Goal: Task Accomplishment & Management: Use online tool/utility

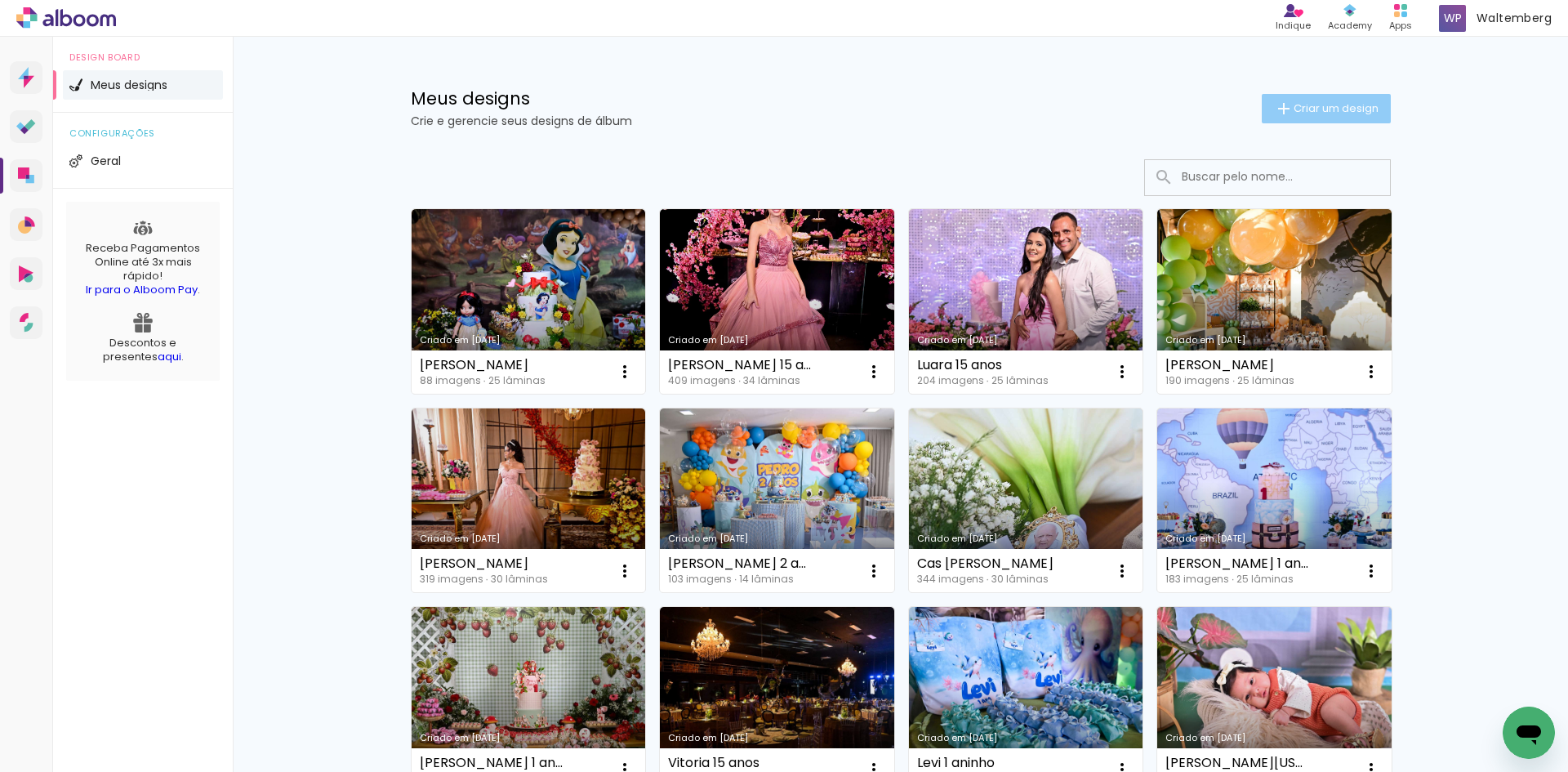
click at [1303, 103] on span "Criar um design" at bounding box center [1336, 108] width 85 height 11
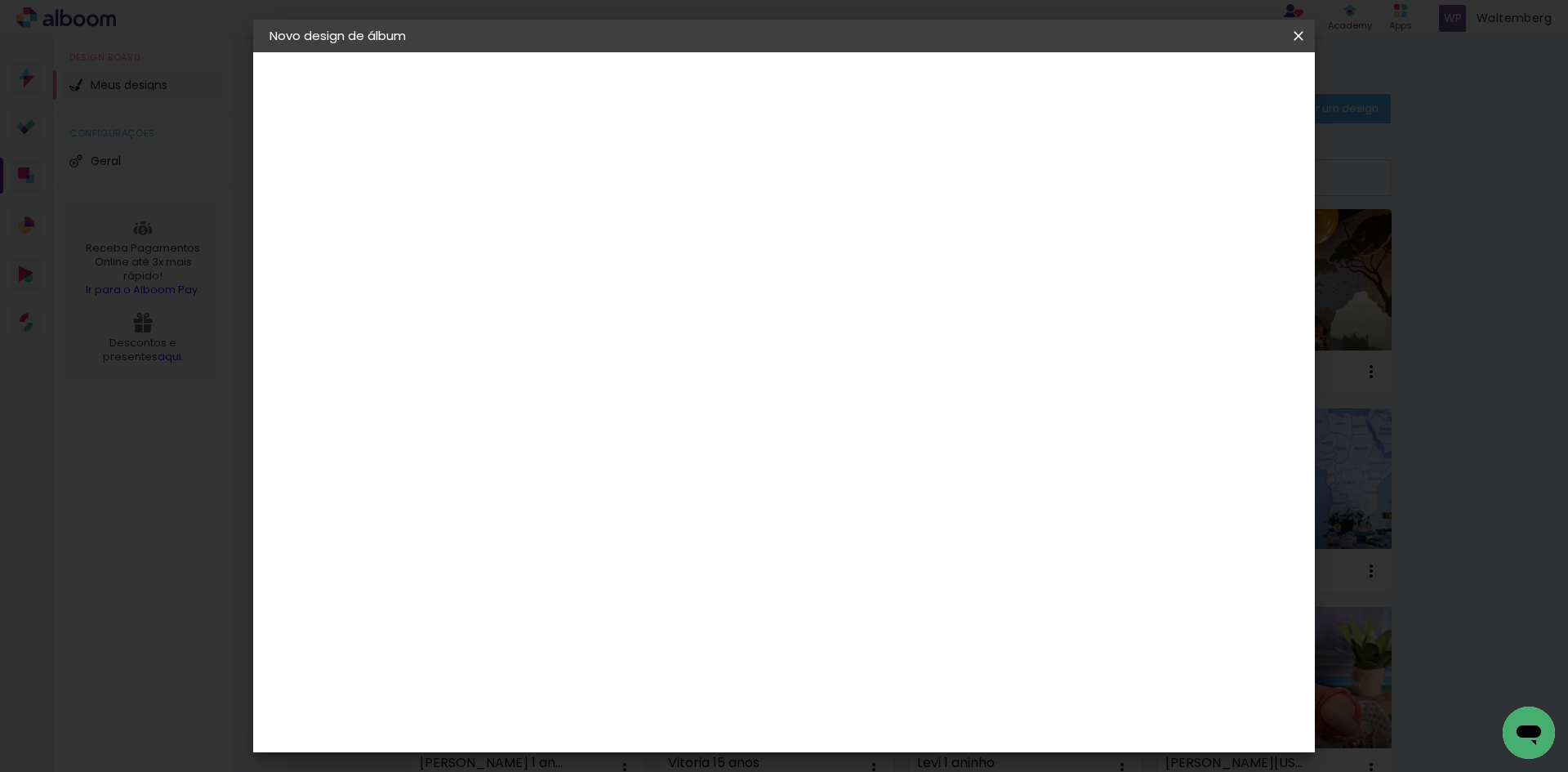
click at [537, 213] on input at bounding box center [537, 220] width 0 height 25
type input "H1"
type paper-input "H1"
click at [704, 97] on paper-button "Avançar" at bounding box center [664, 87] width 80 height 28
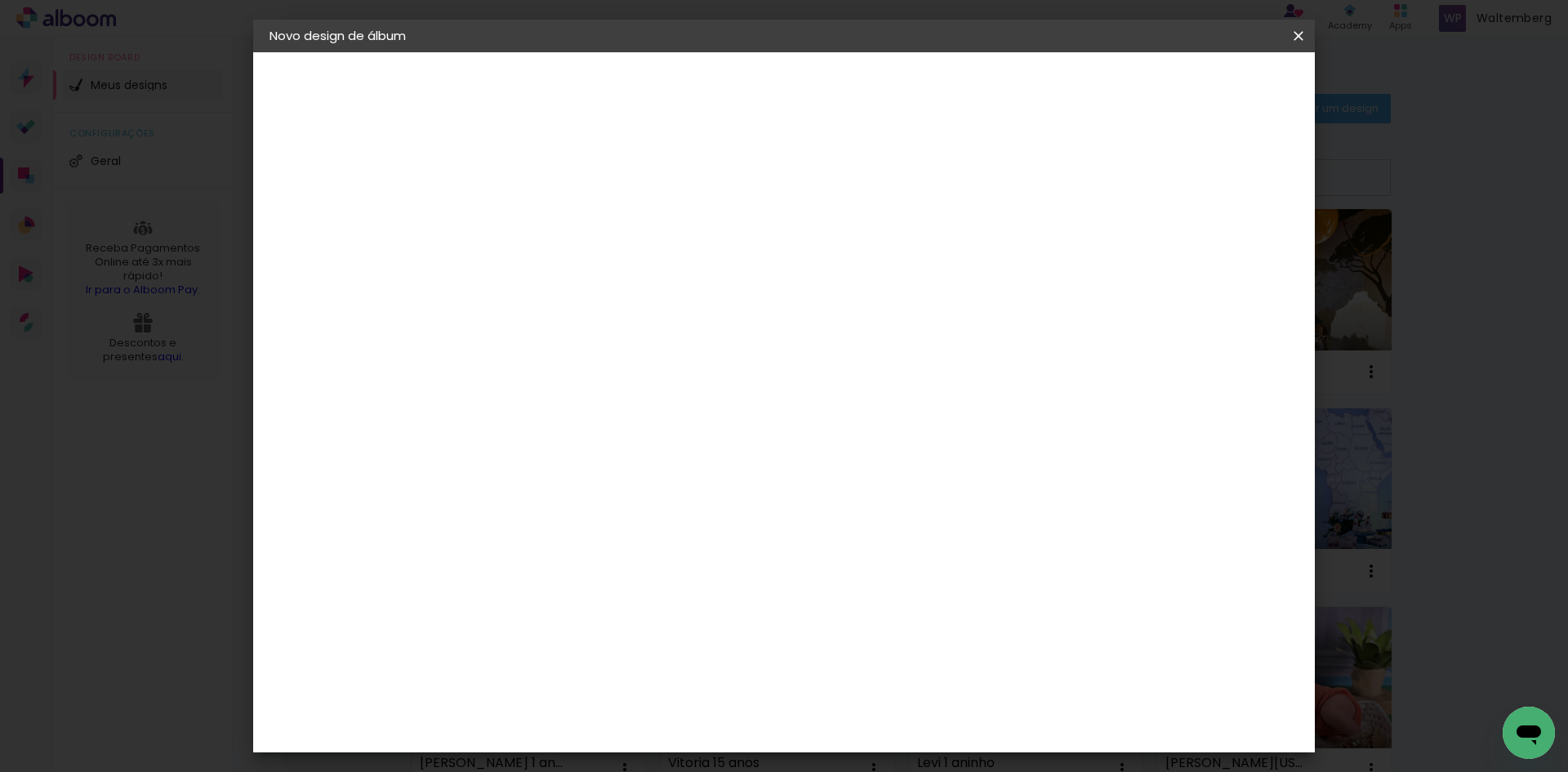
click at [580, 601] on div "Book Imagem" at bounding box center [553, 614] width 54 height 26
click at [0, 0] on slot "Avançar" at bounding box center [0, 0] width 0 height 0
click at [647, 697] on span "25 × 25" at bounding box center [609, 719] width 76 height 43
click at [0, 0] on slot "Avançar" at bounding box center [0, 0] width 0 height 0
click at [0, 0] on slot "Mostrar sangria" at bounding box center [0, 0] width 0 height 0
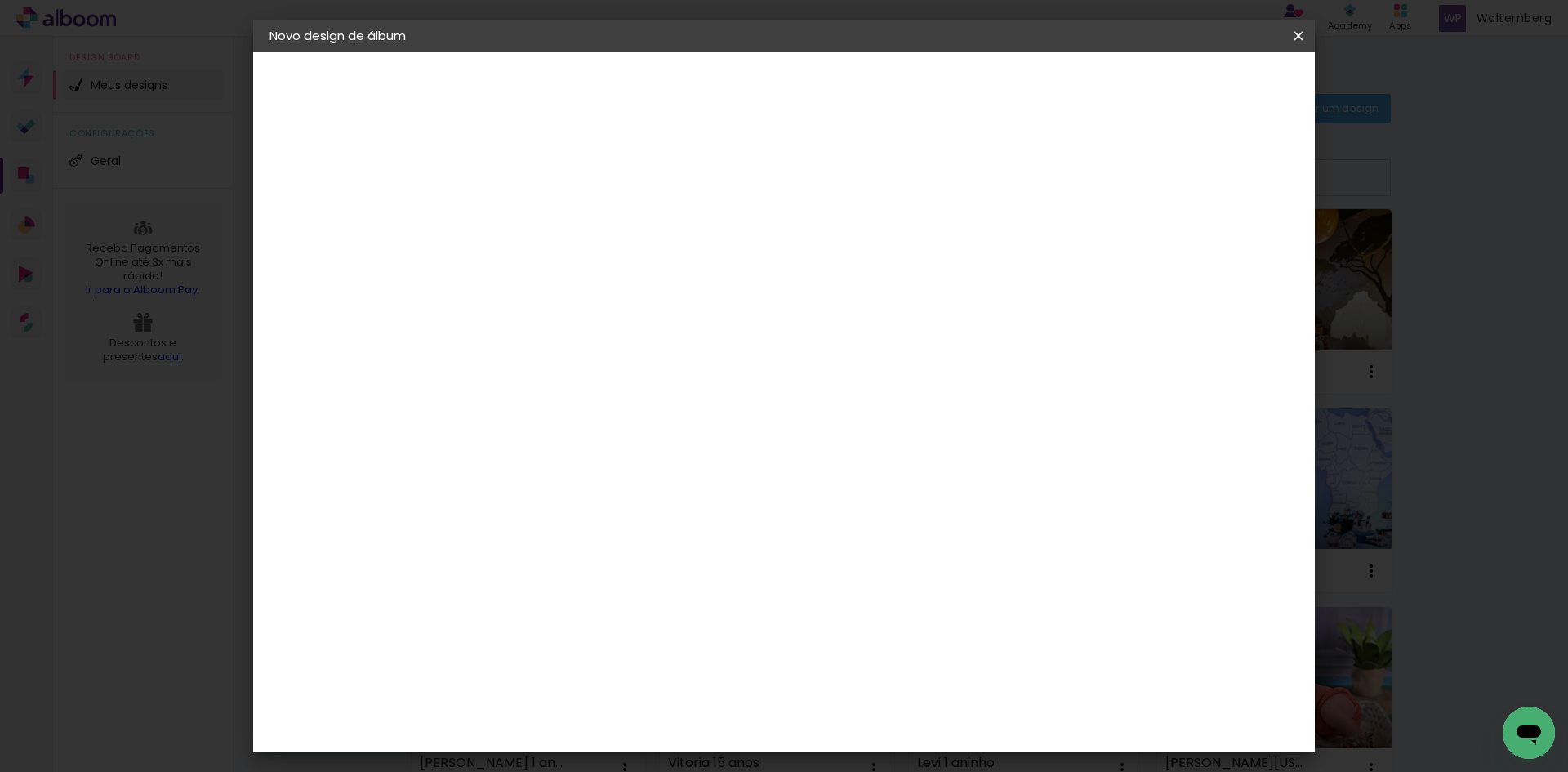
type paper-checkbox "on"
click at [1197, 87] on span "Iniciar design" at bounding box center [1159, 86] width 75 height 11
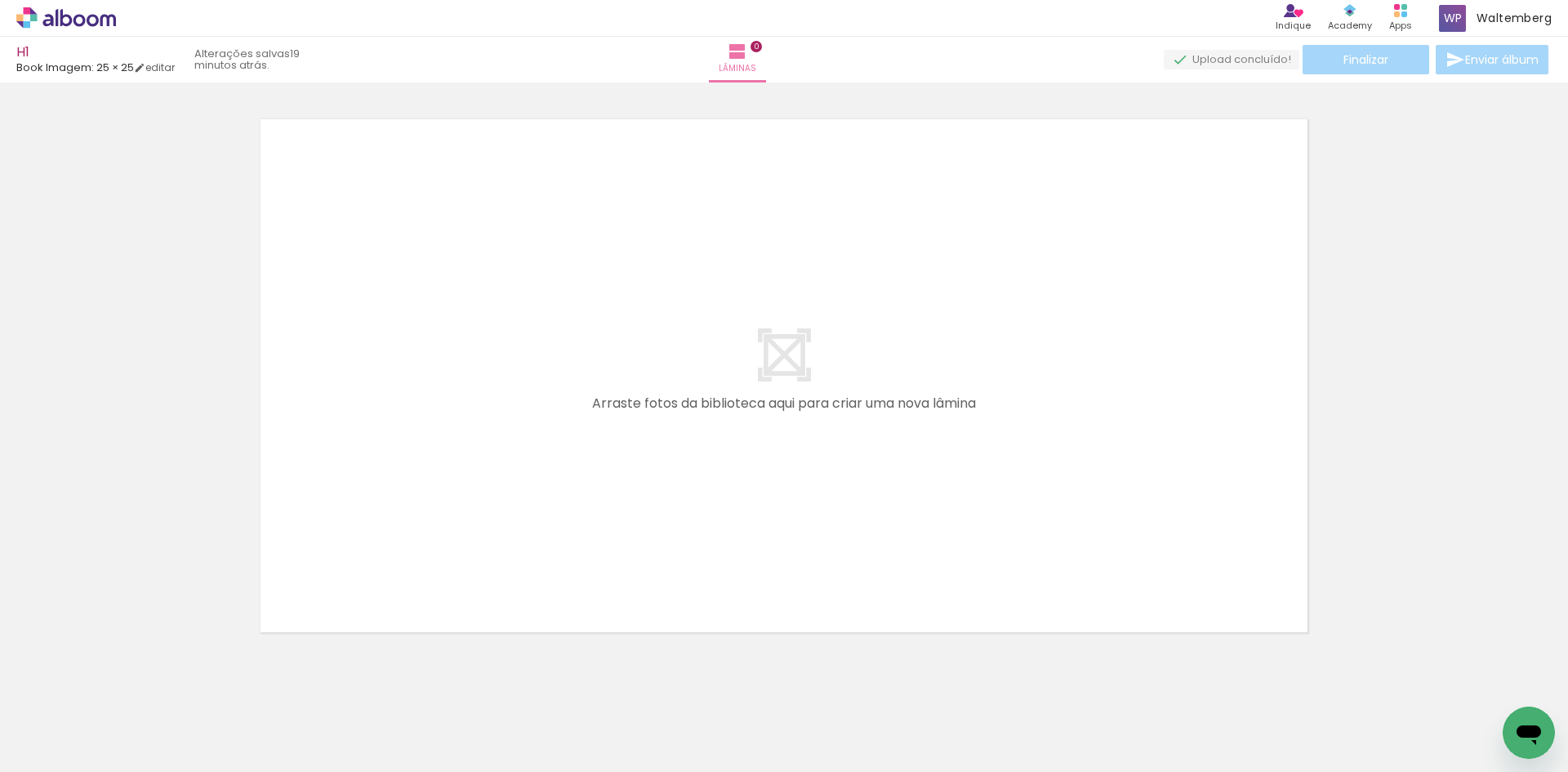
drag, startPoint x: 622, startPoint y: 361, endPoint x: 609, endPoint y: 350, distance: 17.0
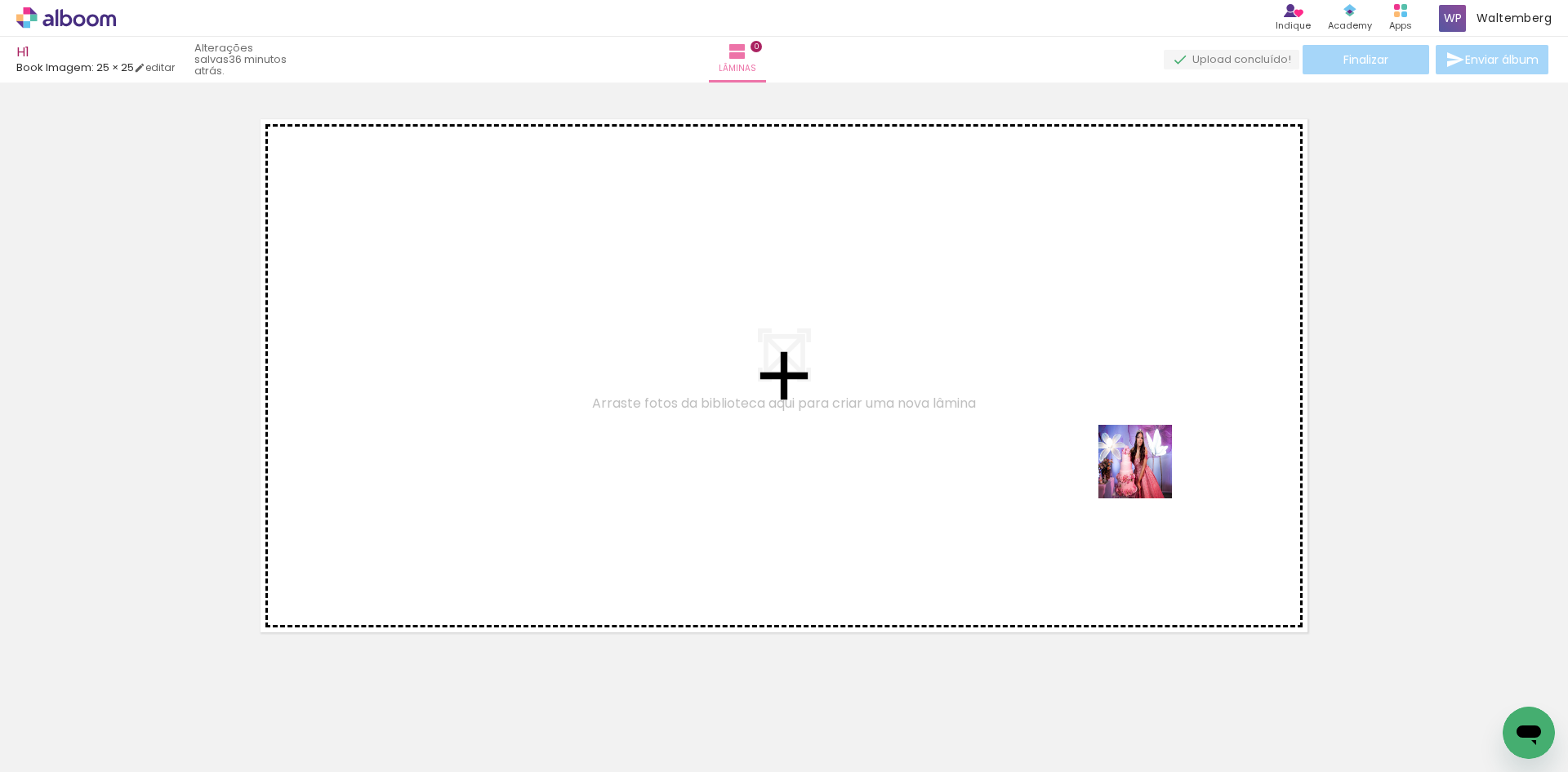
drag, startPoint x: 929, startPoint y: 729, endPoint x: 1143, endPoint y: 473, distance: 333.7
click at [1148, 473] on quentale-workspace at bounding box center [784, 386] width 1568 height 772
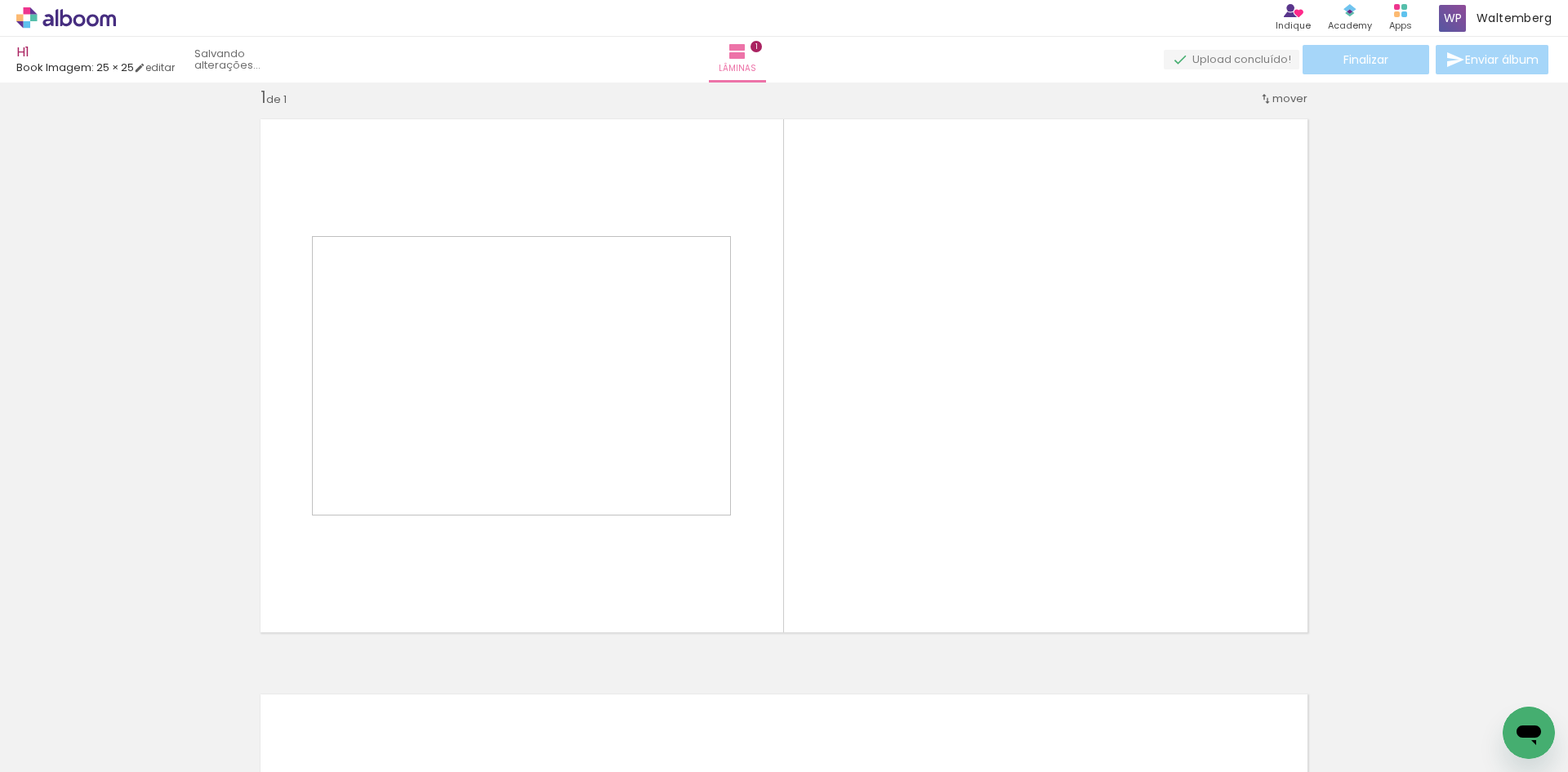
scroll to position [21, 0]
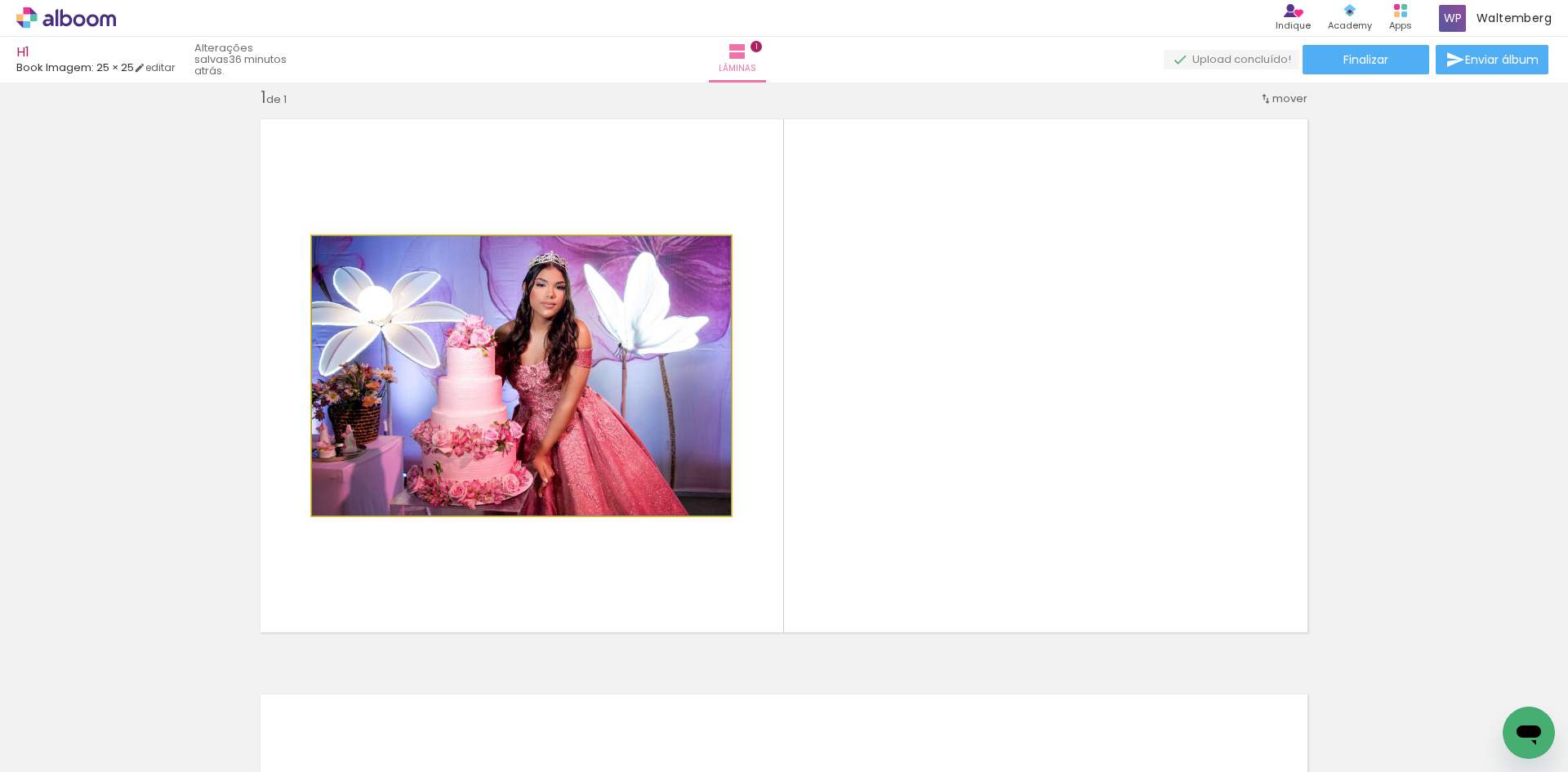
drag, startPoint x: 522, startPoint y: 378, endPoint x: 0, endPoint y: 363, distance: 522.2
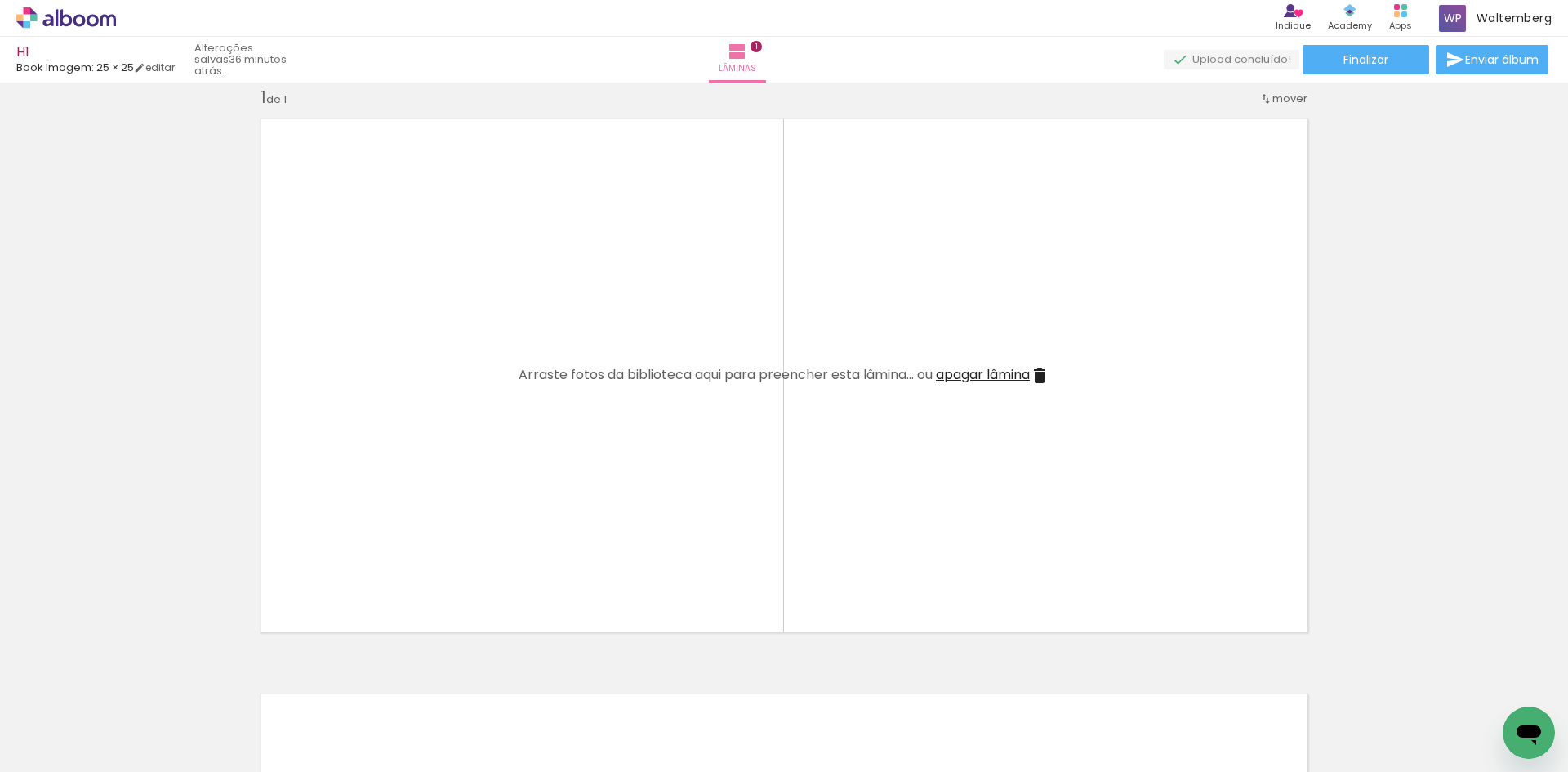
drag, startPoint x: 1030, startPoint y: 719, endPoint x: 1010, endPoint y: 434, distance: 285.7
click at [1013, 433] on quentale-workspace at bounding box center [784, 386] width 1568 height 772
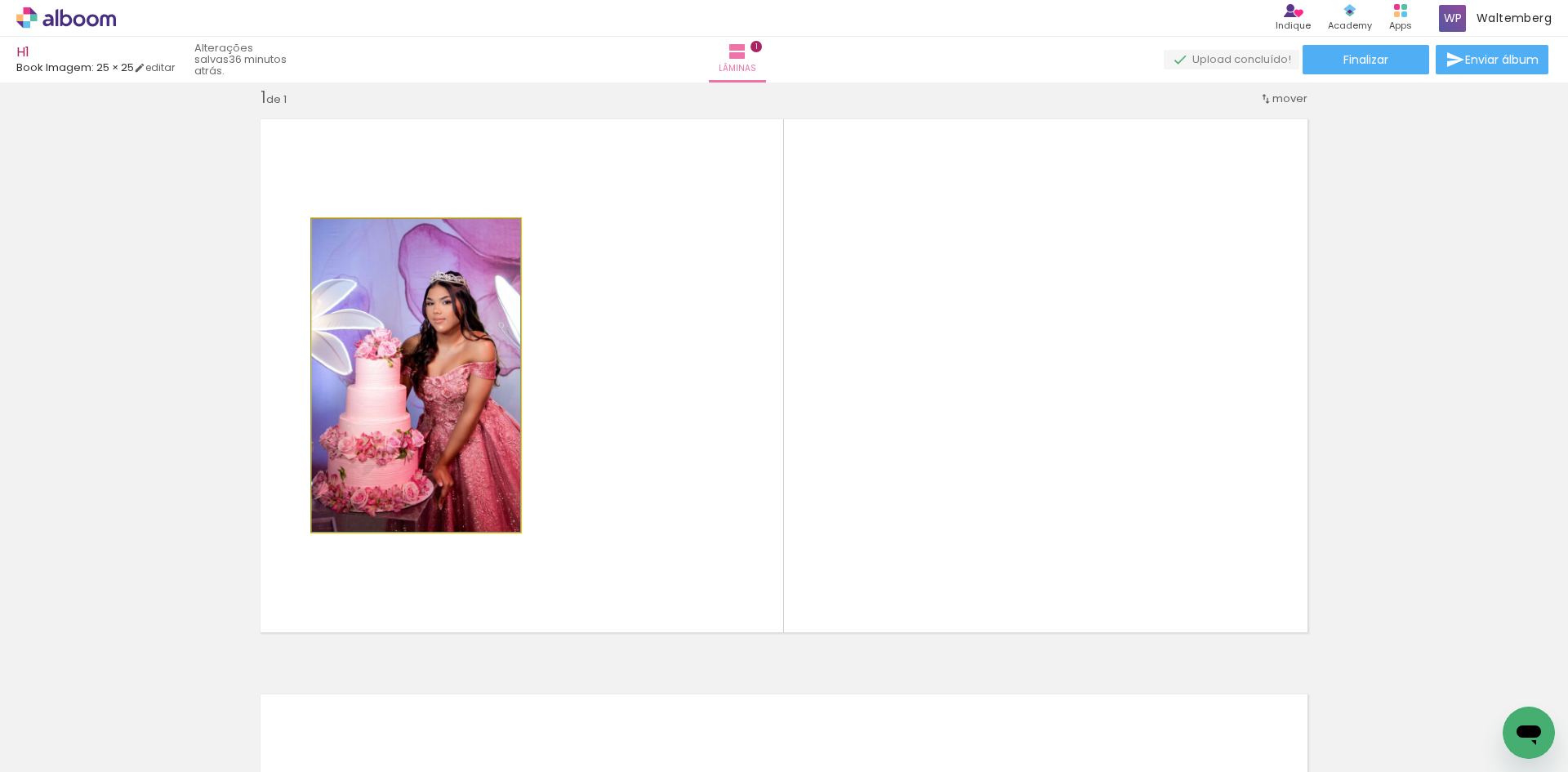
drag, startPoint x: 438, startPoint y: 372, endPoint x: 64, endPoint y: 343, distance: 375.1
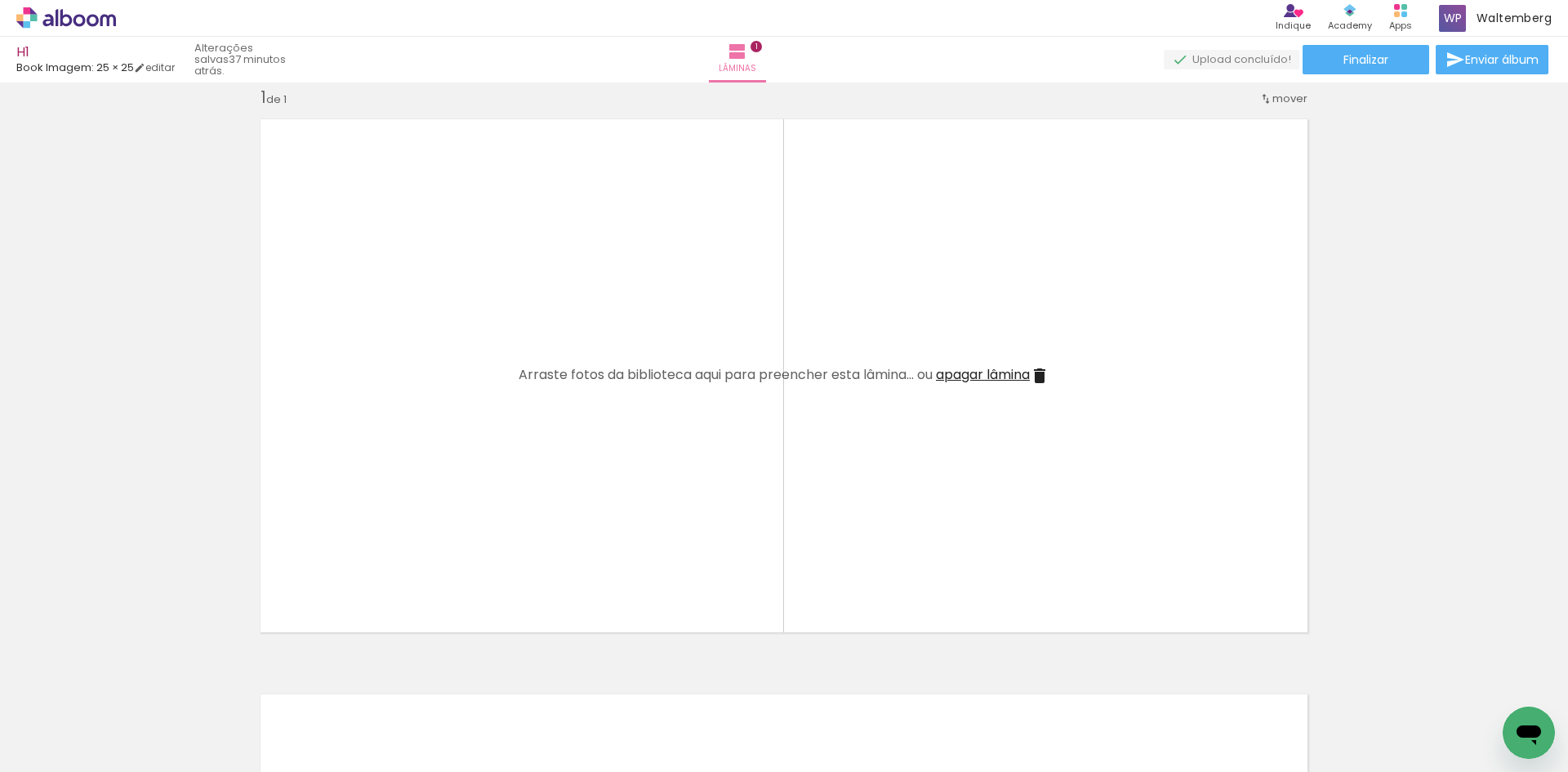
scroll to position [0, 2258]
drag, startPoint x: 937, startPoint y: 734, endPoint x: 1119, endPoint y: 389, distance: 390.1
click at [1124, 387] on quentale-workspace at bounding box center [784, 386] width 1568 height 772
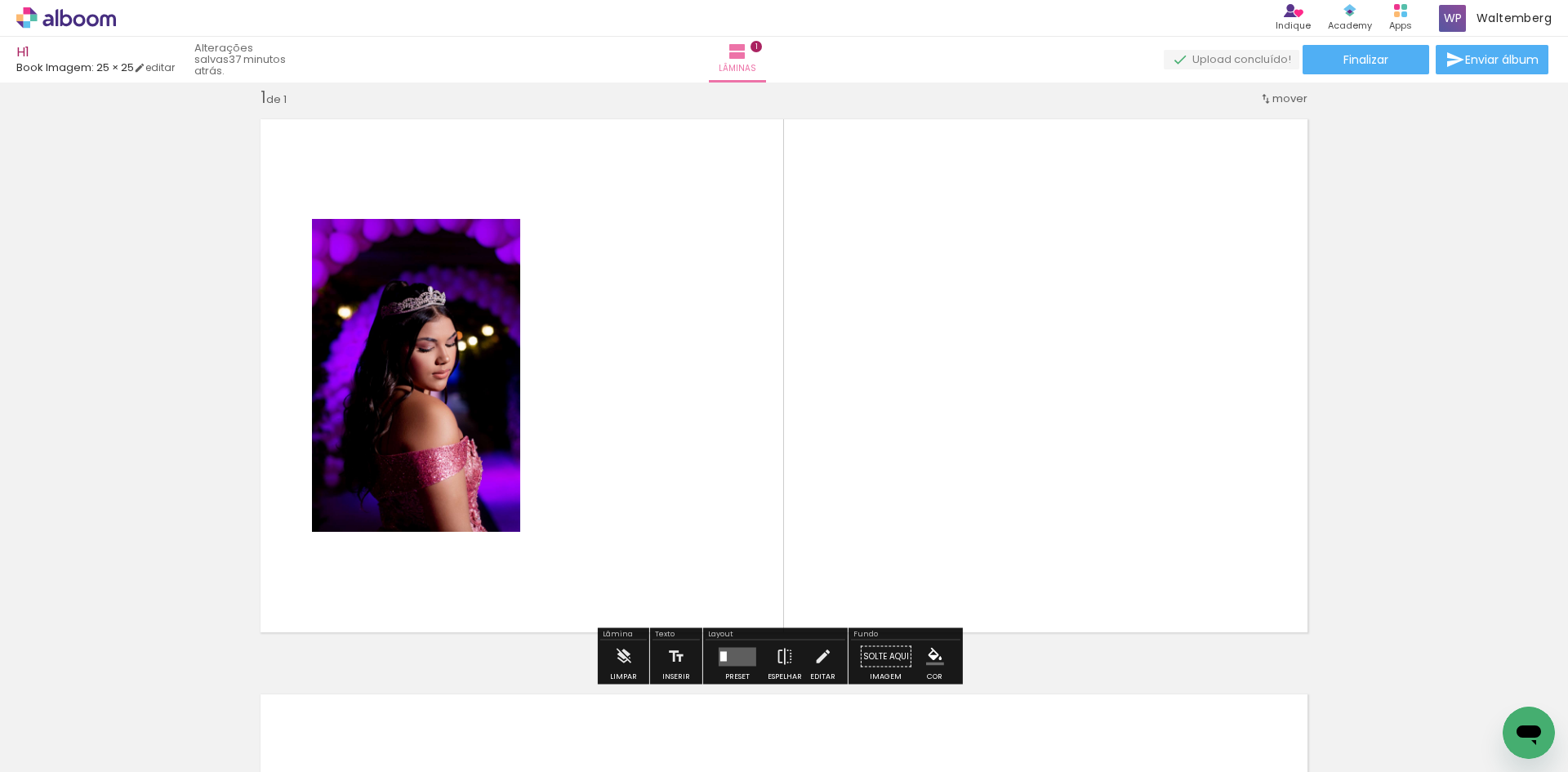
click at [728, 655] on quentale-layouter at bounding box center [738, 657] width 37 height 19
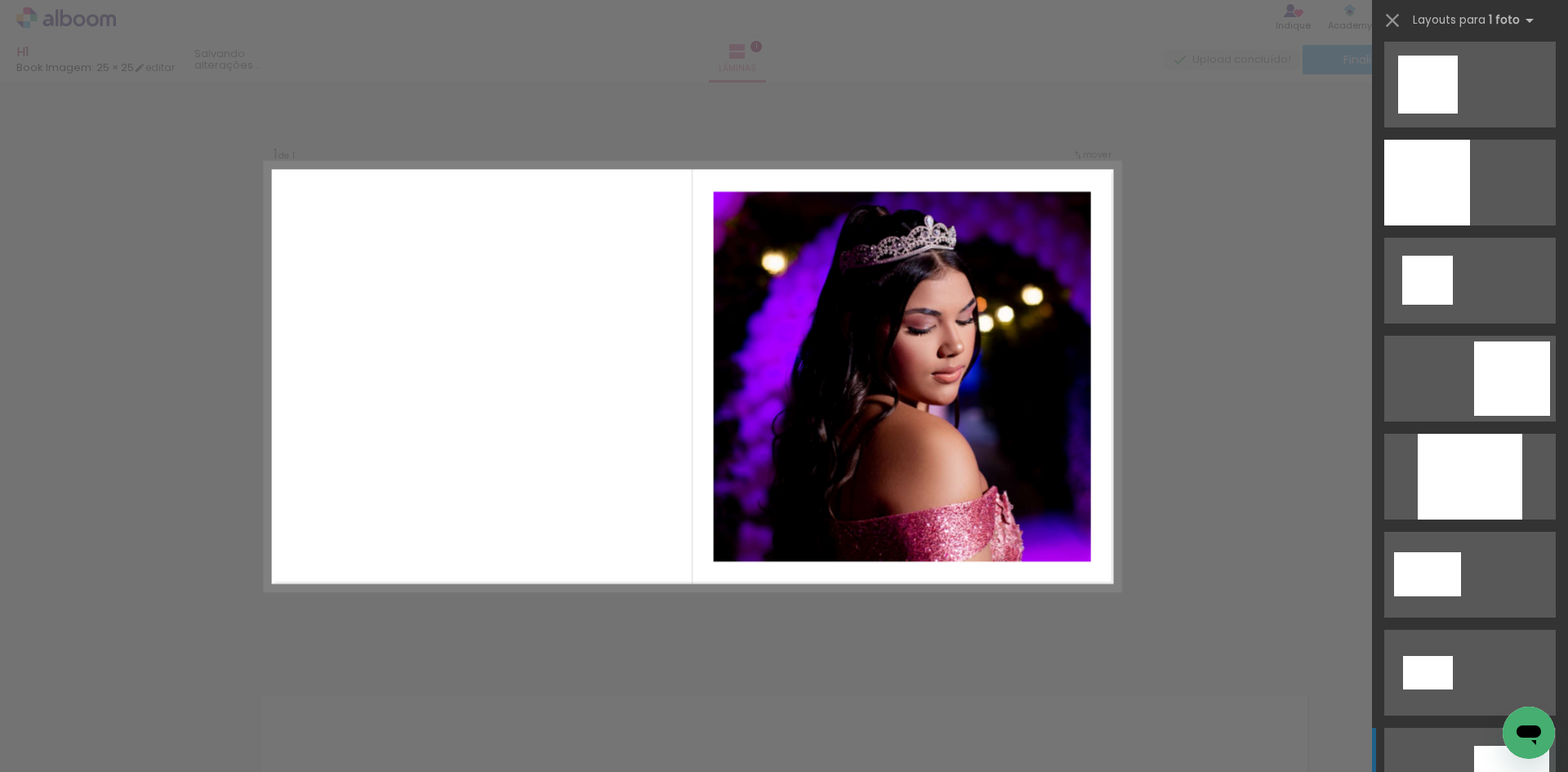
scroll to position [1879, 0]
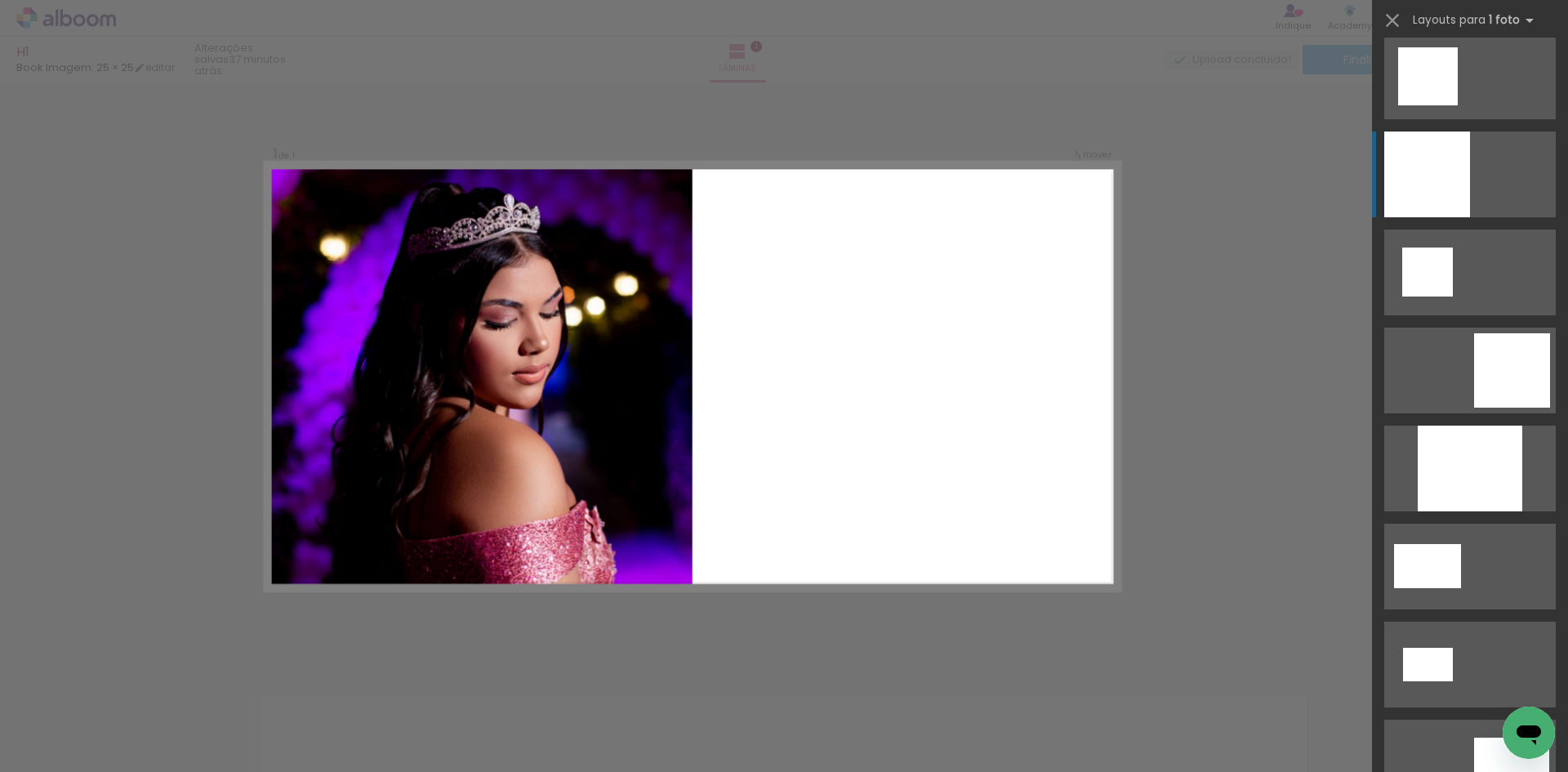
click at [1434, 185] on div at bounding box center [1427, 174] width 86 height 86
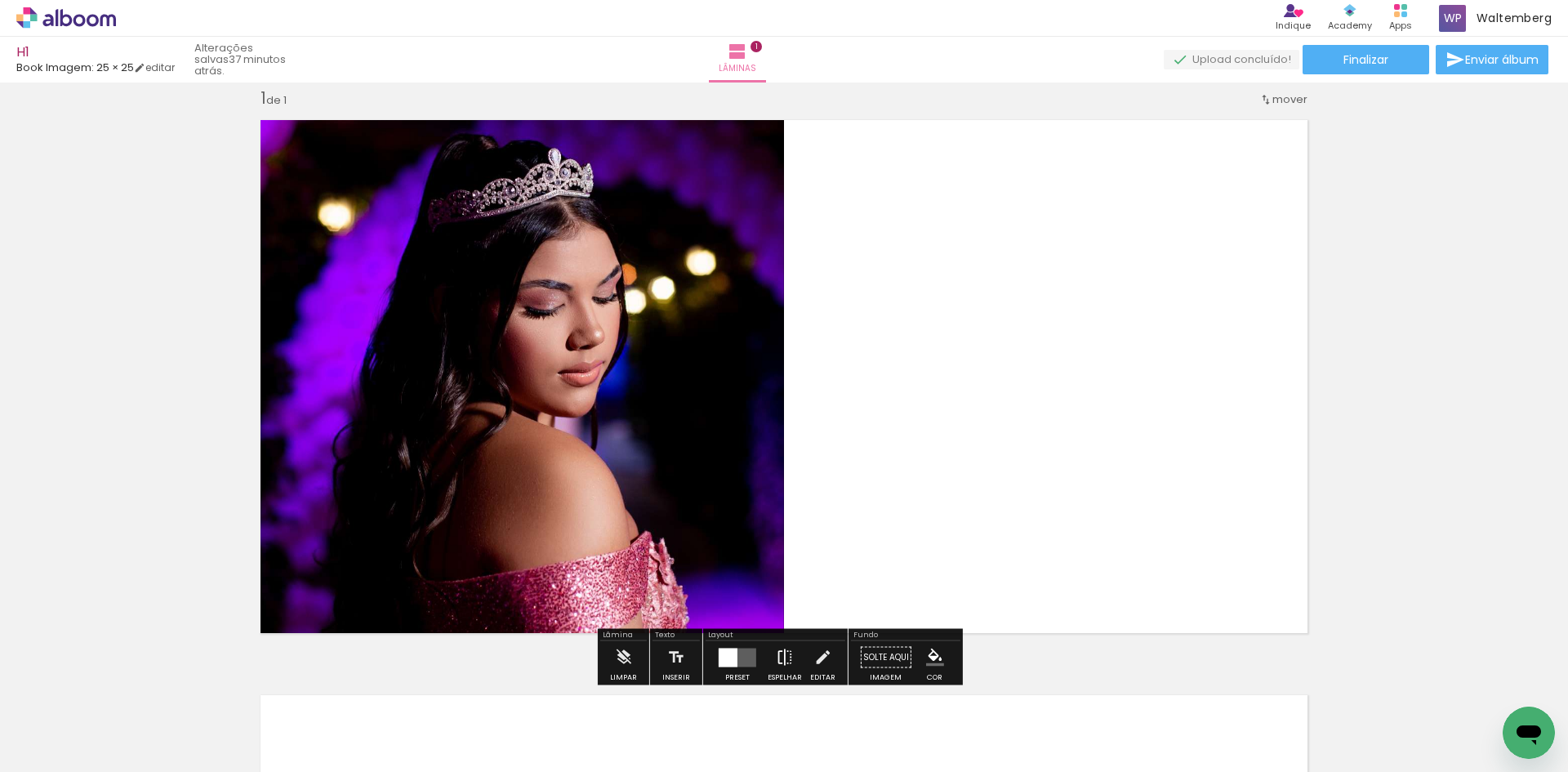
click at [776, 652] on iron-icon at bounding box center [784, 657] width 18 height 33
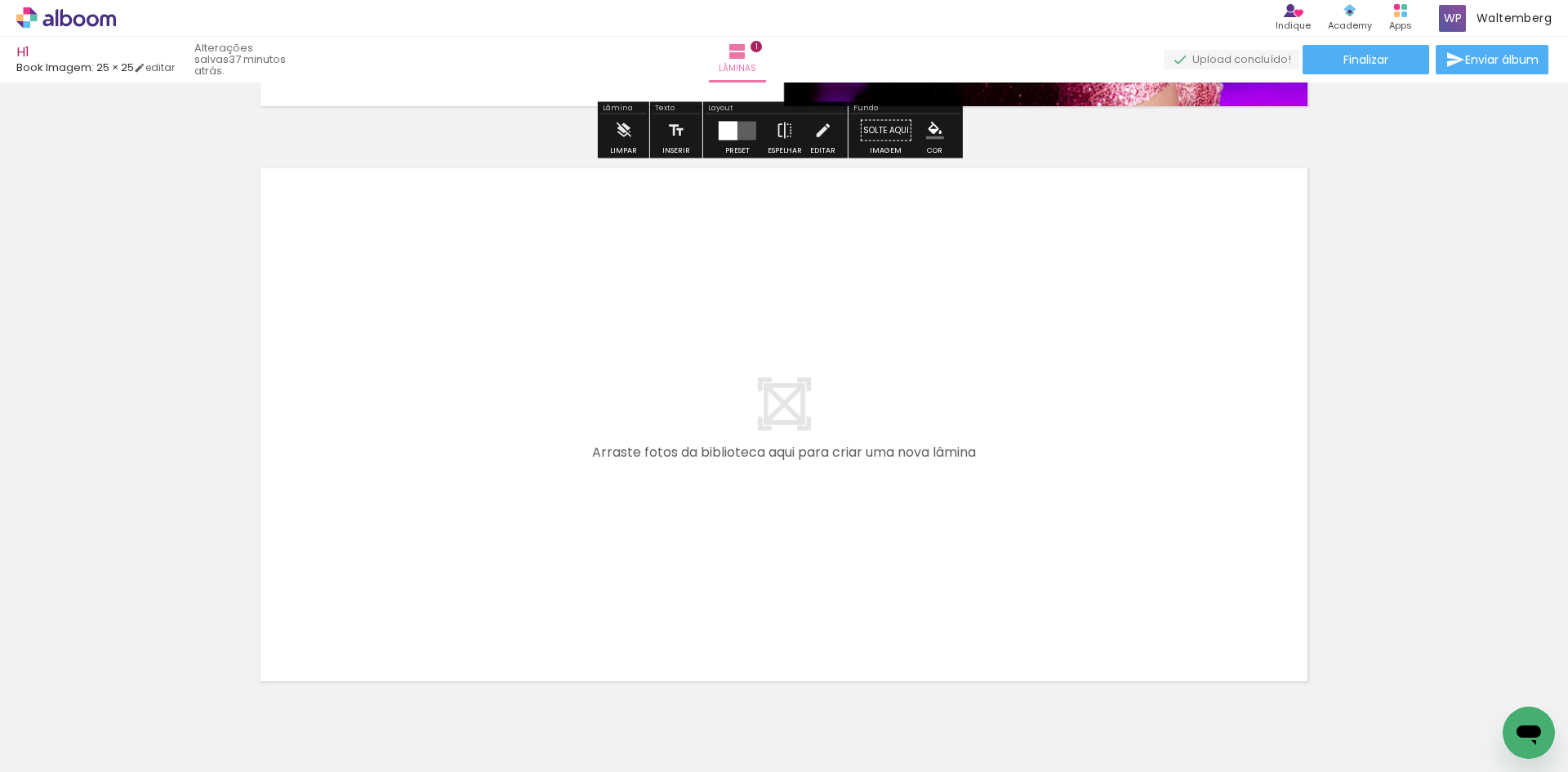
scroll to position [592, 0]
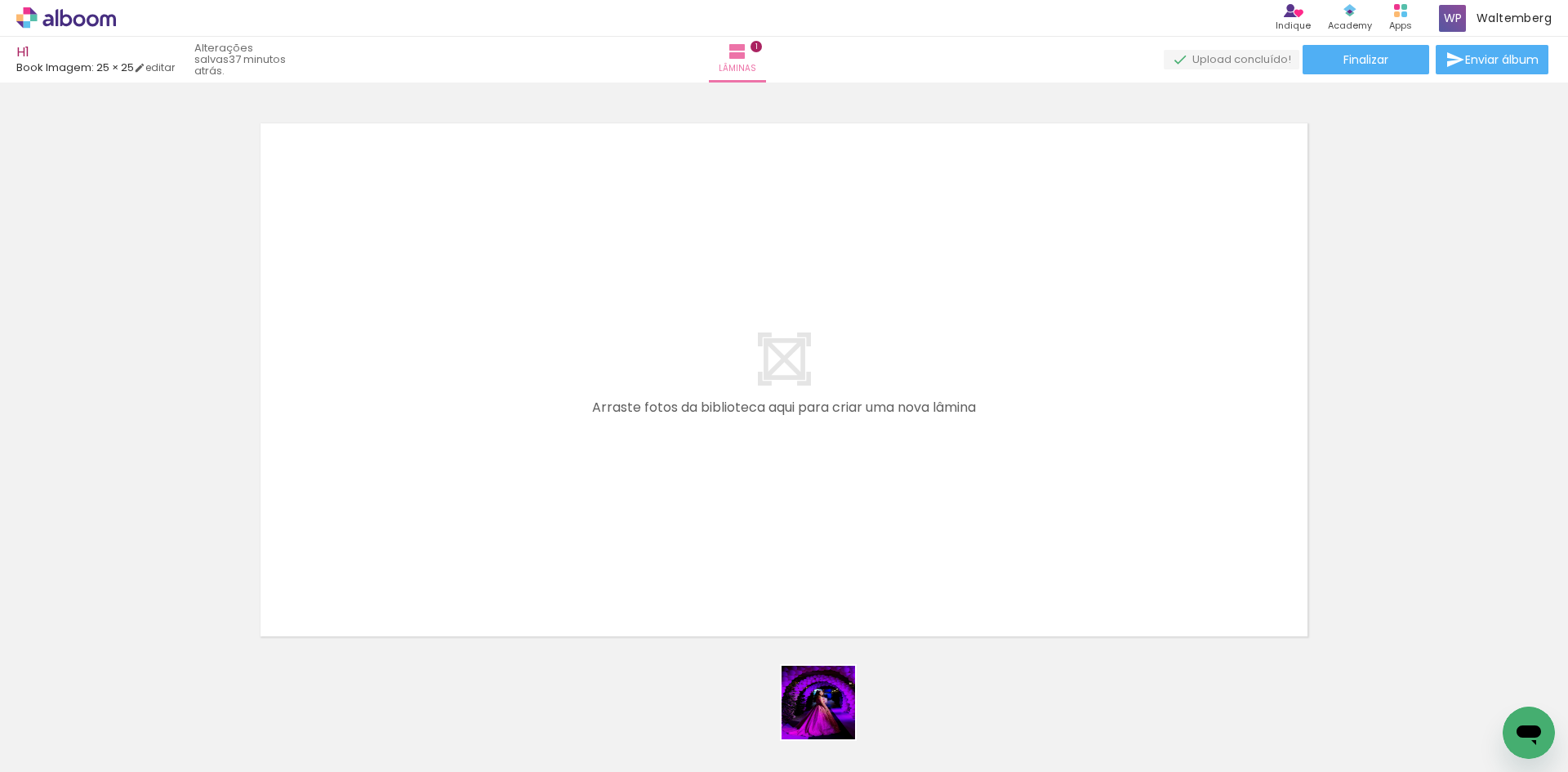
drag, startPoint x: 840, startPoint y: 732, endPoint x: 700, endPoint y: 561, distance: 221.0
click at [700, 561] on quentale-workspace at bounding box center [784, 386] width 1568 height 772
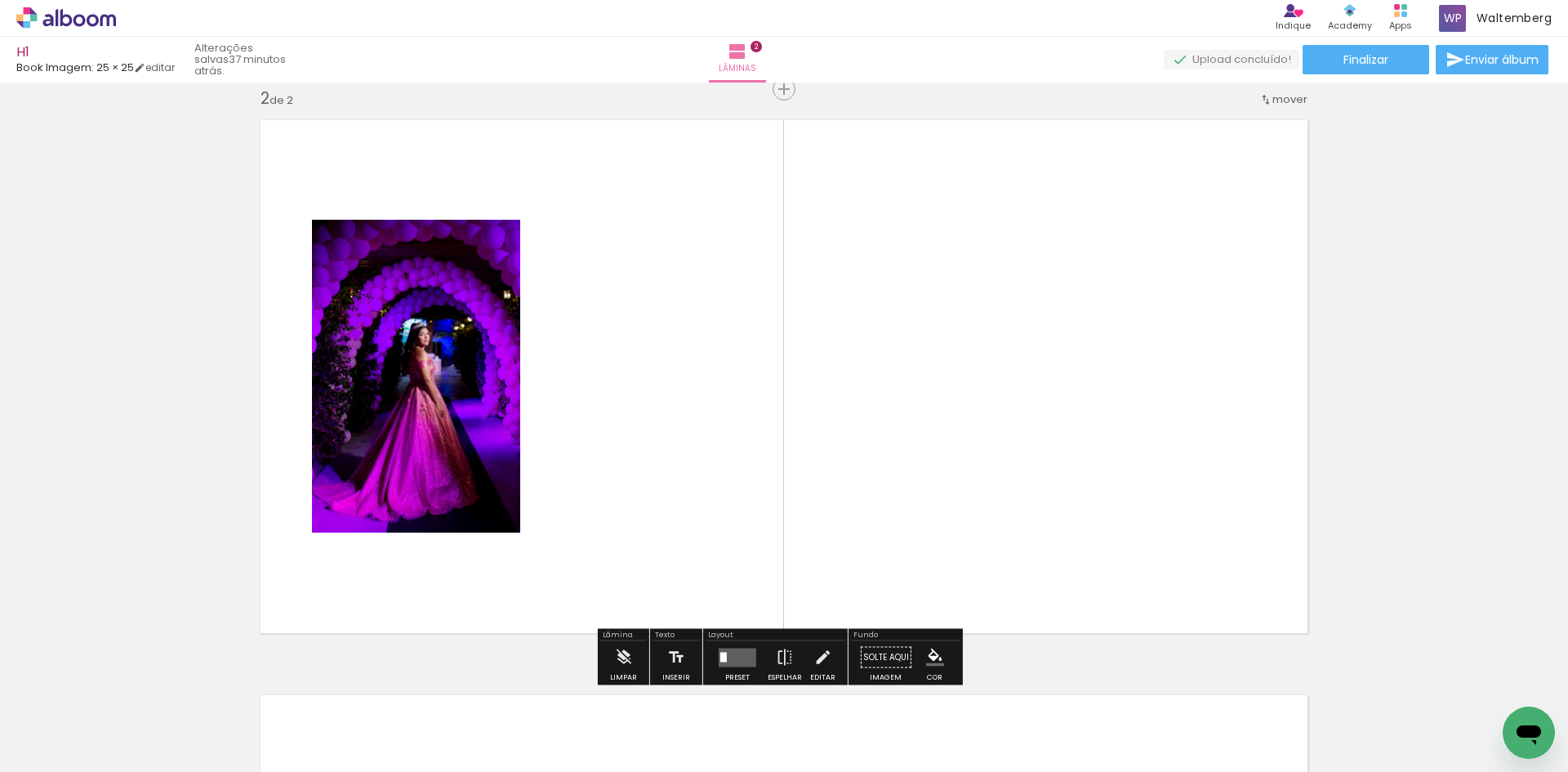
scroll to position [596, 0]
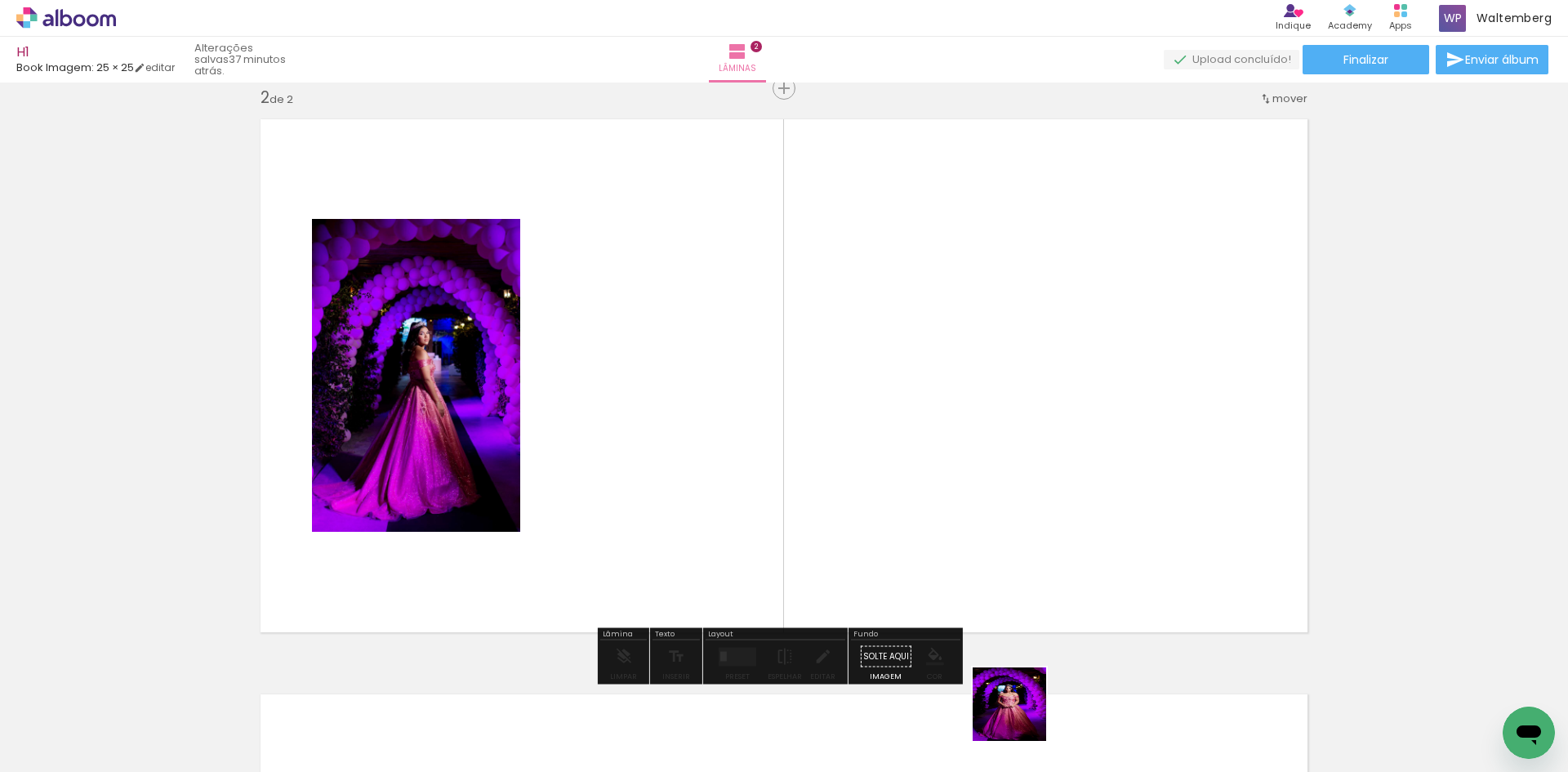
drag, startPoint x: 1022, startPoint y: 717, endPoint x: 1034, endPoint y: 525, distance: 192.4
click at [1032, 527] on quentale-workspace at bounding box center [784, 386] width 1568 height 772
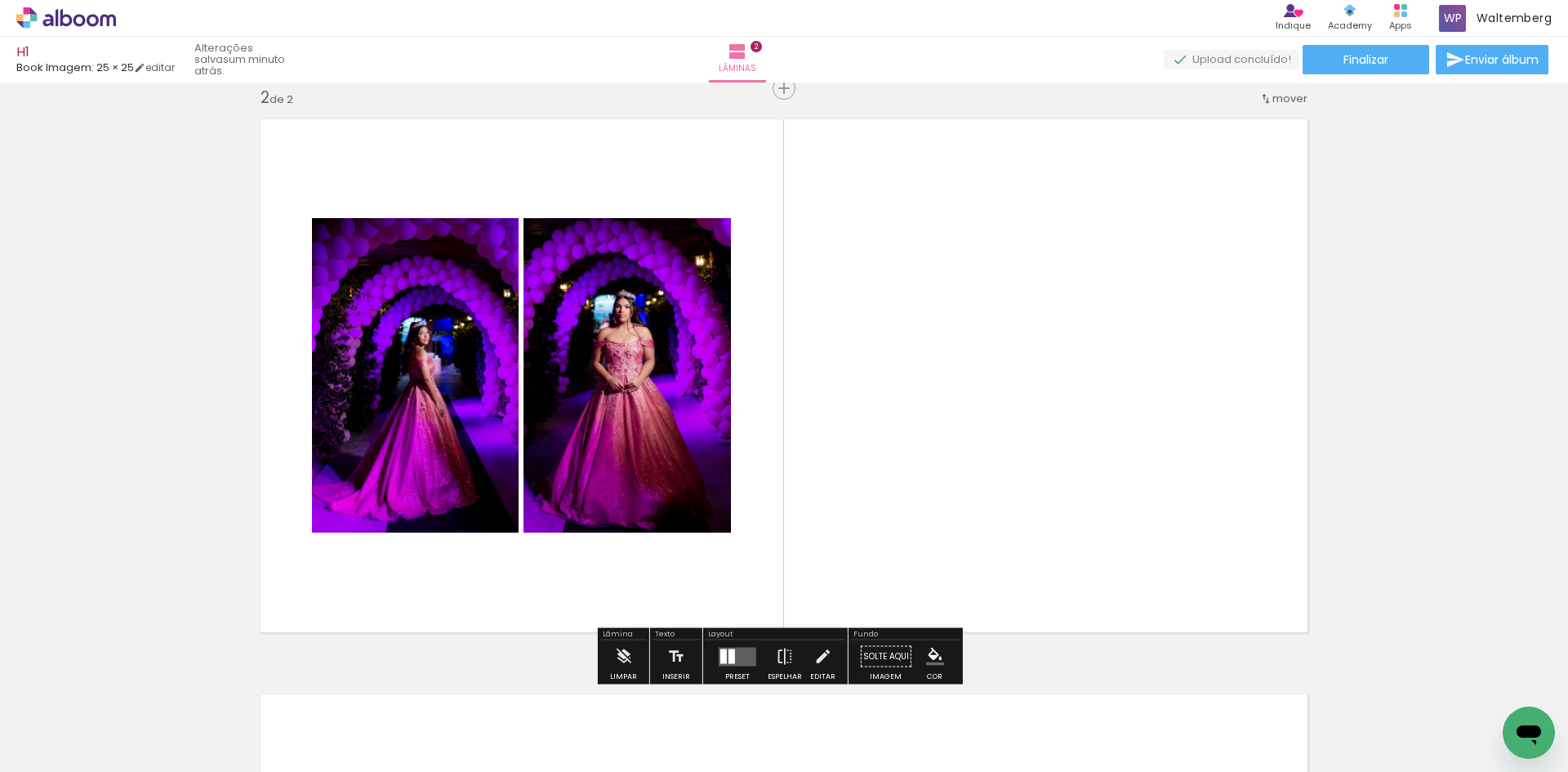
click at [728, 650] on div at bounding box center [732, 656] width 7 height 14
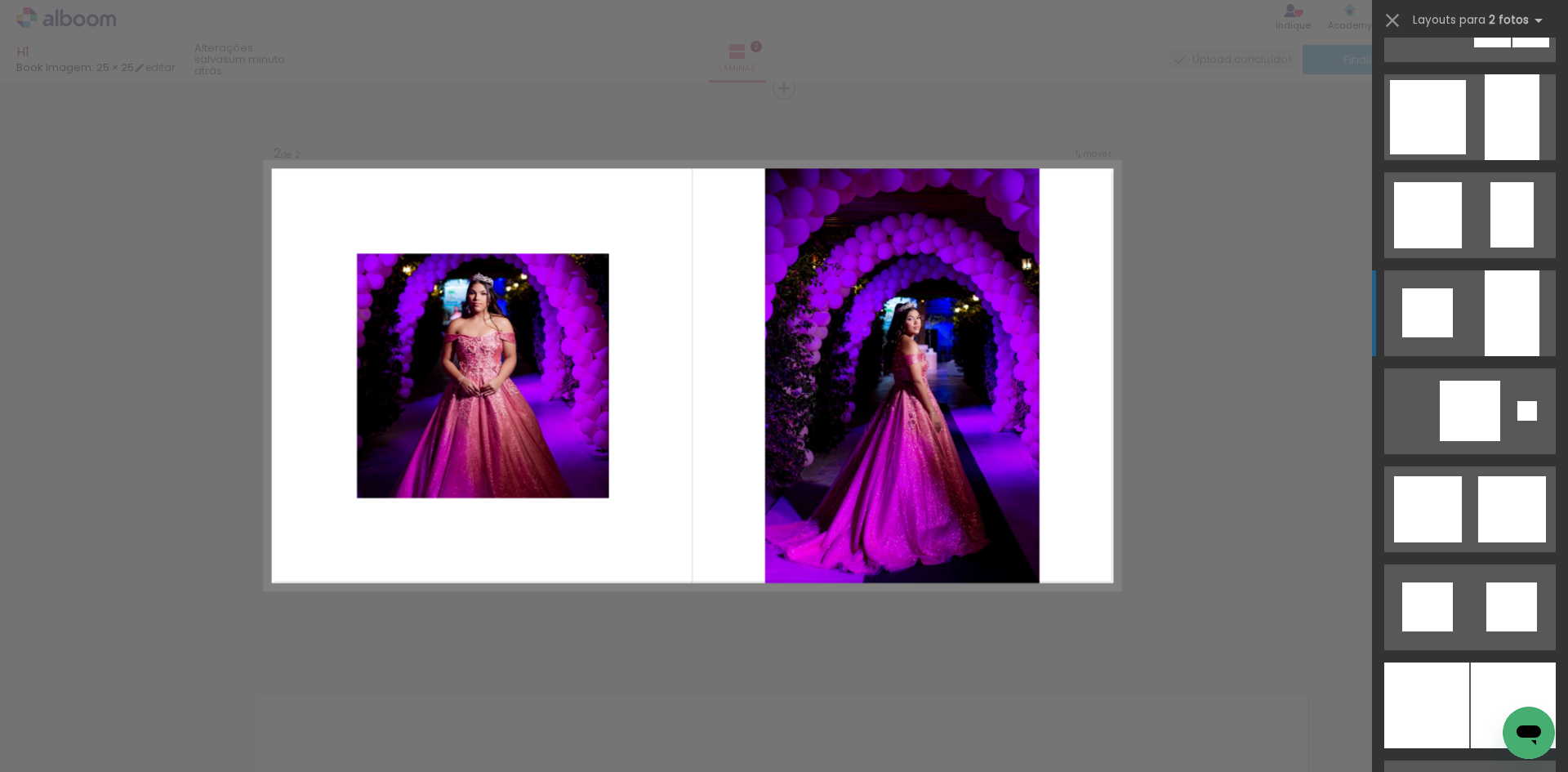
scroll to position [1634, 0]
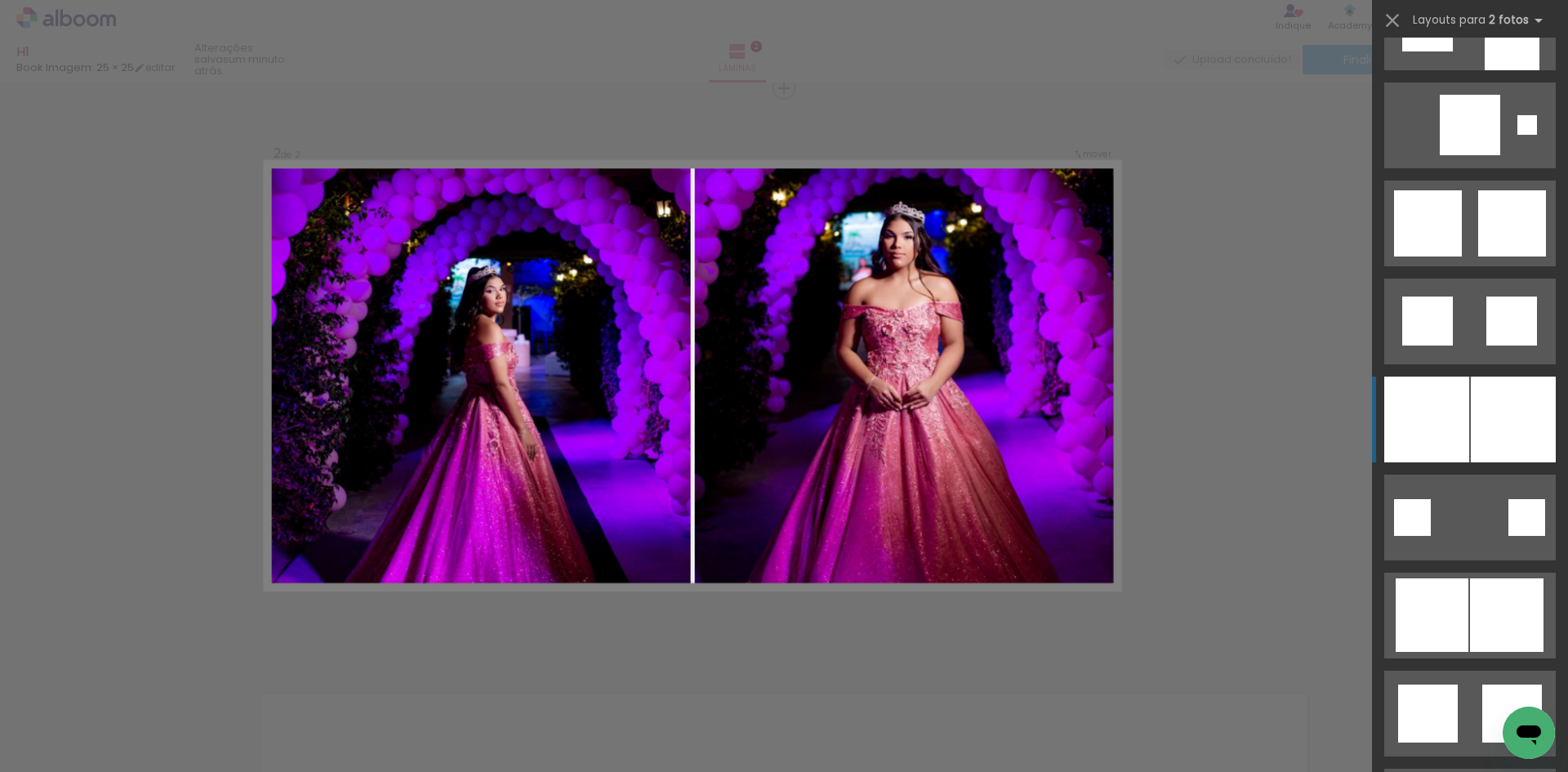
click at [1480, 411] on div at bounding box center [1514, 419] width 85 height 86
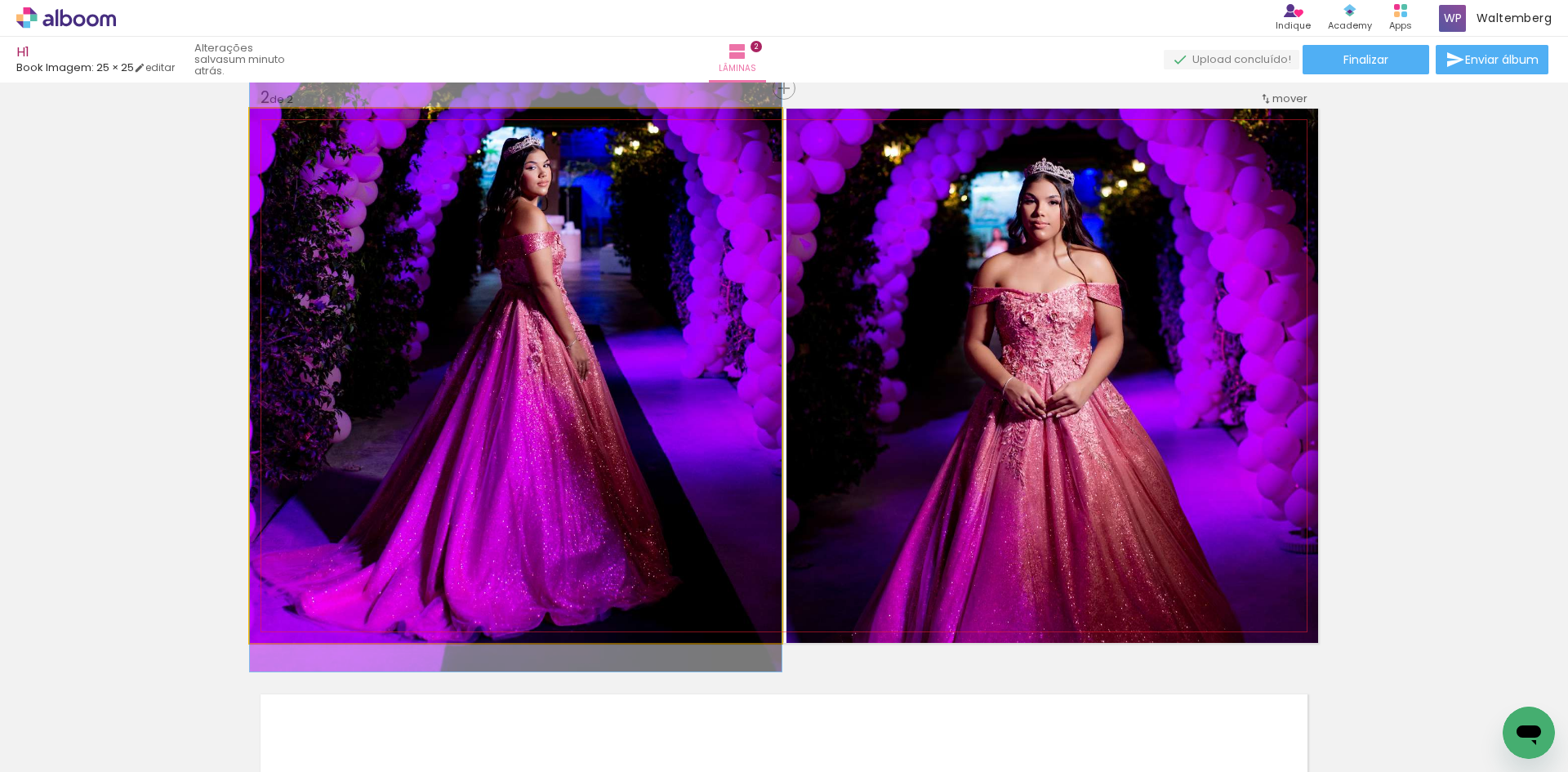
drag, startPoint x: 392, startPoint y: 381, endPoint x: 402, endPoint y: 278, distance: 103.5
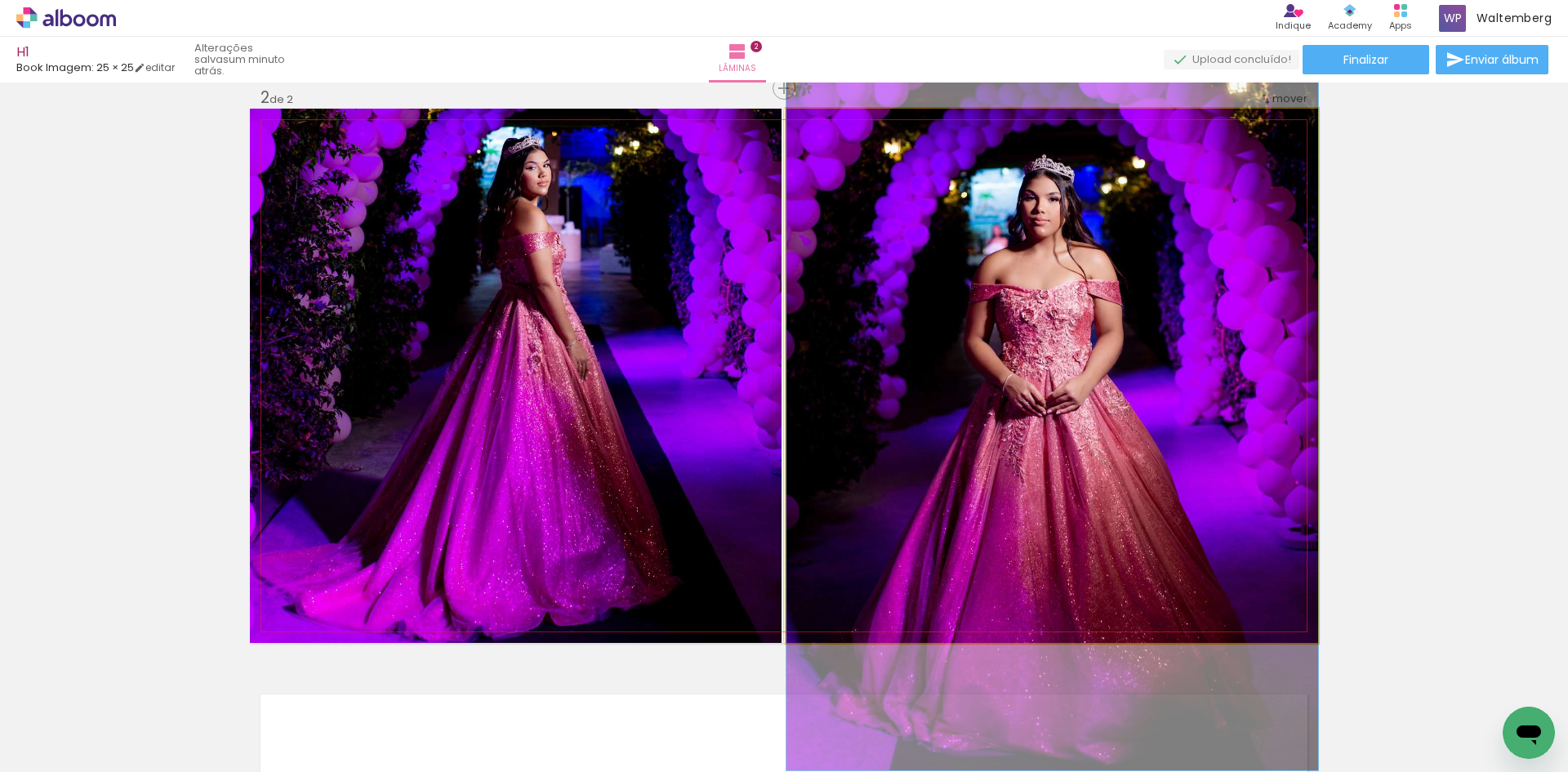
drag, startPoint x: 1047, startPoint y: 336, endPoint x: 1059, endPoint y: 333, distance: 12.4
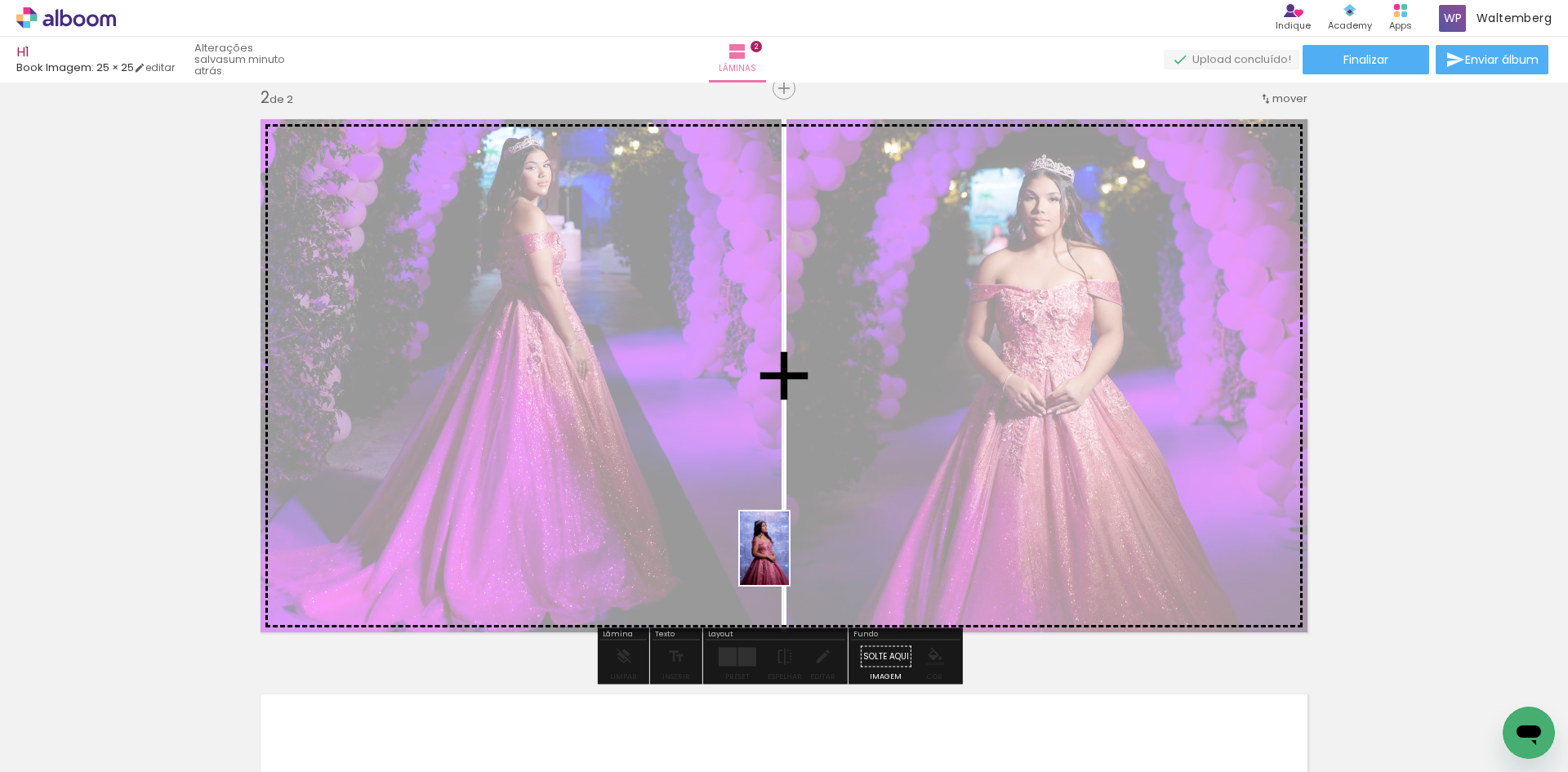
drag, startPoint x: 738, startPoint y: 717, endPoint x: 789, endPoint y: 561, distance: 164.1
click at [789, 561] on quentale-workspace at bounding box center [784, 386] width 1568 height 772
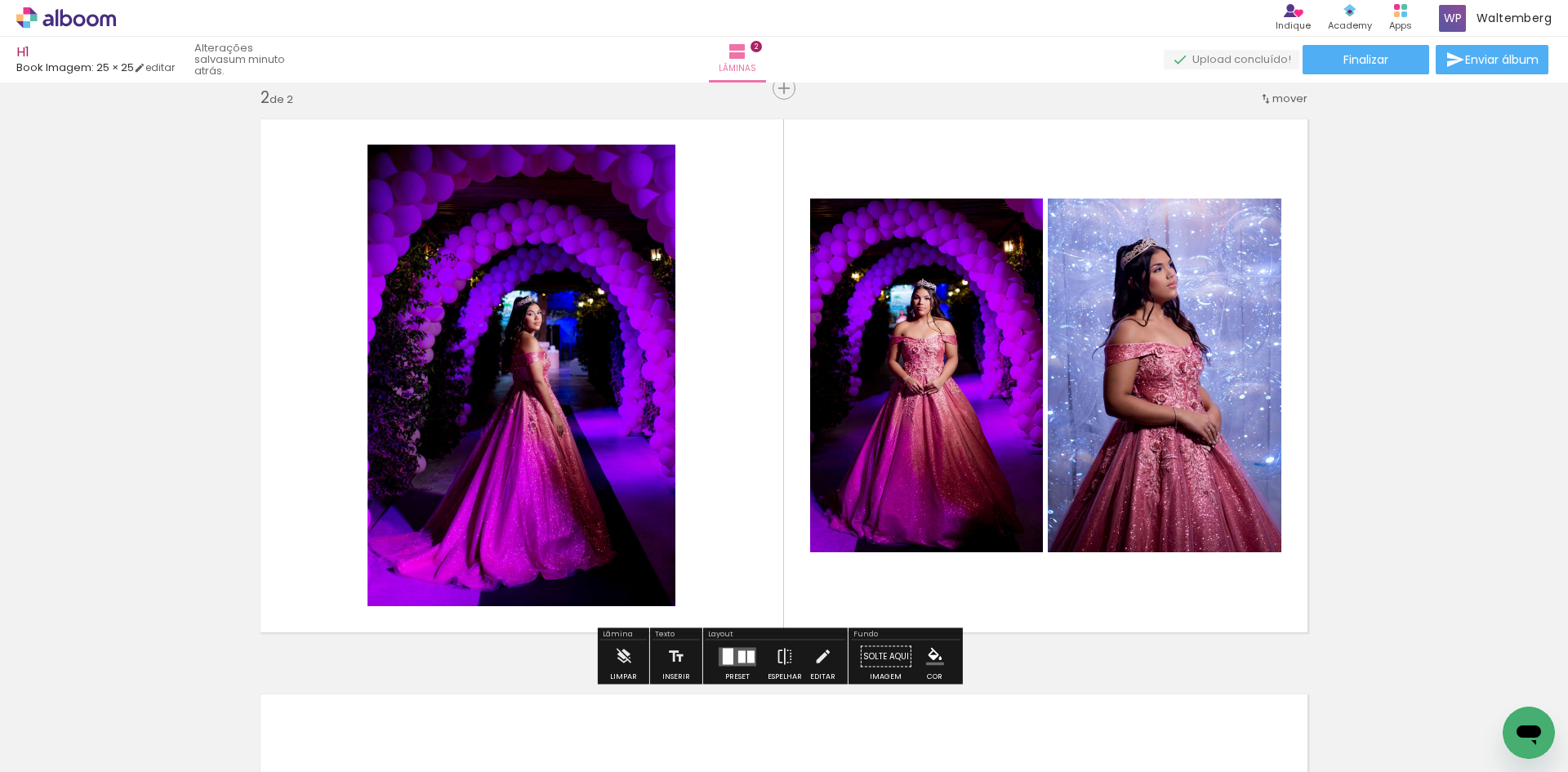
click at [733, 652] on quentale-layouter at bounding box center [738, 657] width 37 height 19
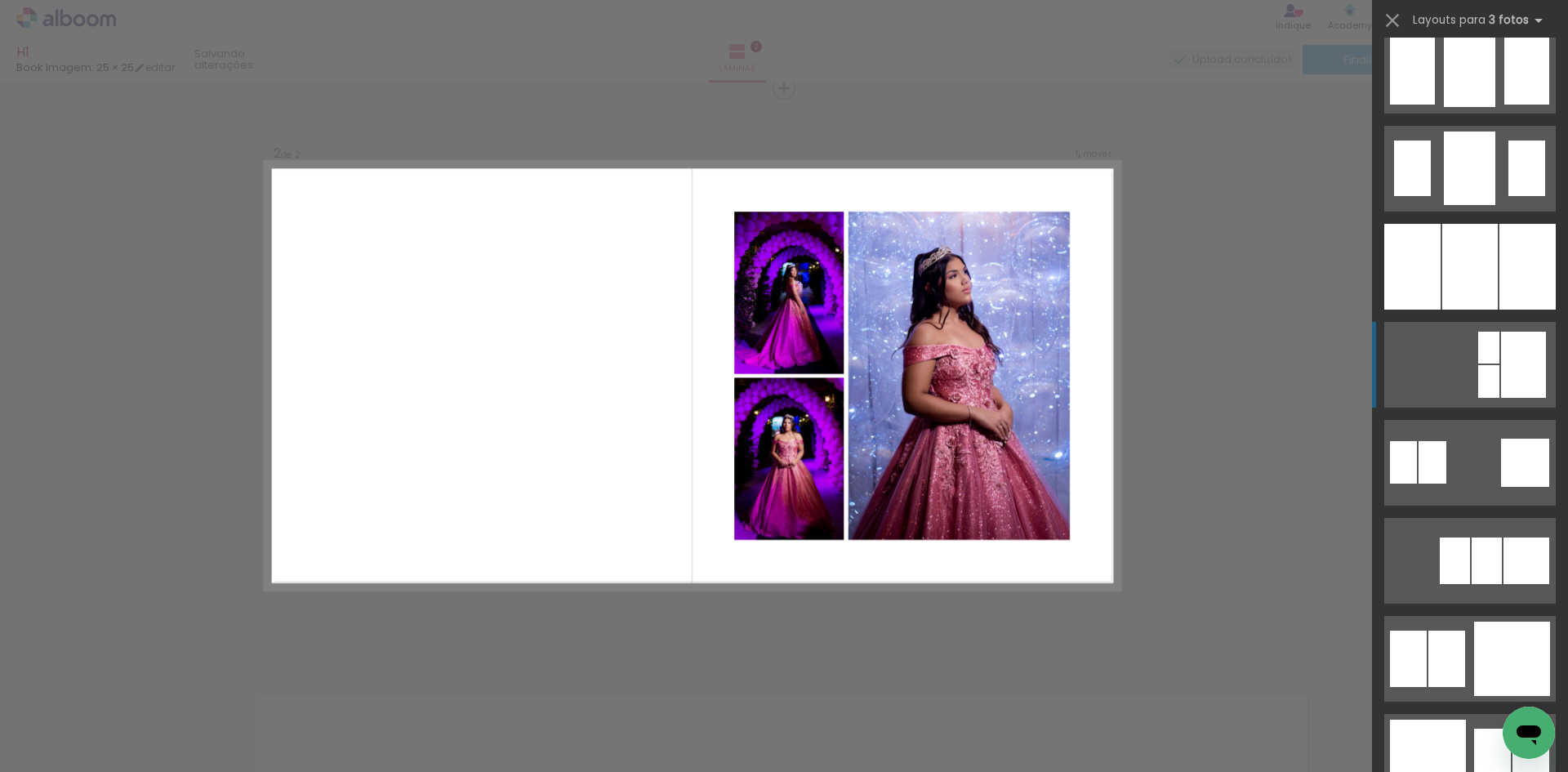
scroll to position [1307, 0]
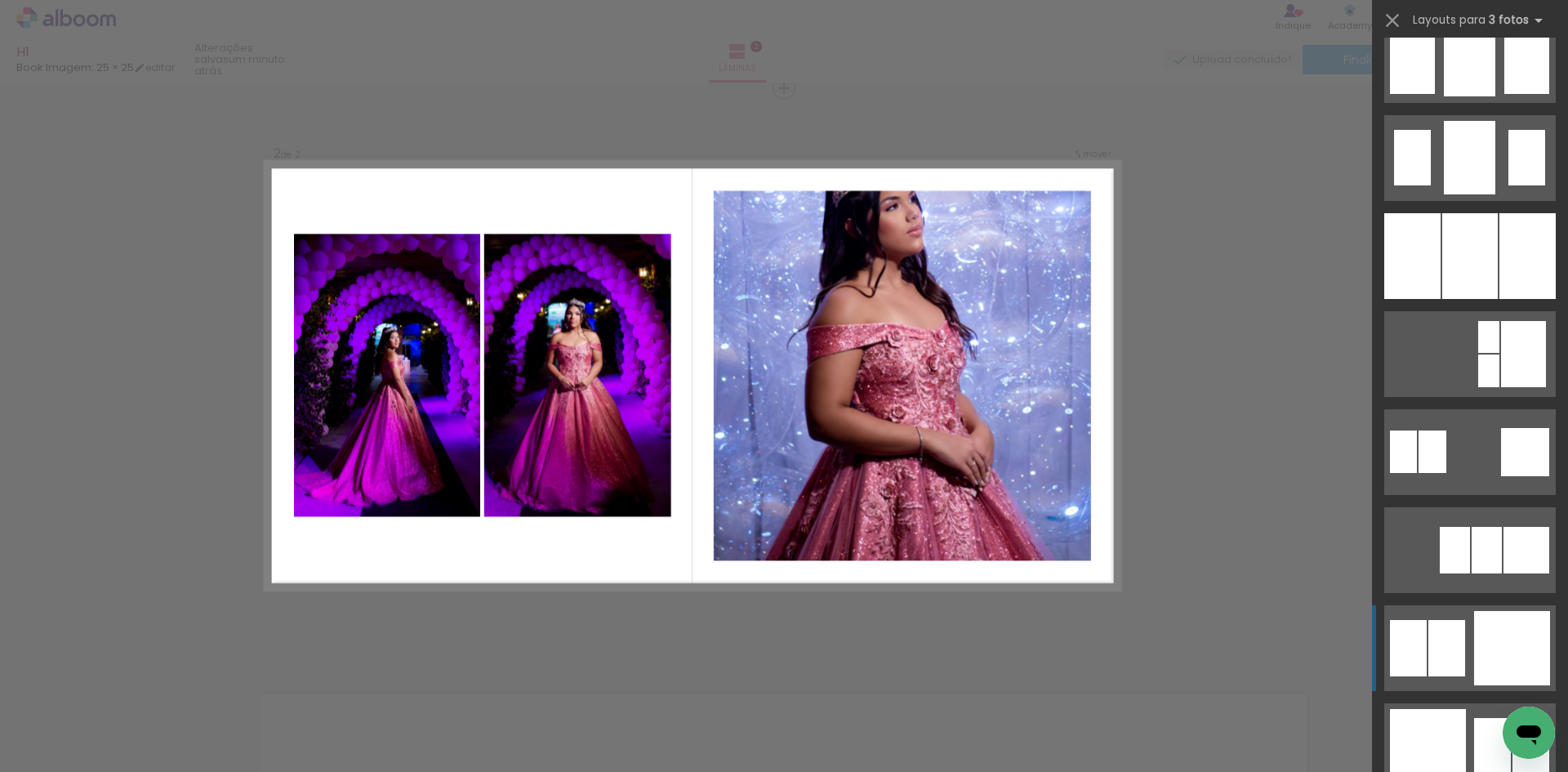
click at [1498, 639] on div at bounding box center [1513, 648] width 76 height 75
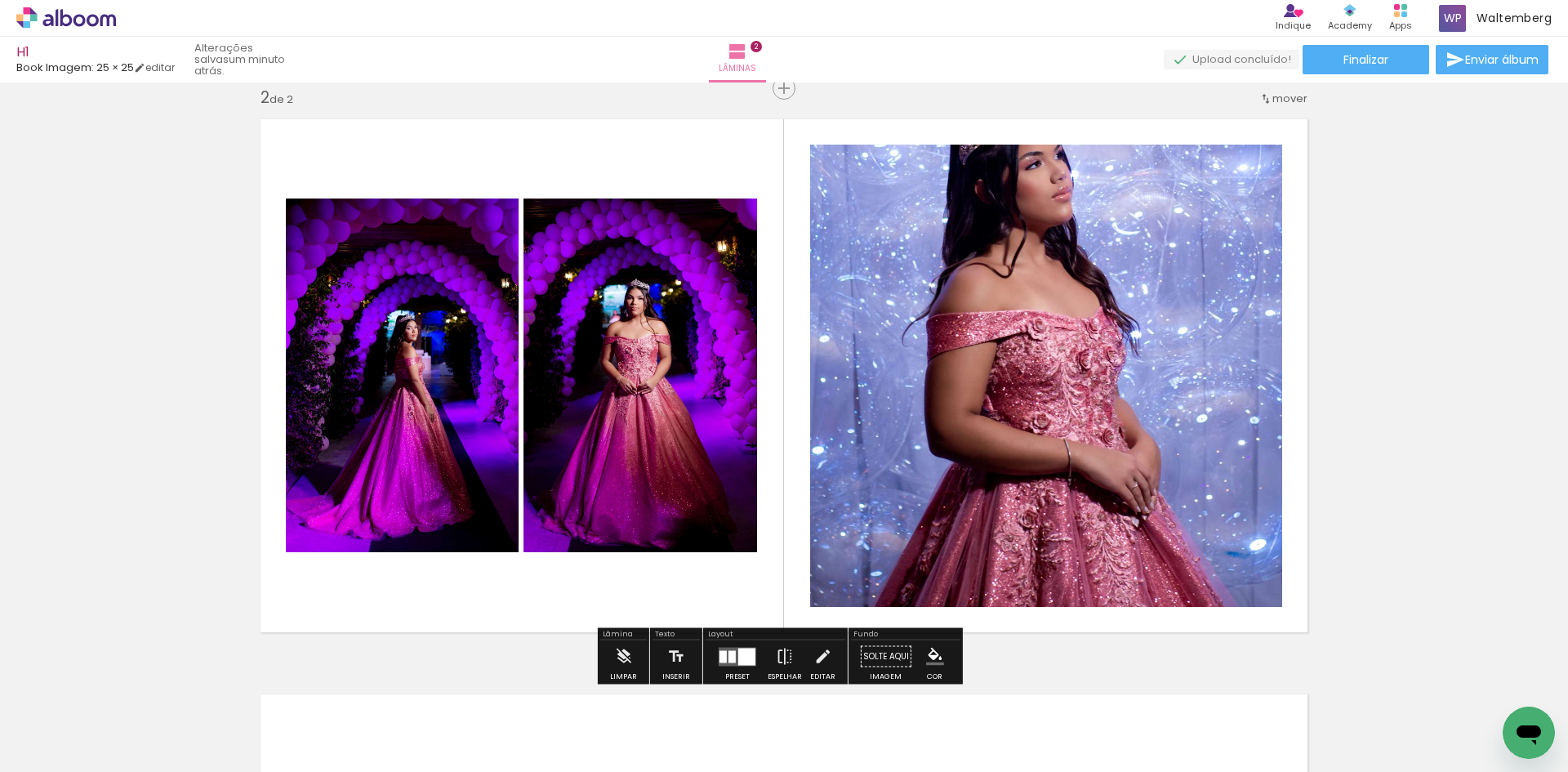
click at [729, 652] on div at bounding box center [732, 657] width 8 height 12
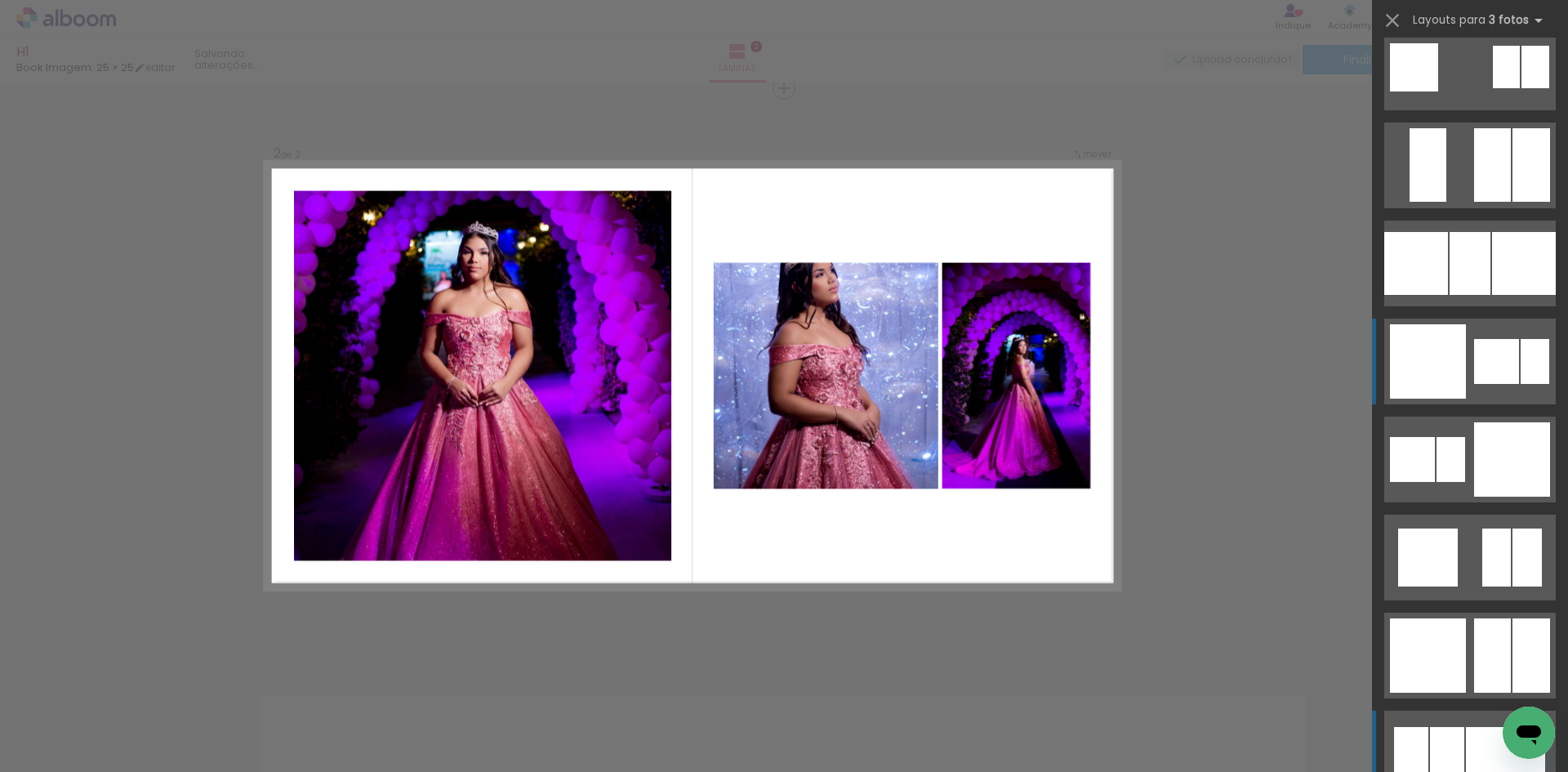
scroll to position [2190, 0]
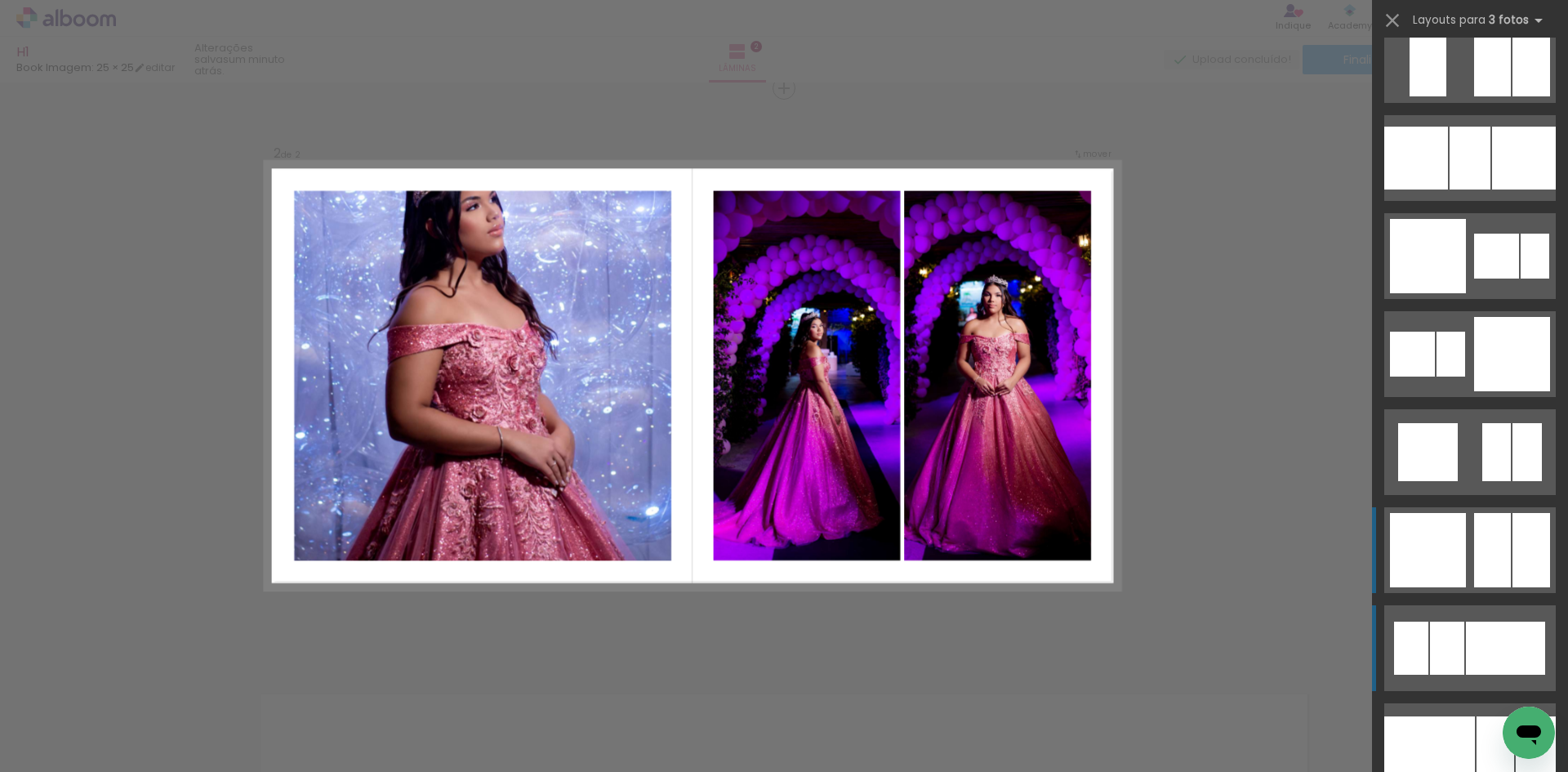
click at [1497, 557] on div at bounding box center [1493, 551] width 36 height 75
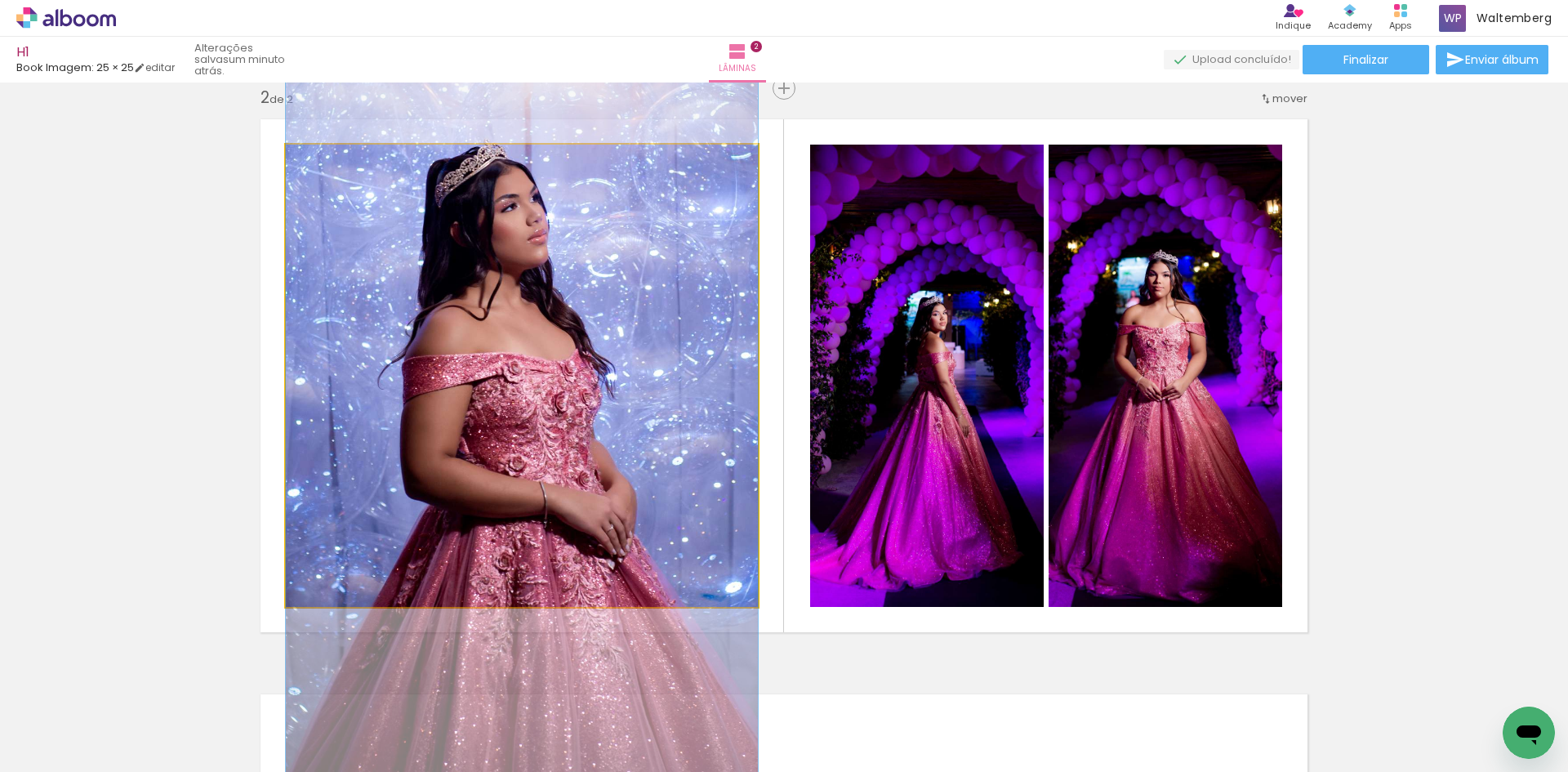
drag, startPoint x: 570, startPoint y: 277, endPoint x: 606, endPoint y: 319, distance: 55.3
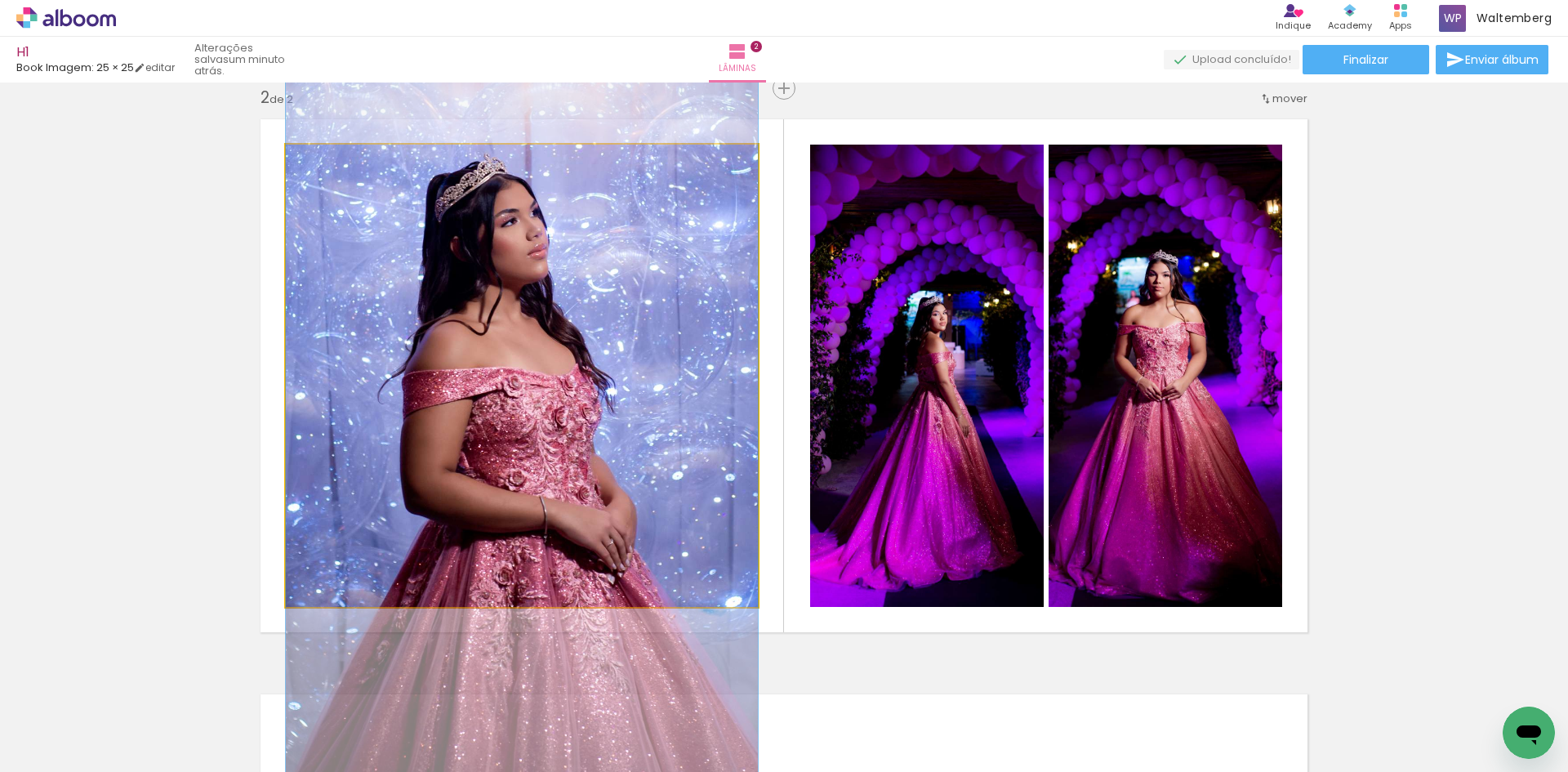
drag, startPoint x: 594, startPoint y: 265, endPoint x: 596, endPoint y: 279, distance: 14.1
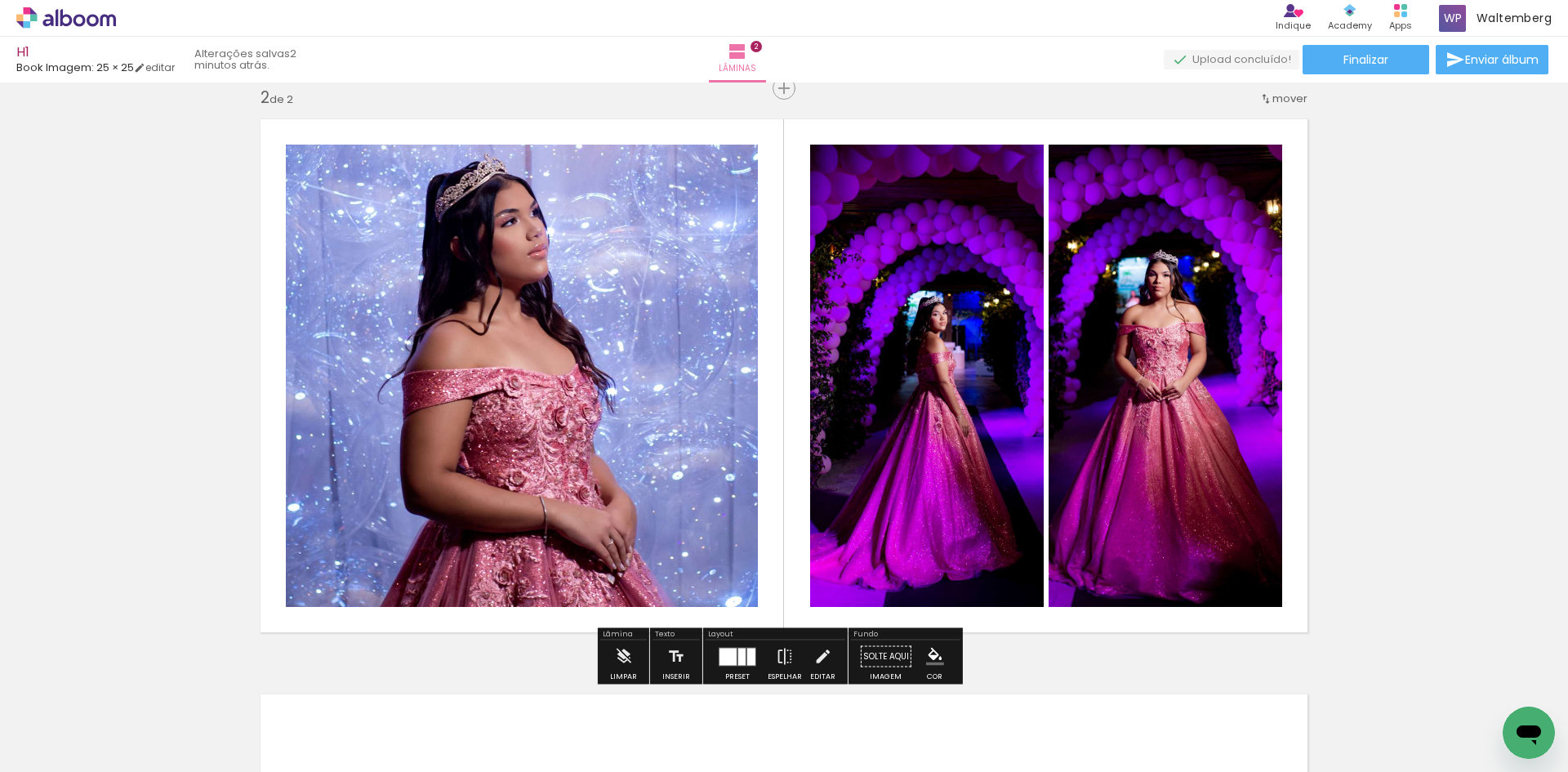
click at [739, 652] on div at bounding box center [742, 657] width 8 height 17
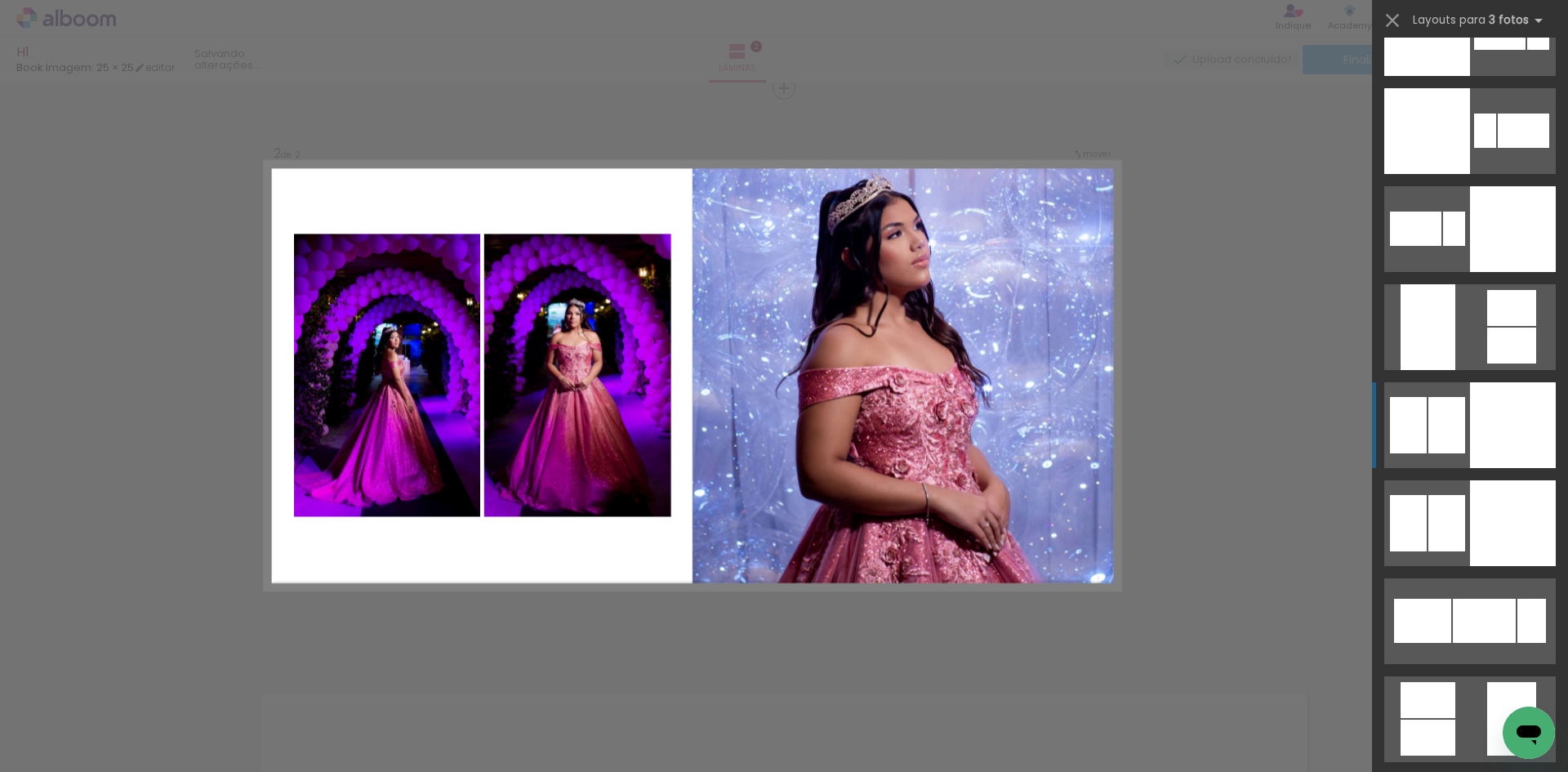
scroll to position [7142, 0]
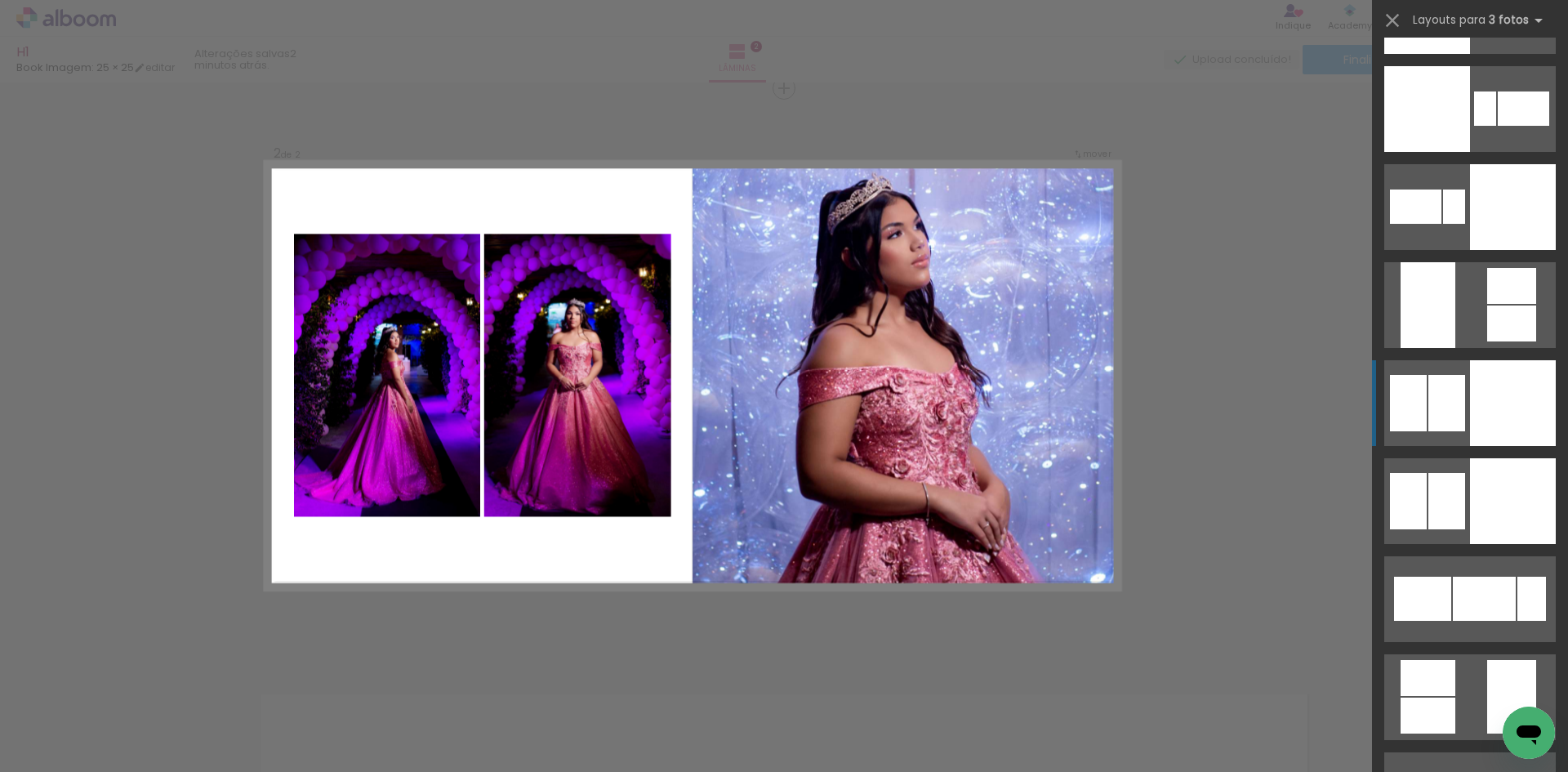
click at [1487, 406] on div at bounding box center [1513, 403] width 86 height 86
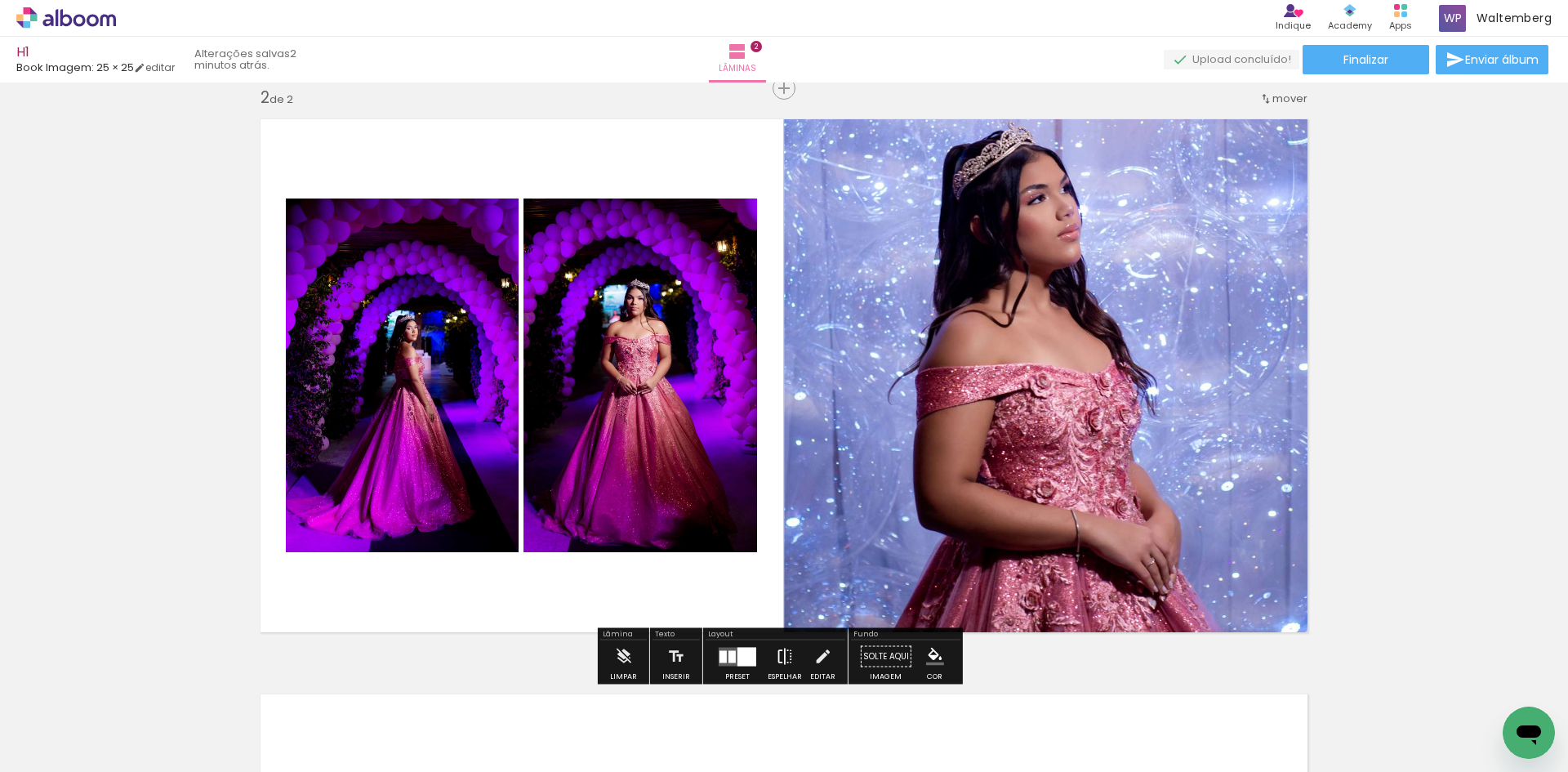
click at [776, 646] on iron-icon at bounding box center [784, 657] width 18 height 33
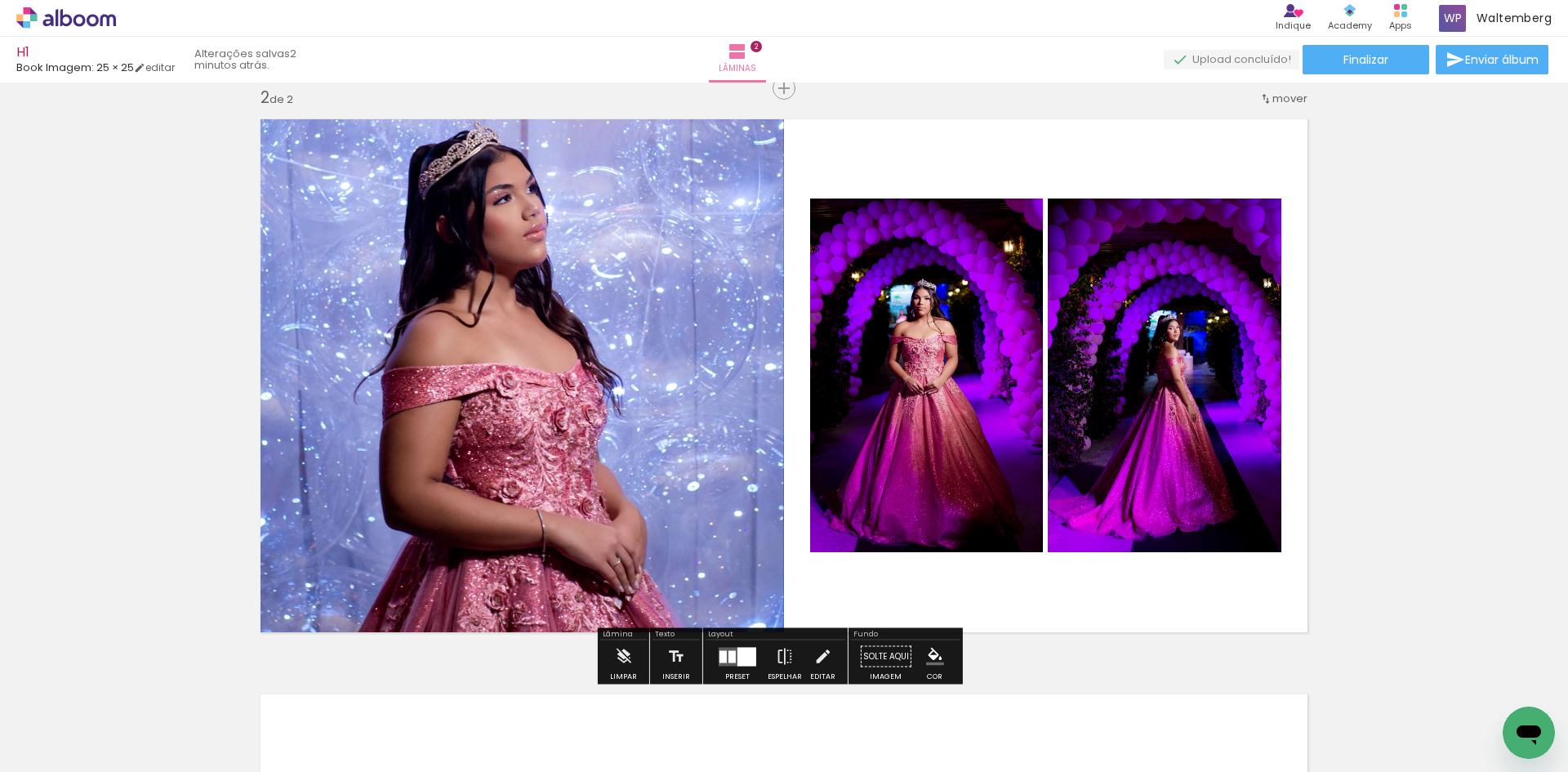
click at [744, 661] on div at bounding box center [747, 657] width 19 height 19
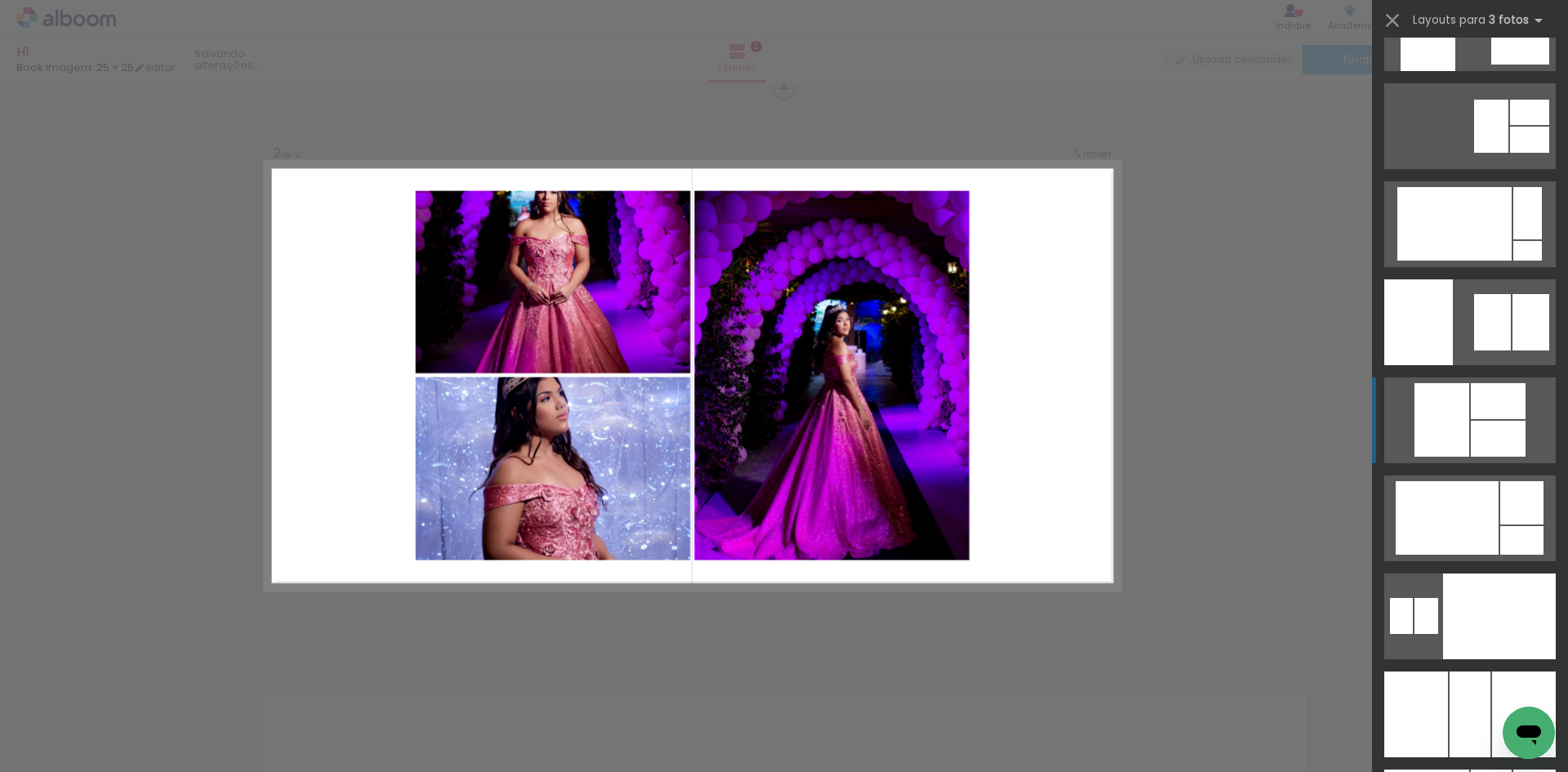
scroll to position [10394, 0]
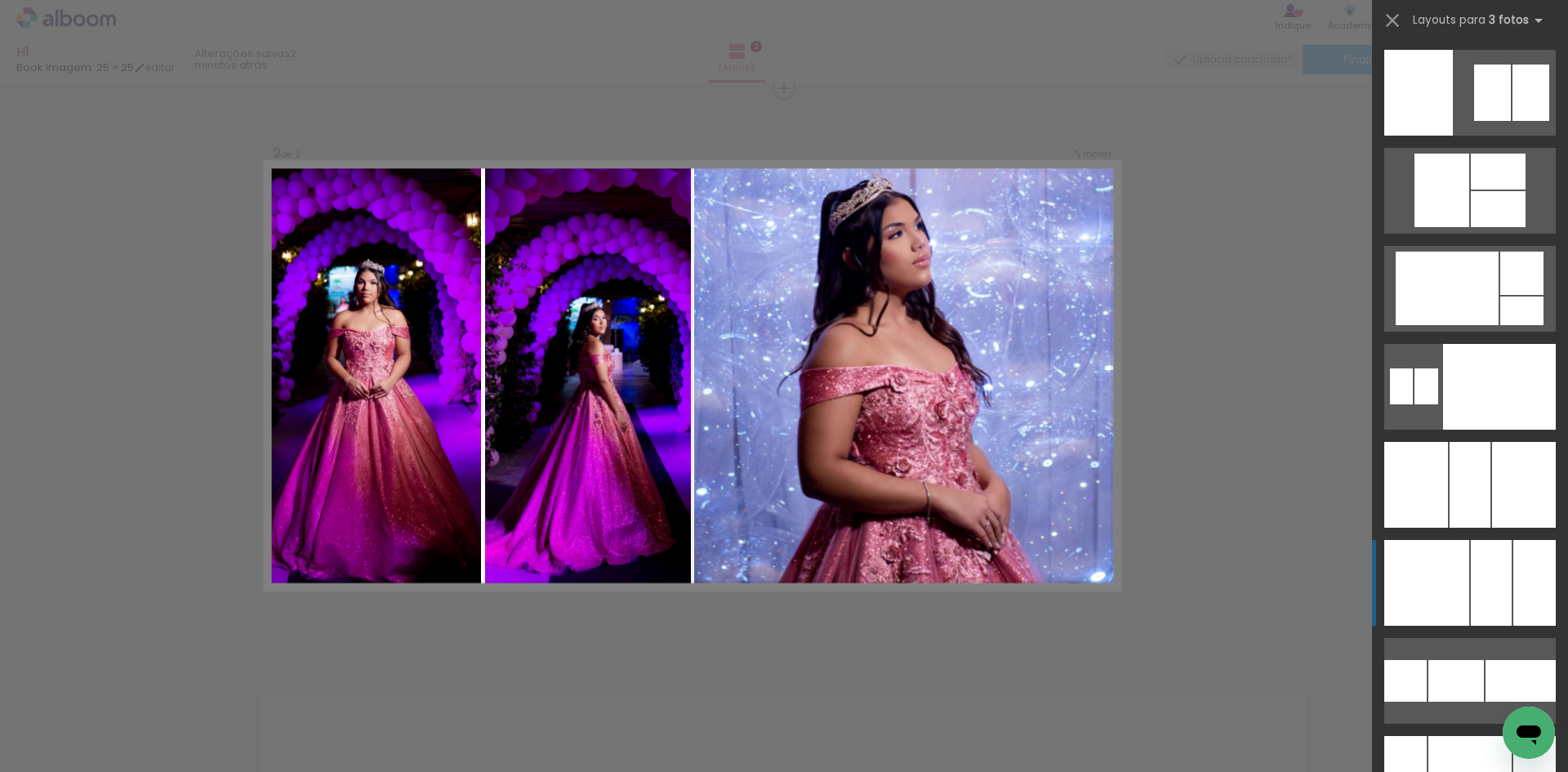
click at [1477, 570] on div at bounding box center [1492, 583] width 41 height 86
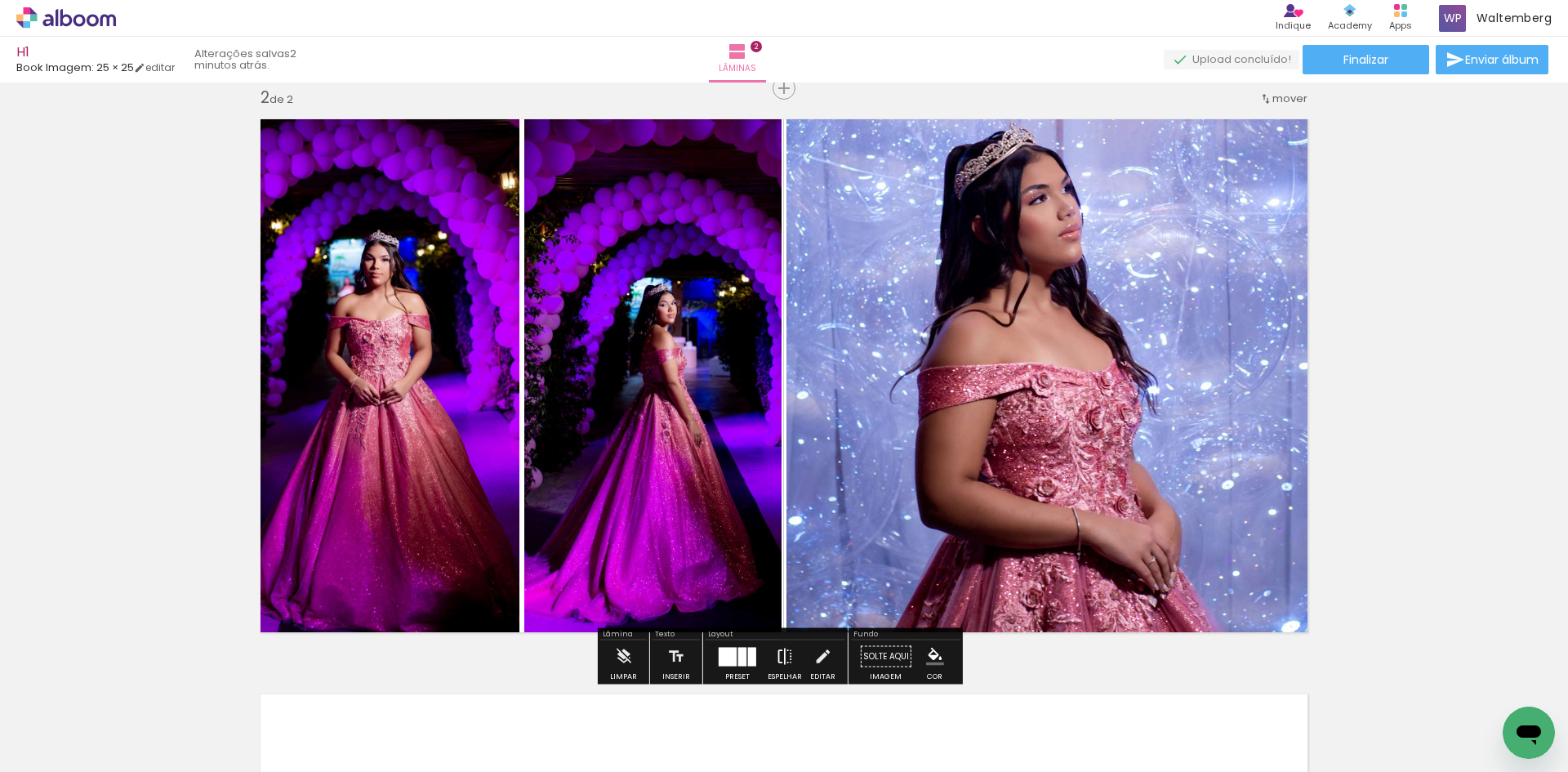
click at [783, 652] on iron-icon at bounding box center [784, 657] width 18 height 33
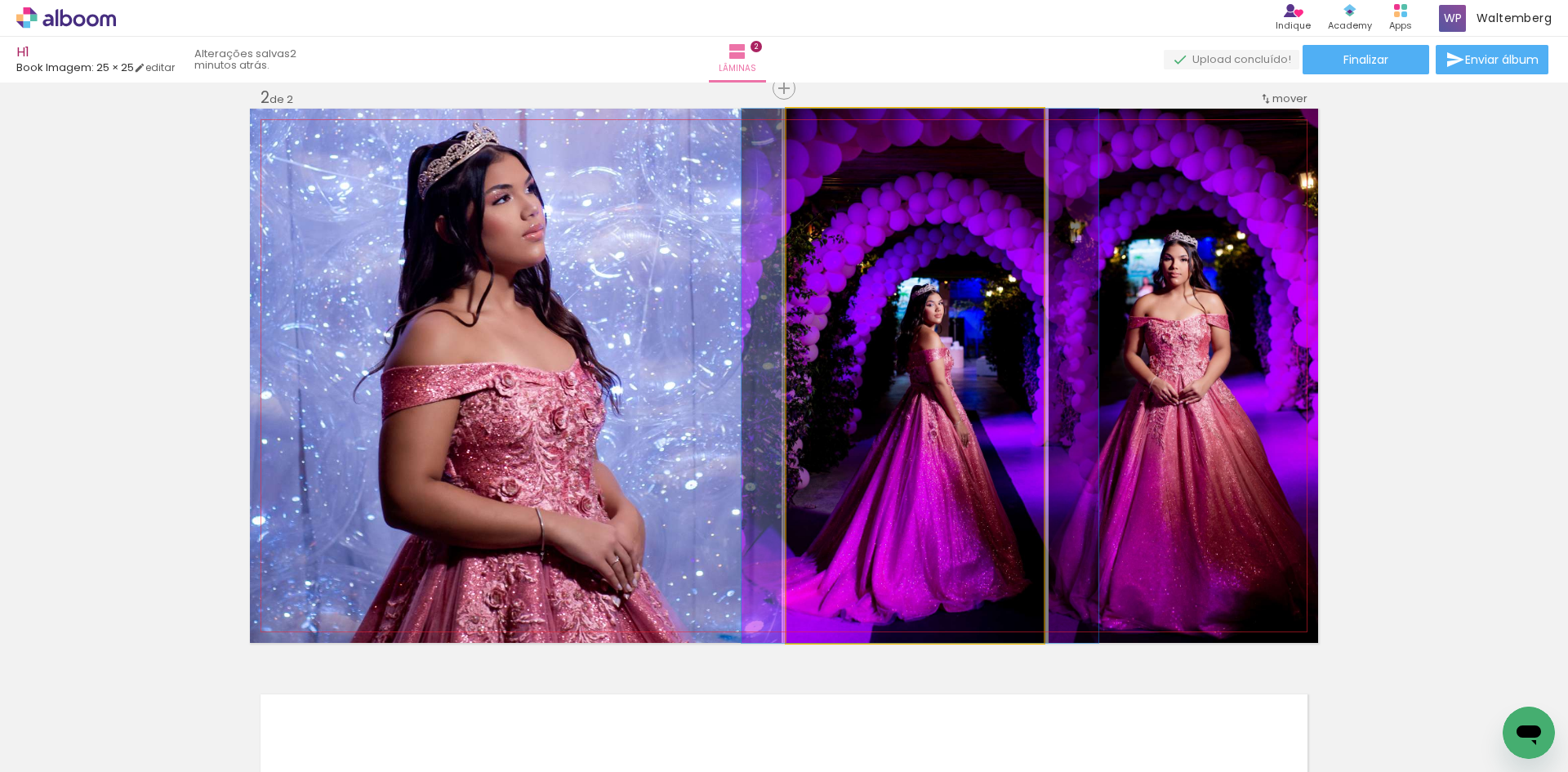
drag, startPoint x: 920, startPoint y: 357, endPoint x: 924, endPoint y: 323, distance: 34.2
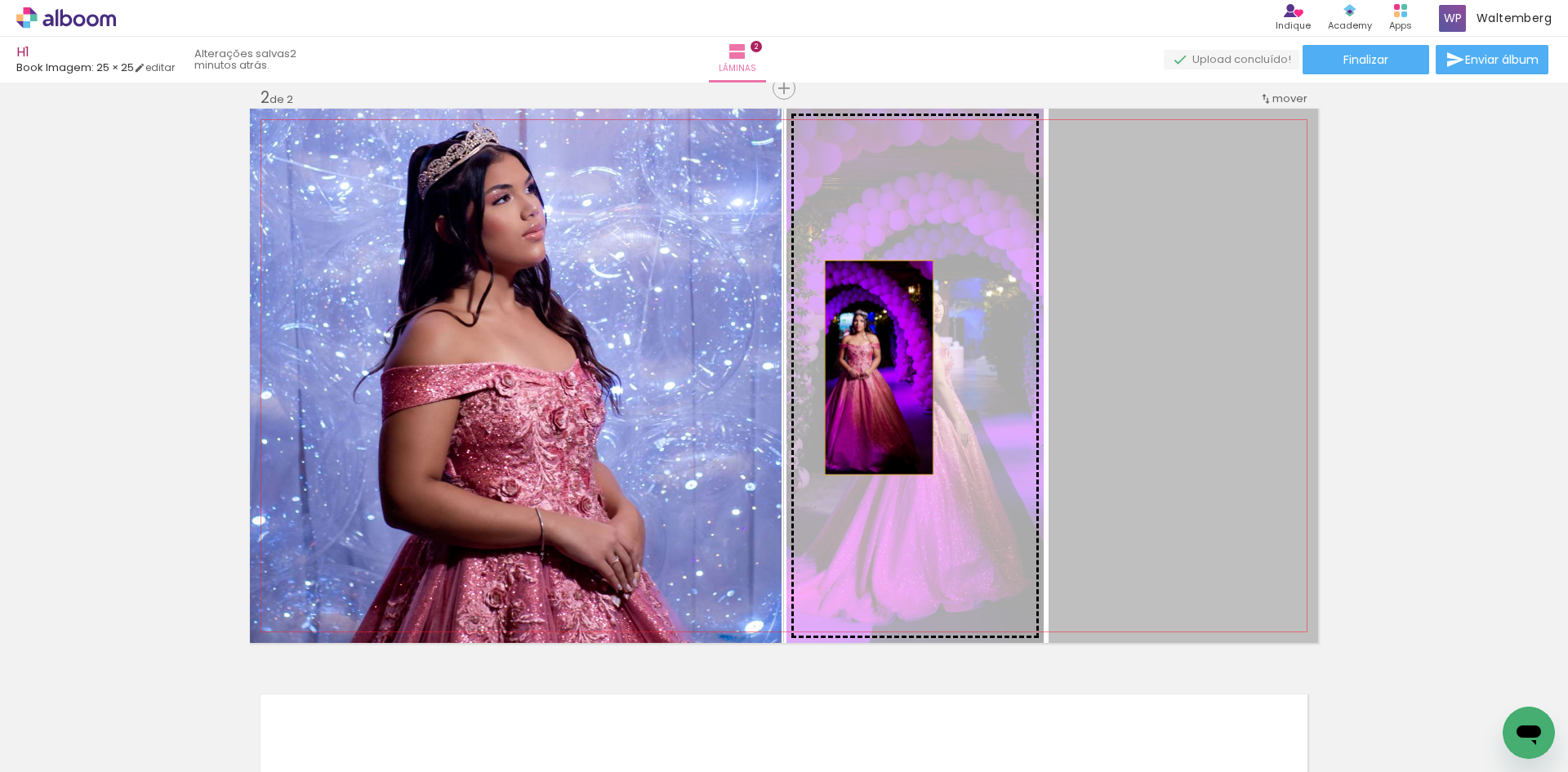
drag, startPoint x: 1169, startPoint y: 344, endPoint x: 845, endPoint y: 373, distance: 325.3
click at [0, 0] on slot at bounding box center [0, 0] width 0 height 0
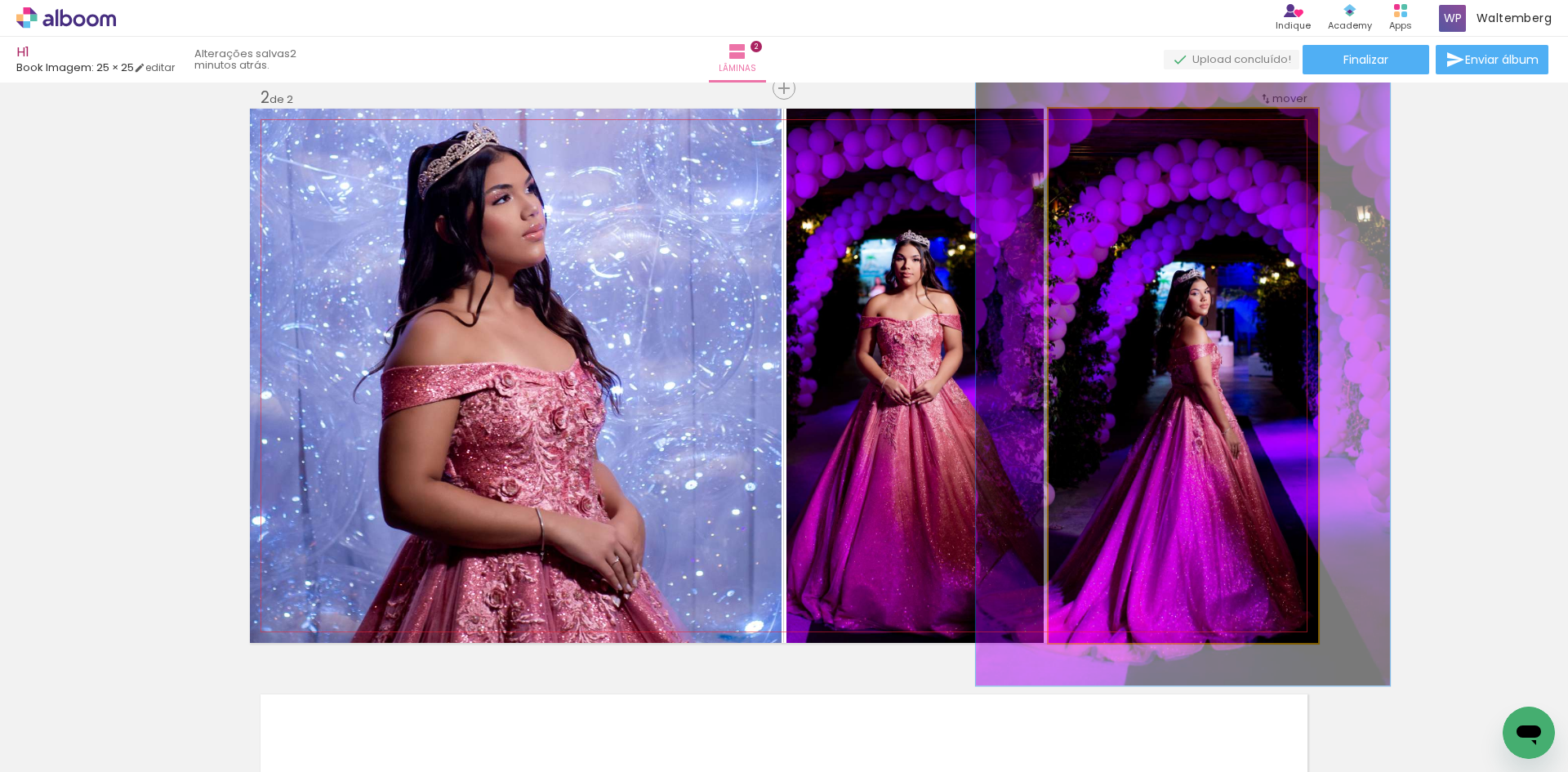
drag, startPoint x: 1080, startPoint y: 120, endPoint x: 1105, endPoint y: 164, distance: 50.6
type paper-slider "117"
click at [1089, 121] on div at bounding box center [1096, 126] width 26 height 26
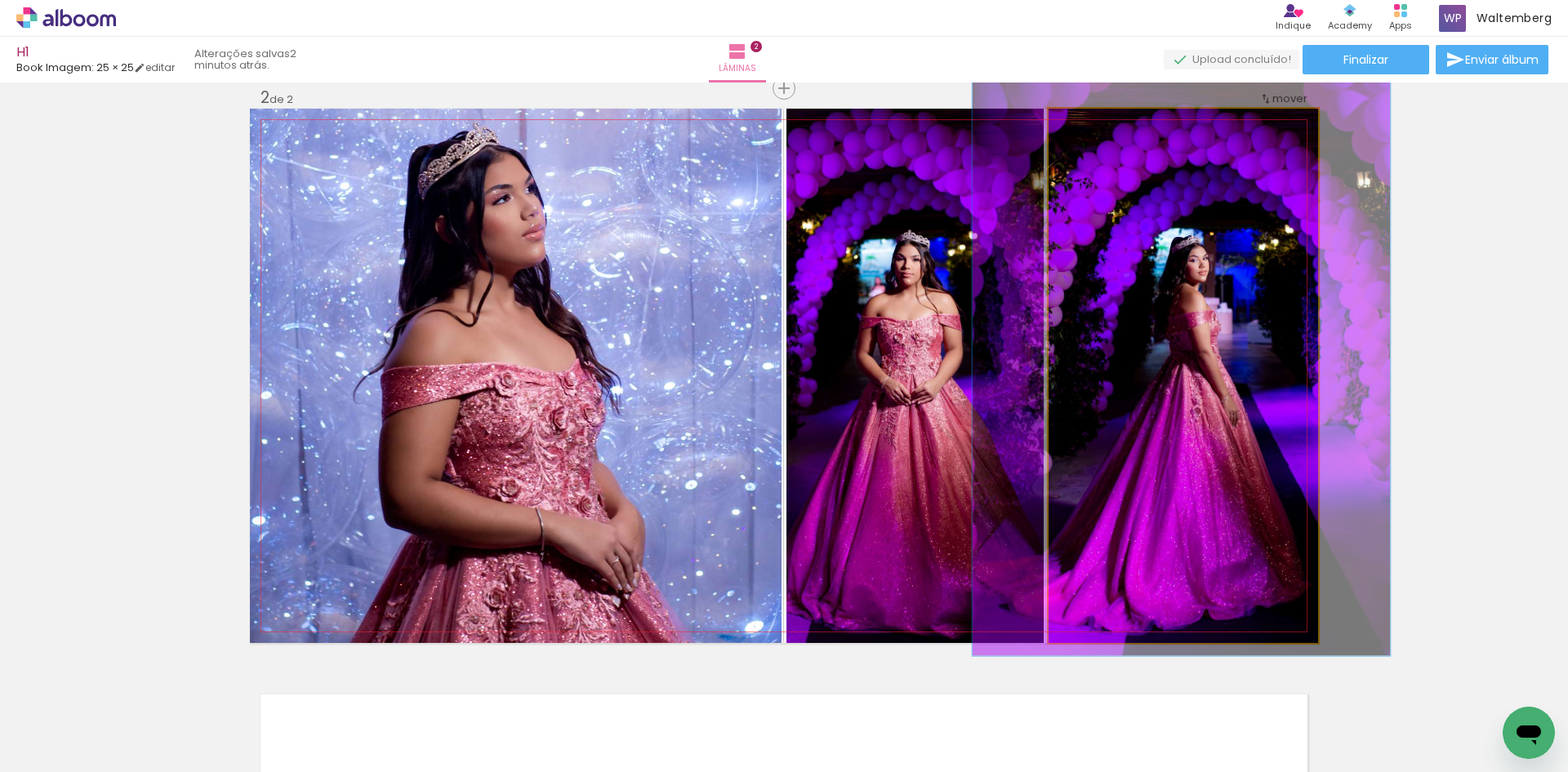
drag, startPoint x: 1211, startPoint y: 345, endPoint x: 1209, endPoint y: 313, distance: 32.1
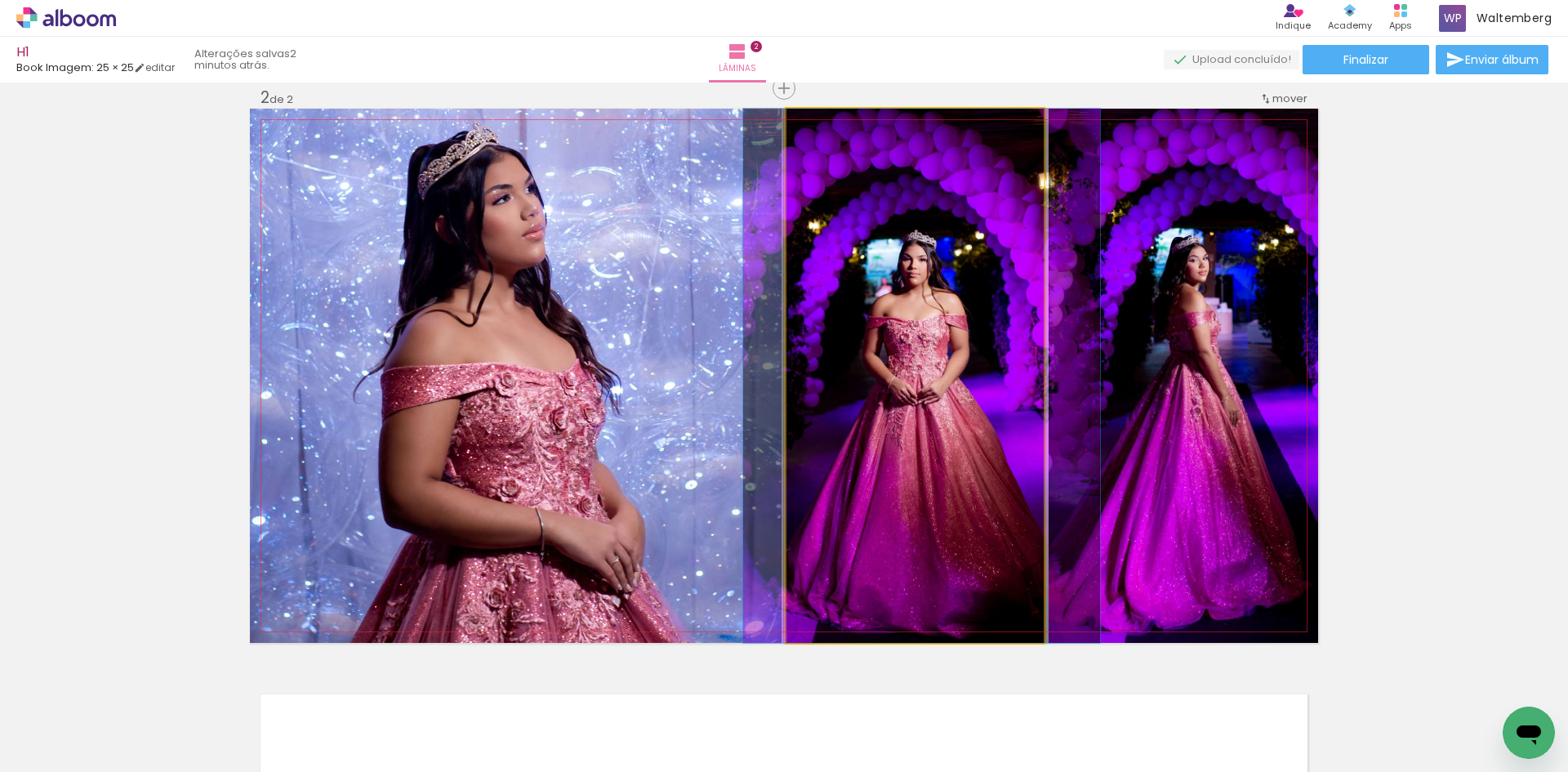
drag, startPoint x: 860, startPoint y: 316, endPoint x: 862, endPoint y: 294, distance: 22.1
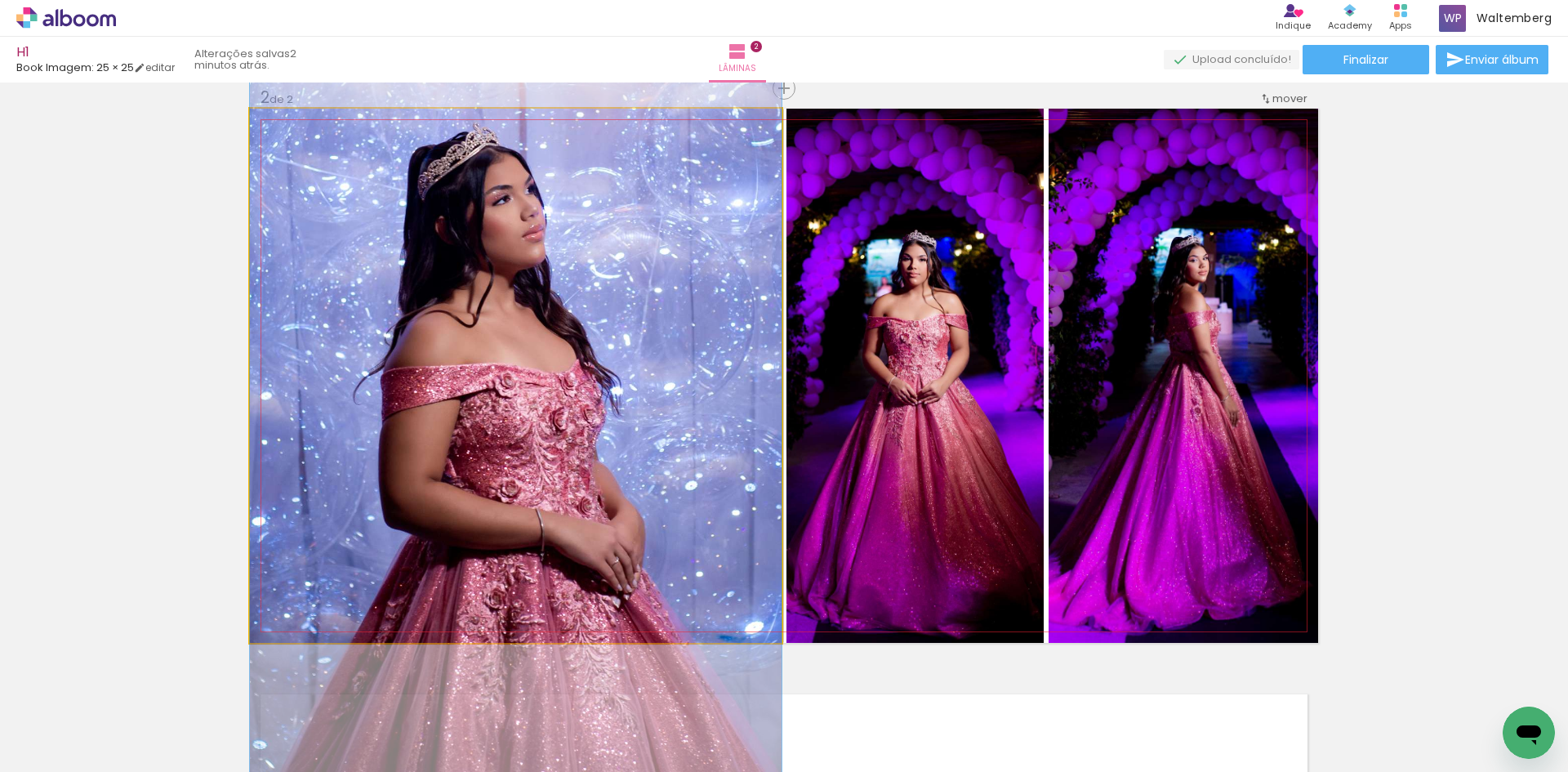
drag, startPoint x: 558, startPoint y: 283, endPoint x: 536, endPoint y: 284, distance: 22.0
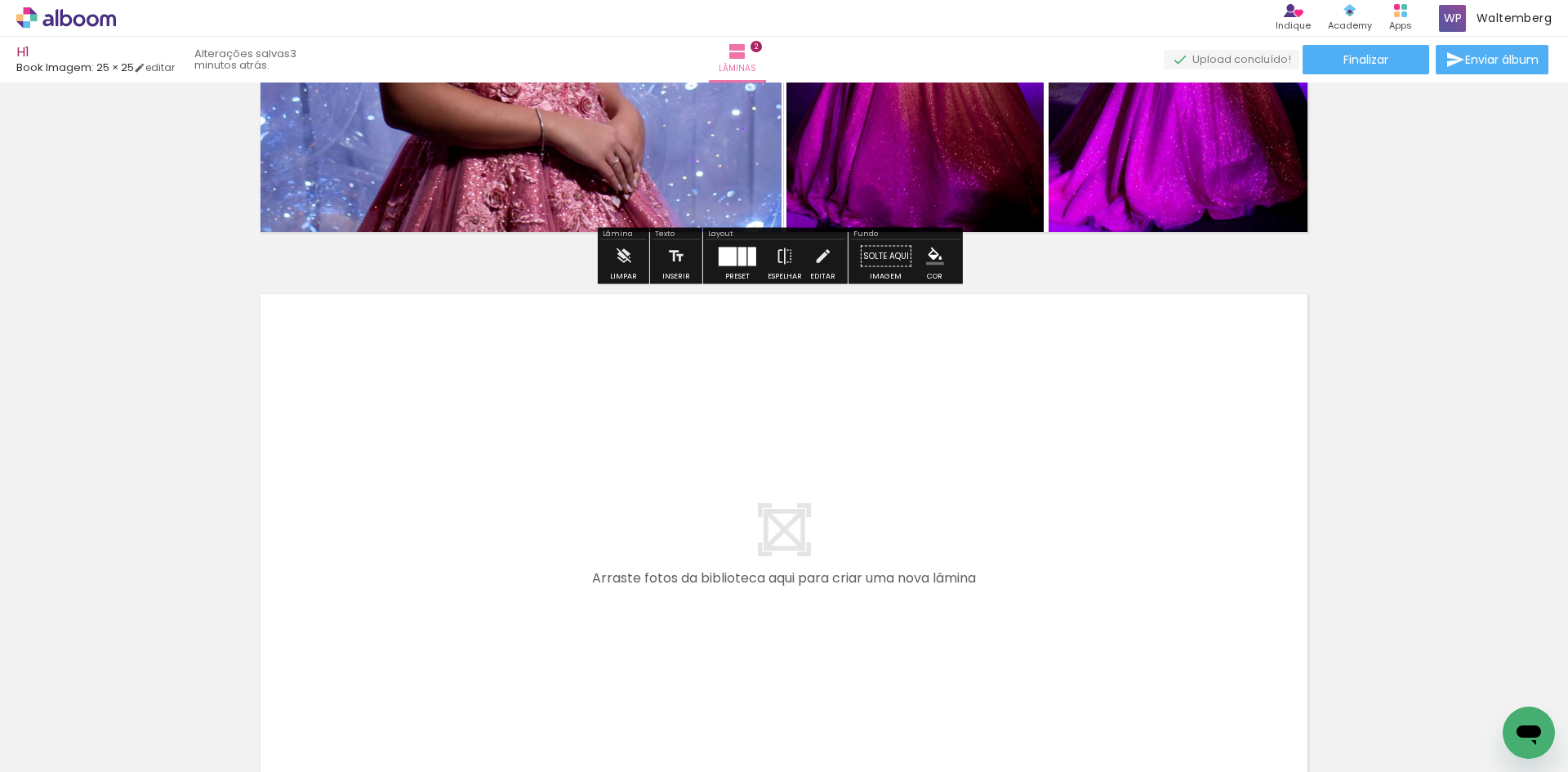
scroll to position [1005, 0]
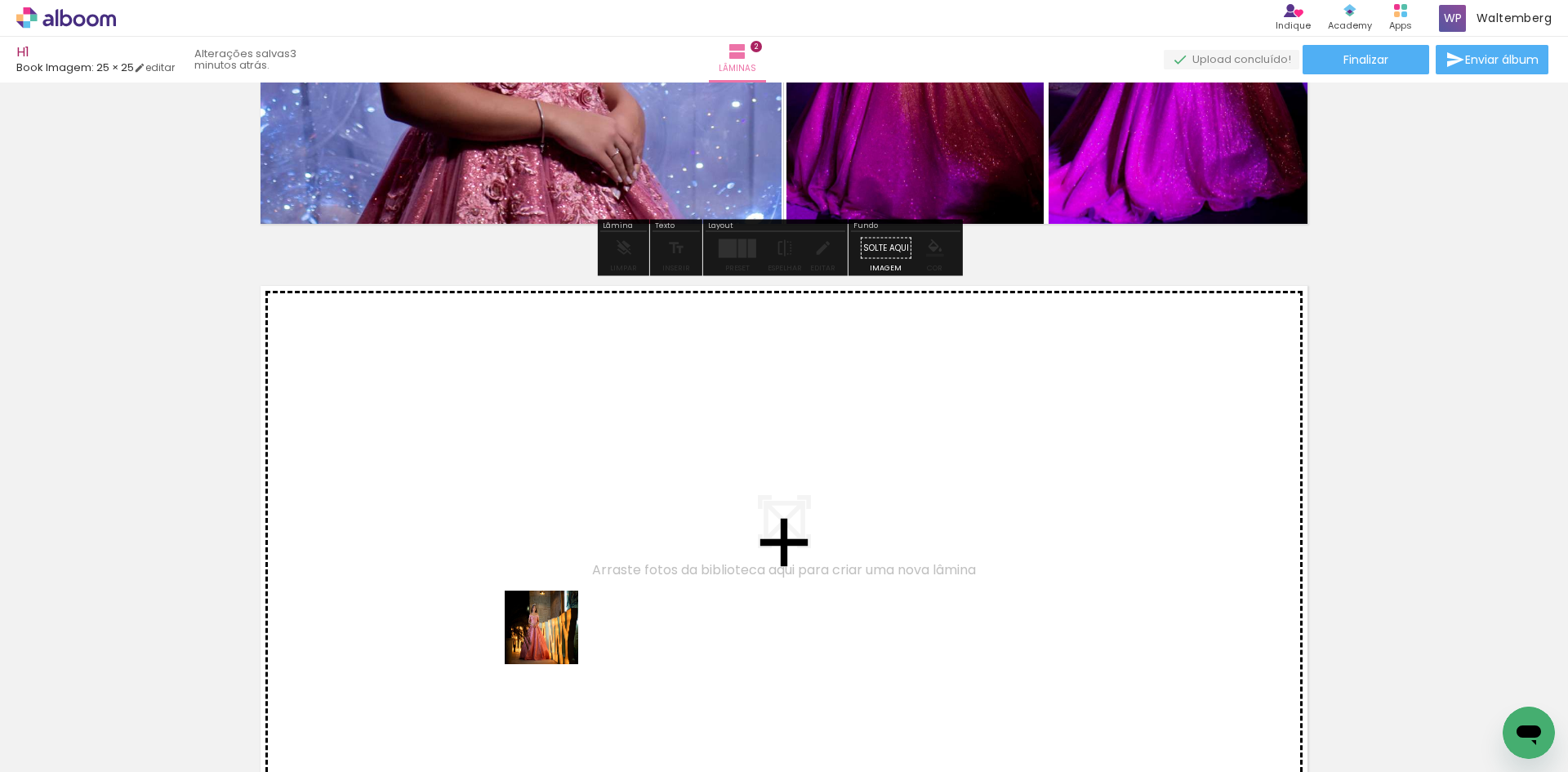
drag, startPoint x: 554, startPoint y: 715, endPoint x: 544, endPoint y: 594, distance: 121.4
click at [544, 594] on quentale-workspace at bounding box center [784, 386] width 1568 height 772
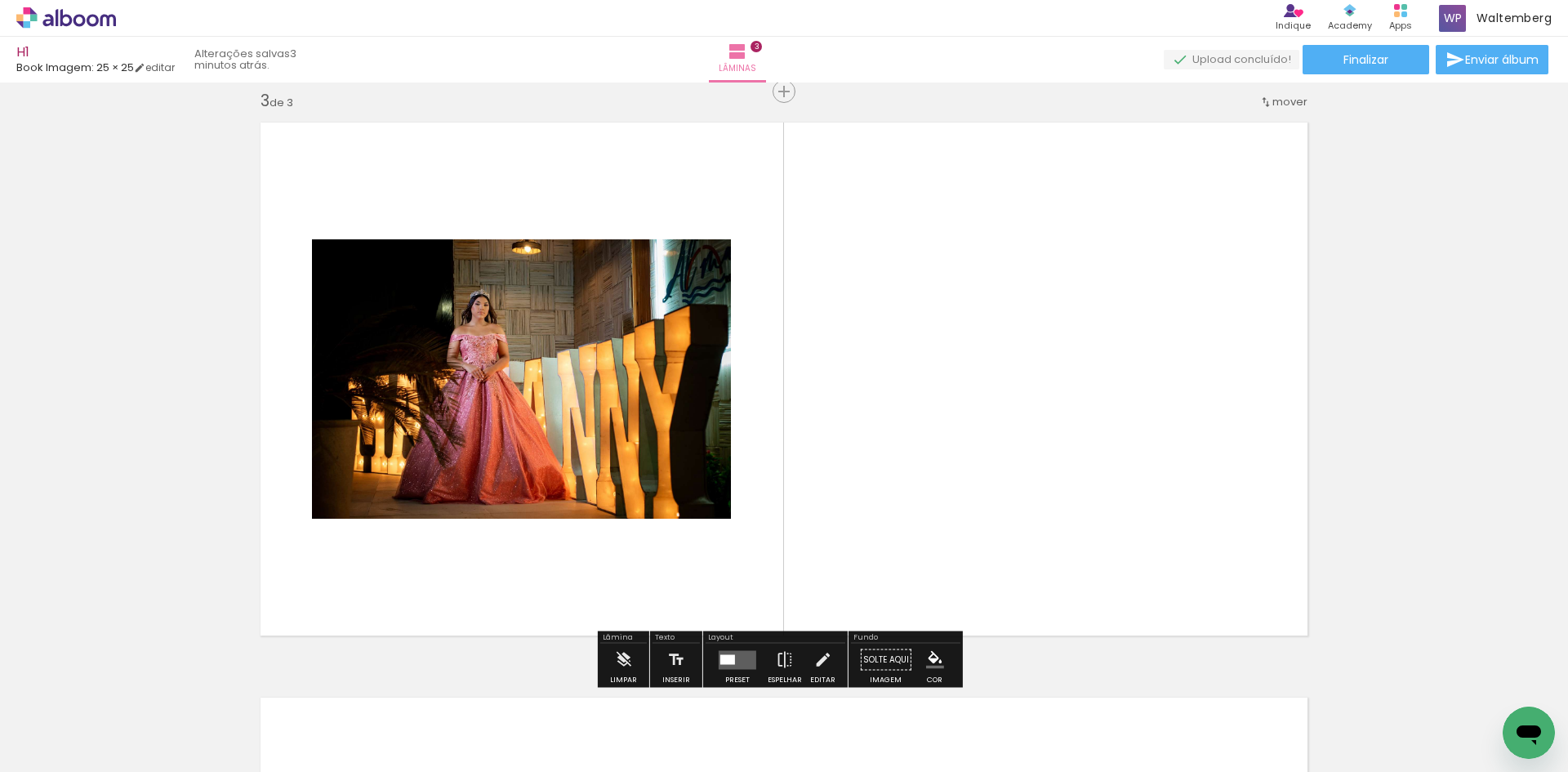
scroll to position [1172, 0]
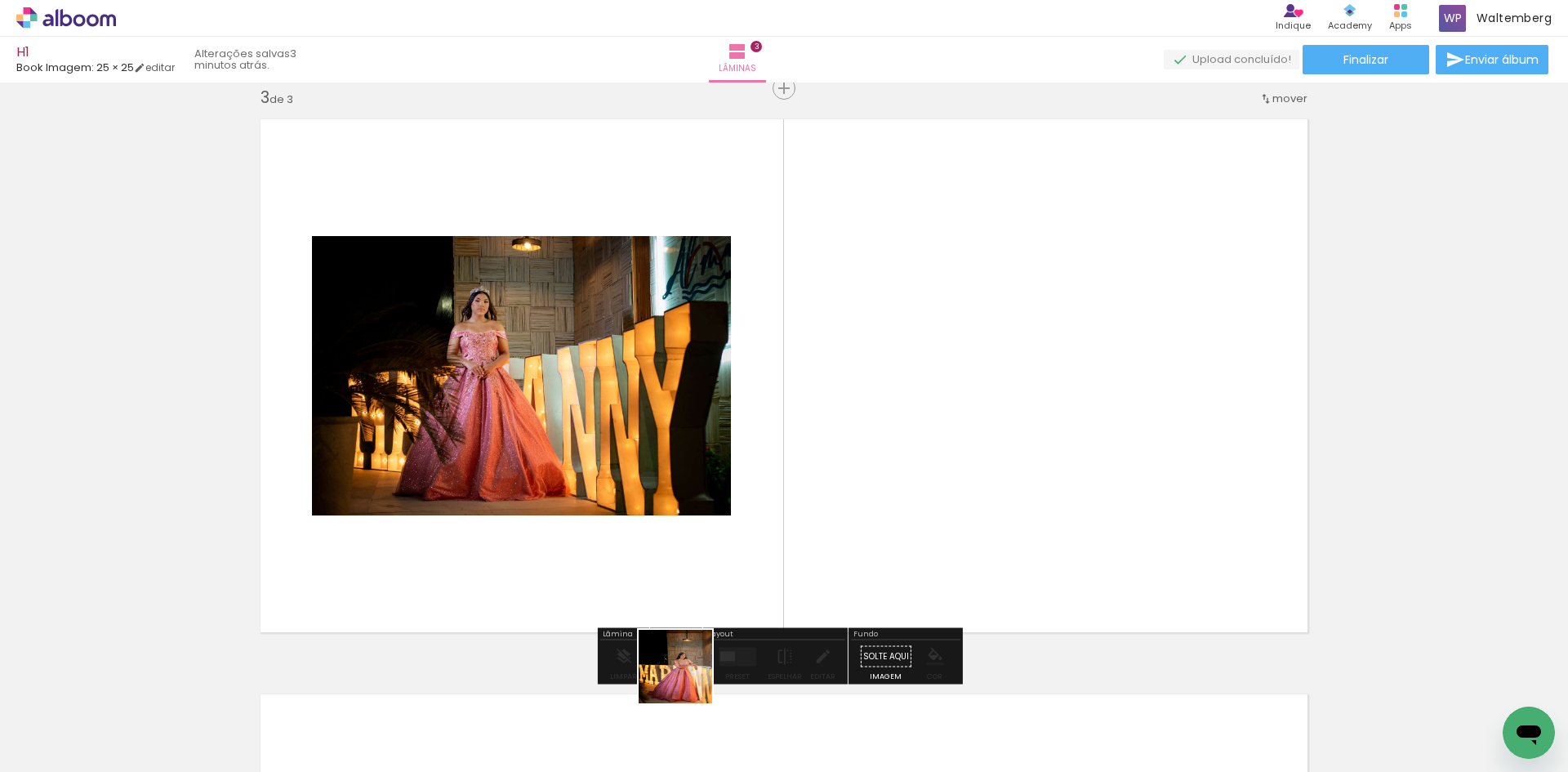
drag, startPoint x: 663, startPoint y: 722, endPoint x: 875, endPoint y: 520, distance: 292.8
click at [767, 601] on quentale-workspace at bounding box center [784, 386] width 1568 height 772
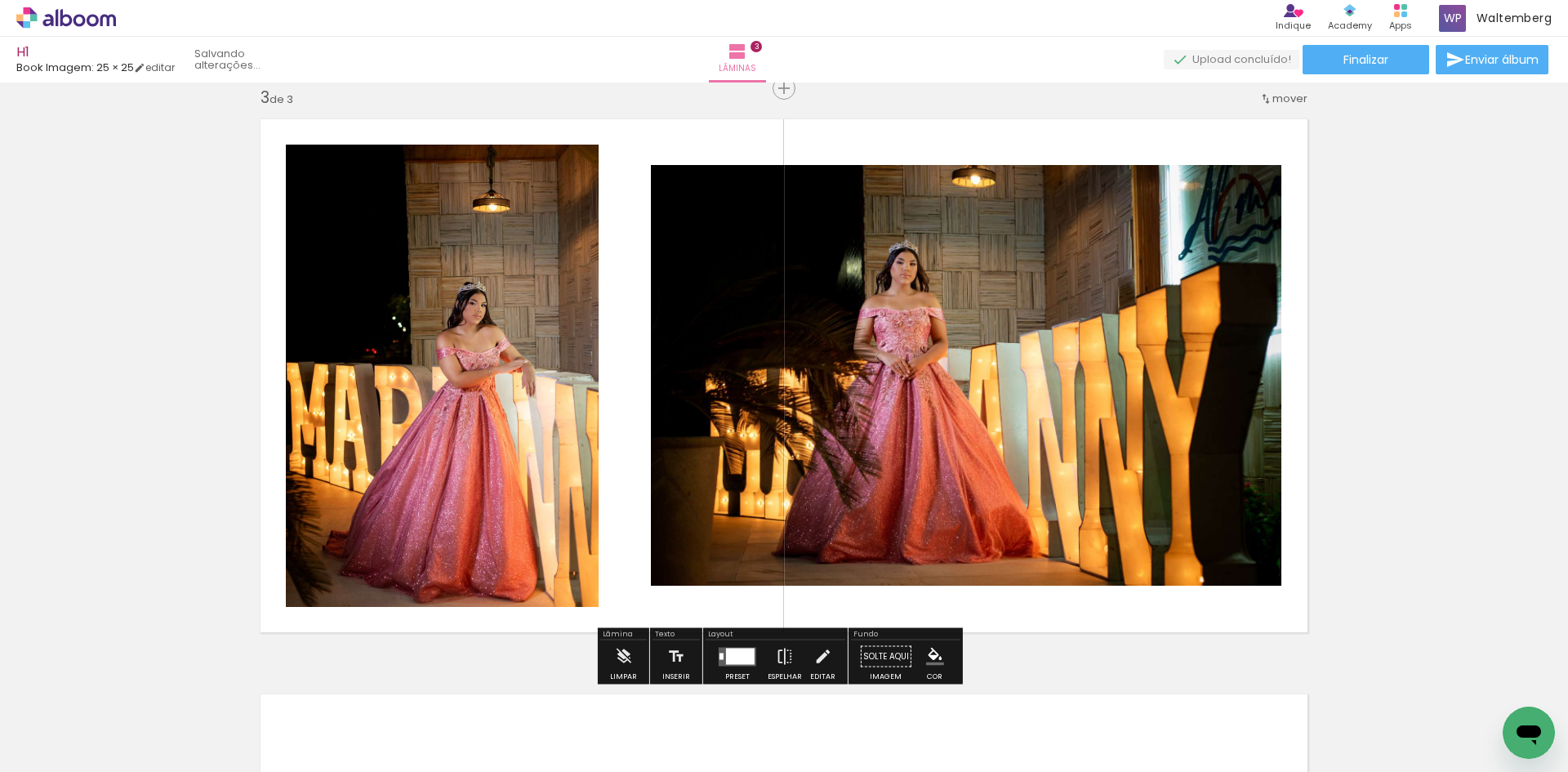
click at [875, 520] on quentale-layouter at bounding box center [784, 376] width 1069 height 534
click at [732, 652] on div at bounding box center [740, 656] width 29 height 16
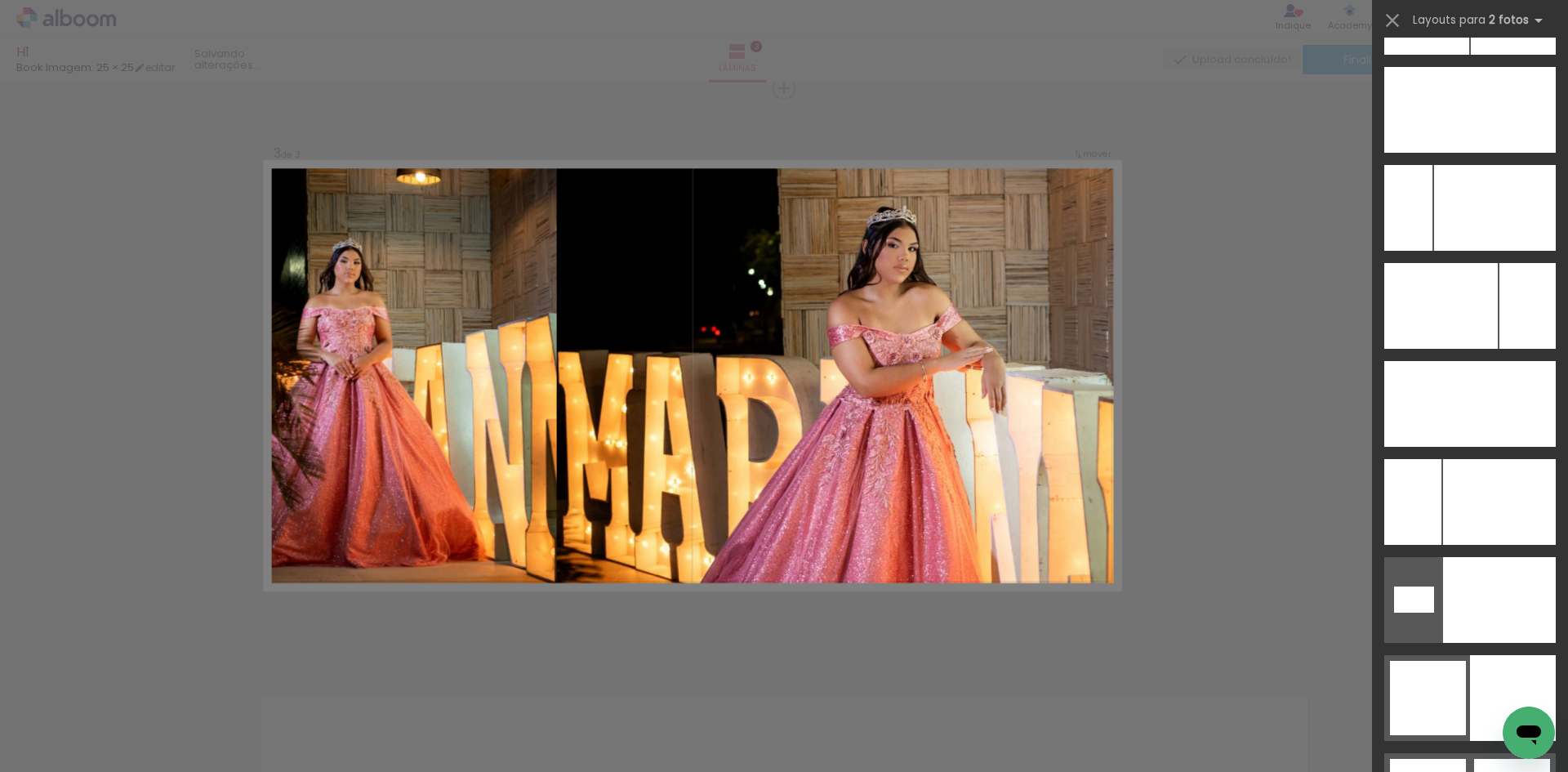
scroll to position [7436, 0]
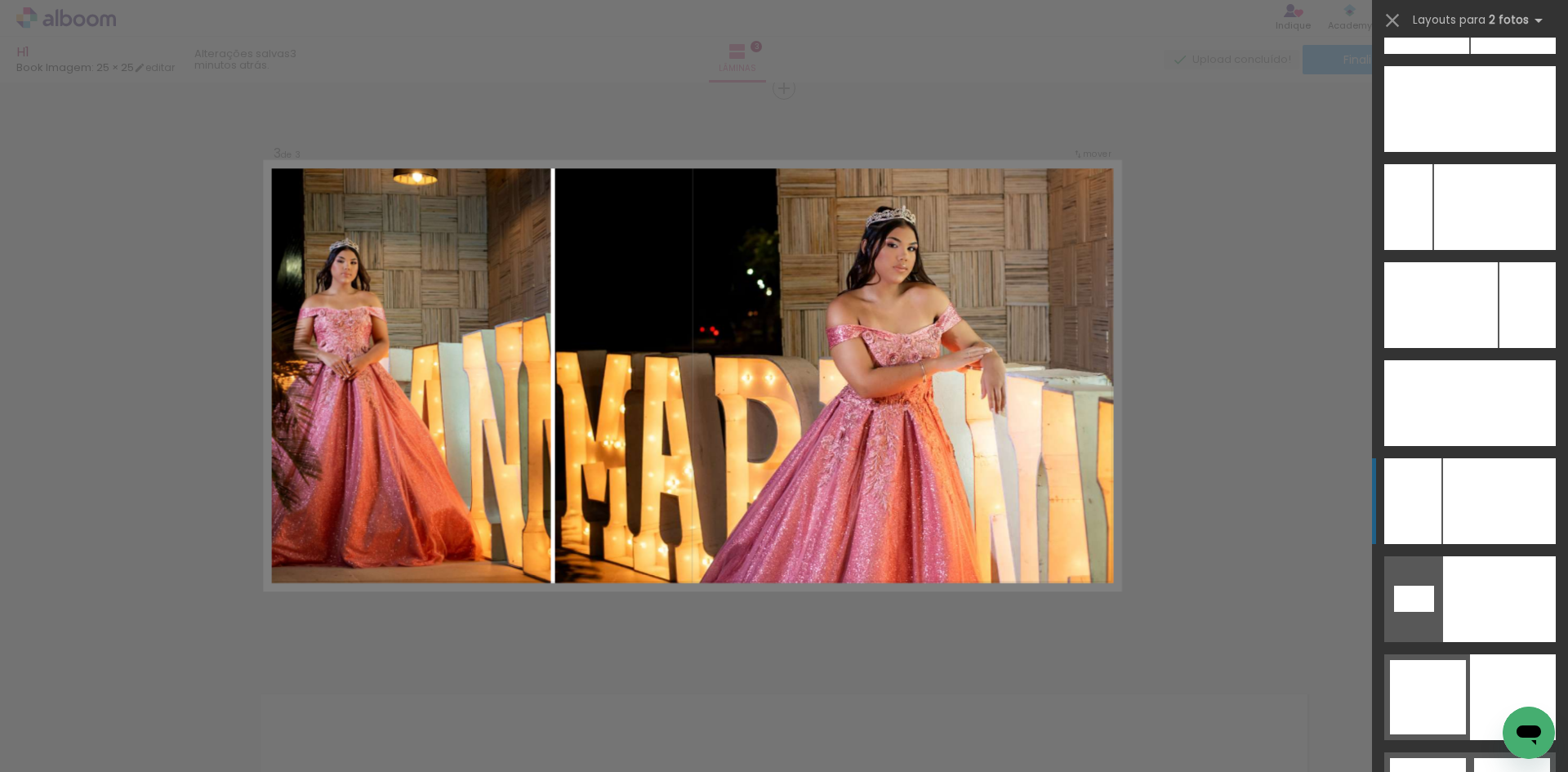
click at [1502, 478] on div at bounding box center [1499, 501] width 113 height 86
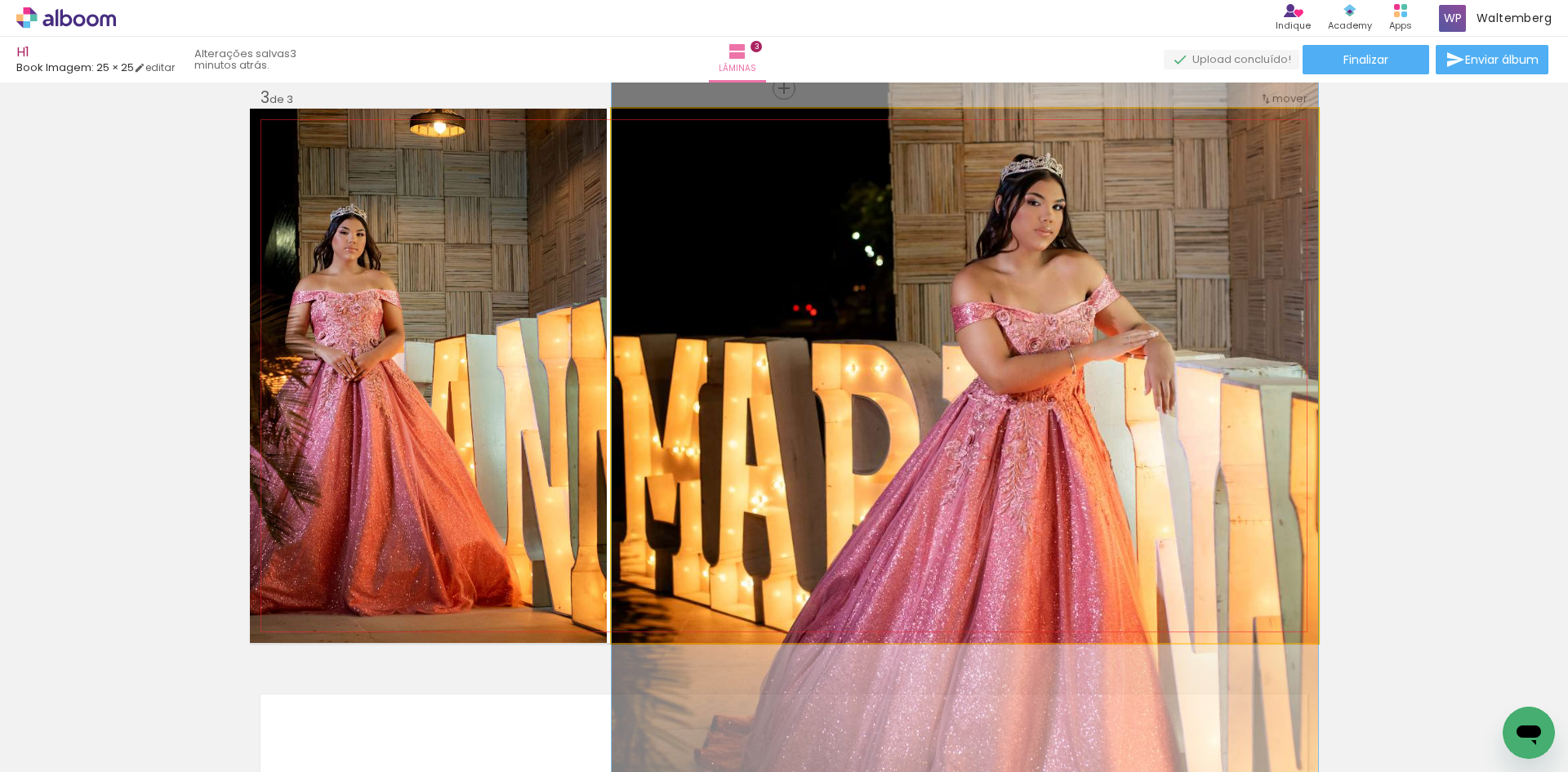
drag, startPoint x: 1061, startPoint y: 384, endPoint x: 857, endPoint y: 374, distance: 204.2
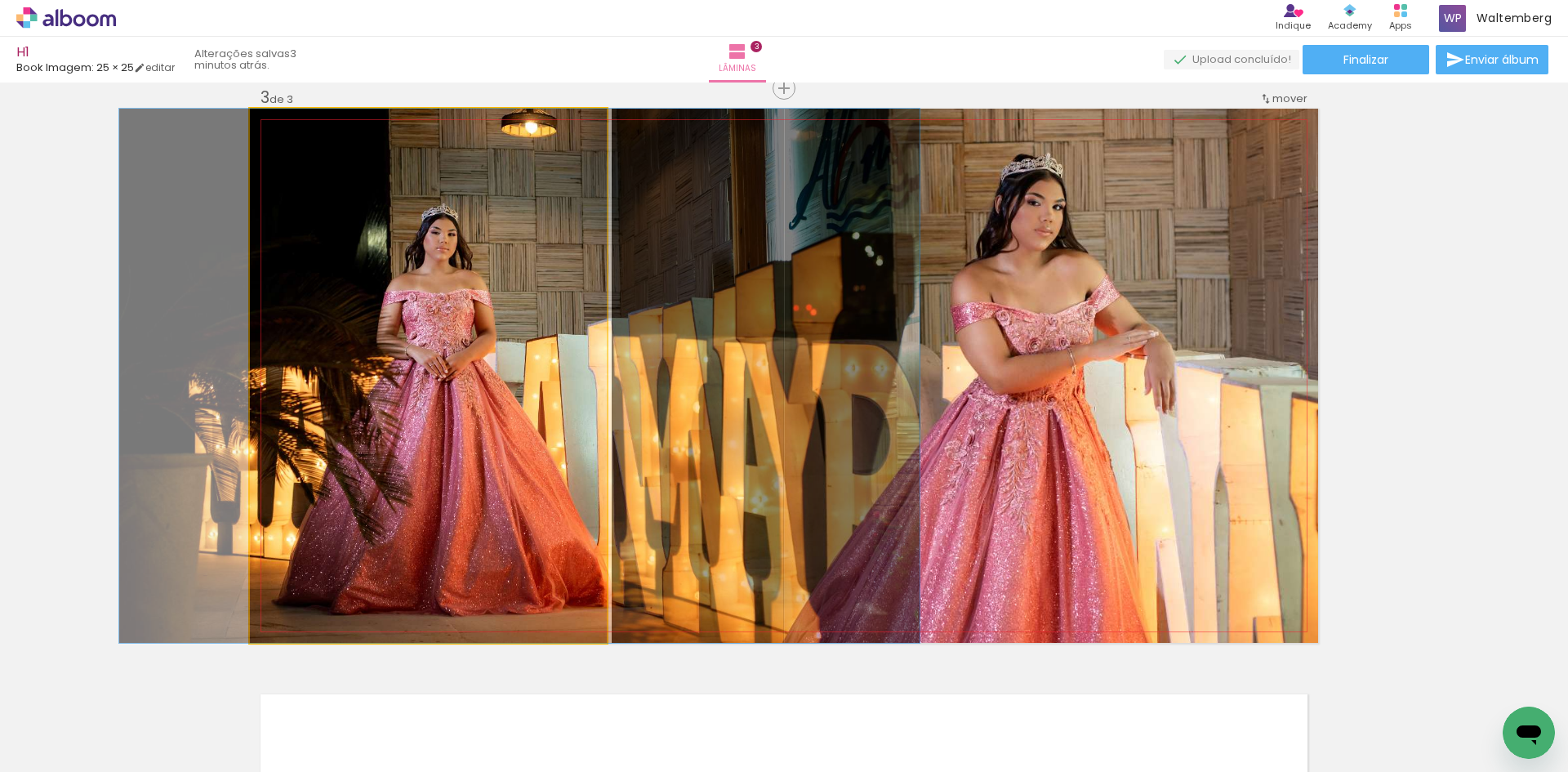
drag, startPoint x: 411, startPoint y: 376, endPoint x: 499, endPoint y: 372, distance: 88.1
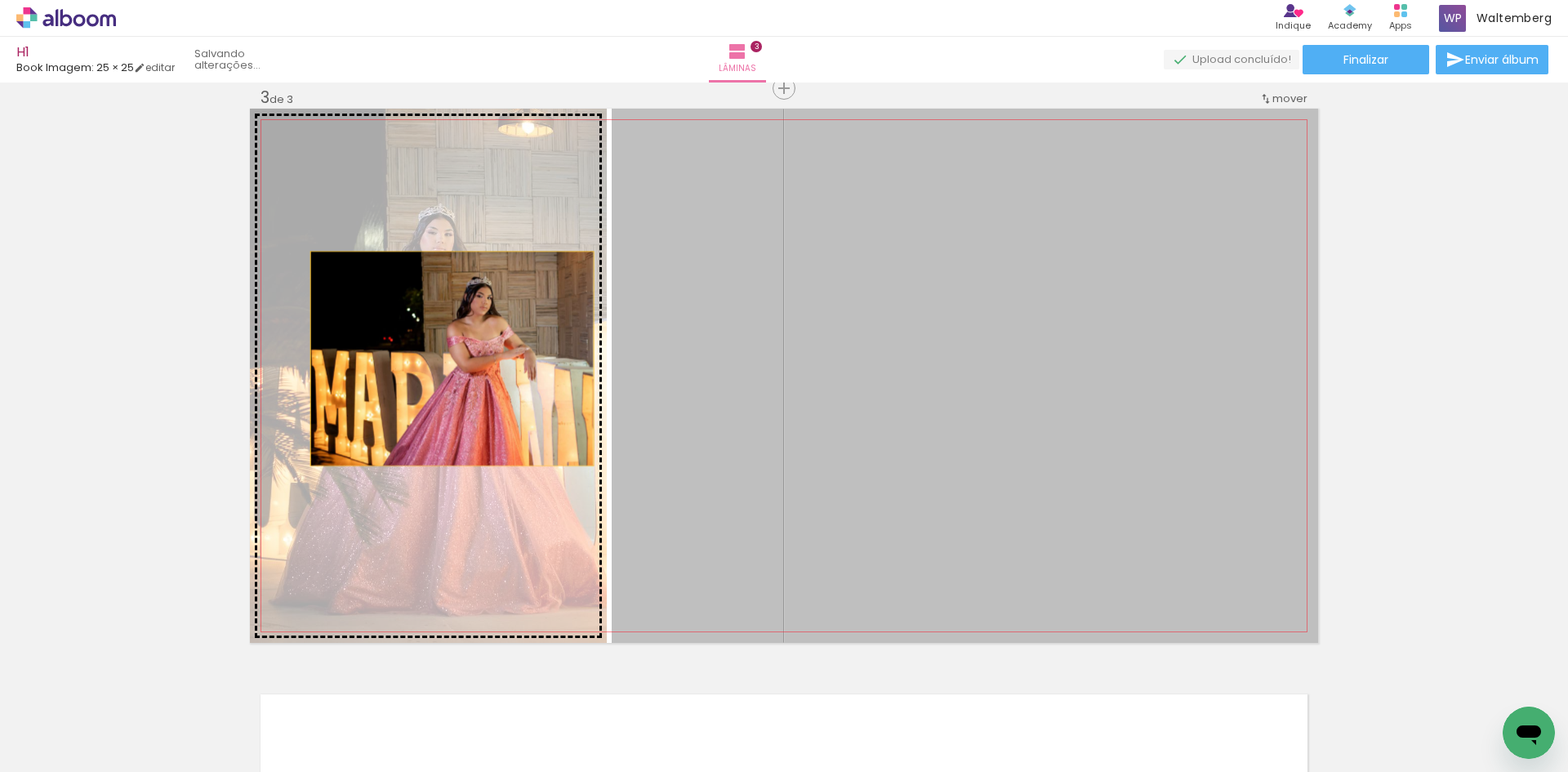
drag, startPoint x: 1069, startPoint y: 353, endPoint x: 449, endPoint y: 359, distance: 620.0
click at [0, 0] on slot at bounding box center [0, 0] width 0 height 0
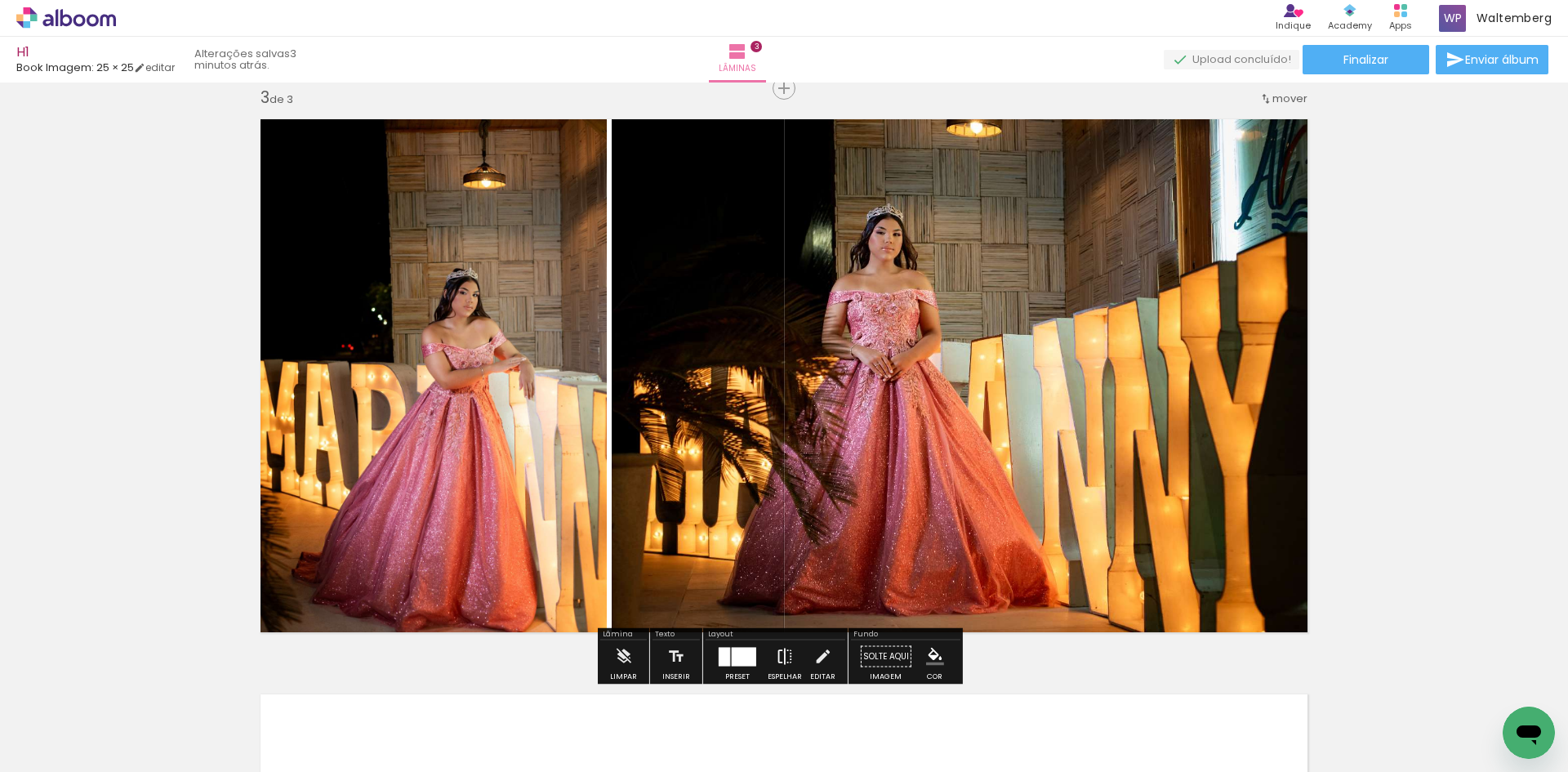
click at [780, 652] on iron-icon at bounding box center [784, 657] width 18 height 33
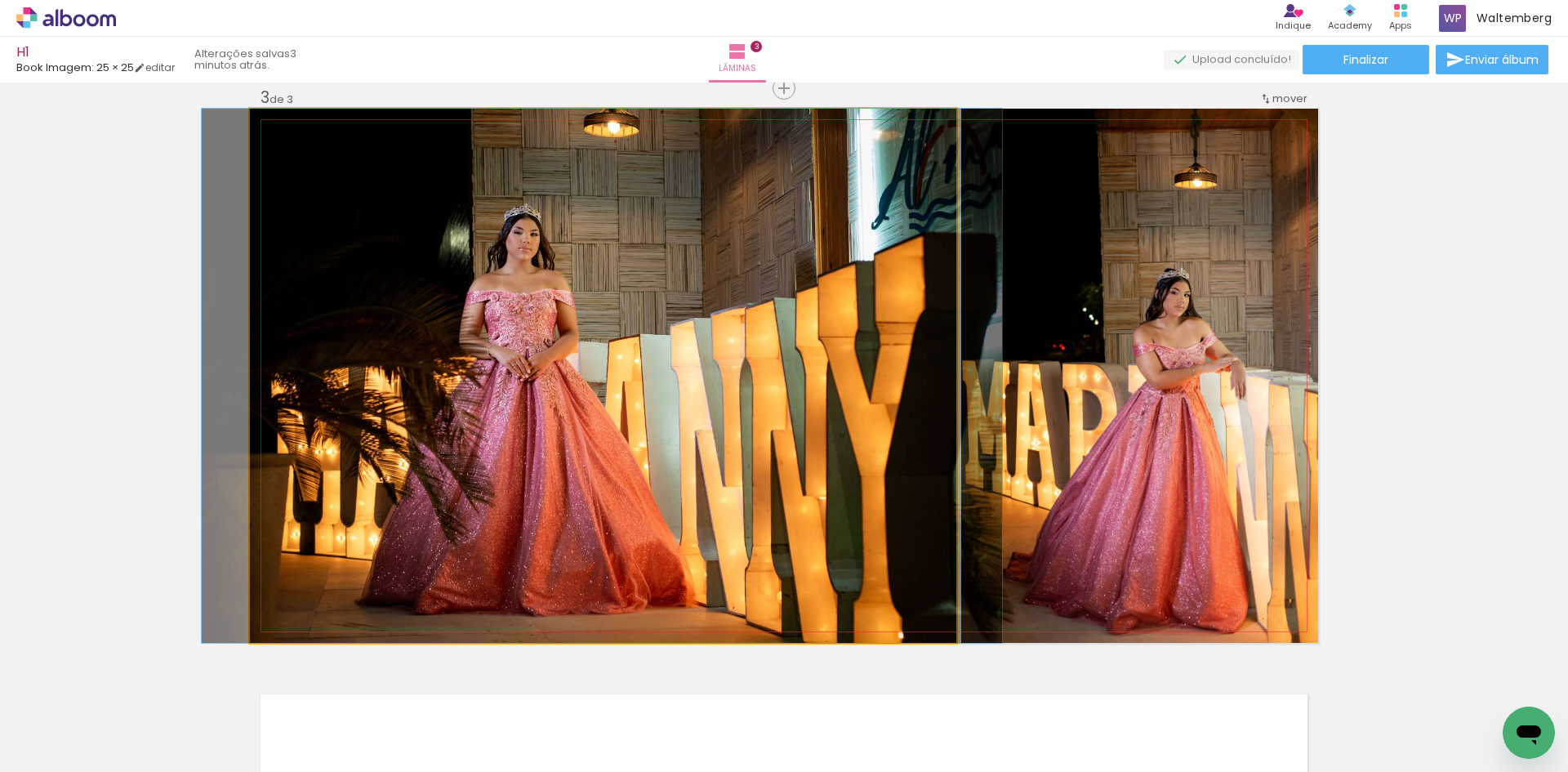
drag, startPoint x: 667, startPoint y: 262, endPoint x: 666, endPoint y: 271, distance: 9.1
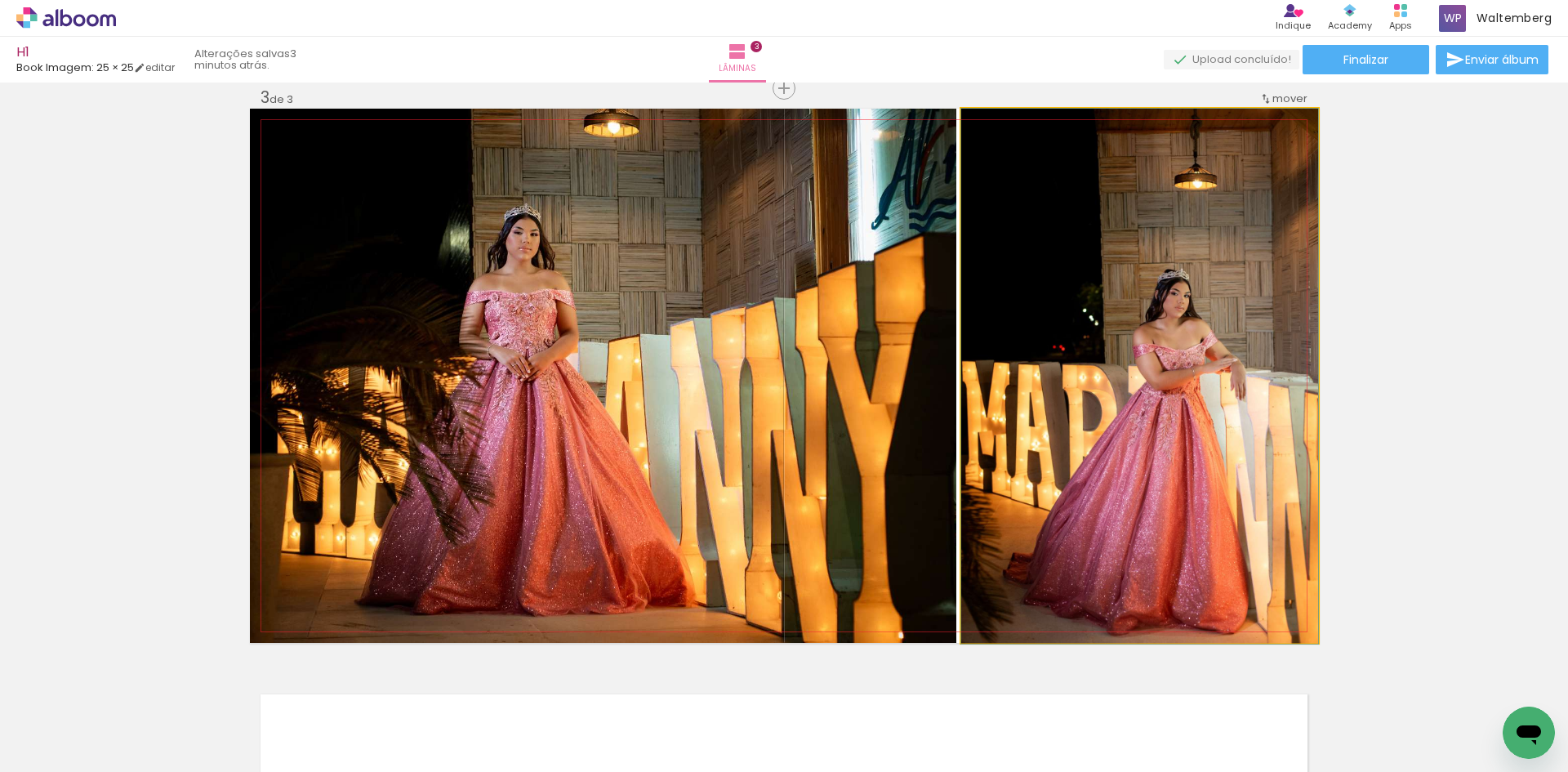
drag, startPoint x: 1055, startPoint y: 291, endPoint x: 1036, endPoint y: 294, distance: 19.2
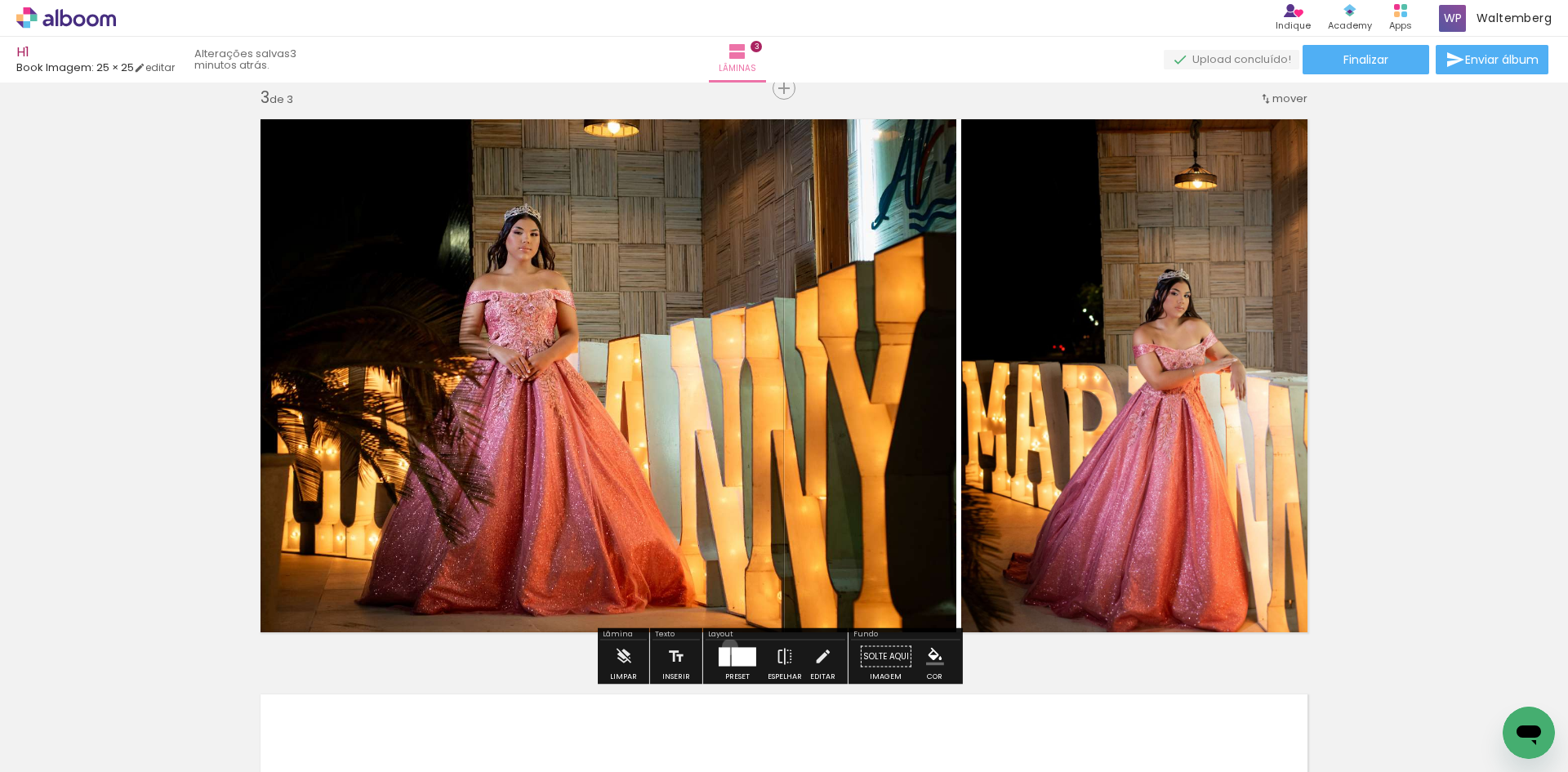
click at [726, 646] on div at bounding box center [738, 657] width 44 height 33
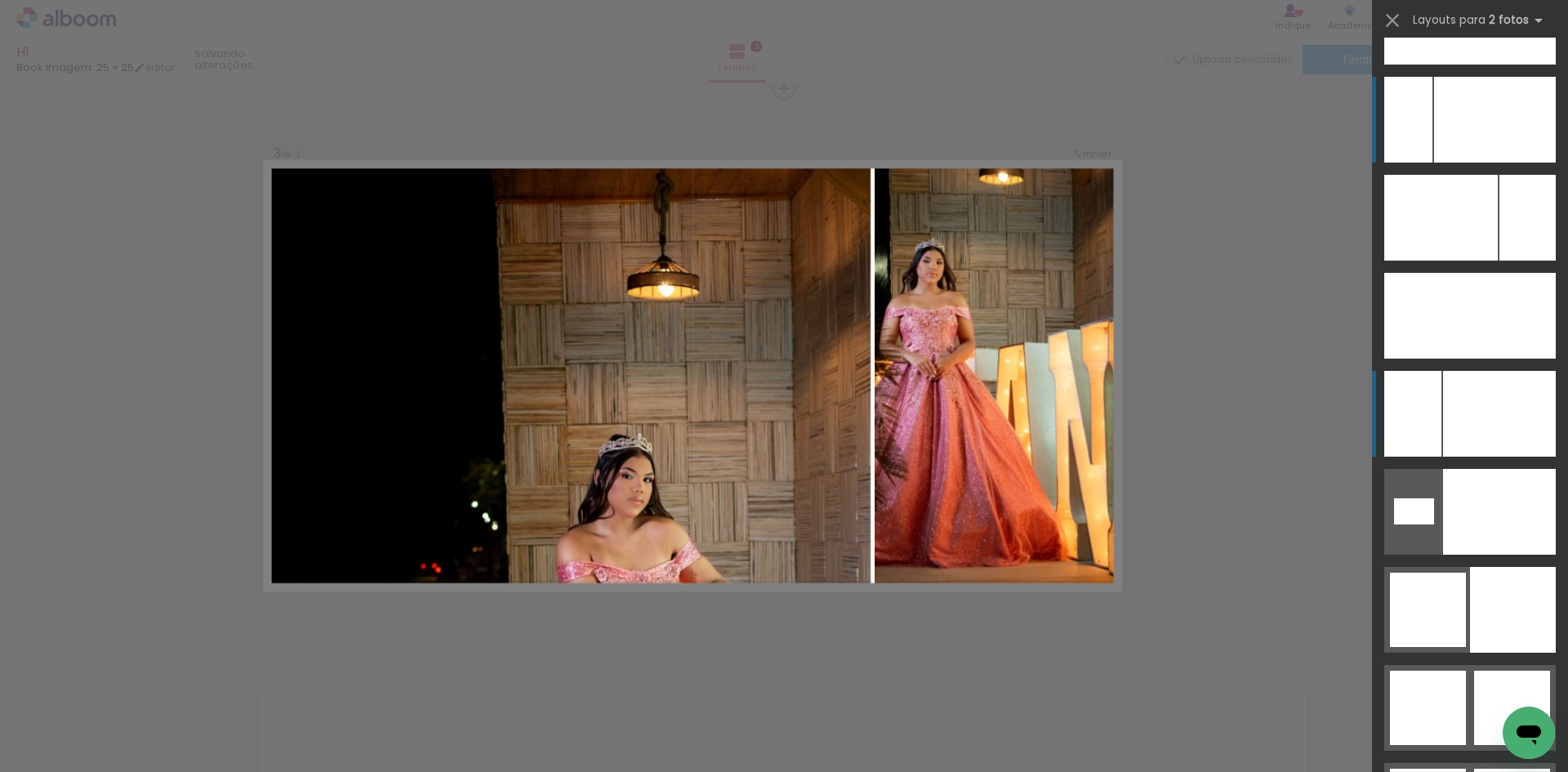
scroll to position [7518, 0]
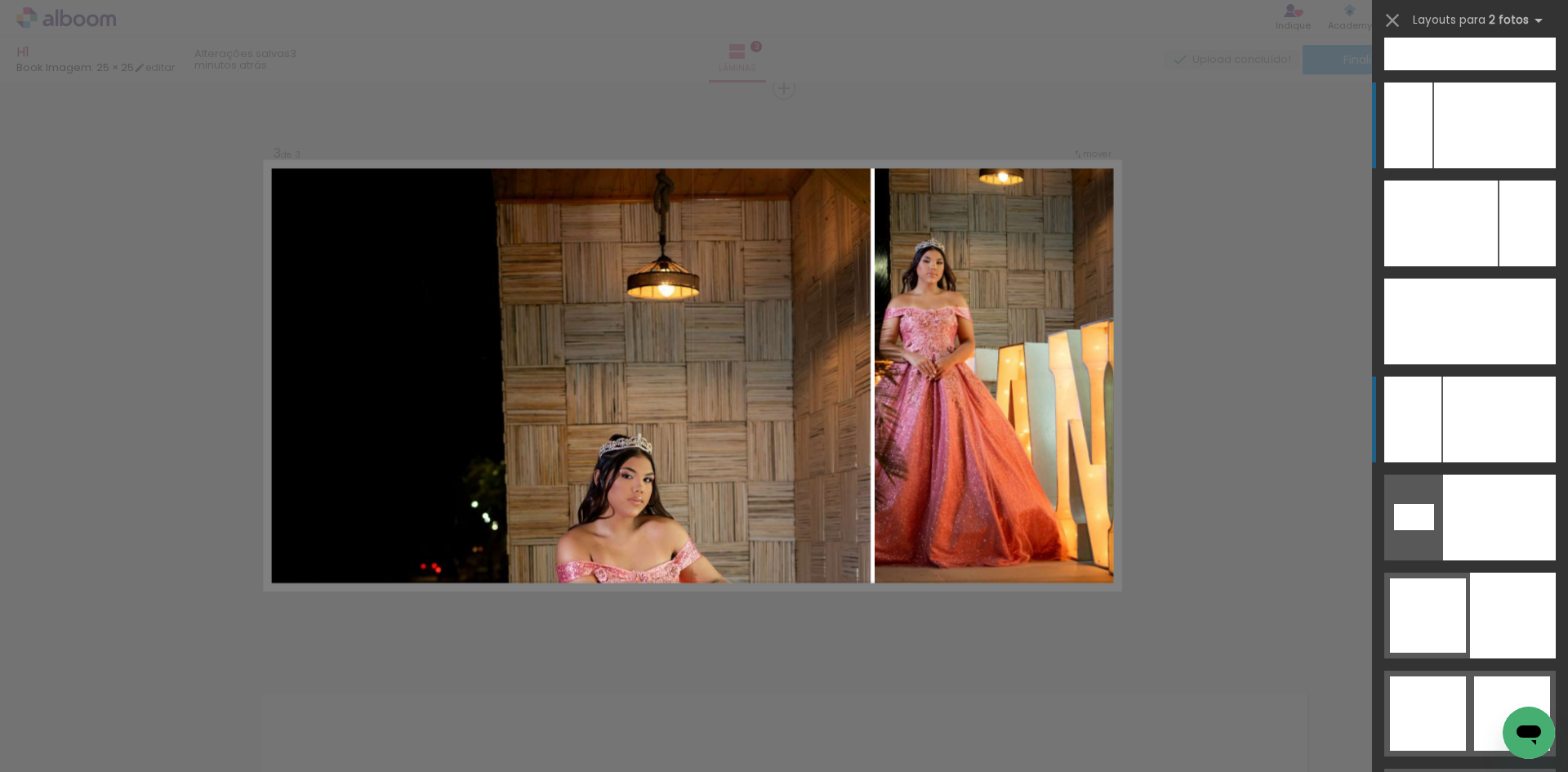
click at [1473, 135] on div at bounding box center [1495, 125] width 122 height 86
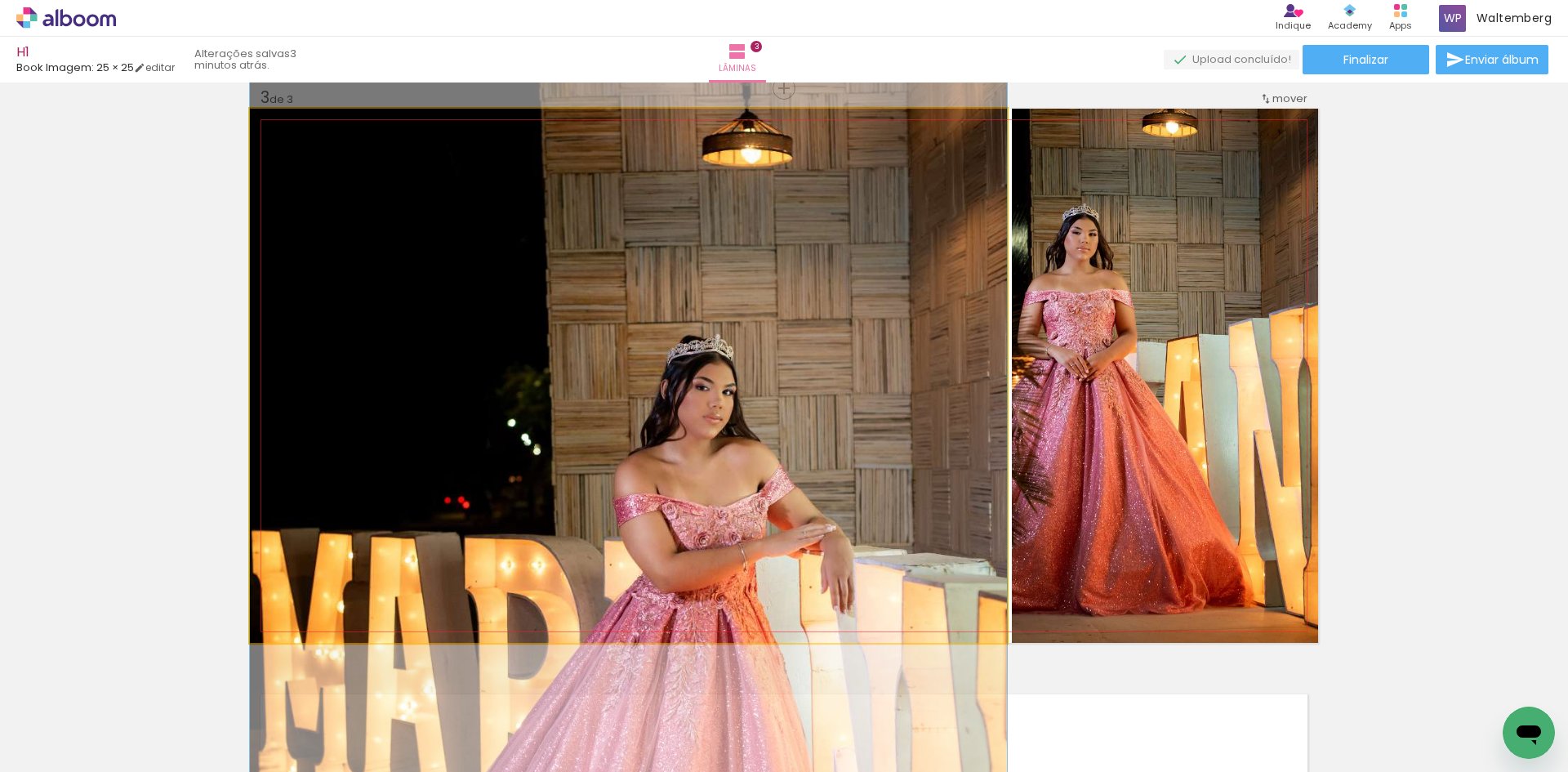
drag, startPoint x: 477, startPoint y: 428, endPoint x: 503, endPoint y: 292, distance: 138.5
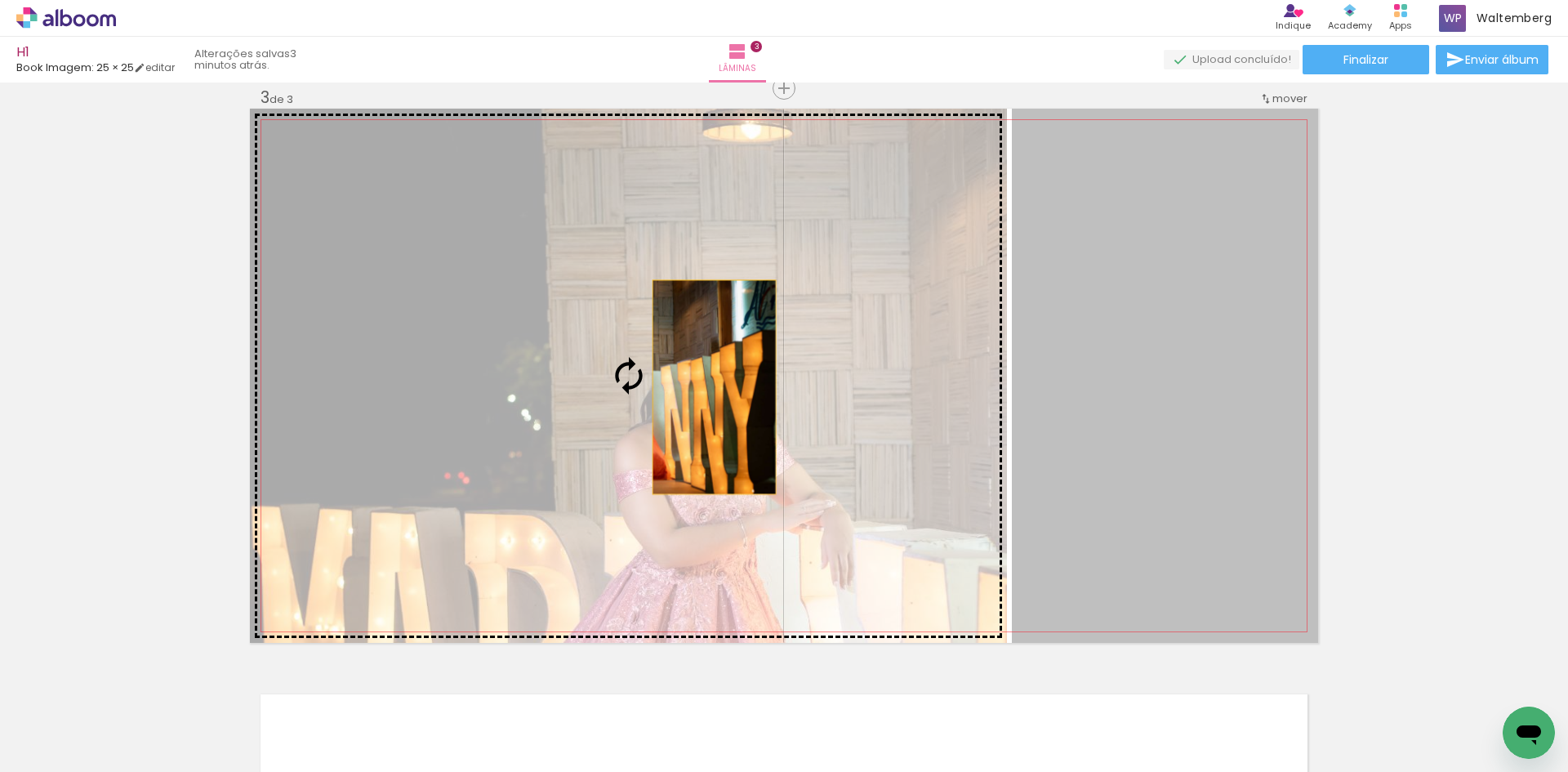
drag, startPoint x: 1199, startPoint y: 389, endPoint x: 699, endPoint y: 388, distance: 500.0
click at [0, 0] on slot at bounding box center [0, 0] width 0 height 0
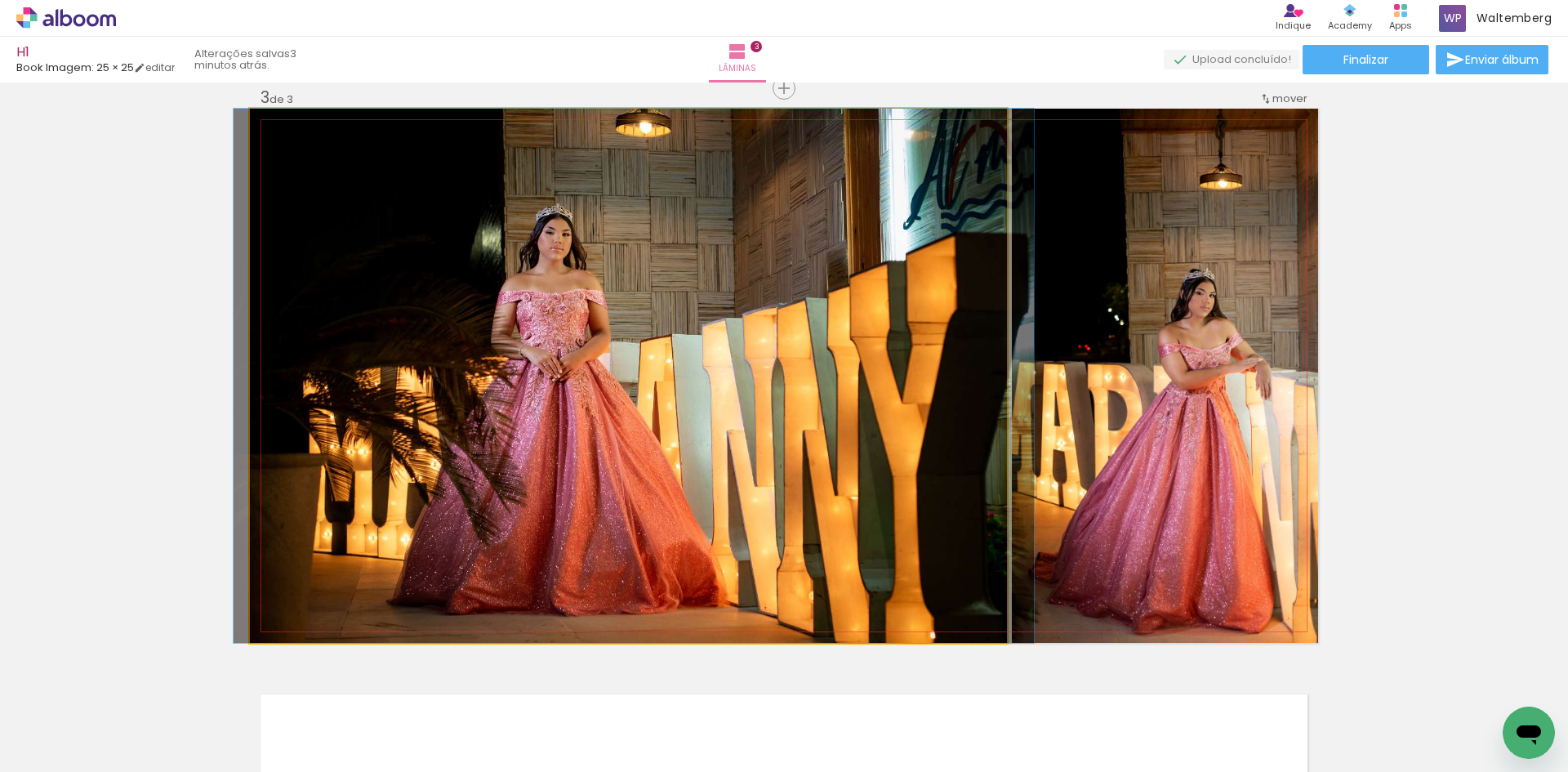
drag, startPoint x: 673, startPoint y: 411, endPoint x: 668, endPoint y: 366, distance: 45.3
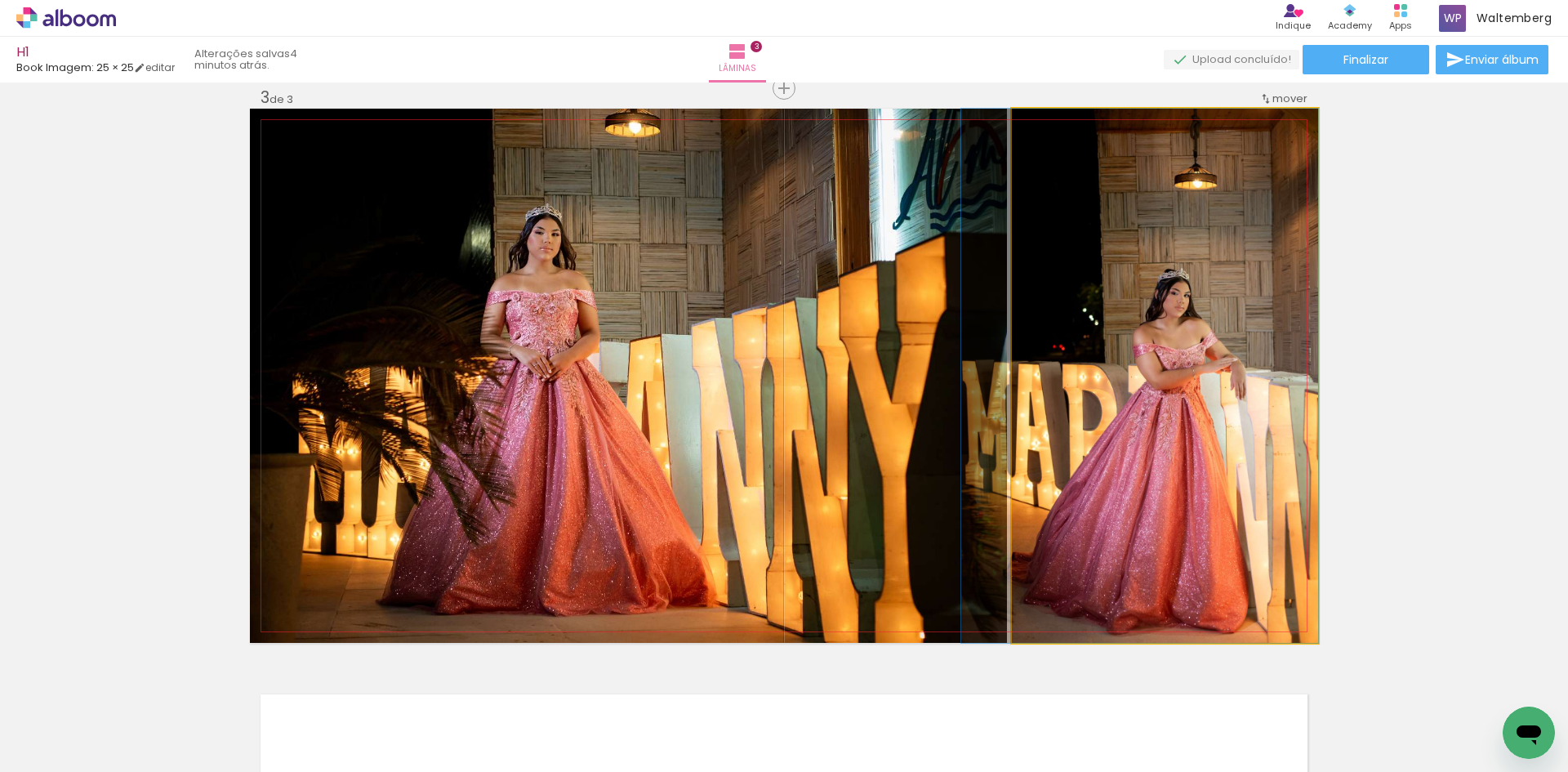
drag, startPoint x: 1244, startPoint y: 369, endPoint x: 1211, endPoint y: 370, distance: 33.0
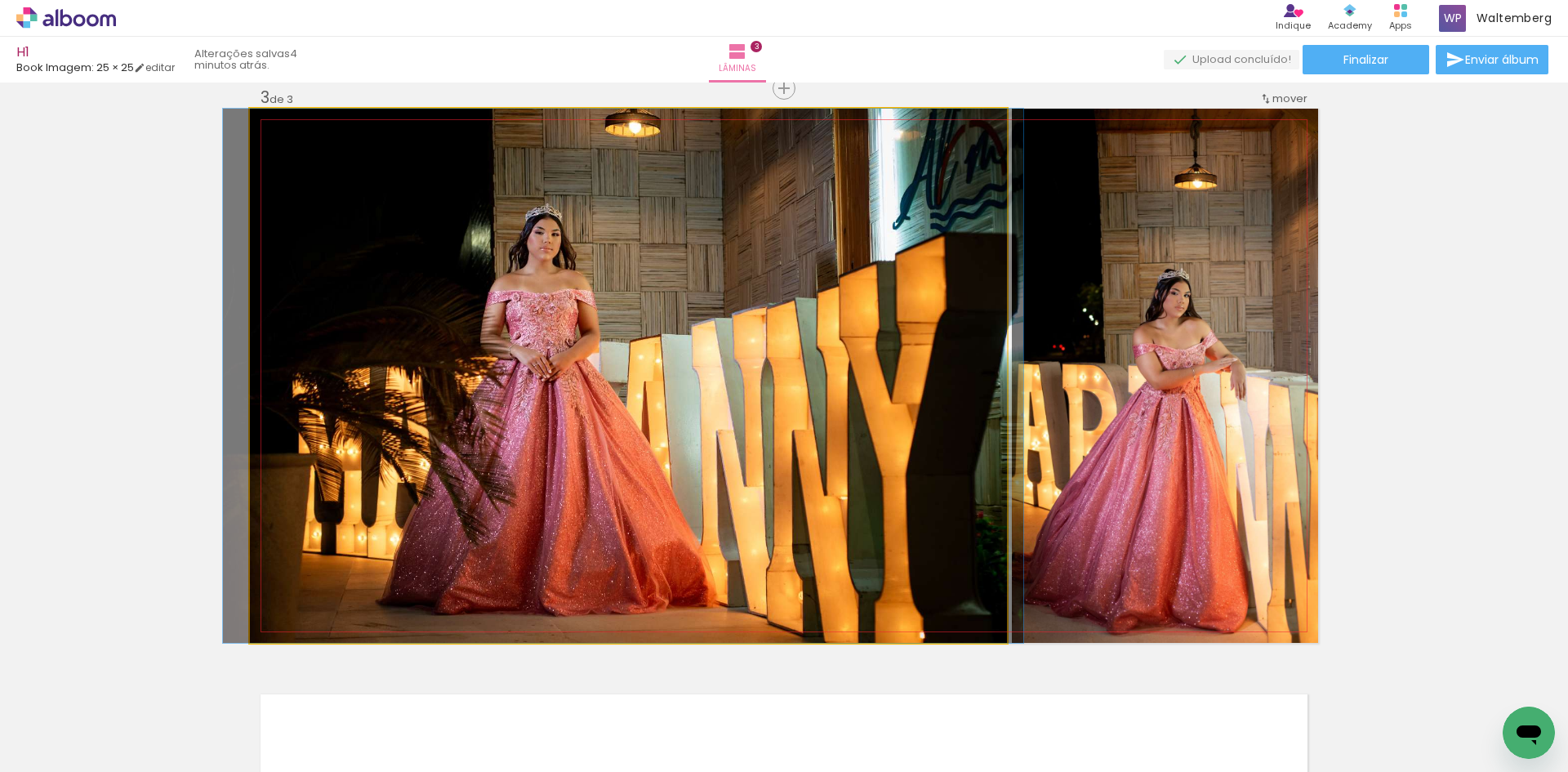
drag, startPoint x: 567, startPoint y: 372, endPoint x: 555, endPoint y: 372, distance: 12.0
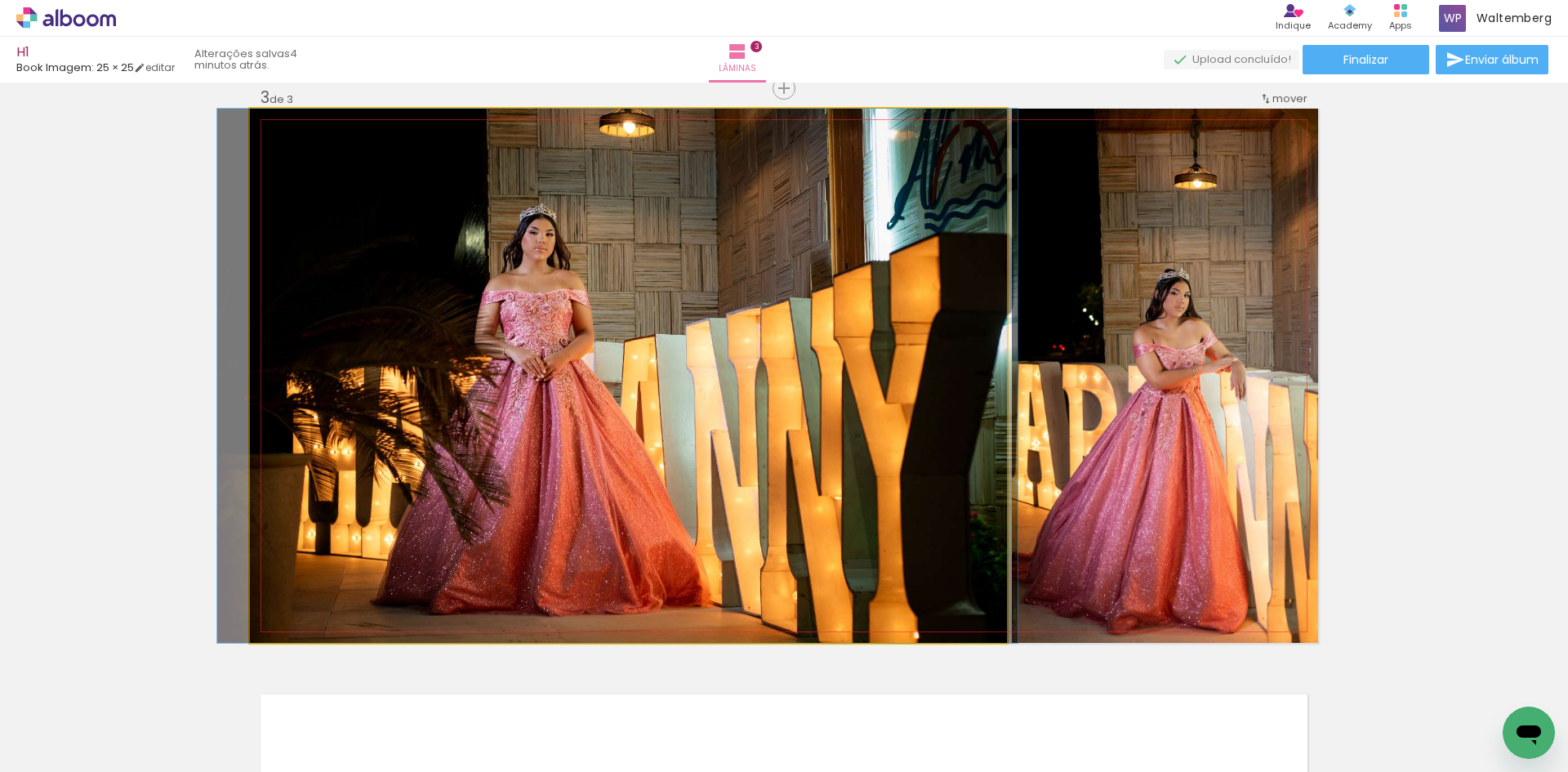
drag, startPoint x: 737, startPoint y: 326, endPoint x: 746, endPoint y: 325, distance: 9.1
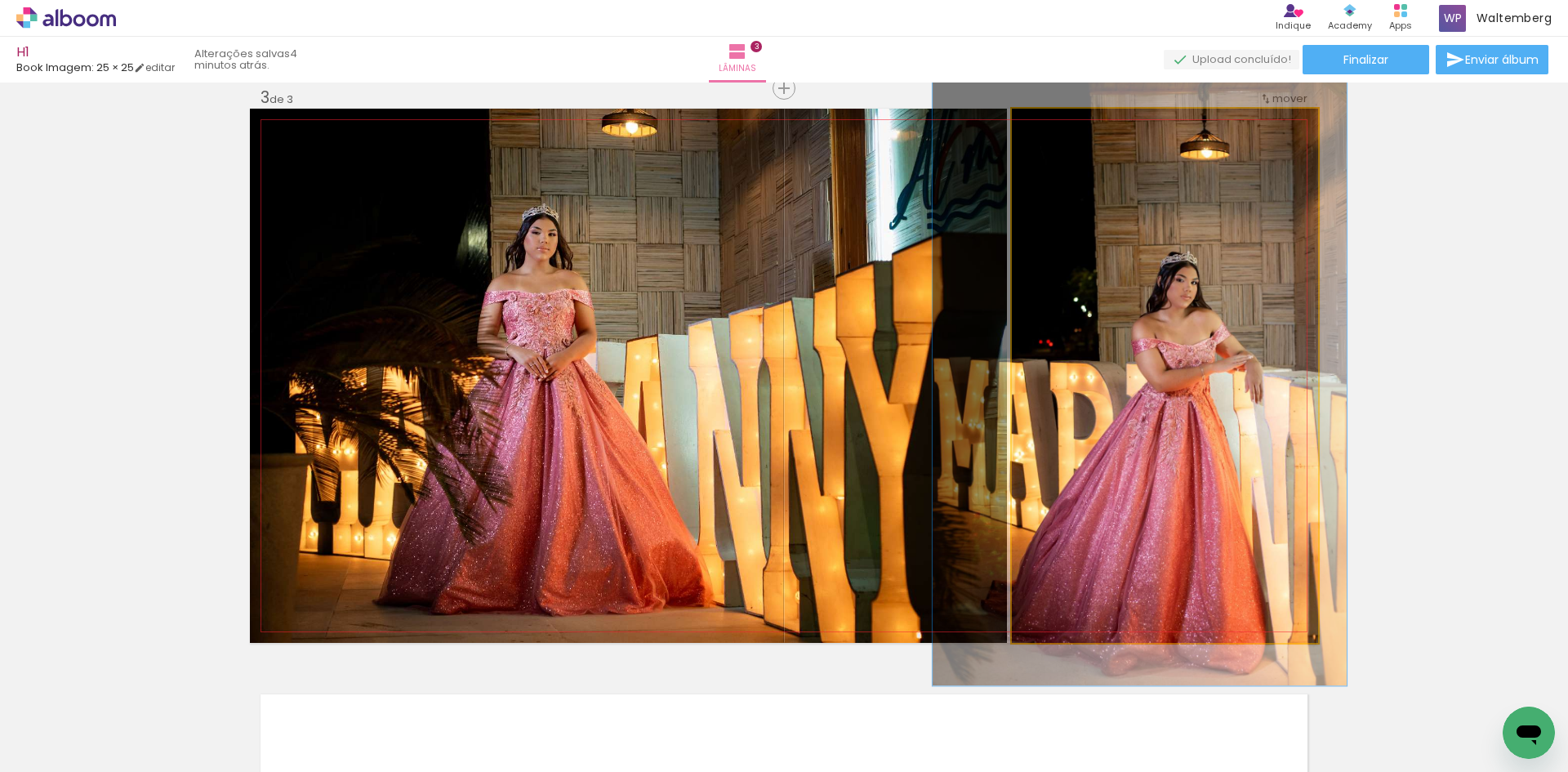
click at [1052, 130] on div at bounding box center [1059, 126] width 14 height 14
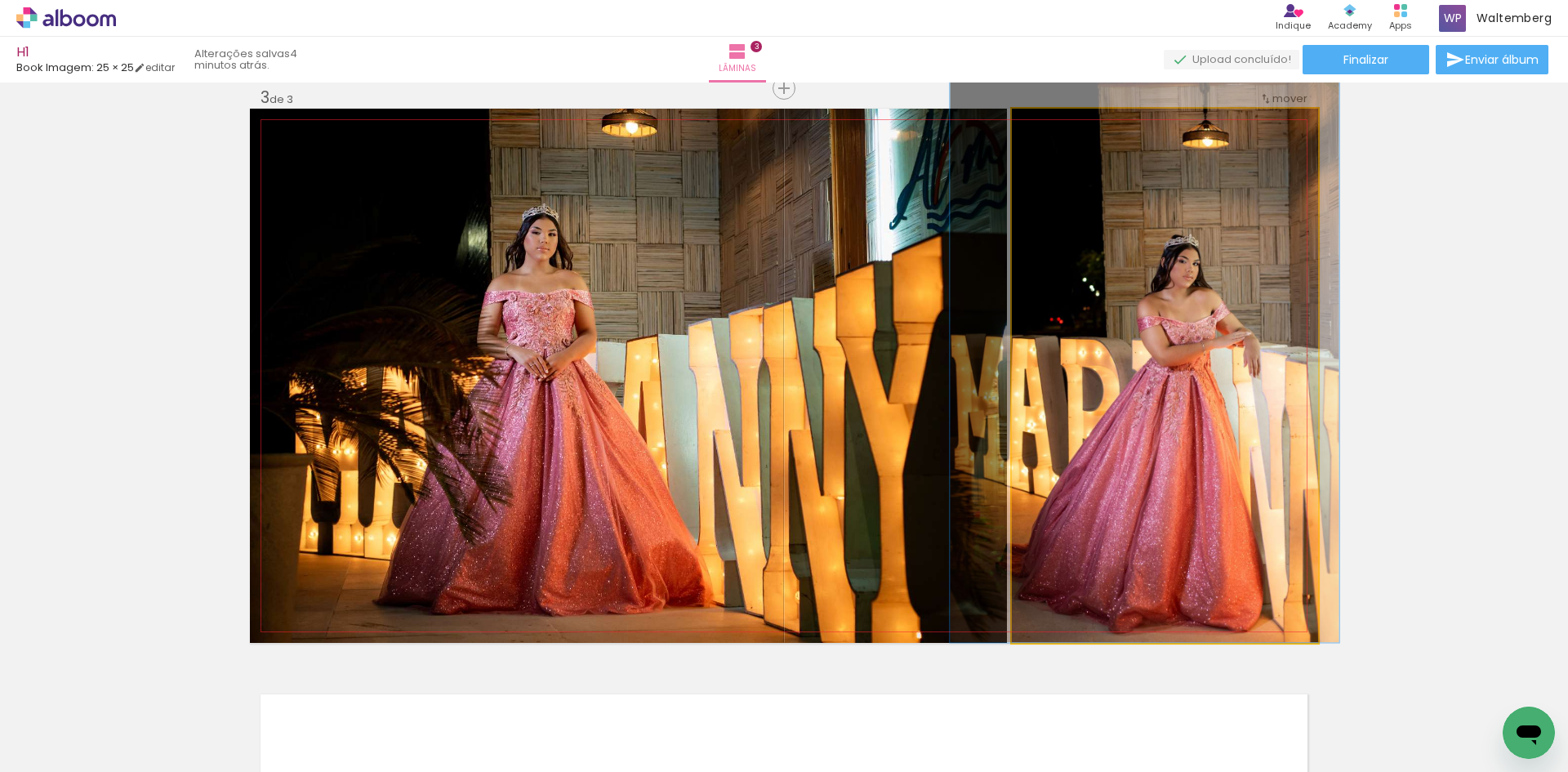
drag, startPoint x: 1229, startPoint y: 360, endPoint x: 1233, endPoint y: 300, distance: 60.1
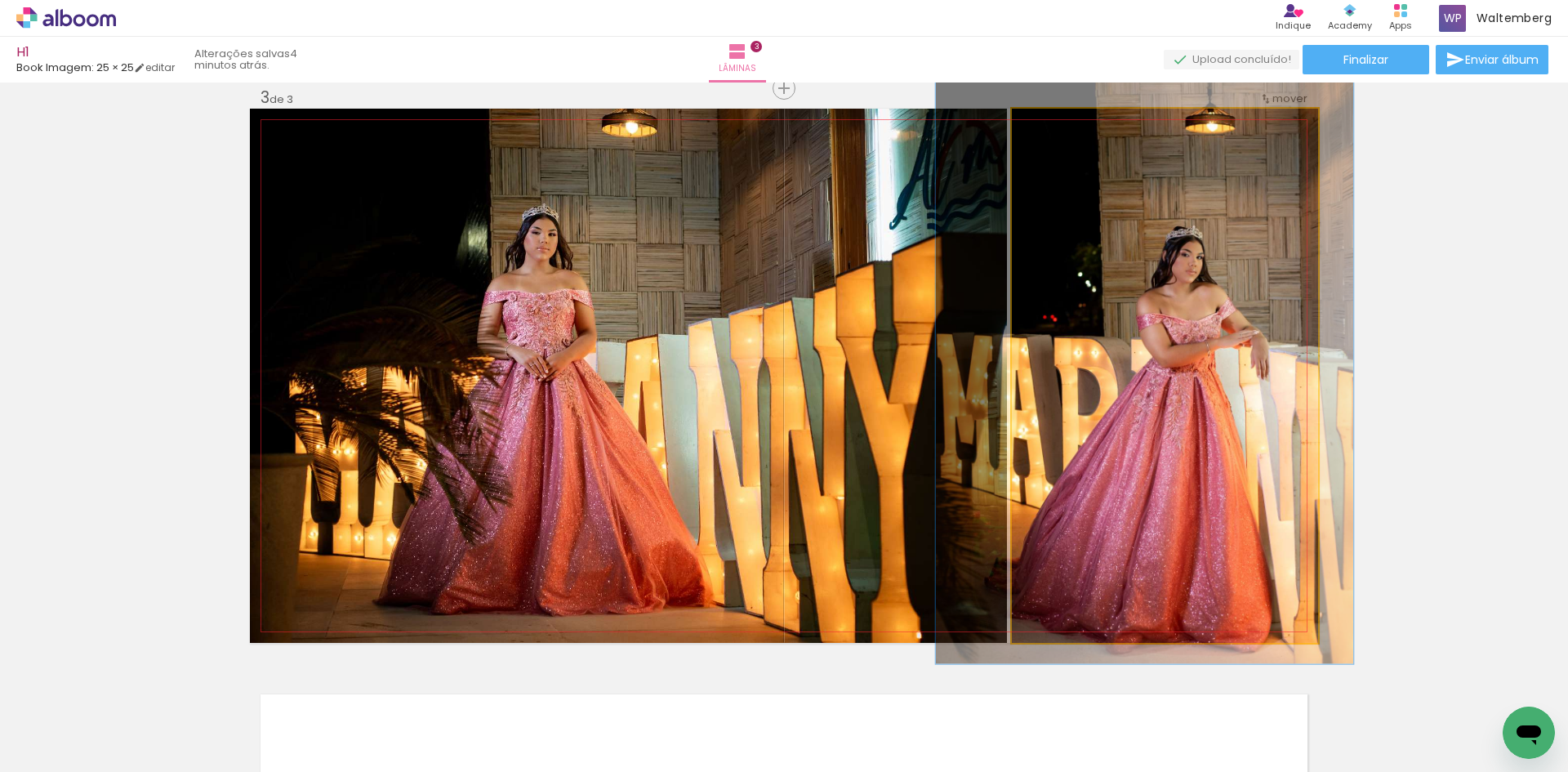
type paper-slider "119"
click at [1055, 133] on div at bounding box center [1061, 126] width 26 height 26
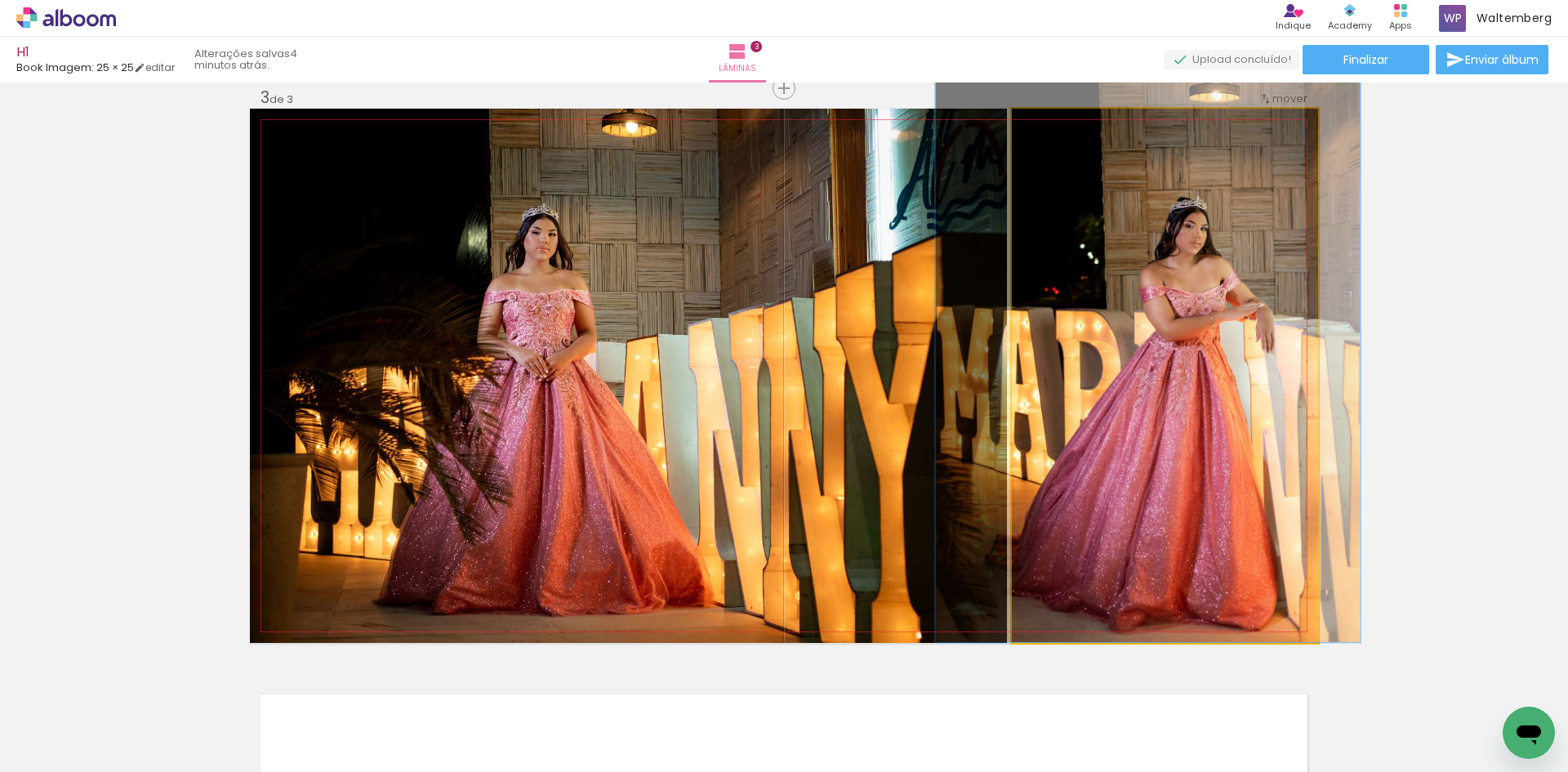
drag, startPoint x: 1153, startPoint y: 290, endPoint x: 1157, endPoint y: 248, distance: 42.2
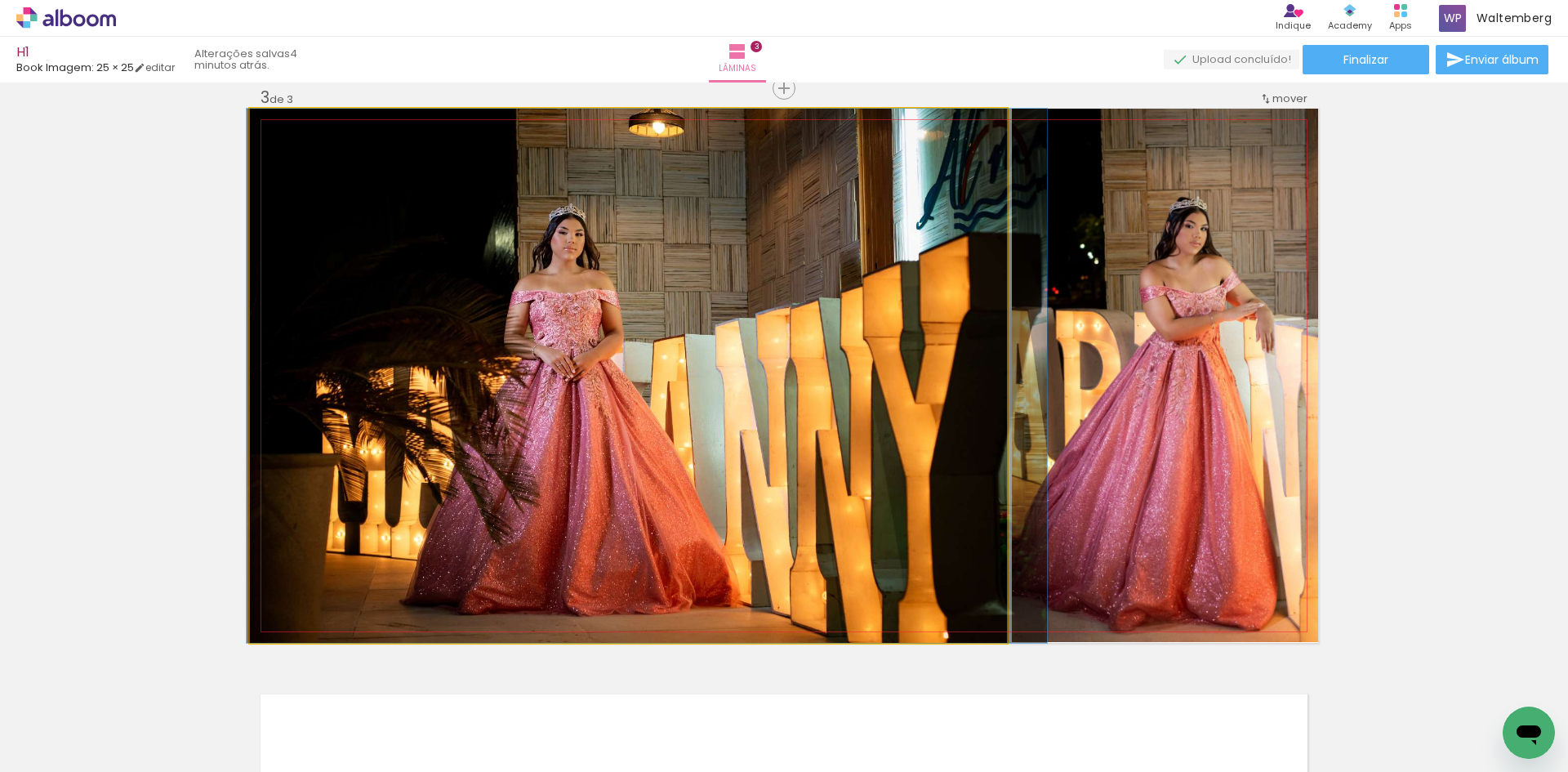
drag, startPoint x: 573, startPoint y: 320, endPoint x: 596, endPoint y: 317, distance: 23.2
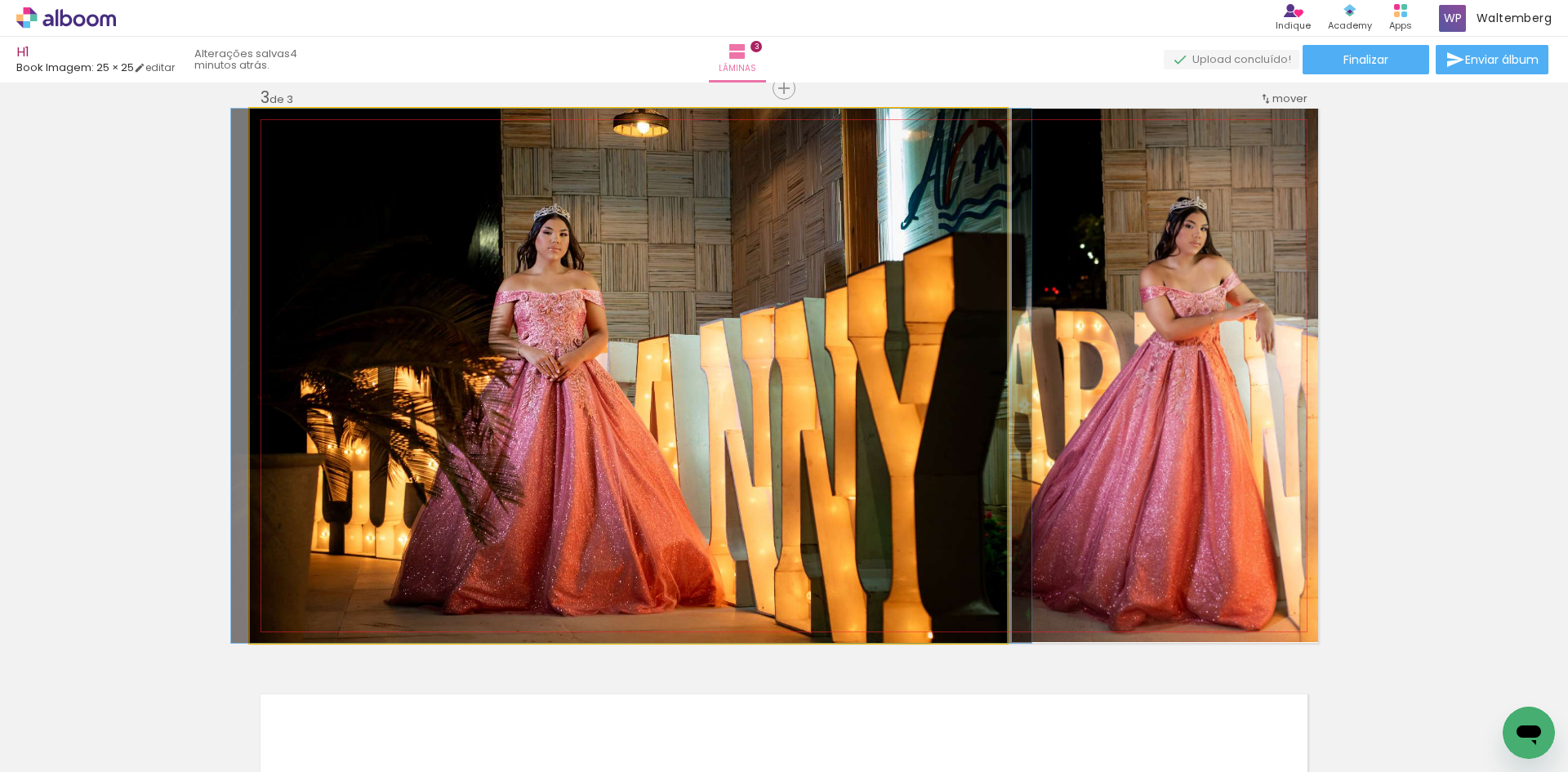
drag, startPoint x: 589, startPoint y: 316, endPoint x: 574, endPoint y: 316, distance: 15.0
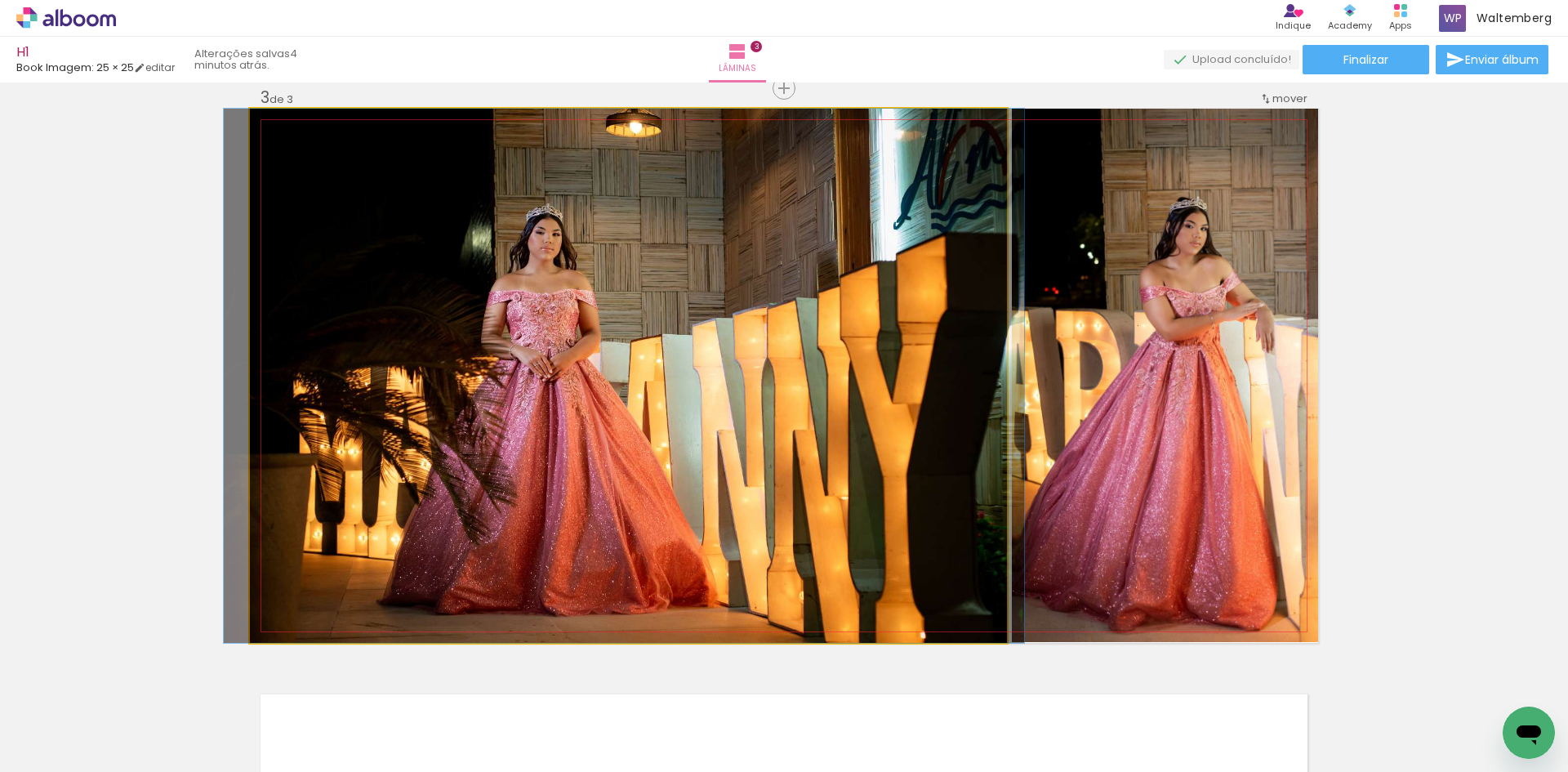
drag, startPoint x: 659, startPoint y: 324, endPoint x: 650, endPoint y: 324, distance: 9.0
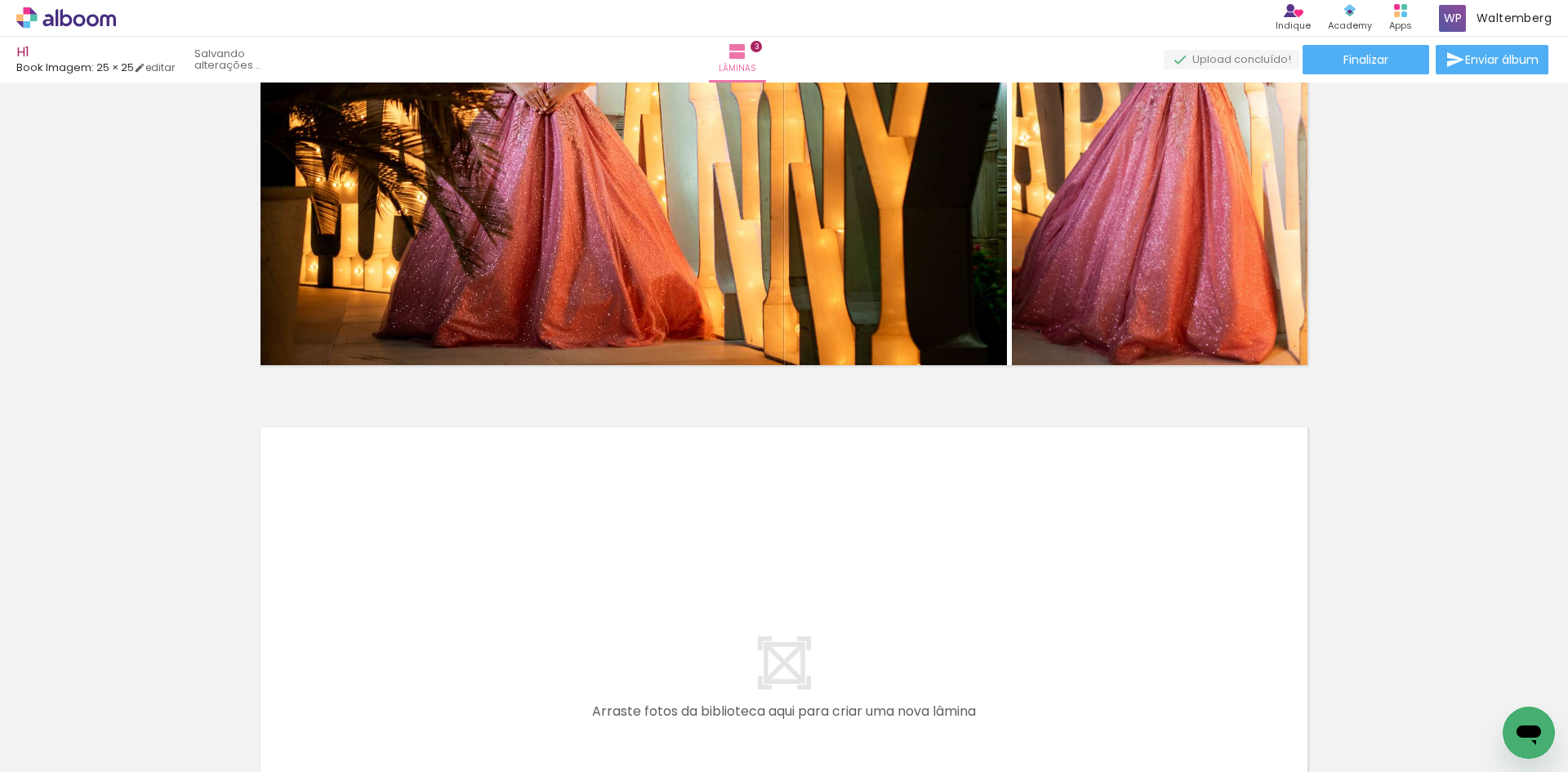
scroll to position [1499, 0]
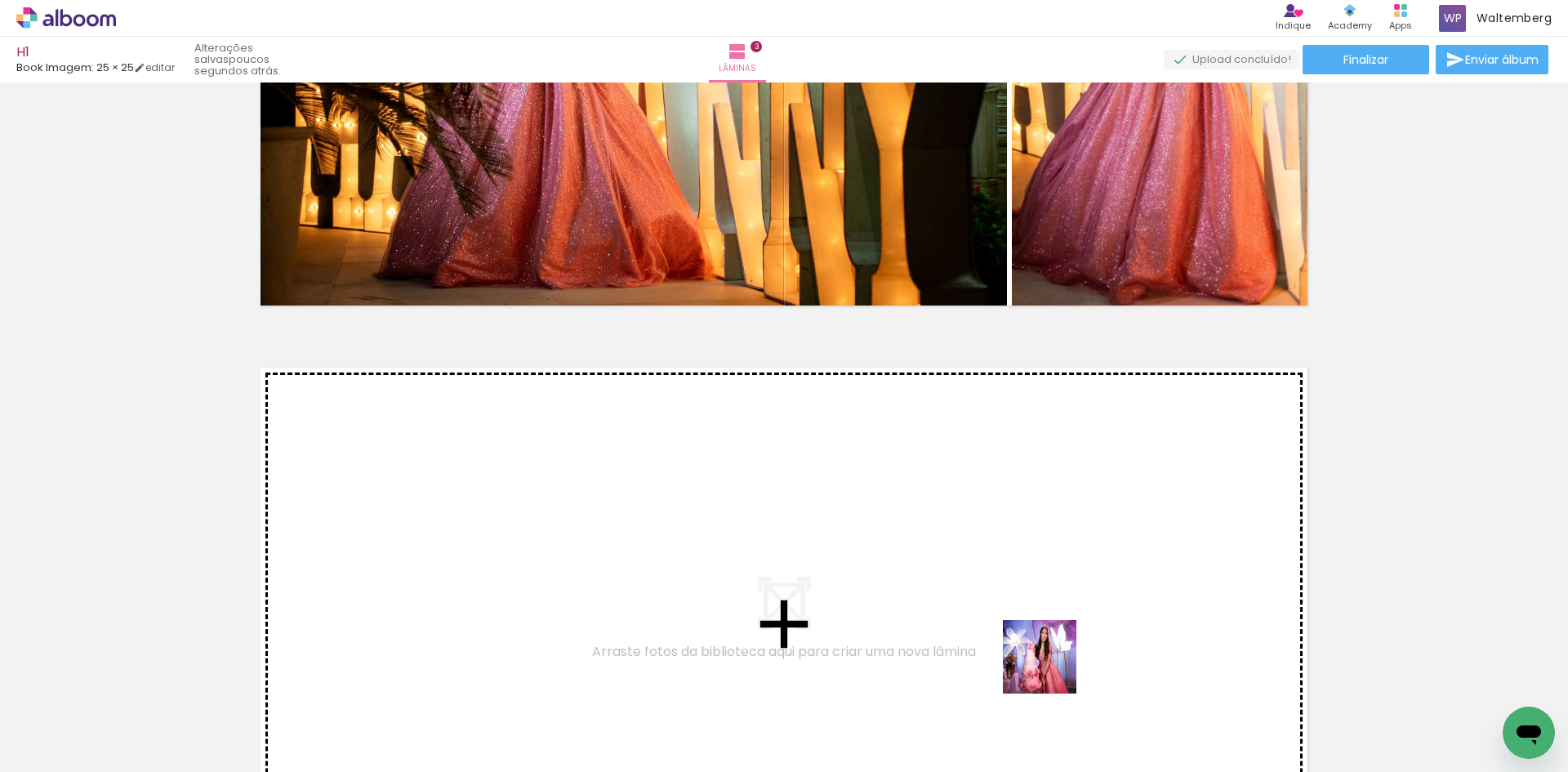
drag, startPoint x: 1014, startPoint y: 718, endPoint x: 1084, endPoint y: 609, distance: 129.5
click at [1084, 609] on quentale-workspace at bounding box center [784, 386] width 1568 height 772
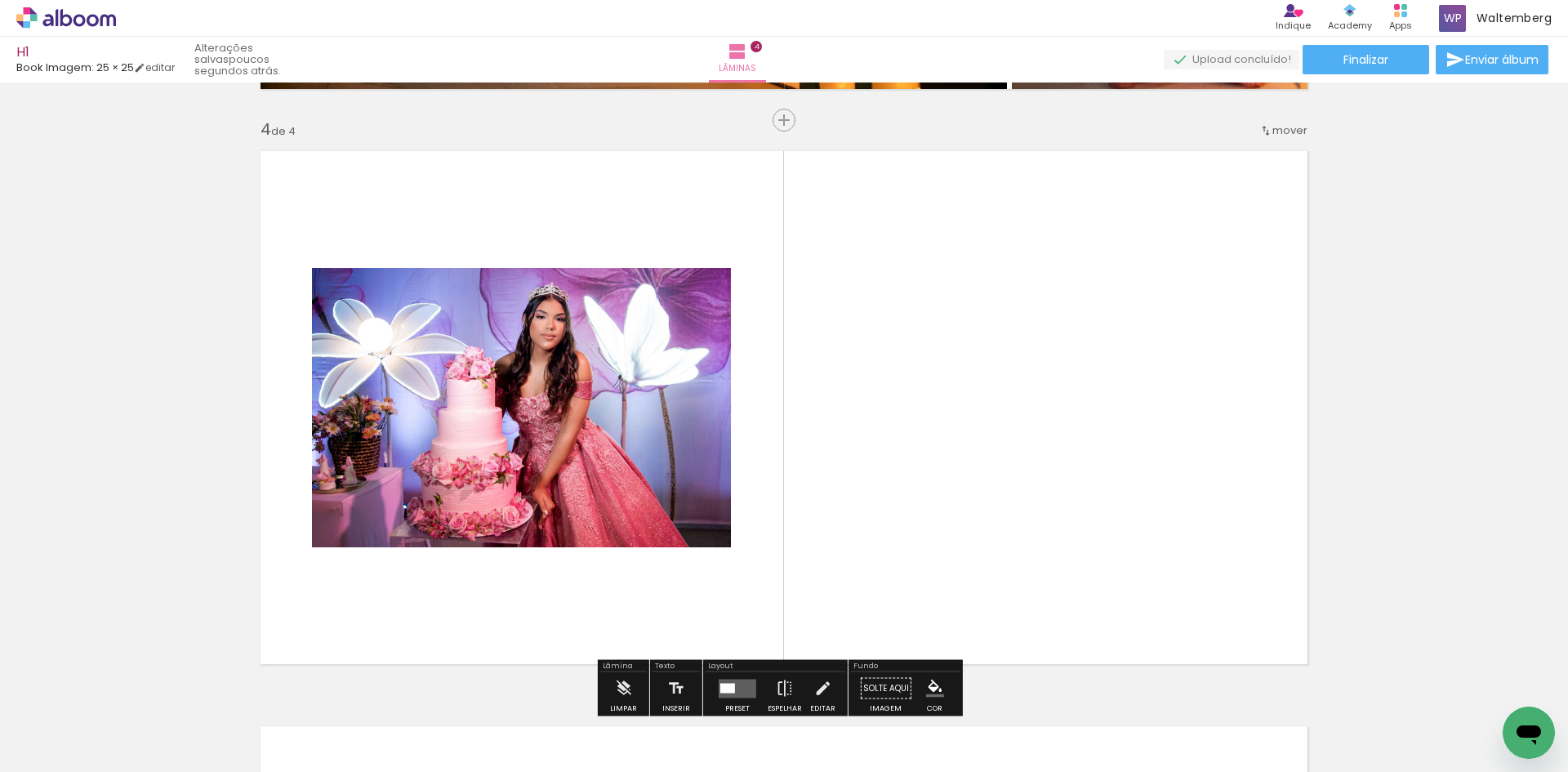
scroll to position [1747, 0]
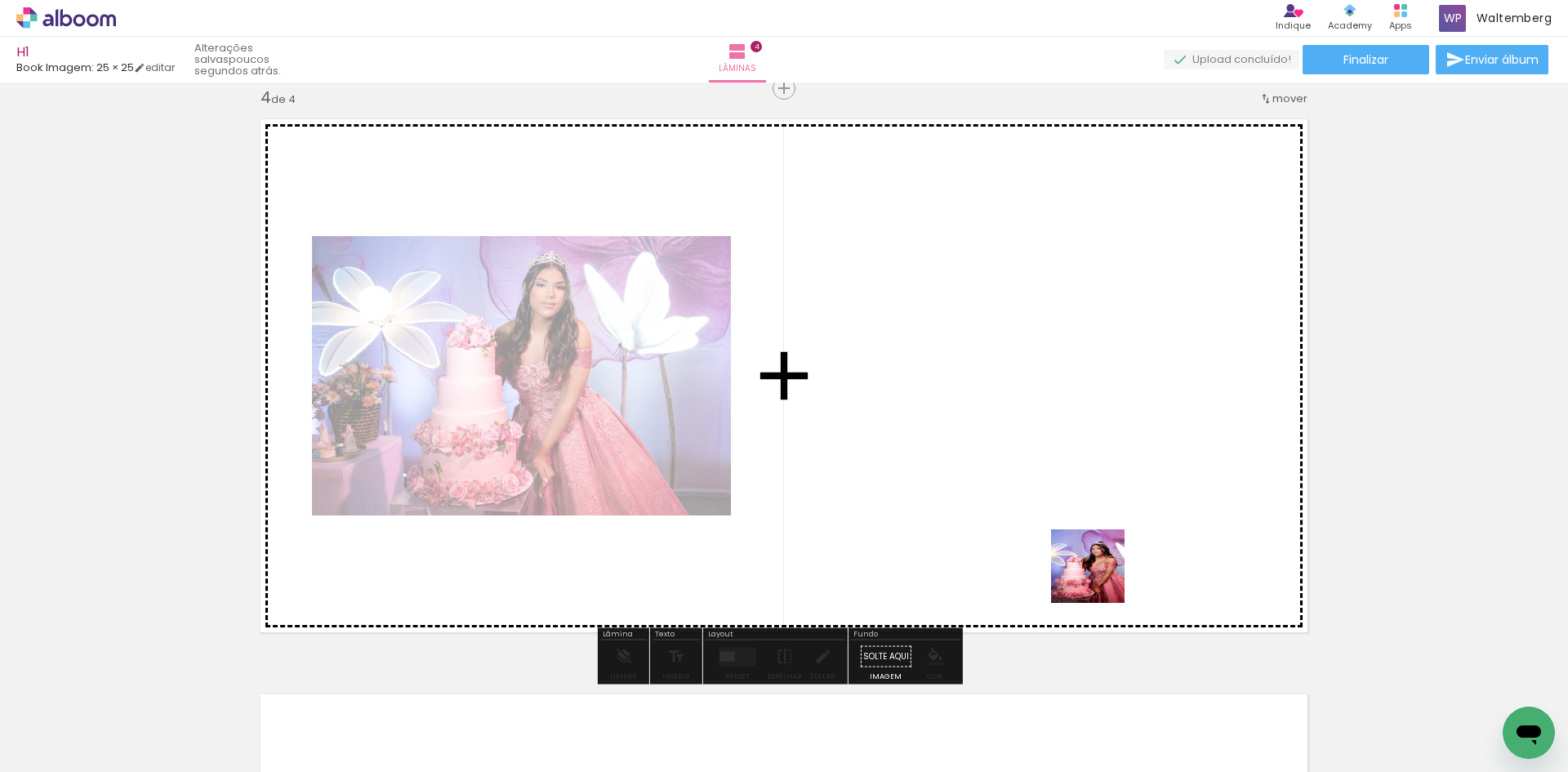
drag, startPoint x: 1093, startPoint y: 717, endPoint x: 1021, endPoint y: 417, distance: 308.5
click at [1025, 416] on quentale-workspace at bounding box center [784, 386] width 1568 height 772
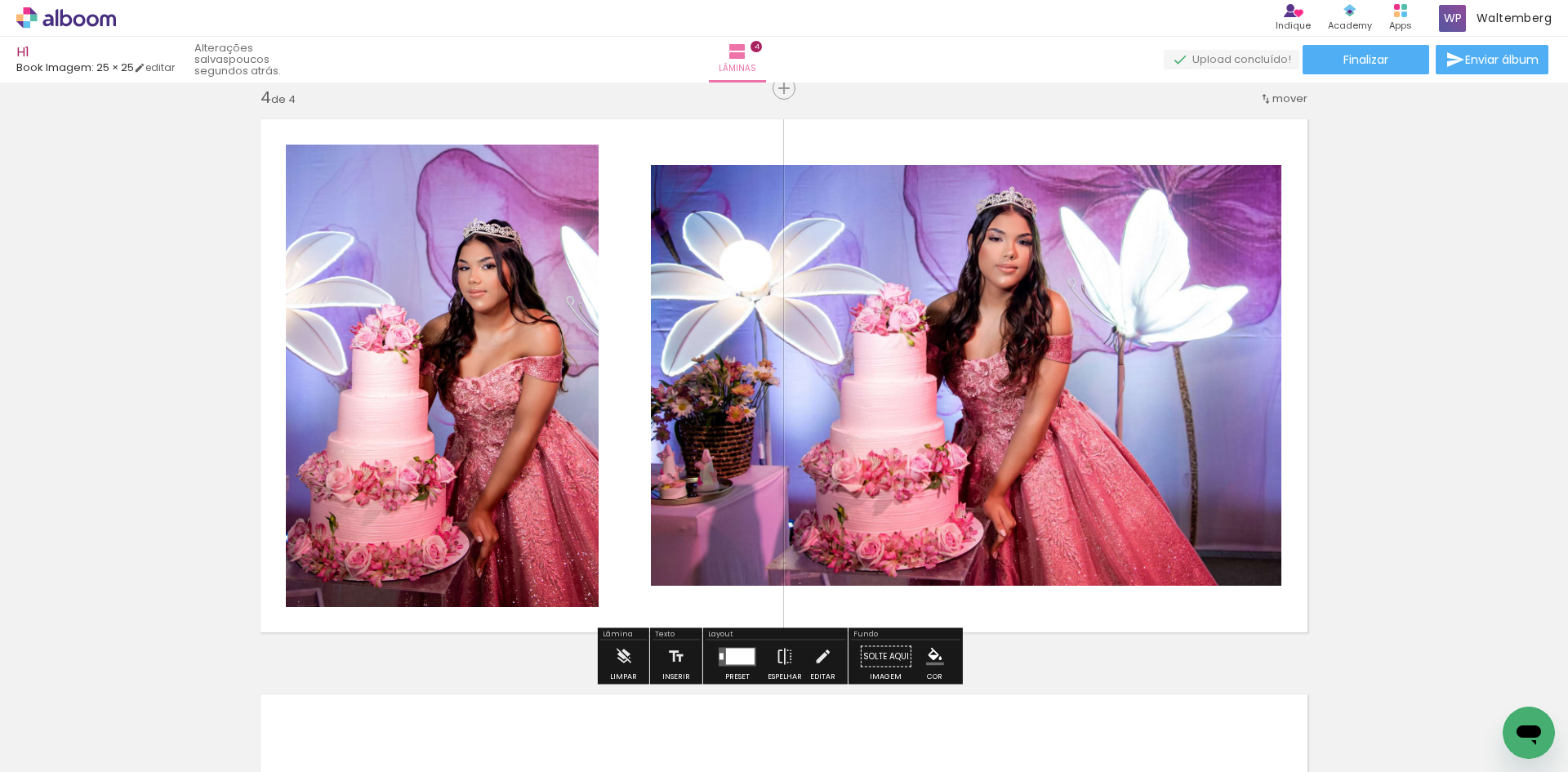
click at [738, 656] on div at bounding box center [740, 656] width 29 height 16
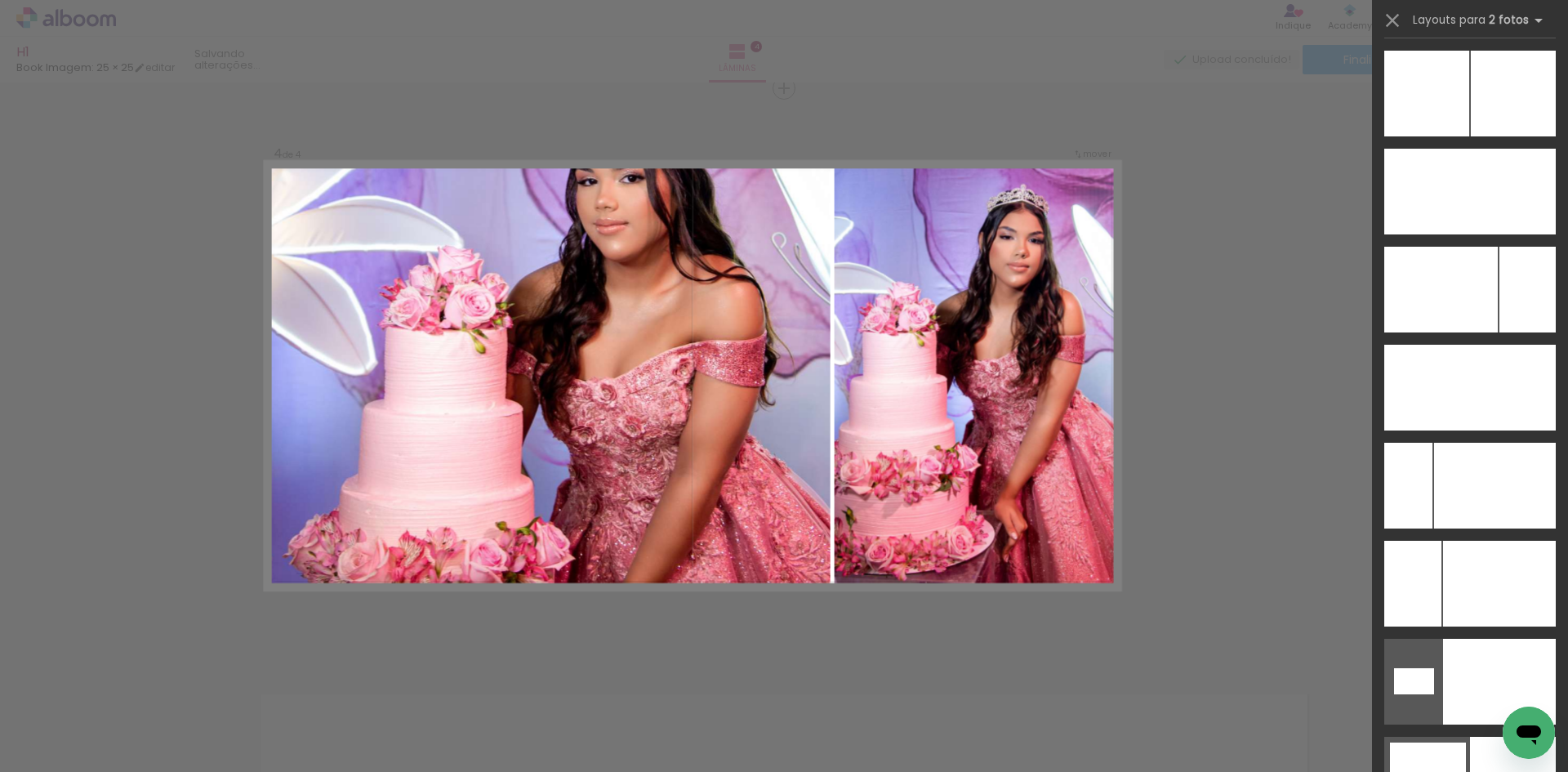
scroll to position [7354, 0]
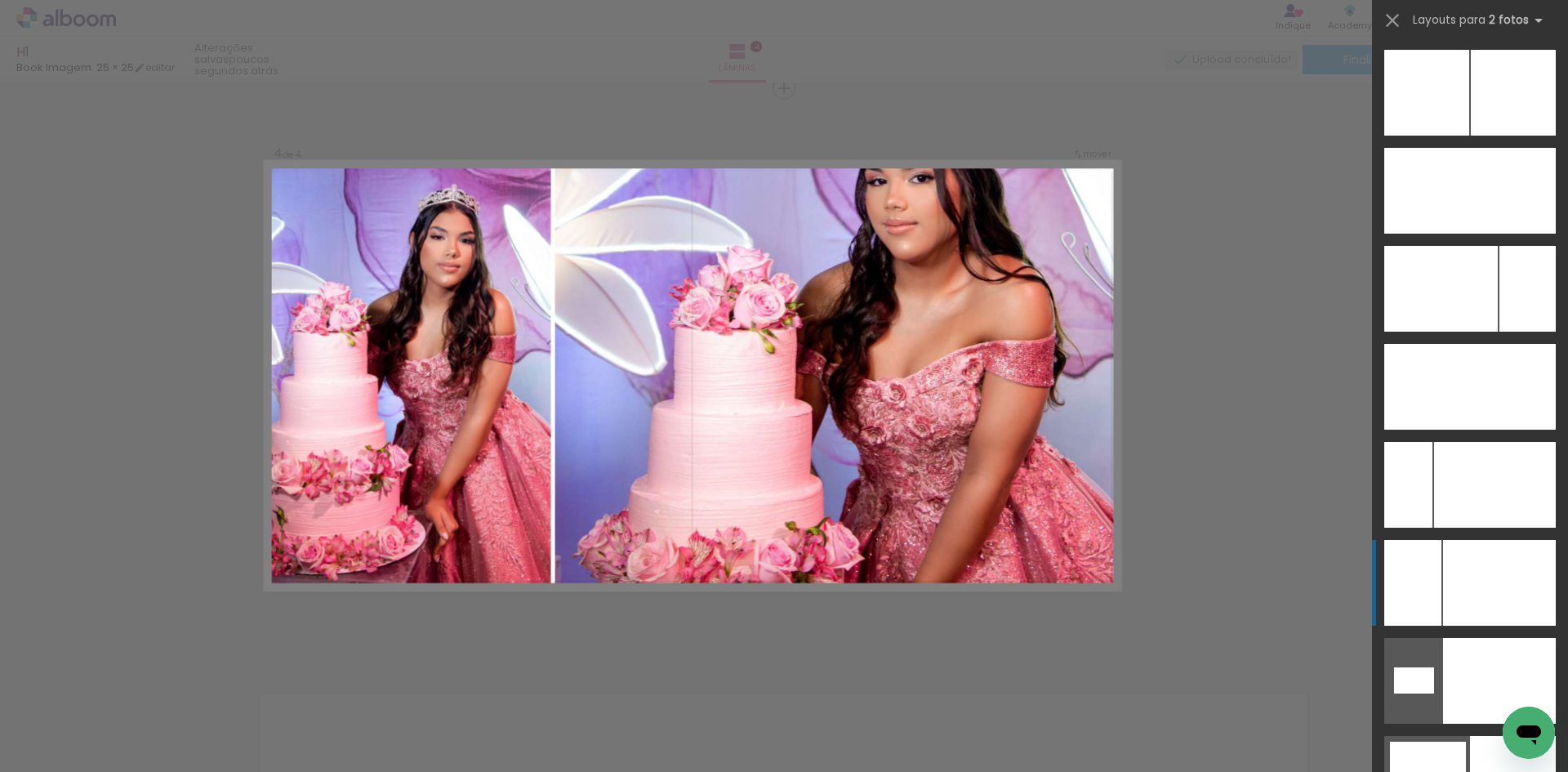
click at [1471, 569] on div at bounding box center [1499, 583] width 113 height 86
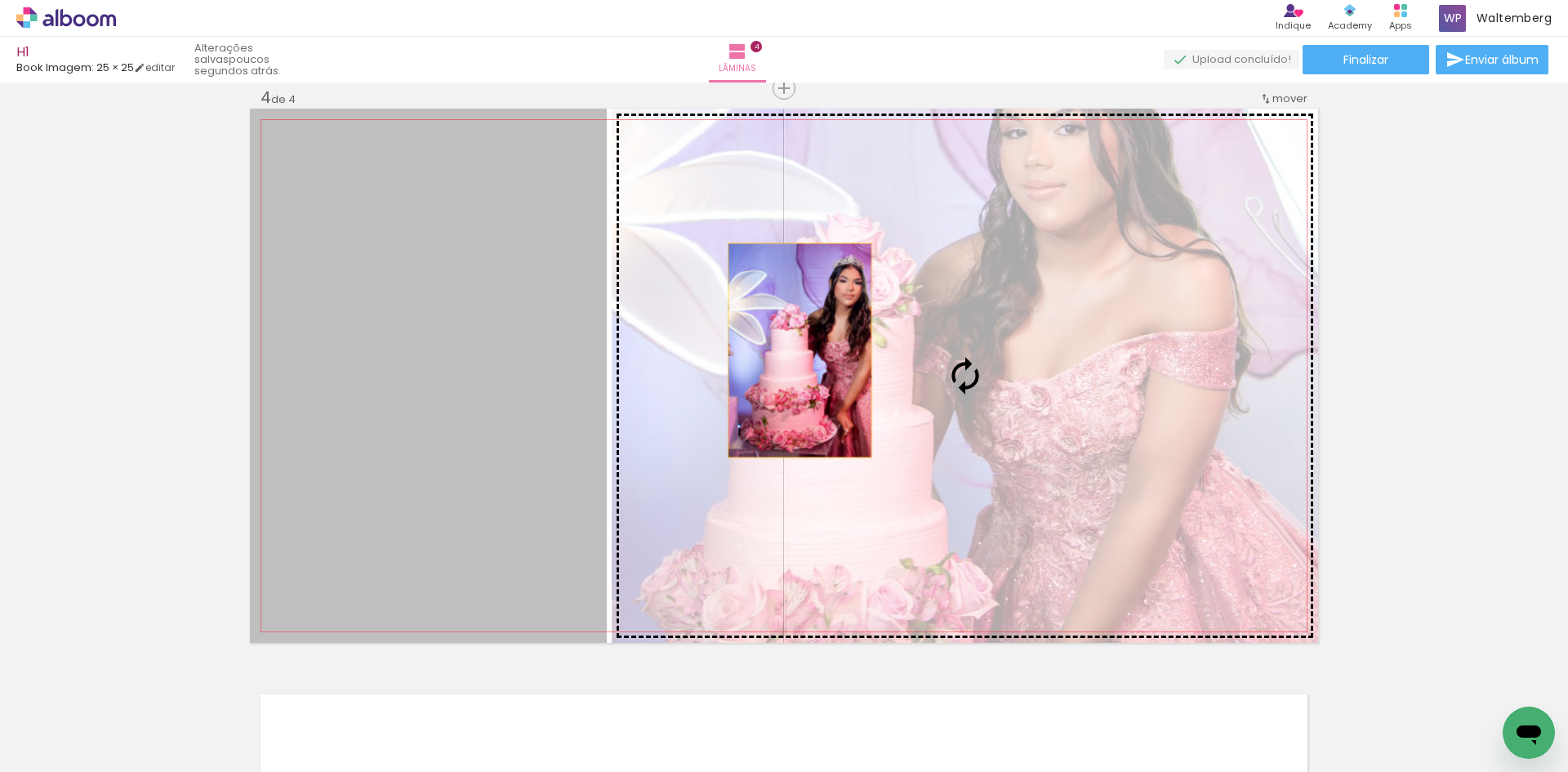
drag, startPoint x: 505, startPoint y: 398, endPoint x: 816, endPoint y: 345, distance: 315.5
click at [0, 0] on slot at bounding box center [0, 0] width 0 height 0
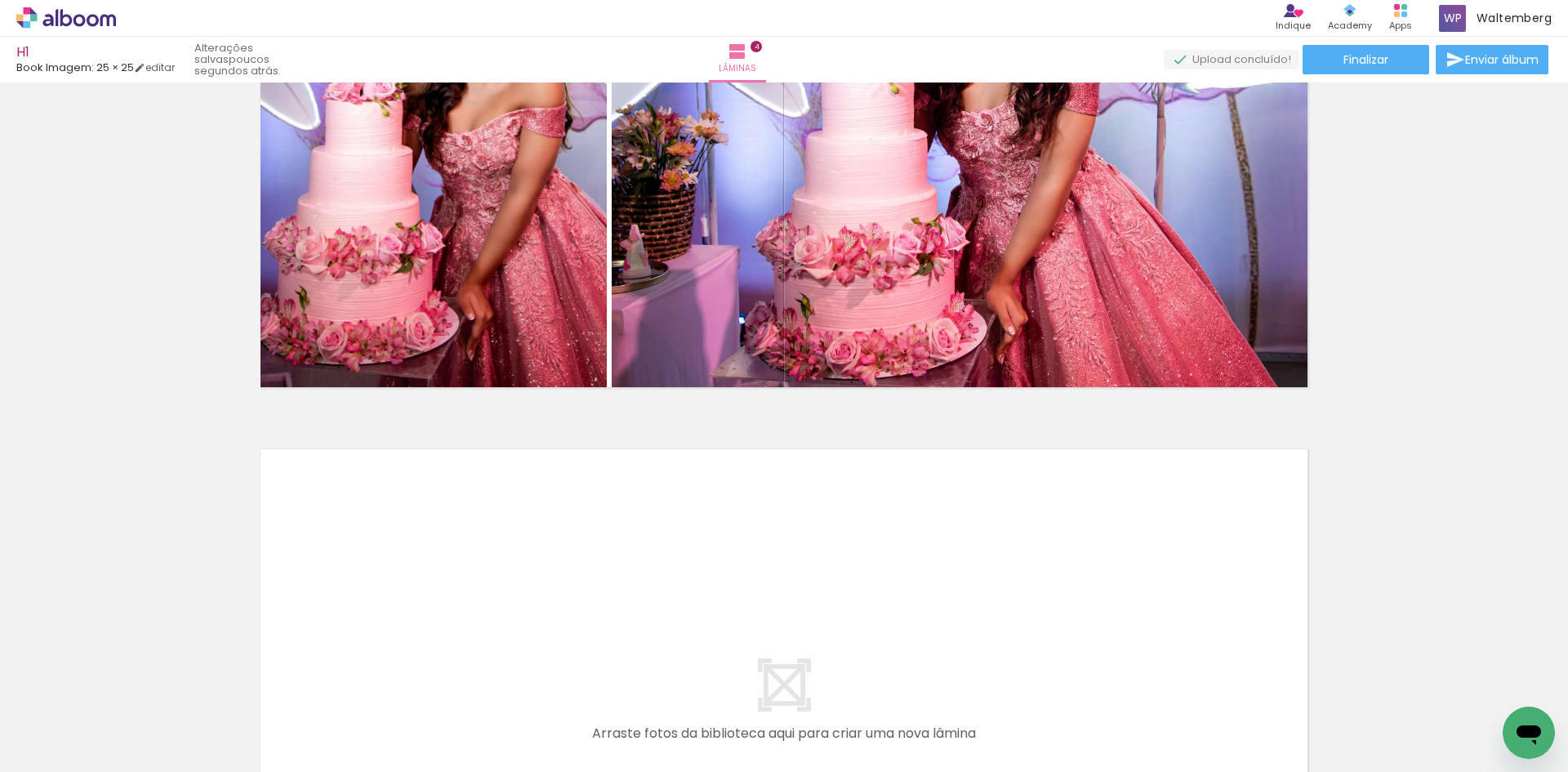
scroll to position [2074, 0]
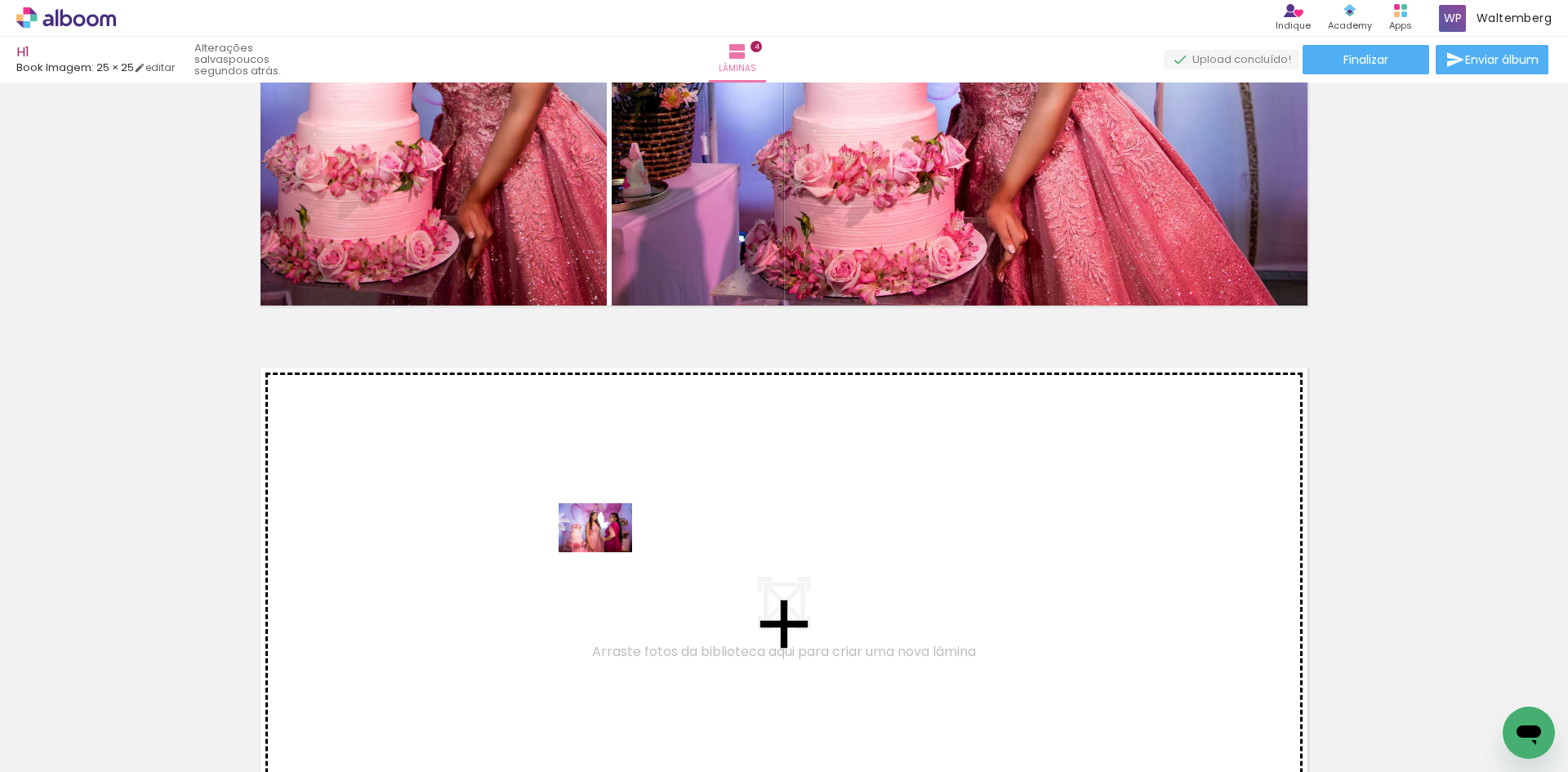
drag, startPoint x: 694, startPoint y: 684, endPoint x: 608, endPoint y: 552, distance: 157.5
click at [608, 552] on quentale-workspace at bounding box center [784, 386] width 1568 height 772
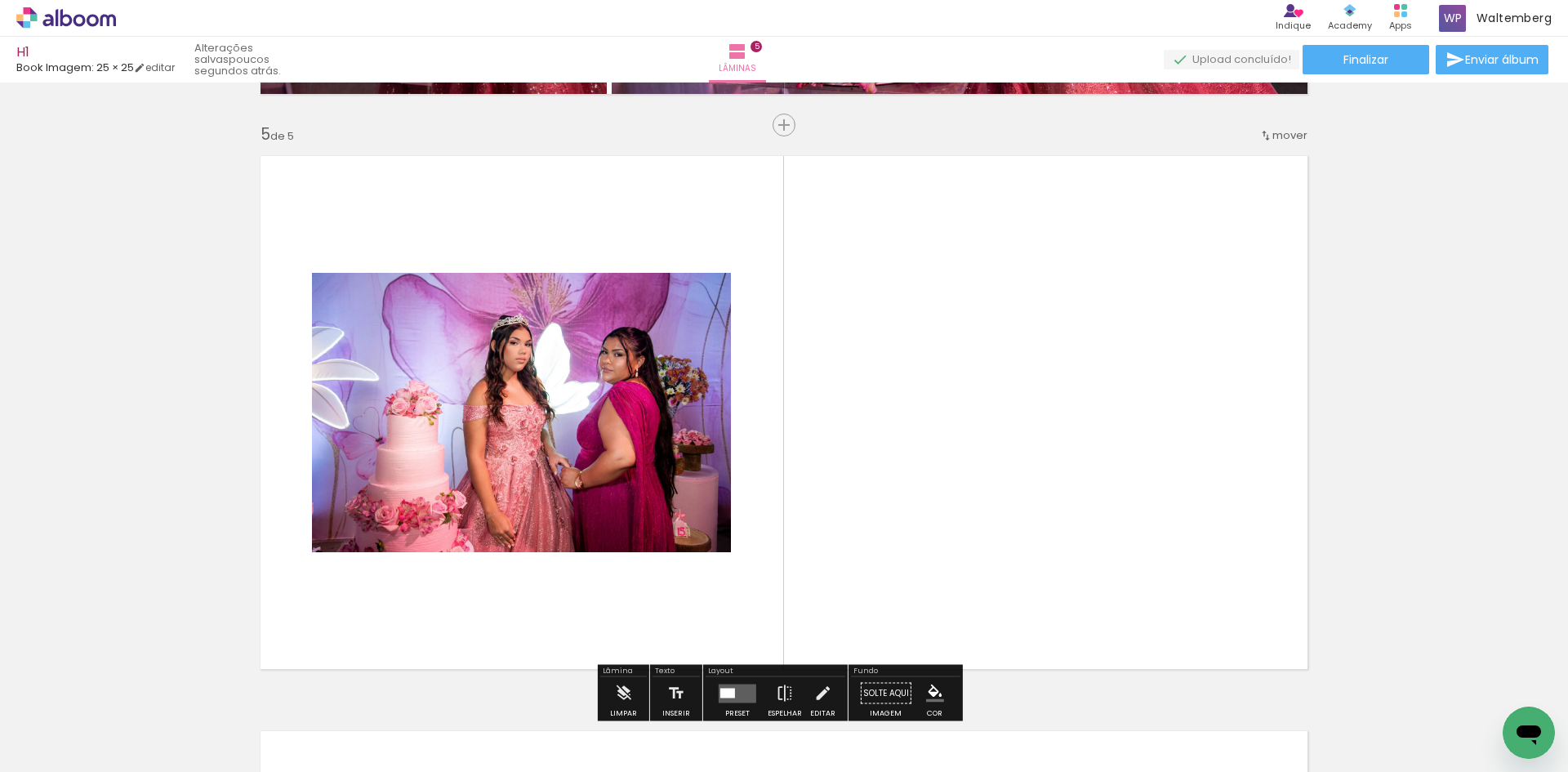
scroll to position [2322, 0]
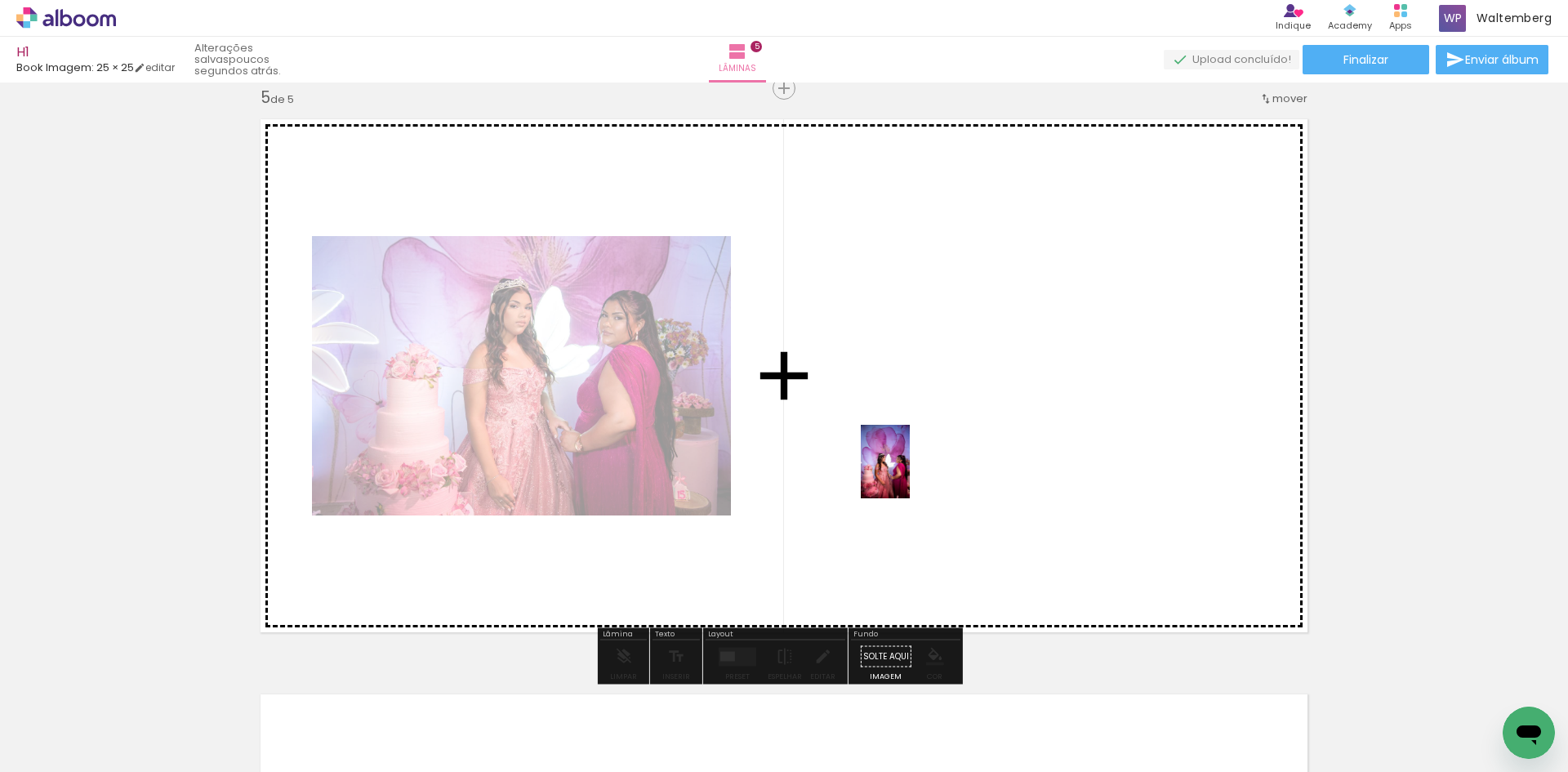
drag, startPoint x: 791, startPoint y: 728, endPoint x: 910, endPoint y: 474, distance: 280.5
click at [910, 474] on quentale-workspace at bounding box center [784, 386] width 1568 height 772
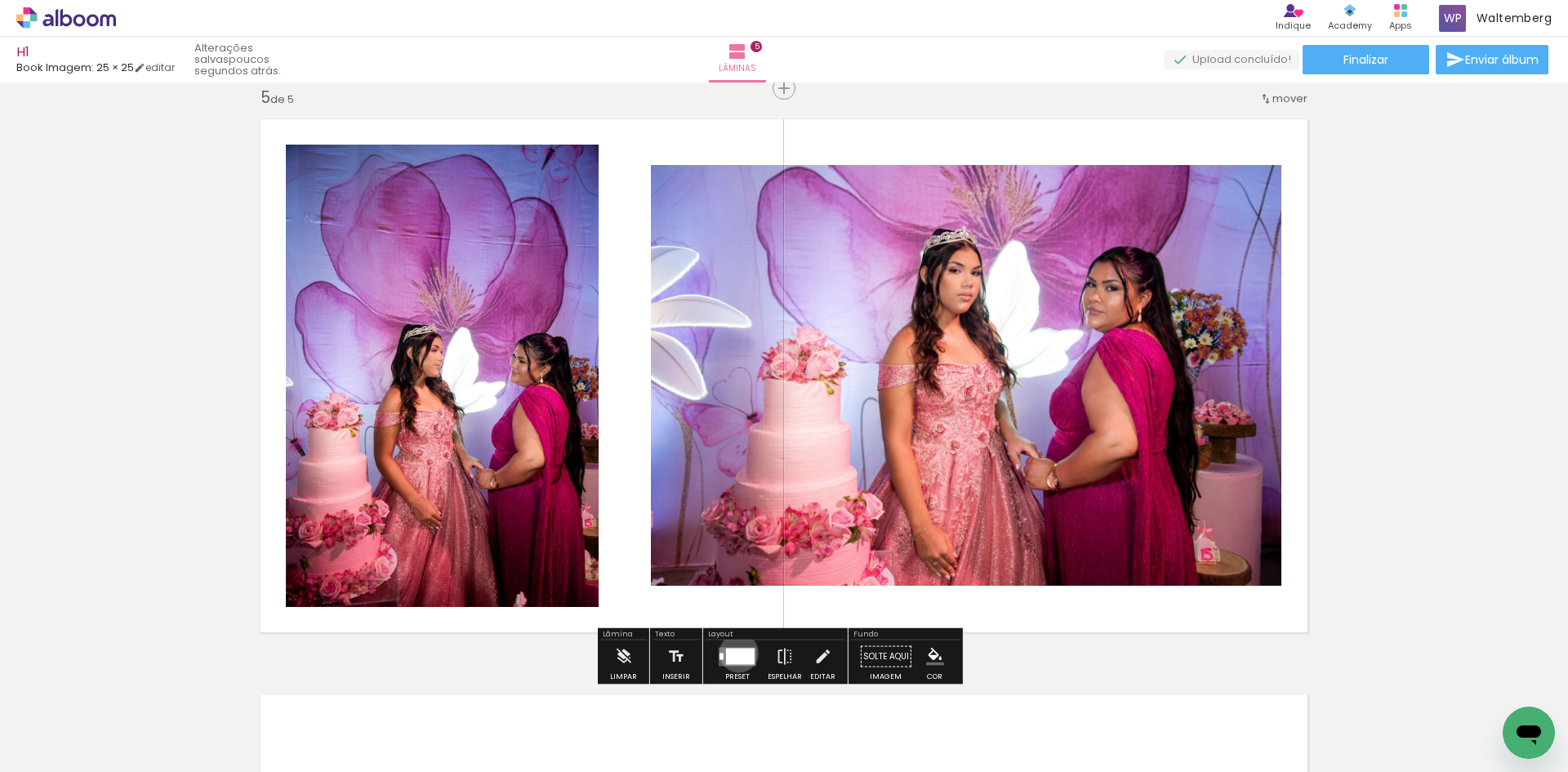
click at [735, 653] on div at bounding box center [740, 656] width 29 height 16
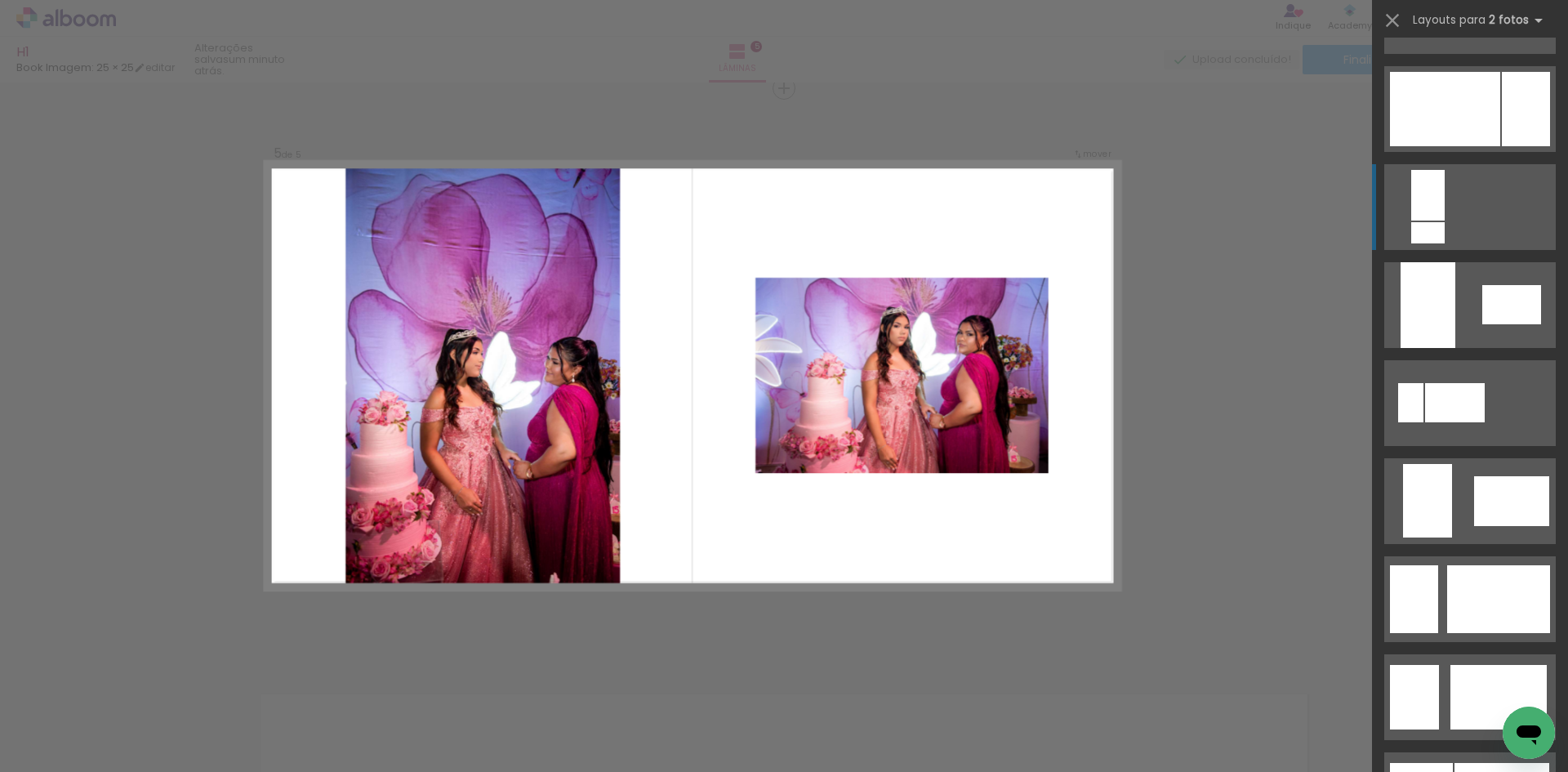
scroll to position [736, 0]
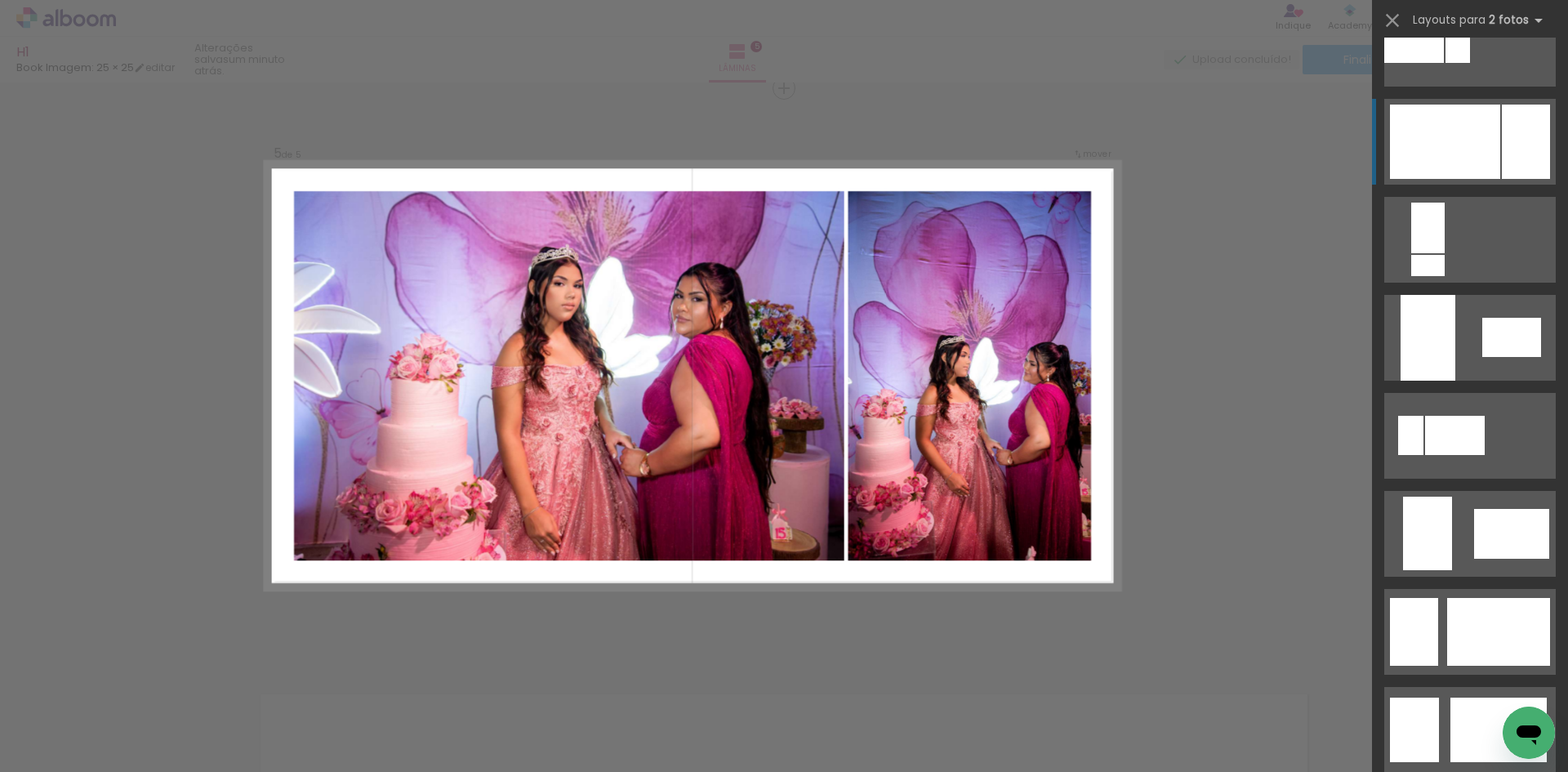
click at [1443, 131] on div at bounding box center [1445, 142] width 110 height 75
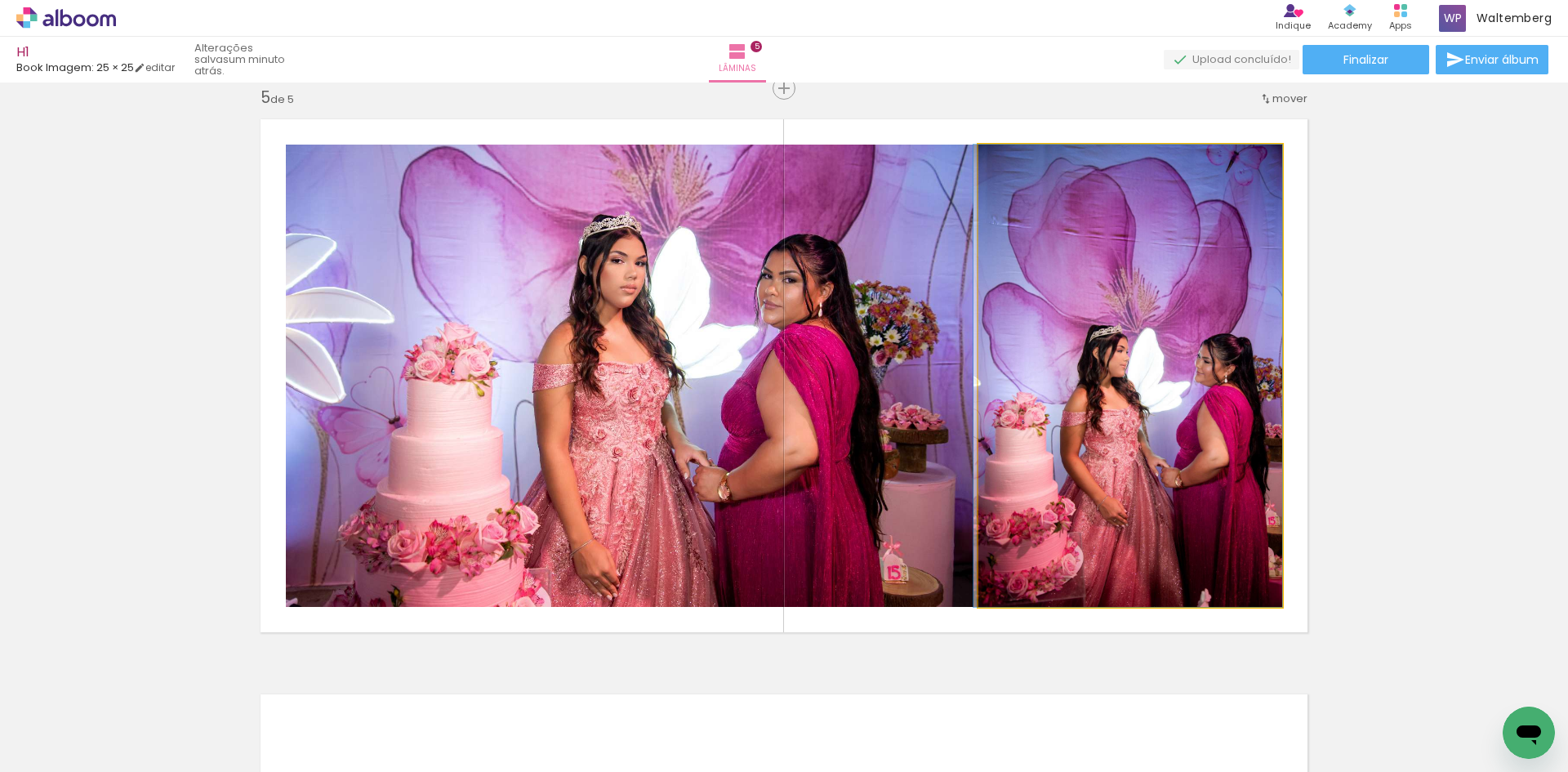
drag, startPoint x: 1119, startPoint y: 366, endPoint x: 1083, endPoint y: 372, distance: 36.5
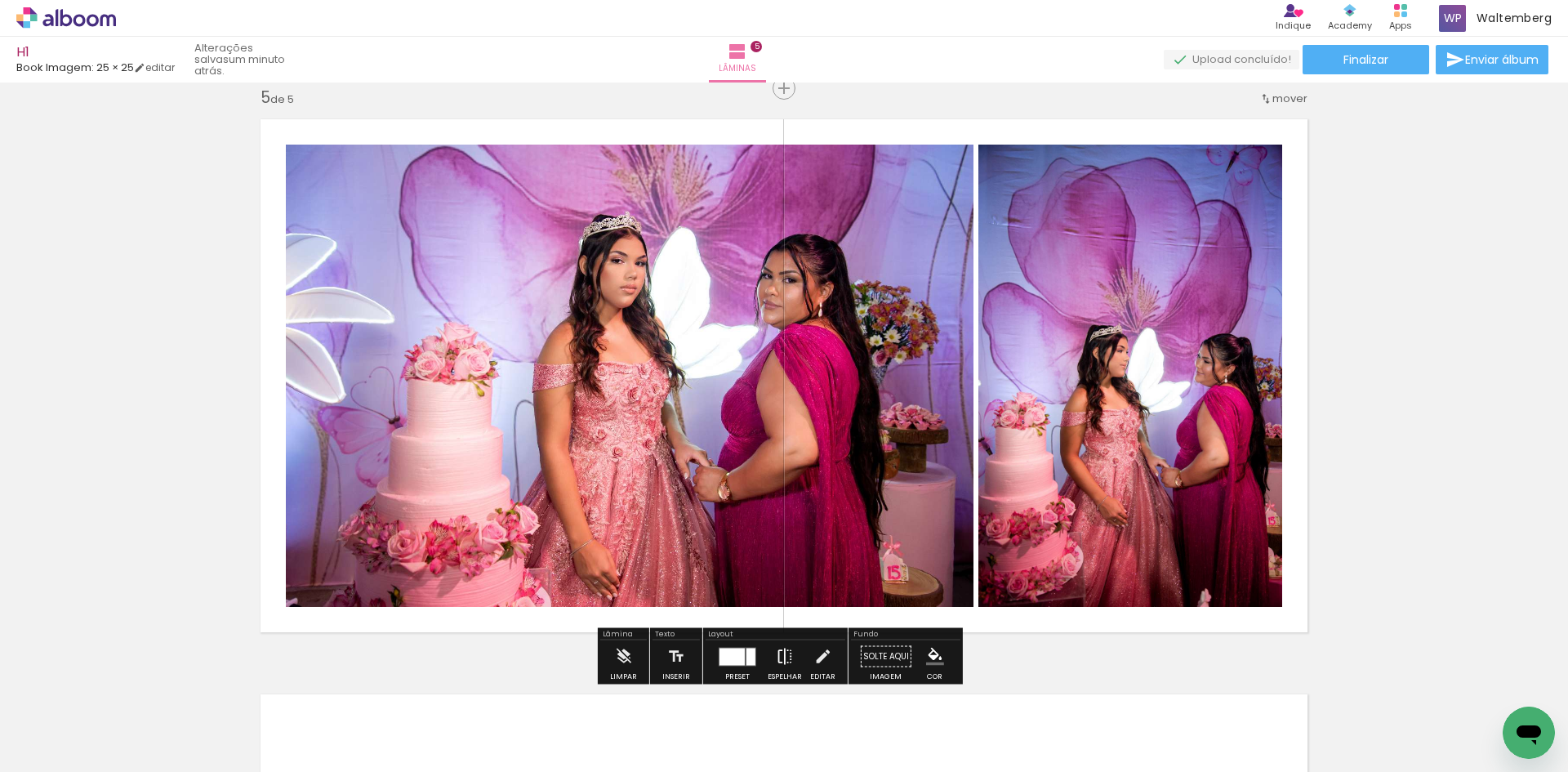
click at [776, 649] on iron-icon at bounding box center [784, 657] width 18 height 33
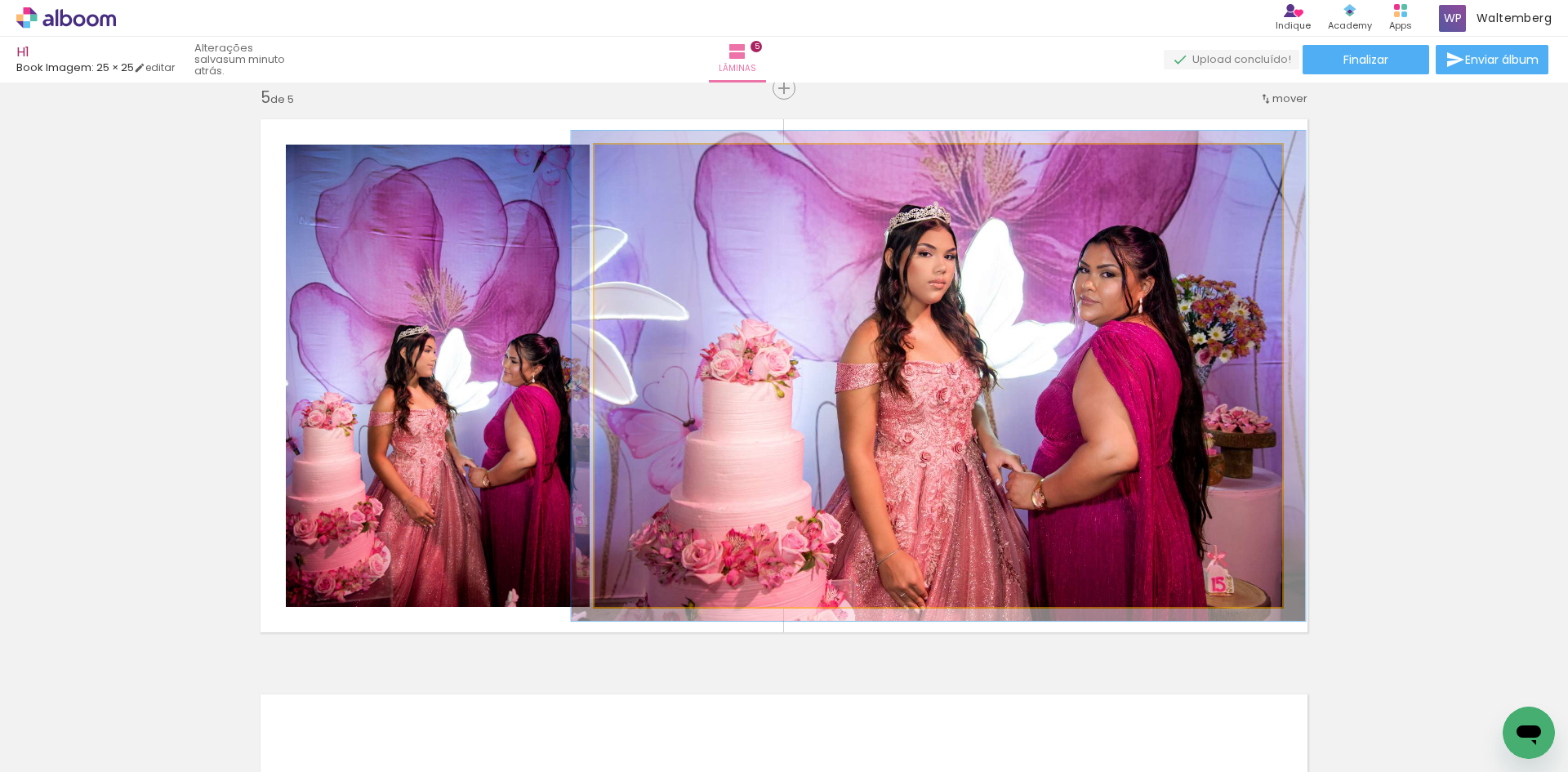
type paper-slider "106"
click at [630, 165] on div at bounding box center [636, 161] width 14 height 14
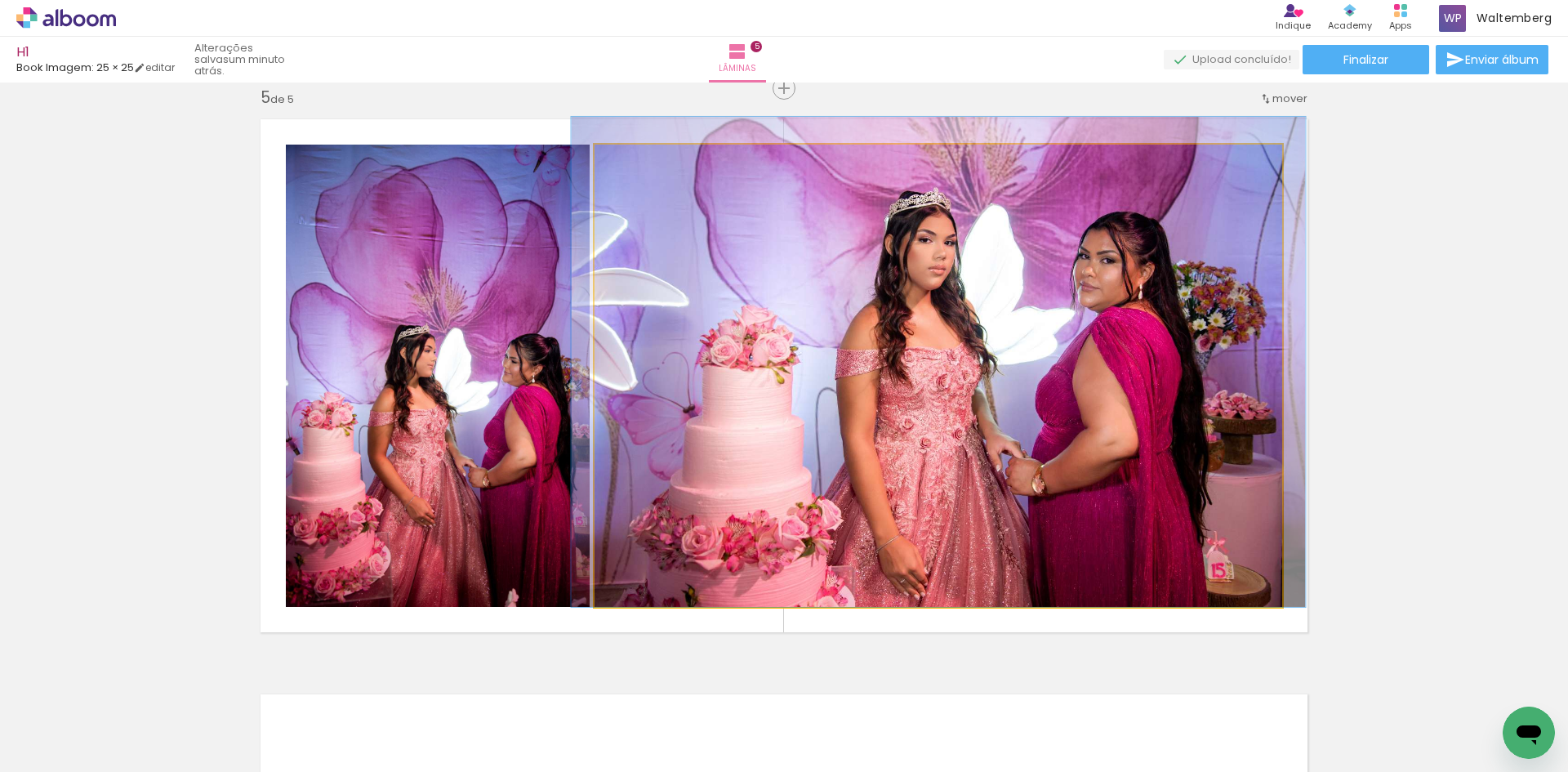
drag, startPoint x: 1082, startPoint y: 372, endPoint x: 1082, endPoint y: 328, distance: 44.0
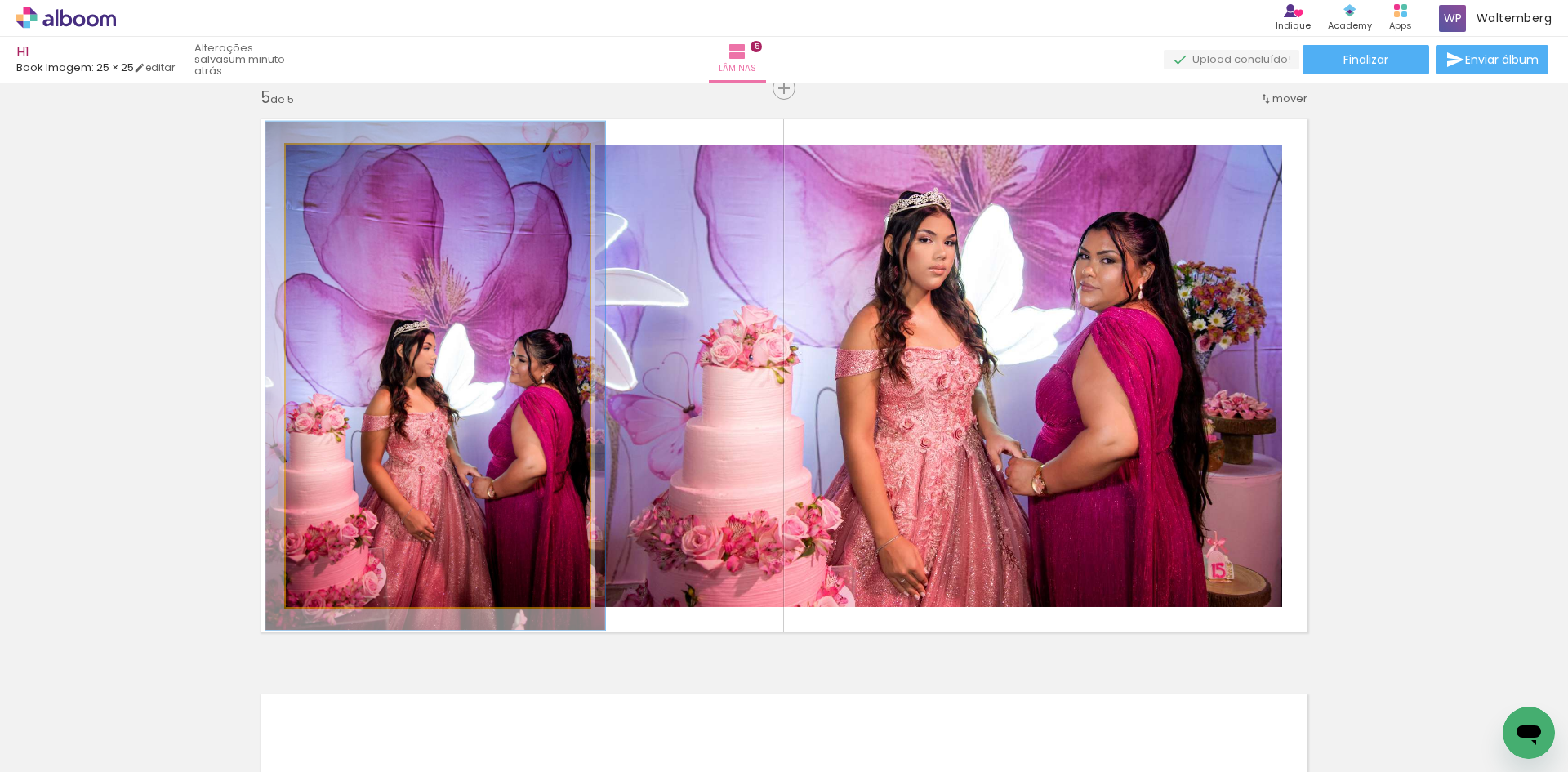
click at [325, 159] on div at bounding box center [329, 161] width 14 height 14
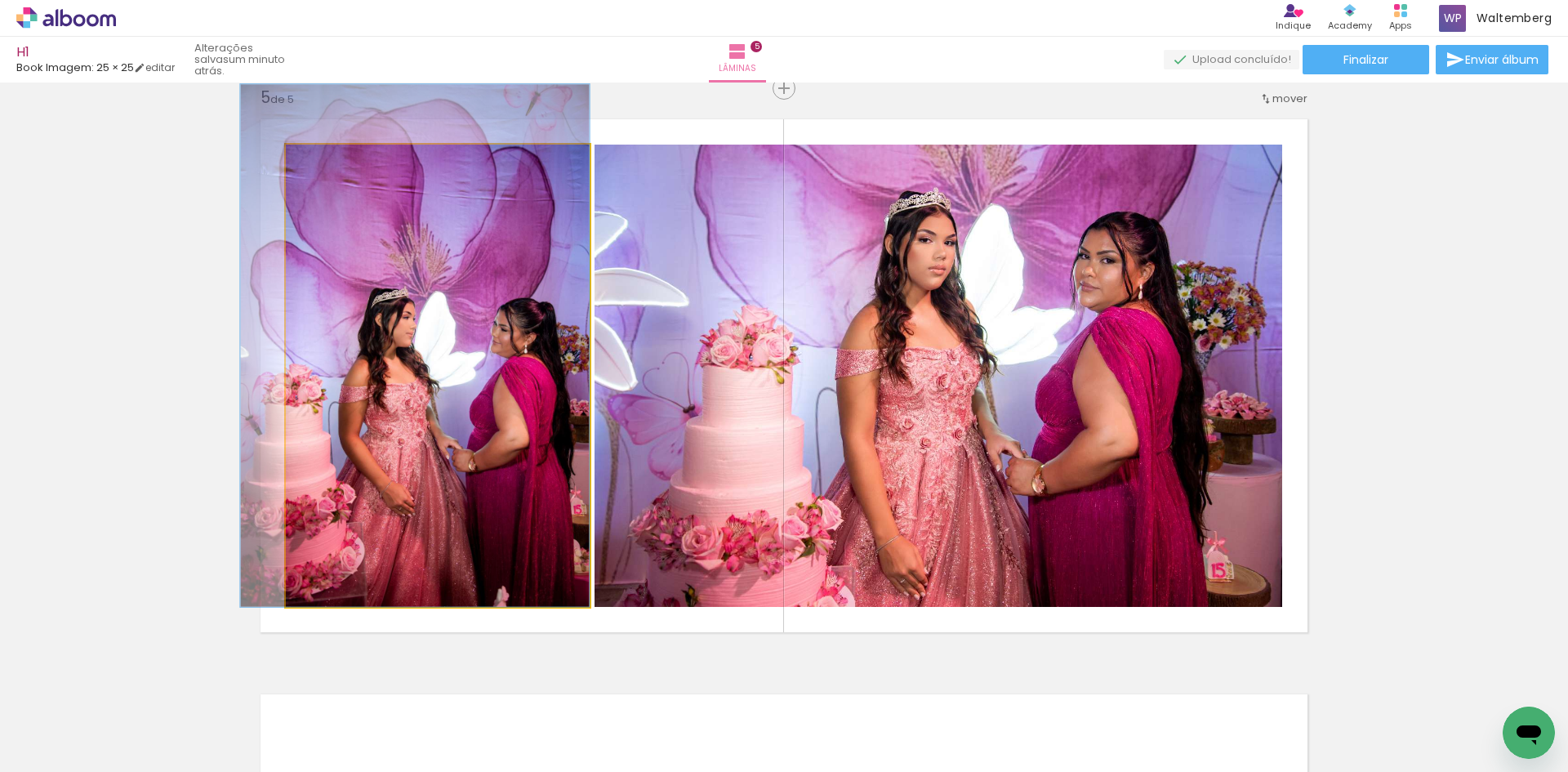
drag, startPoint x: 411, startPoint y: 270, endPoint x: 361, endPoint y: 211, distance: 77.3
click at [334, 161] on div at bounding box center [332, 161] width 14 height 14
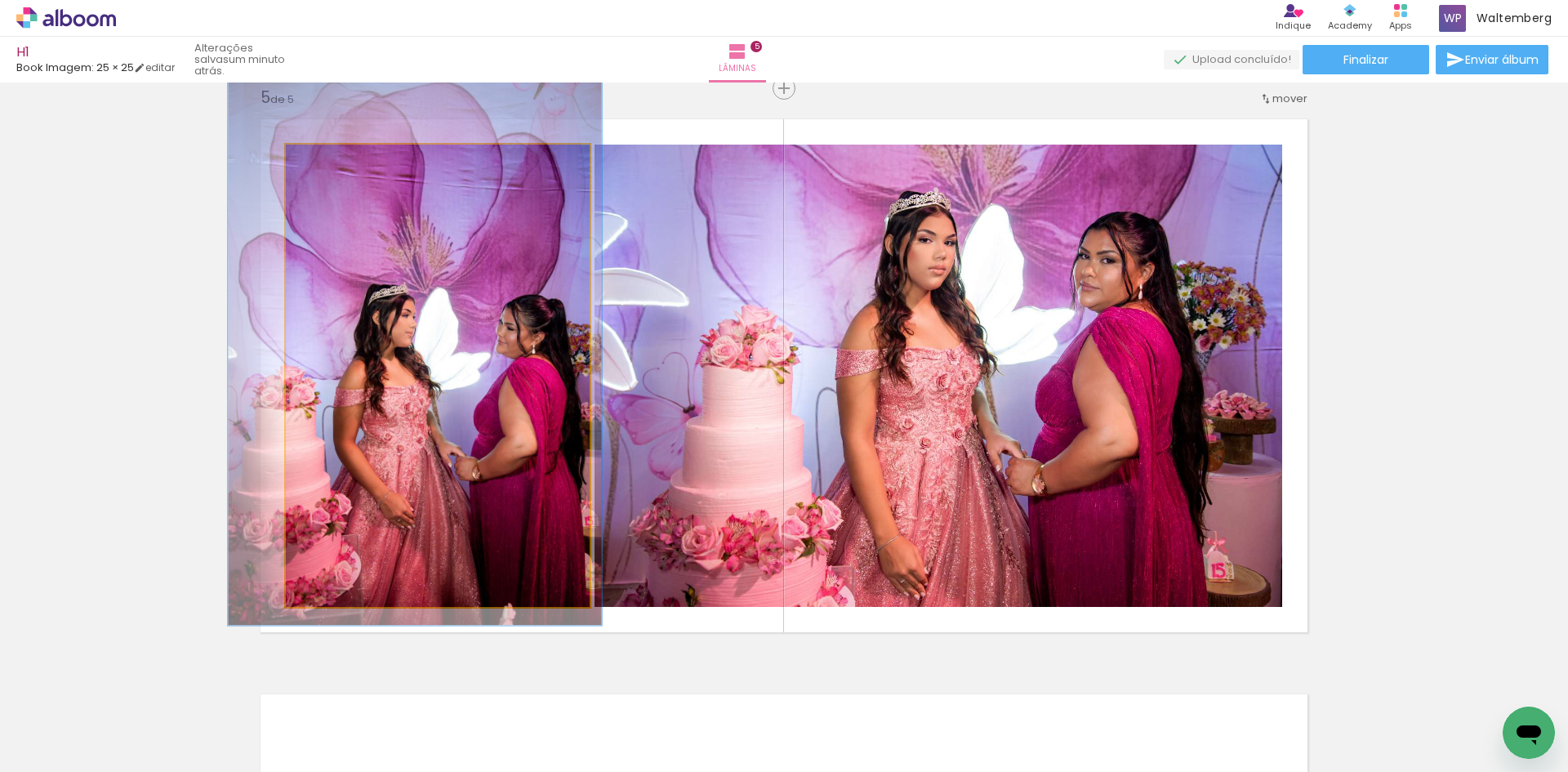
click at [337, 161] on div at bounding box center [337, 161] width 14 height 14
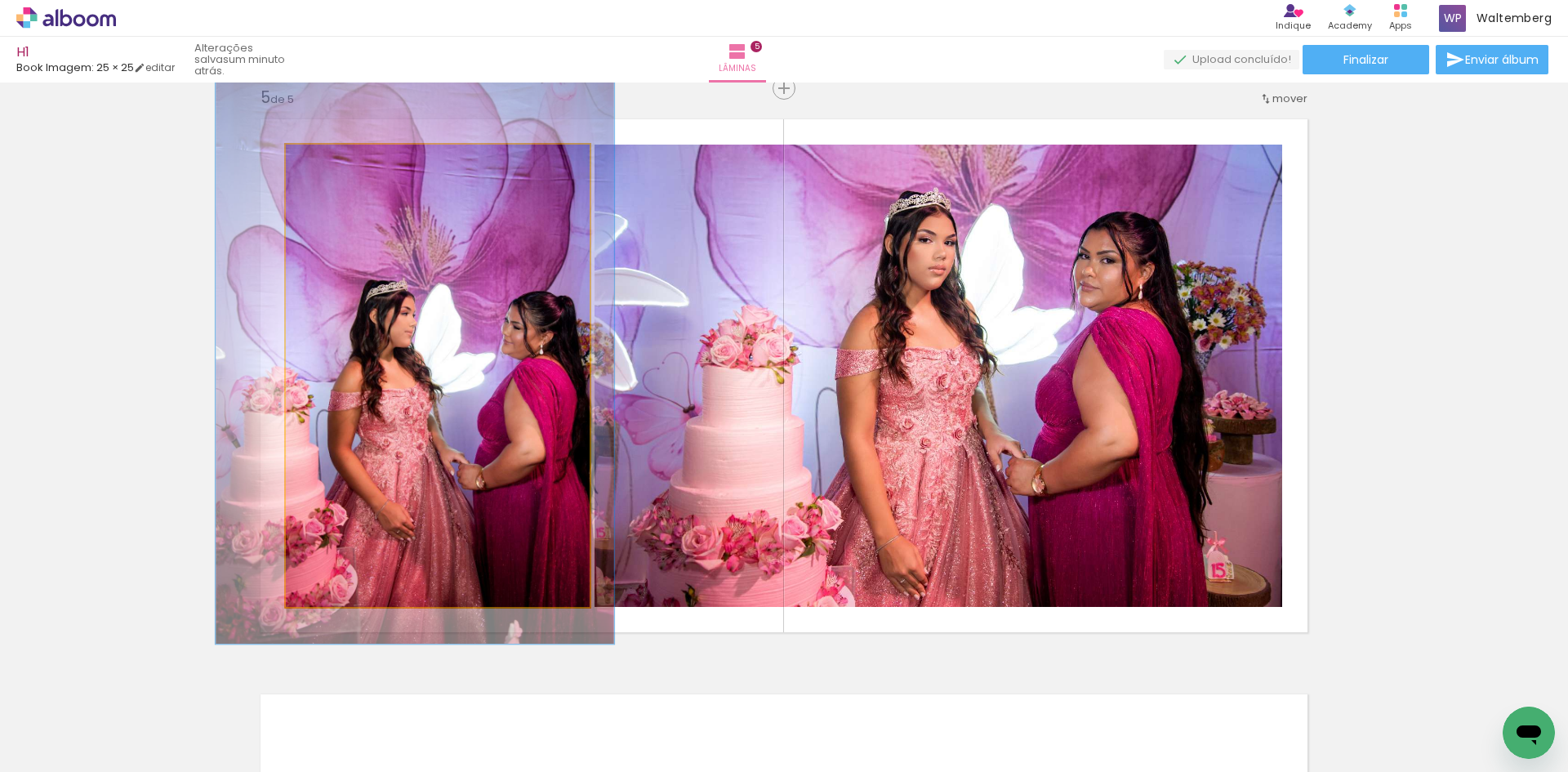
click at [336, 166] on div at bounding box center [343, 161] width 14 height 14
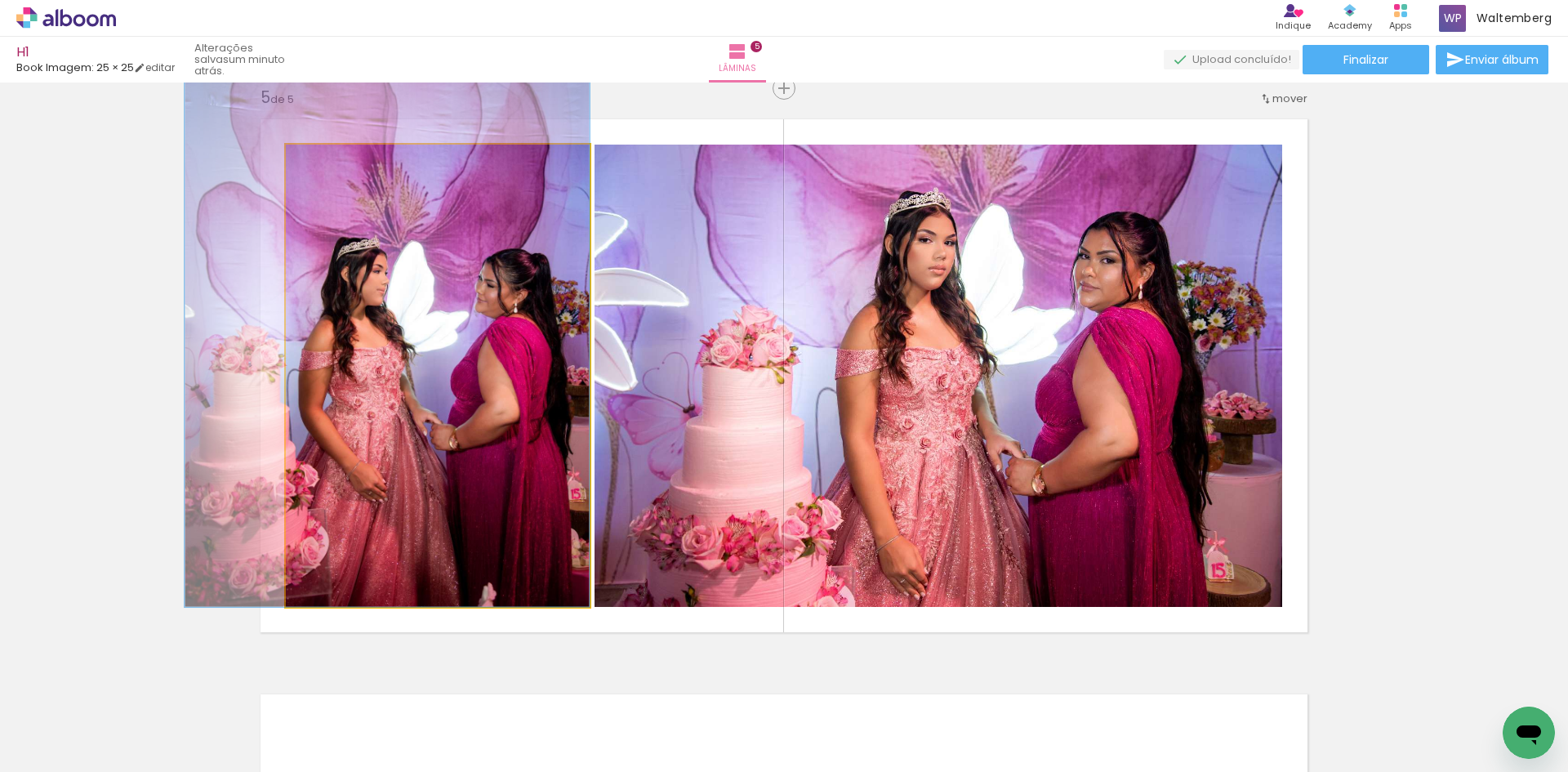
drag, startPoint x: 390, startPoint y: 224, endPoint x: 357, endPoint y: 181, distance: 54.2
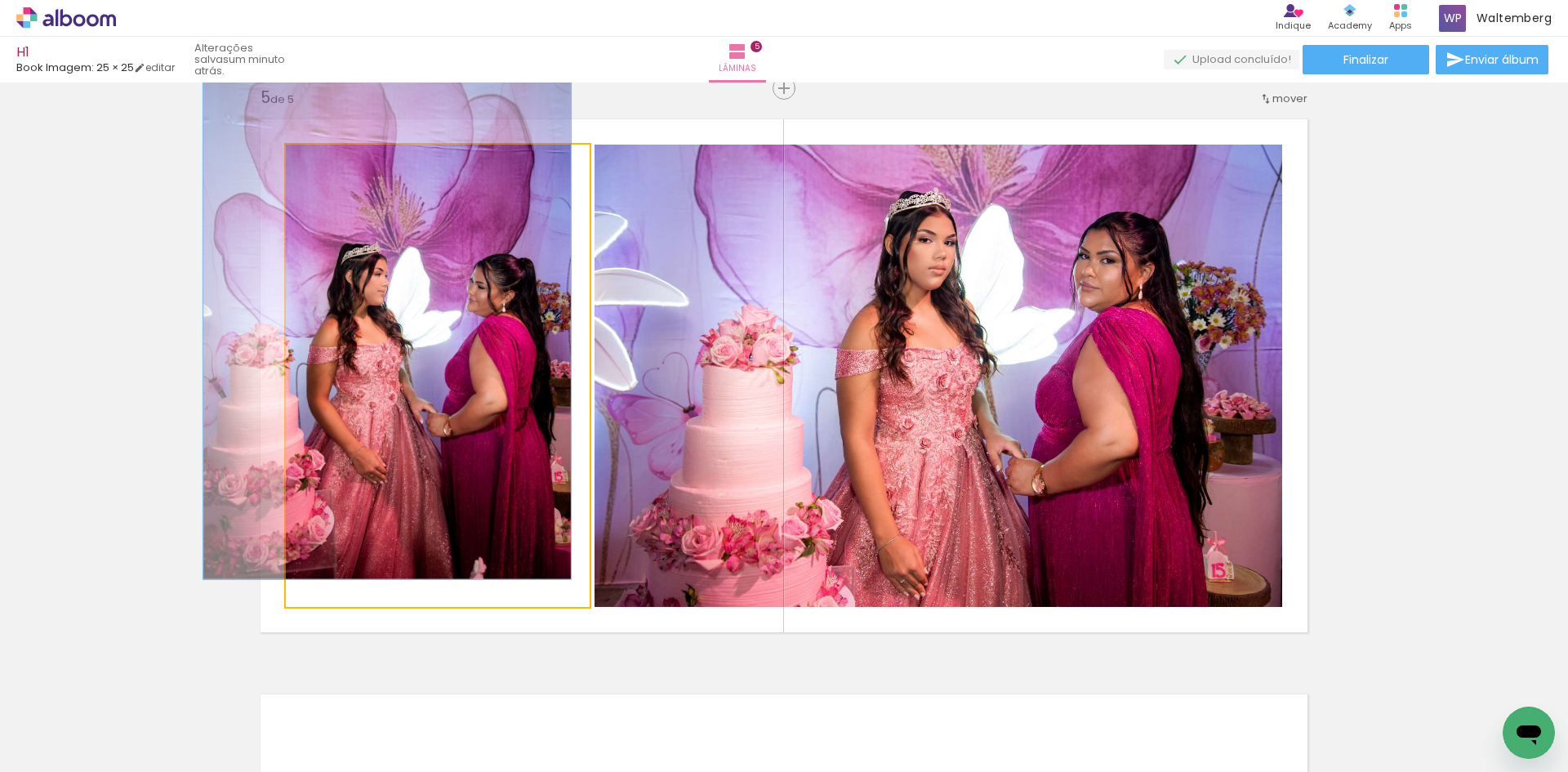
drag, startPoint x: 337, startPoint y: 164, endPoint x: 328, endPoint y: 167, distance: 9.5
click at [329, 167] on div at bounding box center [336, 161] width 14 height 14
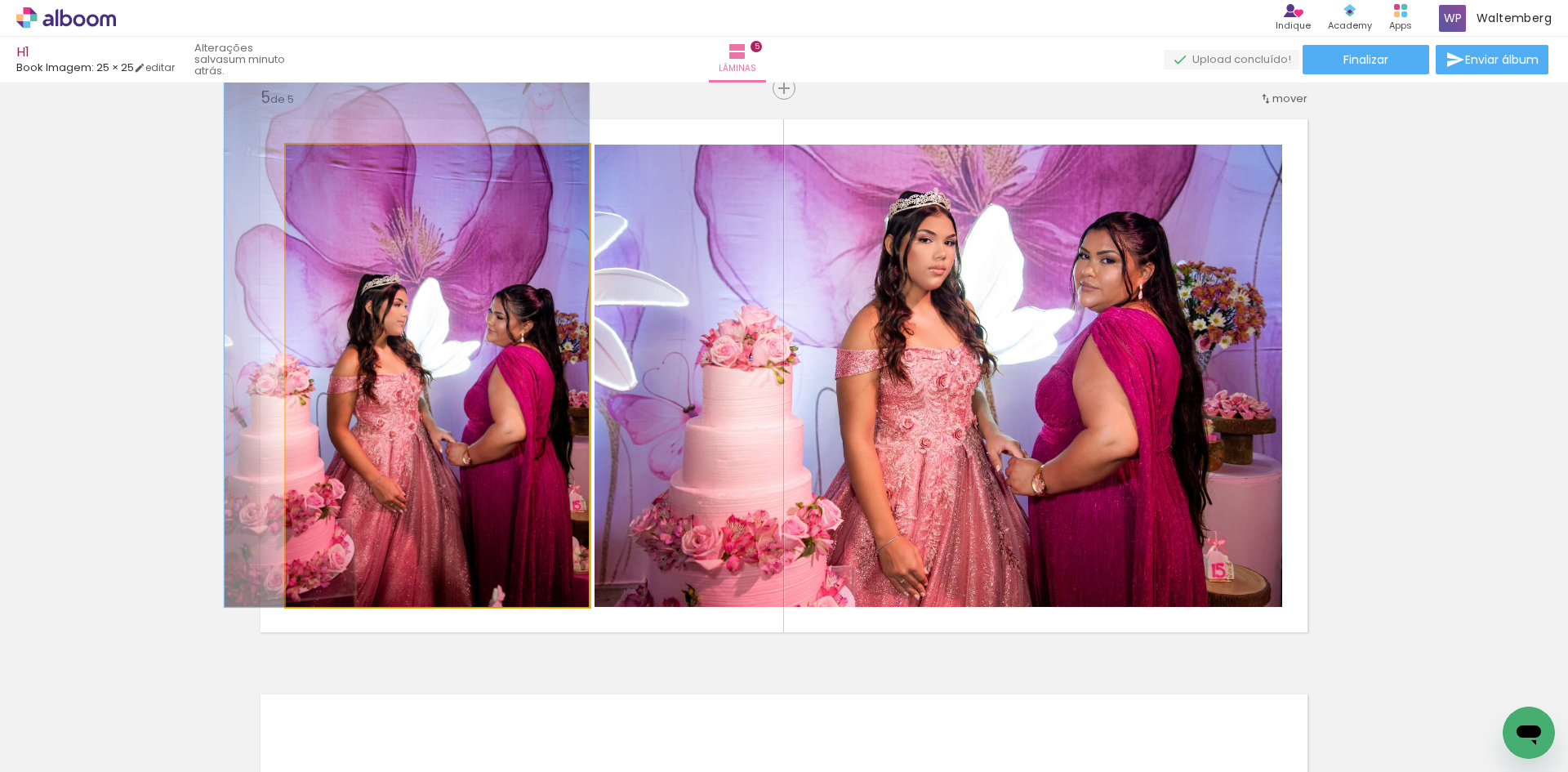
drag, startPoint x: 399, startPoint y: 243, endPoint x: 411, endPoint y: 249, distance: 13.4
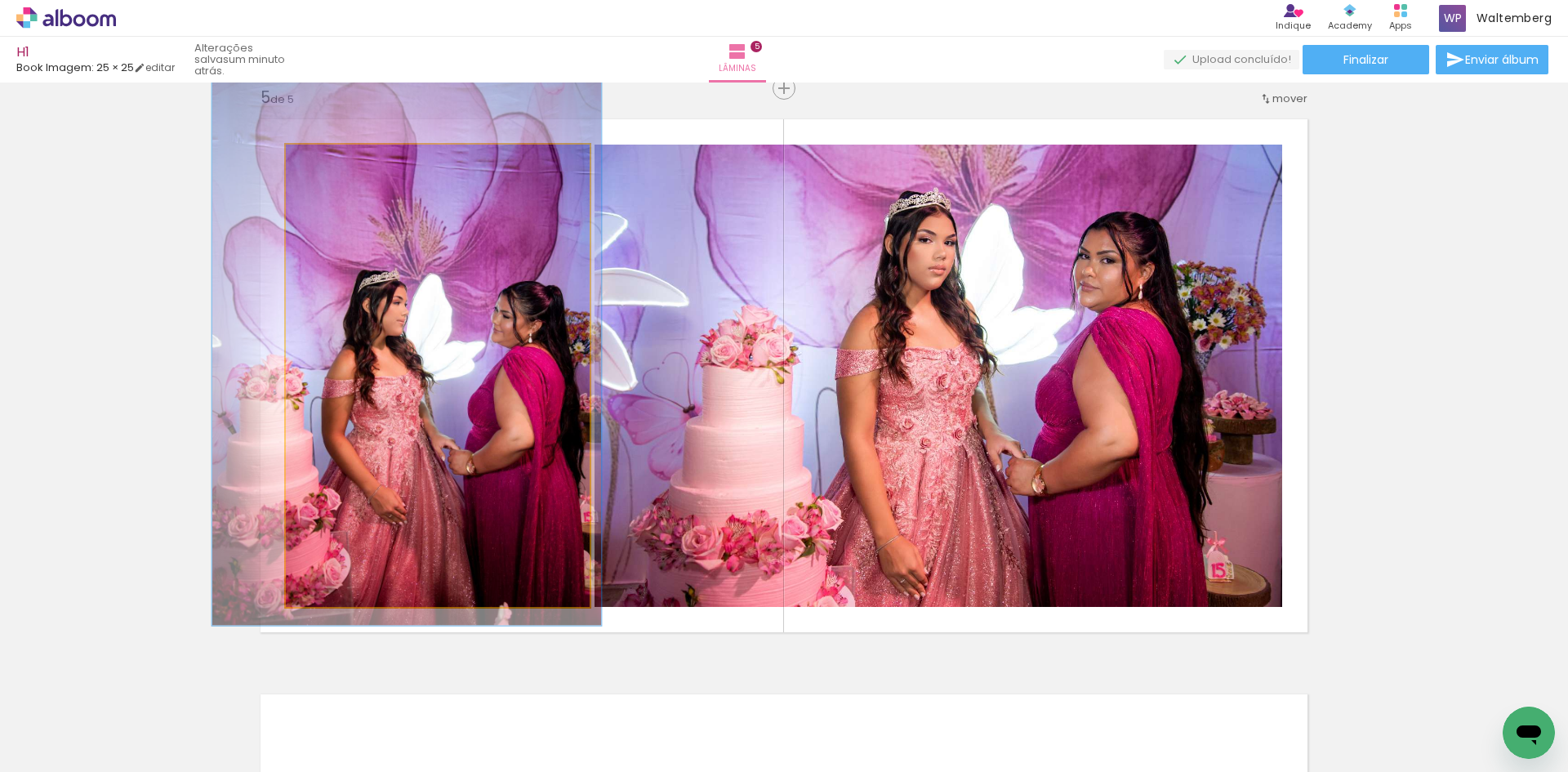
type paper-slider "126"
click at [341, 165] on div at bounding box center [340, 161] width 26 height 26
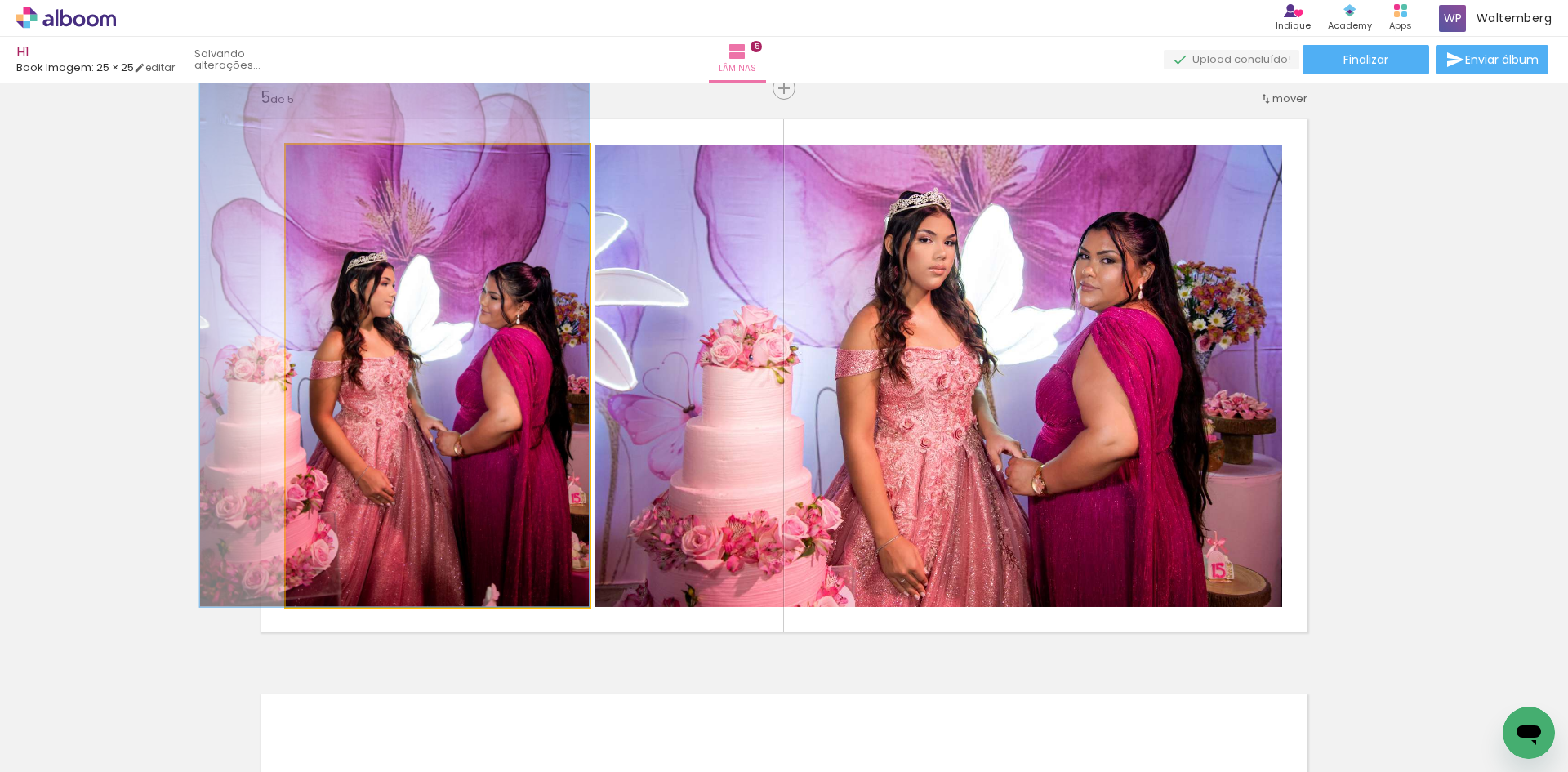
drag, startPoint x: 416, startPoint y: 273, endPoint x: 397, endPoint y: 254, distance: 26.9
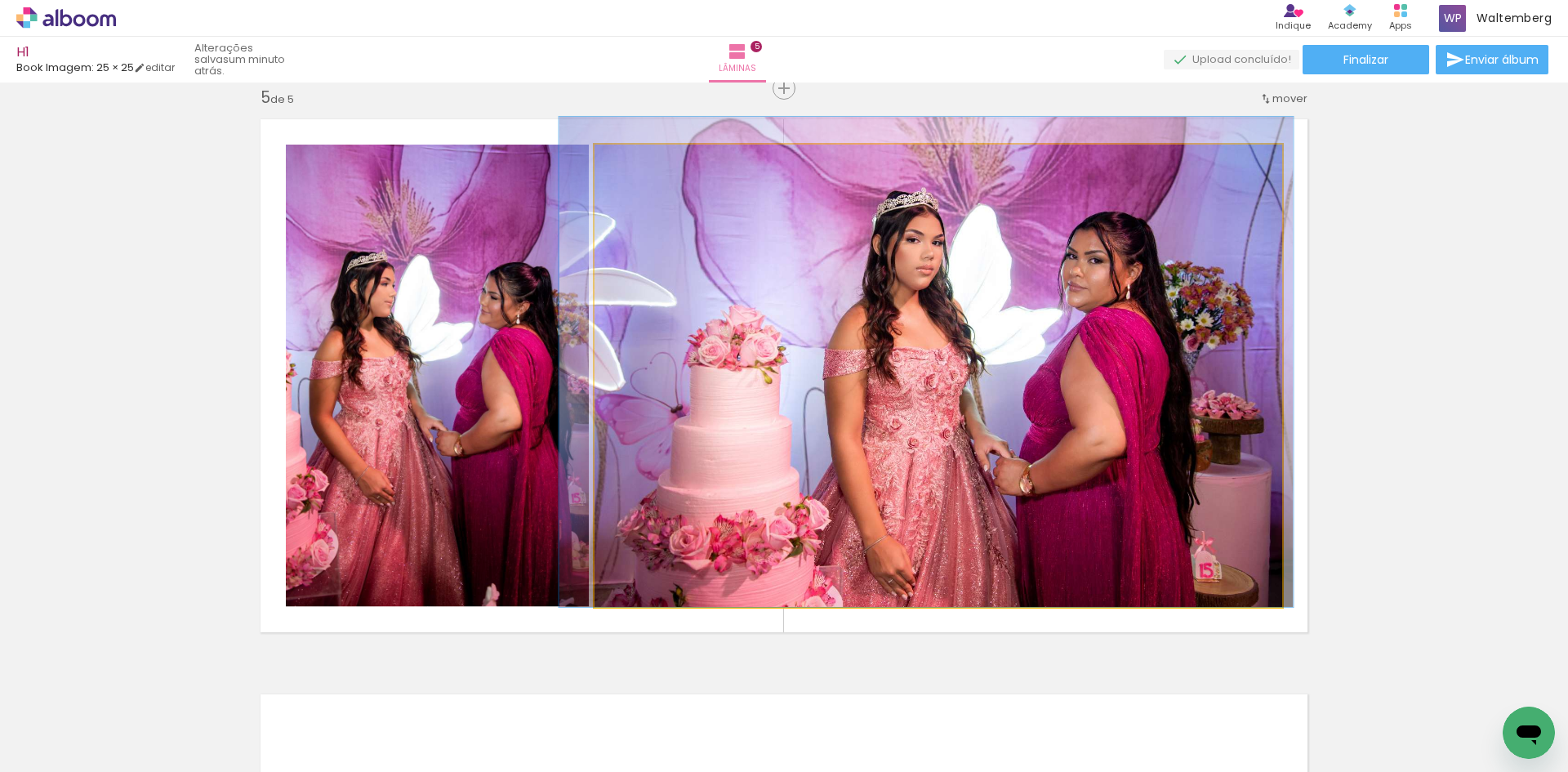
drag, startPoint x: 987, startPoint y: 264, endPoint x: 974, endPoint y: 243, distance: 24.7
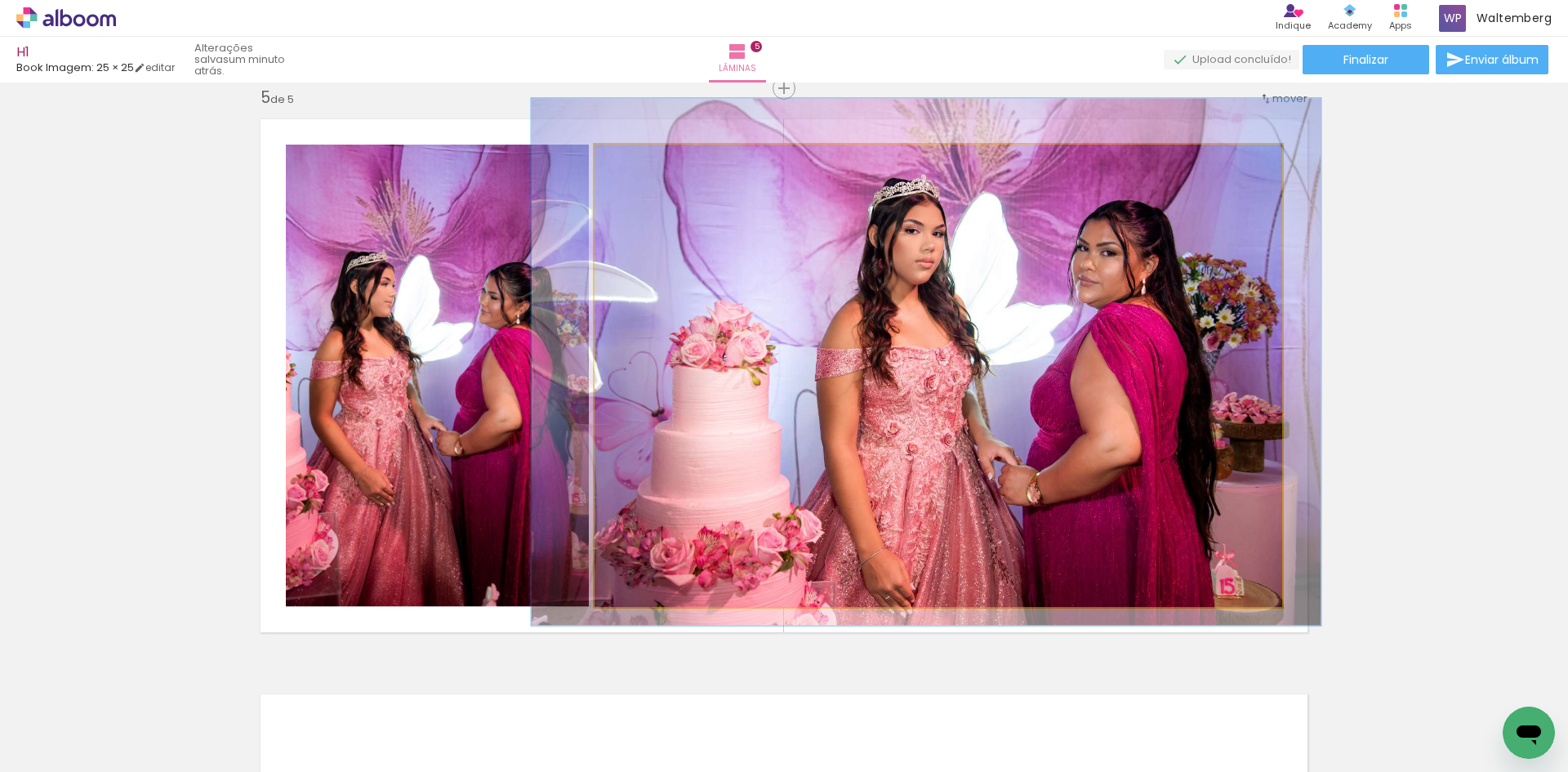
type paper-slider "112"
click at [636, 165] on div at bounding box center [641, 161] width 14 height 14
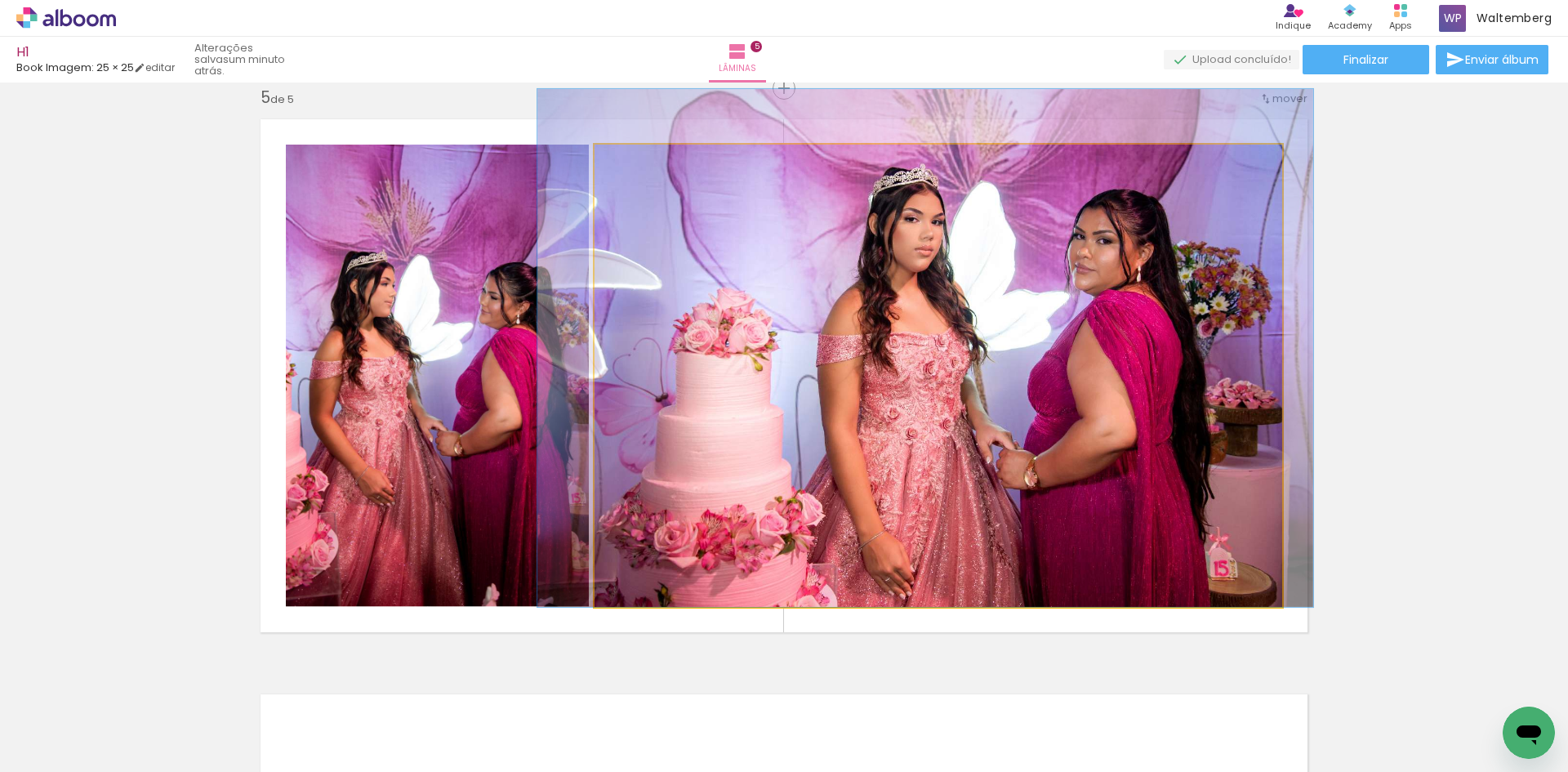
drag, startPoint x: 817, startPoint y: 269, endPoint x: 814, endPoint y: 244, distance: 25.2
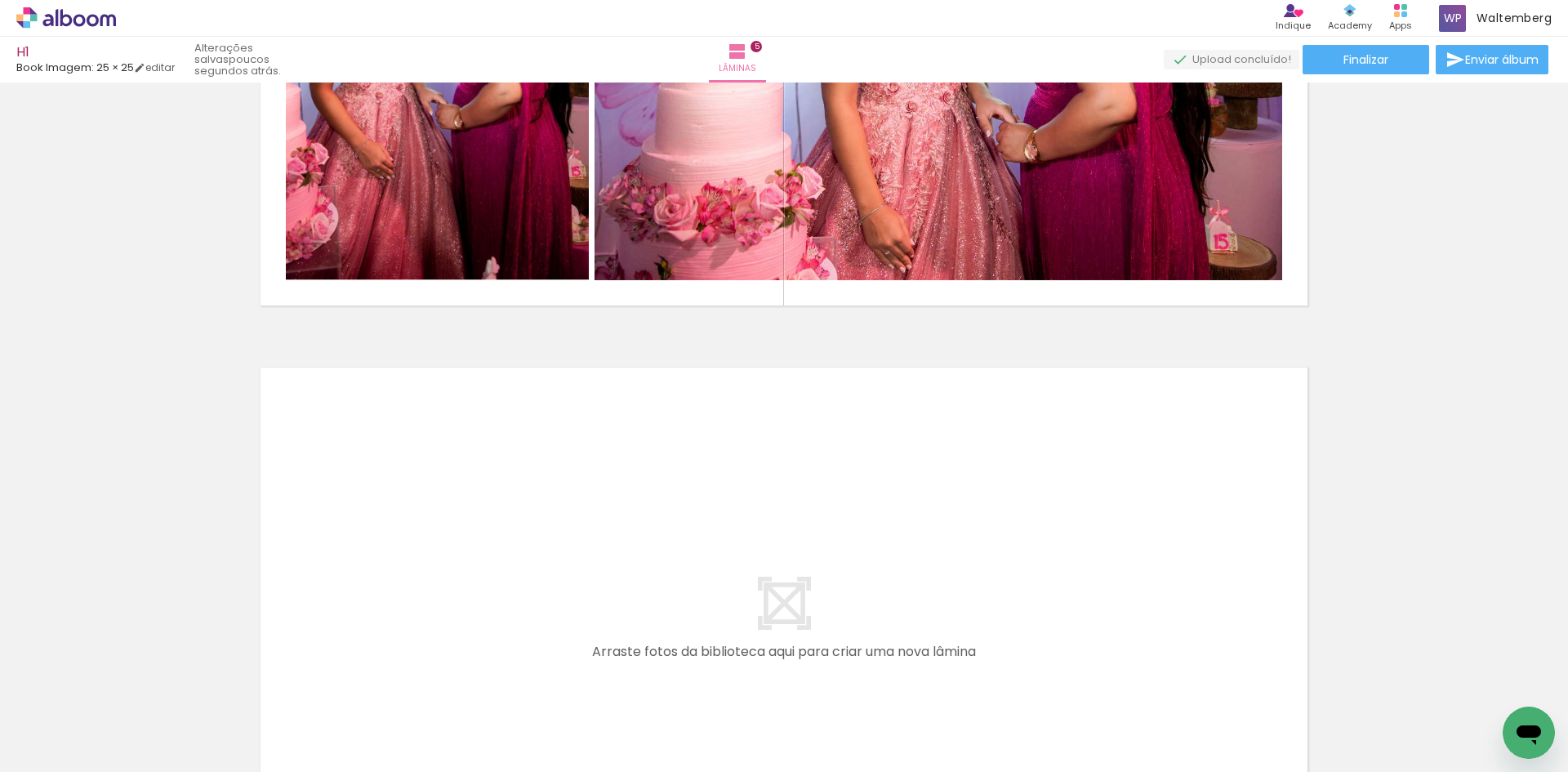
scroll to position [0, 2666]
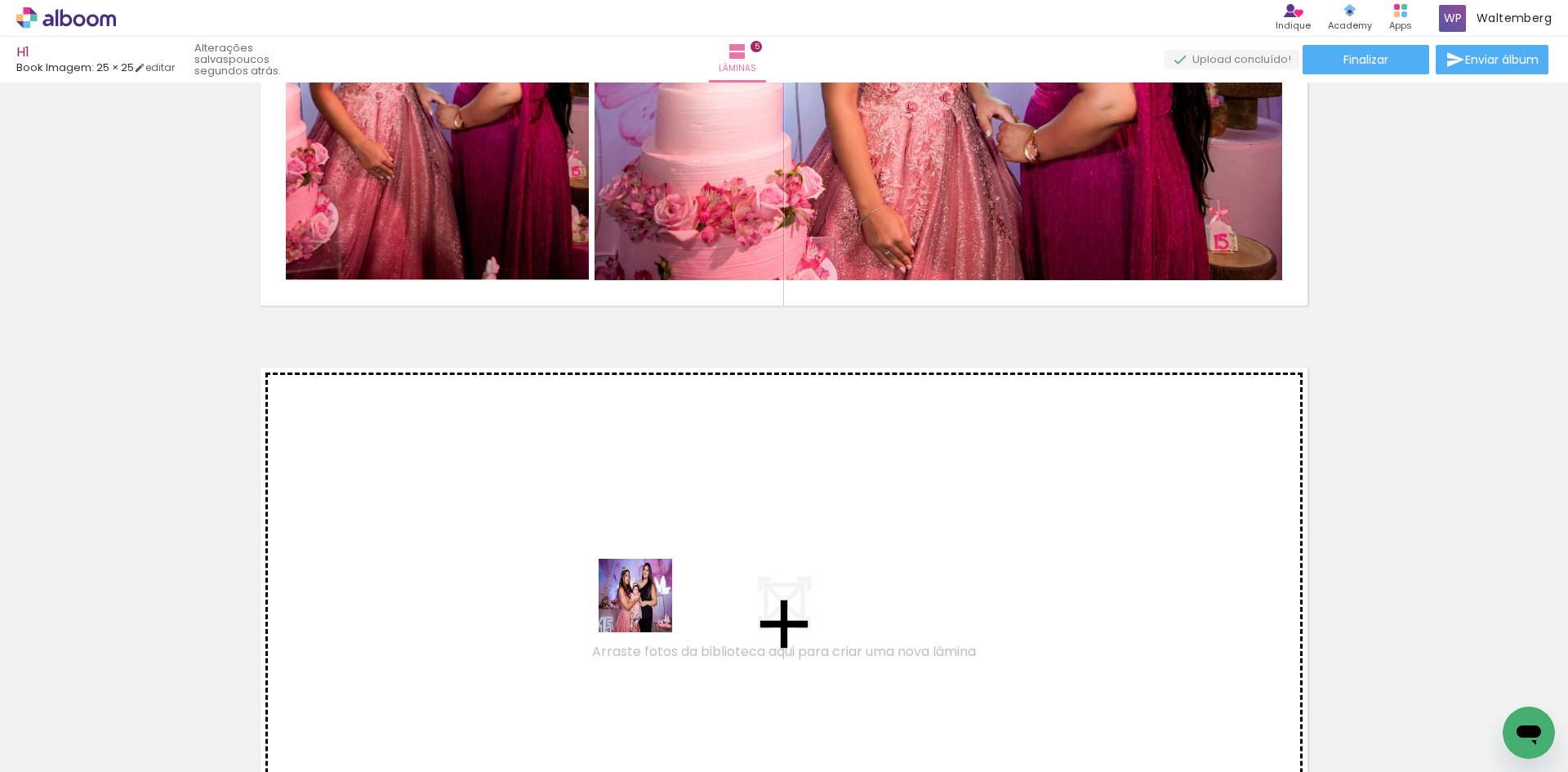
drag, startPoint x: 710, startPoint y: 722, endPoint x: 639, endPoint y: 591, distance: 149.0
click at [639, 591] on quentale-workspace at bounding box center [784, 386] width 1568 height 772
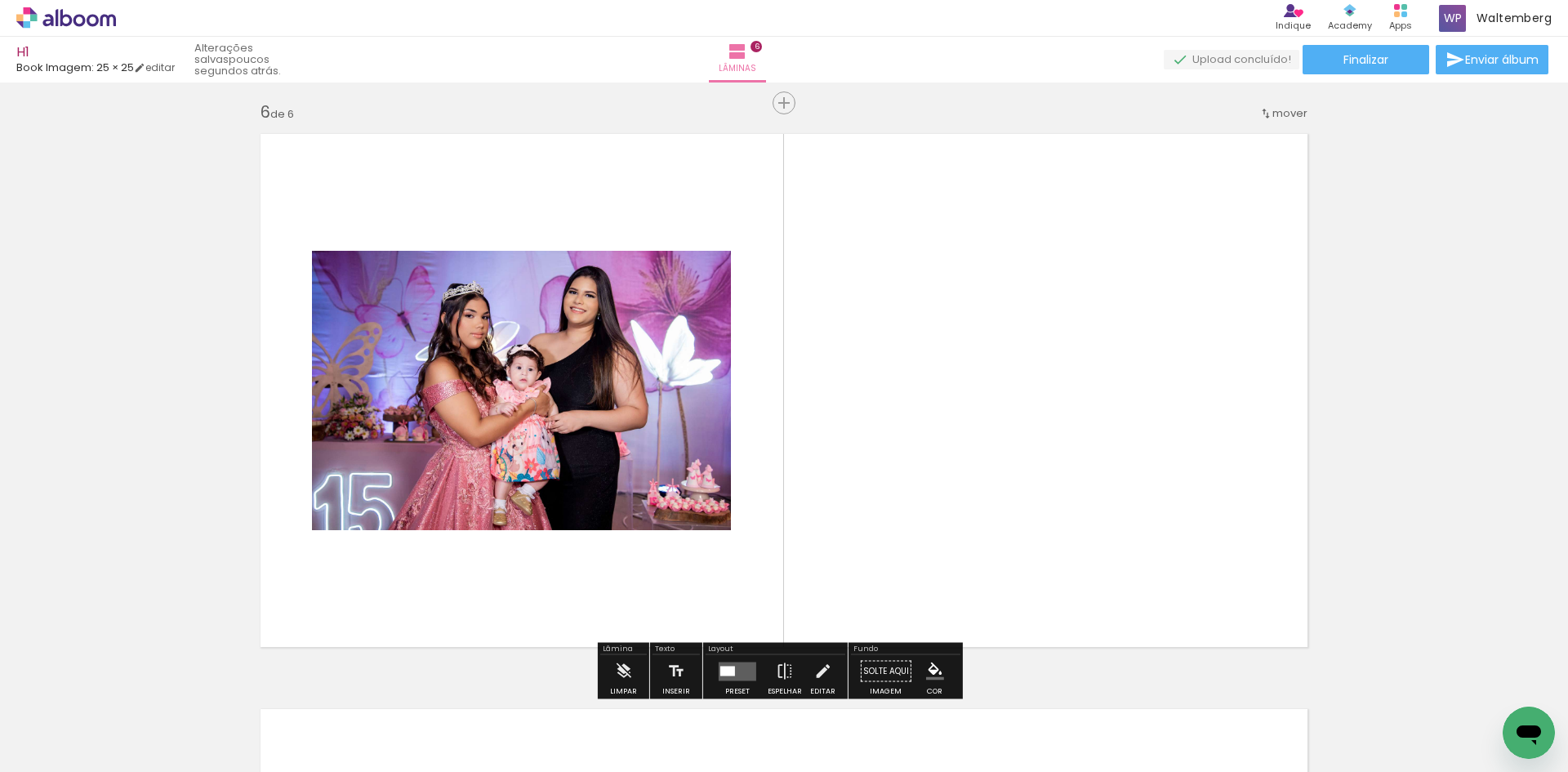
scroll to position [2898, 0]
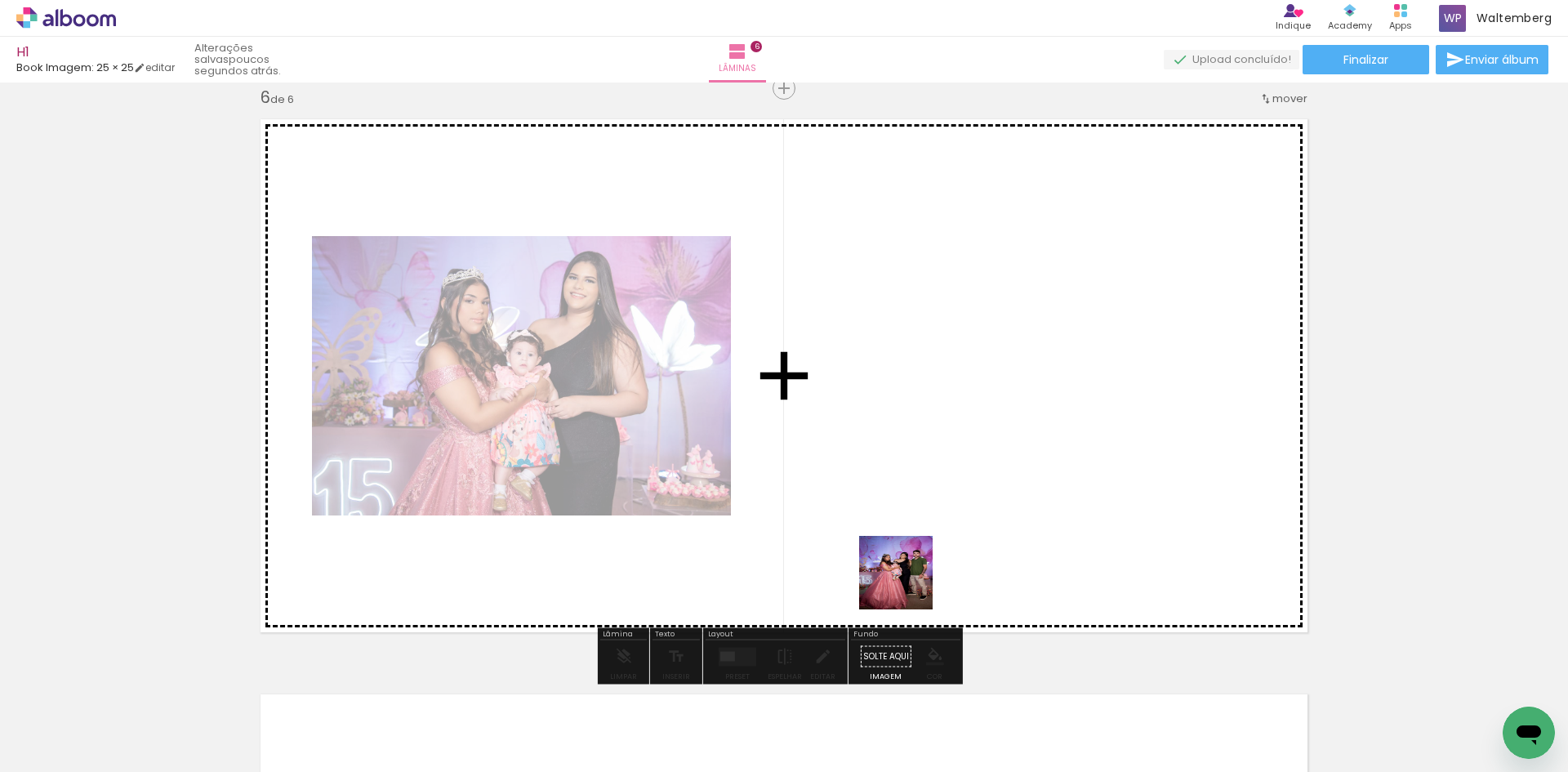
drag, startPoint x: 801, startPoint y: 715, endPoint x: 954, endPoint y: 469, distance: 289.7
click at [954, 469] on quentale-workspace at bounding box center [784, 386] width 1568 height 772
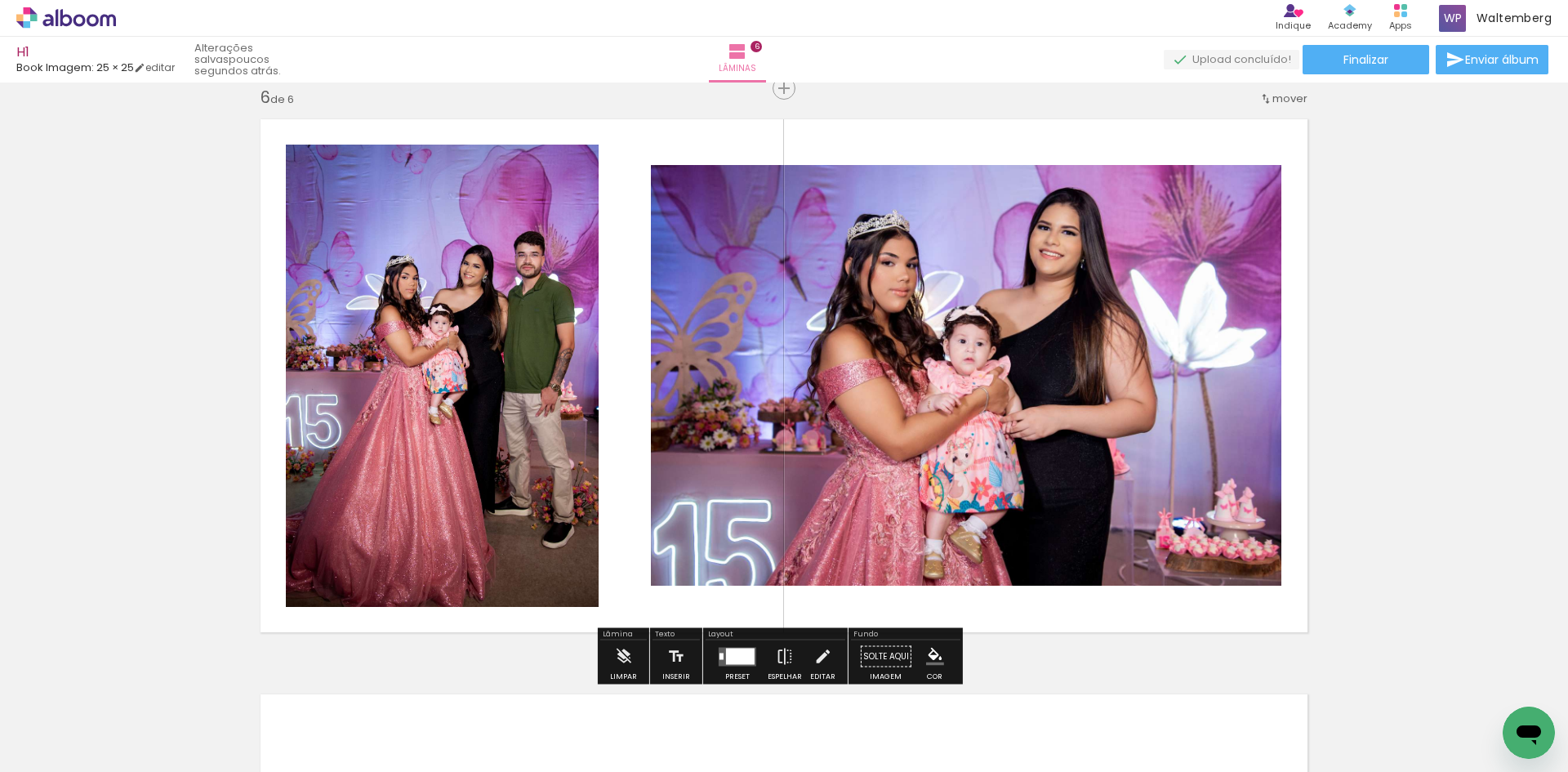
click at [737, 648] on div at bounding box center [740, 656] width 29 height 16
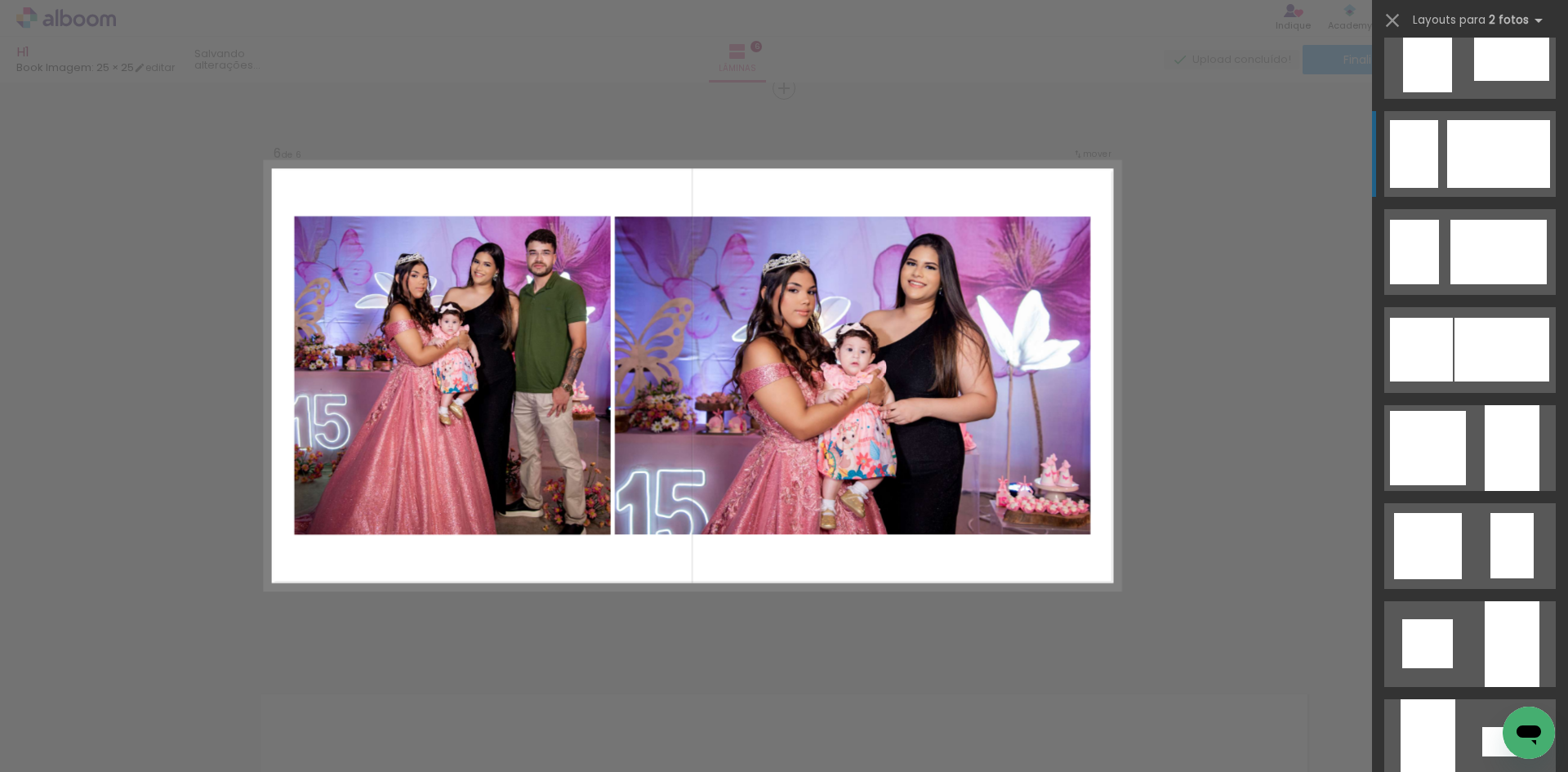
scroll to position [1226, 0]
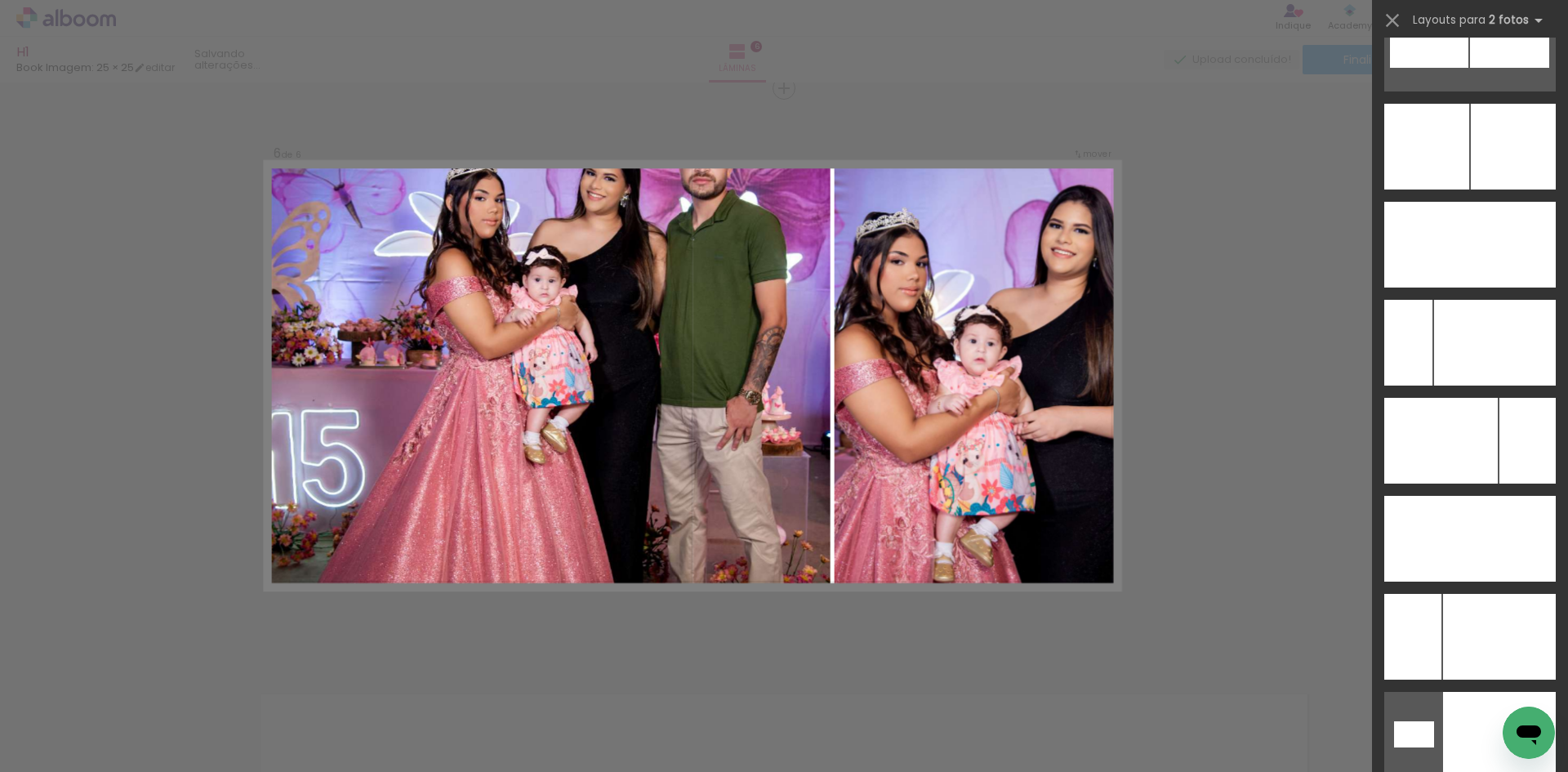
scroll to position [7354, 0]
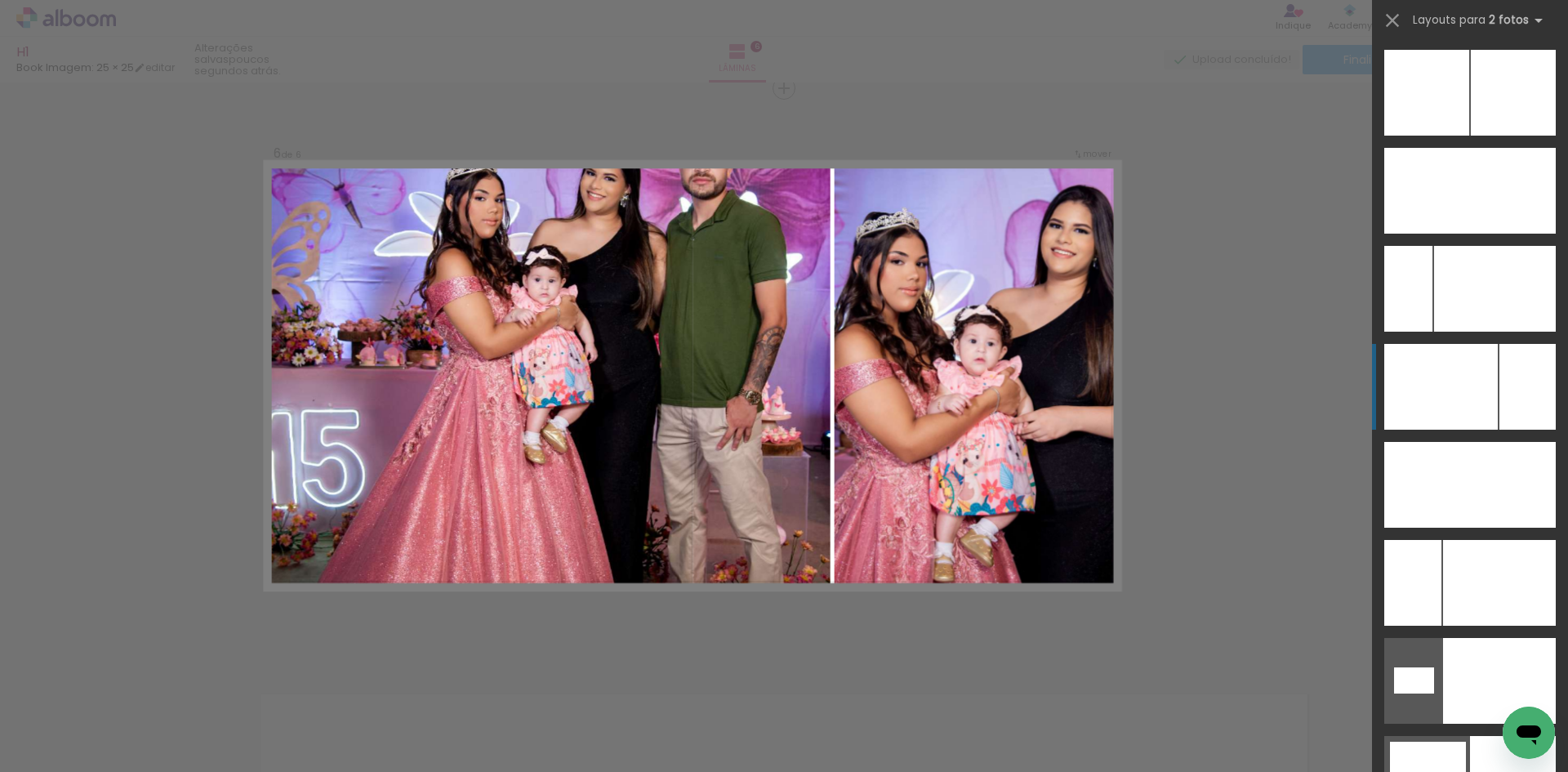
click at [1474, 384] on div at bounding box center [1442, 387] width 114 height 86
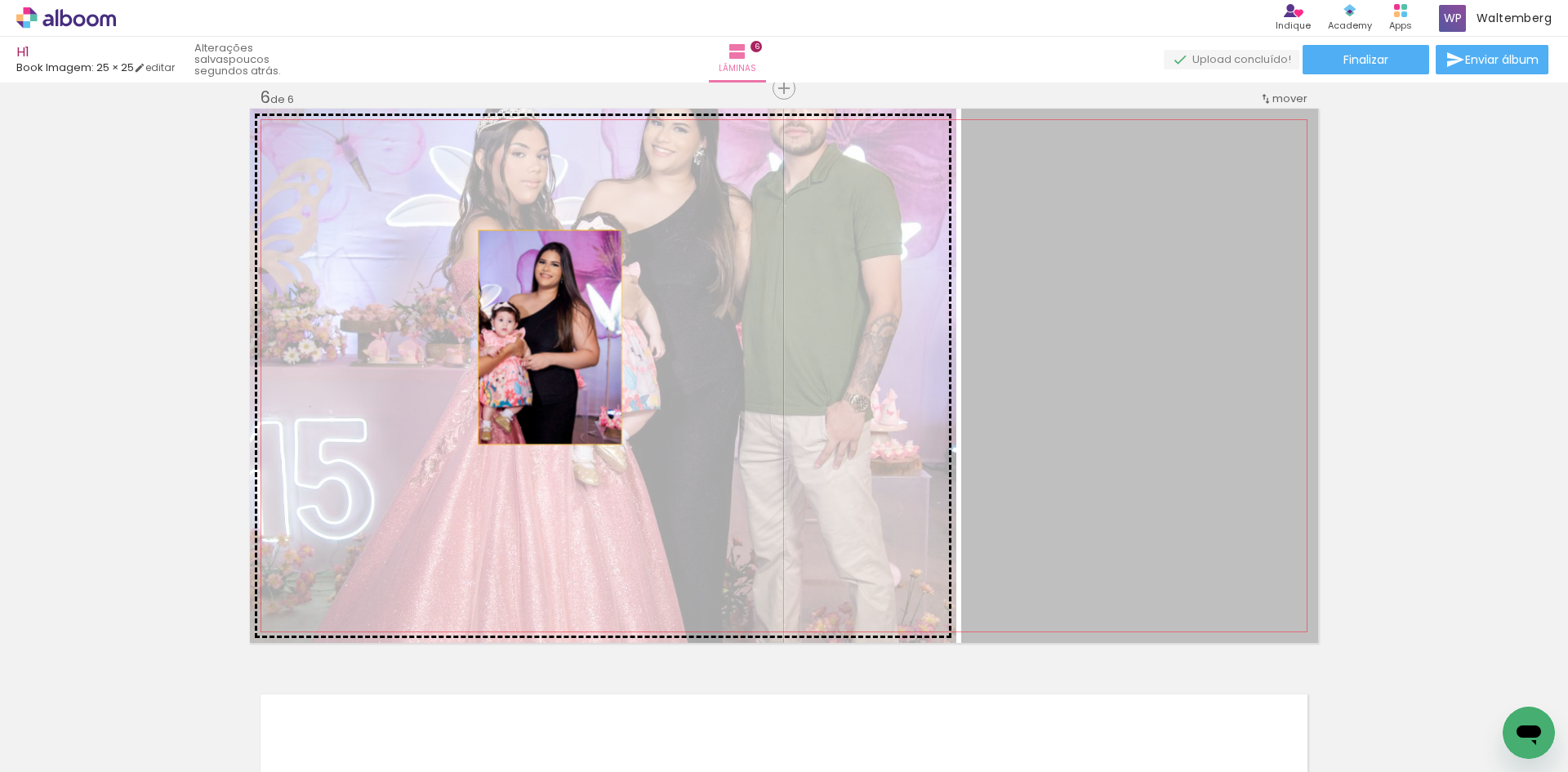
drag, startPoint x: 1116, startPoint y: 340, endPoint x: 544, endPoint y: 338, distance: 572.0
click at [0, 0] on slot at bounding box center [0, 0] width 0 height 0
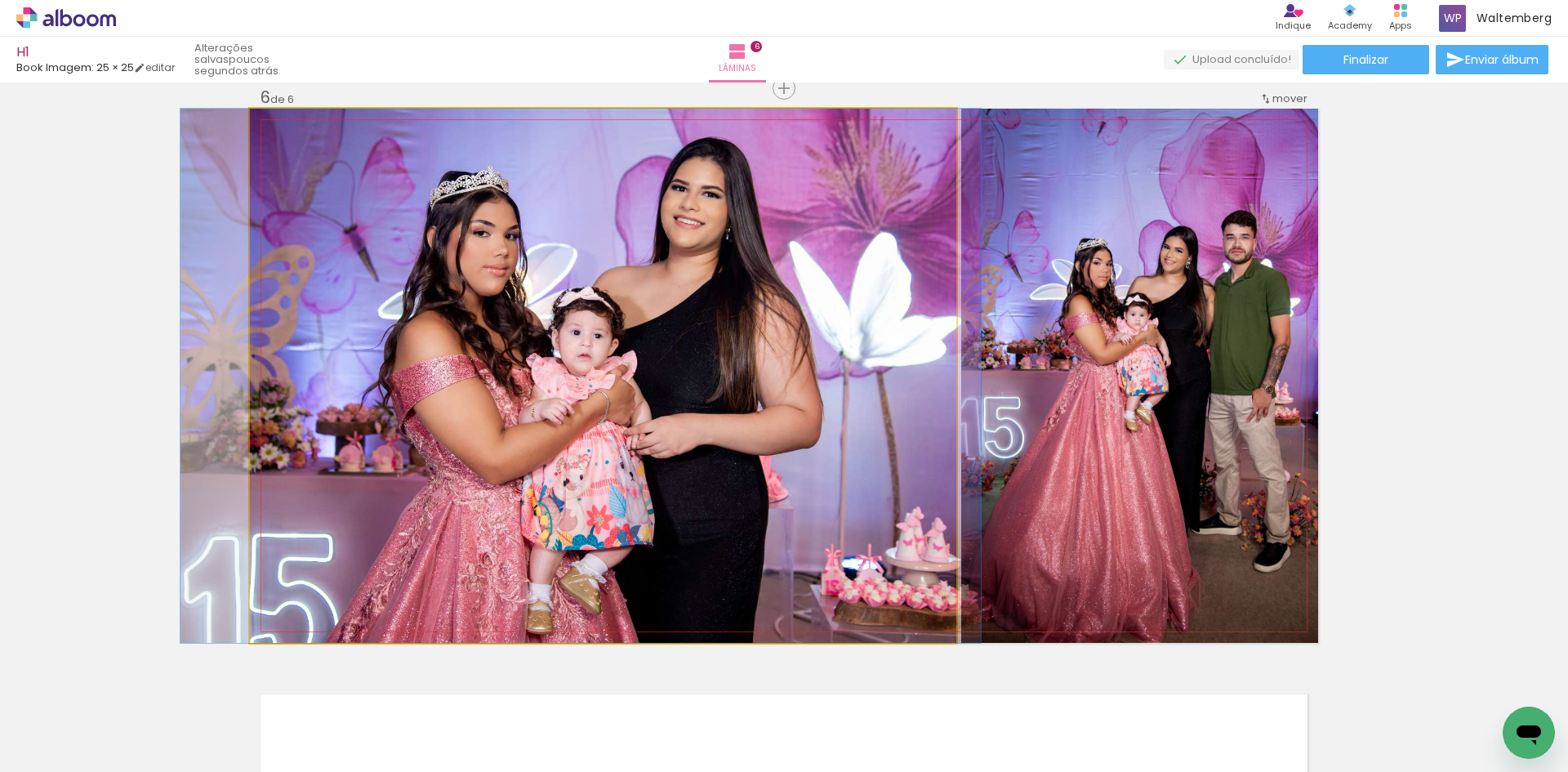
drag, startPoint x: 566, startPoint y: 316, endPoint x: 544, endPoint y: 273, distance: 48.3
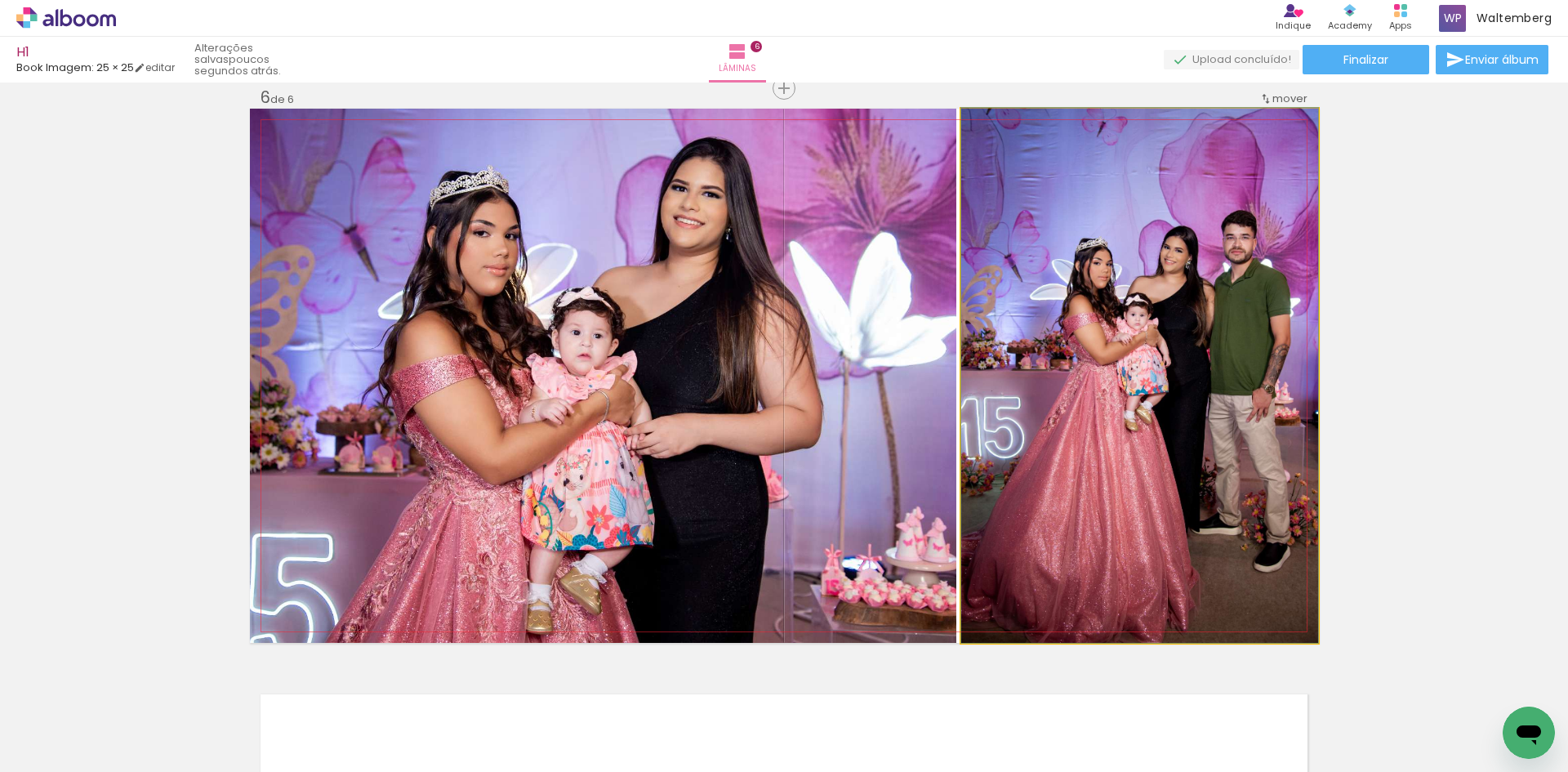
drag, startPoint x: 1170, startPoint y: 342, endPoint x: 1109, endPoint y: 342, distance: 61.0
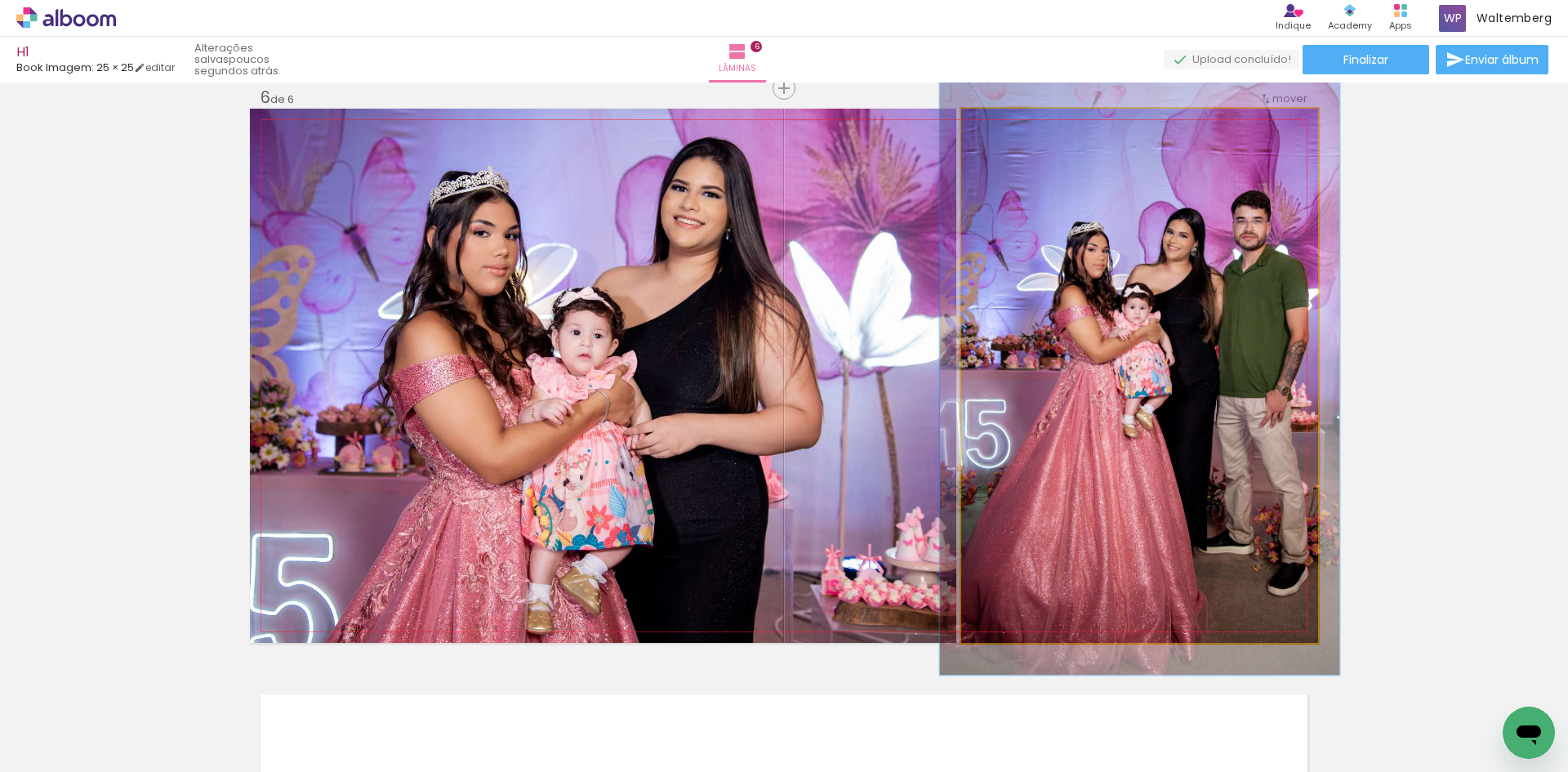
click at [1005, 124] on div at bounding box center [1006, 126] width 14 height 14
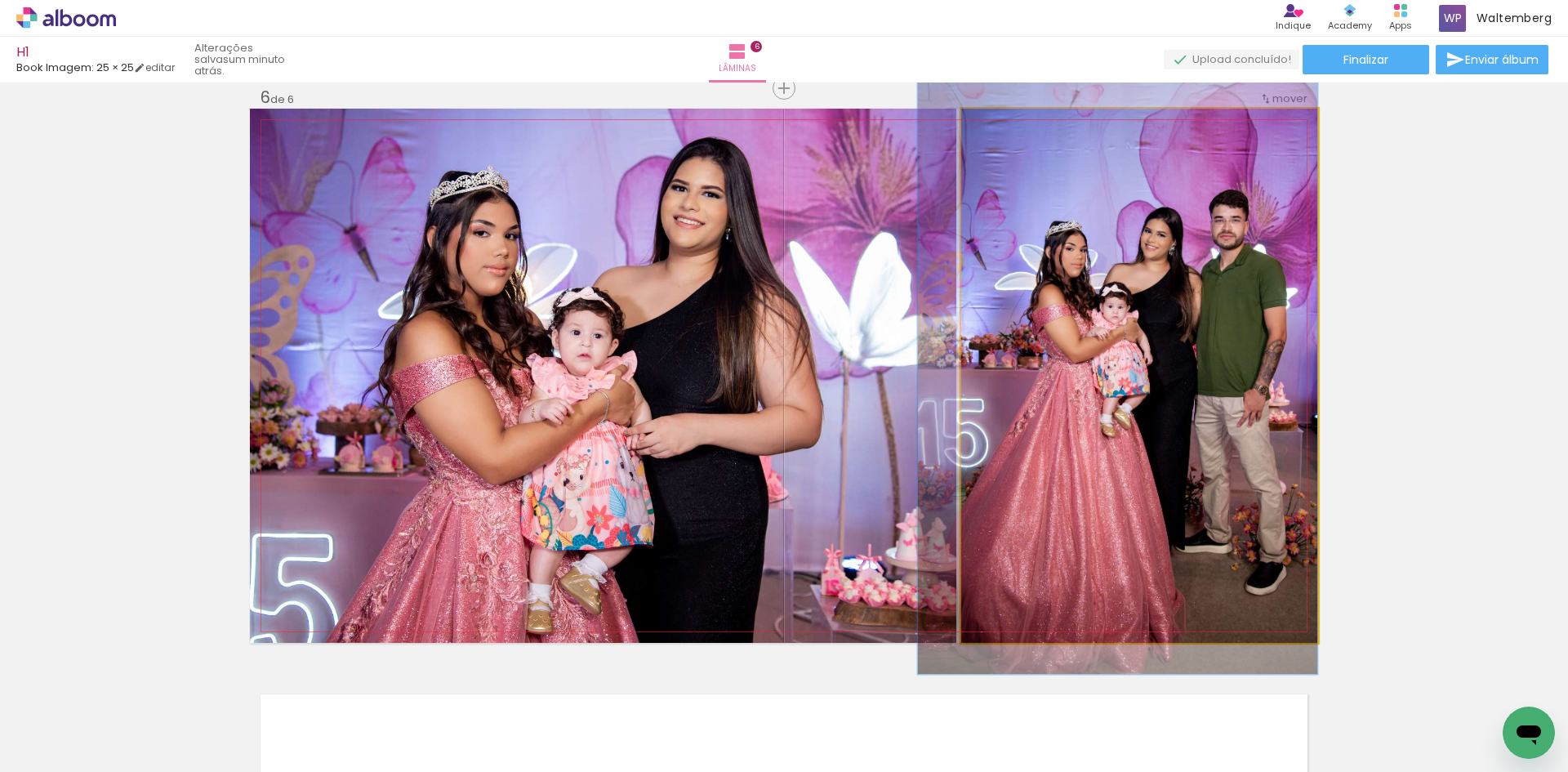
drag, startPoint x: 1150, startPoint y: 256, endPoint x: 1069, endPoint y: 252, distance: 81.1
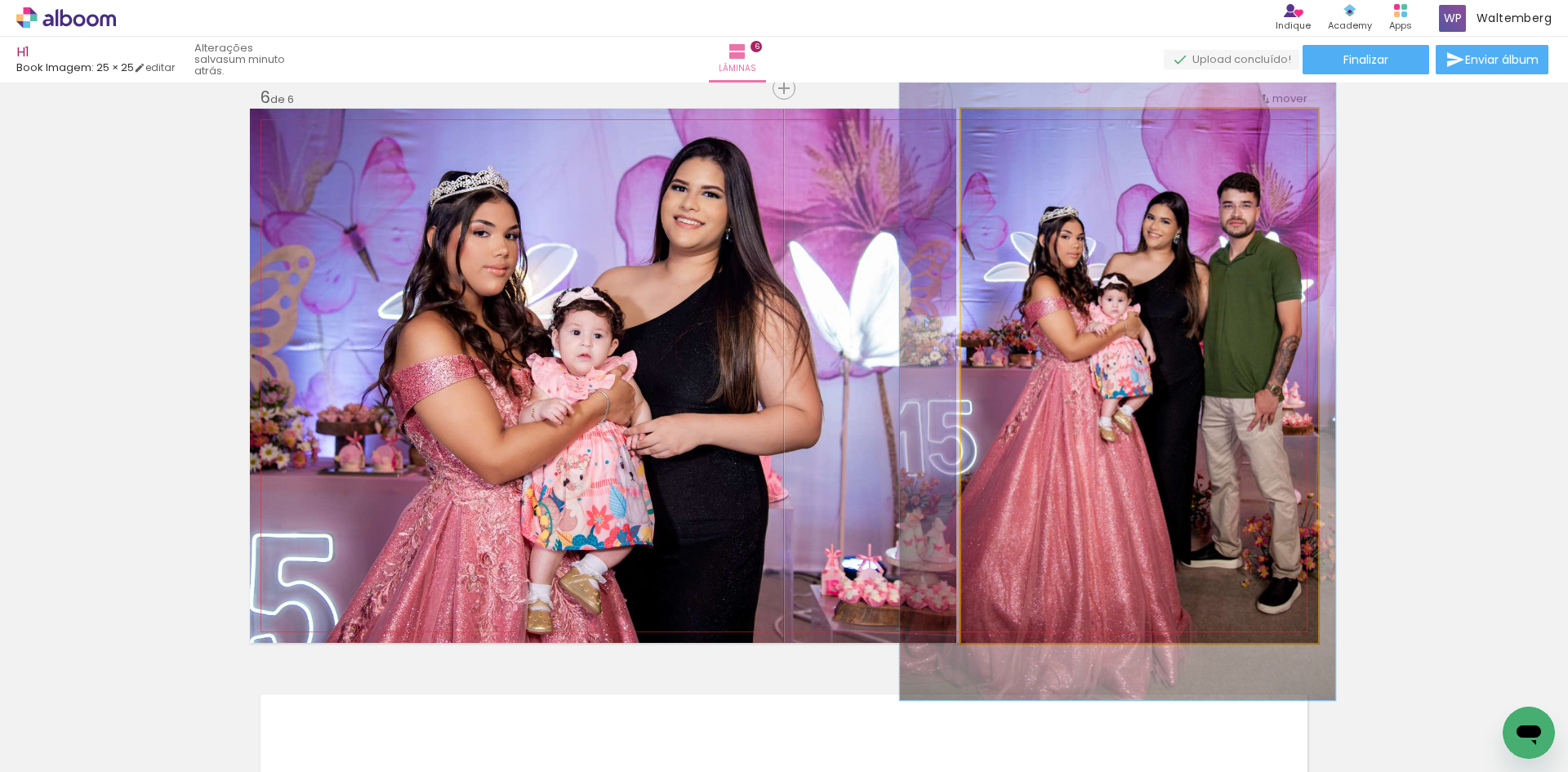
click at [1012, 131] on div at bounding box center [1013, 126] width 26 height 26
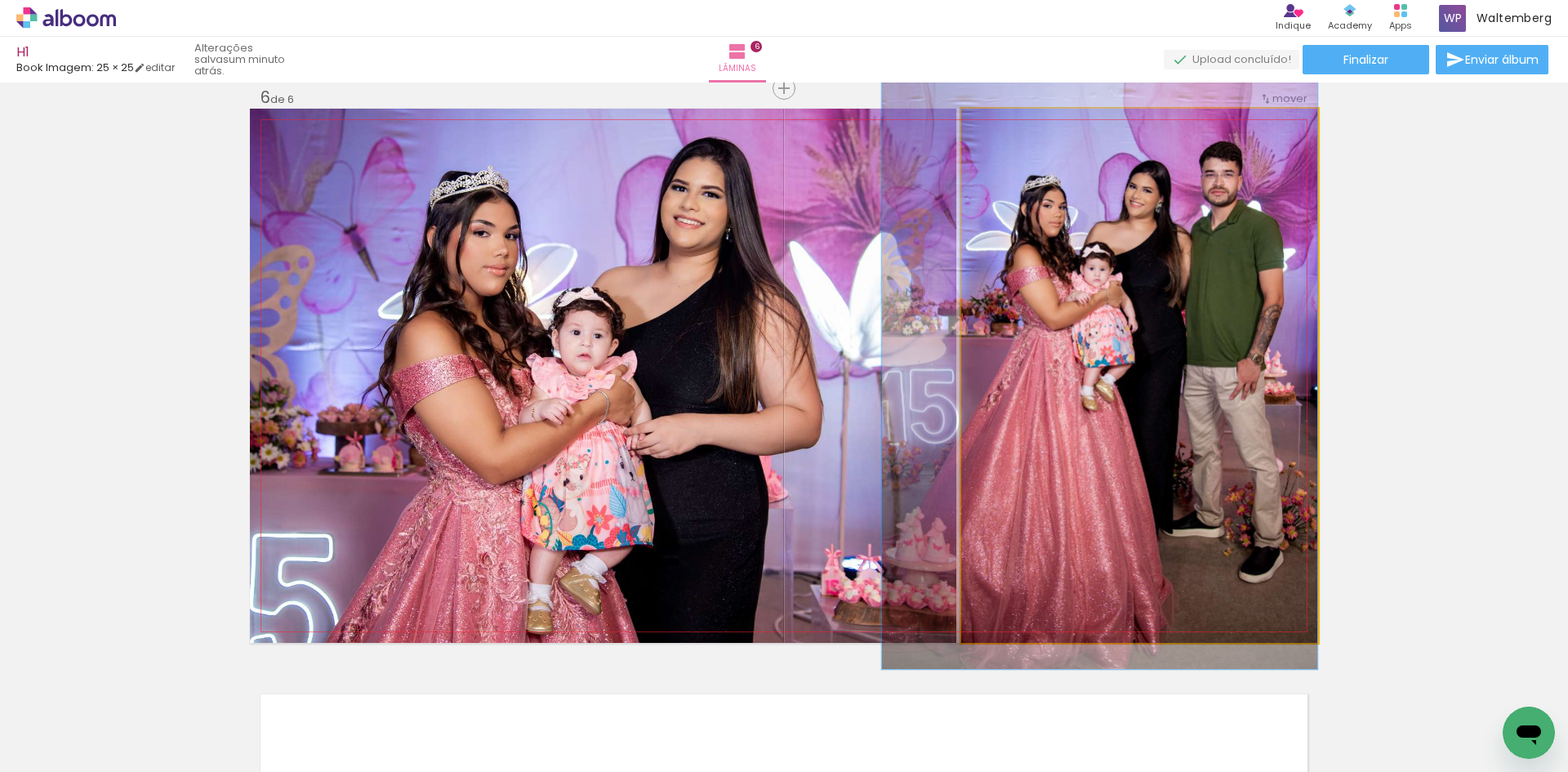
drag, startPoint x: 1131, startPoint y: 266, endPoint x: 1124, endPoint y: 234, distance: 32.8
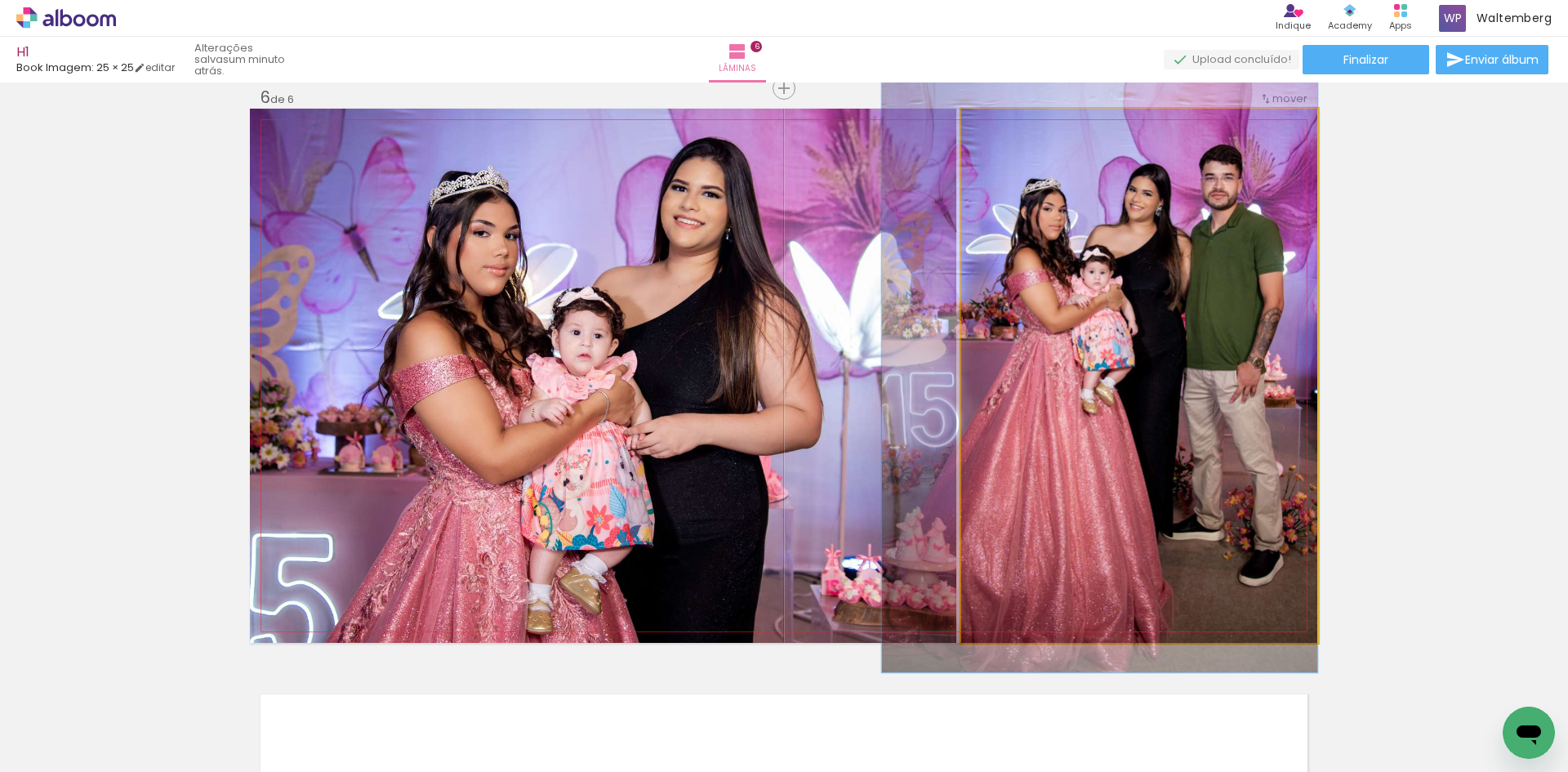
click at [1007, 131] on div at bounding box center [1013, 126] width 14 height 14
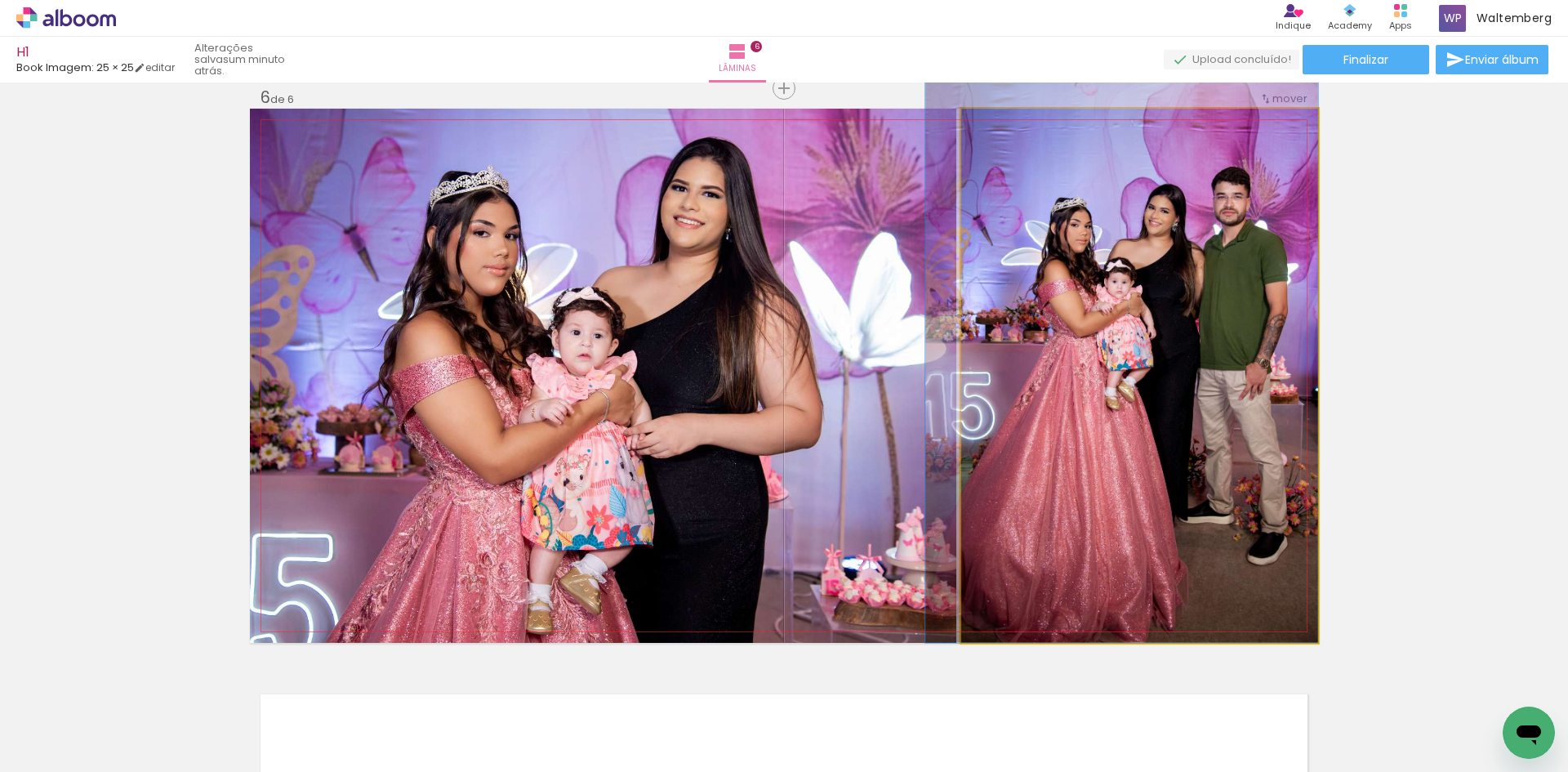
drag, startPoint x: 1096, startPoint y: 237, endPoint x: 1073, endPoint y: 231, distance: 23.8
click at [1000, 130] on div at bounding box center [1007, 126] width 14 height 14
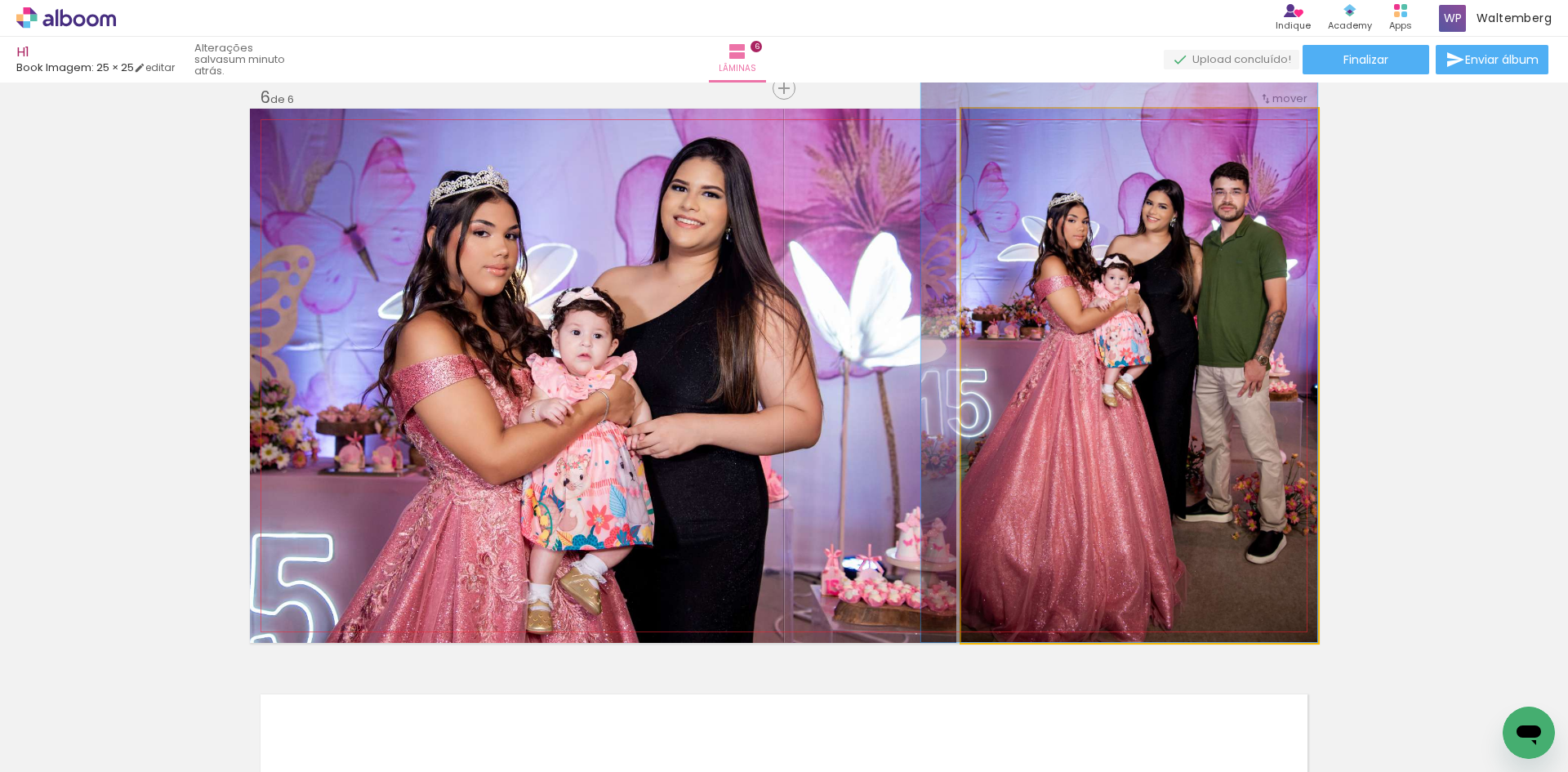
drag, startPoint x: 1124, startPoint y: 253, endPoint x: 1041, endPoint y: 220, distance: 89.3
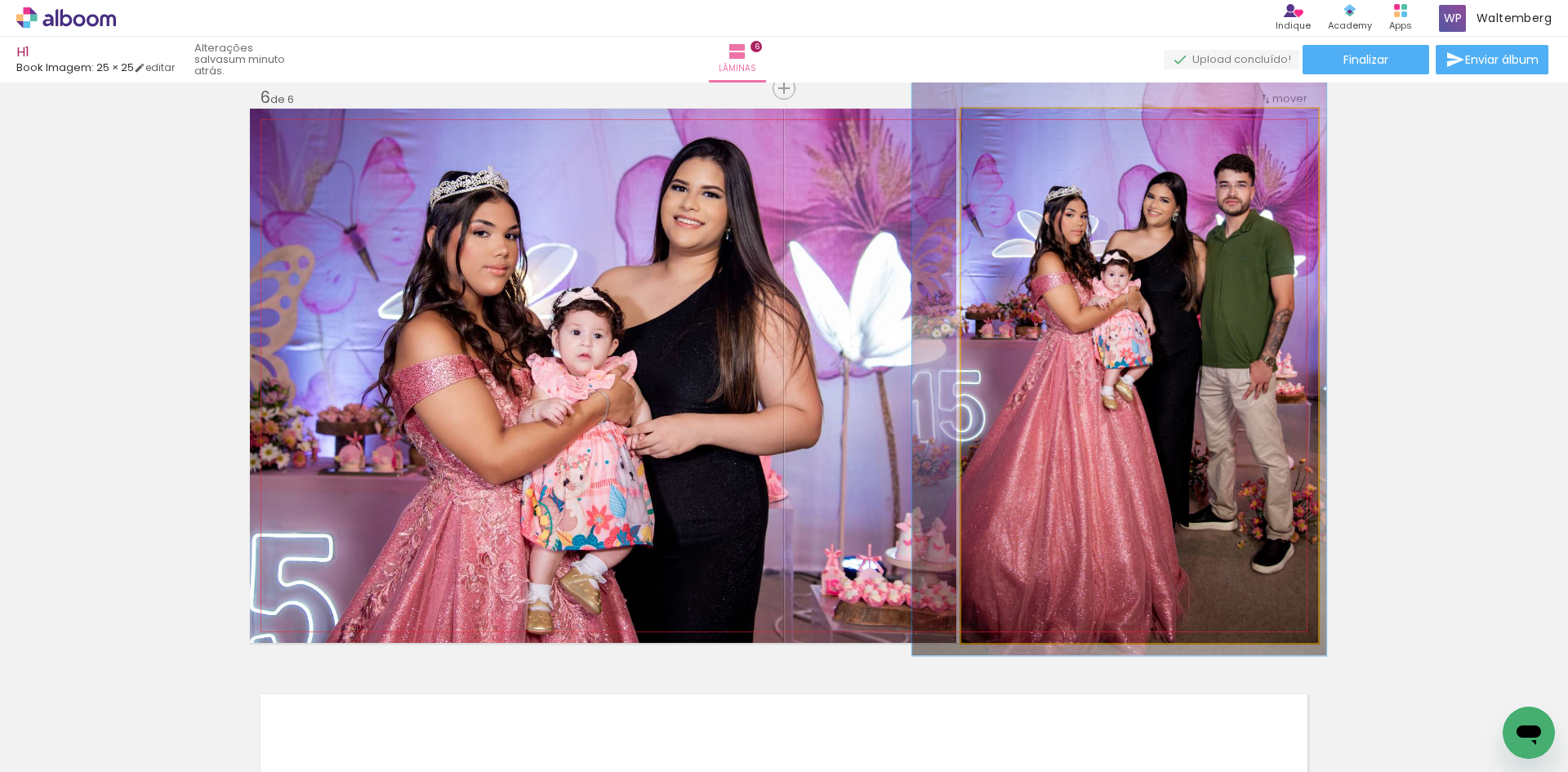
click at [1005, 128] on div at bounding box center [1009, 126] width 14 height 14
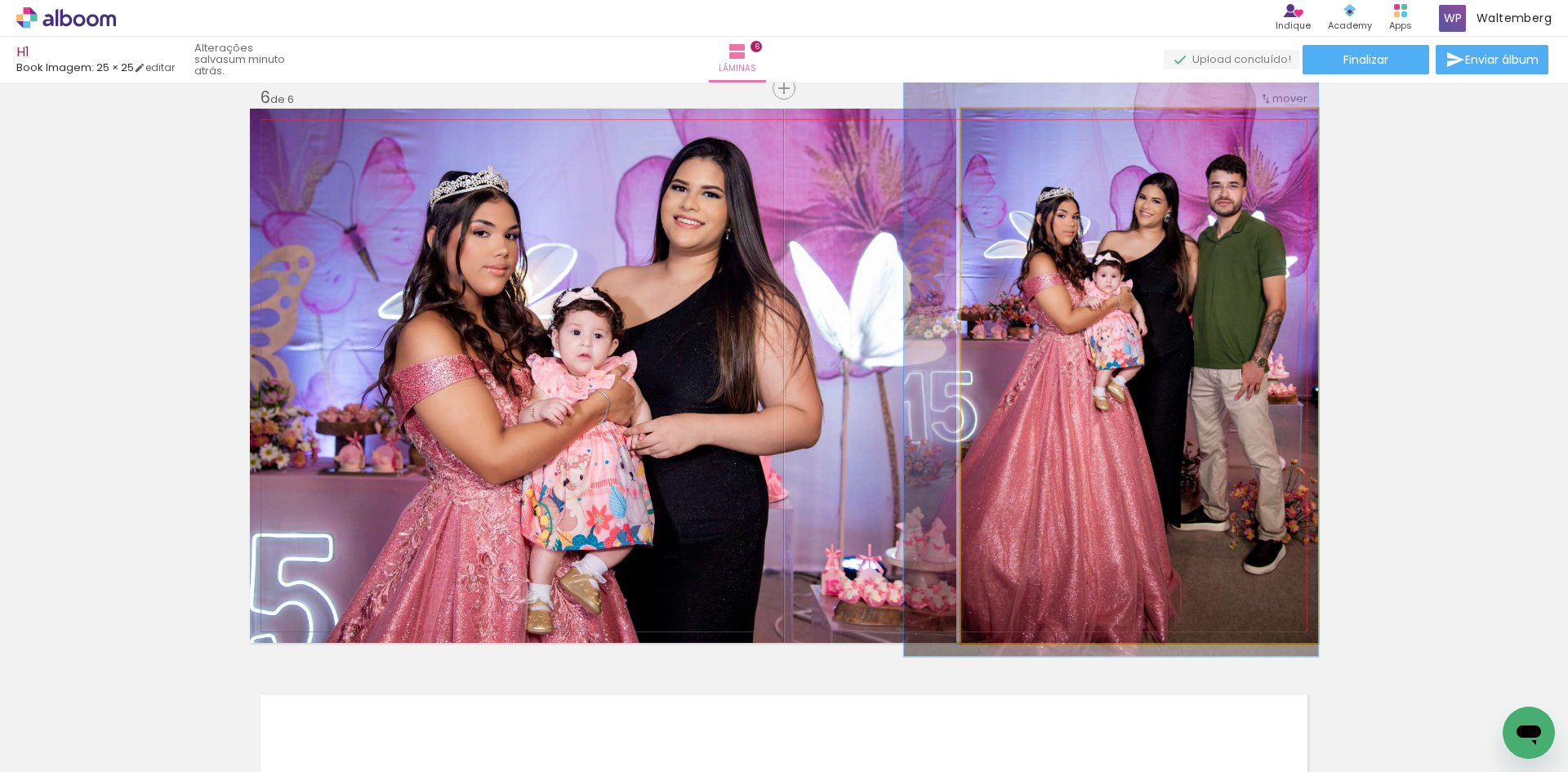
drag, startPoint x: 1165, startPoint y: 235, endPoint x: 1091, endPoint y: 234, distance: 74.0
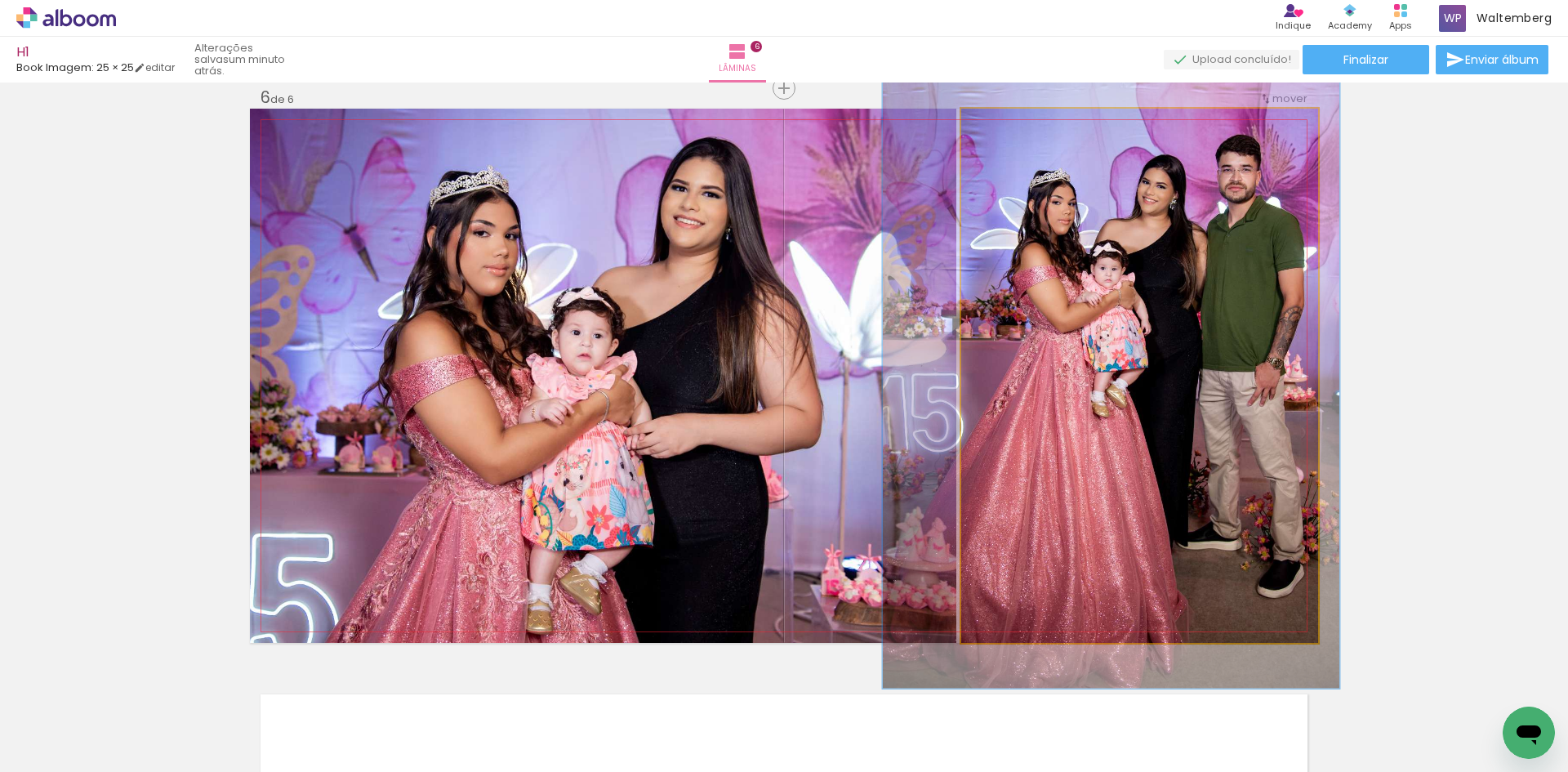
click at [1011, 126] on div at bounding box center [1018, 126] width 14 height 14
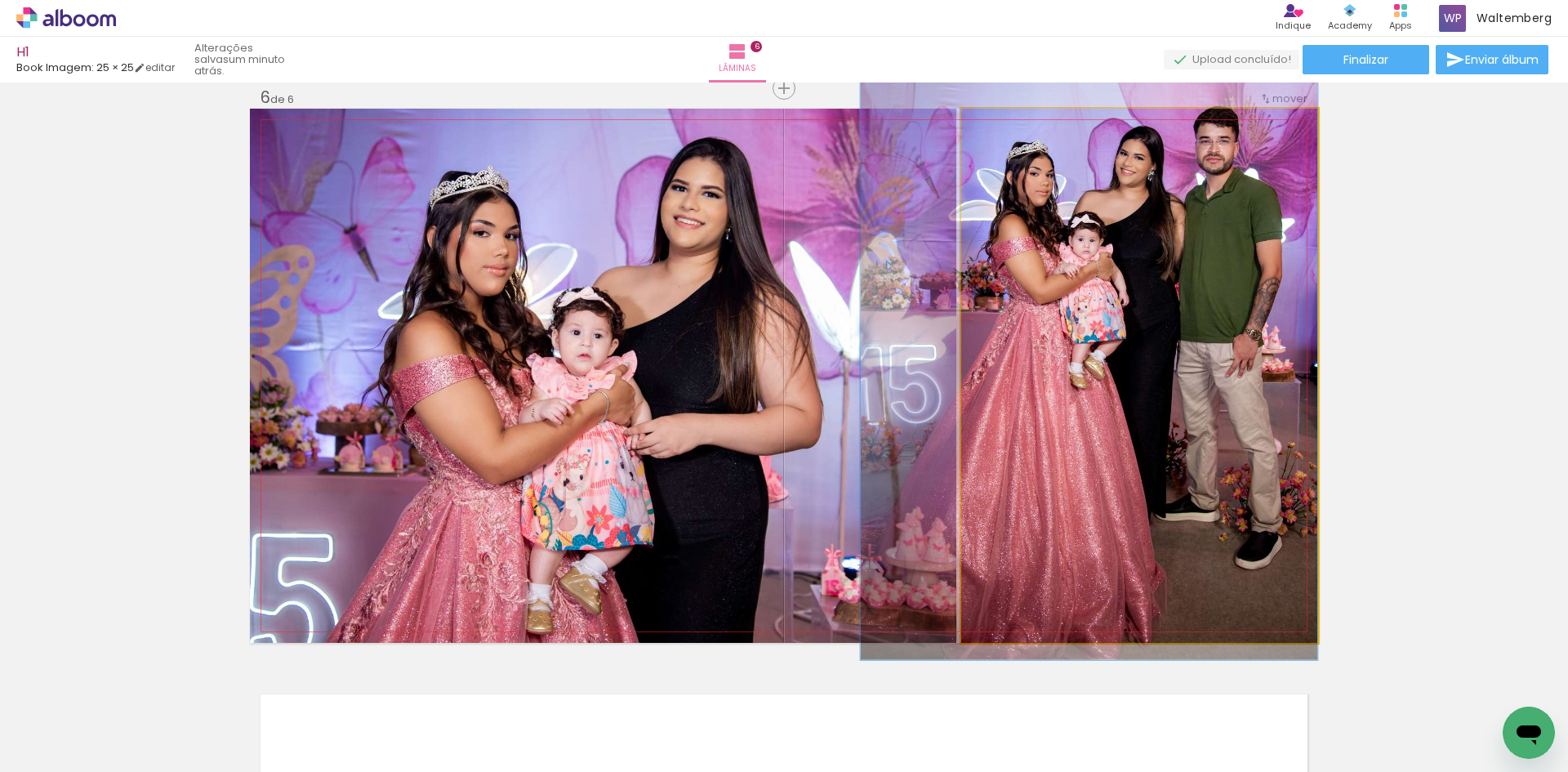
drag, startPoint x: 1181, startPoint y: 250, endPoint x: 1110, endPoint y: 231, distance: 73.5
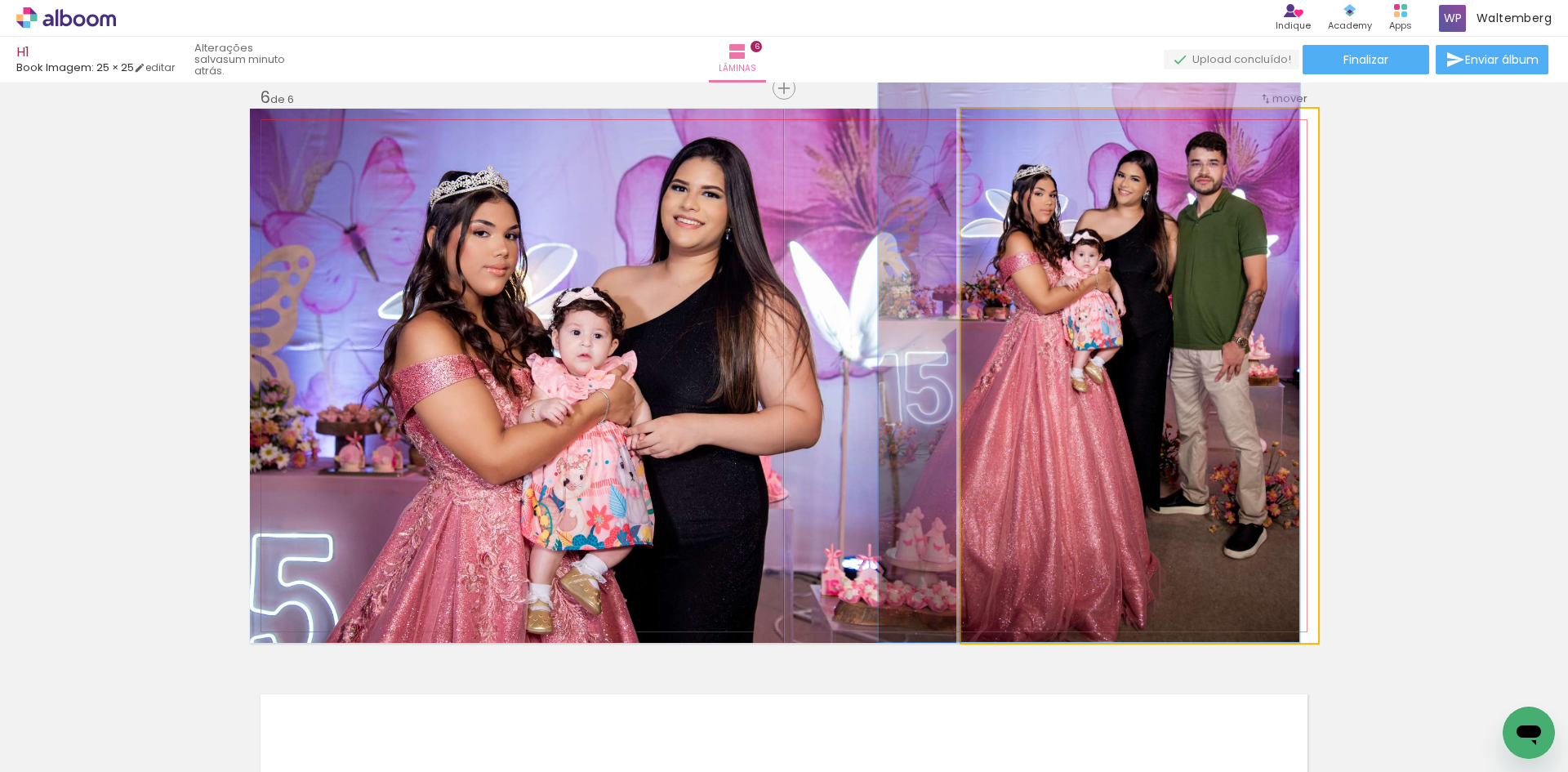
click at [1003, 131] on div at bounding box center [1011, 126] width 26 height 26
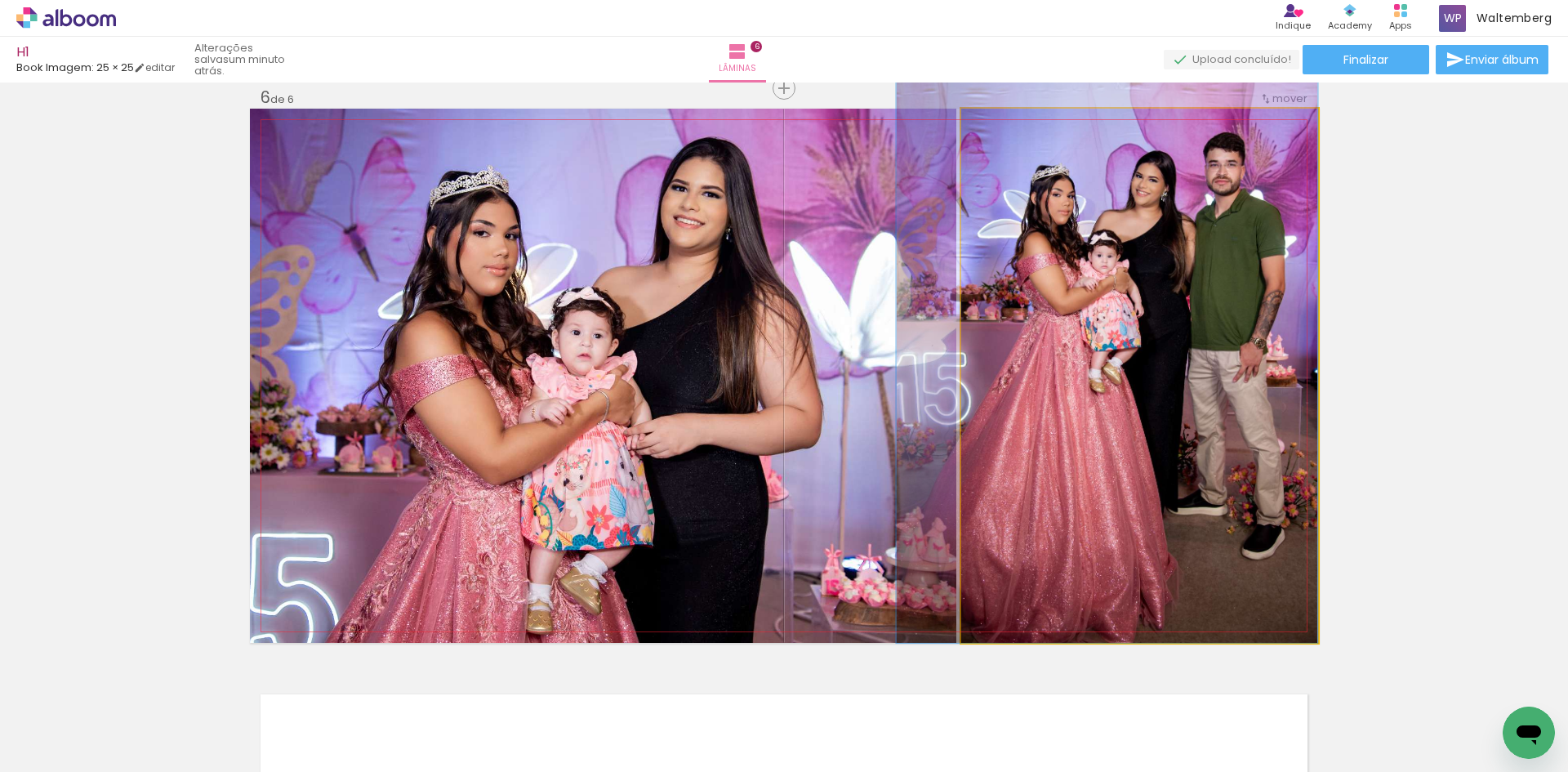
drag, startPoint x: 1158, startPoint y: 265, endPoint x: 1134, endPoint y: 262, distance: 24.2
drag, startPoint x: 1153, startPoint y: 249, endPoint x: 1152, endPoint y: 234, distance: 15.0
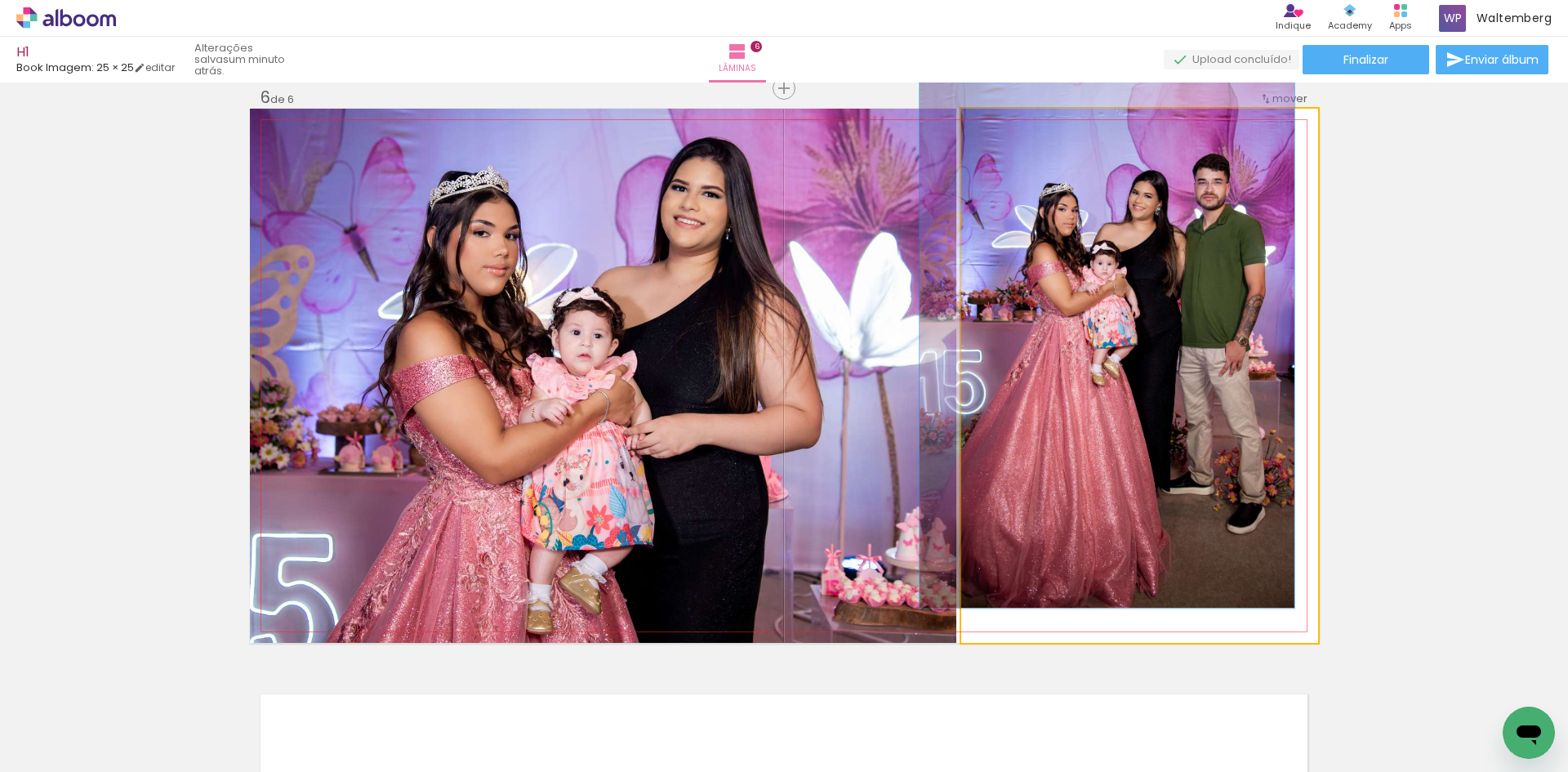
type paper-slider "113"
click at [998, 130] on div at bounding box center [1002, 126] width 26 height 26
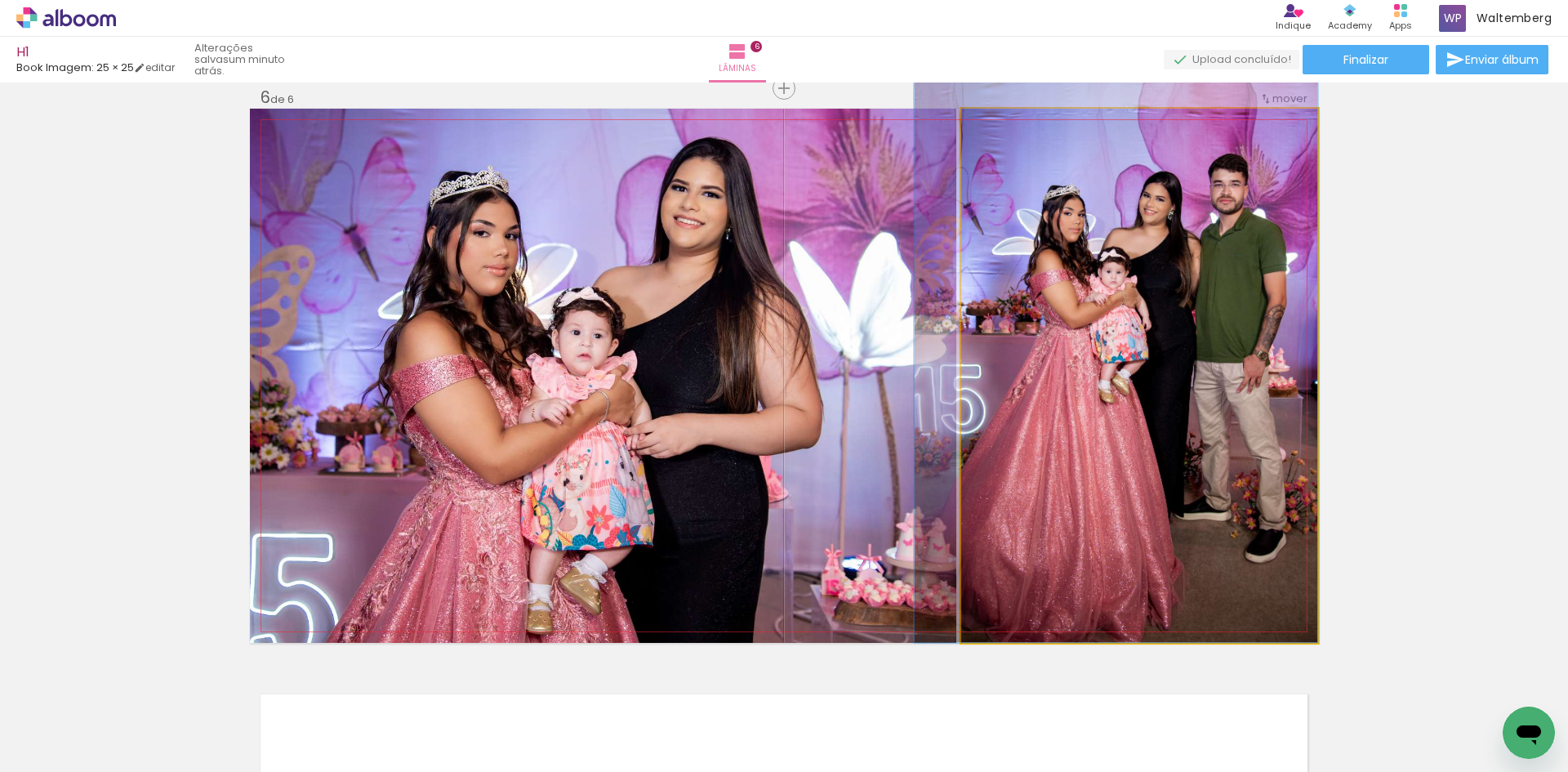
drag, startPoint x: 1105, startPoint y: 213, endPoint x: 1087, endPoint y: 219, distance: 19.0
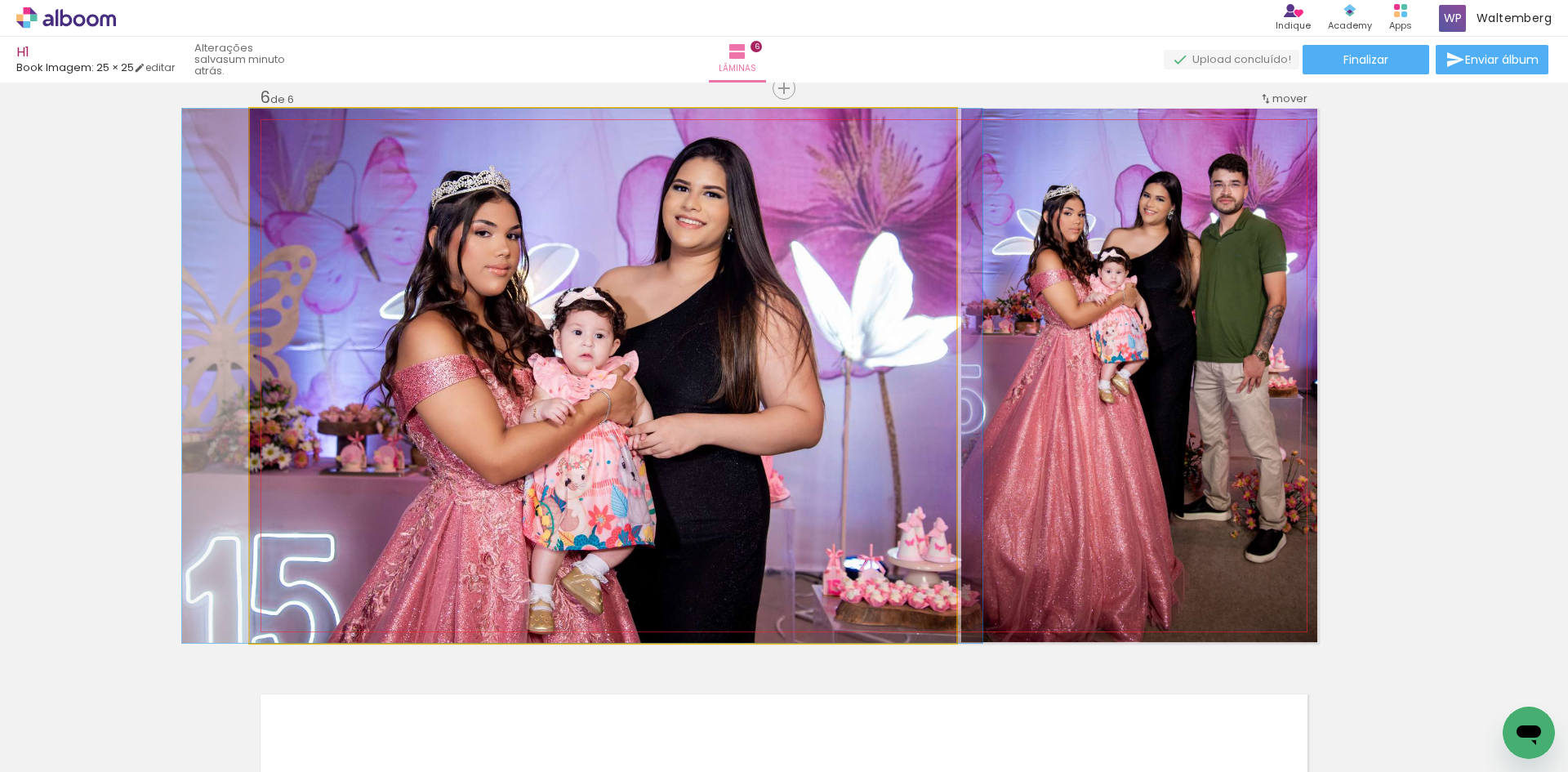
drag, startPoint x: 624, startPoint y: 283, endPoint x: 617, endPoint y: 264, distance: 20.2
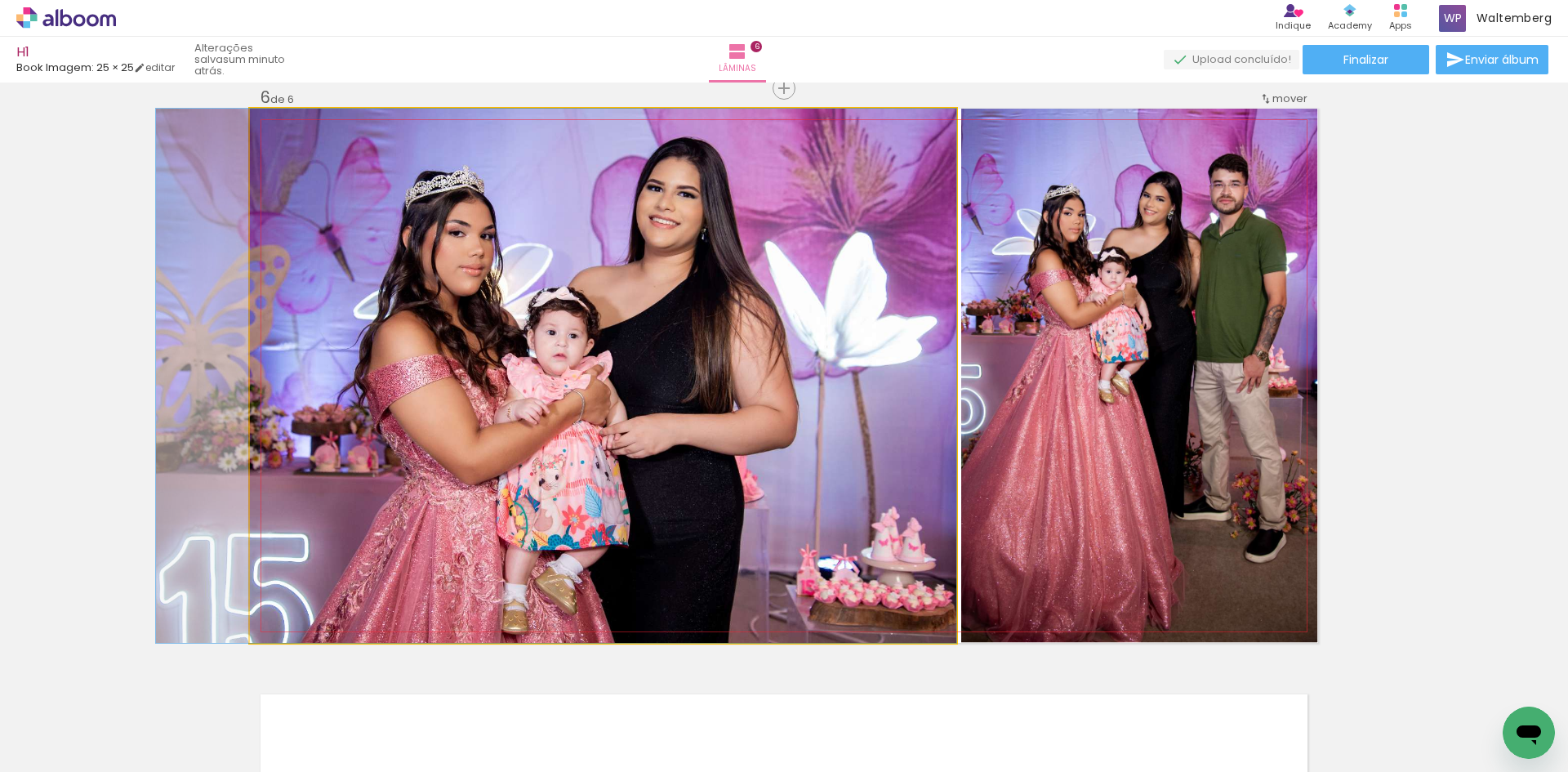
drag, startPoint x: 638, startPoint y: 251, endPoint x: 619, endPoint y: 251, distance: 19.0
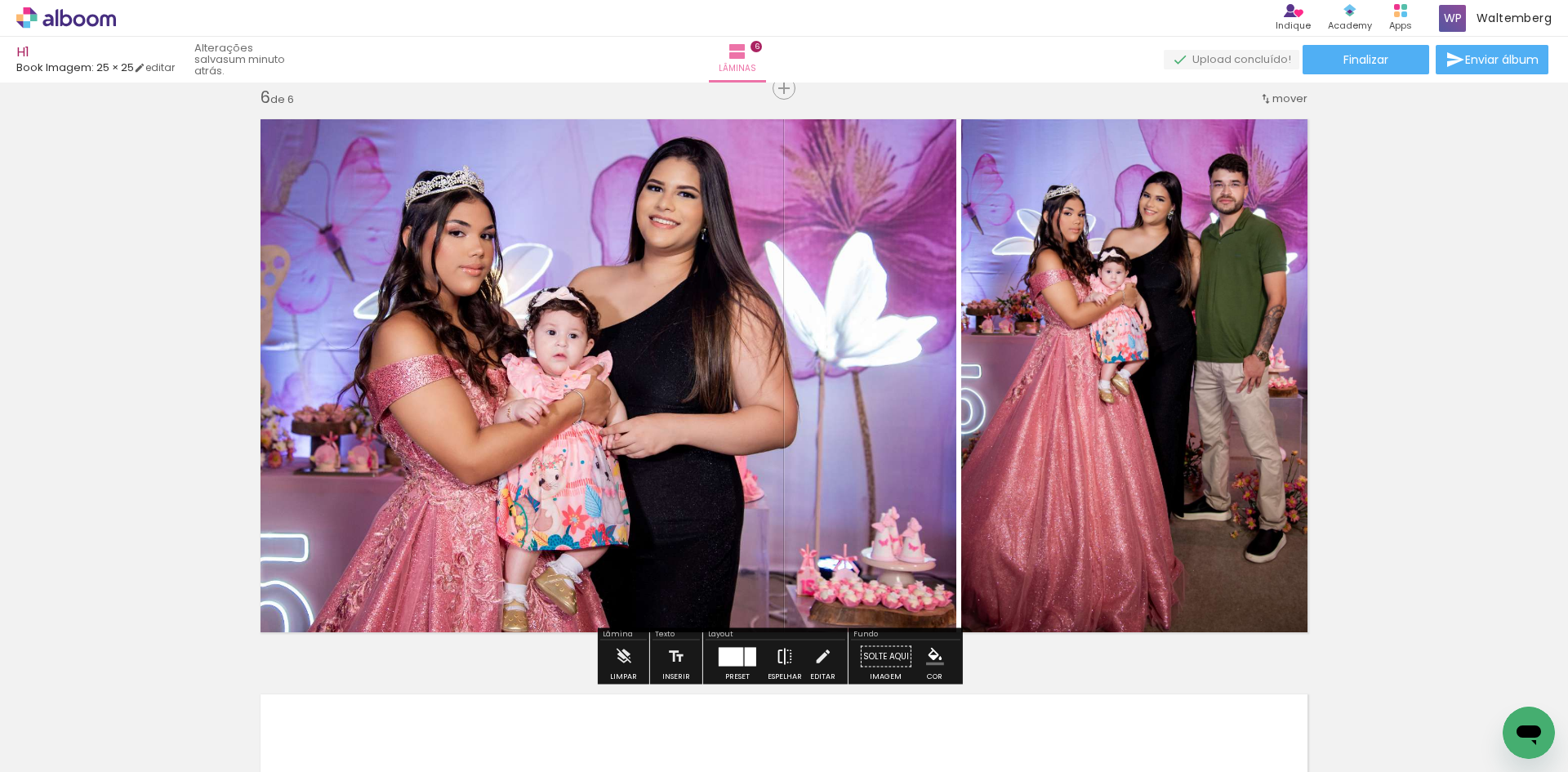
click at [789, 651] on iron-icon at bounding box center [784, 657] width 18 height 33
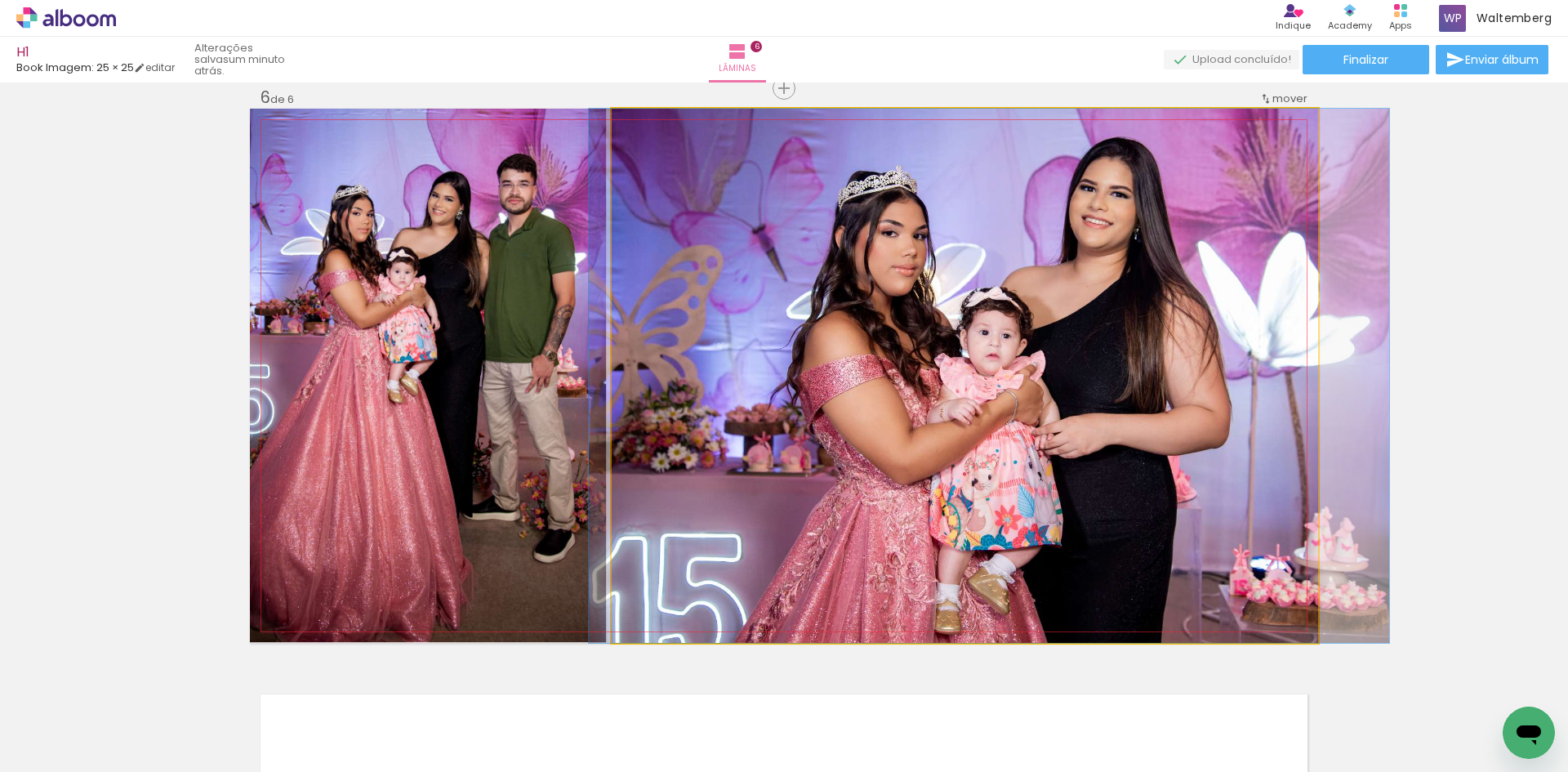
drag, startPoint x: 866, startPoint y: 269, endPoint x: 931, endPoint y: 261, distance: 65.5
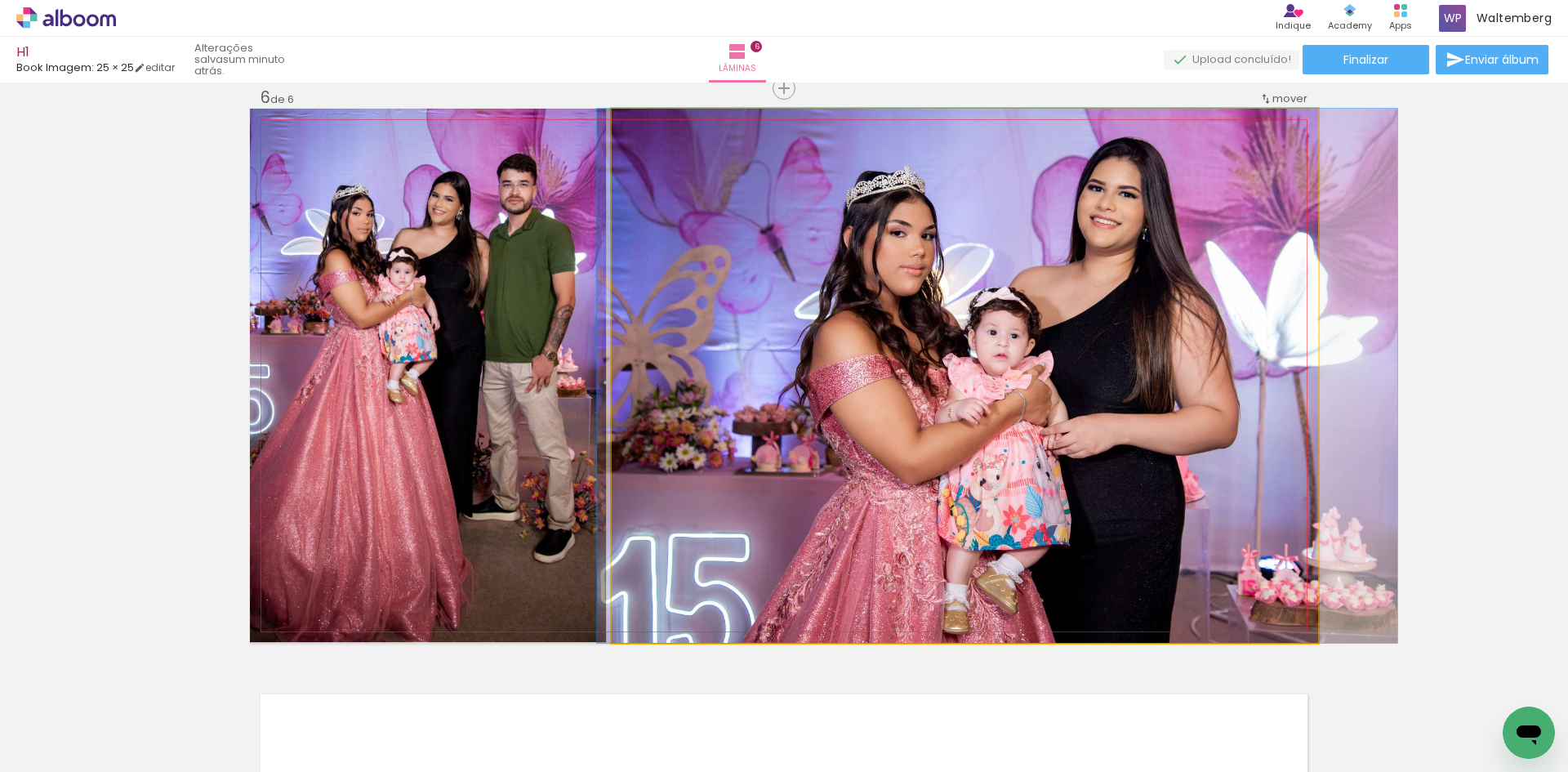
drag, startPoint x: 988, startPoint y: 266, endPoint x: 998, endPoint y: 266, distance: 10.0
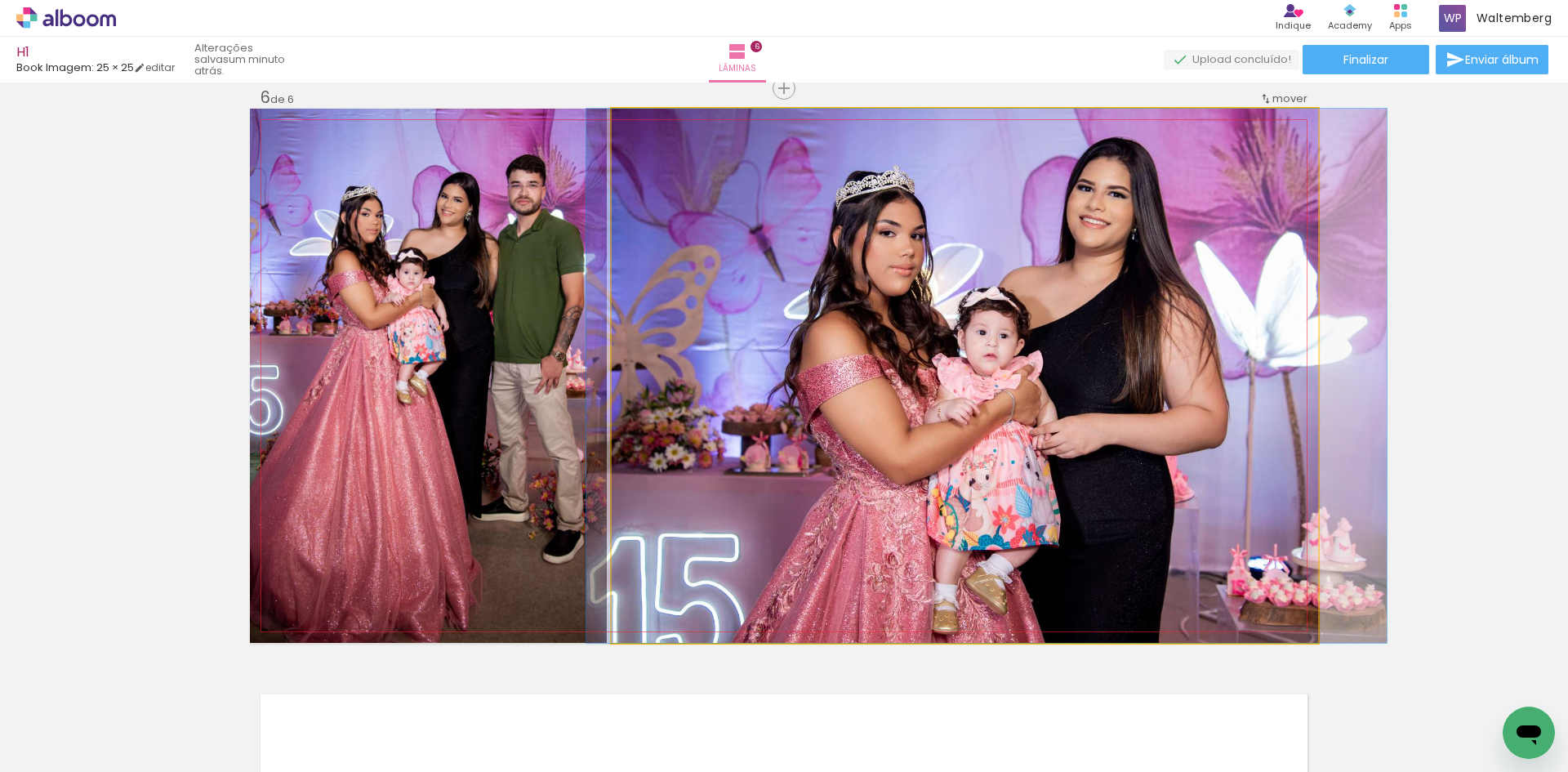
drag, startPoint x: 1087, startPoint y: 286, endPoint x: 1074, endPoint y: 279, distance: 14.8
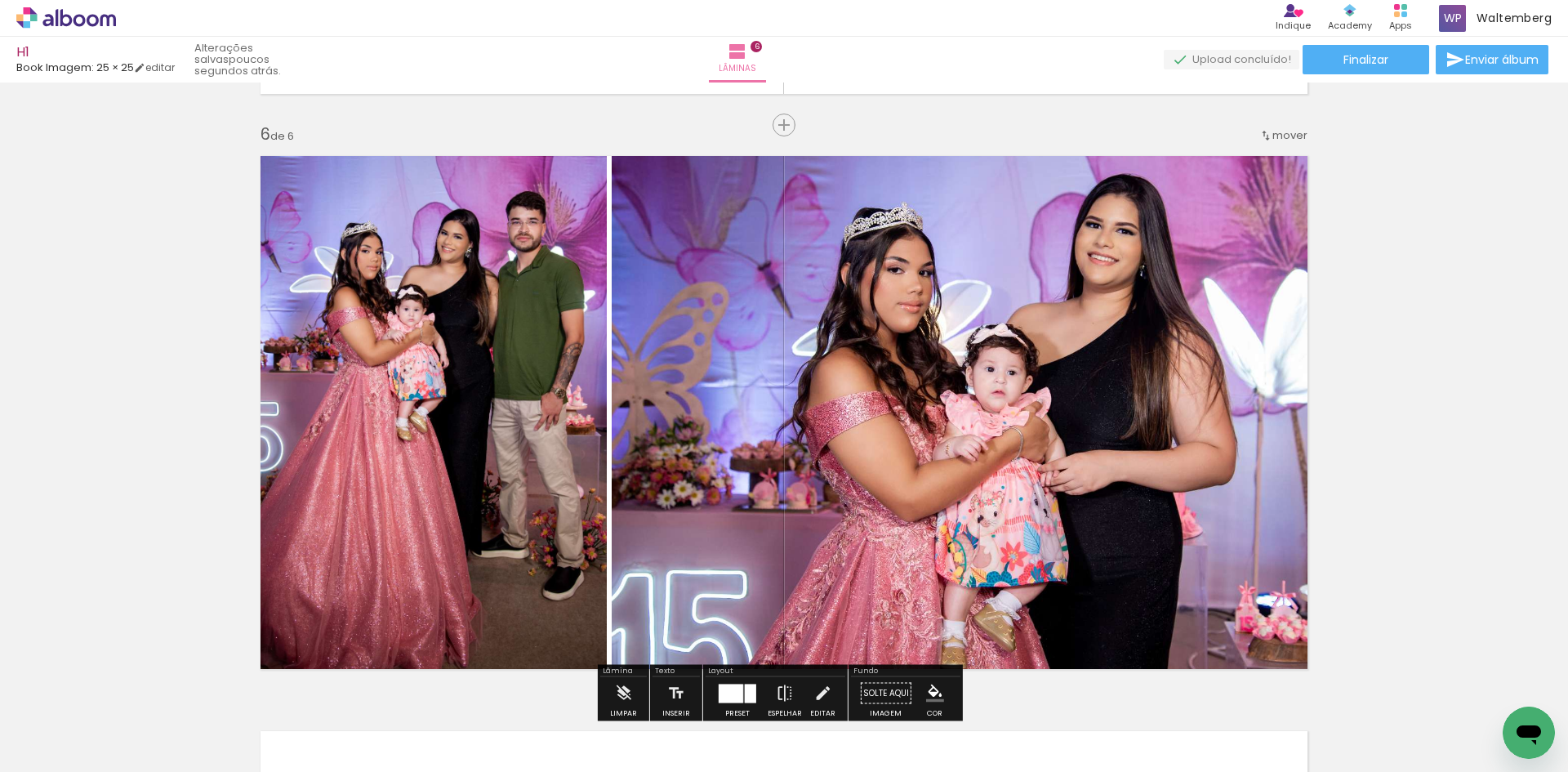
scroll to position [2816, 0]
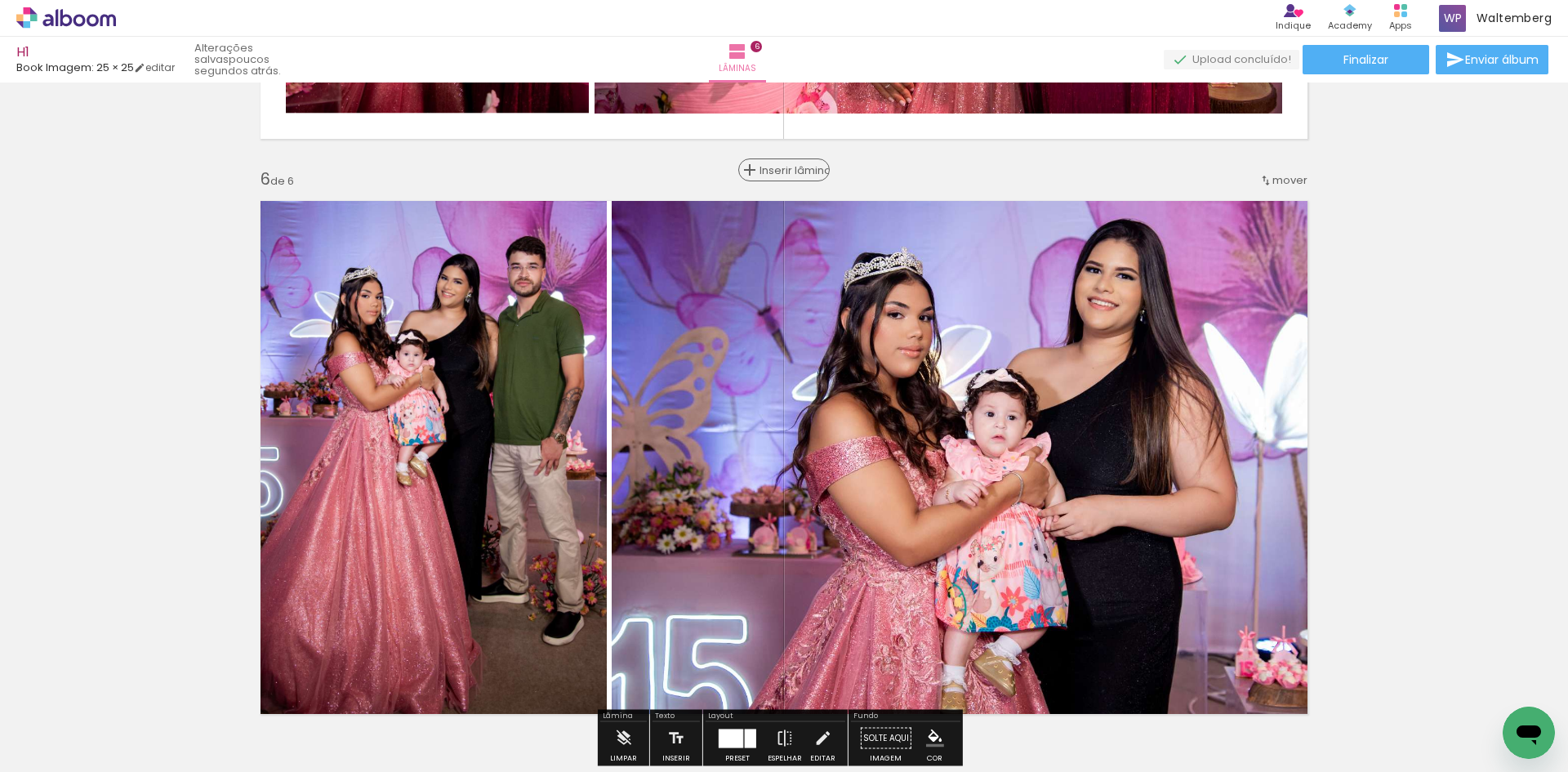
click at [782, 174] on span "Inserir lâmina" at bounding box center [791, 171] width 64 height 11
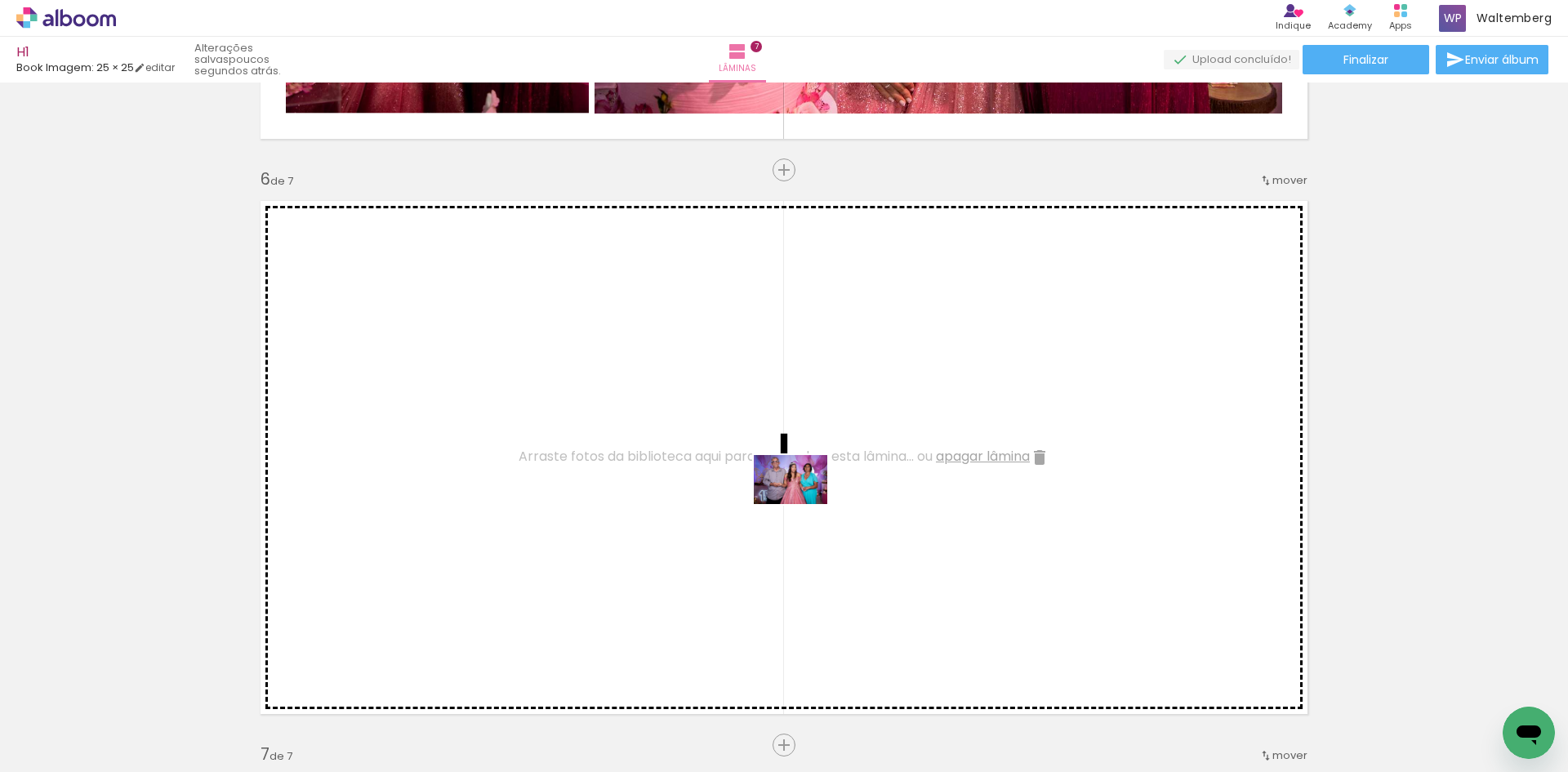
drag, startPoint x: 1247, startPoint y: 717, endPoint x: 801, endPoint y: 503, distance: 494.7
click at [801, 504] on quentale-workspace at bounding box center [784, 386] width 1568 height 772
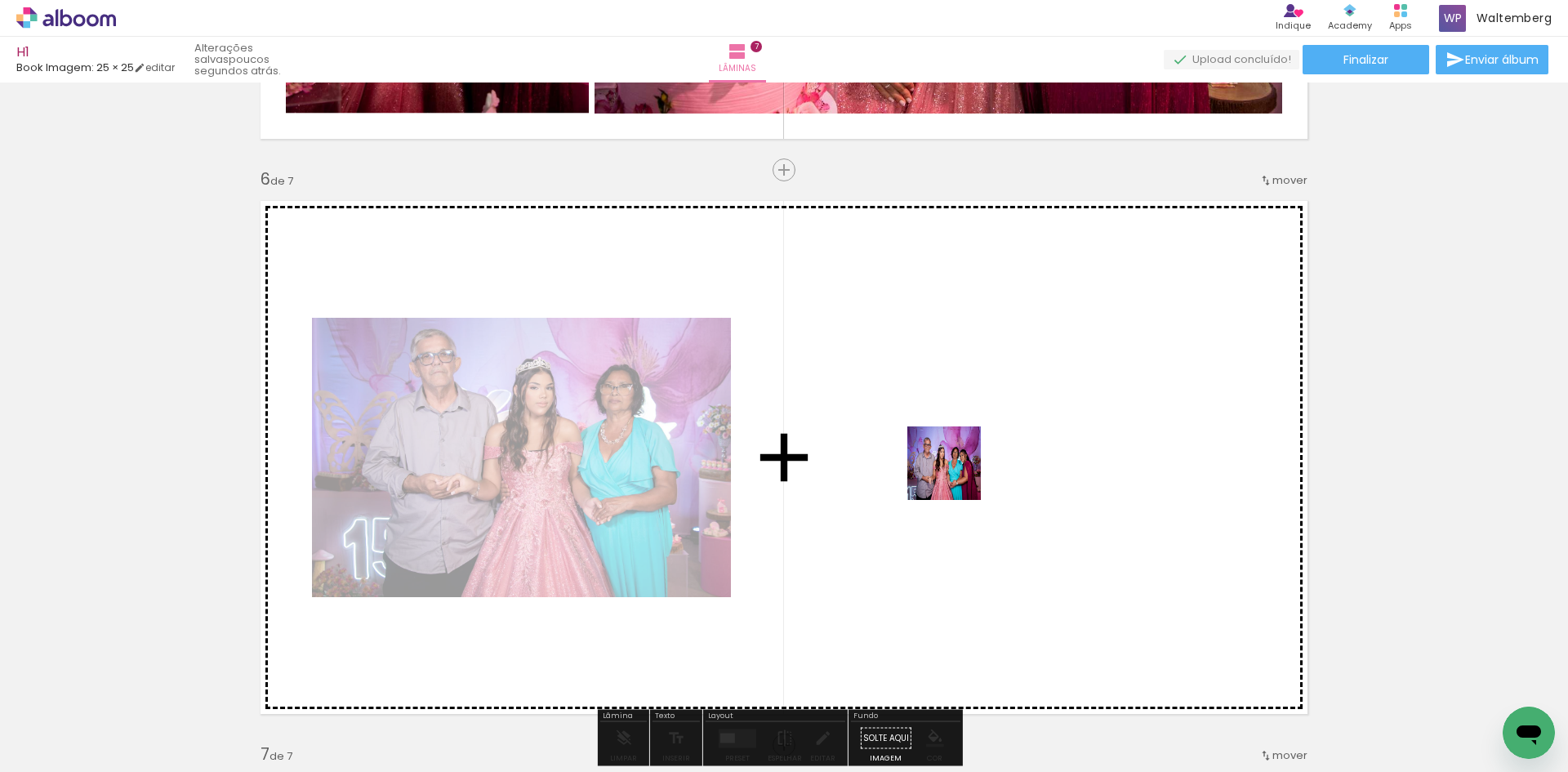
drag, startPoint x: 1353, startPoint y: 729, endPoint x: 951, endPoint y: 474, distance: 476.1
click at [951, 474] on quentale-workspace at bounding box center [784, 386] width 1568 height 772
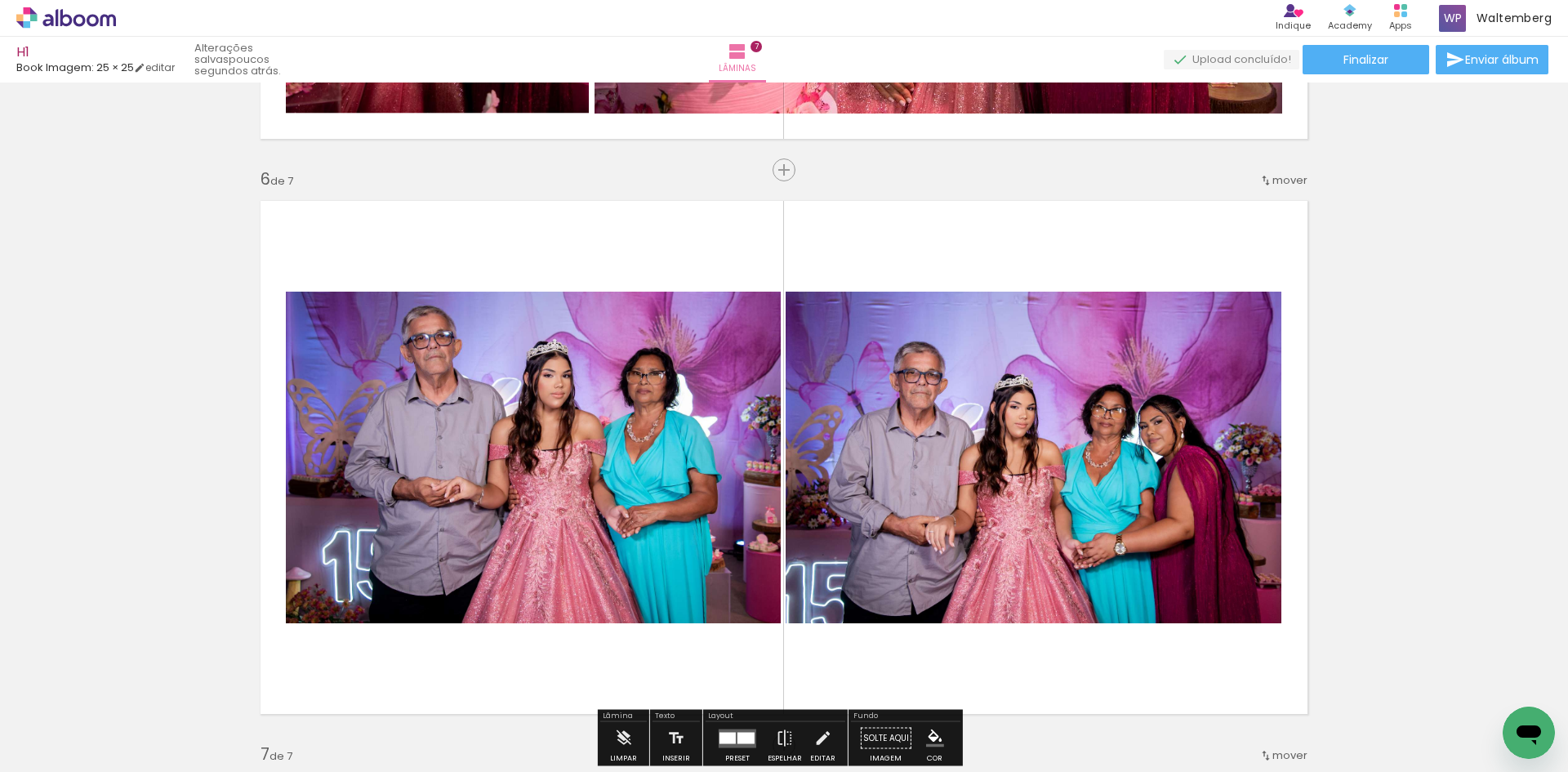
scroll to position [2898, 0]
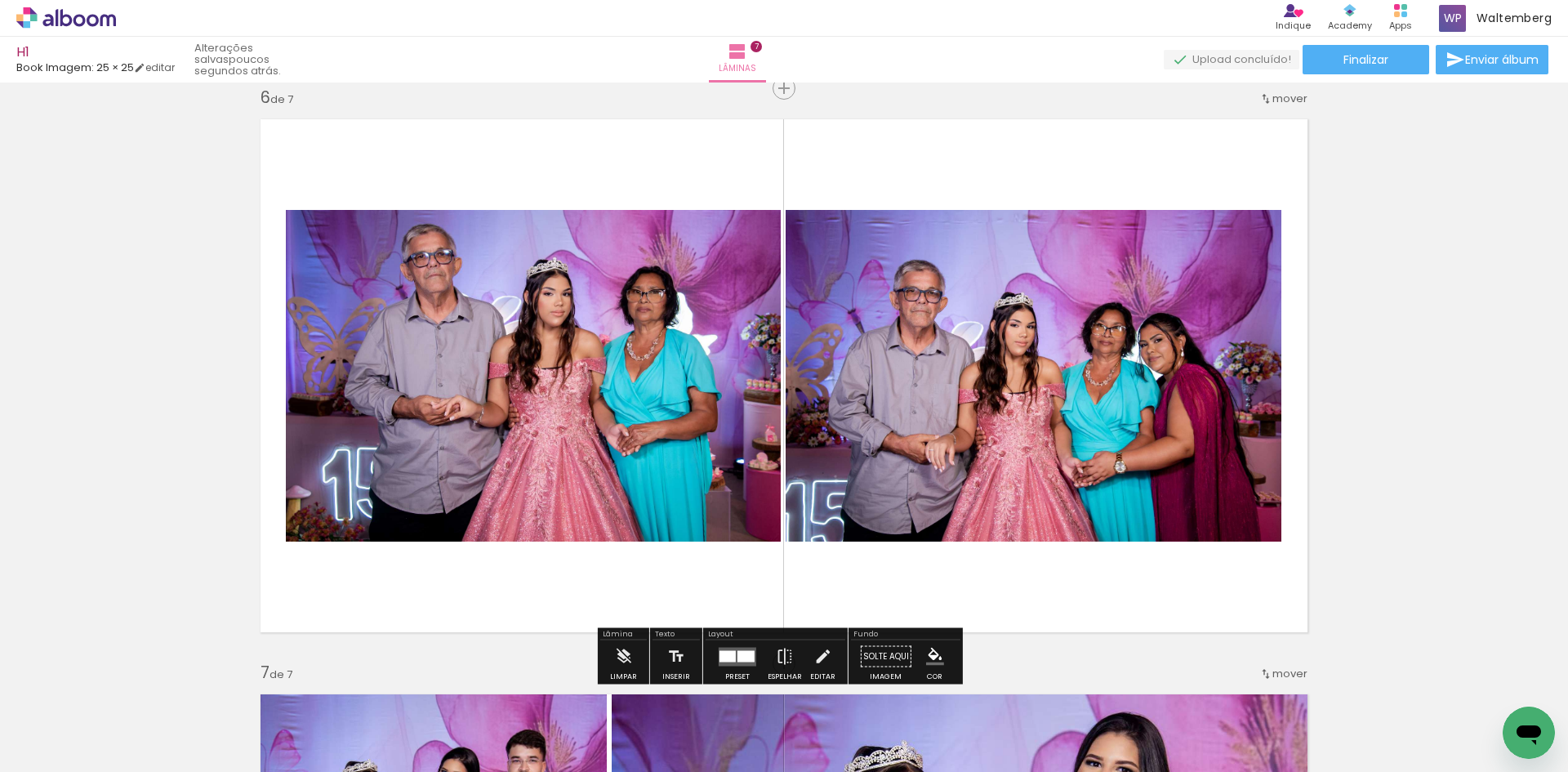
click at [739, 650] on quentale-layouter at bounding box center [738, 657] width 37 height 19
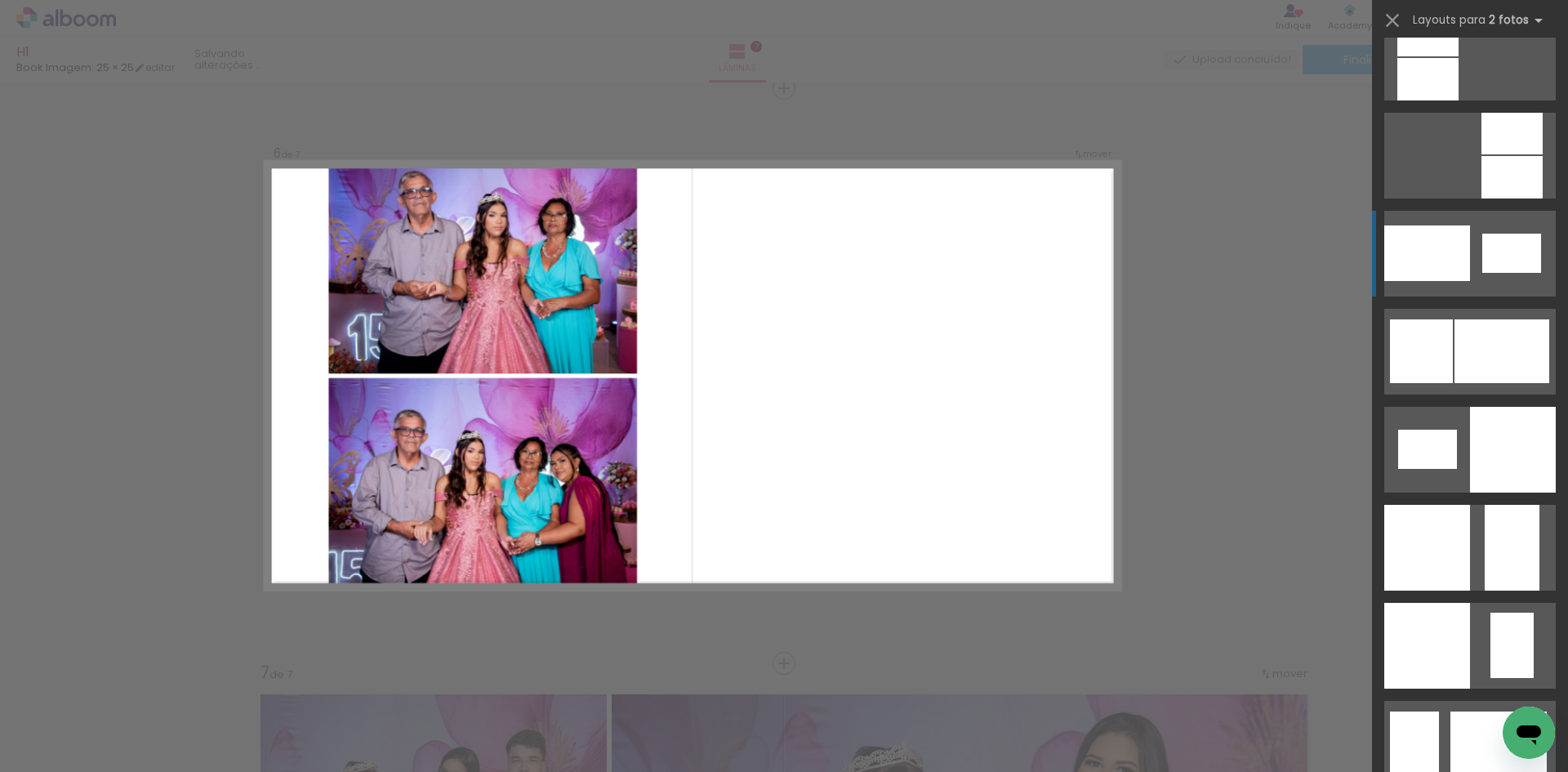
scroll to position [1961, 0]
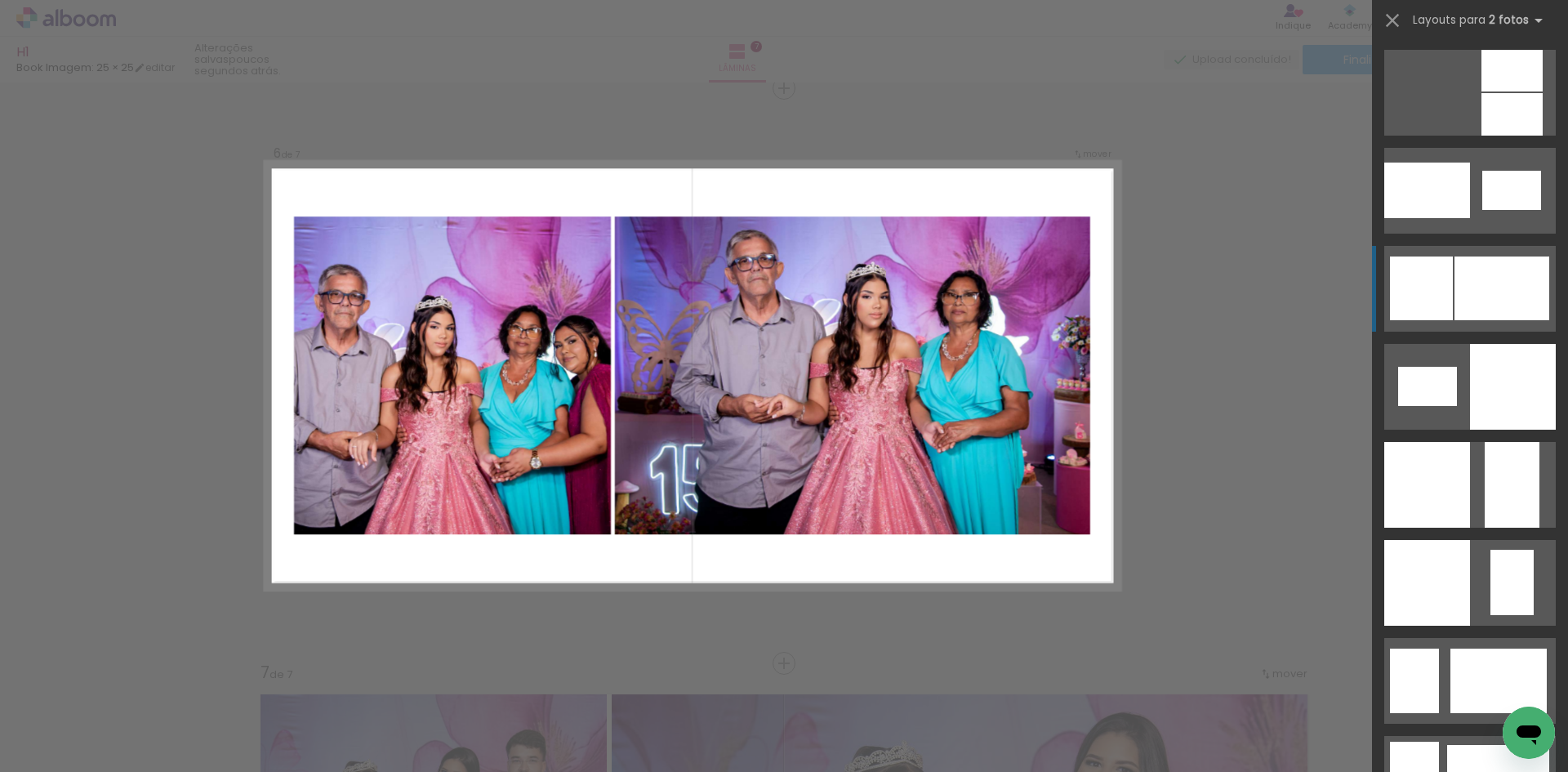
click at [1455, 276] on div at bounding box center [1503, 288] width 95 height 64
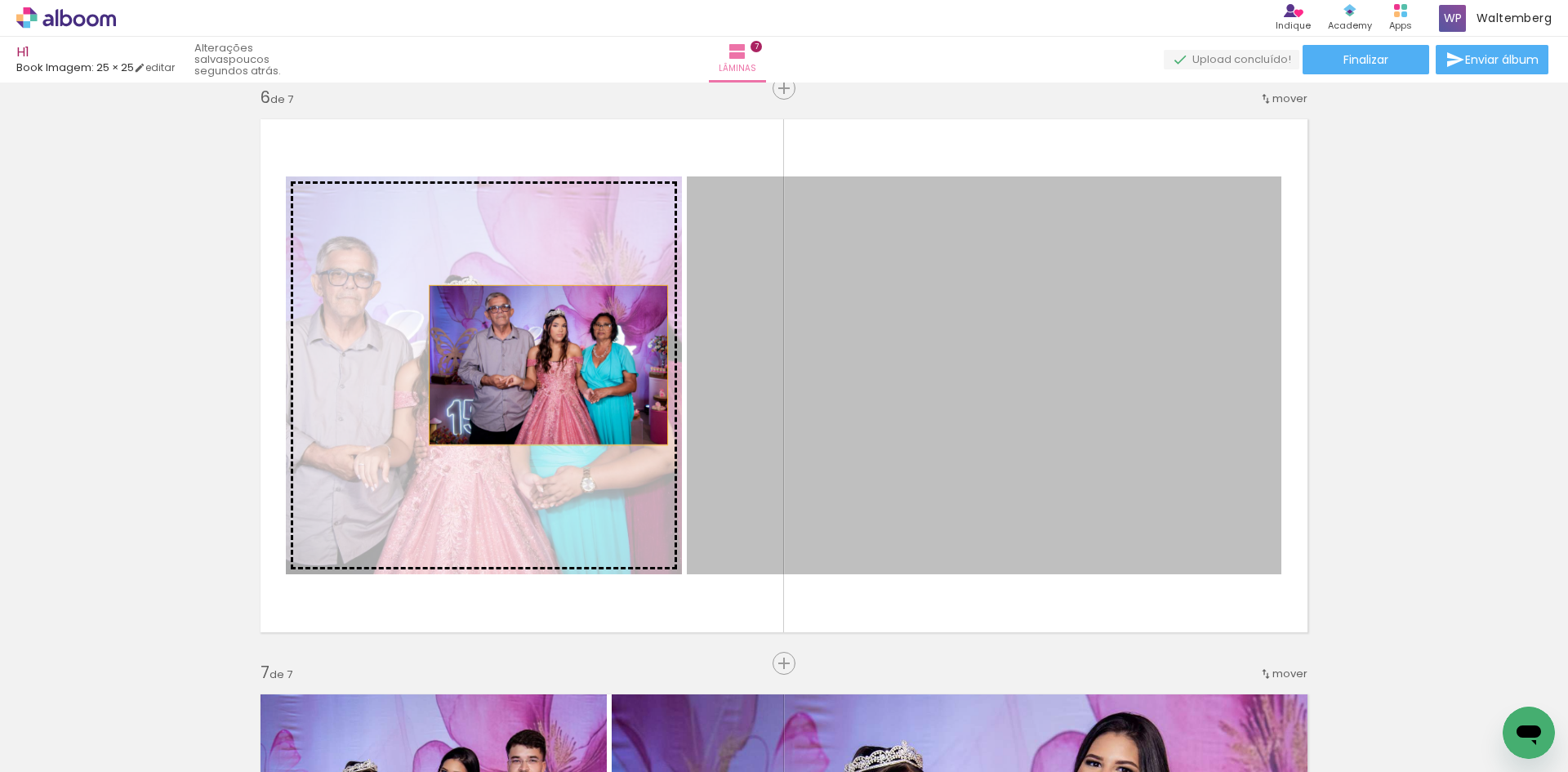
drag, startPoint x: 999, startPoint y: 310, endPoint x: 513, endPoint y: 366, distance: 489.2
click at [0, 0] on slot at bounding box center [0, 0] width 0 height 0
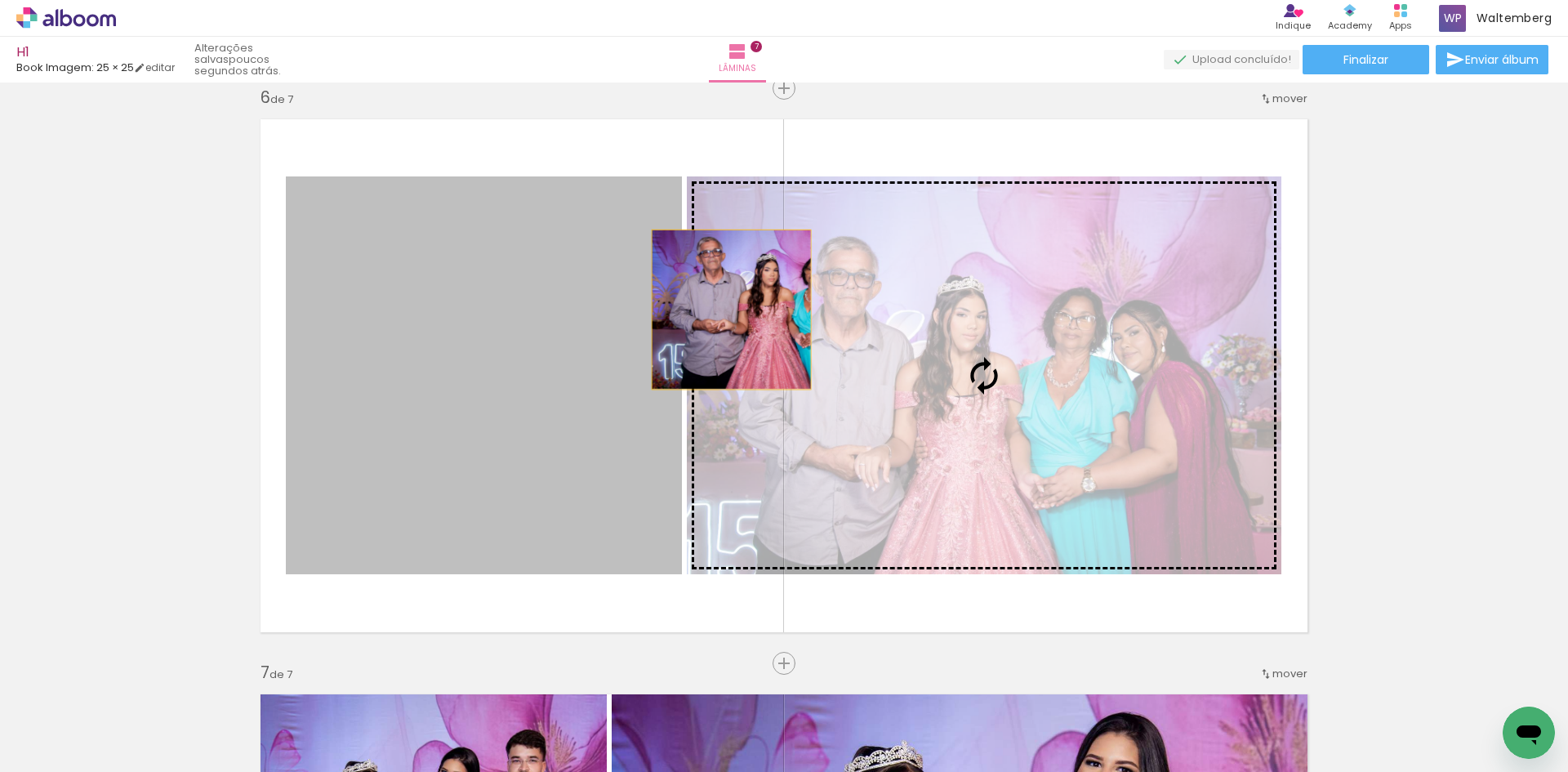
drag, startPoint x: 714, startPoint y: 310, endPoint x: 836, endPoint y: 310, distance: 122.0
click at [0, 0] on slot at bounding box center [0, 0] width 0 height 0
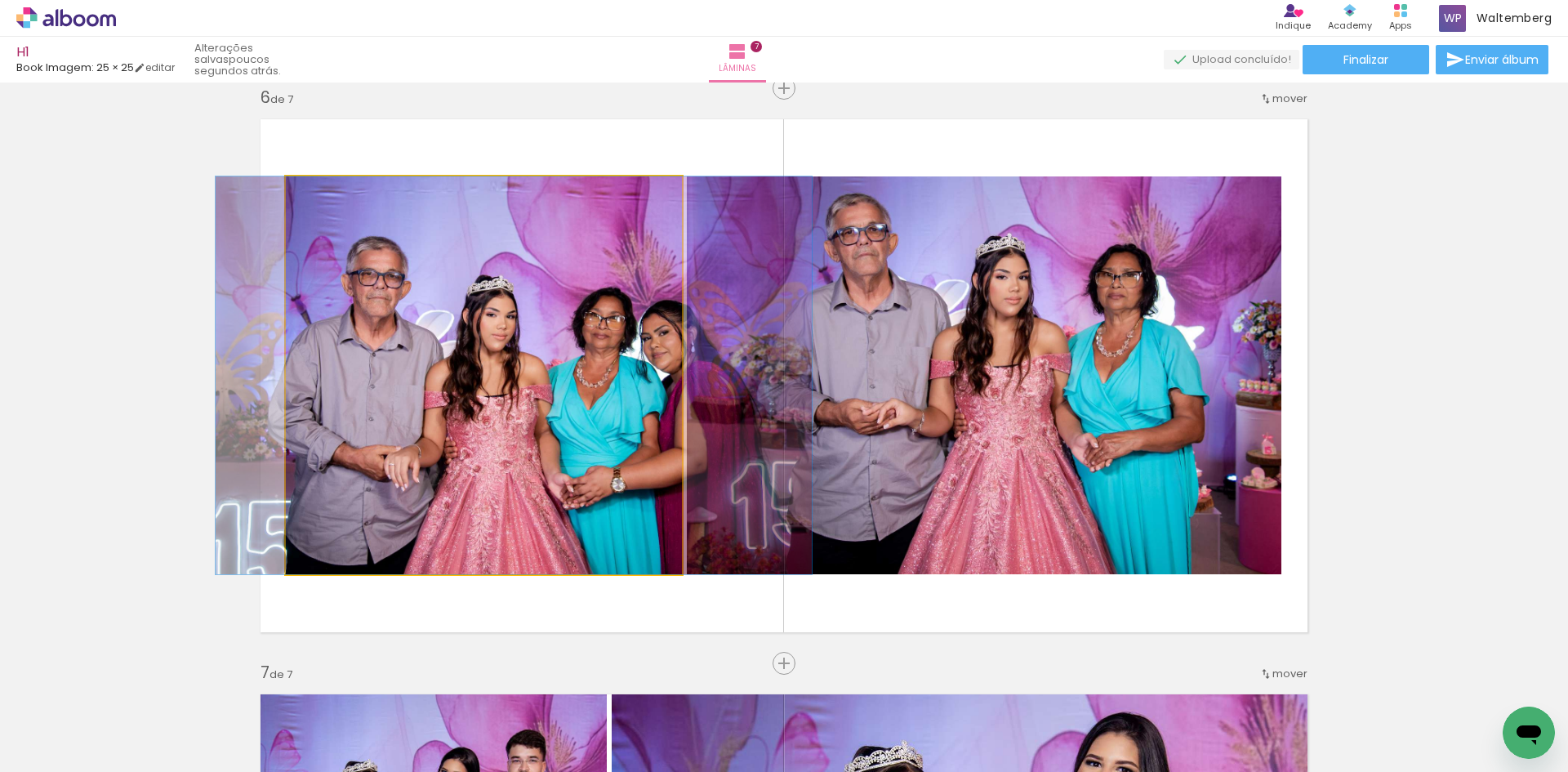
drag, startPoint x: 434, startPoint y: 308, endPoint x: 455, endPoint y: 309, distance: 21.0
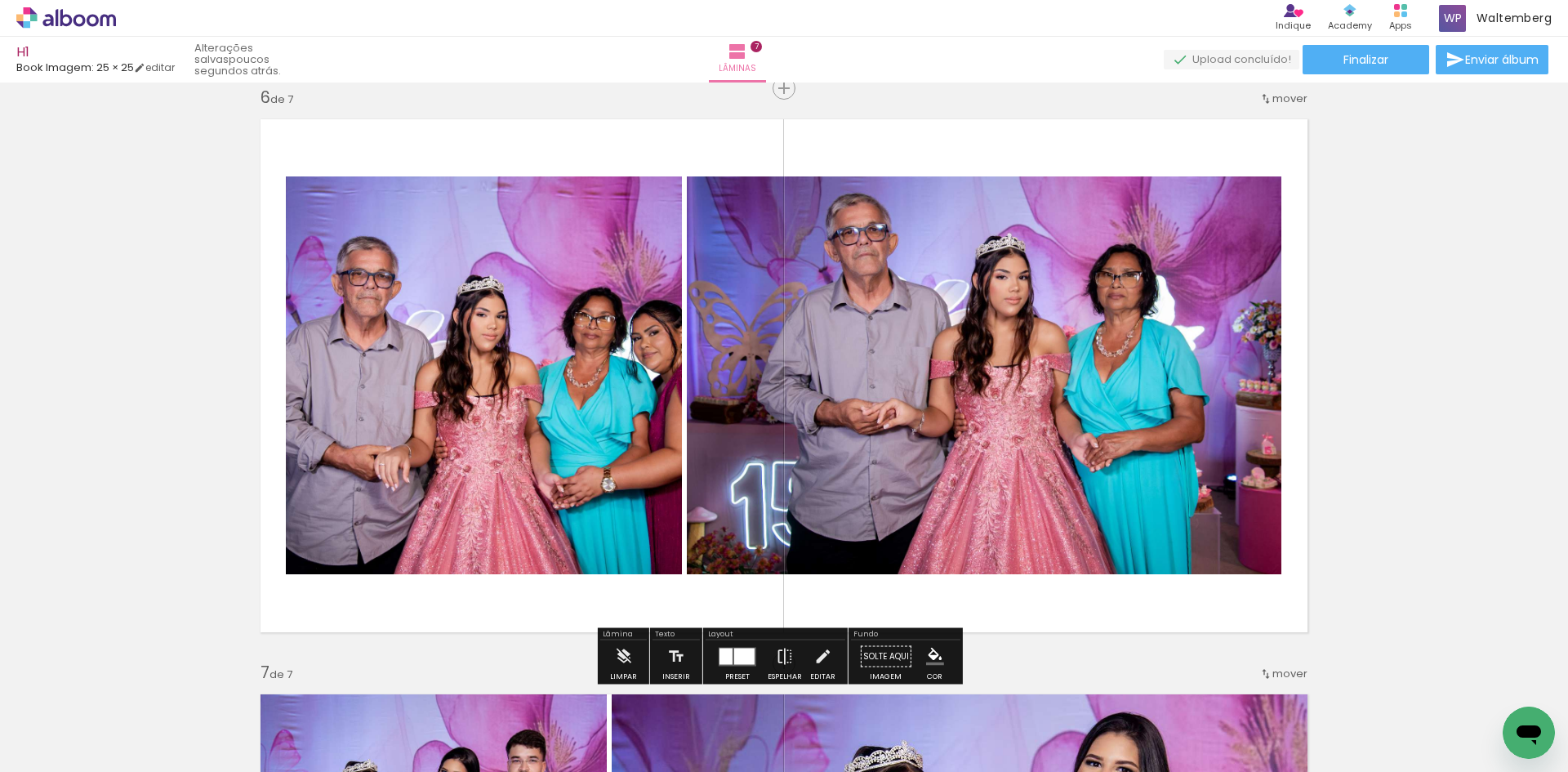
drag, startPoint x: 441, startPoint y: 333, endPoint x: 996, endPoint y: 341, distance: 555.1
click at [0, 0] on slot at bounding box center [0, 0] width 0 height 0
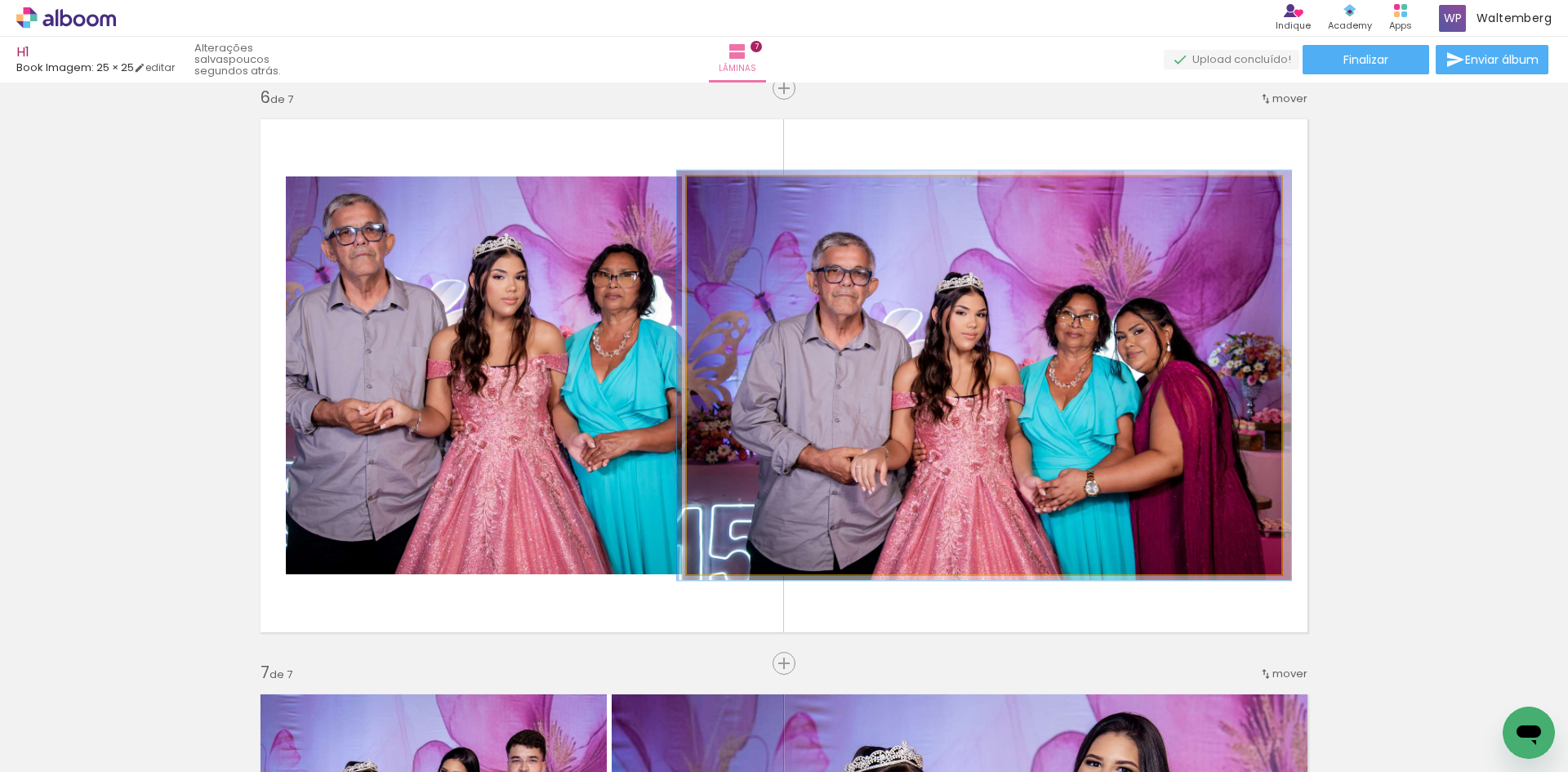
click at [724, 201] on div at bounding box center [727, 193] width 26 height 26
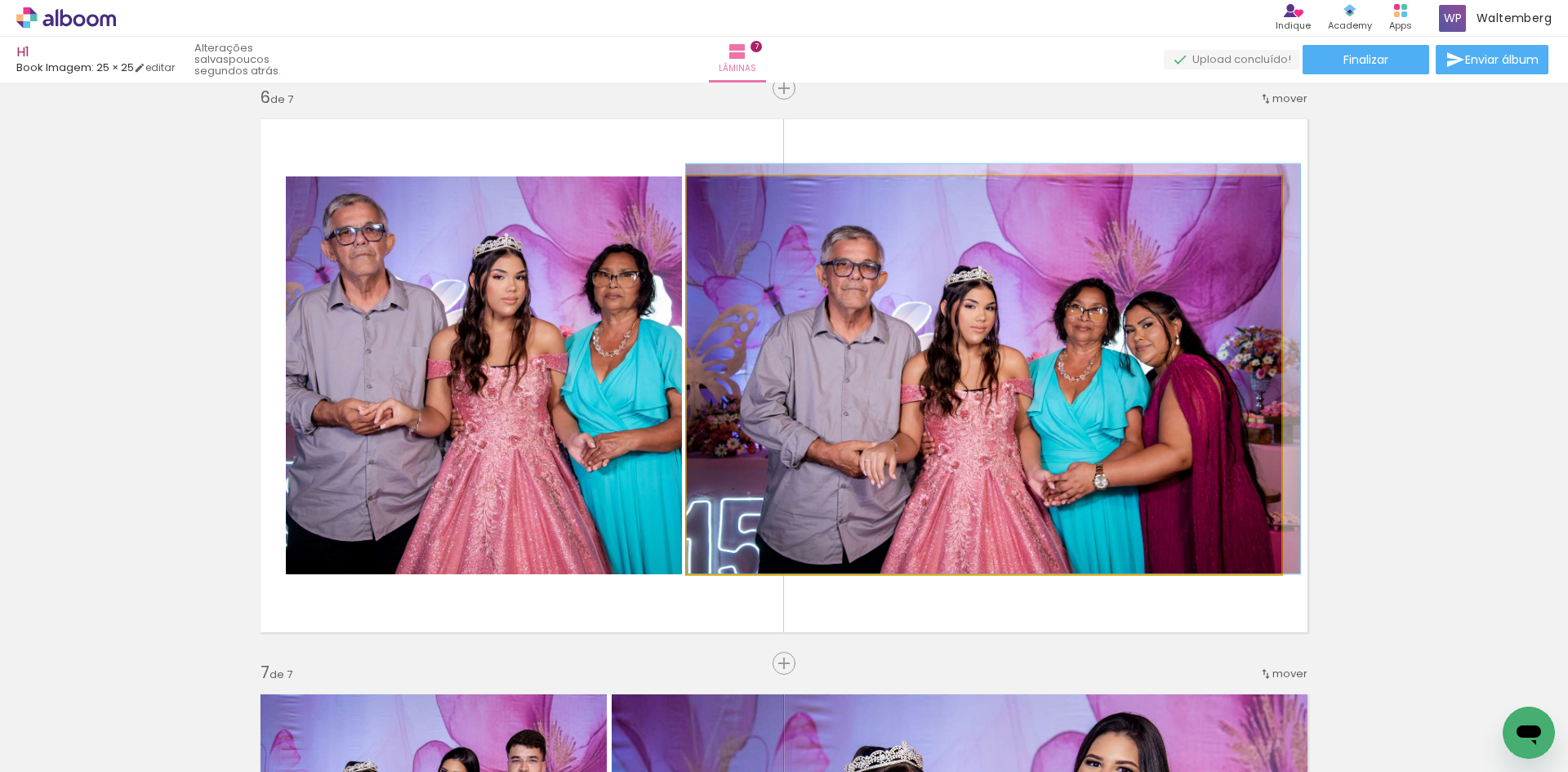
drag, startPoint x: 946, startPoint y: 322, endPoint x: 953, endPoint y: 255, distance: 67.4
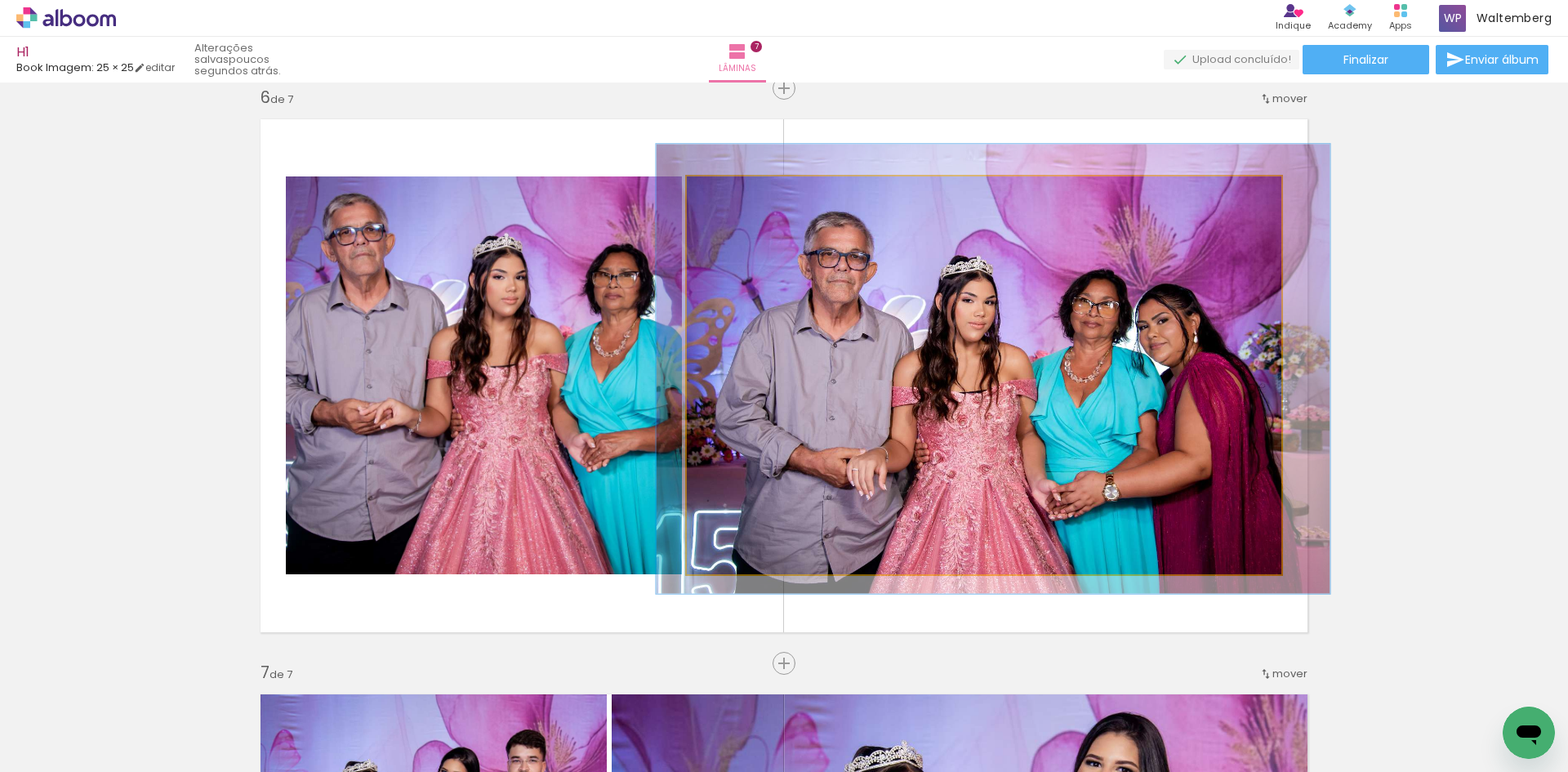
type paper-slider "113"
click at [721, 198] on div at bounding box center [734, 193] width 26 height 26
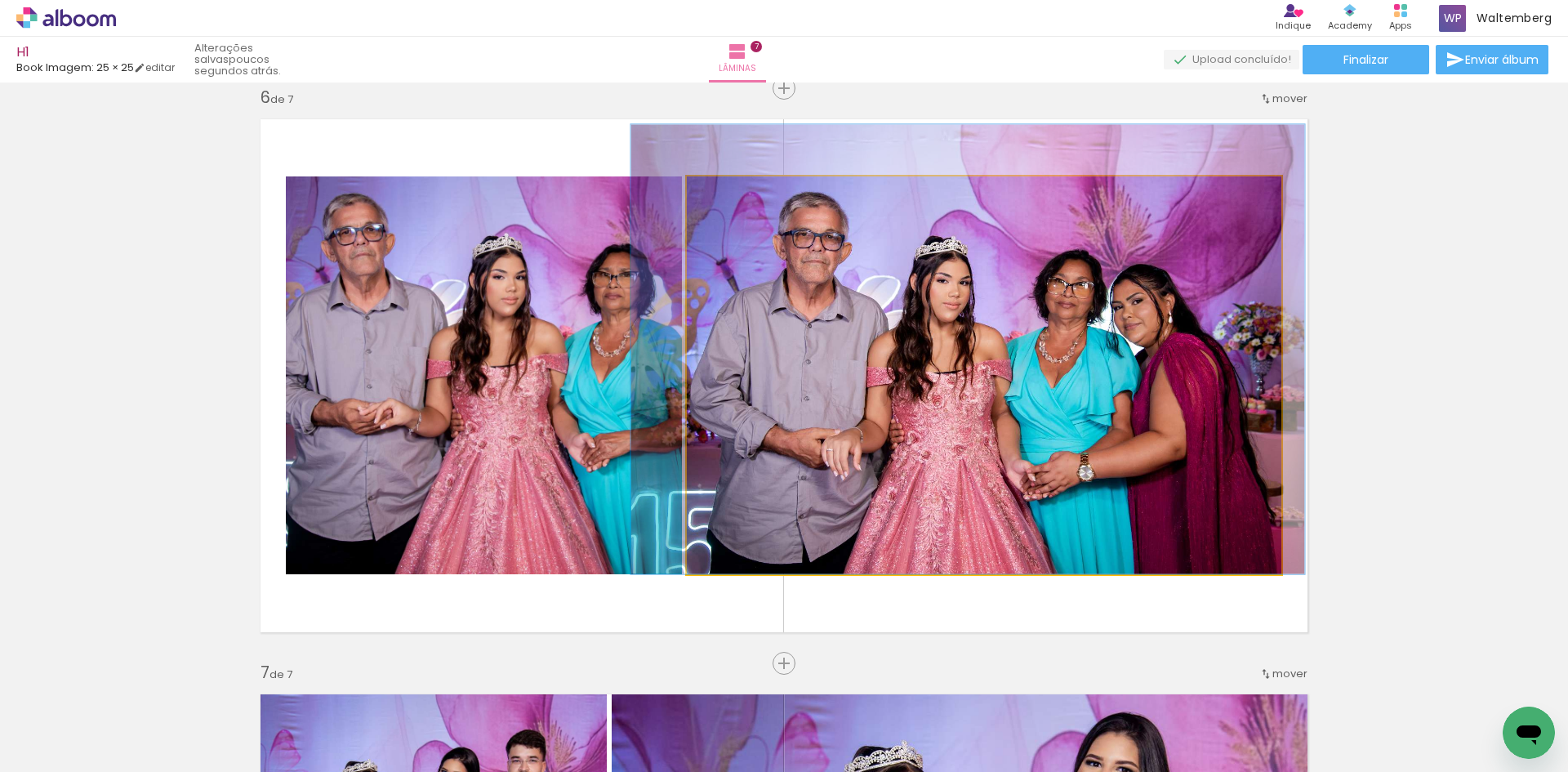
drag, startPoint x: 1107, startPoint y: 388, endPoint x: 1084, endPoint y: 334, distance: 58.7
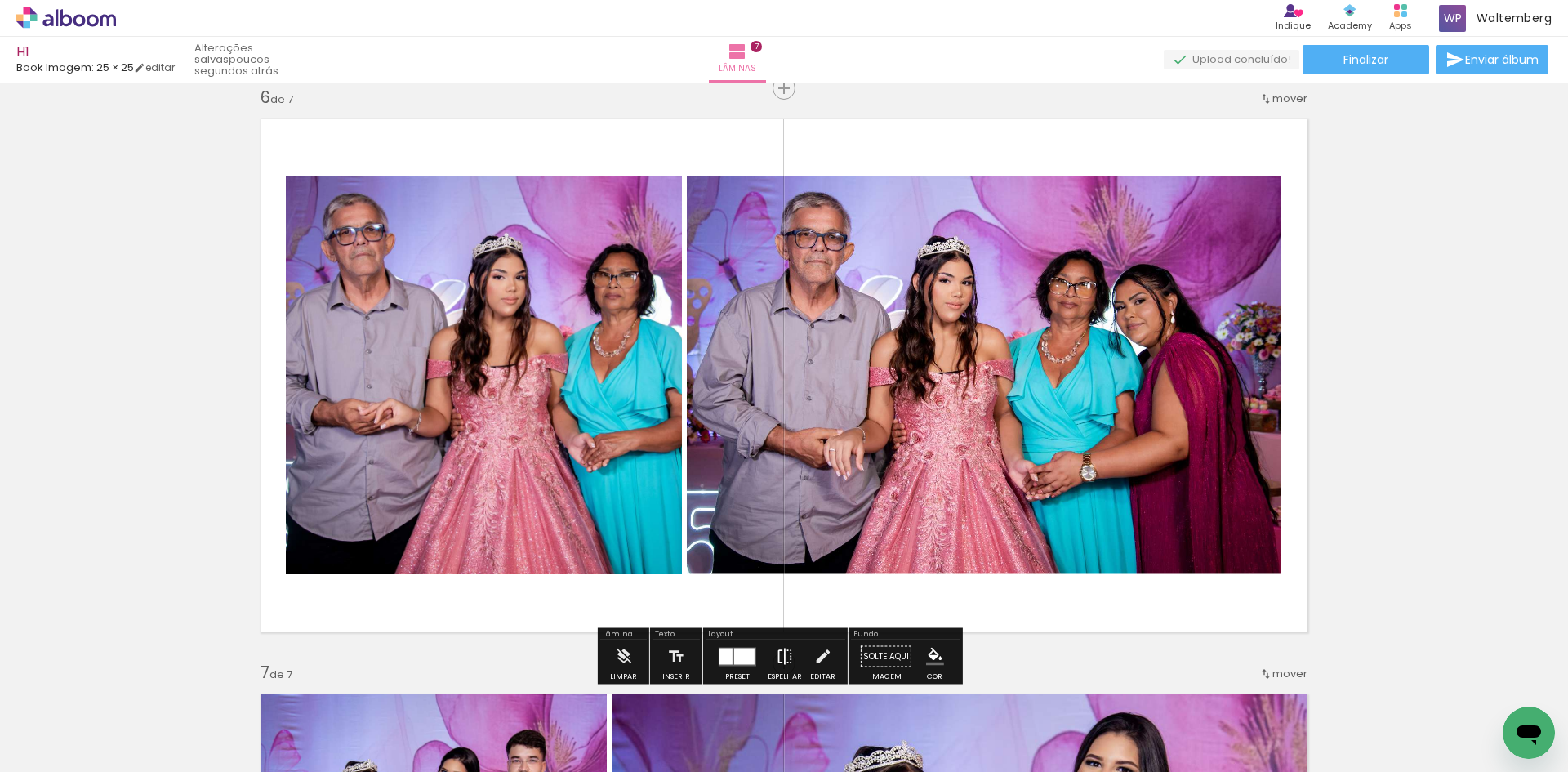
click at [782, 652] on iron-icon at bounding box center [784, 657] width 18 height 33
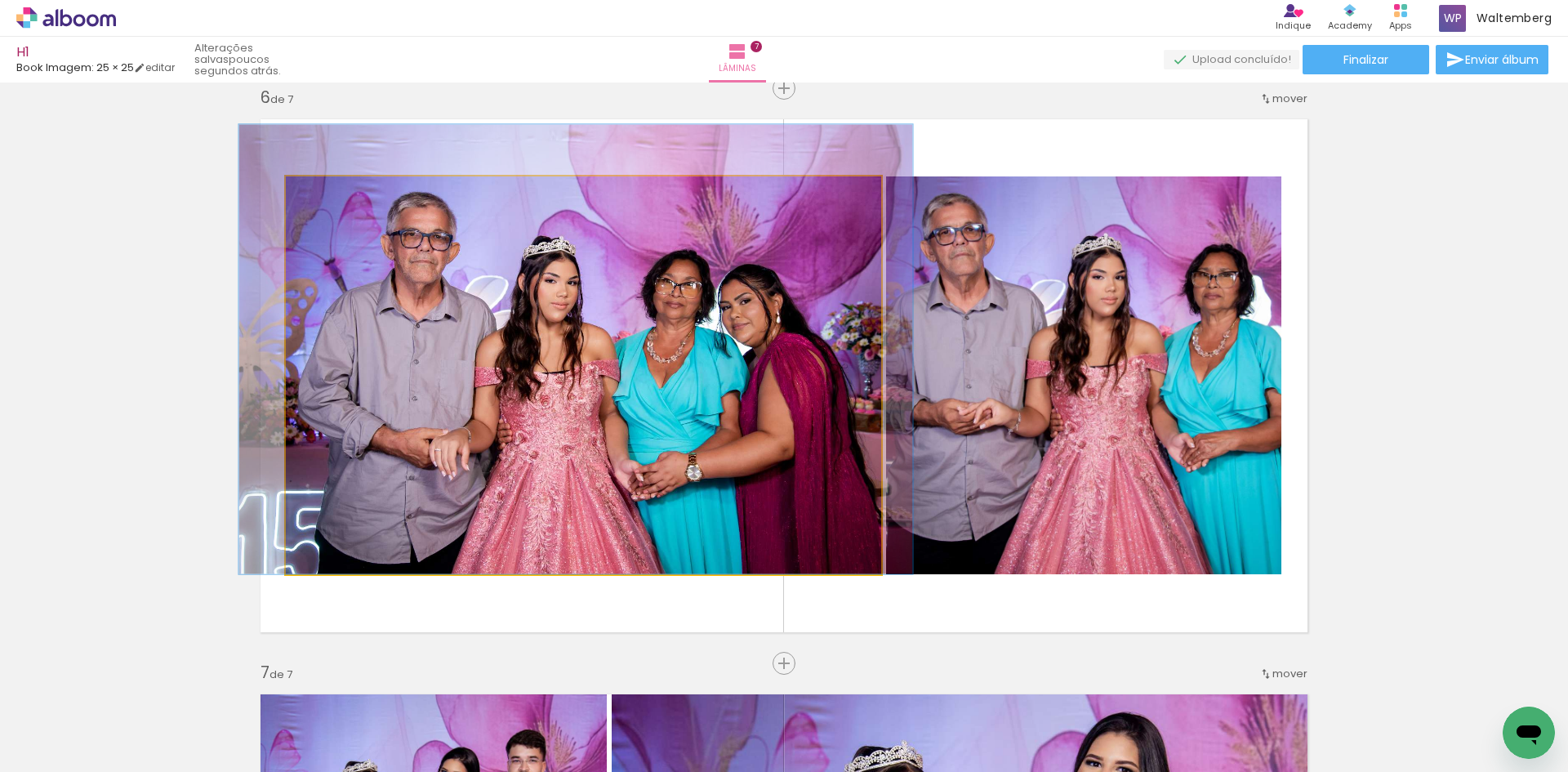
drag, startPoint x: 713, startPoint y: 358, endPoint x: 722, endPoint y: 358, distance: 9.0
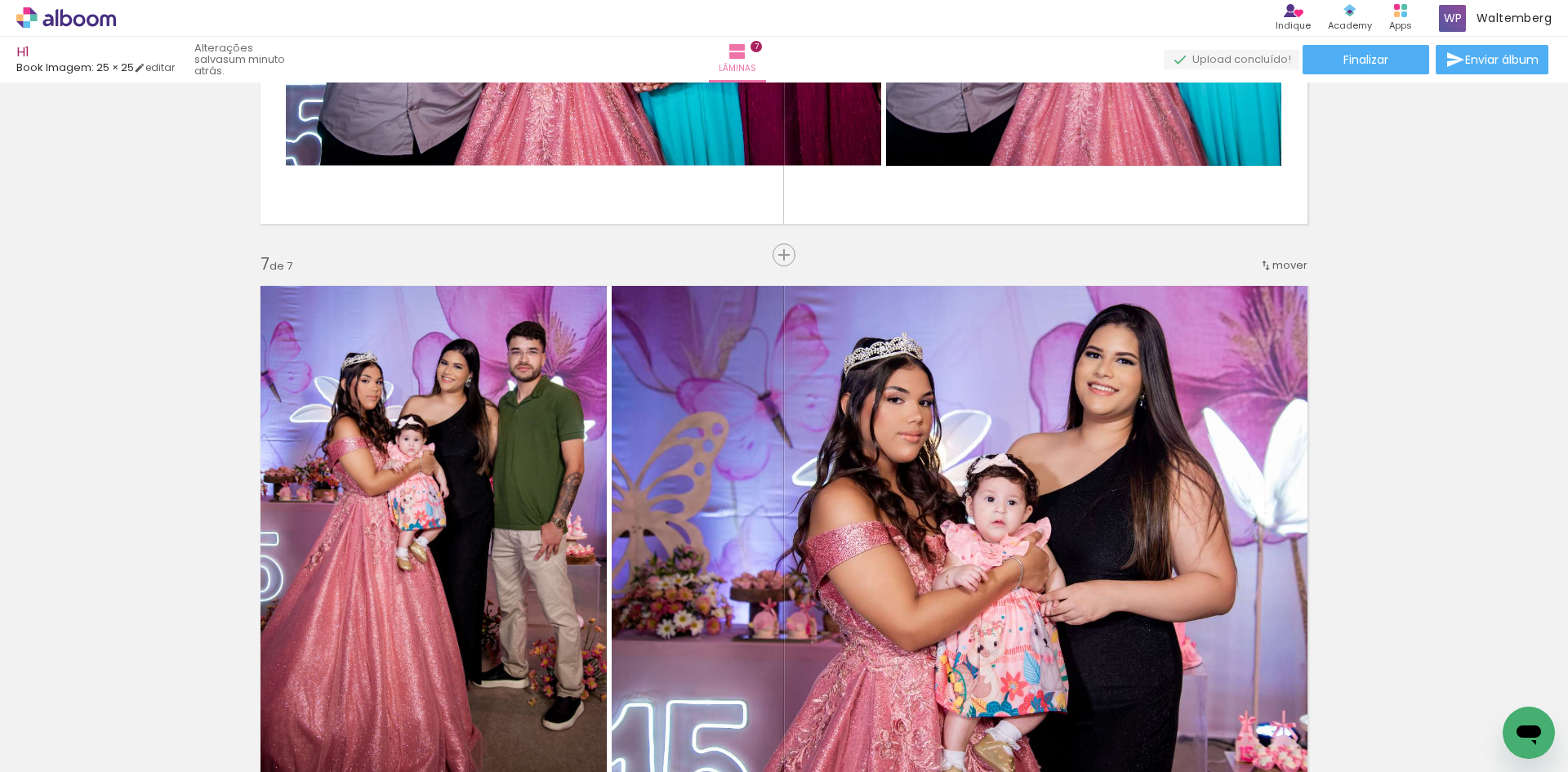
scroll to position [3388, 0]
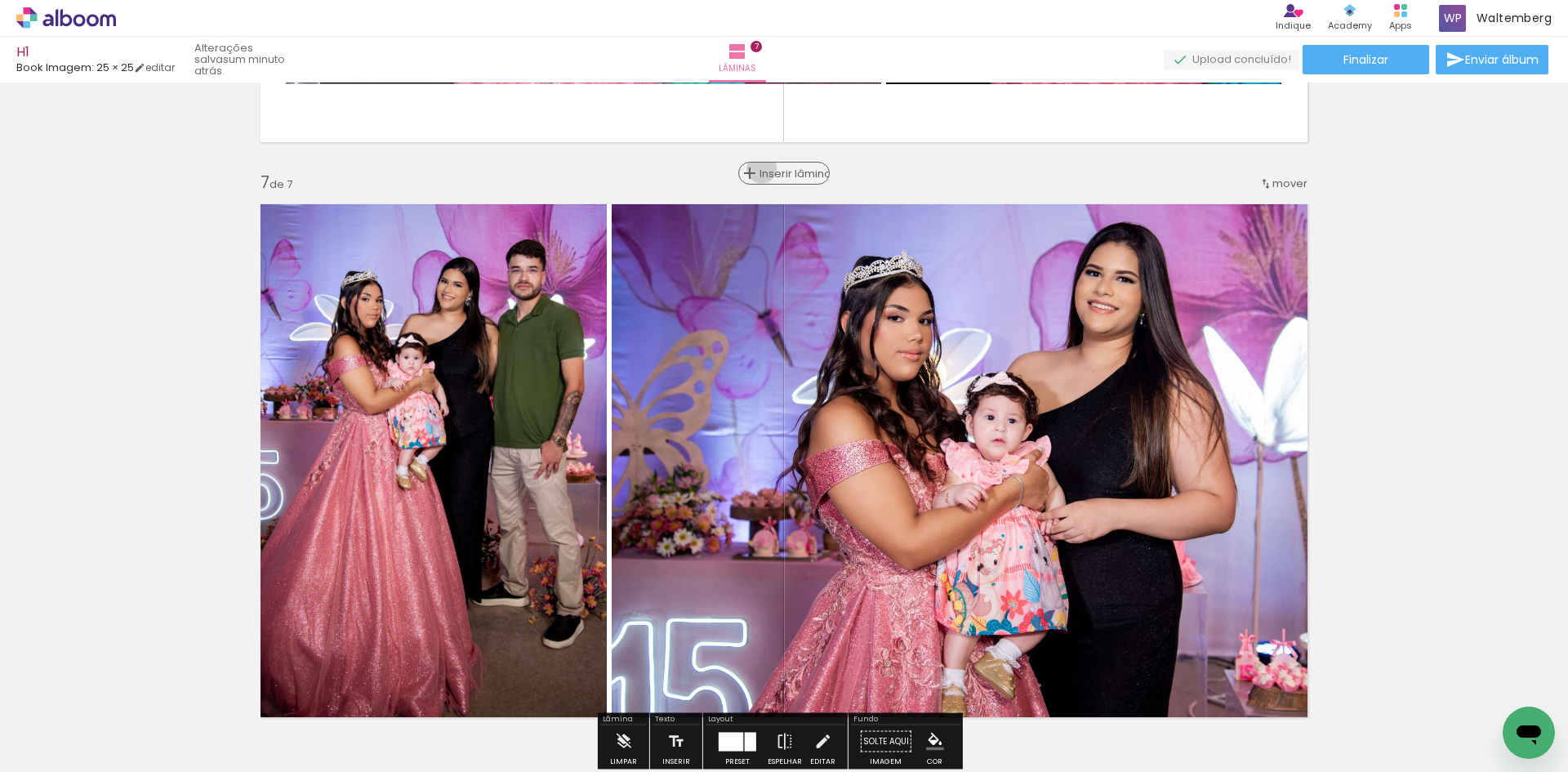
click at [760, 168] on span "Inserir lâmina" at bounding box center [791, 173] width 64 height 11
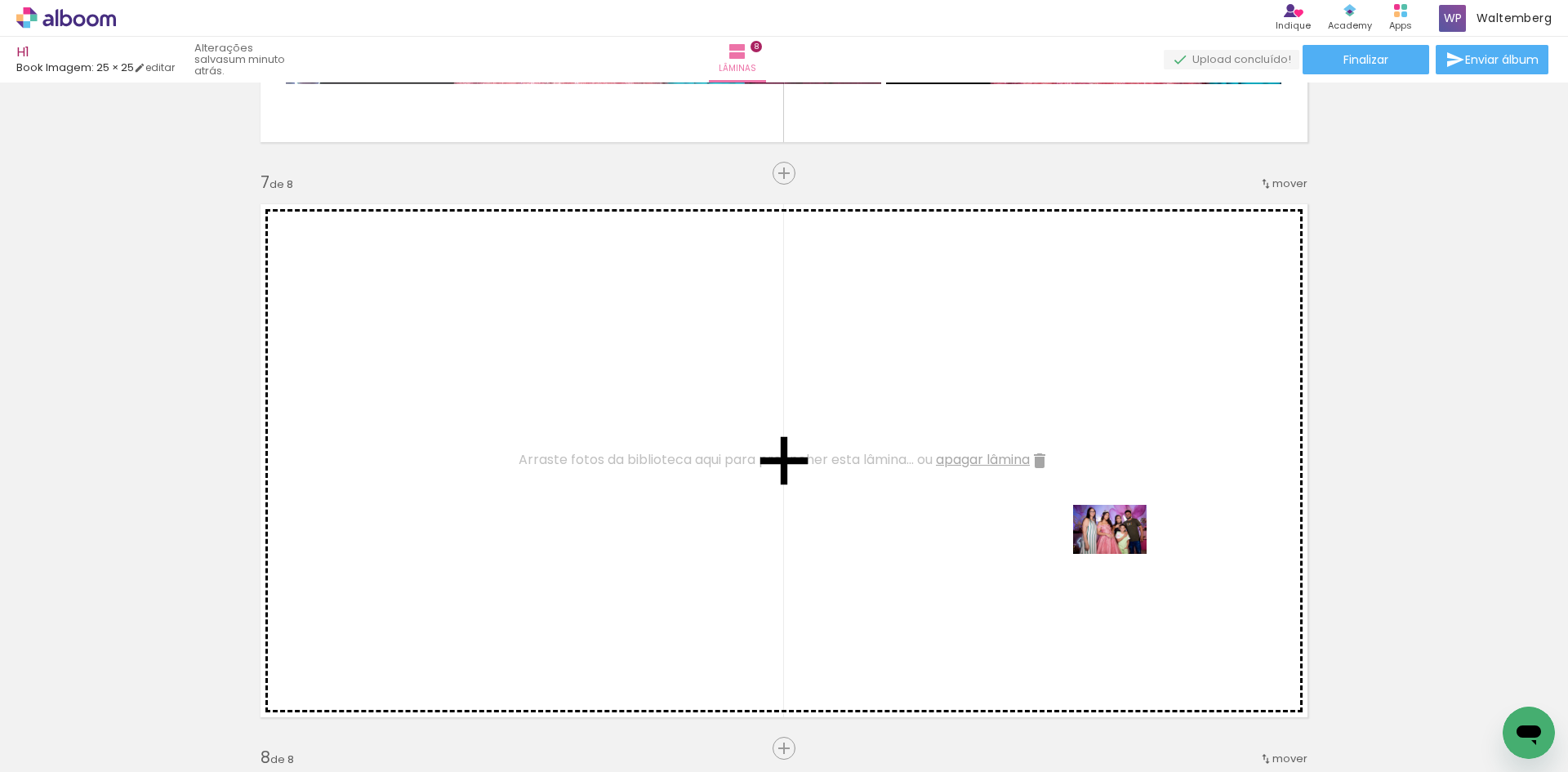
drag, startPoint x: 1423, startPoint y: 715, endPoint x: 1122, endPoint y: 551, distance: 342.8
click at [1122, 552] on quentale-workspace at bounding box center [784, 386] width 1568 height 772
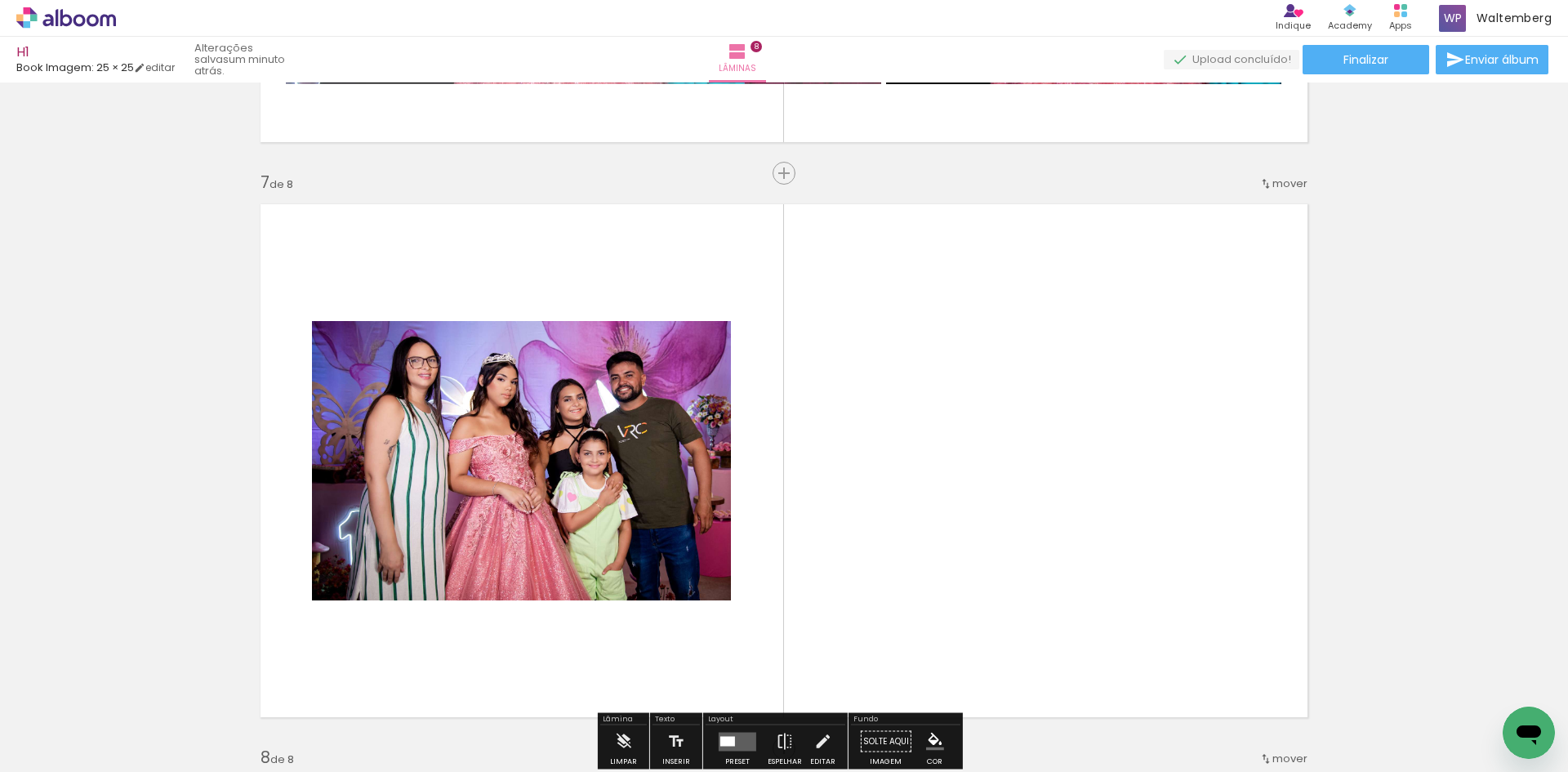
drag, startPoint x: 902, startPoint y: 710, endPoint x: 968, endPoint y: 583, distance: 143.1
click at [968, 588] on quentale-workspace at bounding box center [784, 386] width 1568 height 772
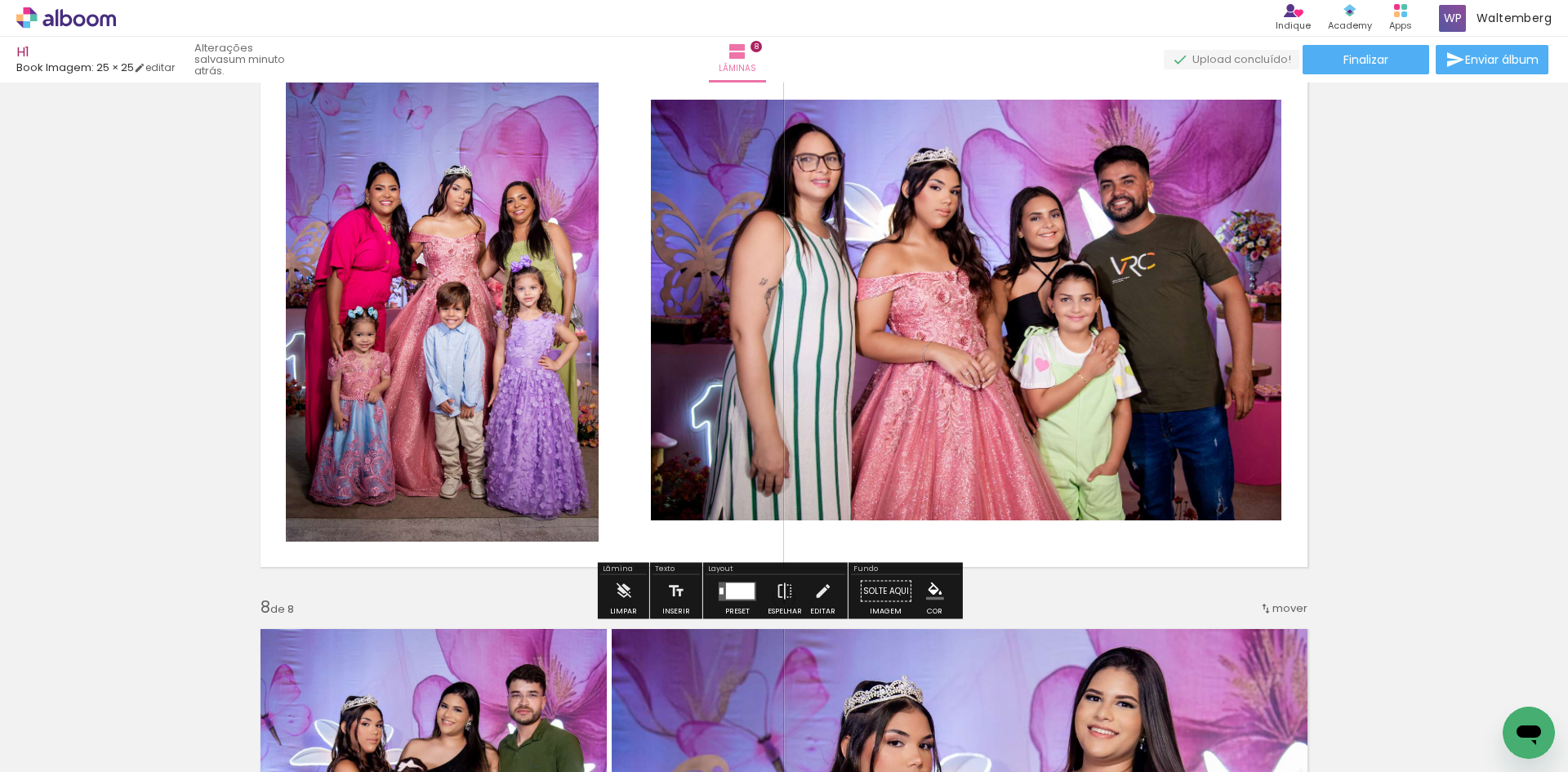
scroll to position [3551, 0]
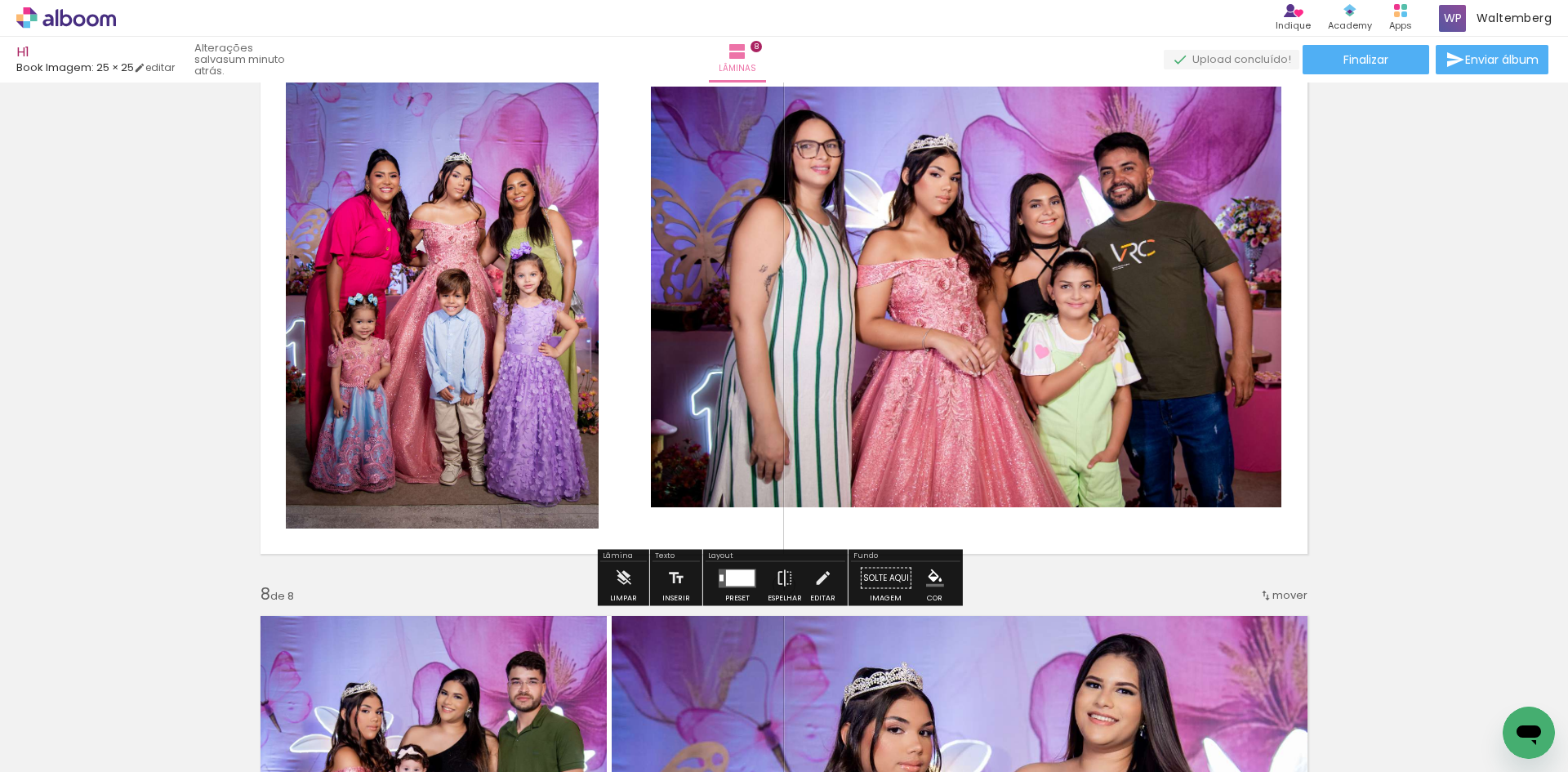
click at [733, 580] on div at bounding box center [740, 577] width 29 height 16
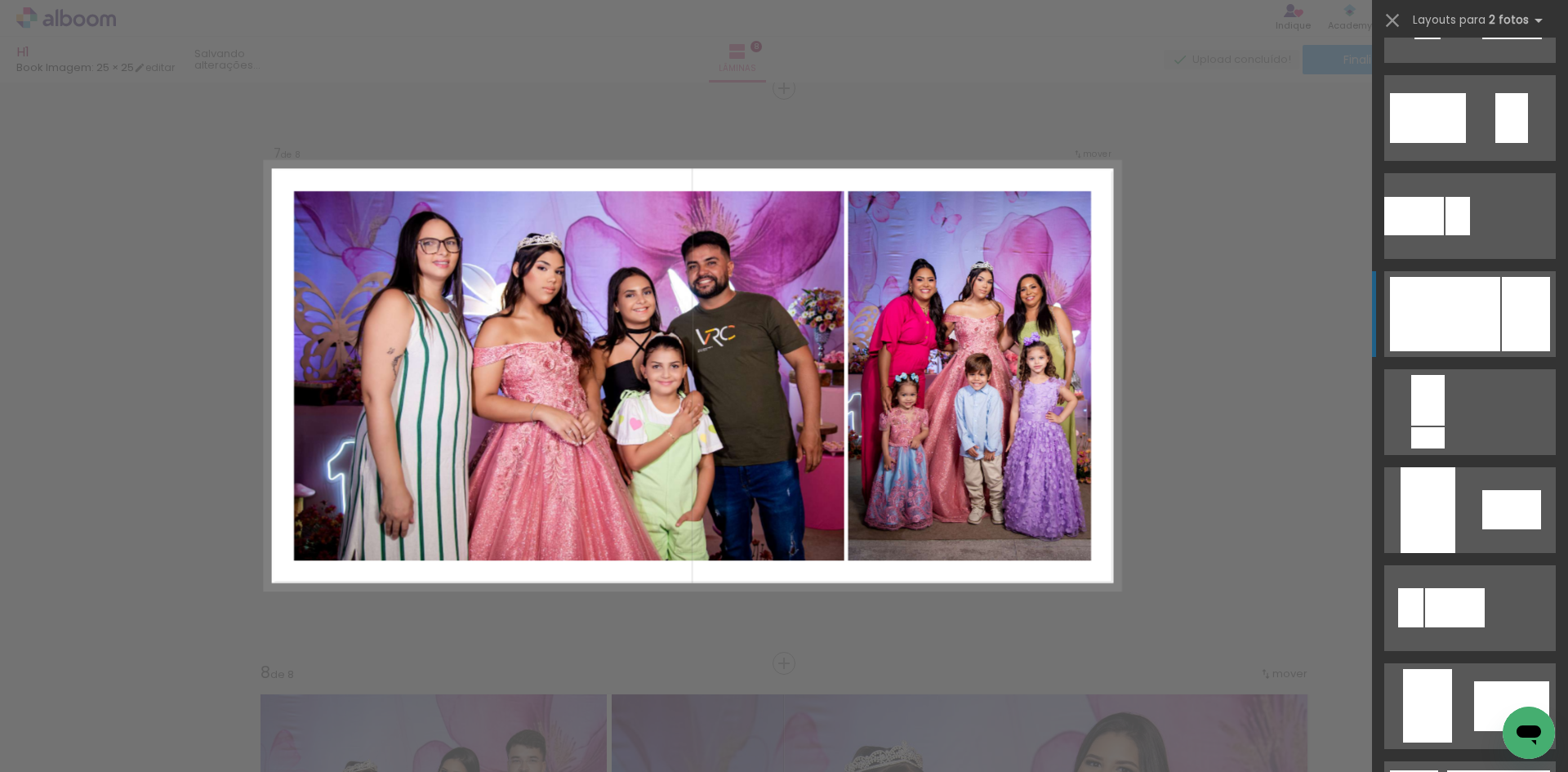
scroll to position [572, 0]
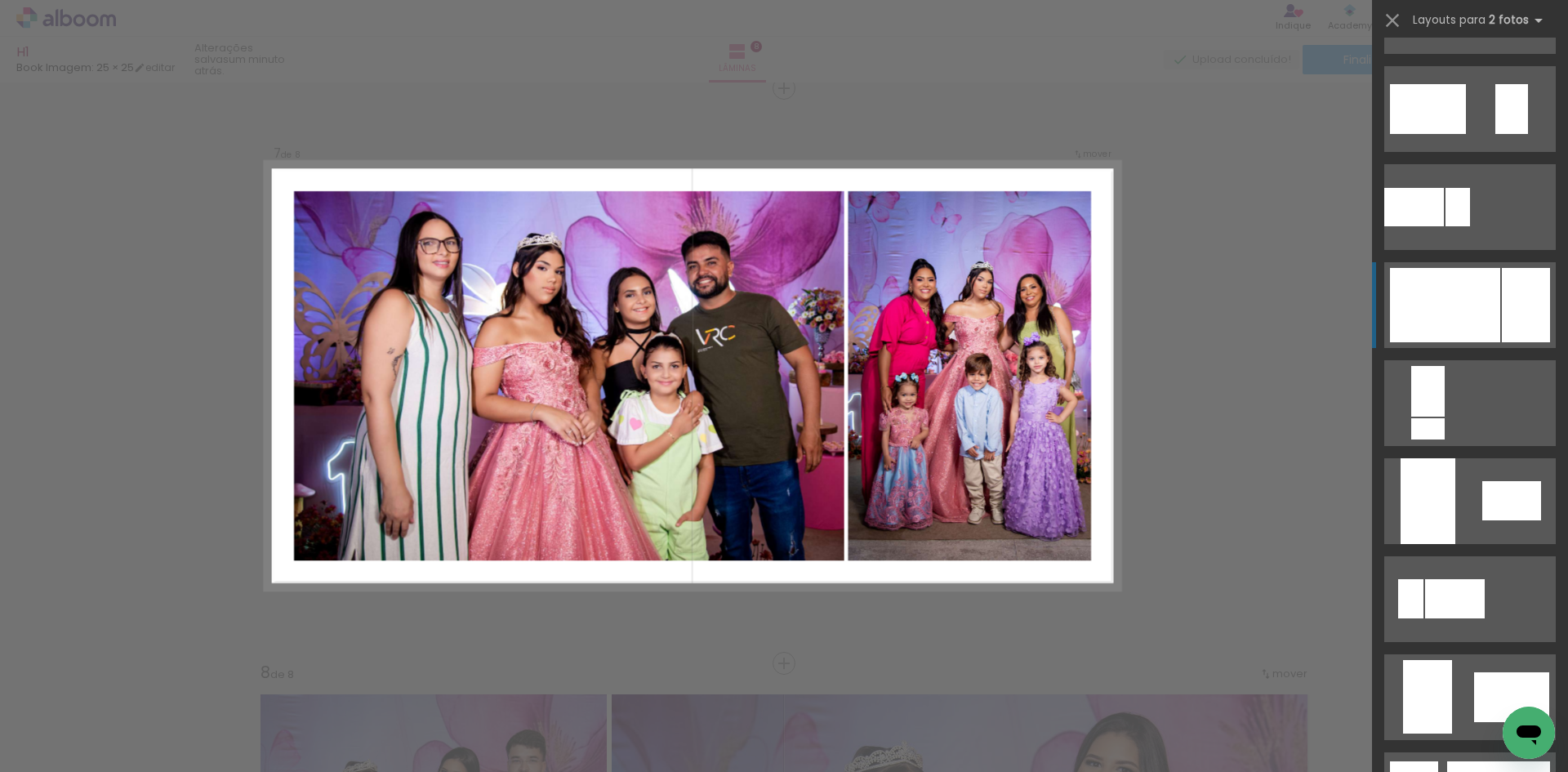
click at [1482, 311] on div at bounding box center [1445, 305] width 110 height 75
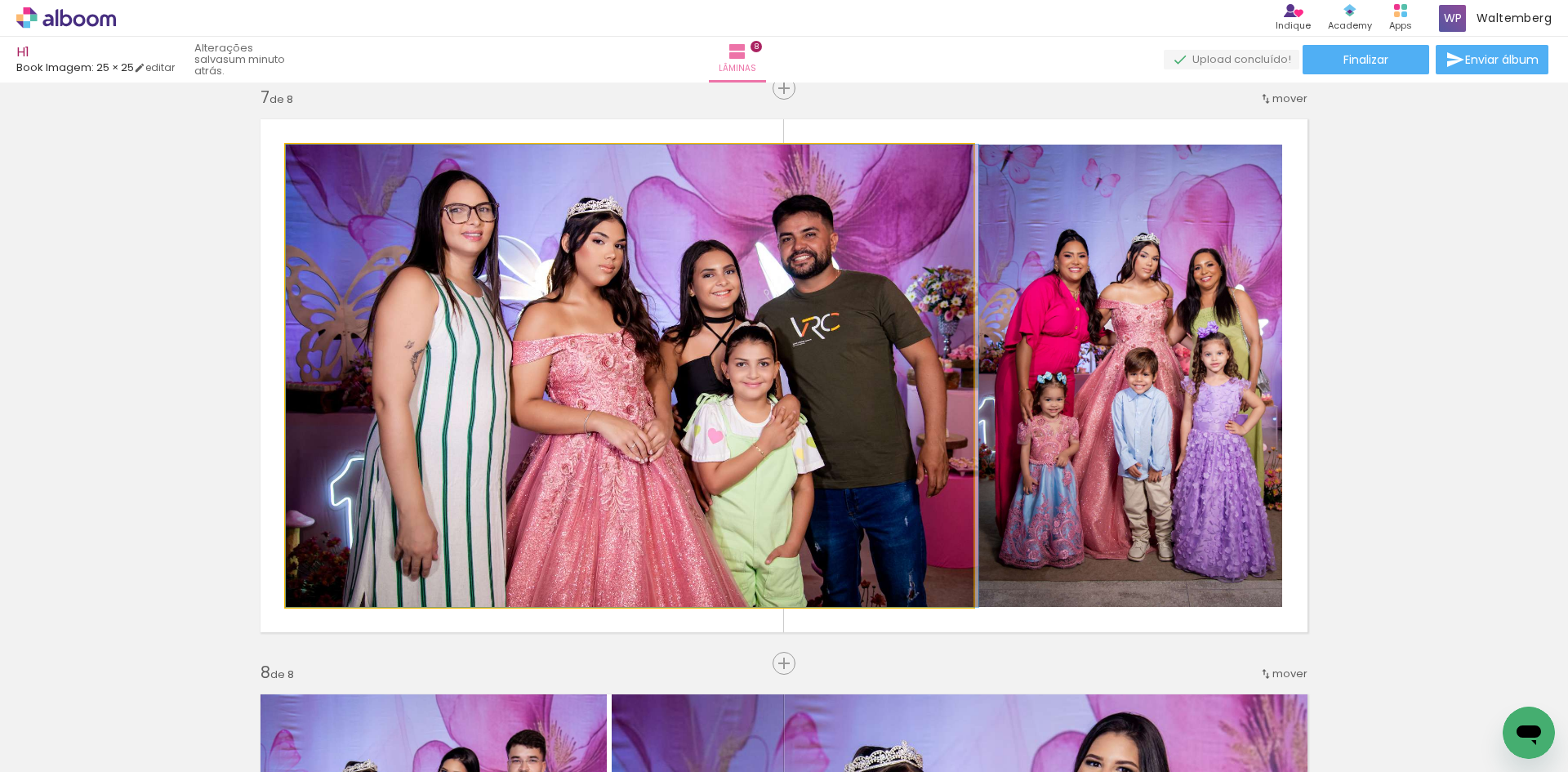
drag, startPoint x: 850, startPoint y: 299, endPoint x: 861, endPoint y: 300, distance: 11.0
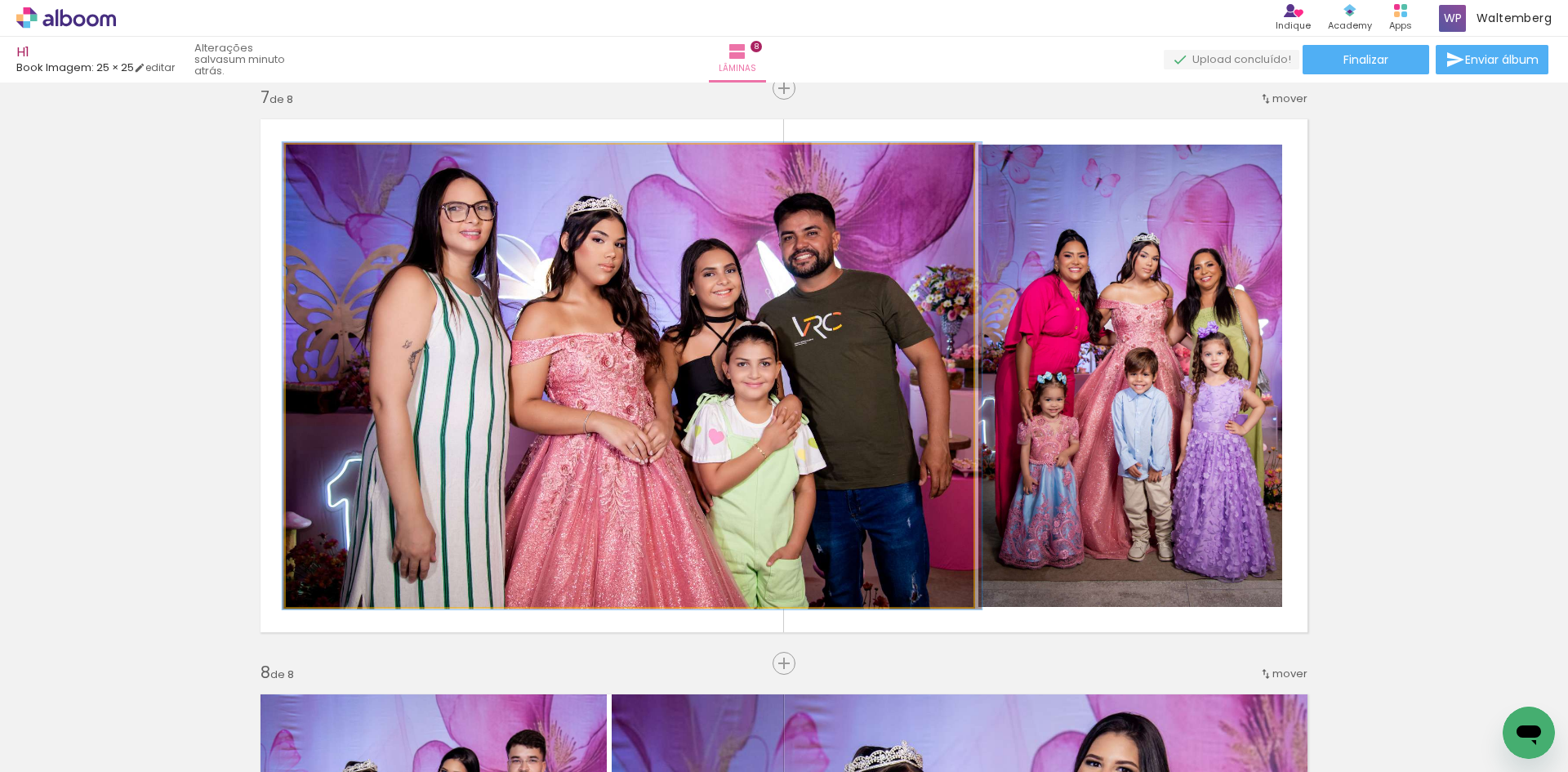
click at [318, 160] on div at bounding box center [325, 161] width 14 height 14
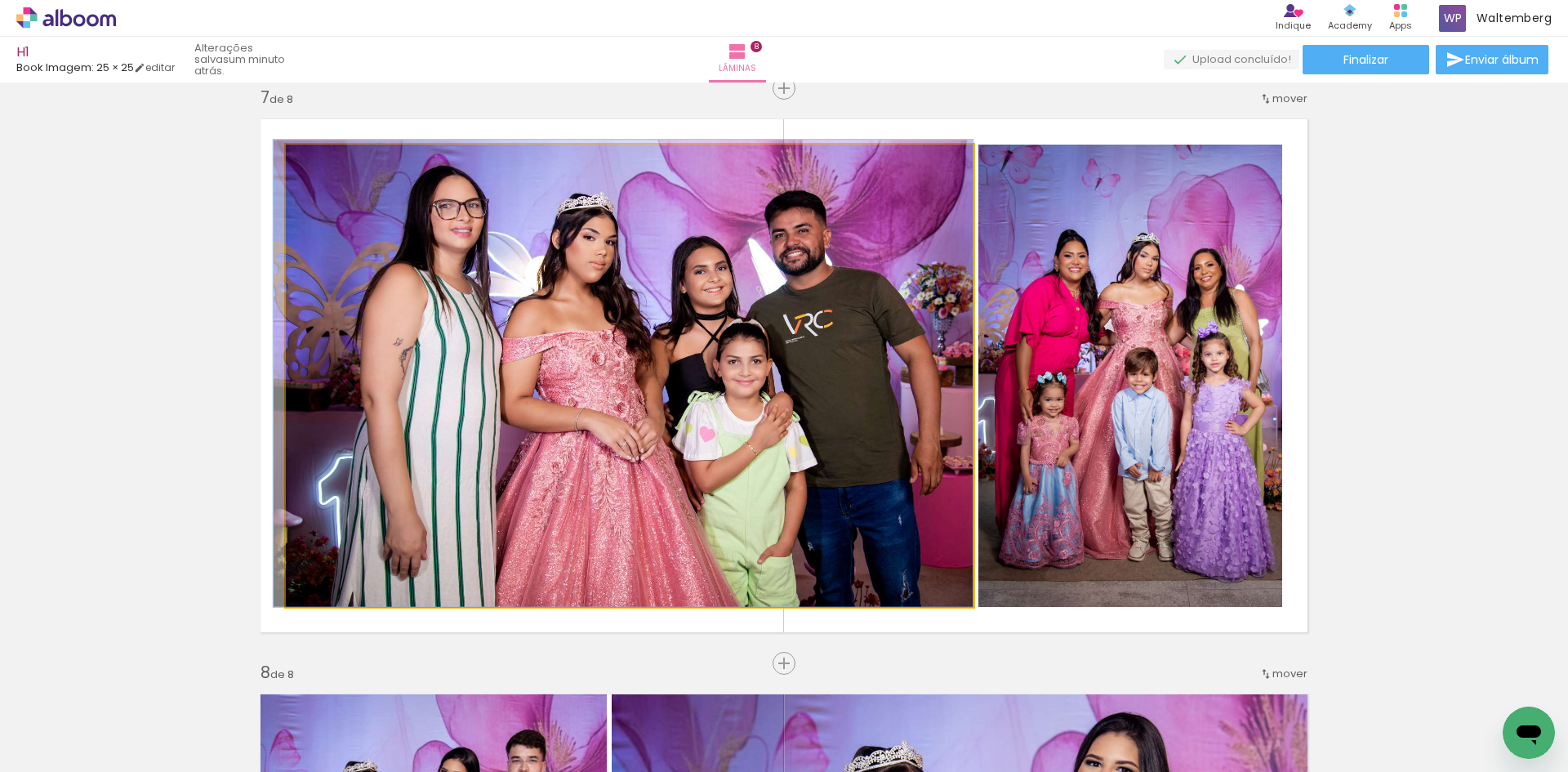
drag, startPoint x: 496, startPoint y: 252, endPoint x: 454, endPoint y: 248, distance: 42.2
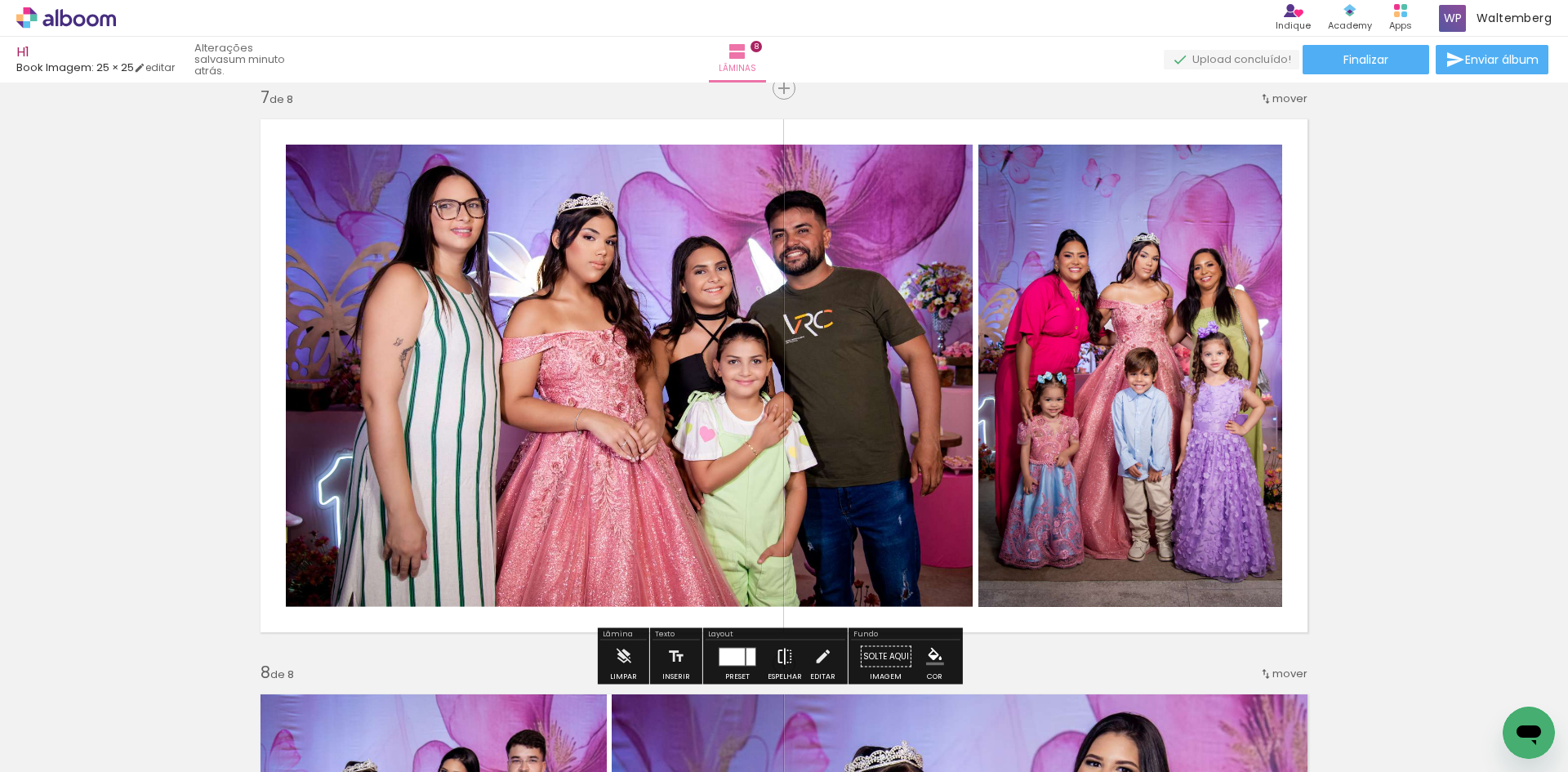
click at [778, 652] on iron-icon at bounding box center [784, 657] width 18 height 33
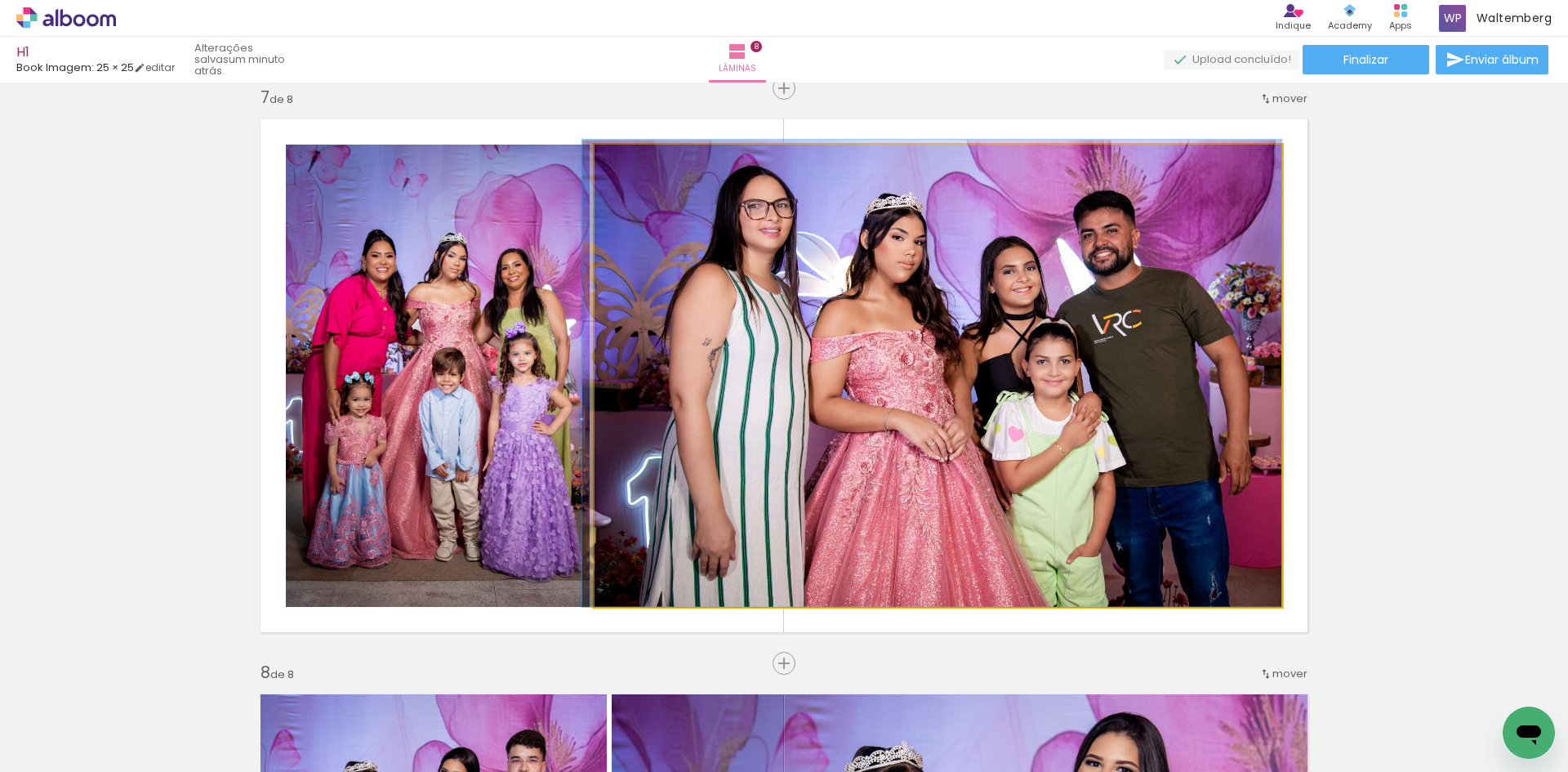
drag, startPoint x: 909, startPoint y: 332, endPoint x: 873, endPoint y: 334, distance: 36.1
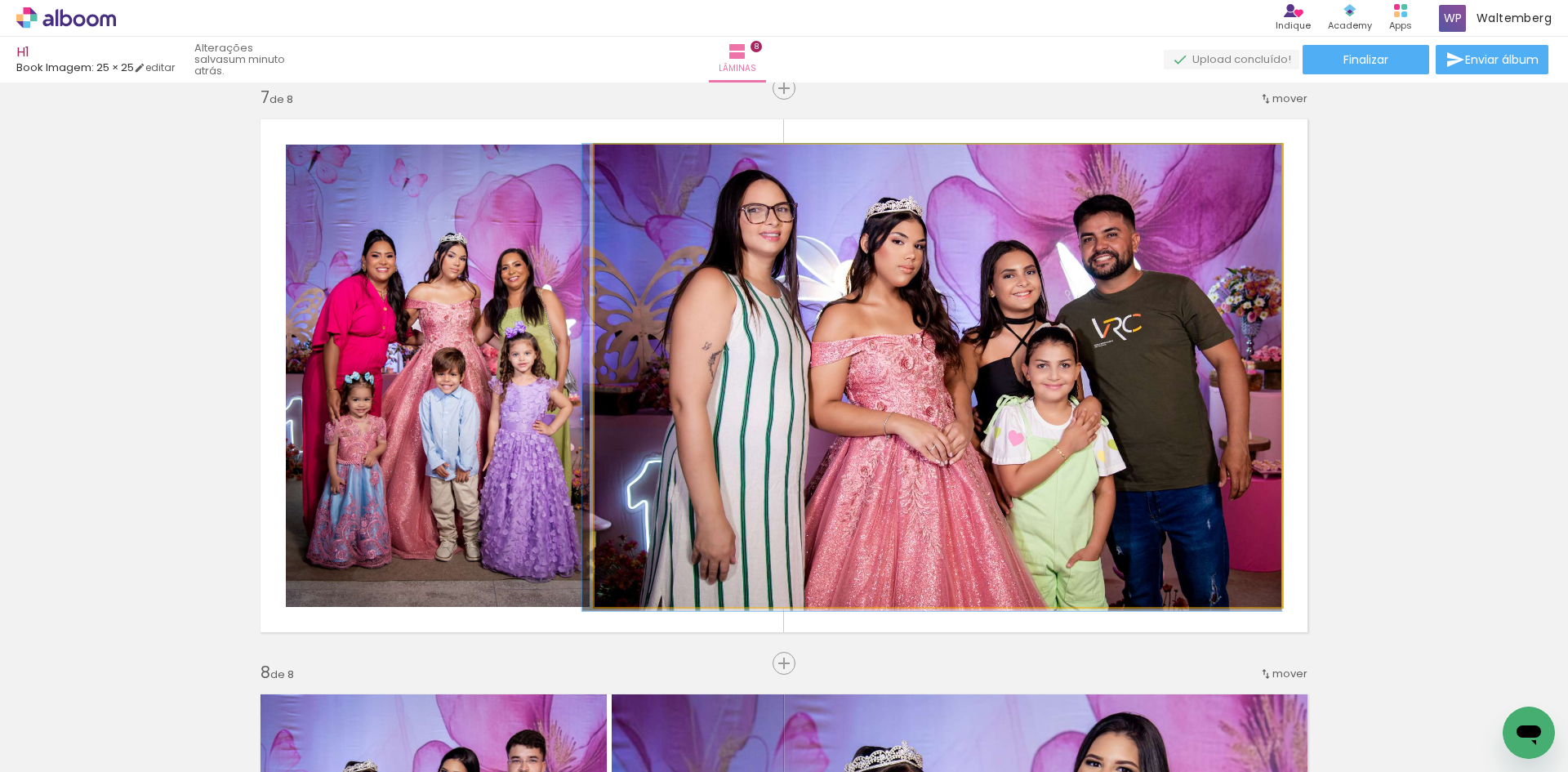
drag, startPoint x: 990, startPoint y: 327, endPoint x: 964, endPoint y: 336, distance: 27.5
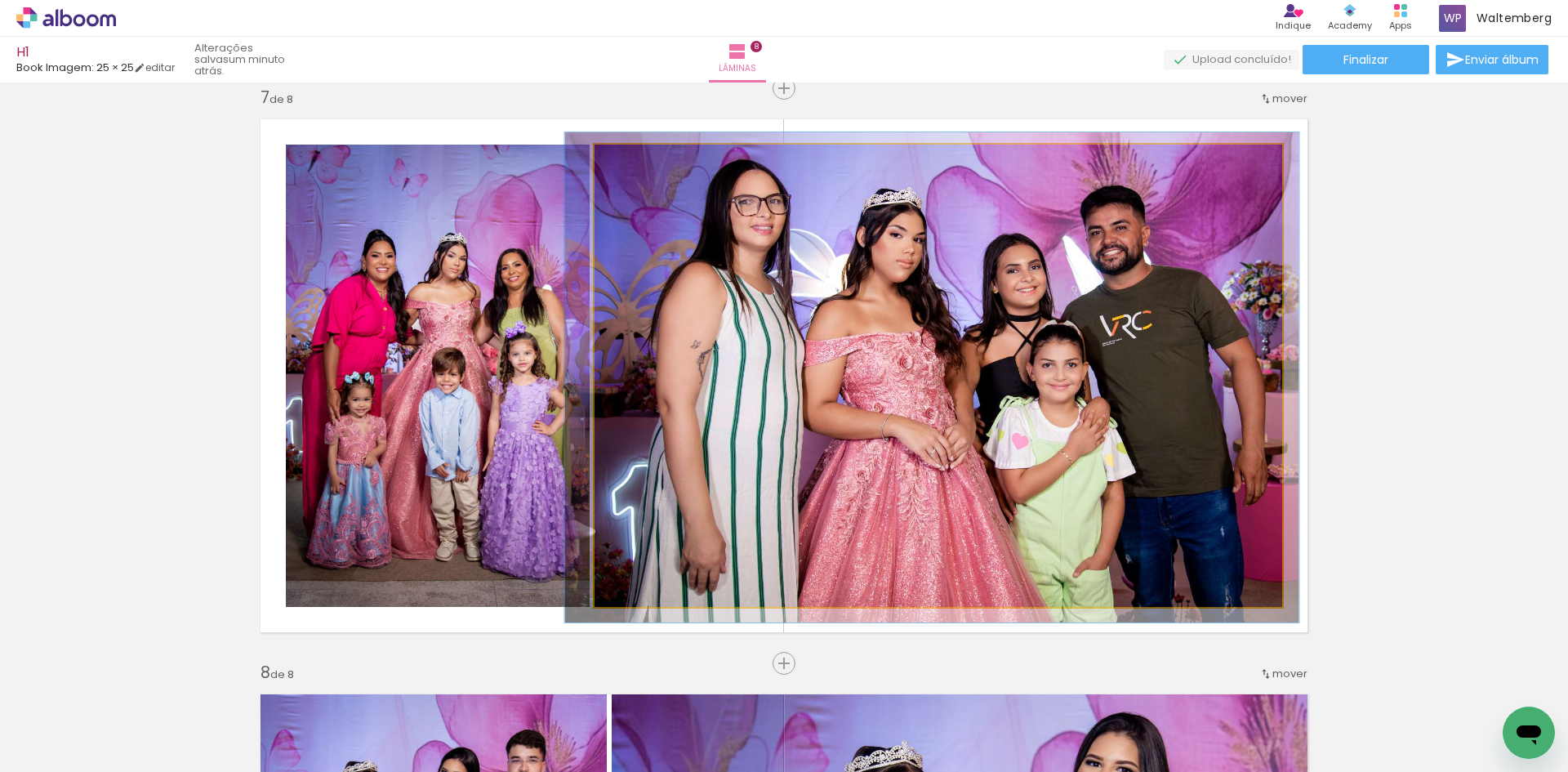
type paper-slider "106"
click at [625, 175] on quentale-photo at bounding box center [938, 375] width 688 height 462
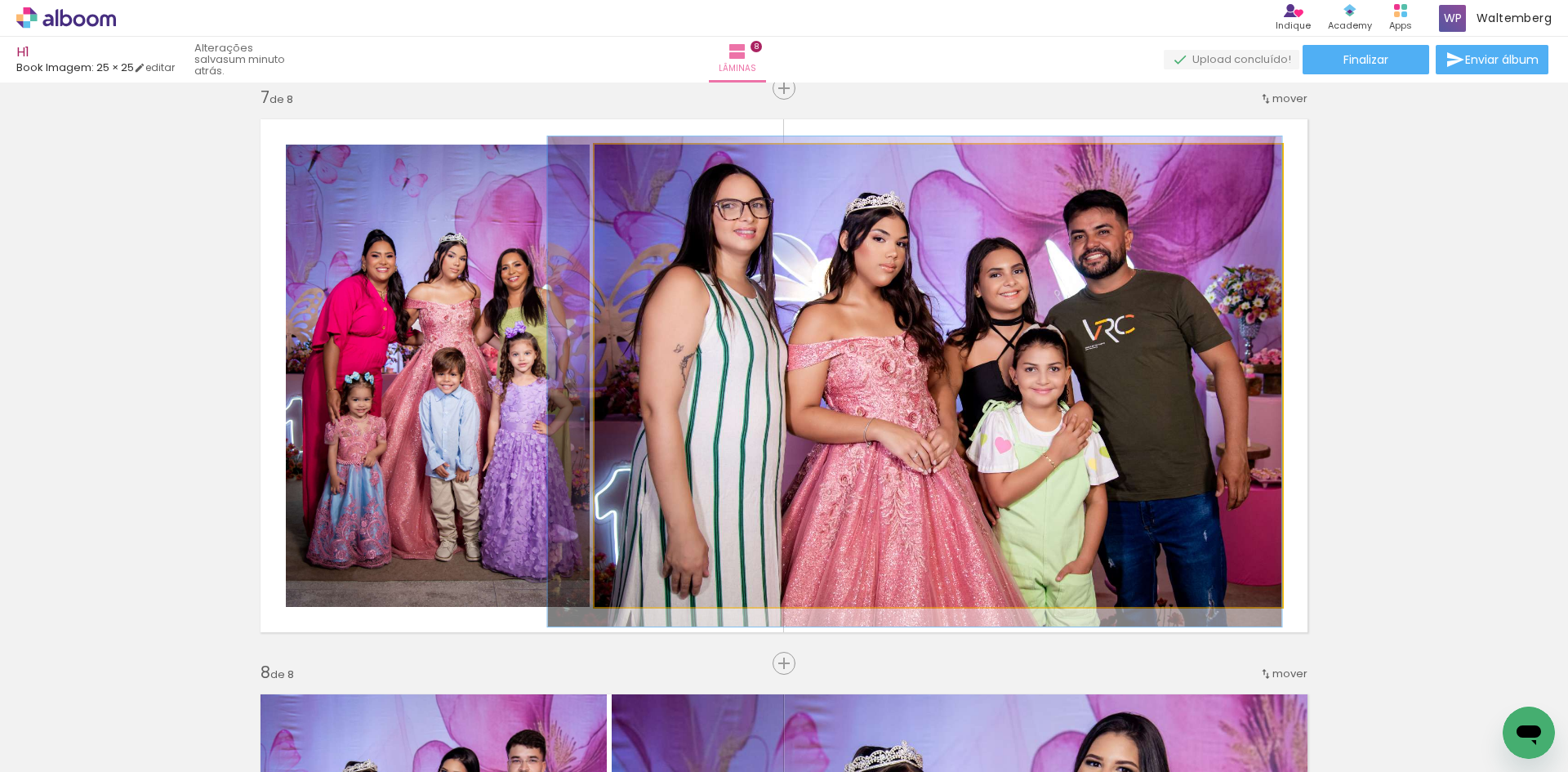
drag, startPoint x: 1052, startPoint y: 307, endPoint x: 1026, endPoint y: 310, distance: 26.2
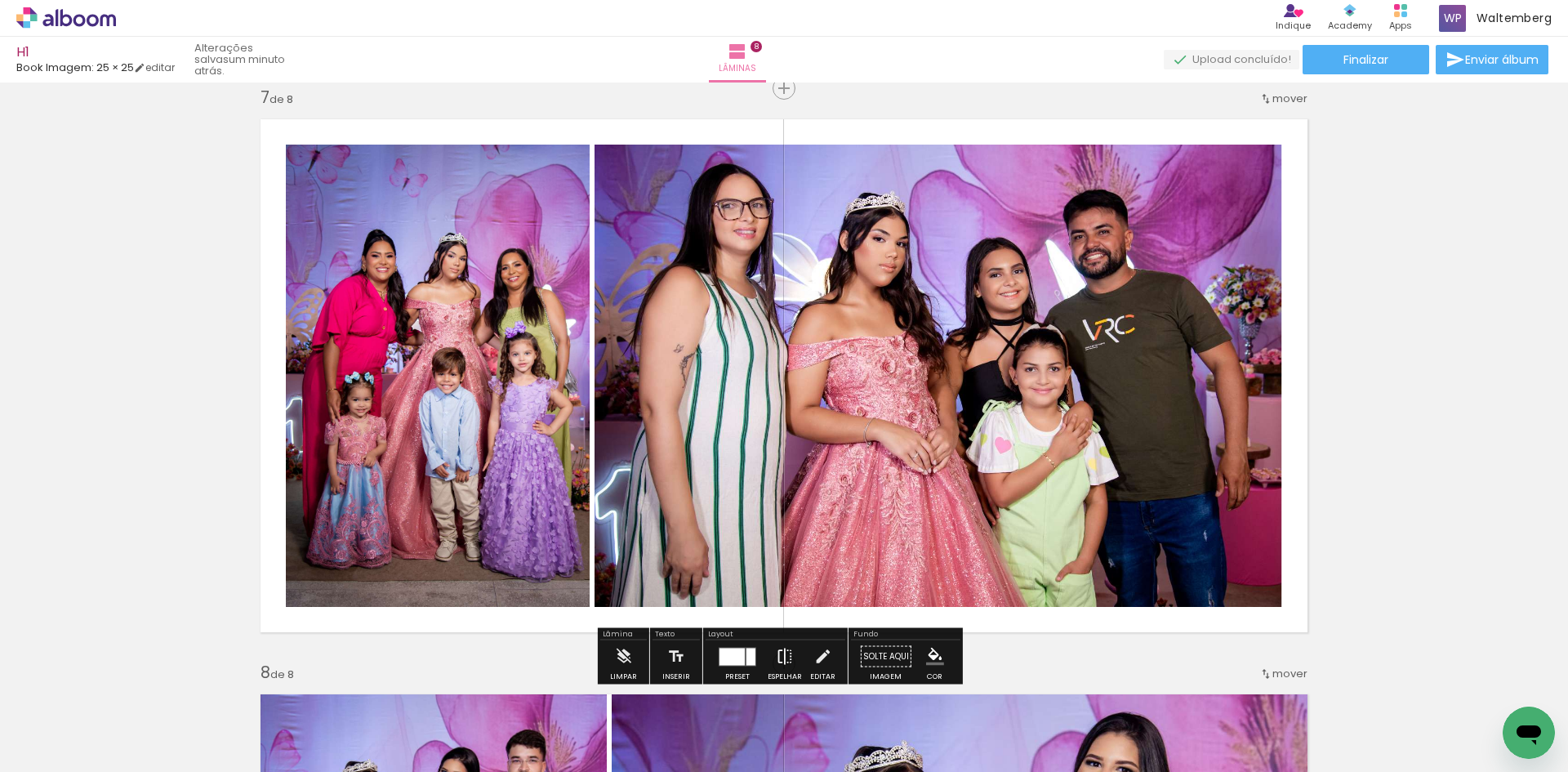
click at [787, 652] on iron-icon at bounding box center [784, 657] width 18 height 33
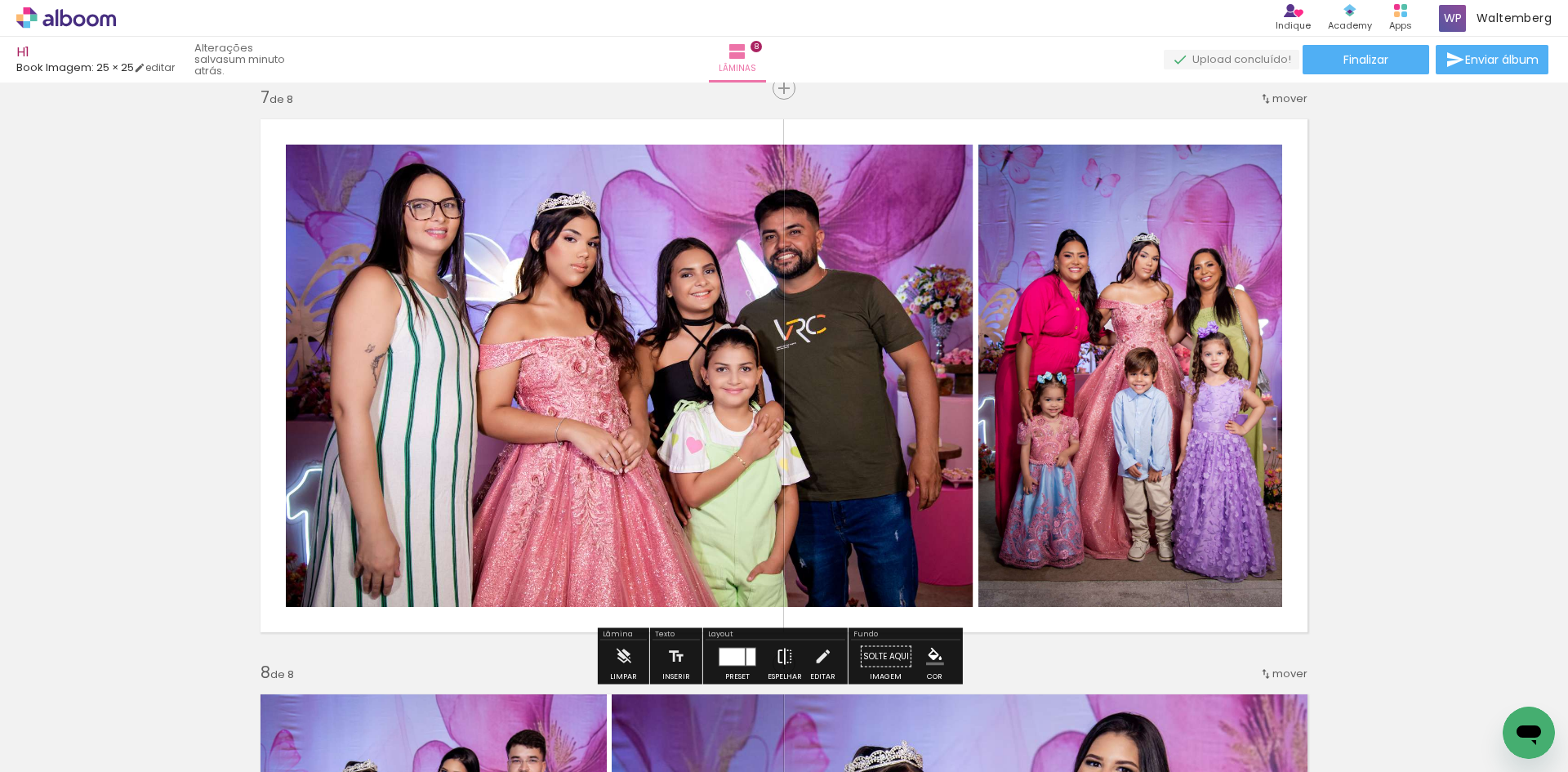
click at [784, 659] on iron-icon at bounding box center [784, 657] width 18 height 33
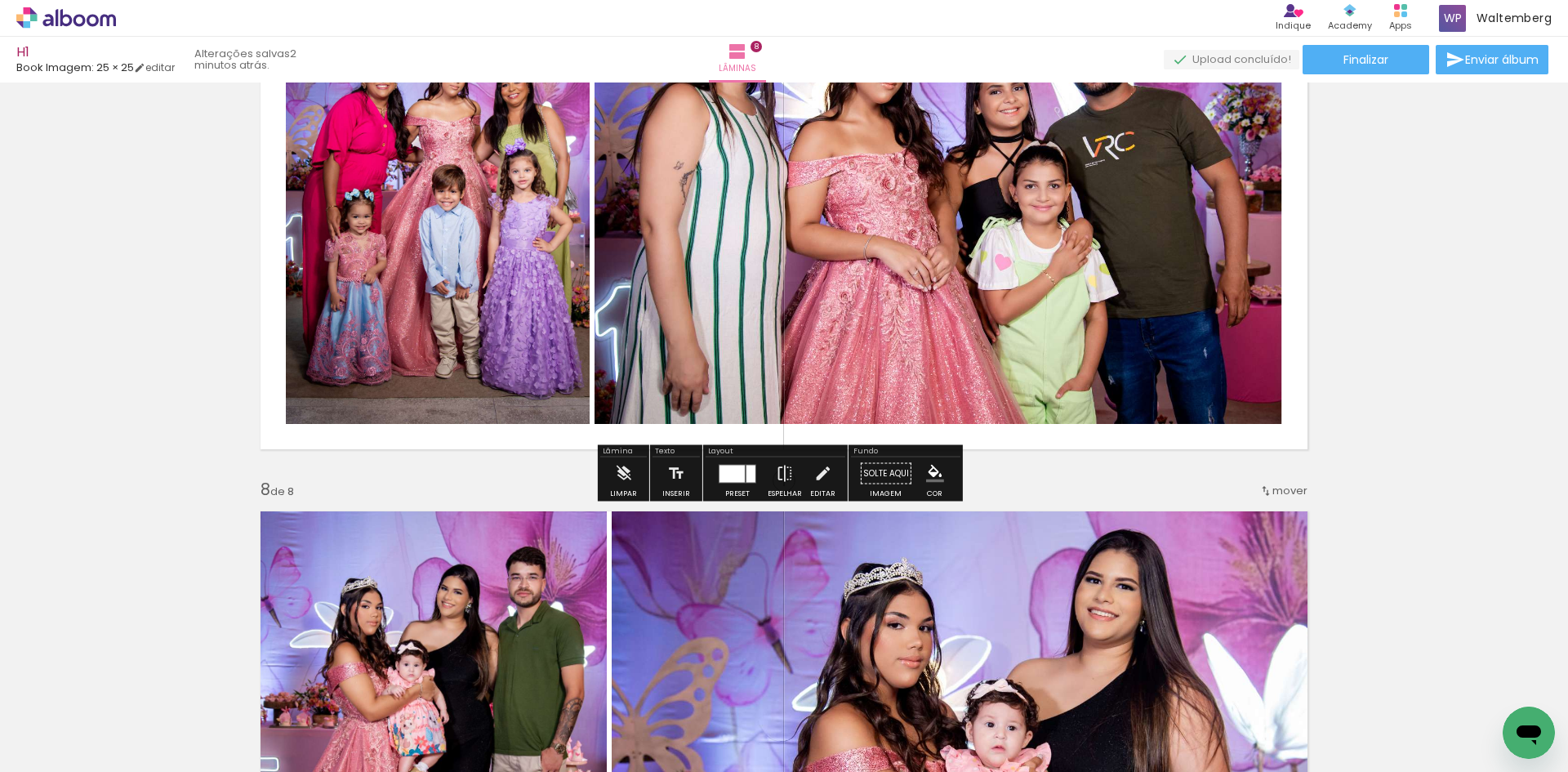
scroll to position [3718, 0]
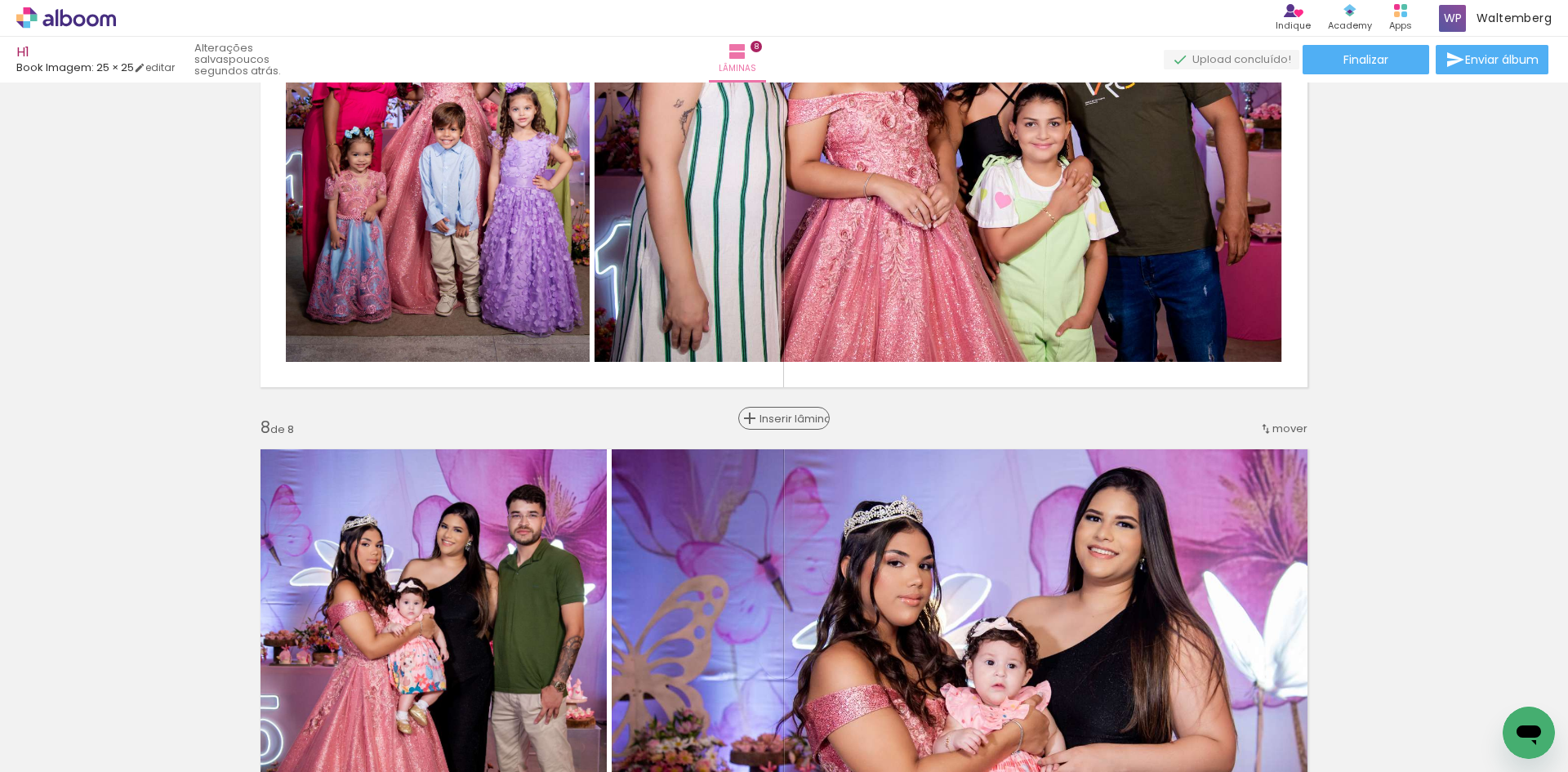
click at [762, 413] on span "Inserir lâmina" at bounding box center [791, 418] width 64 height 11
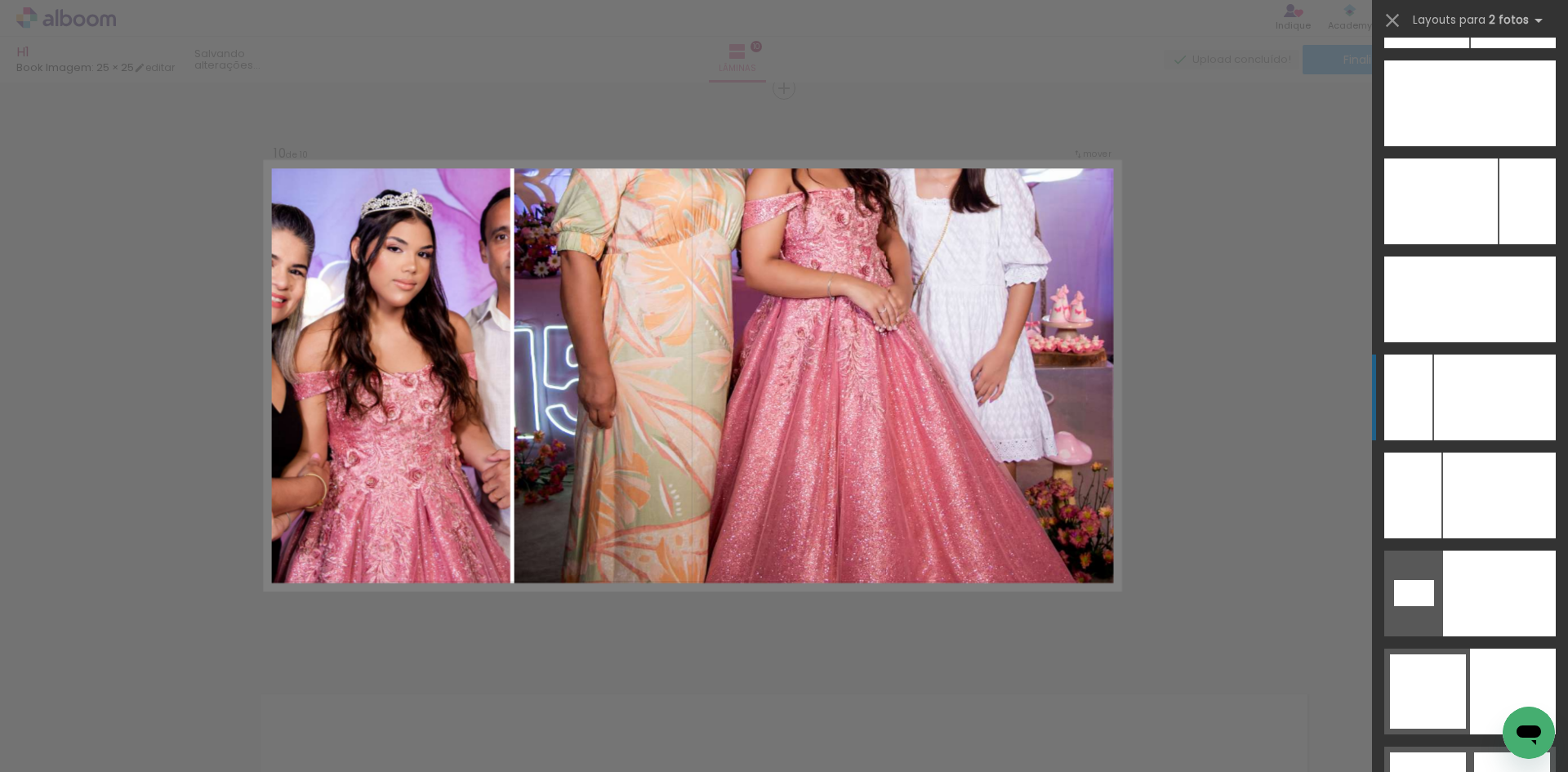
scroll to position [7518, 0]
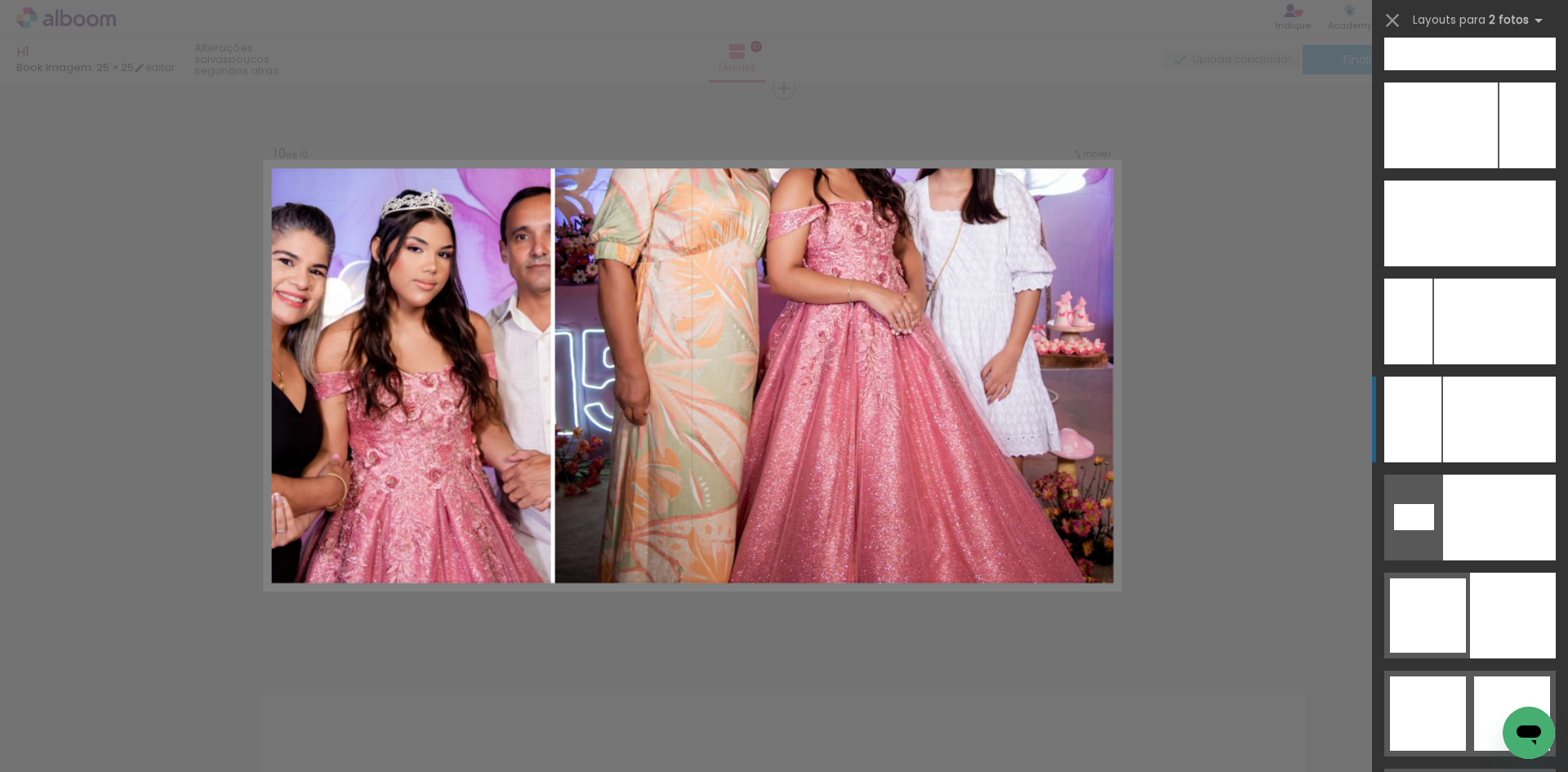
click at [1493, 412] on div at bounding box center [1499, 419] width 113 height 86
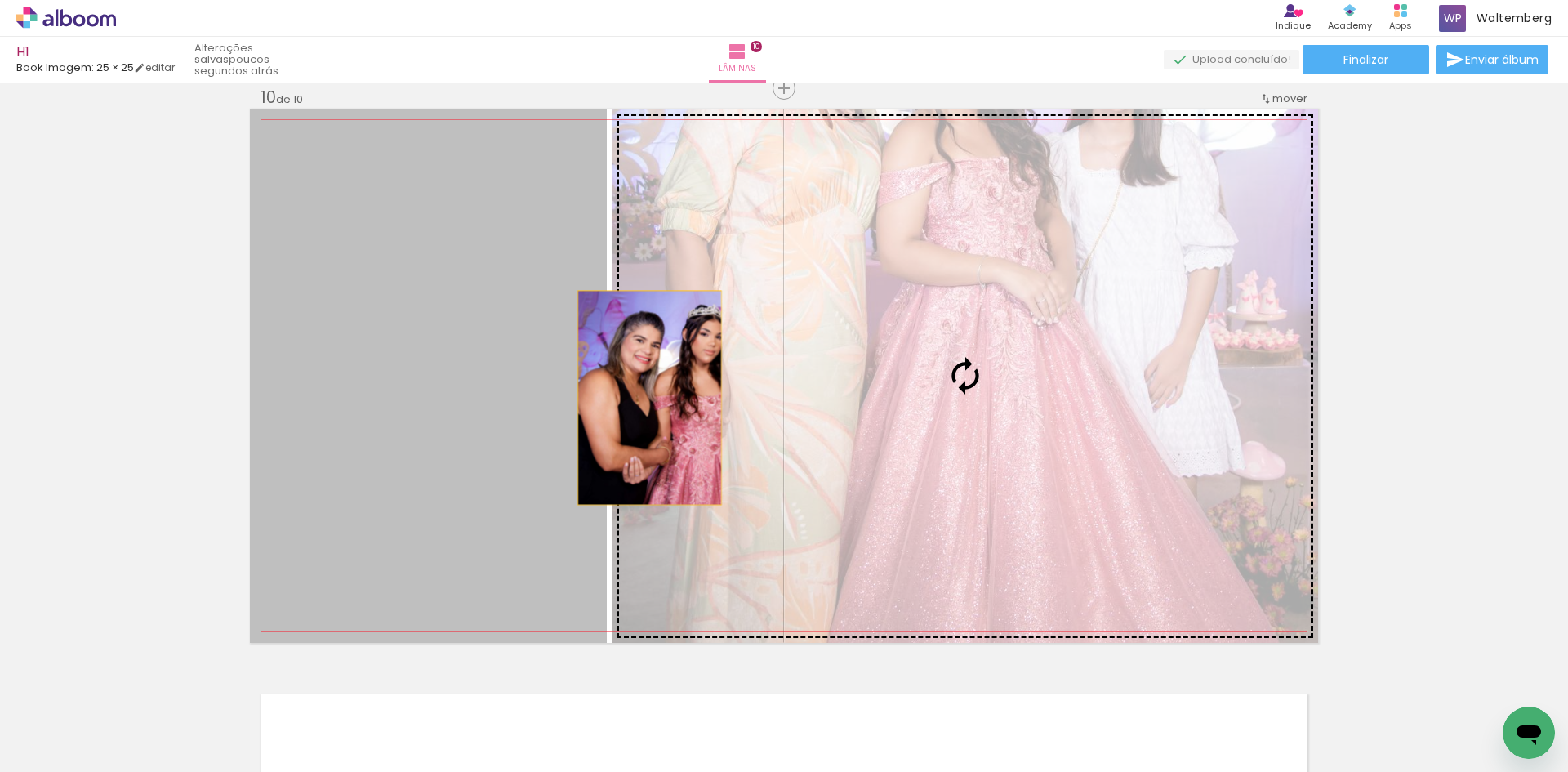
drag, startPoint x: 644, startPoint y: 398, endPoint x: 901, endPoint y: 350, distance: 261.4
click at [0, 0] on slot at bounding box center [0, 0] width 0 height 0
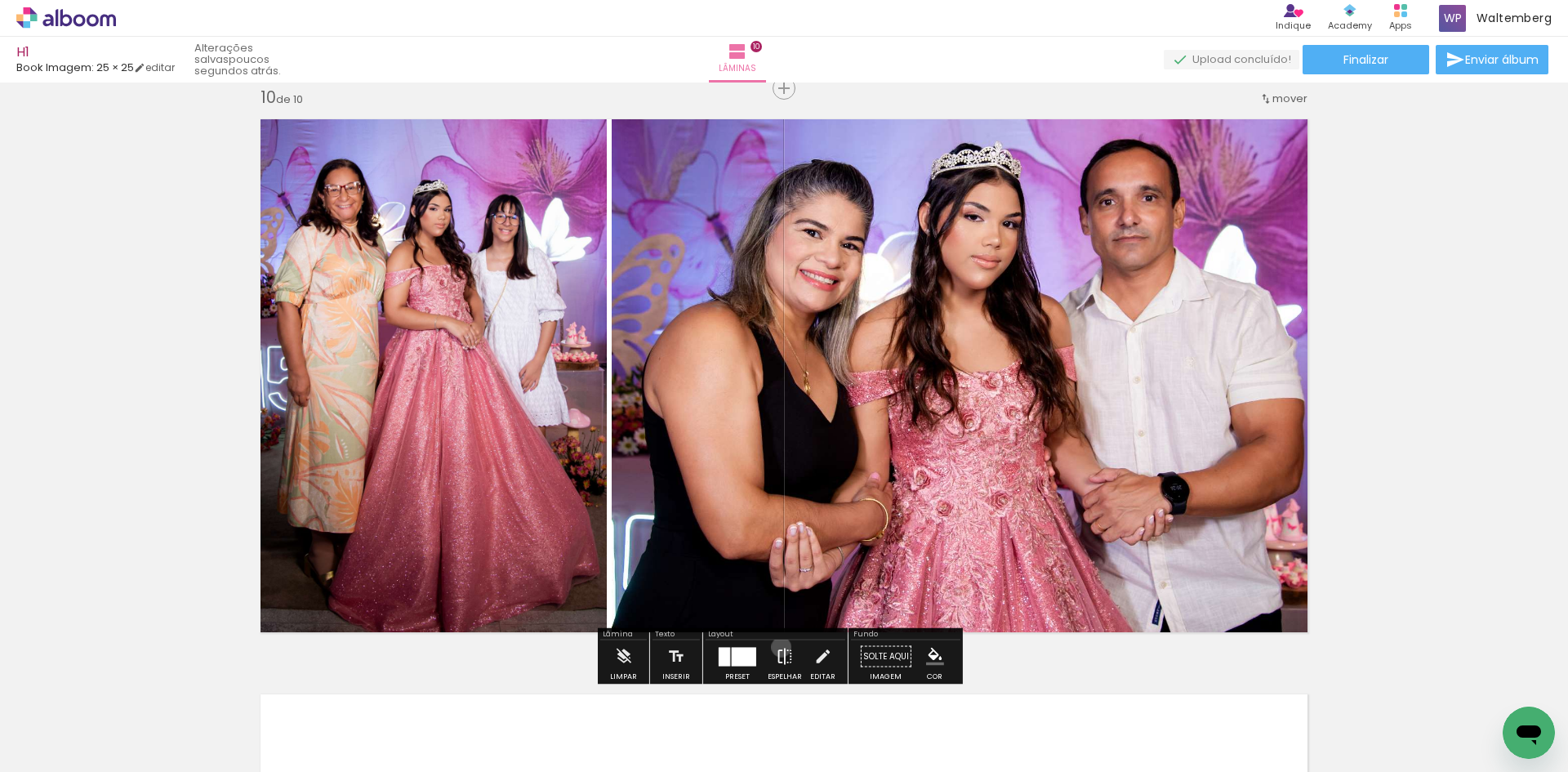
click at [778, 647] on iron-icon at bounding box center [784, 657] width 18 height 33
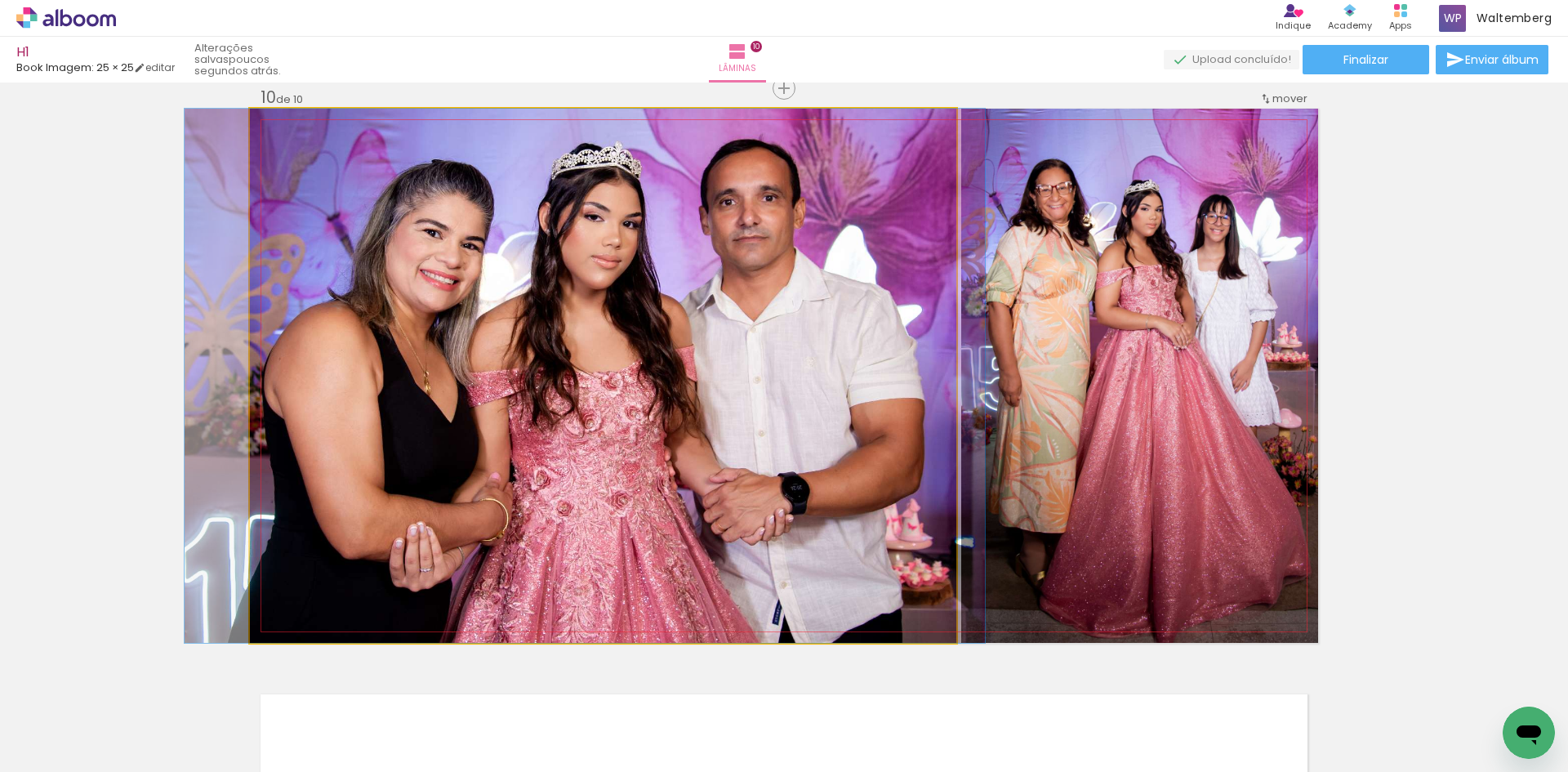
drag, startPoint x: 882, startPoint y: 331, endPoint x: 870, endPoint y: 354, distance: 25.9
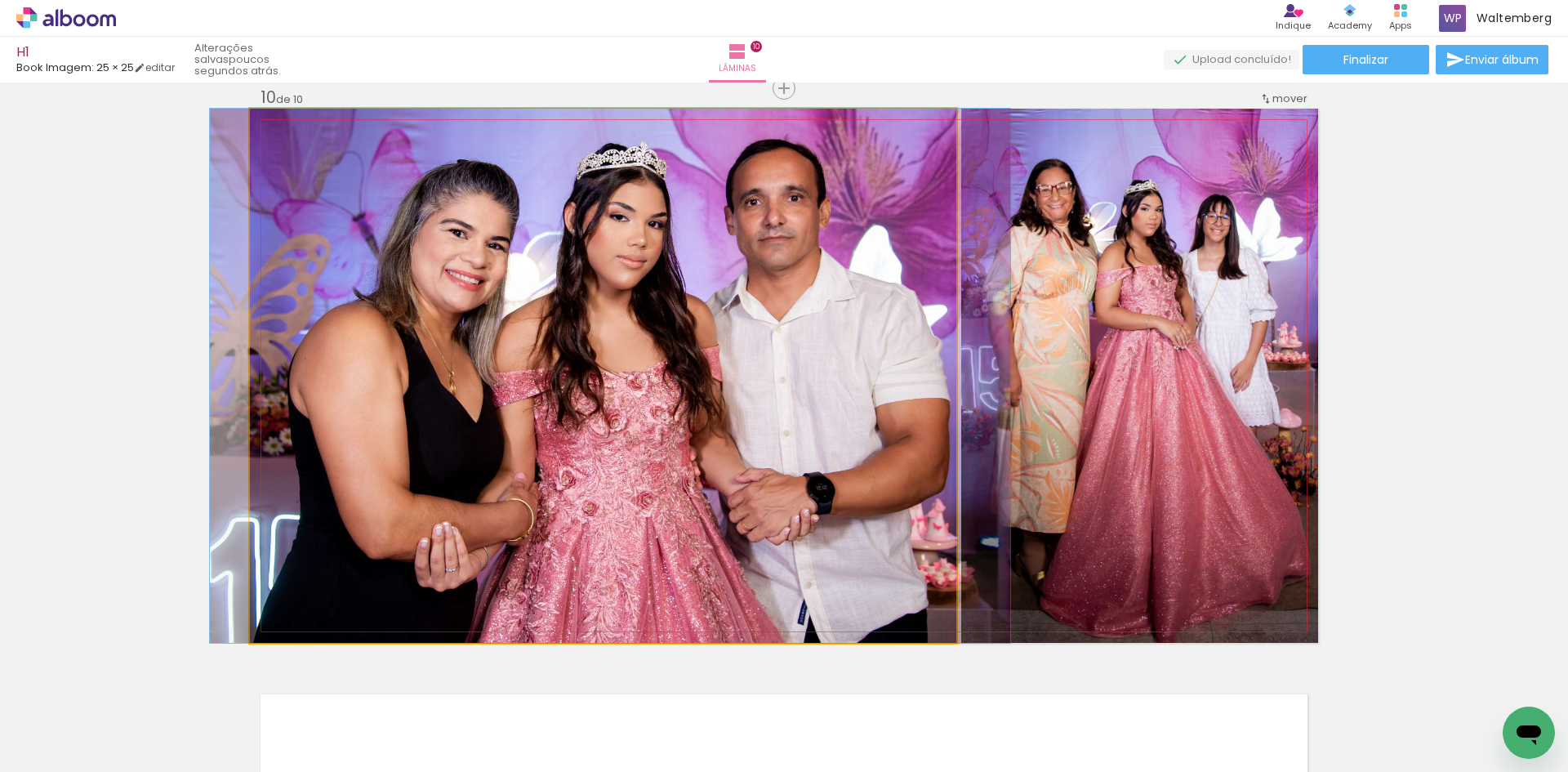
drag, startPoint x: 870, startPoint y: 354, endPoint x: 894, endPoint y: 354, distance: 24.0
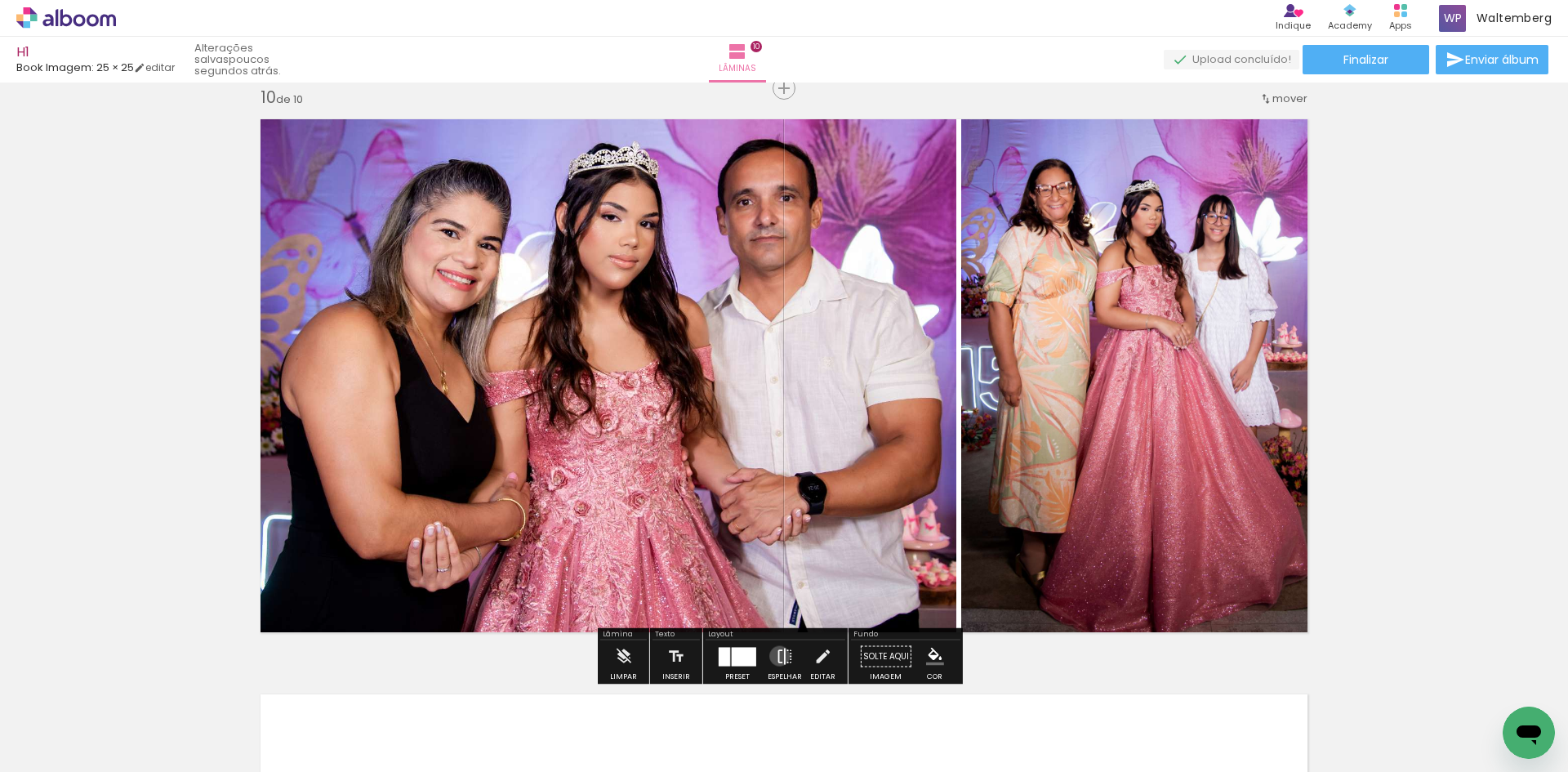
click at [776, 656] on iron-icon at bounding box center [784, 657] width 18 height 33
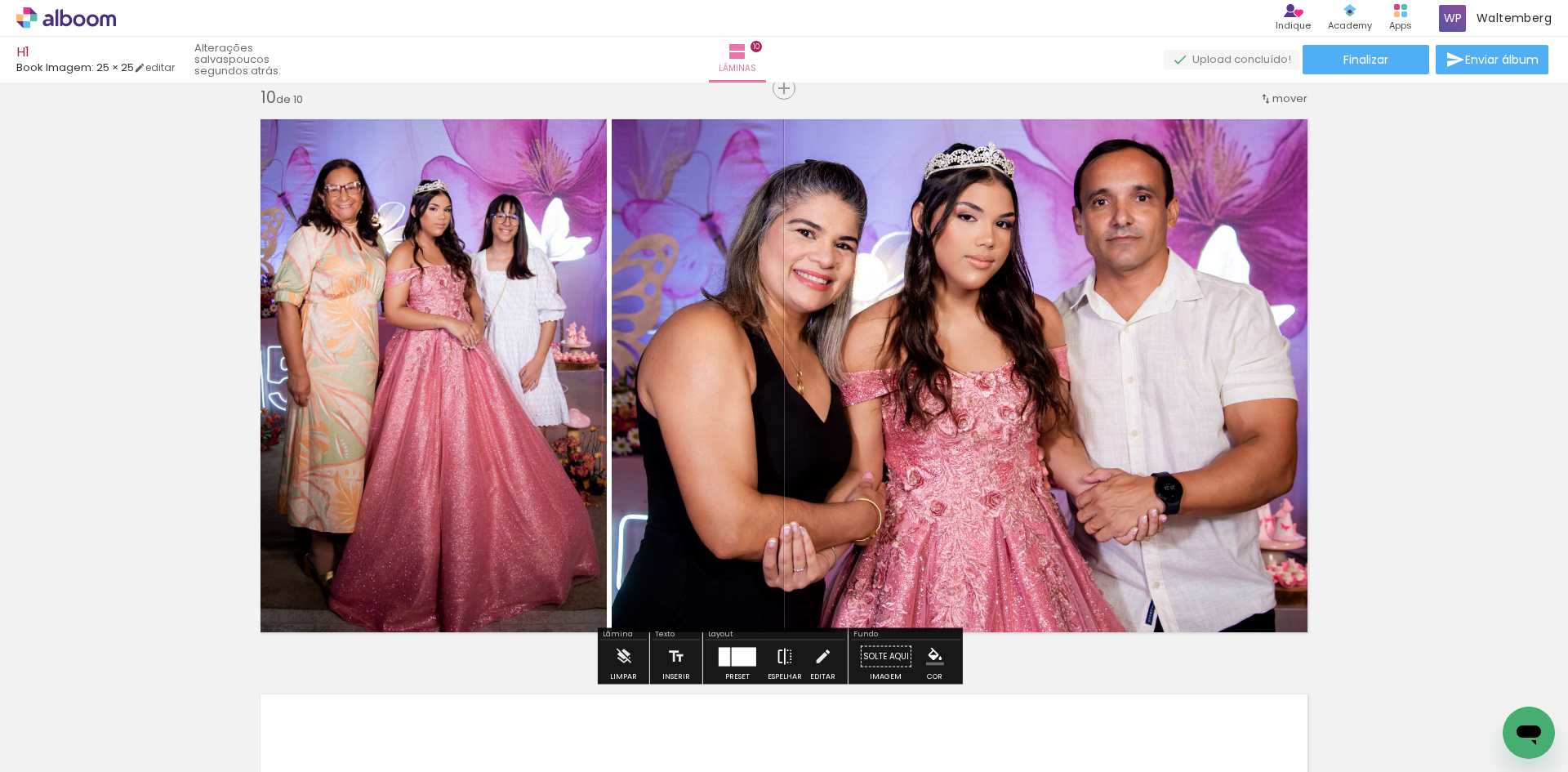
click at [783, 659] on iron-icon at bounding box center [784, 657] width 18 height 33
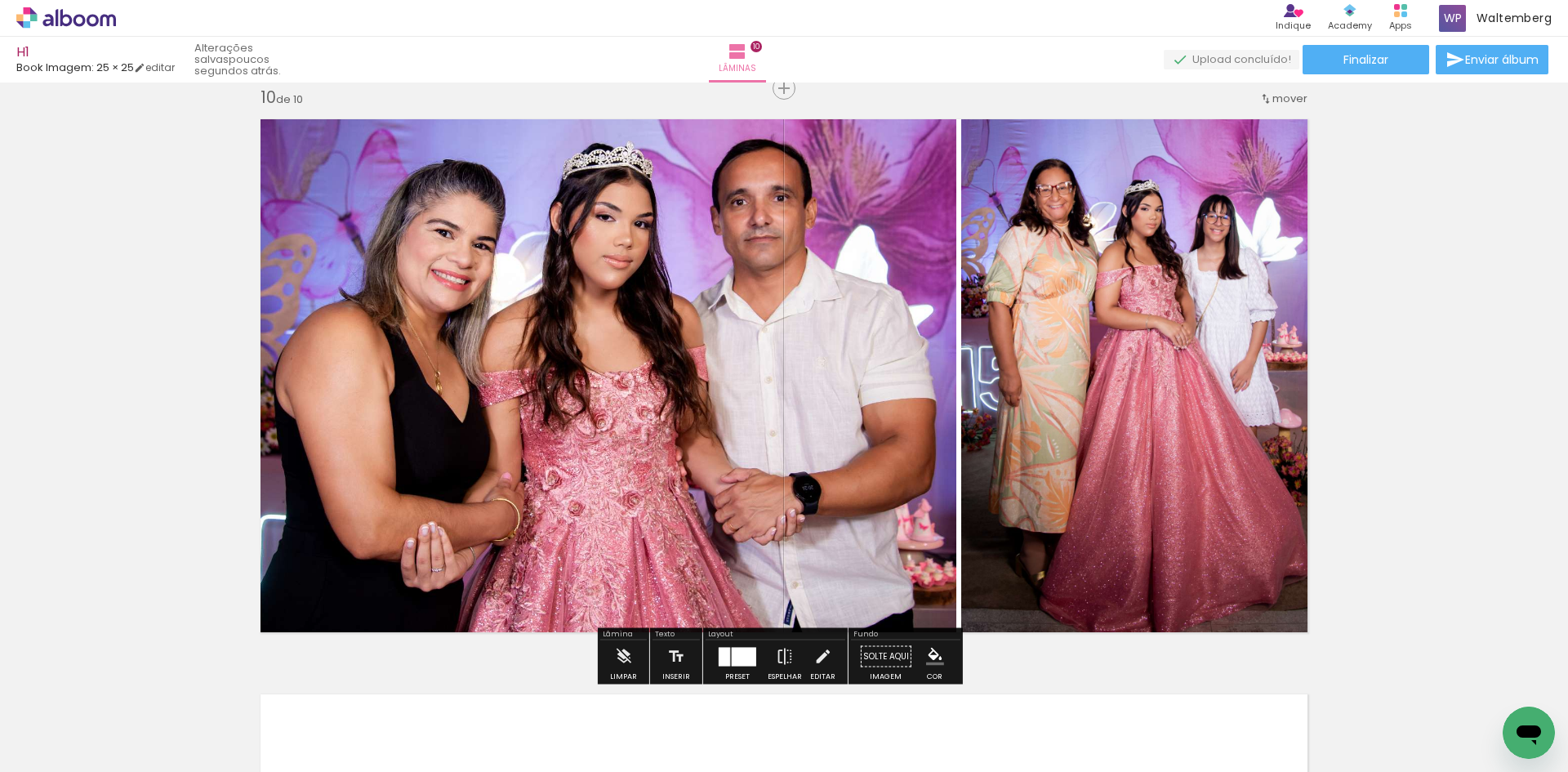
click at [735, 667] on div at bounding box center [738, 657] width 44 height 33
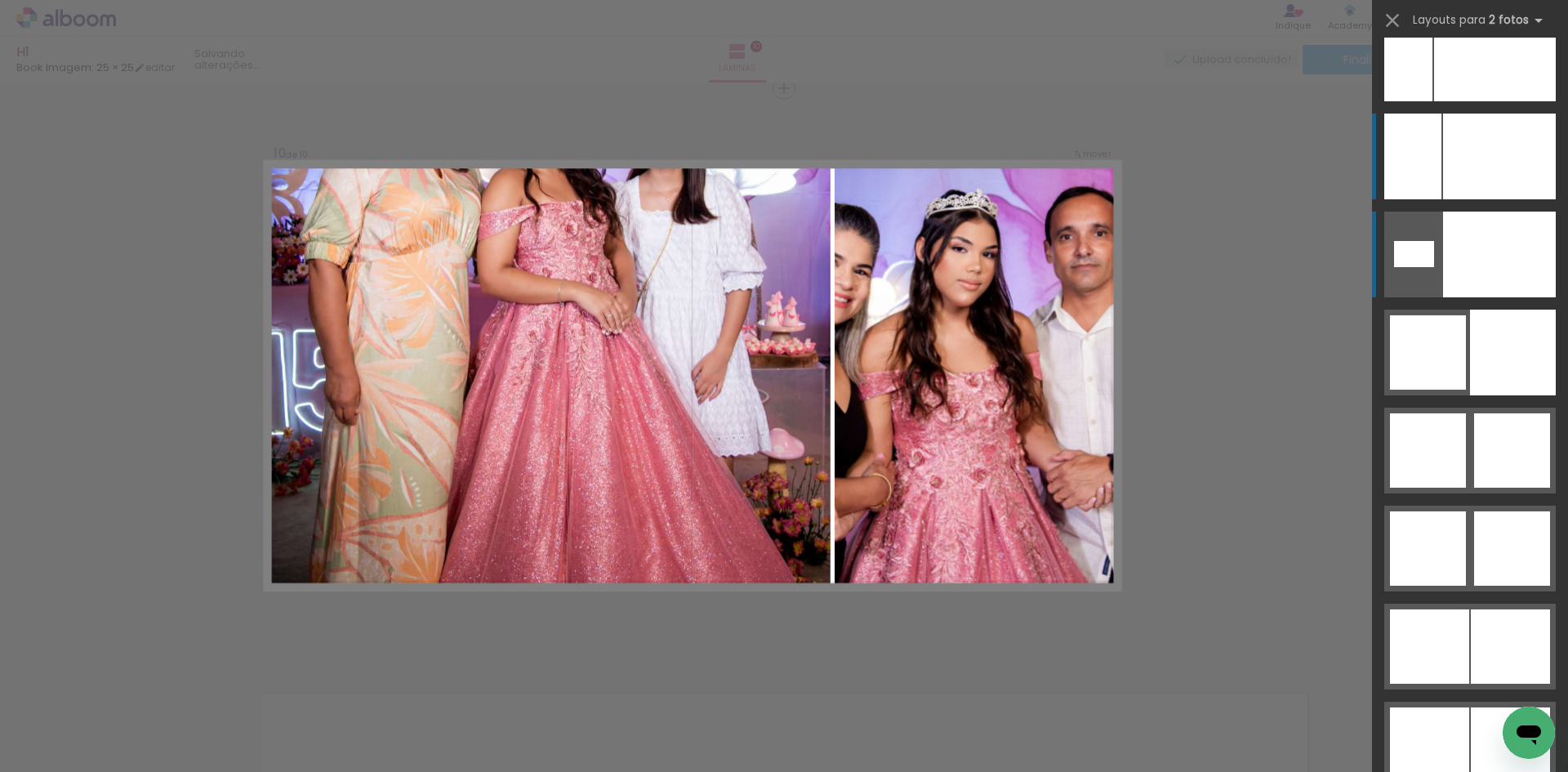
scroll to position [7600, 0]
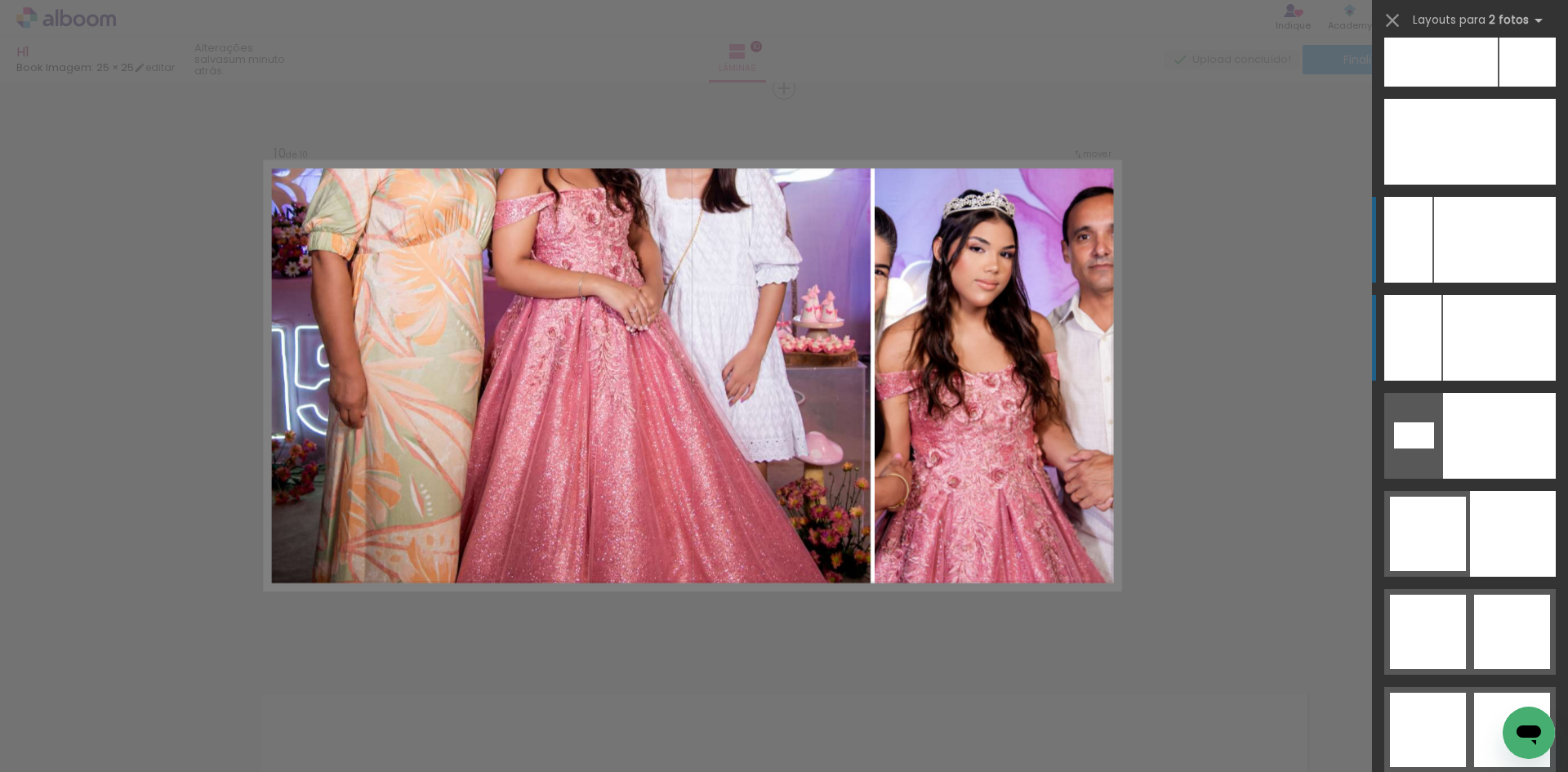
click at [1472, 246] on div at bounding box center [1495, 239] width 122 height 86
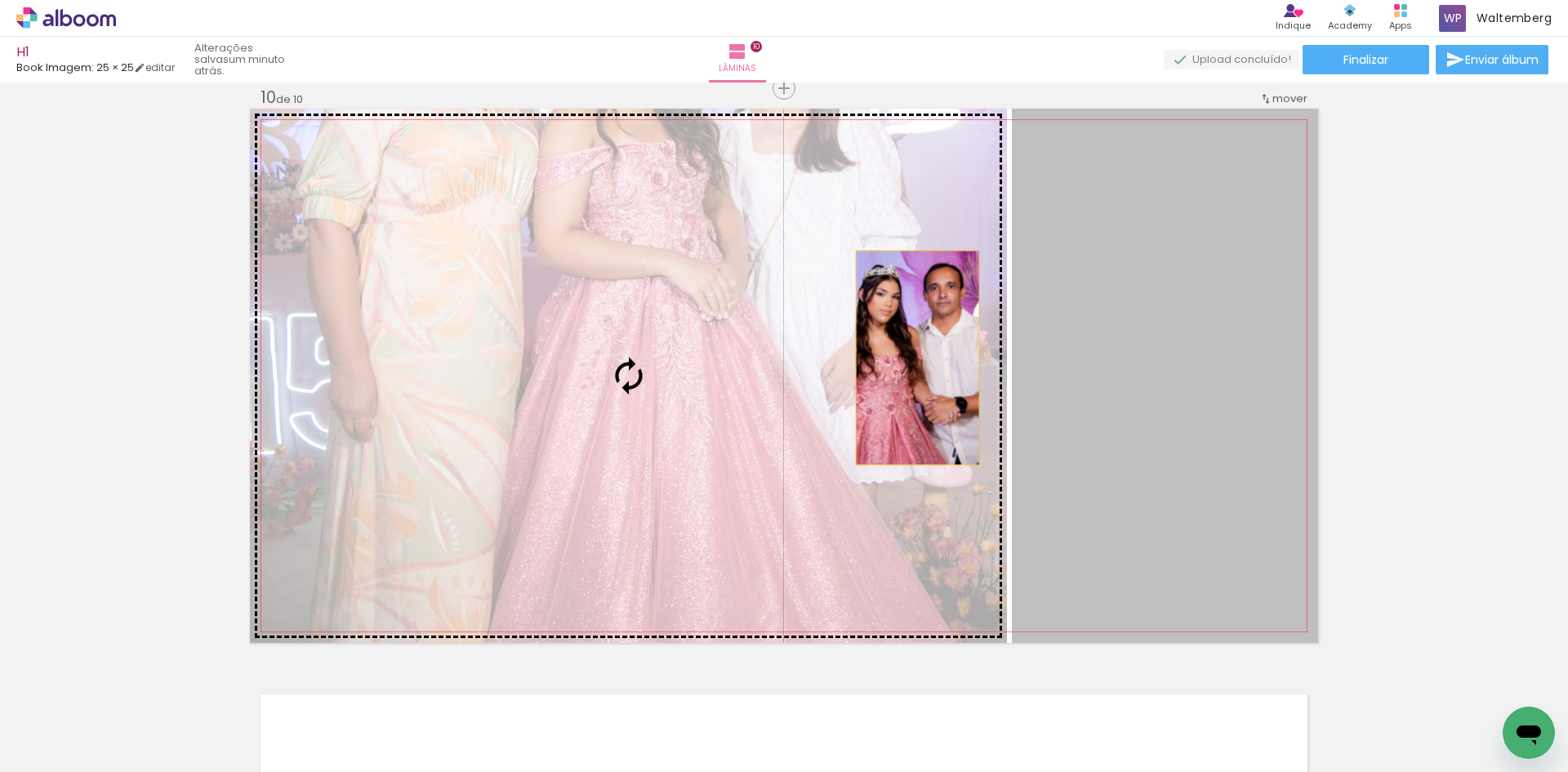
drag, startPoint x: 973, startPoint y: 352, endPoint x: 777, endPoint y: 382, distance: 198.3
click at [0, 0] on slot at bounding box center [0, 0] width 0 height 0
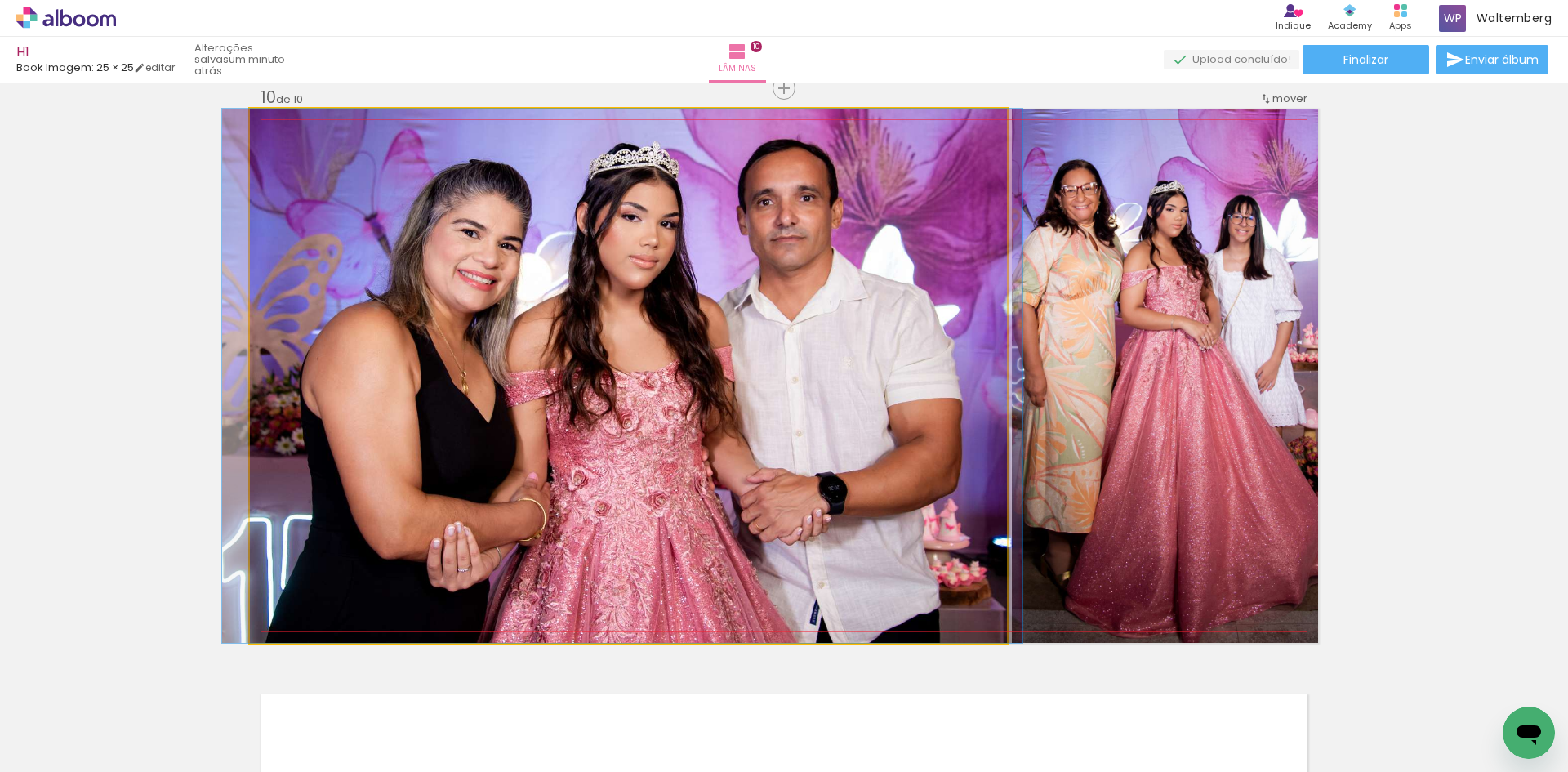
drag, startPoint x: 833, startPoint y: 288, endPoint x: 829, endPoint y: 301, distance: 13.6
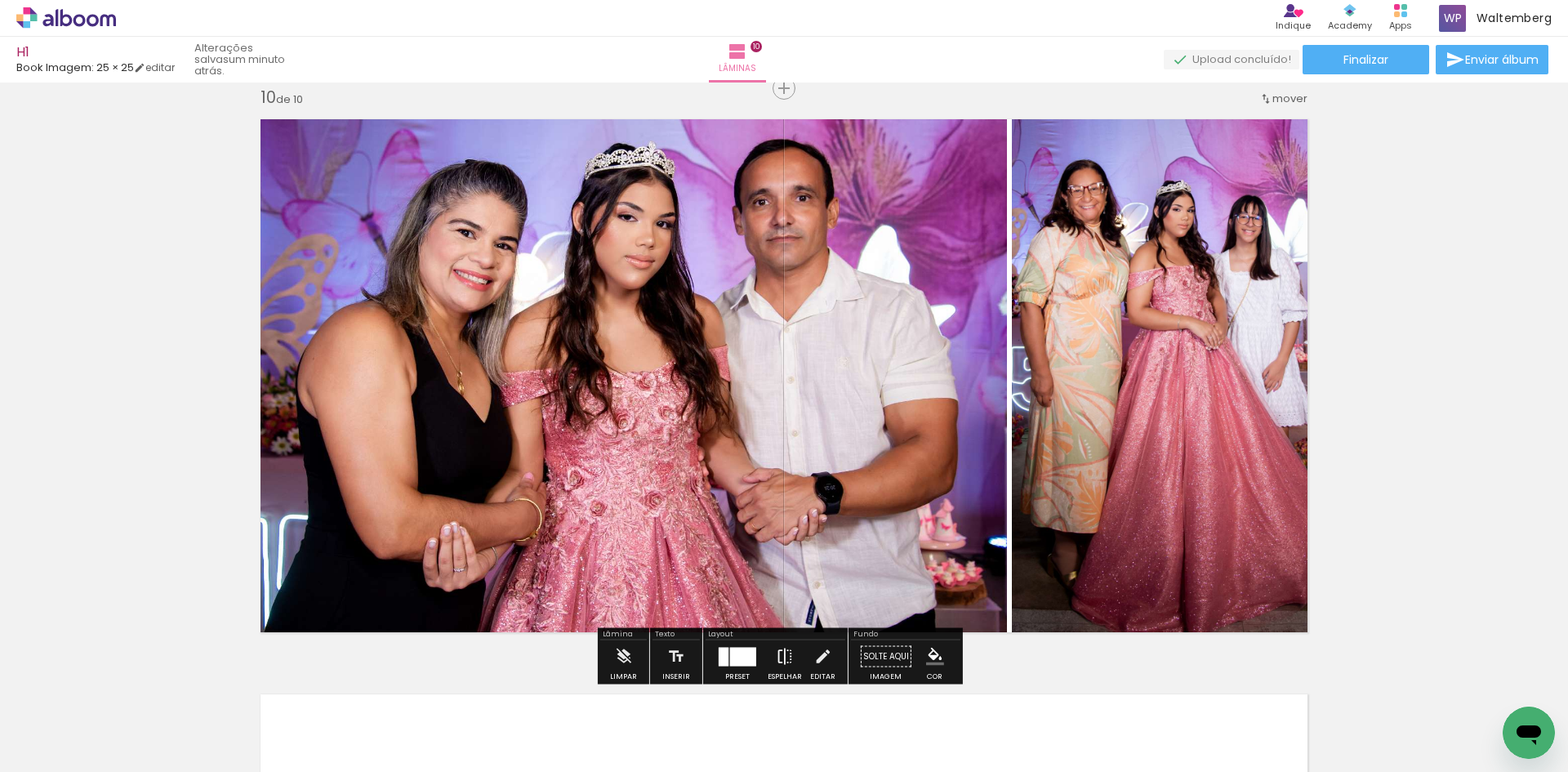
click at [789, 652] on paper-button "Espelhar" at bounding box center [785, 661] width 42 height 42
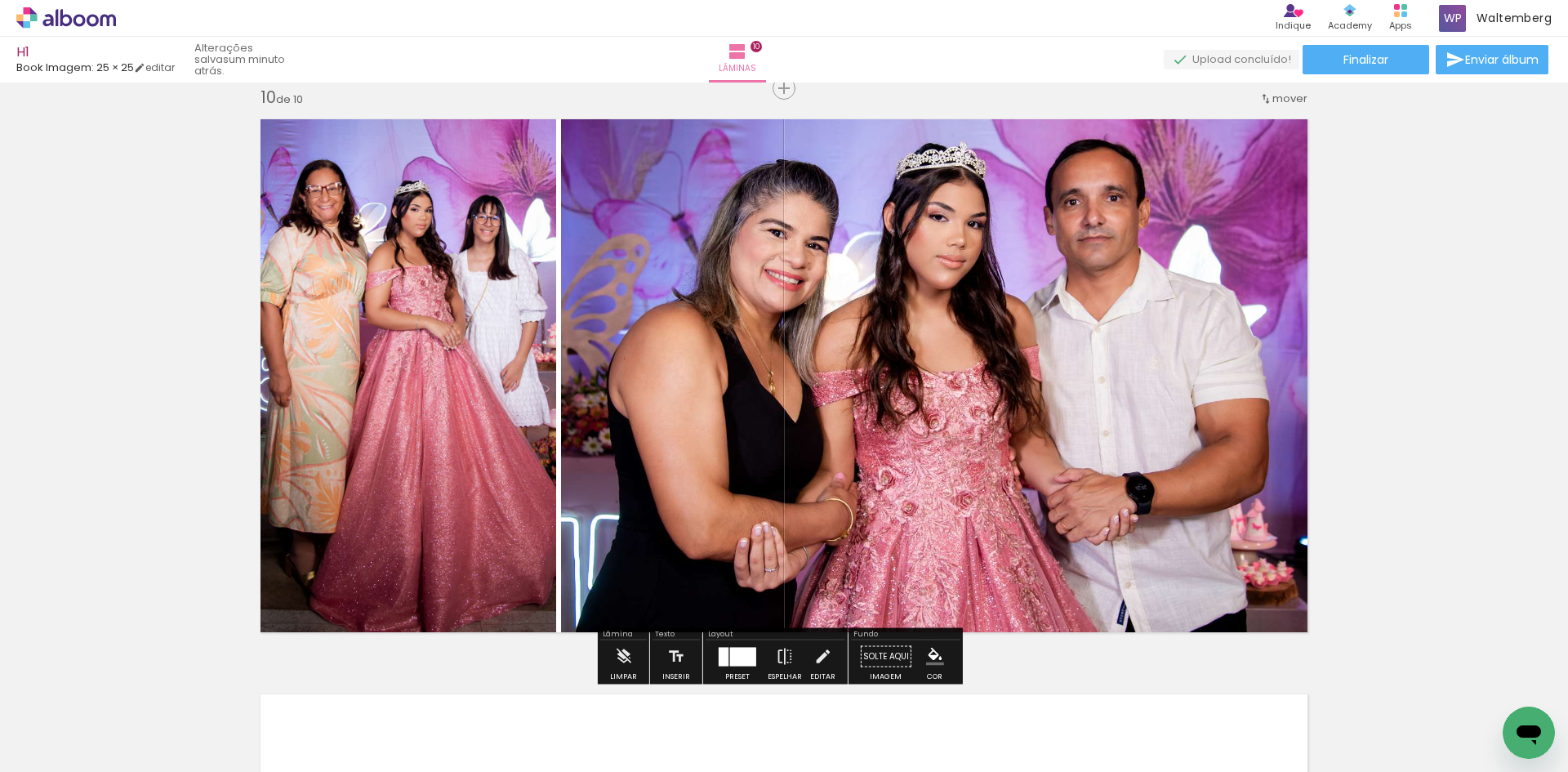
click at [736, 658] on div at bounding box center [743, 657] width 26 height 19
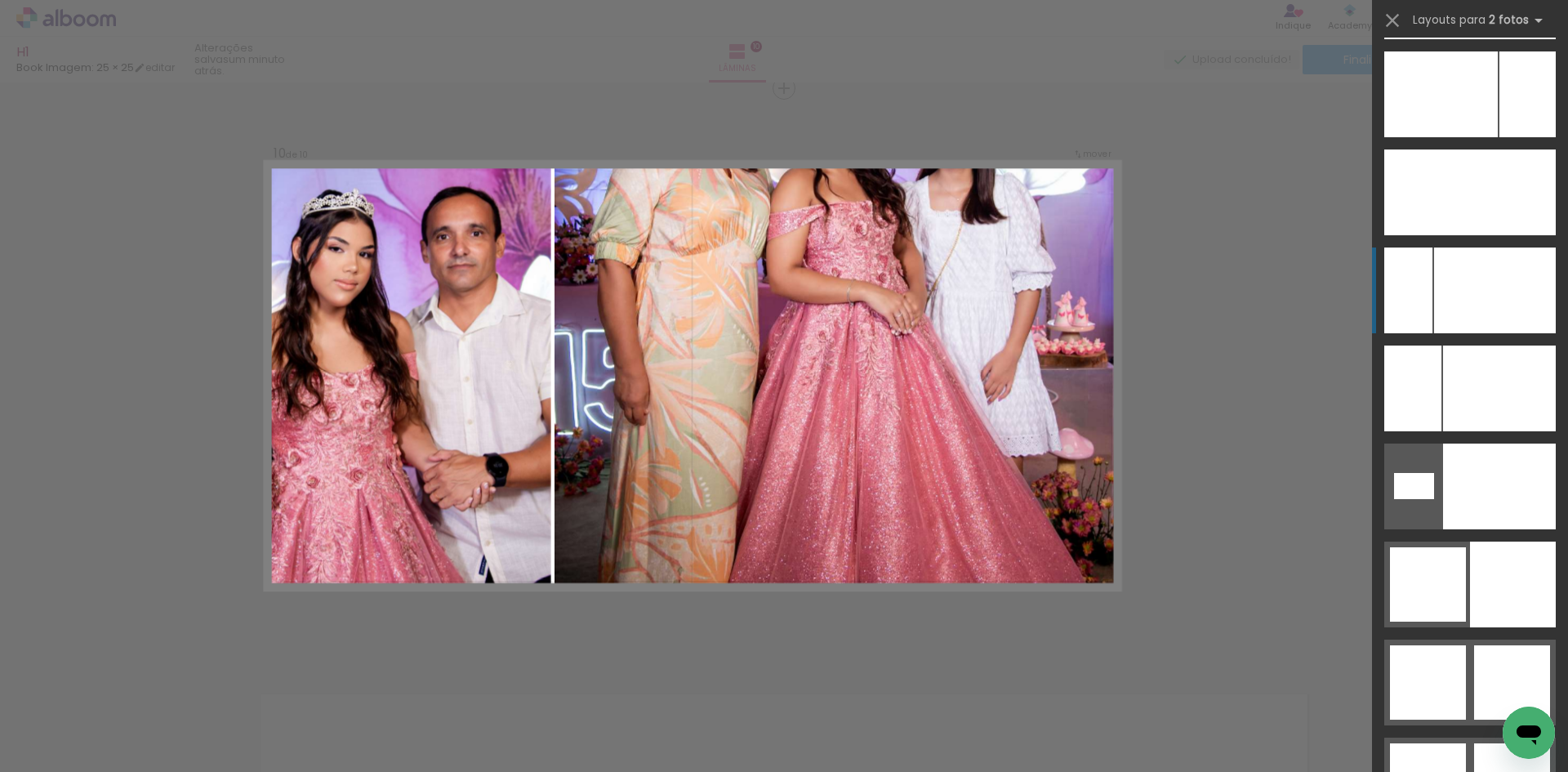
scroll to position [7501, 0]
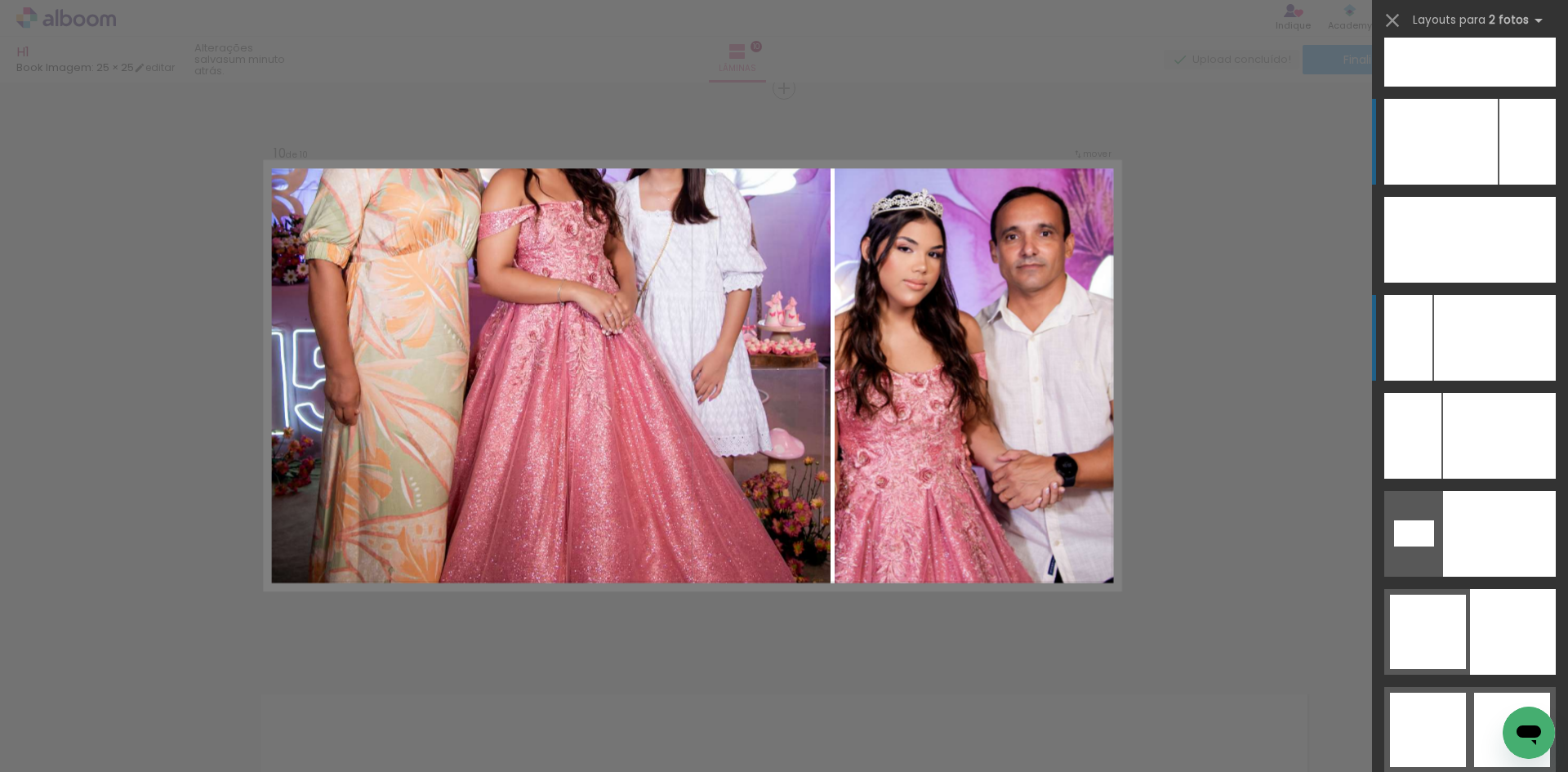
click at [1505, 120] on div at bounding box center [1527, 142] width 56 height 86
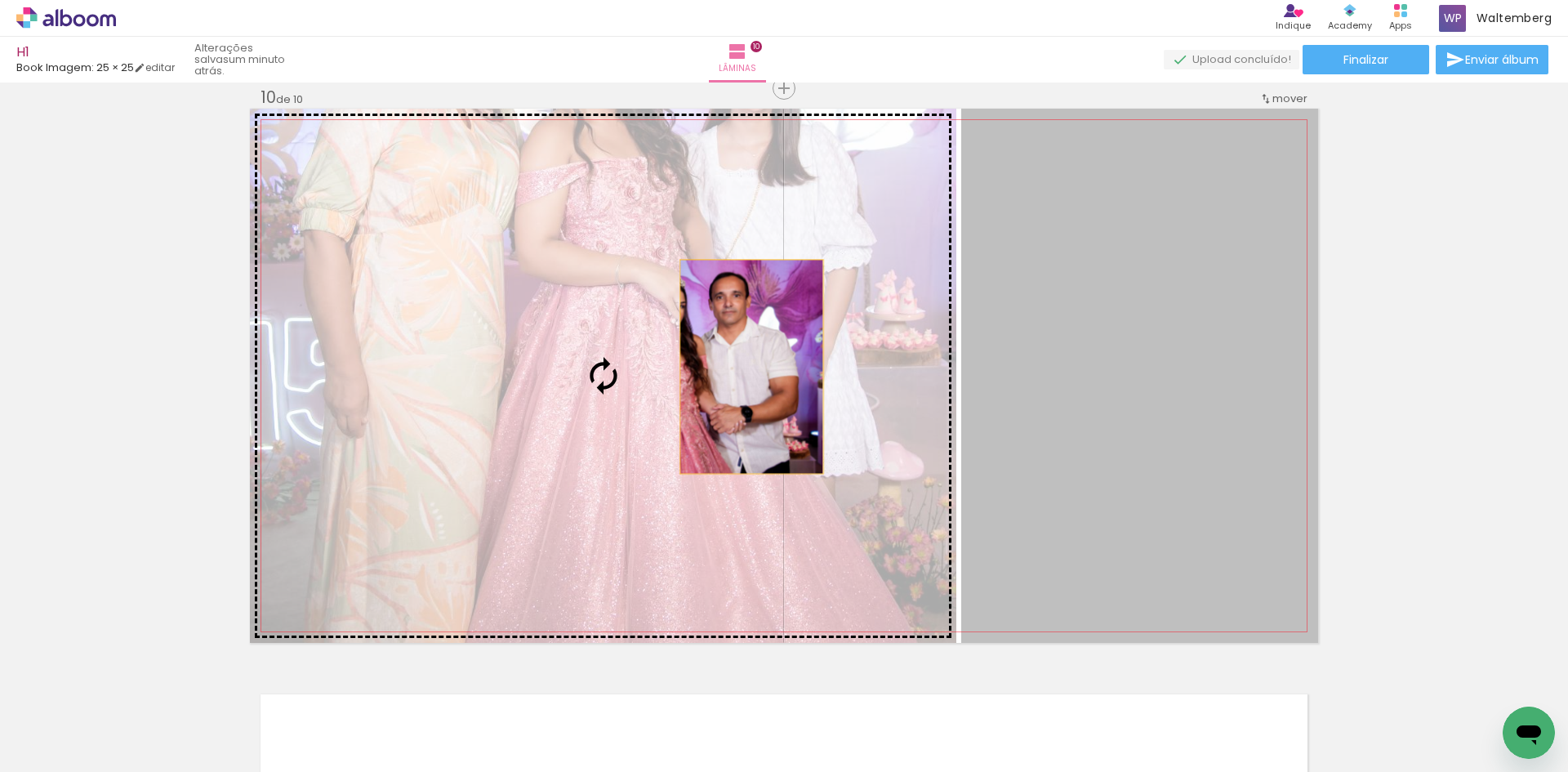
drag, startPoint x: 888, startPoint y: 348, endPoint x: 721, endPoint y: 366, distance: 168.0
click at [0, 0] on slot at bounding box center [0, 0] width 0 height 0
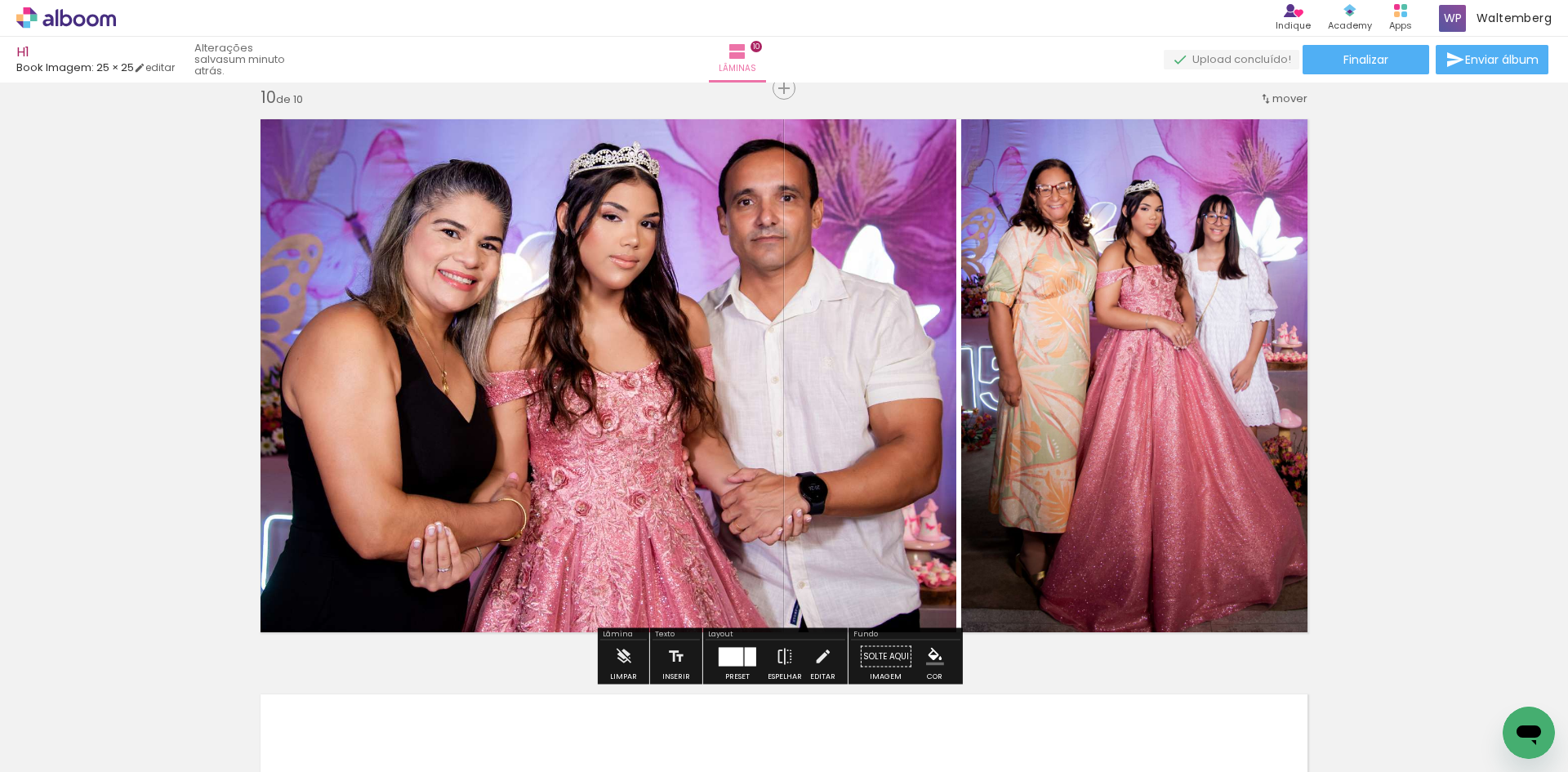
click at [745, 664] on div at bounding box center [750, 657] width 11 height 19
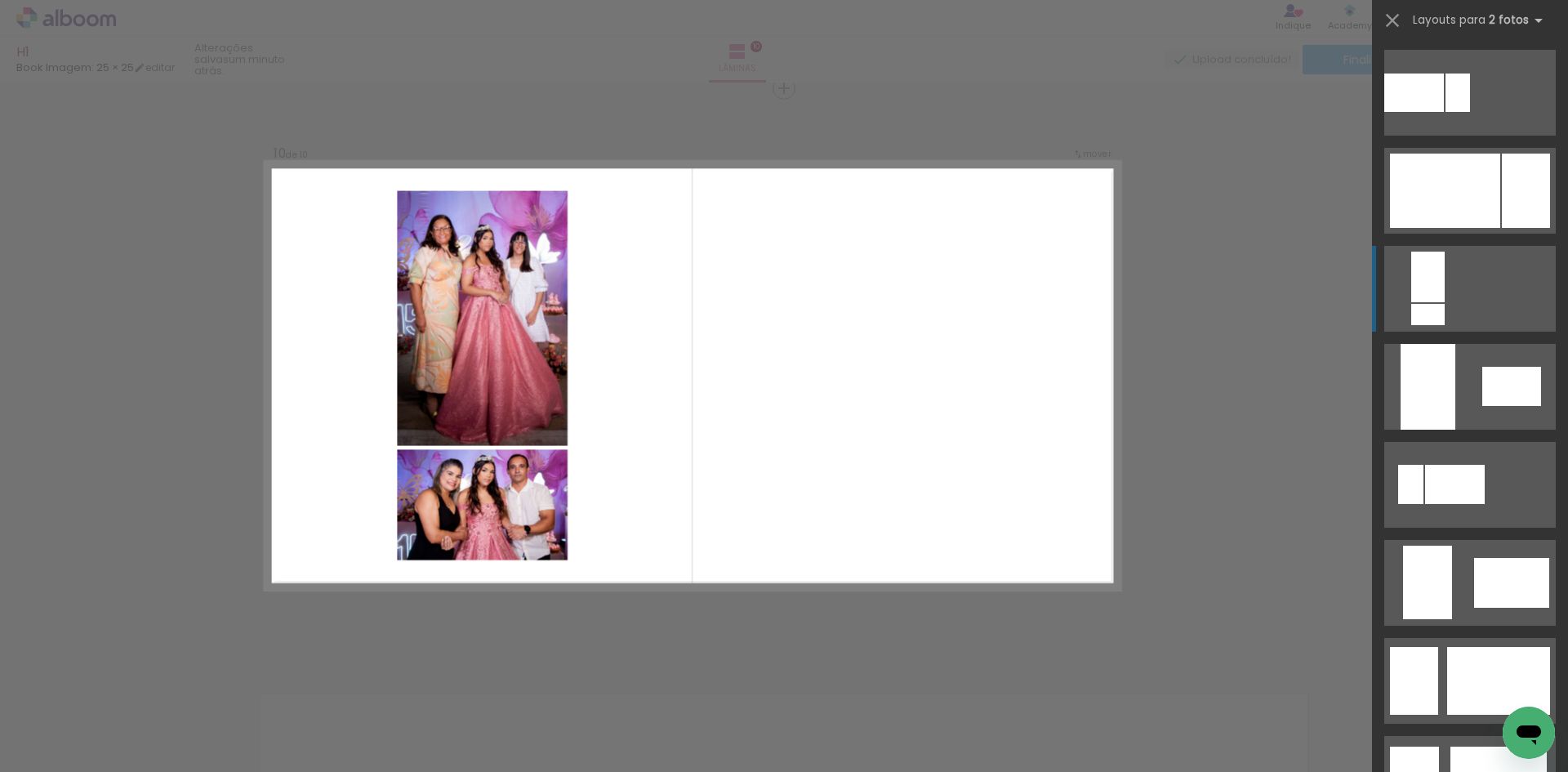
scroll to position [360, 0]
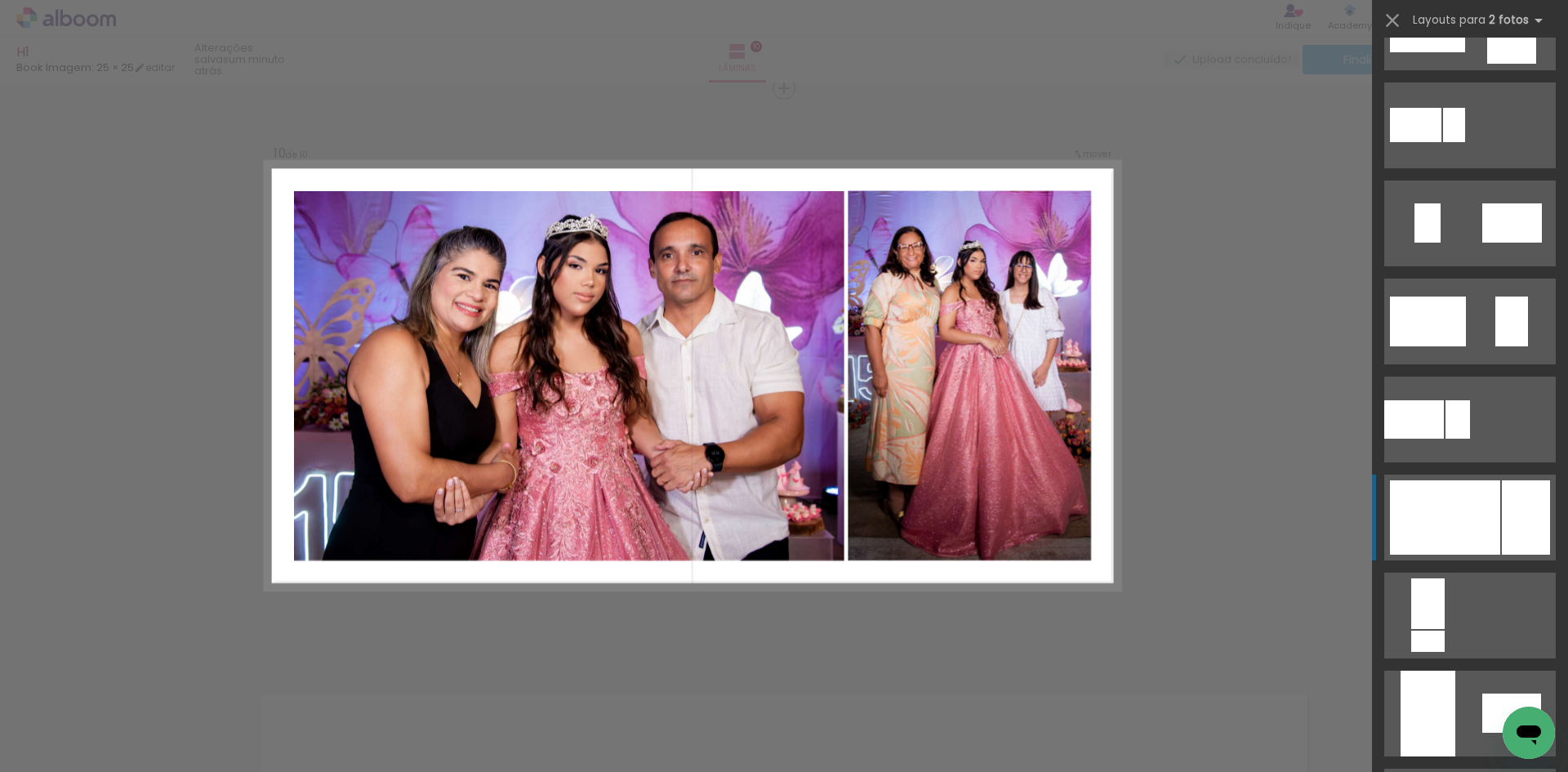
click at [1434, 514] on div at bounding box center [1445, 517] width 110 height 75
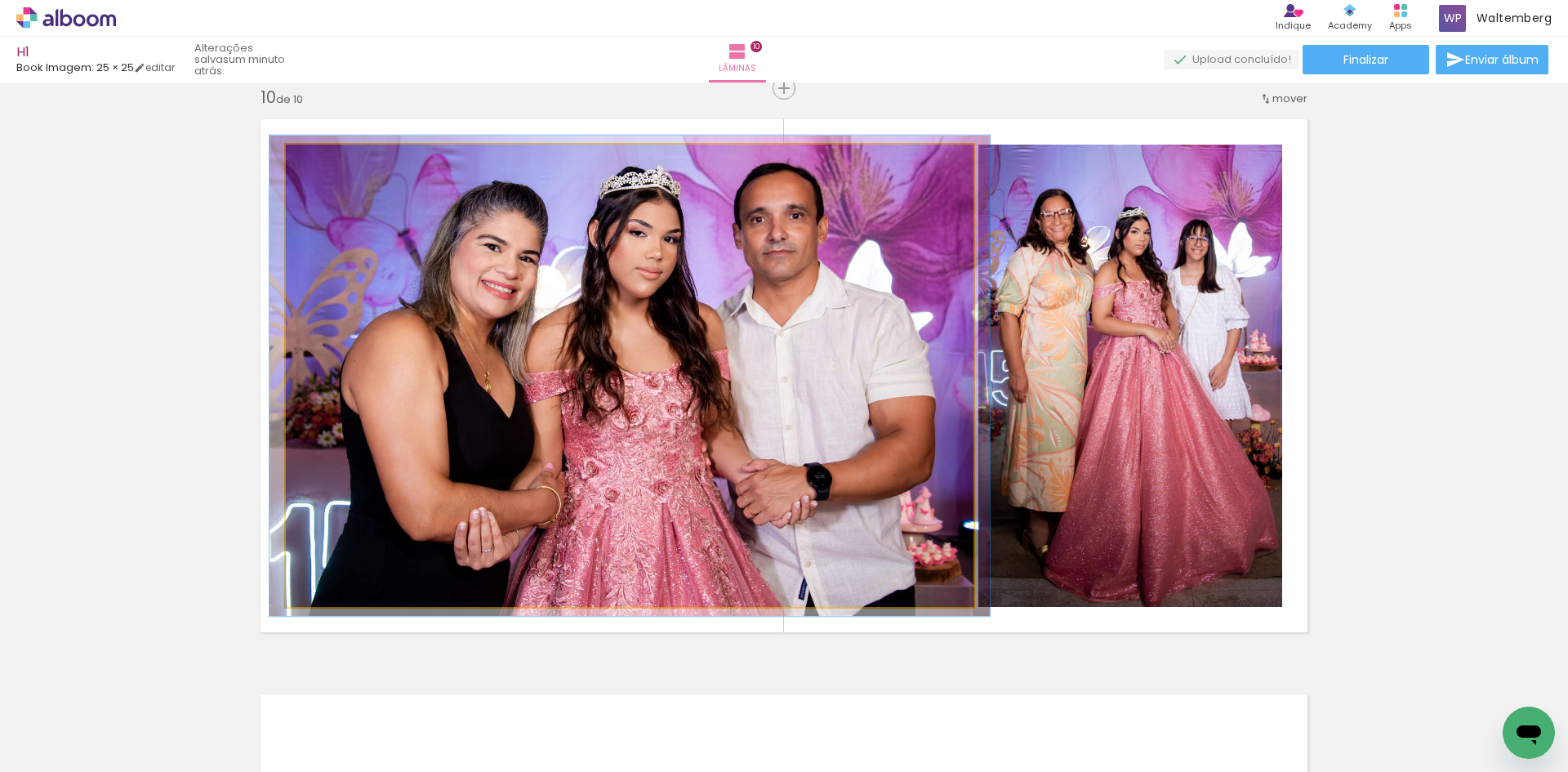
click at [317, 171] on div at bounding box center [326, 161] width 26 height 26
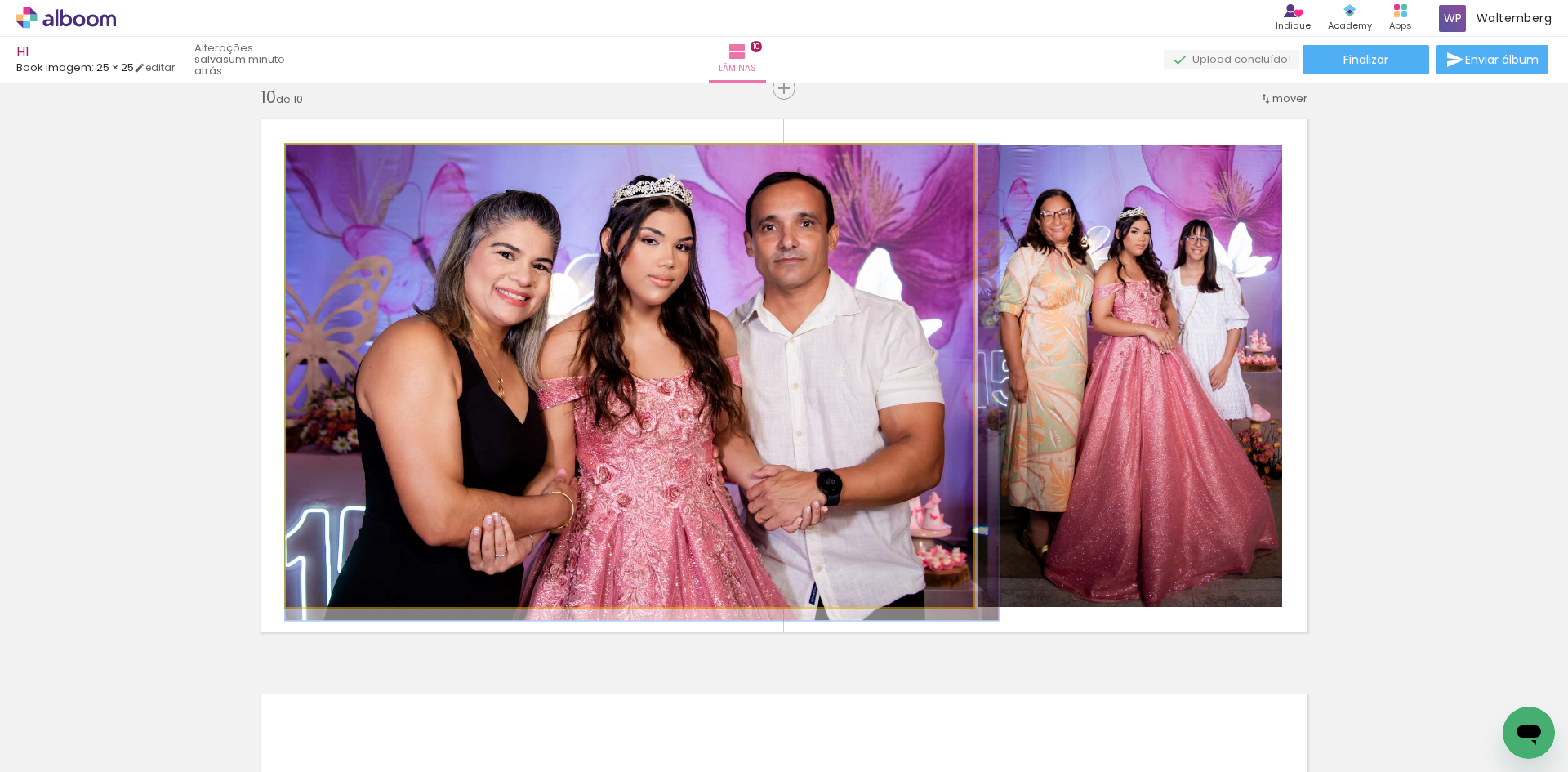
drag, startPoint x: 396, startPoint y: 251, endPoint x: 421, endPoint y: 274, distance: 34.0
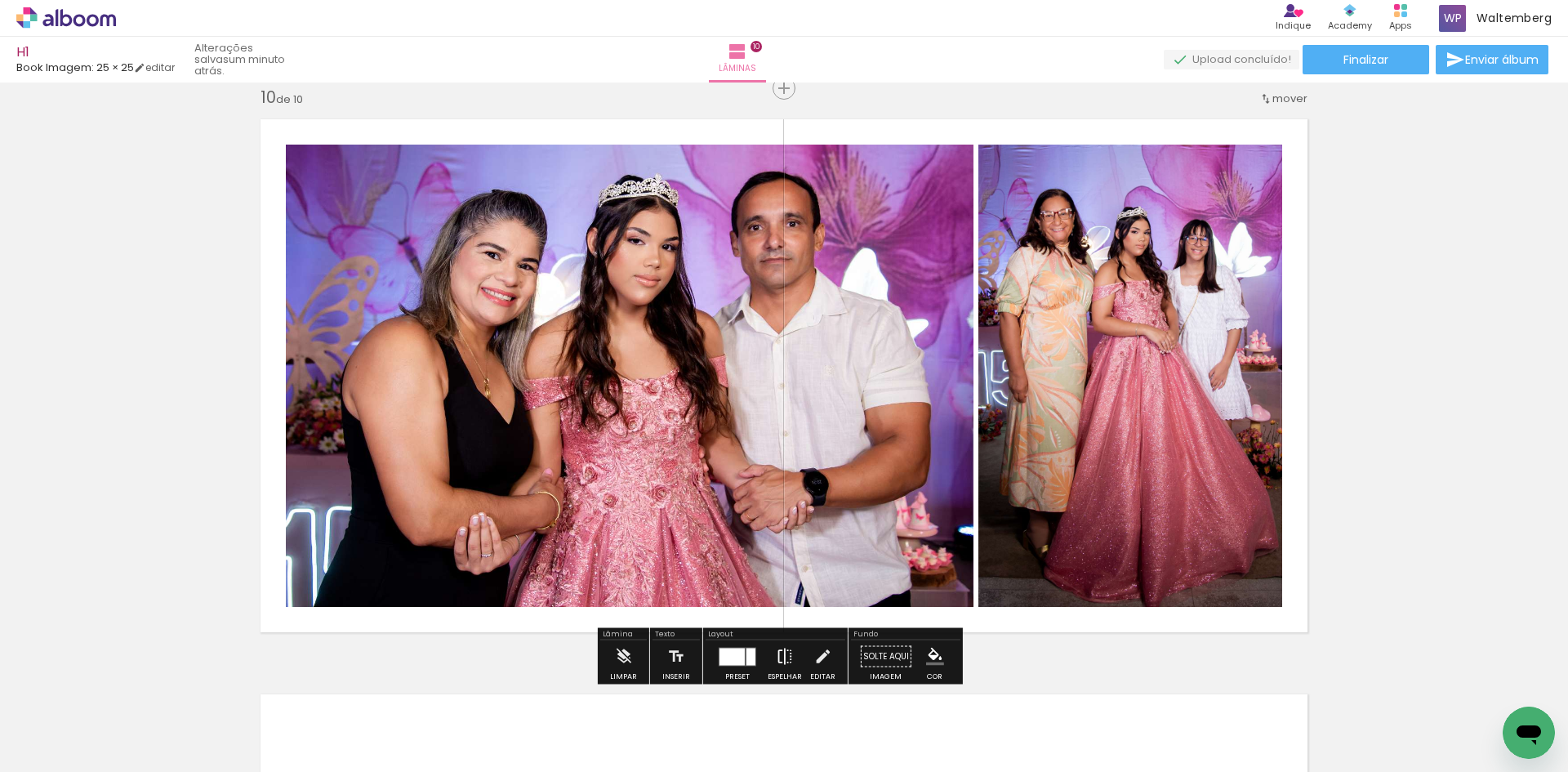
click at [777, 649] on iron-icon at bounding box center [784, 657] width 18 height 33
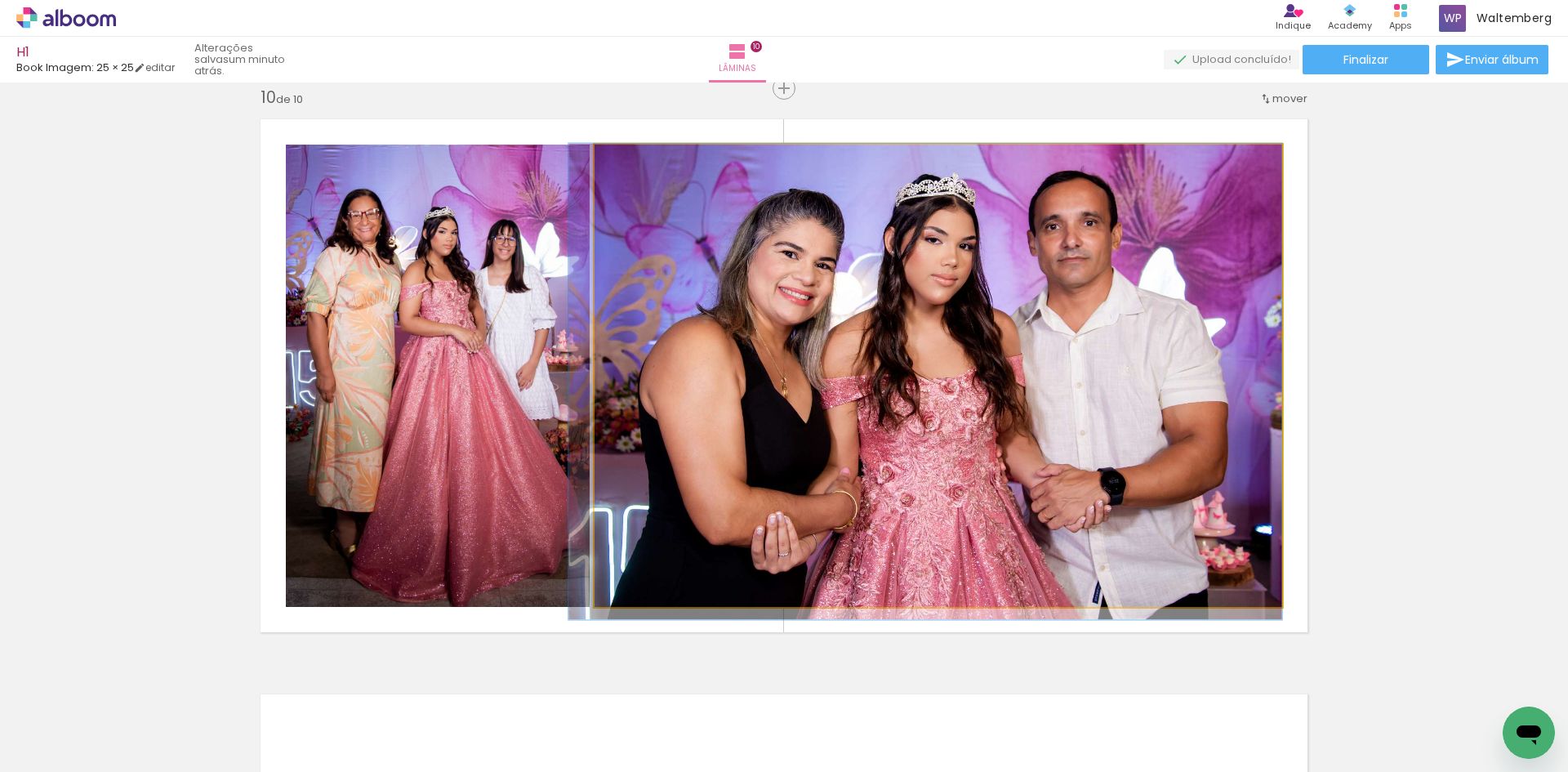
drag, startPoint x: 843, startPoint y: 353, endPoint x: 801, endPoint y: 352, distance: 42.0
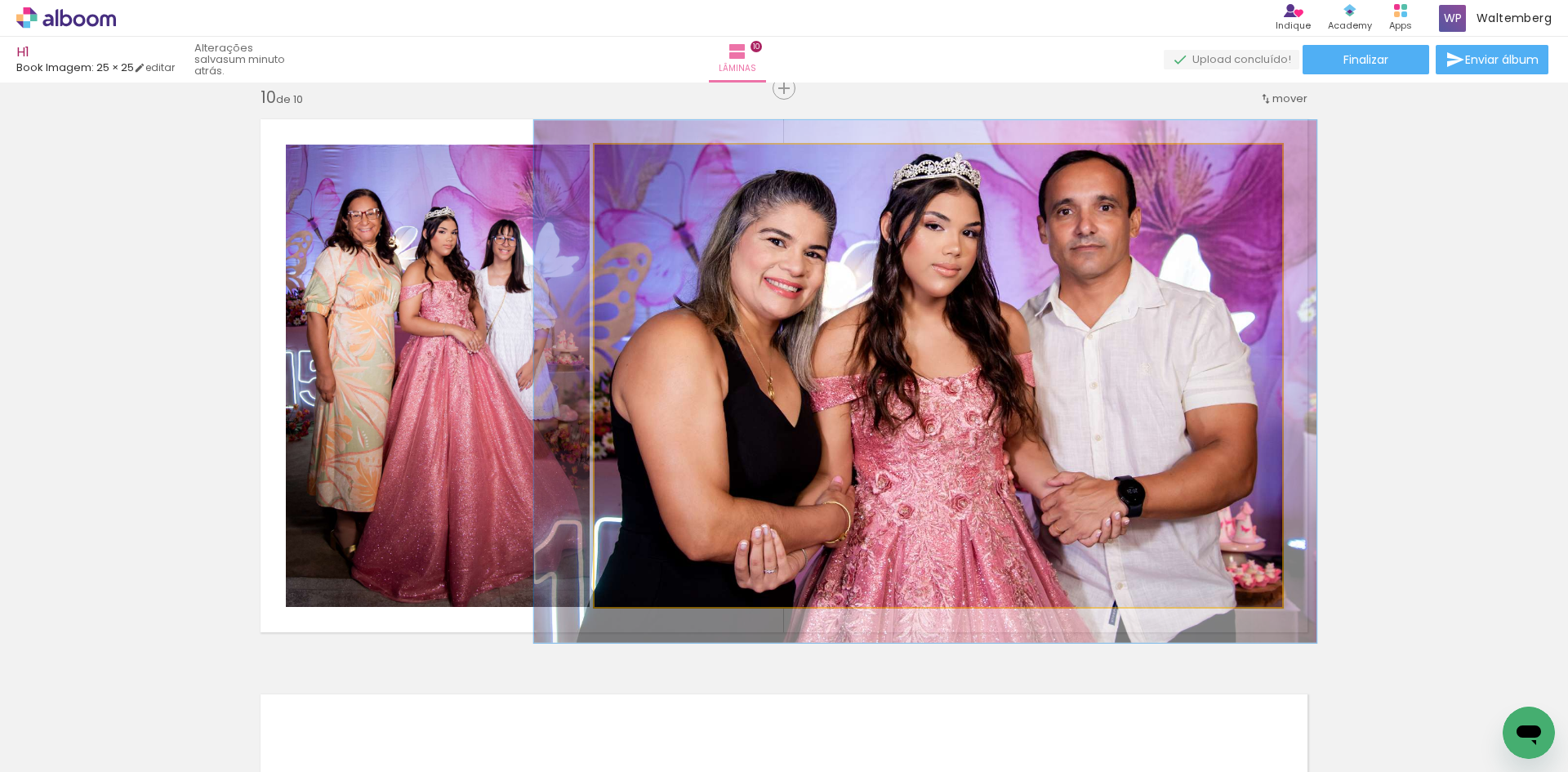
click at [640, 171] on div at bounding box center [641, 161] width 26 height 26
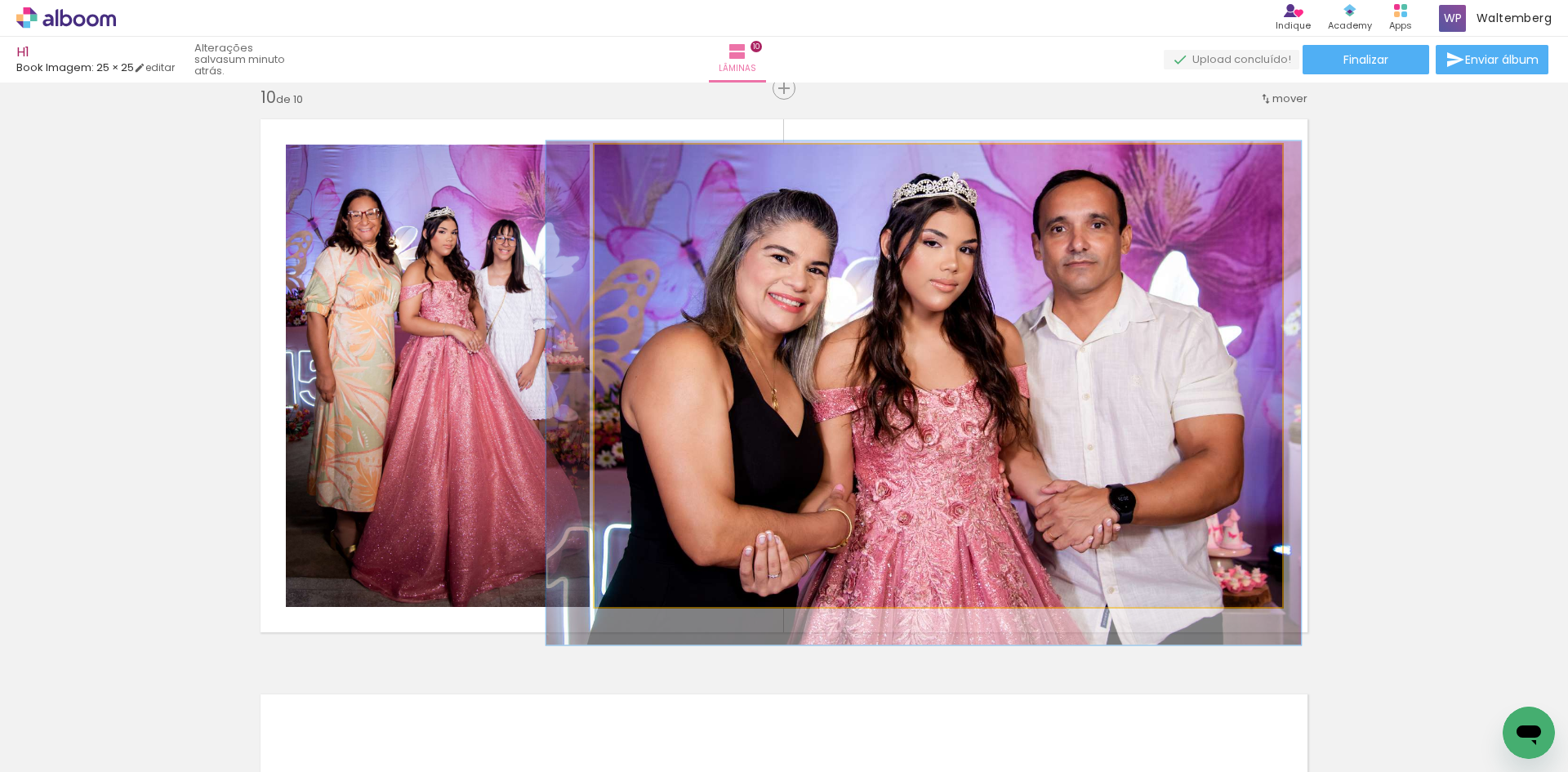
click at [633, 165] on div at bounding box center [639, 161] width 14 height 14
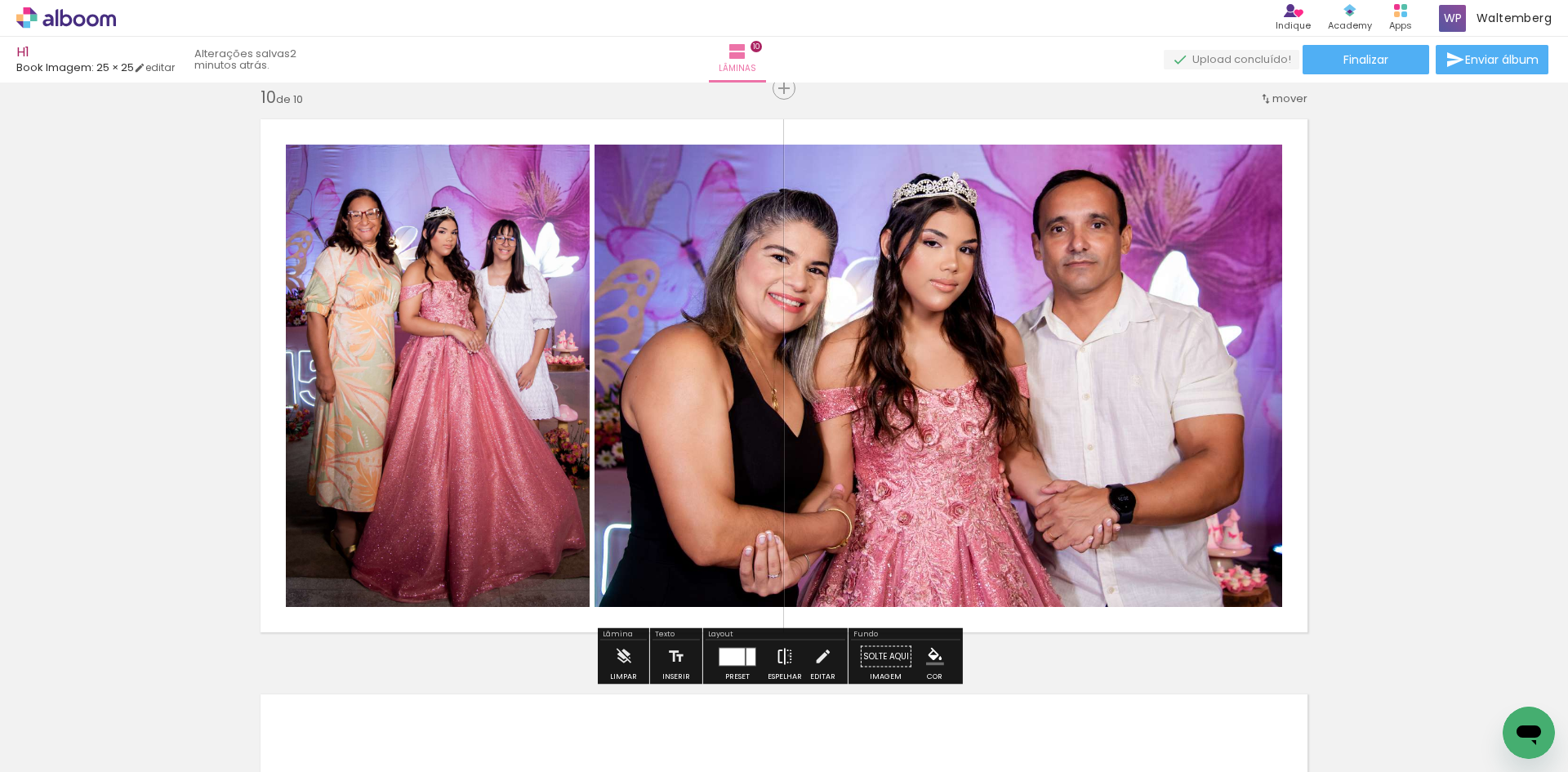
click at [785, 656] on iron-icon at bounding box center [784, 657] width 18 height 33
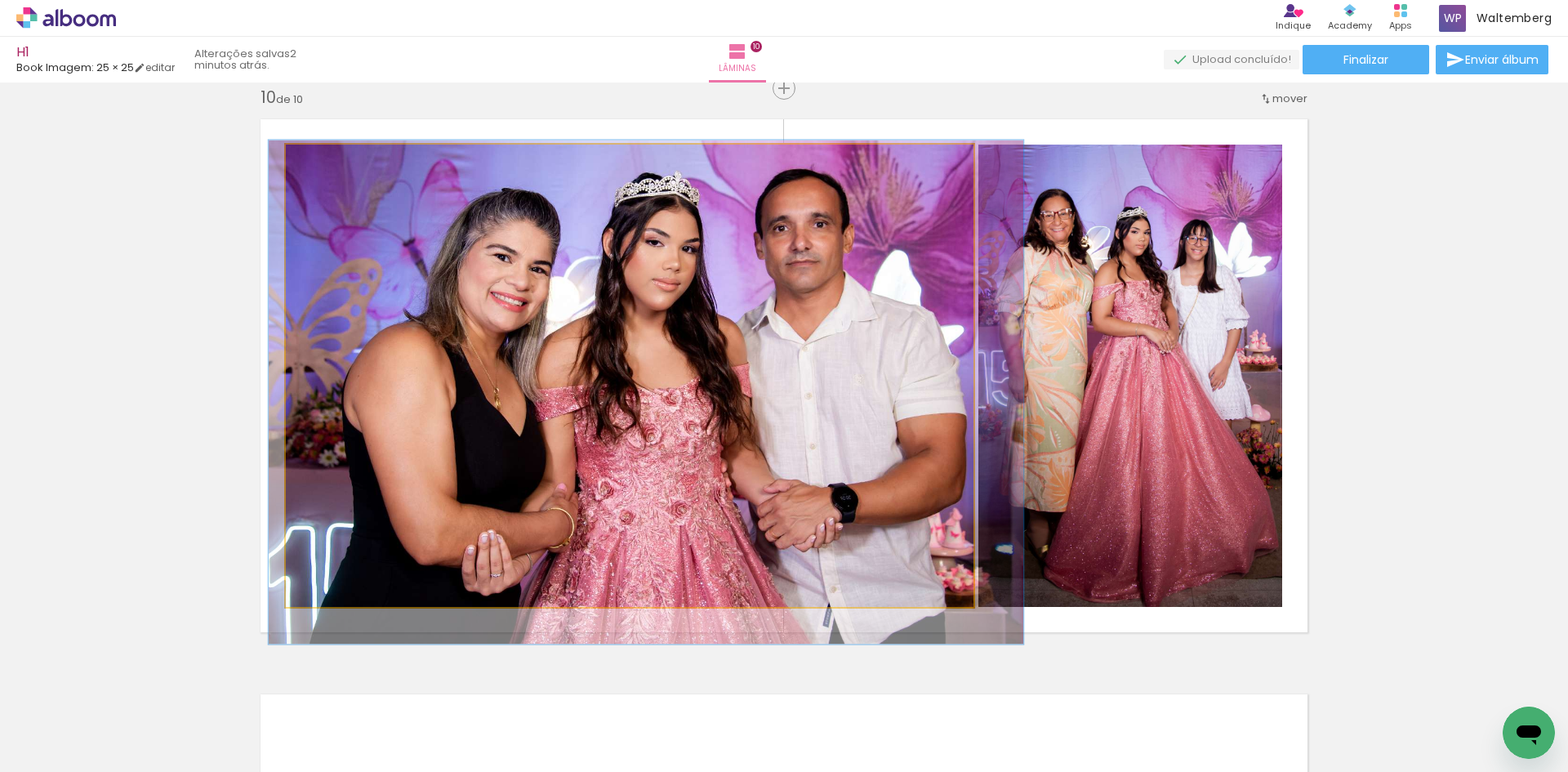
drag, startPoint x: 883, startPoint y: 357, endPoint x: 914, endPoint y: 356, distance: 31.0
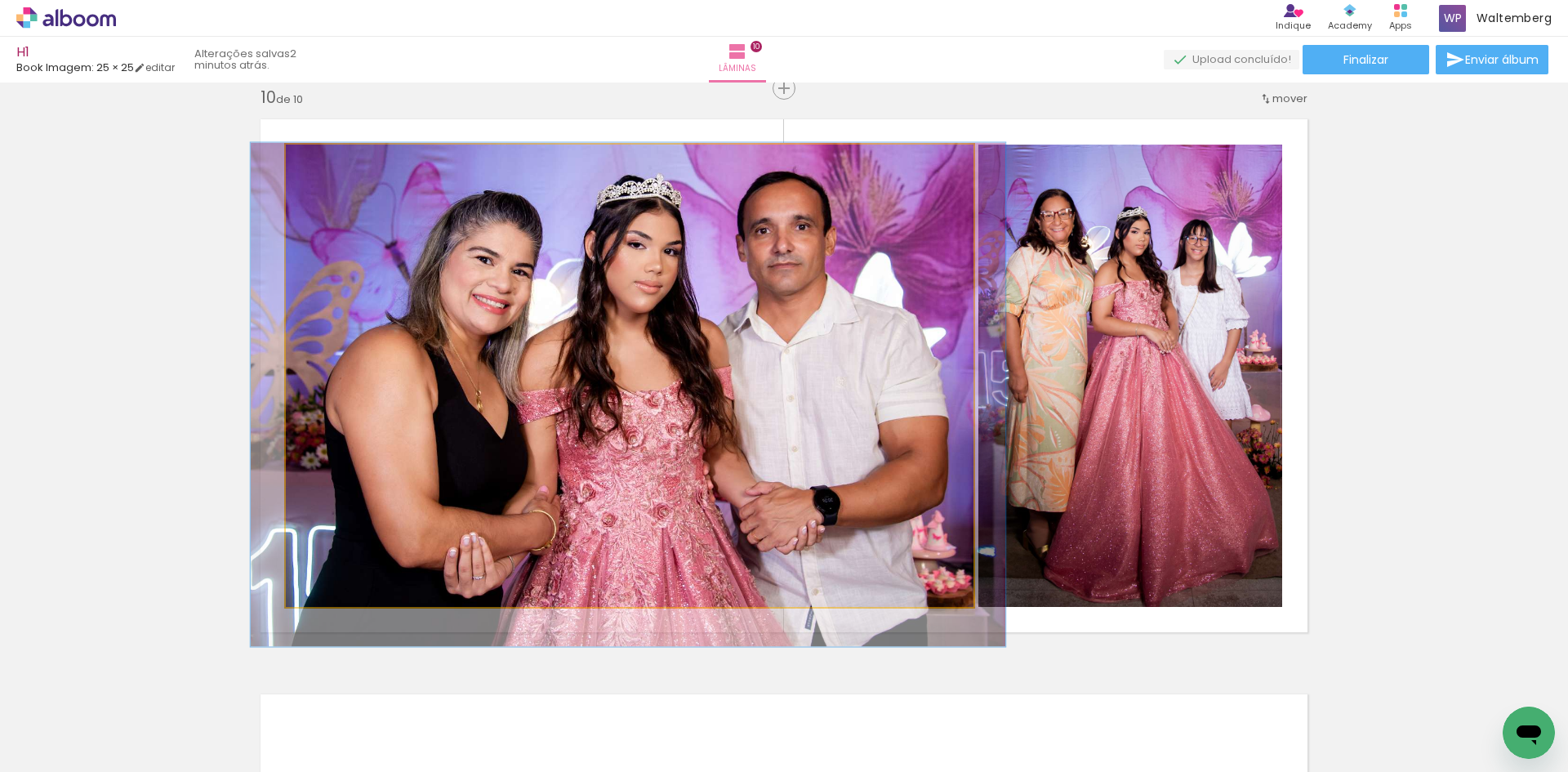
drag, startPoint x: 849, startPoint y: 335, endPoint x: 837, endPoint y: 336, distance: 12.0
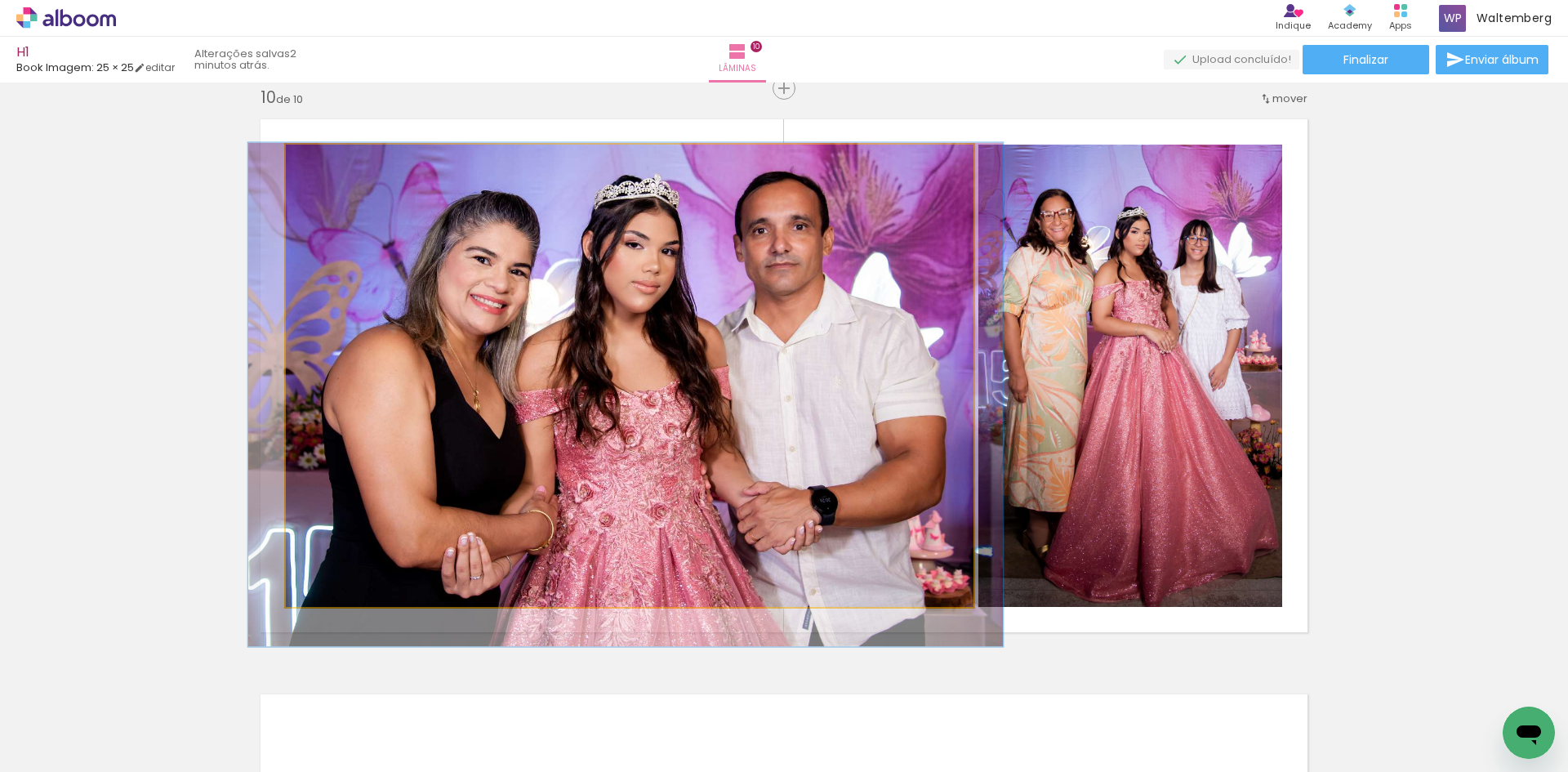
drag, startPoint x: 321, startPoint y: 165, endPoint x: 268, endPoint y: 166, distance: 53.0
type paper-slider "100"
click at [268, 166] on quentale-layouter at bounding box center [784, 376] width 1069 height 534
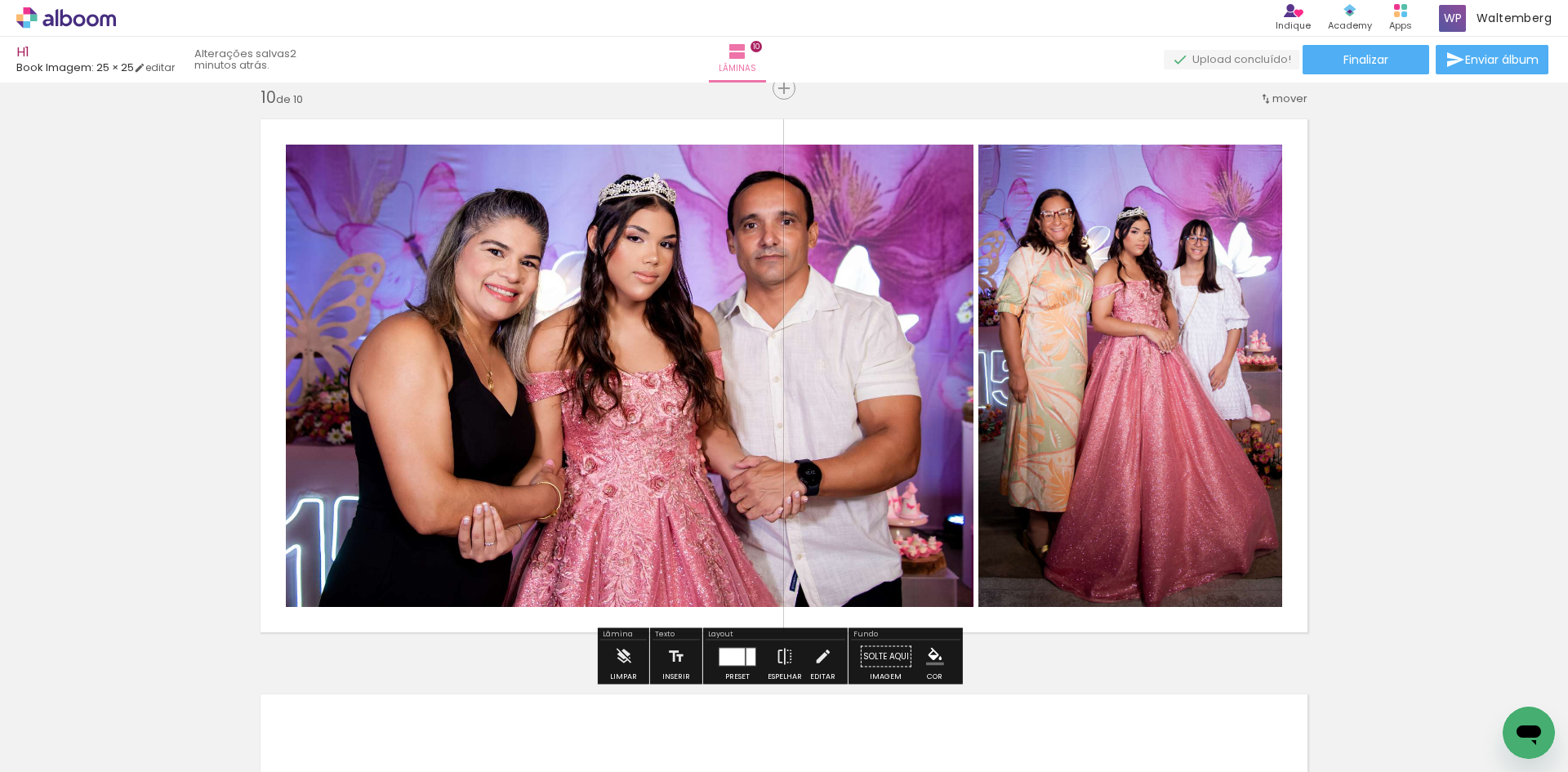
click at [720, 655] on div at bounding box center [733, 657] width 25 height 17
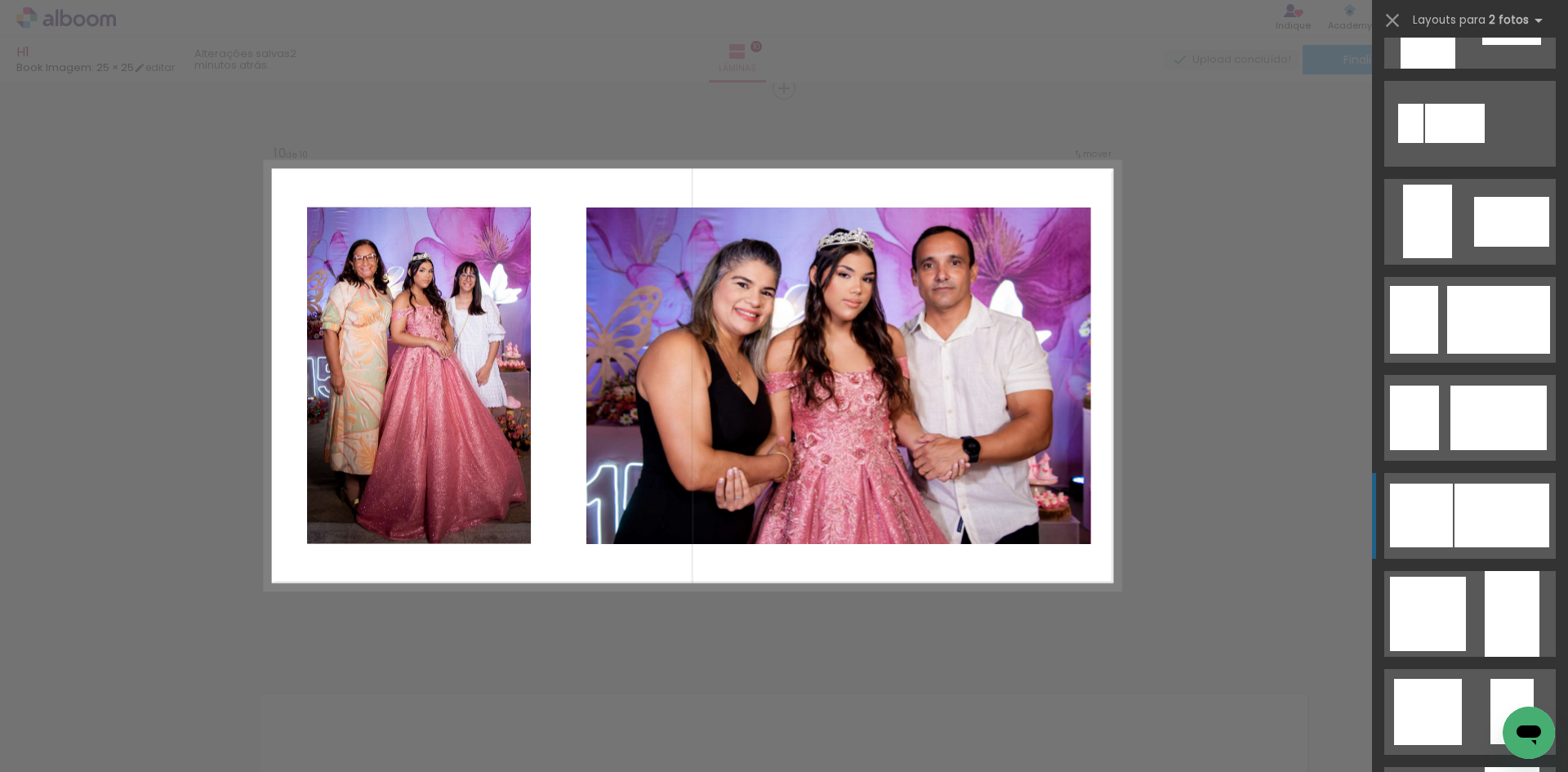
scroll to position [1062, 0]
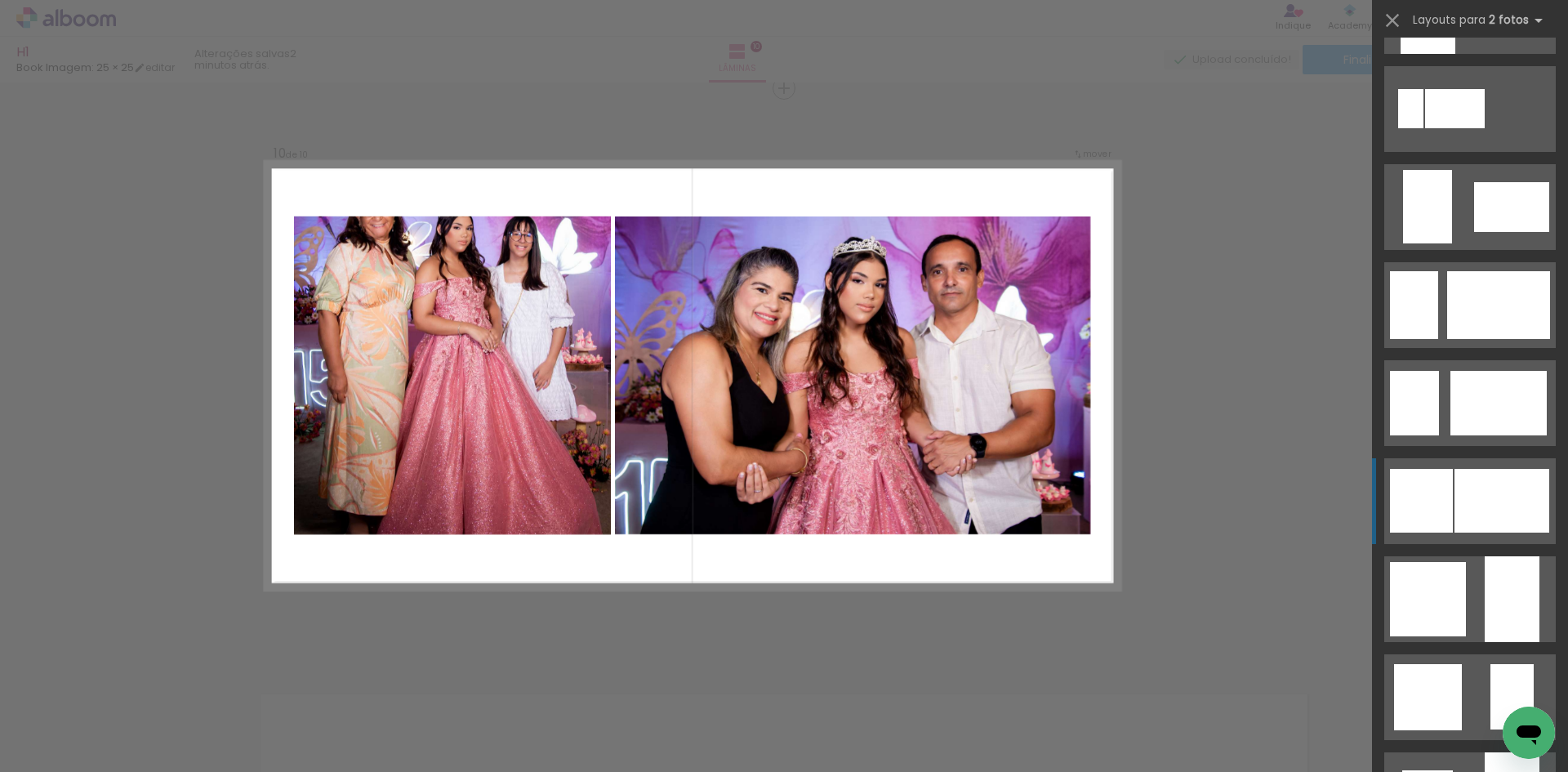
click at [1477, 500] on div at bounding box center [1503, 501] width 95 height 64
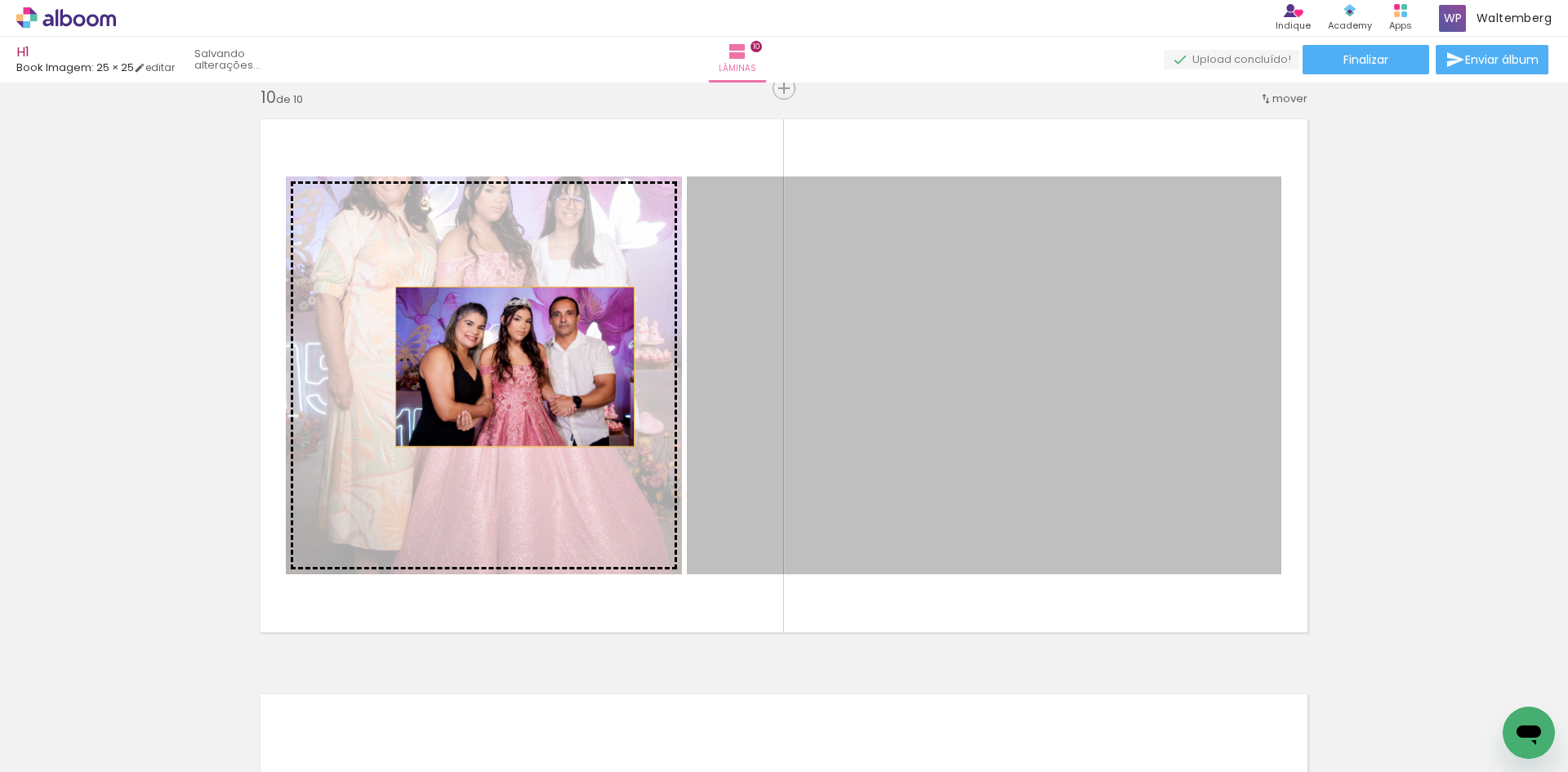
drag, startPoint x: 1000, startPoint y: 338, endPoint x: 509, endPoint y: 366, distance: 491.8
click at [0, 0] on slot at bounding box center [0, 0] width 0 height 0
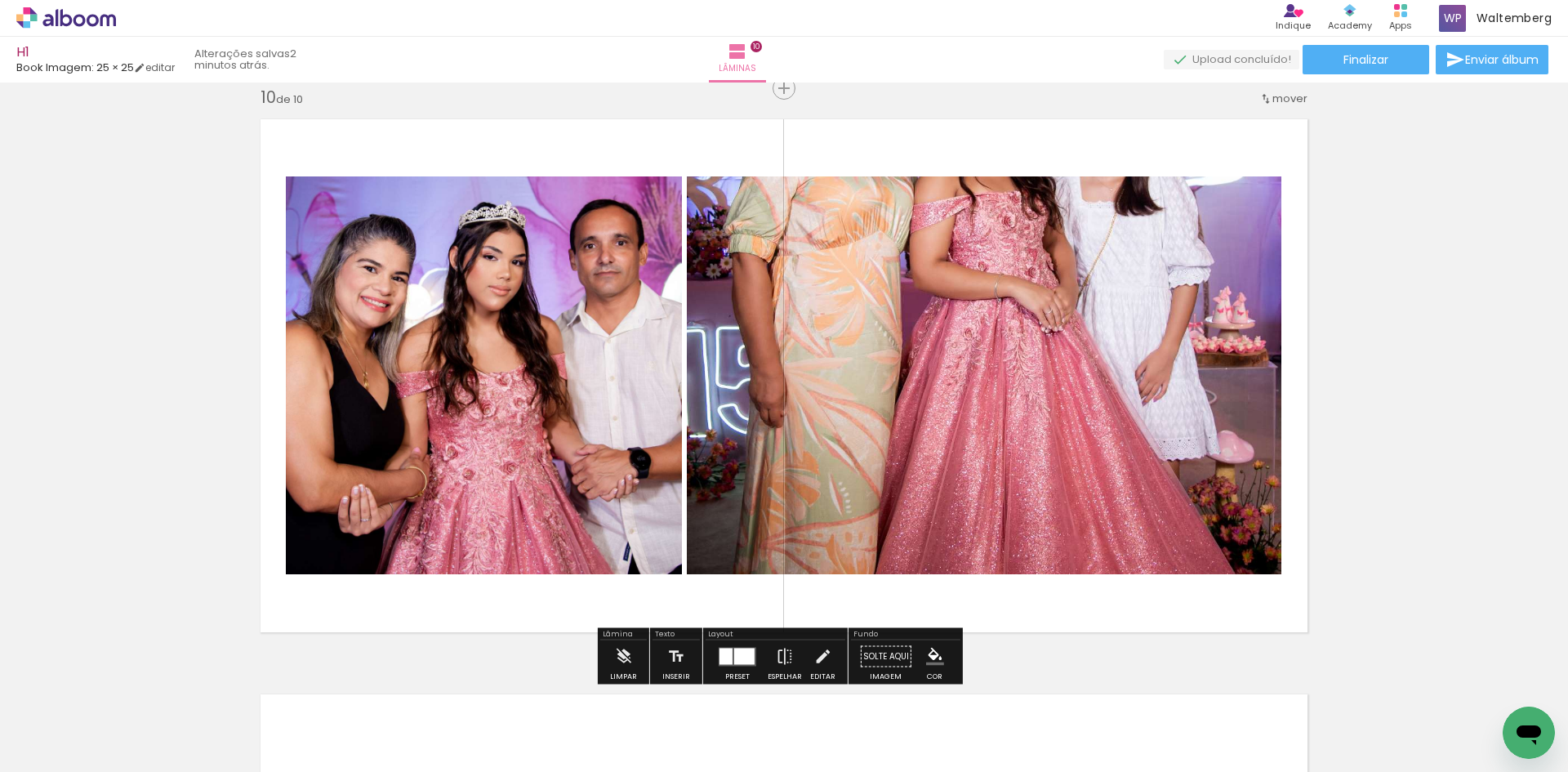
click at [721, 657] on div at bounding box center [726, 656] width 13 height 16
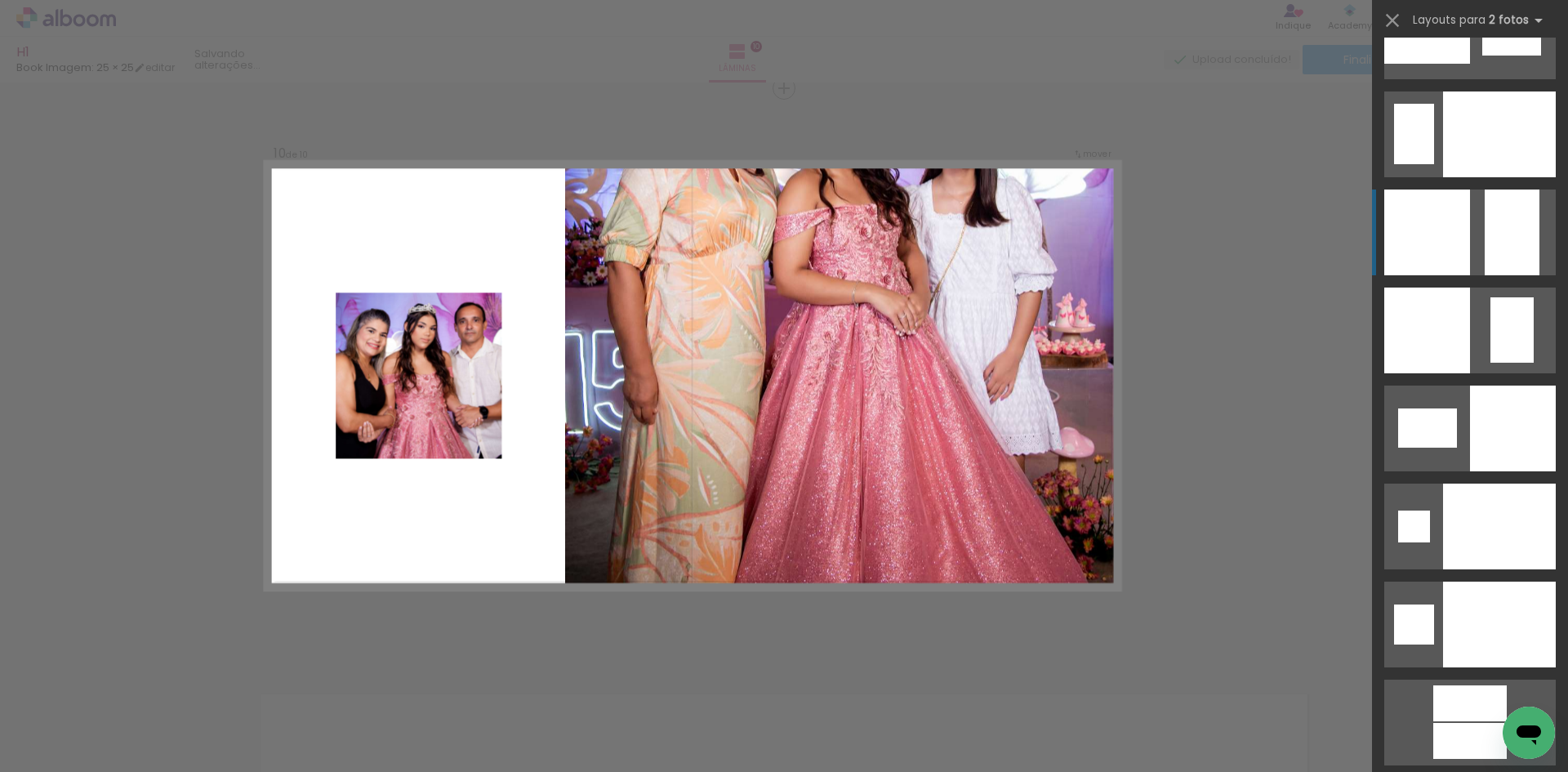
scroll to position [6537, 0]
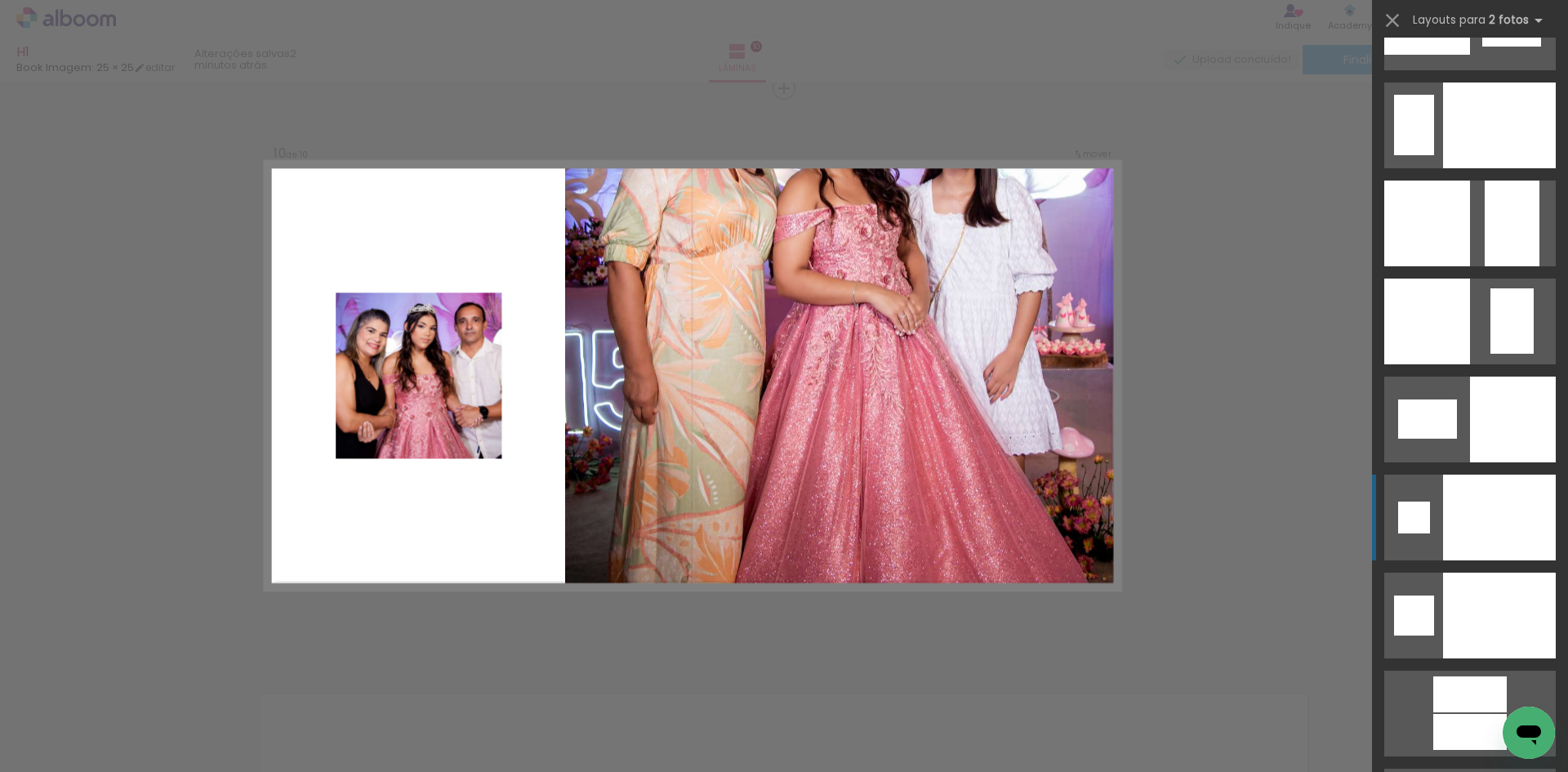
click at [1479, 498] on div at bounding box center [1499, 517] width 113 height 86
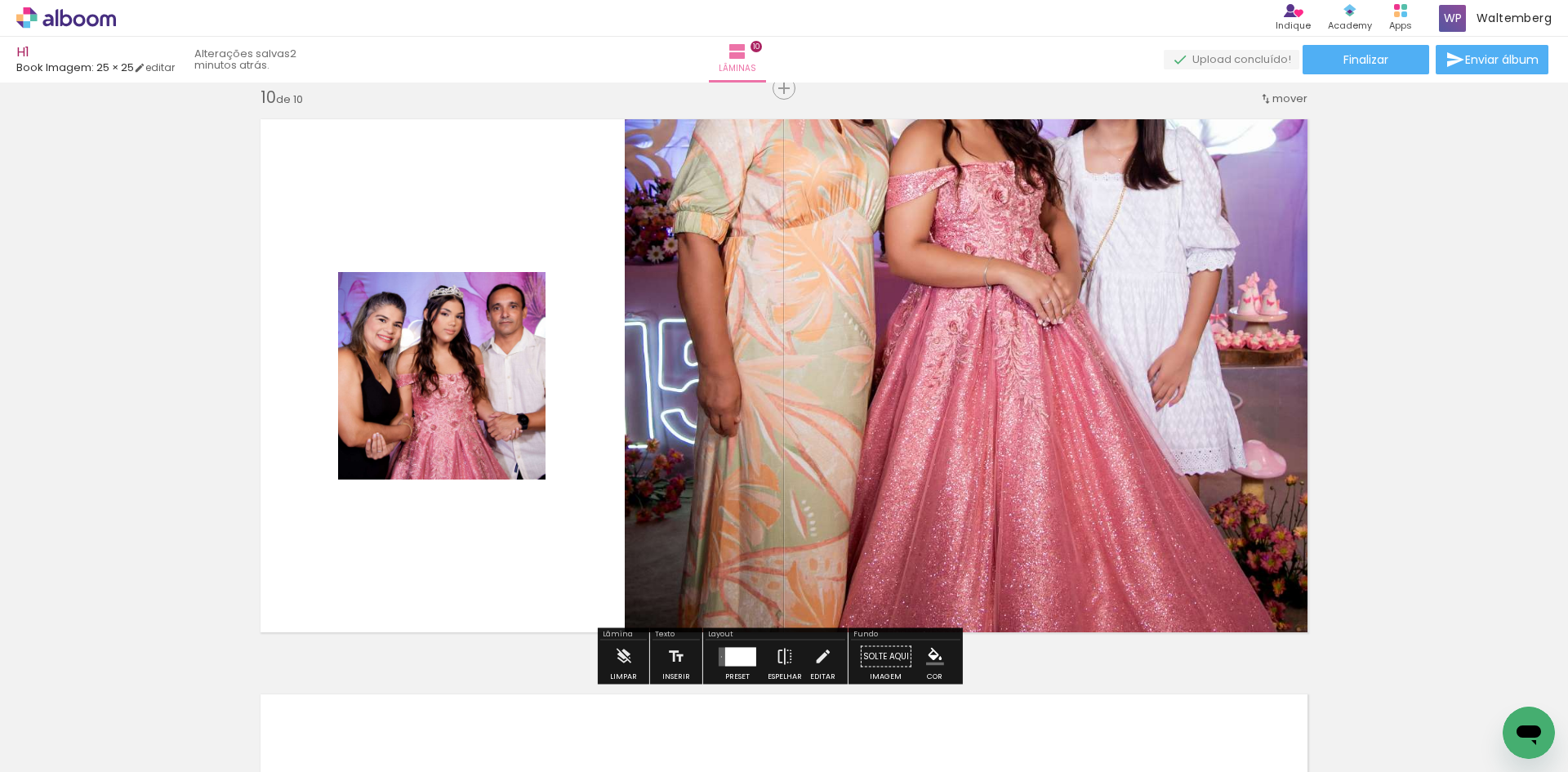
click at [737, 641] on div at bounding box center [738, 657] width 44 height 33
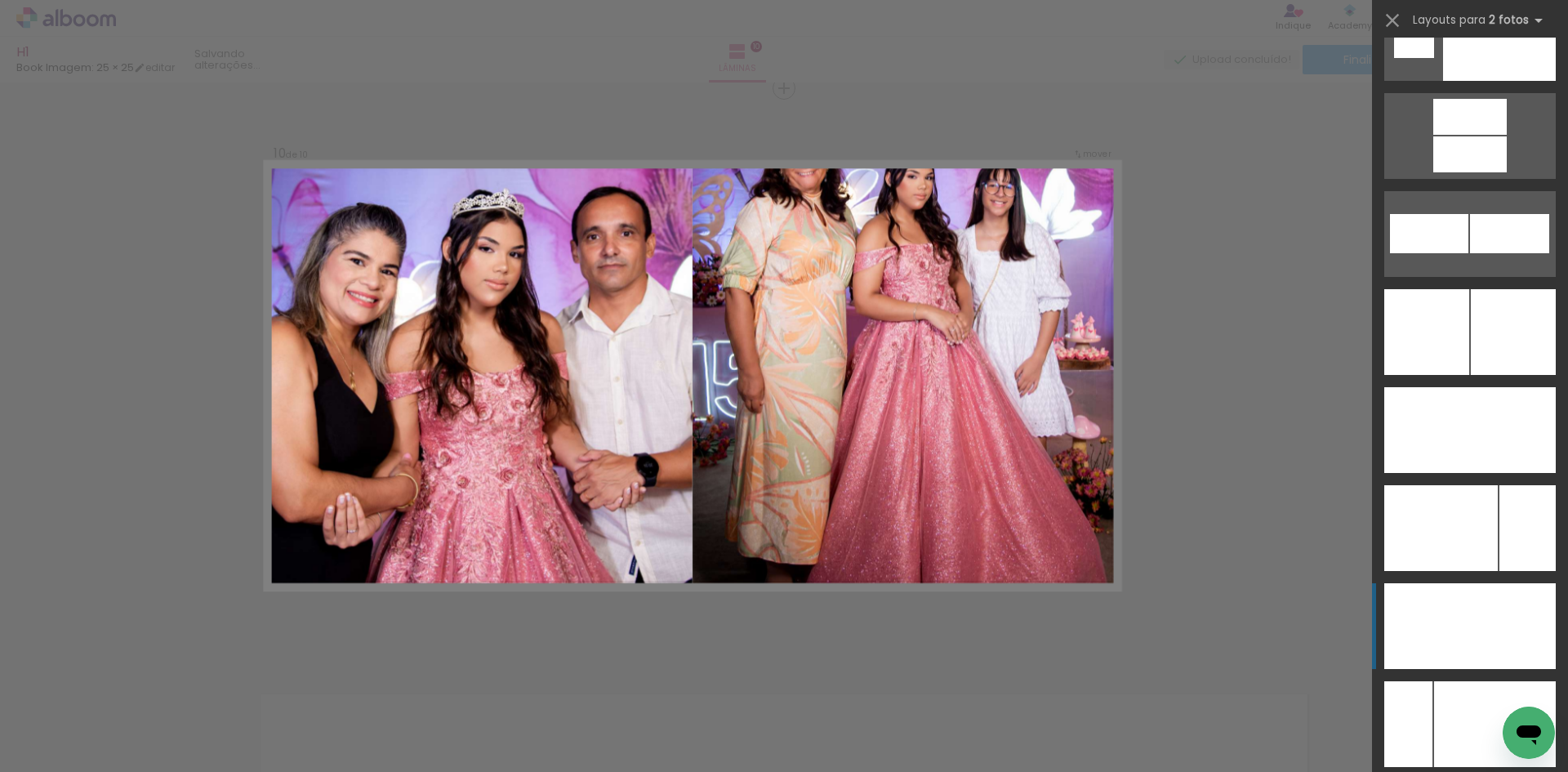
scroll to position [7208, 0]
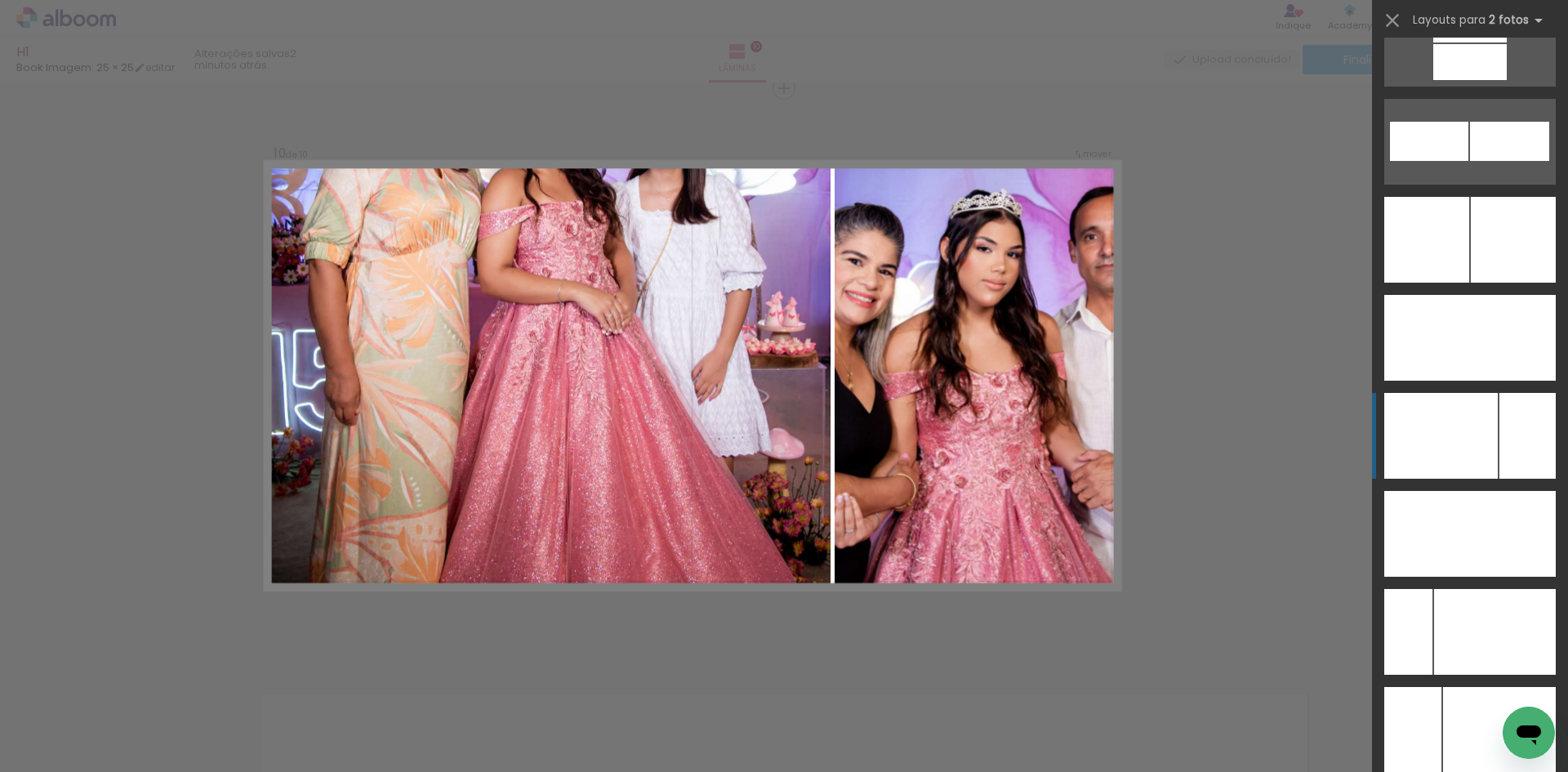
click at [1428, 439] on div at bounding box center [1442, 435] width 114 height 86
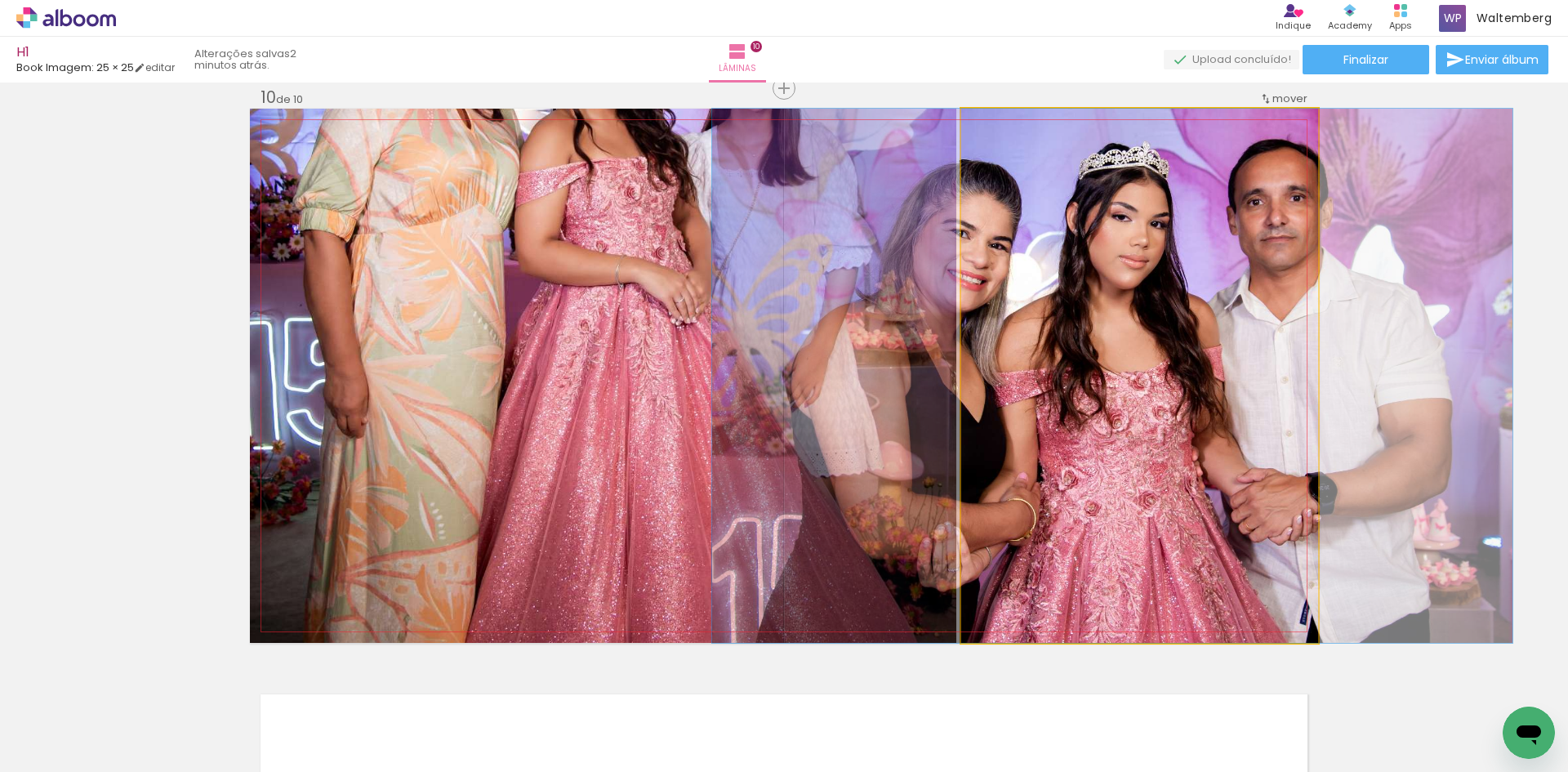
drag, startPoint x: 1133, startPoint y: 346, endPoint x: 672, endPoint y: 357, distance: 461.1
click at [0, 0] on slot at bounding box center [0, 0] width 0 height 0
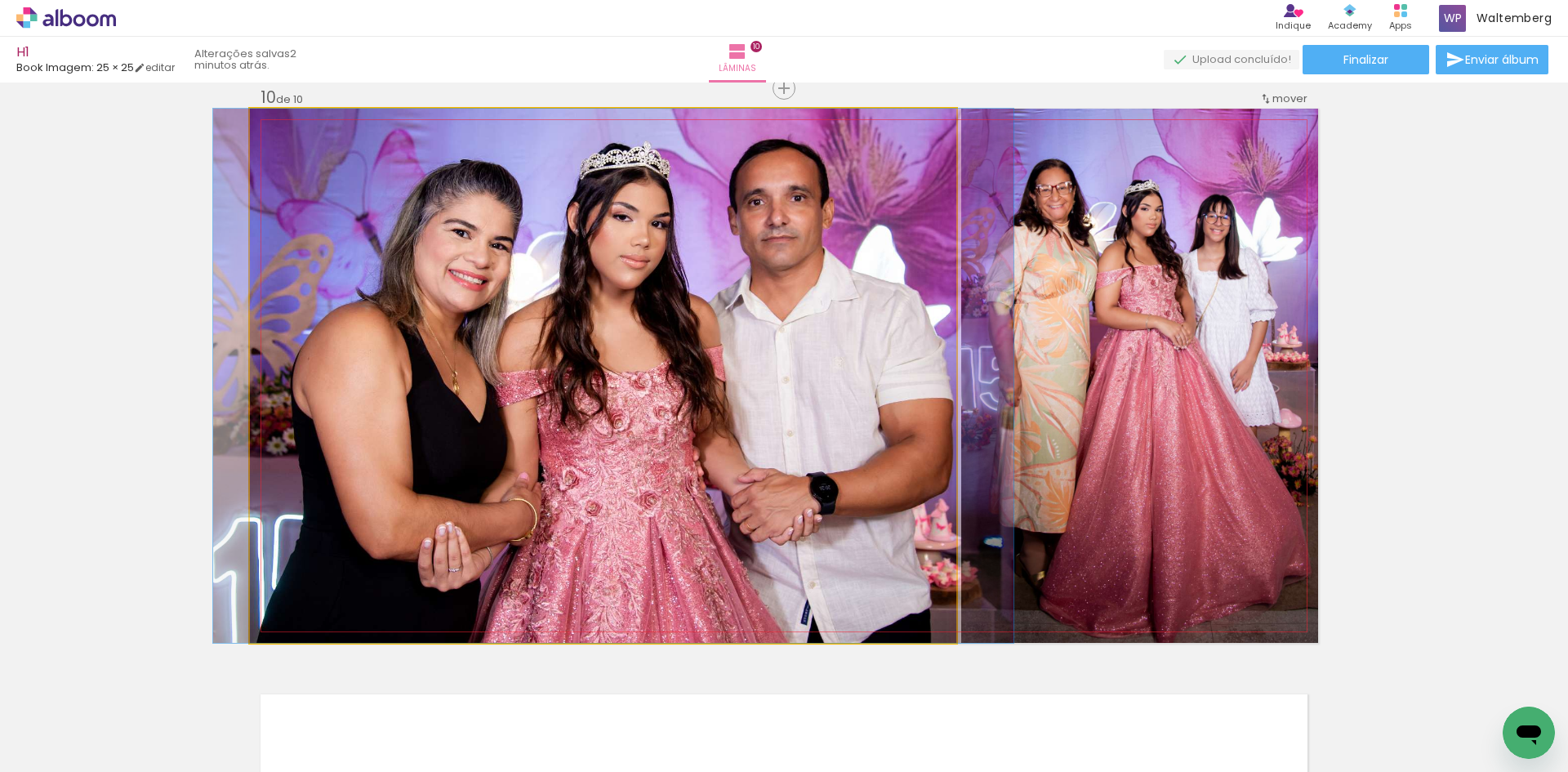
drag, startPoint x: 727, startPoint y: 248, endPoint x: 706, endPoint y: 252, distance: 21.4
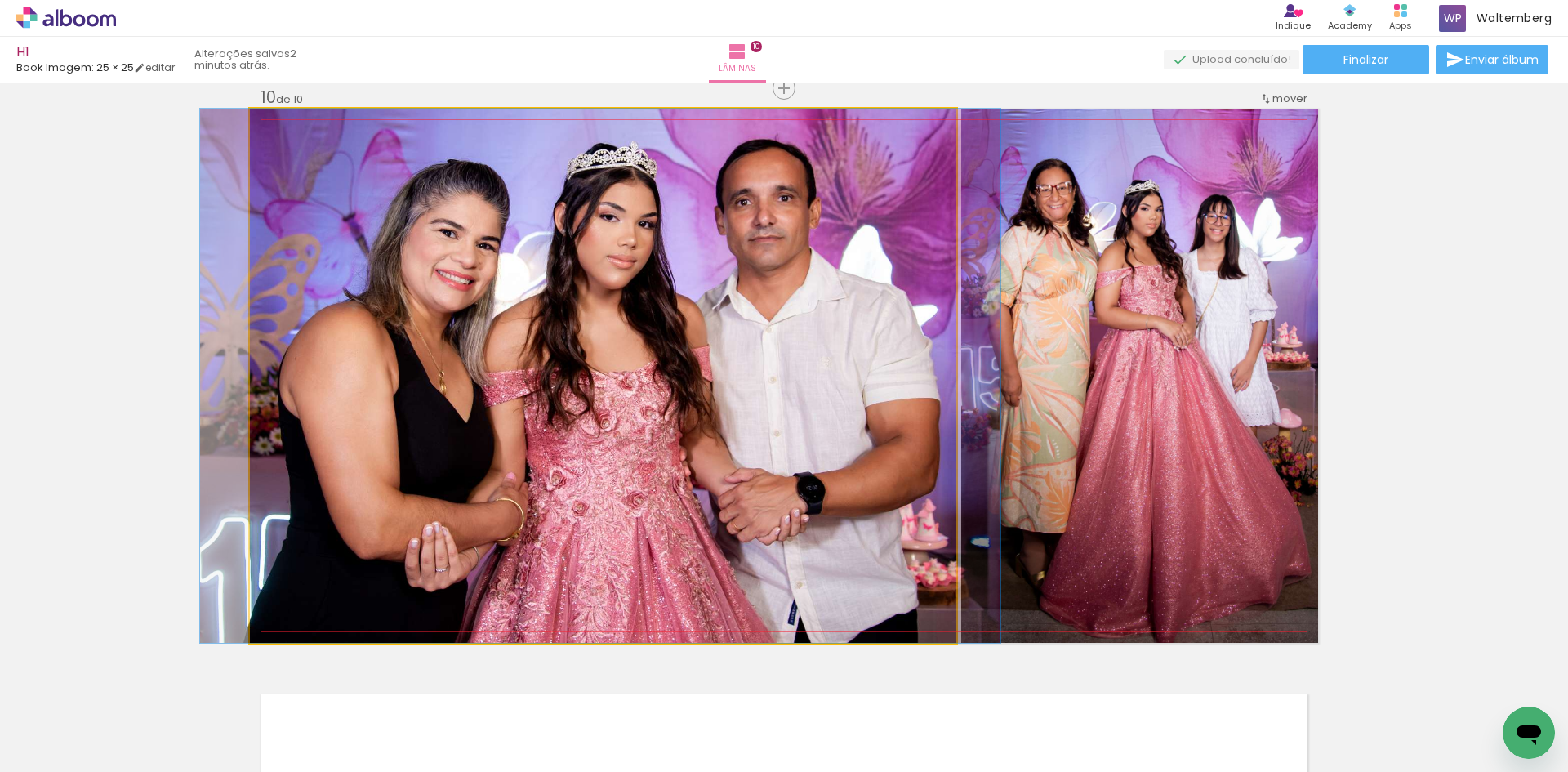
drag, startPoint x: 736, startPoint y: 245, endPoint x: 717, endPoint y: 250, distance: 19.6
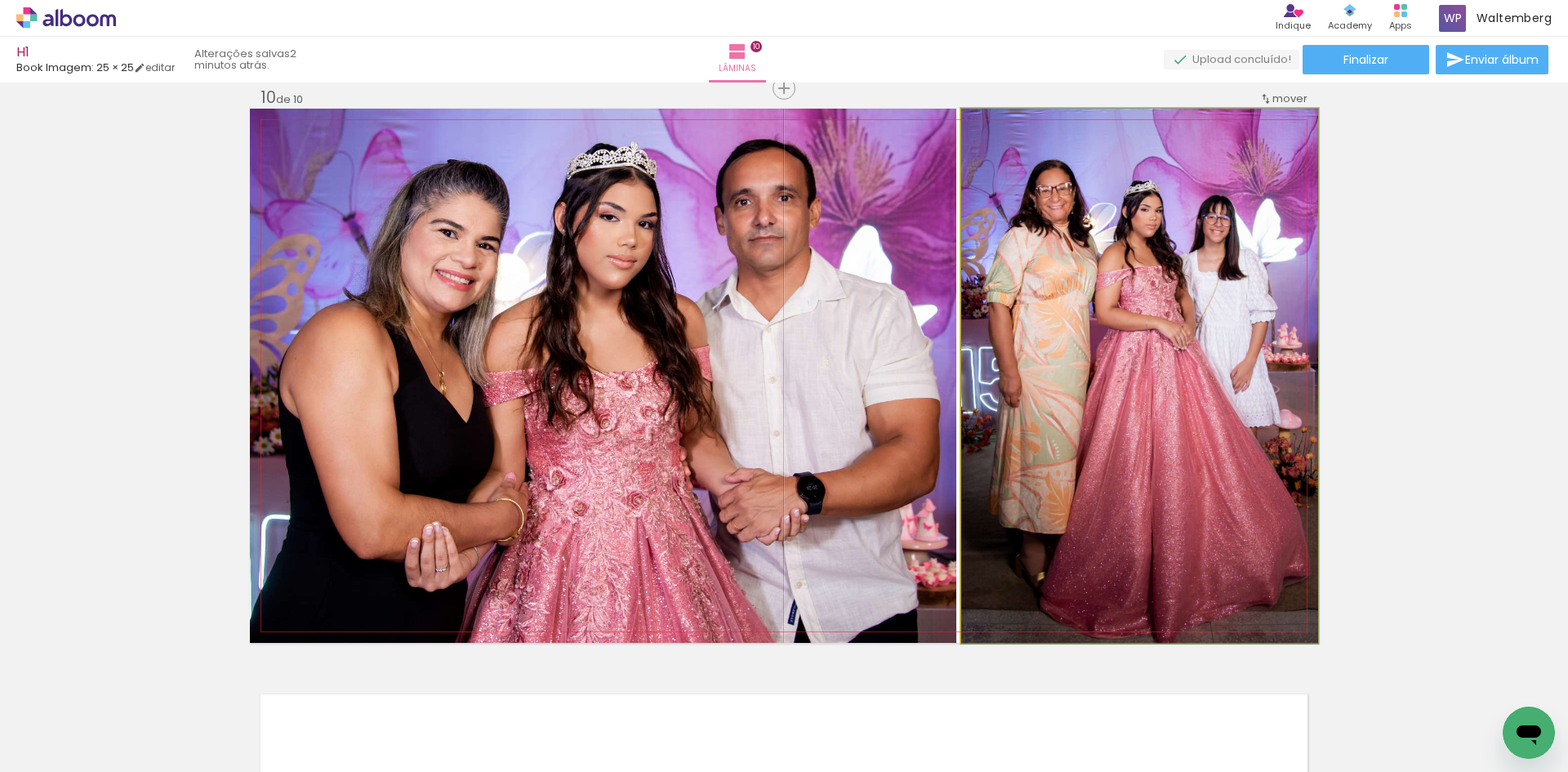
drag, startPoint x: 1163, startPoint y: 278, endPoint x: 1131, endPoint y: 282, distance: 32.2
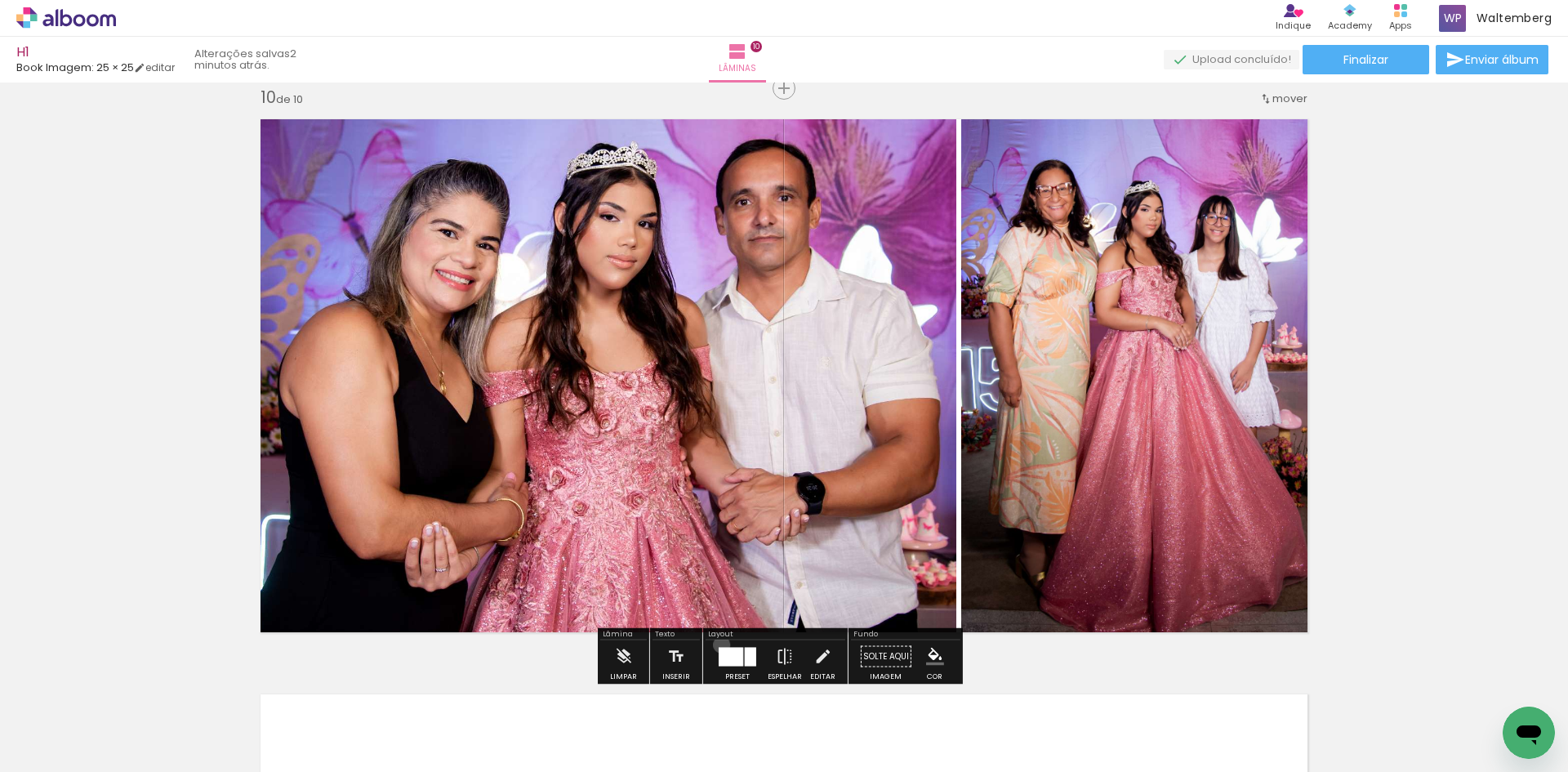
click at [718, 645] on div at bounding box center [738, 657] width 44 height 33
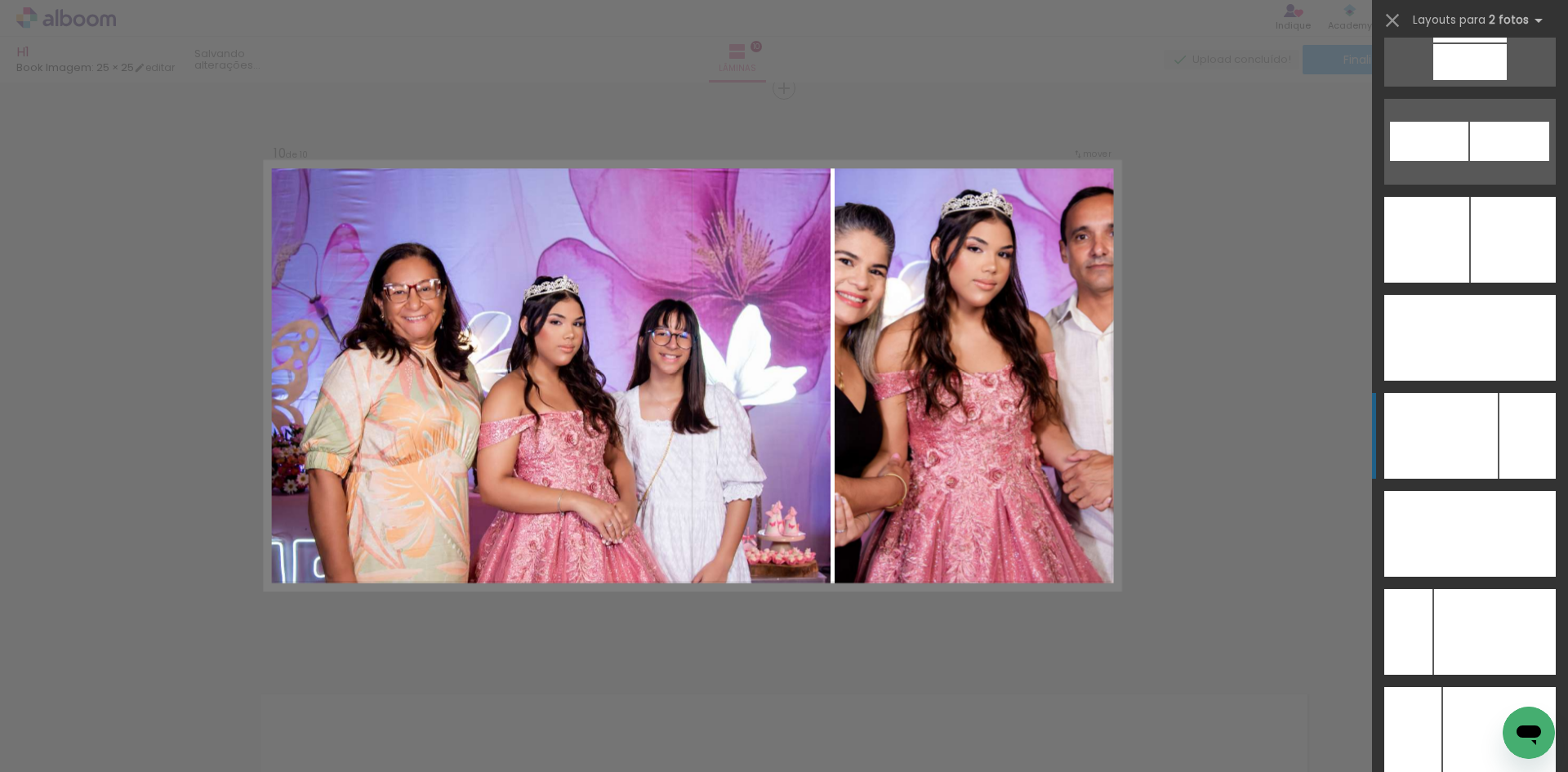
scroll to position [7550, 0]
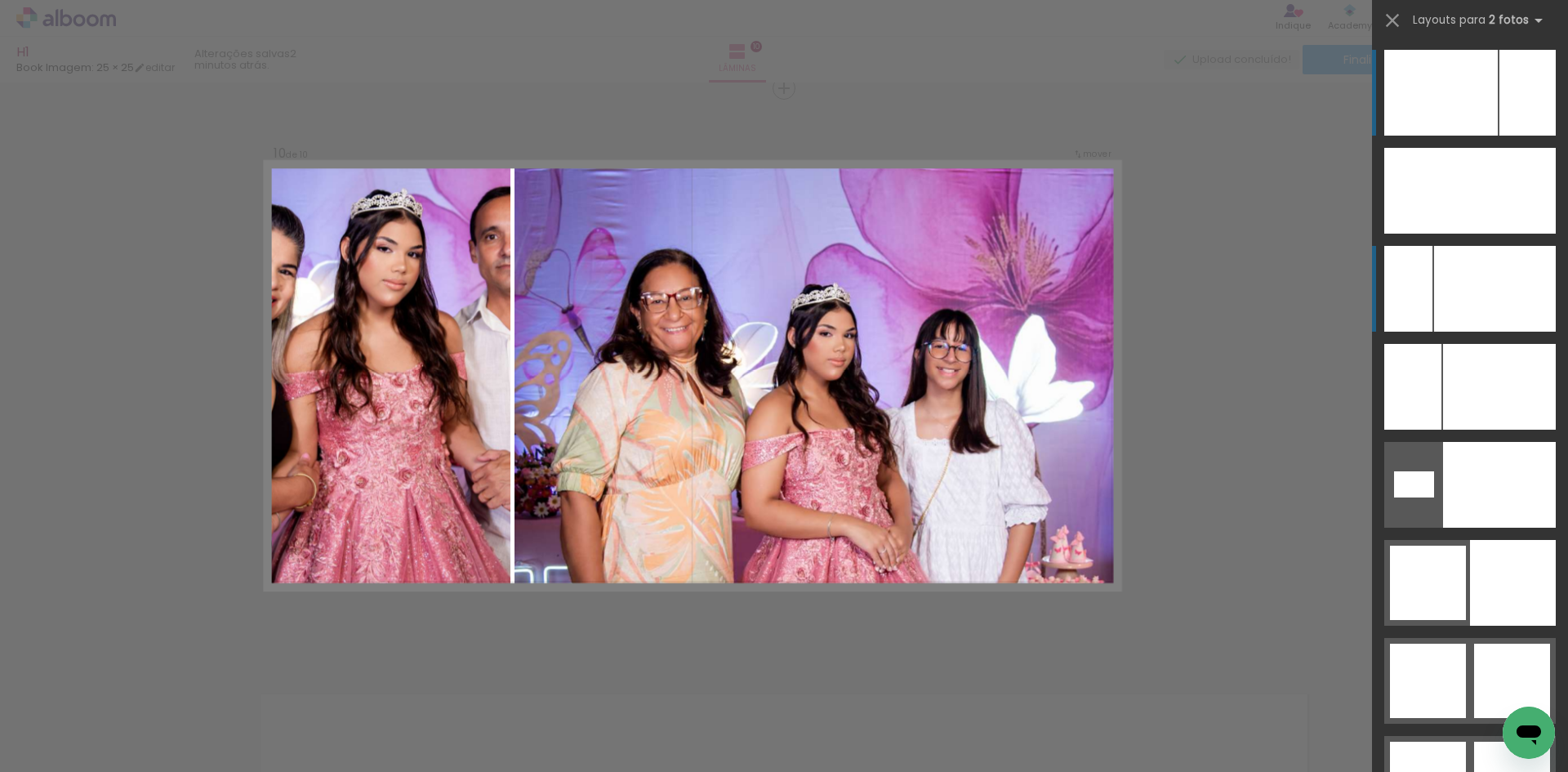
click at [1478, 299] on div at bounding box center [1495, 288] width 122 height 86
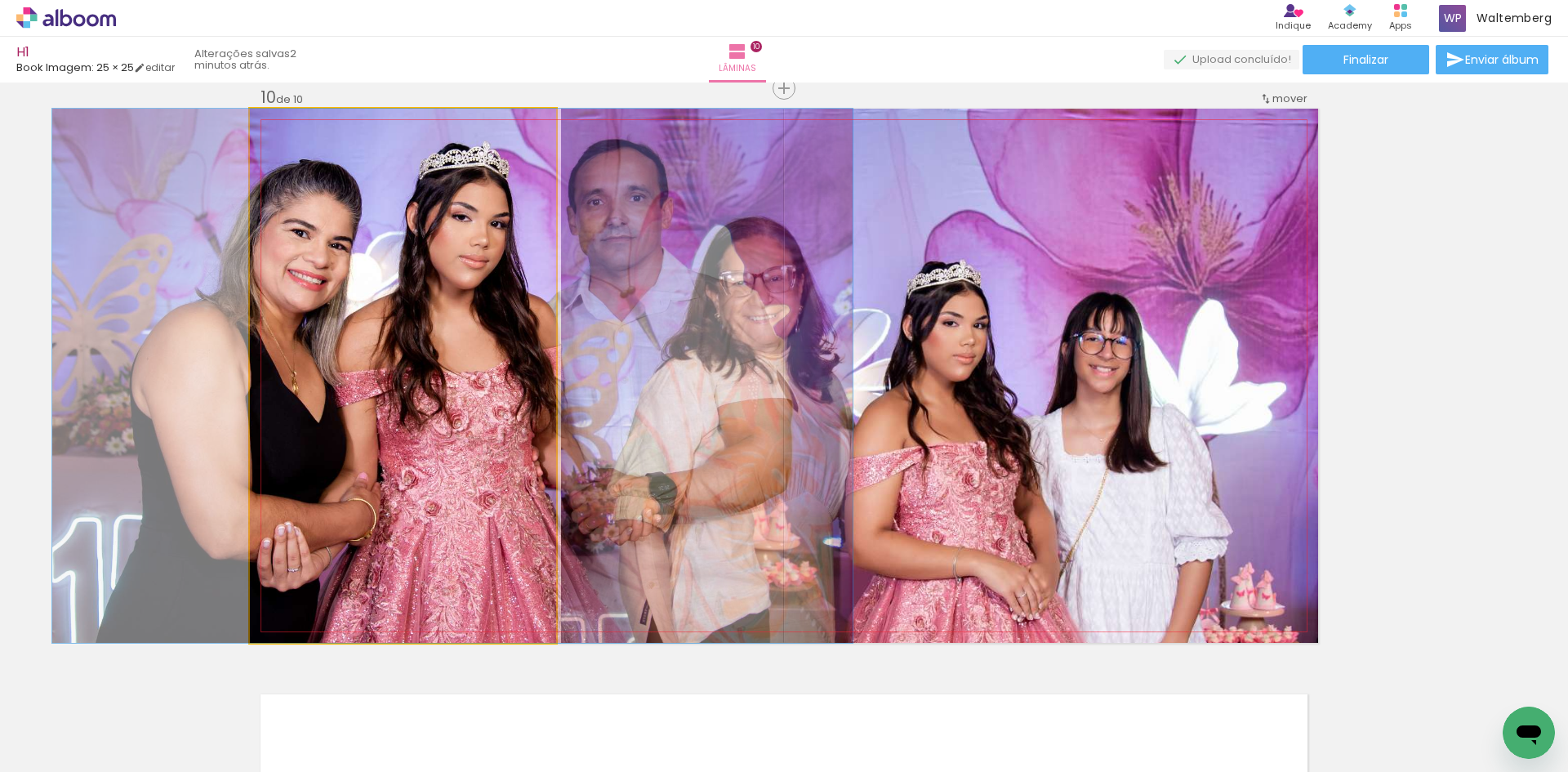
drag, startPoint x: 398, startPoint y: 363, endPoint x: 892, endPoint y: 380, distance: 494.3
click at [0, 0] on slot at bounding box center [0, 0] width 0 height 0
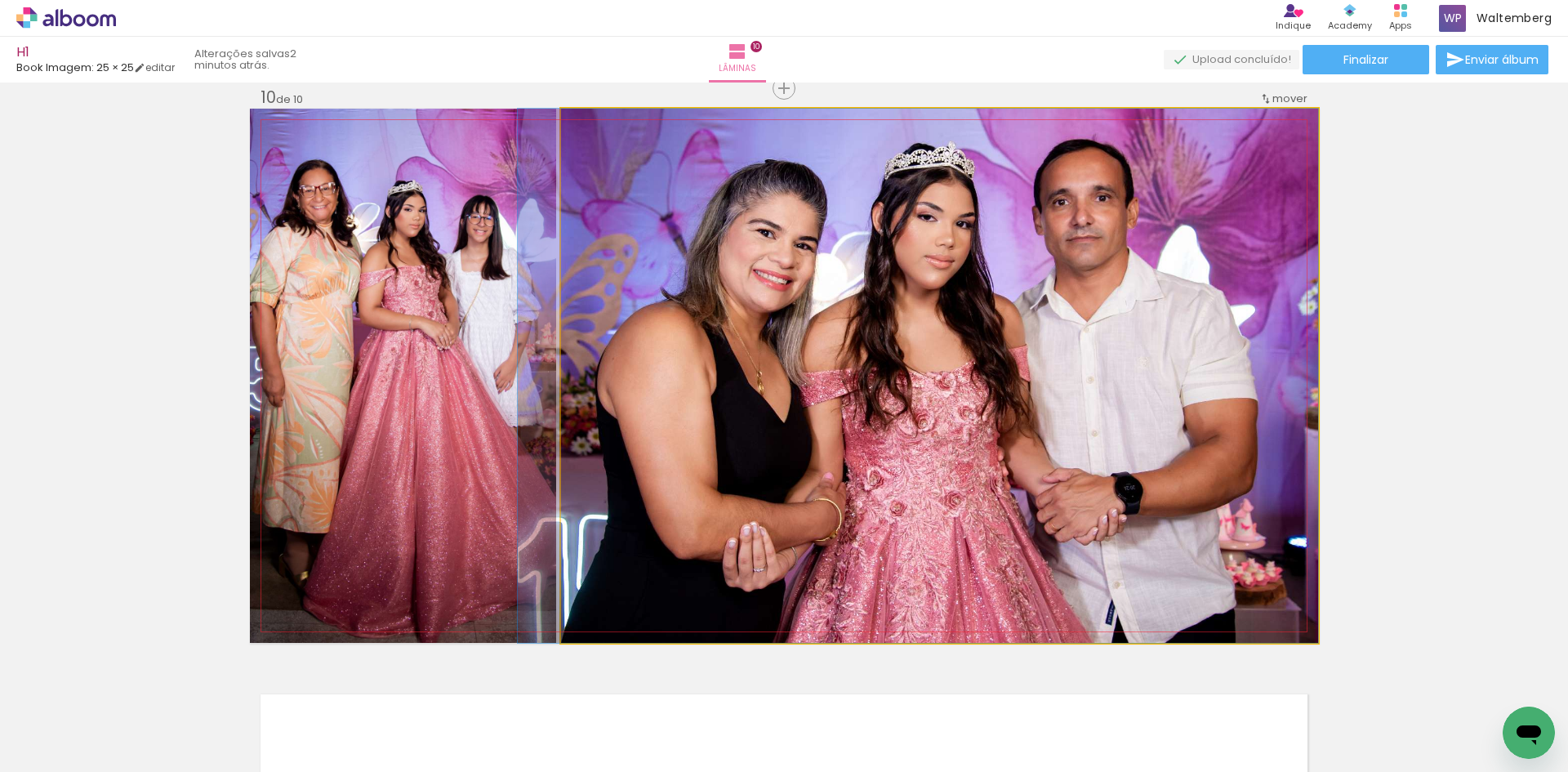
drag, startPoint x: 927, startPoint y: 348, endPoint x: 892, endPoint y: 346, distance: 35.1
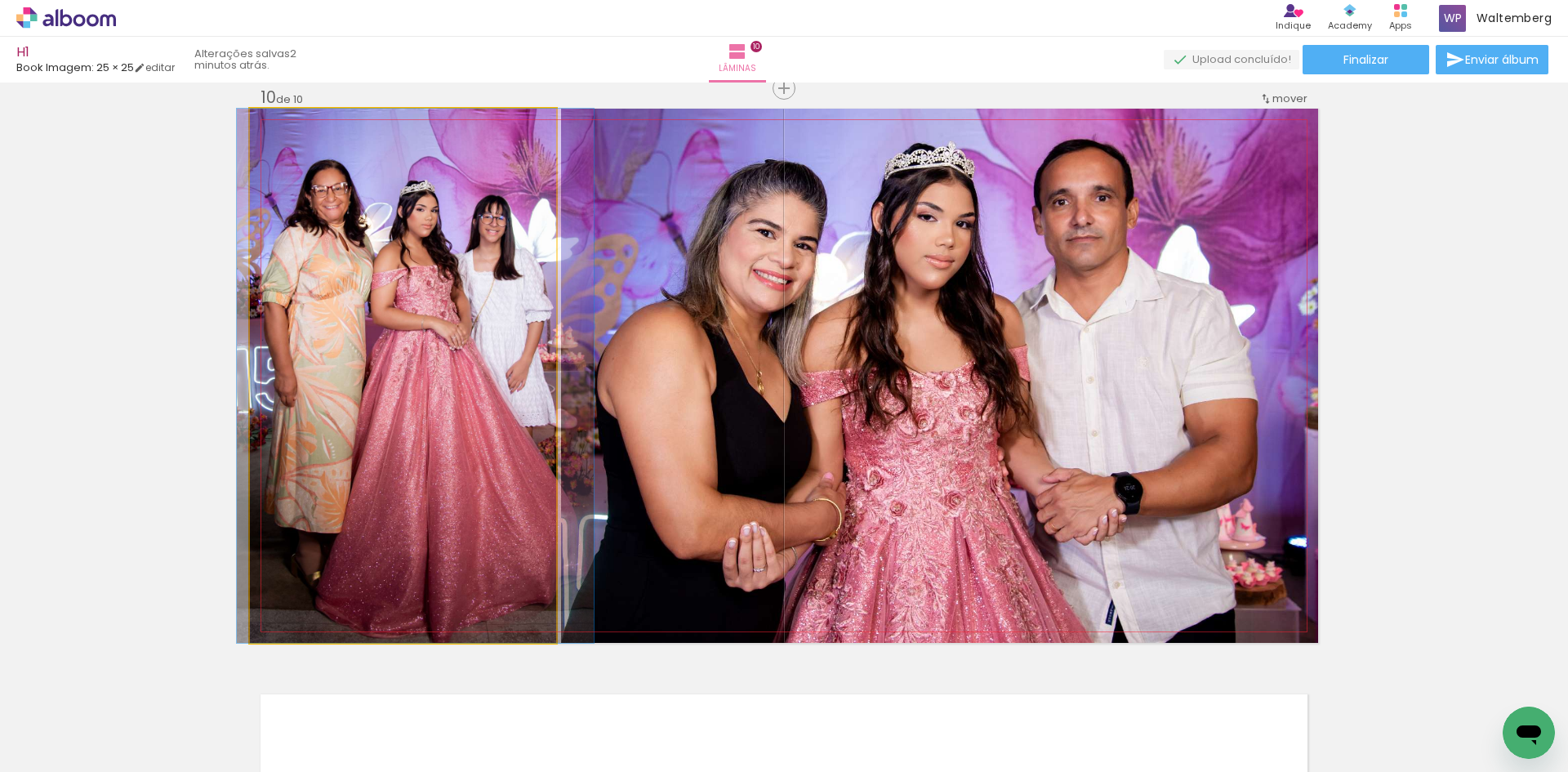
drag, startPoint x: 324, startPoint y: 358, endPoint x: 337, endPoint y: 358, distance: 13.0
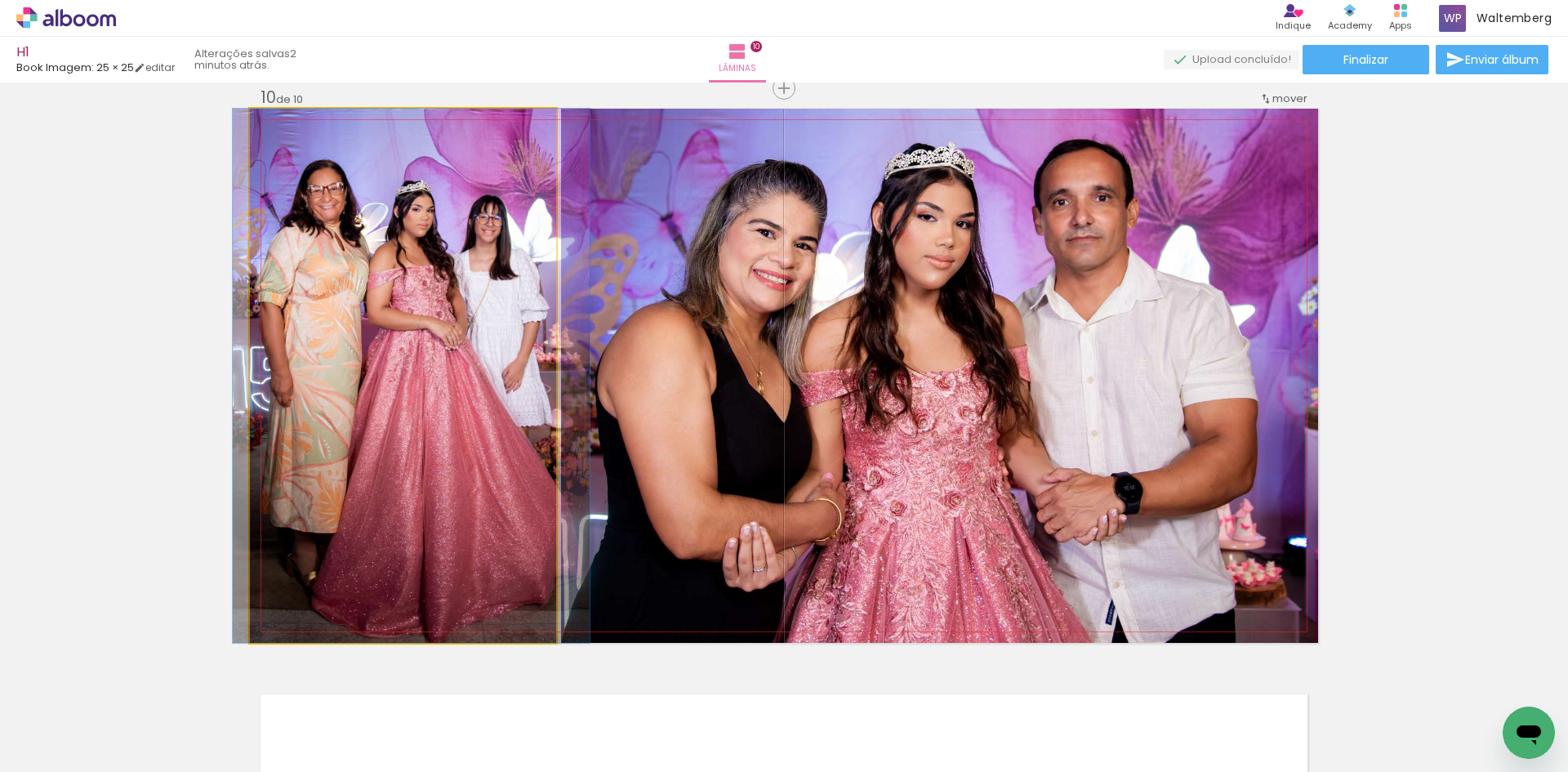
drag, startPoint x: 380, startPoint y: 286, endPoint x: 371, endPoint y: 288, distance: 9.2
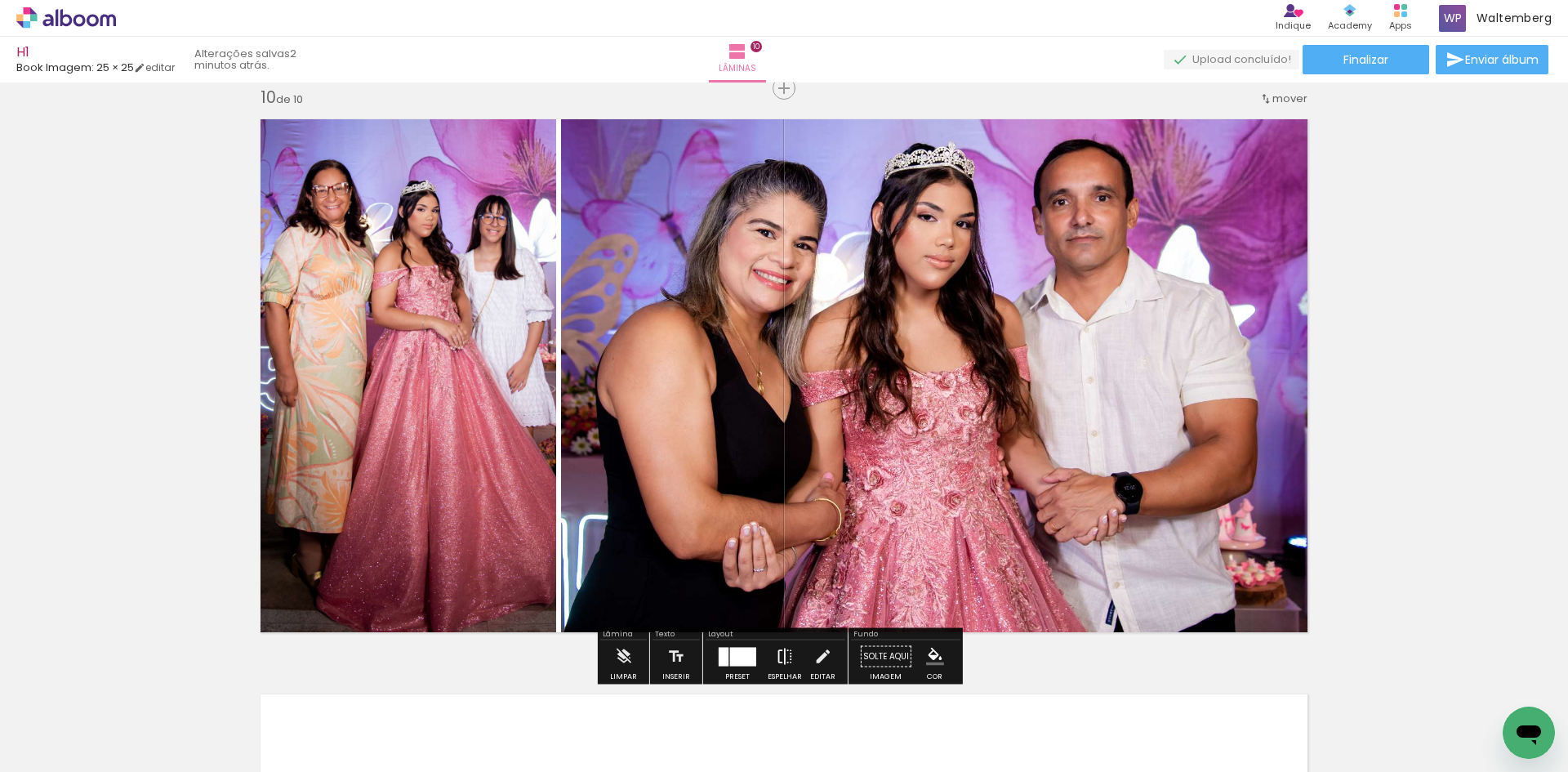
click at [784, 651] on iron-icon at bounding box center [784, 657] width 18 height 33
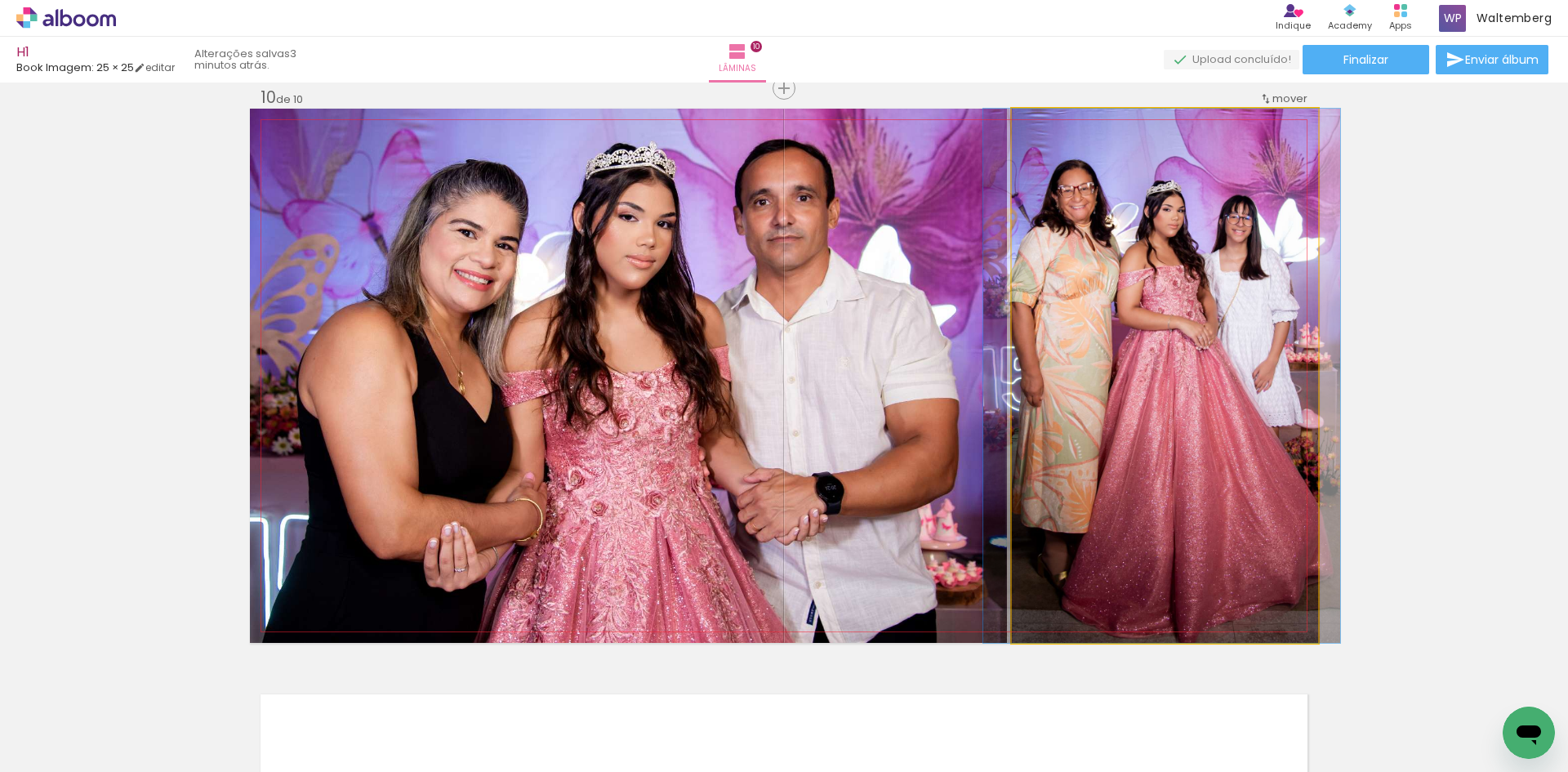
drag, startPoint x: 1180, startPoint y: 350, endPoint x: 1166, endPoint y: 351, distance: 14.0
click at [1157, 344] on quentale-photo at bounding box center [1164, 376] width 306 height 534
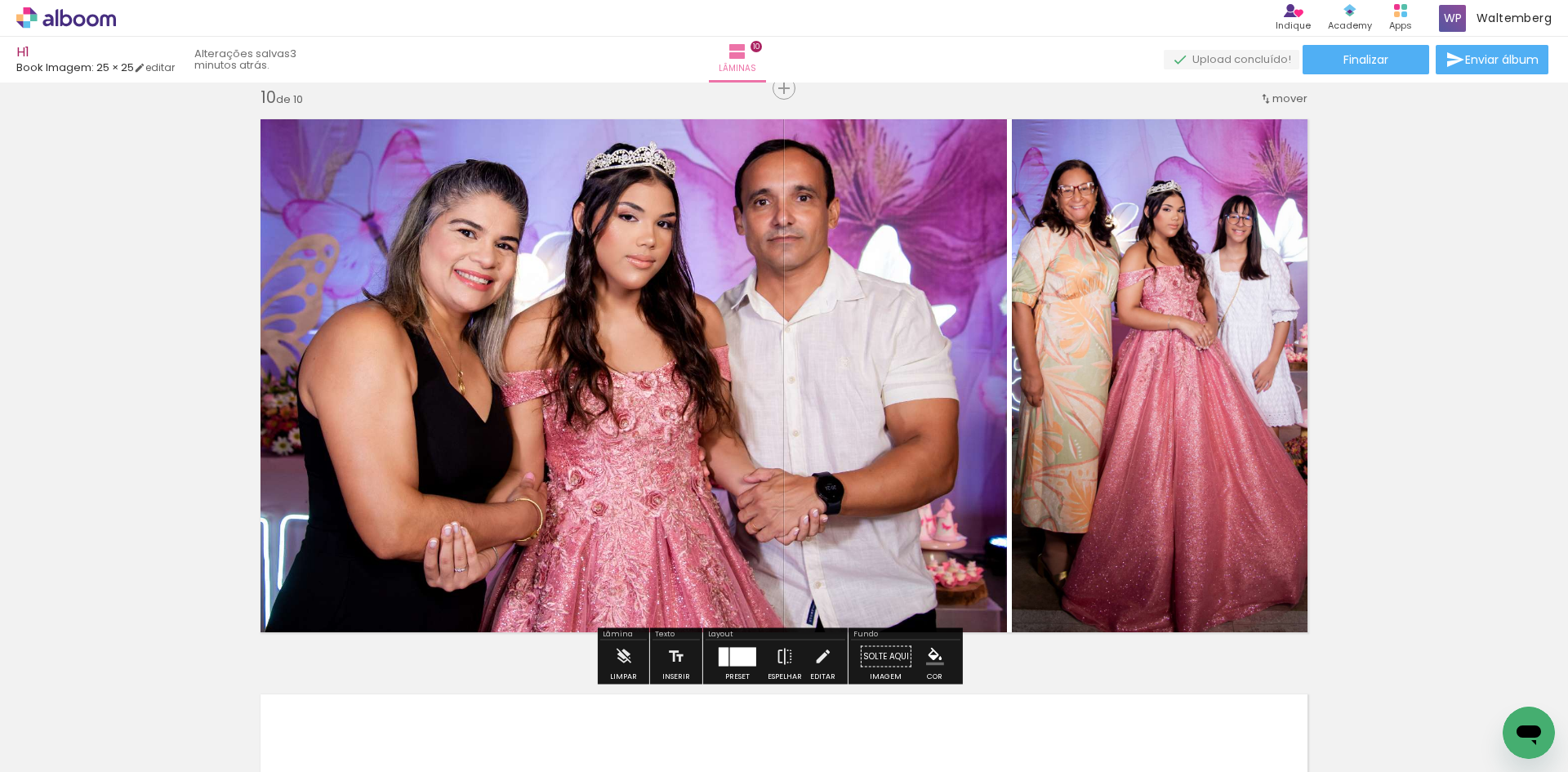
click at [722, 654] on div at bounding box center [724, 657] width 10 height 19
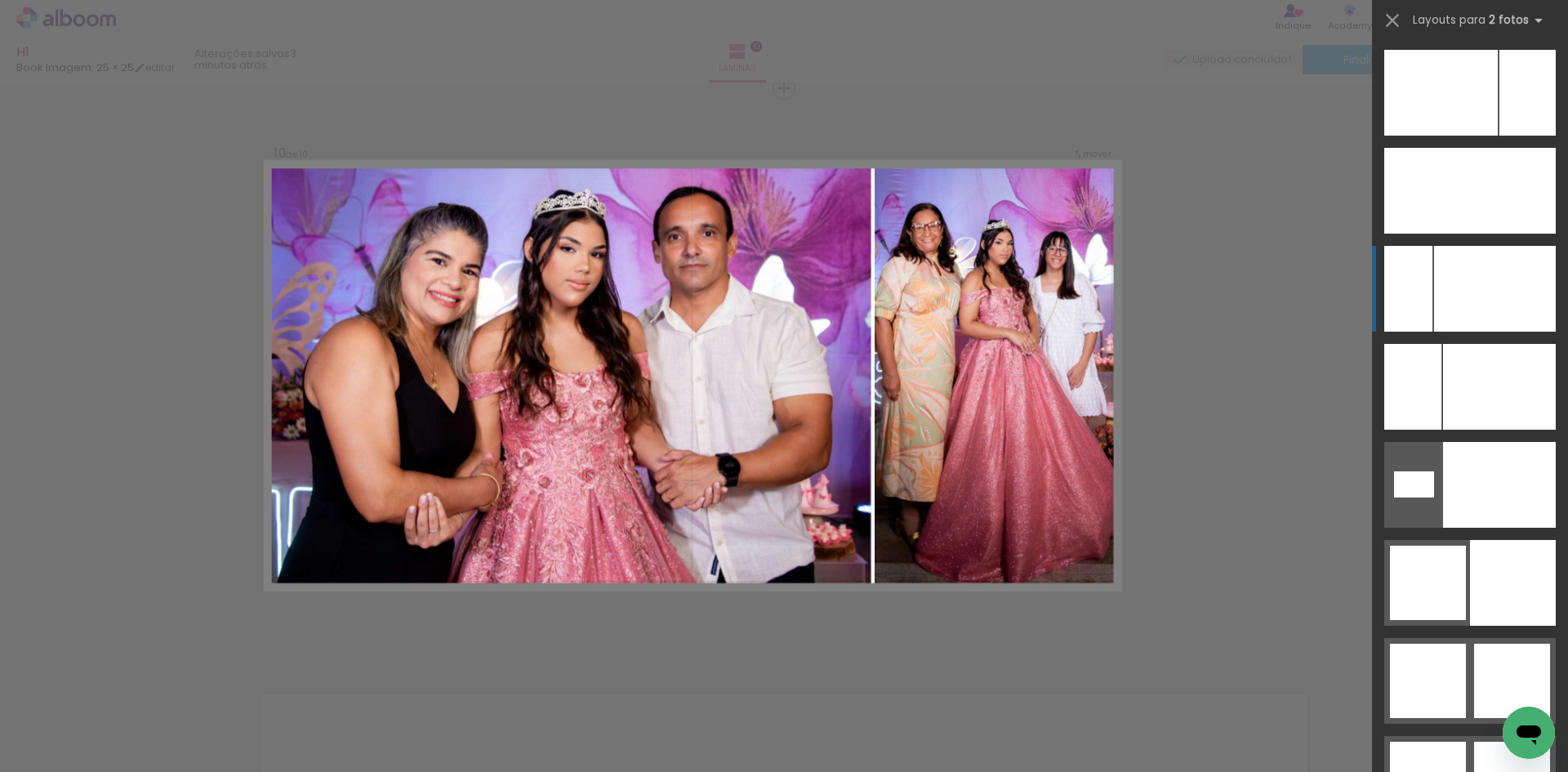
scroll to position [7746, 0]
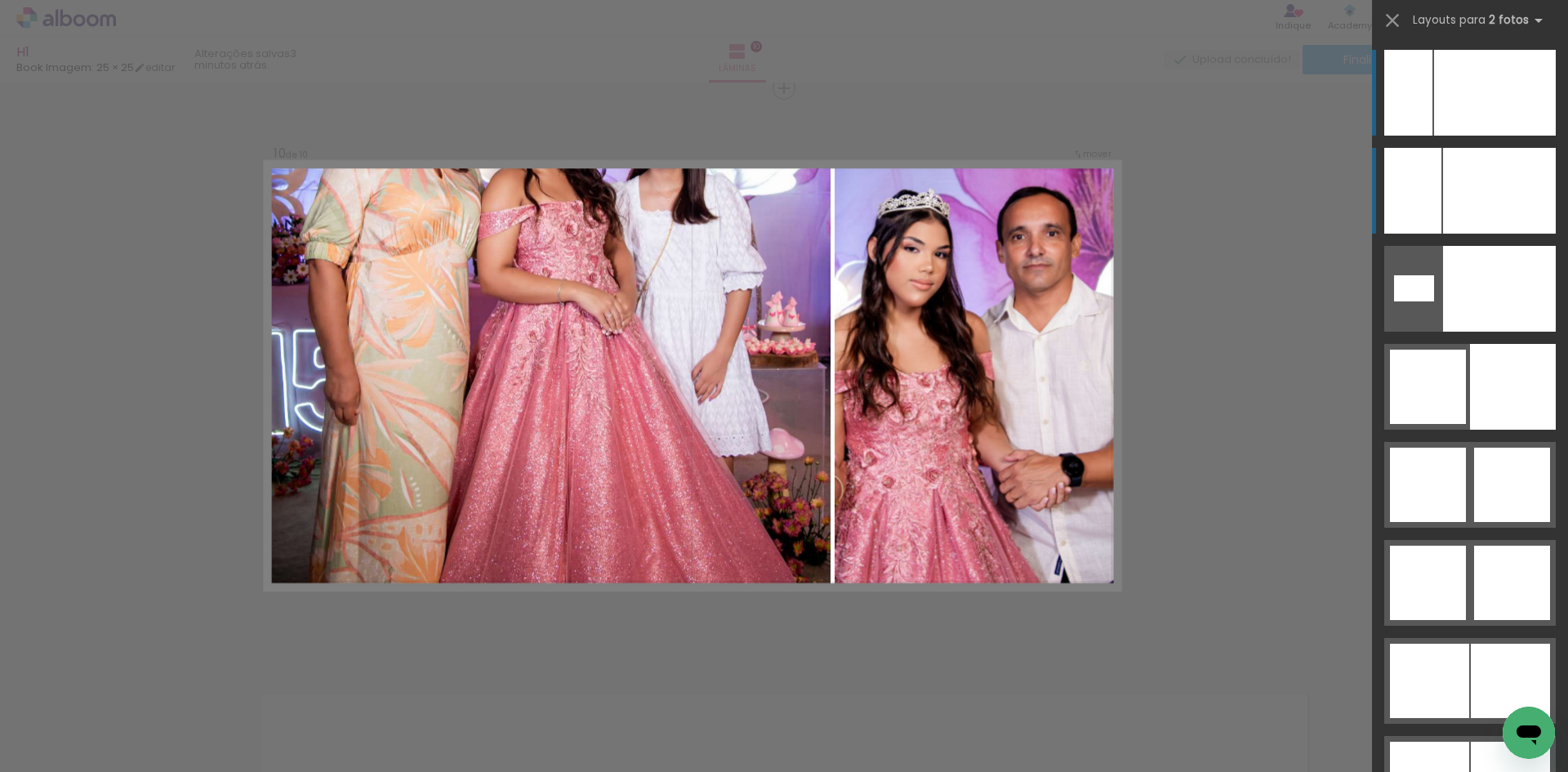
click at [1478, 183] on div at bounding box center [1499, 190] width 113 height 86
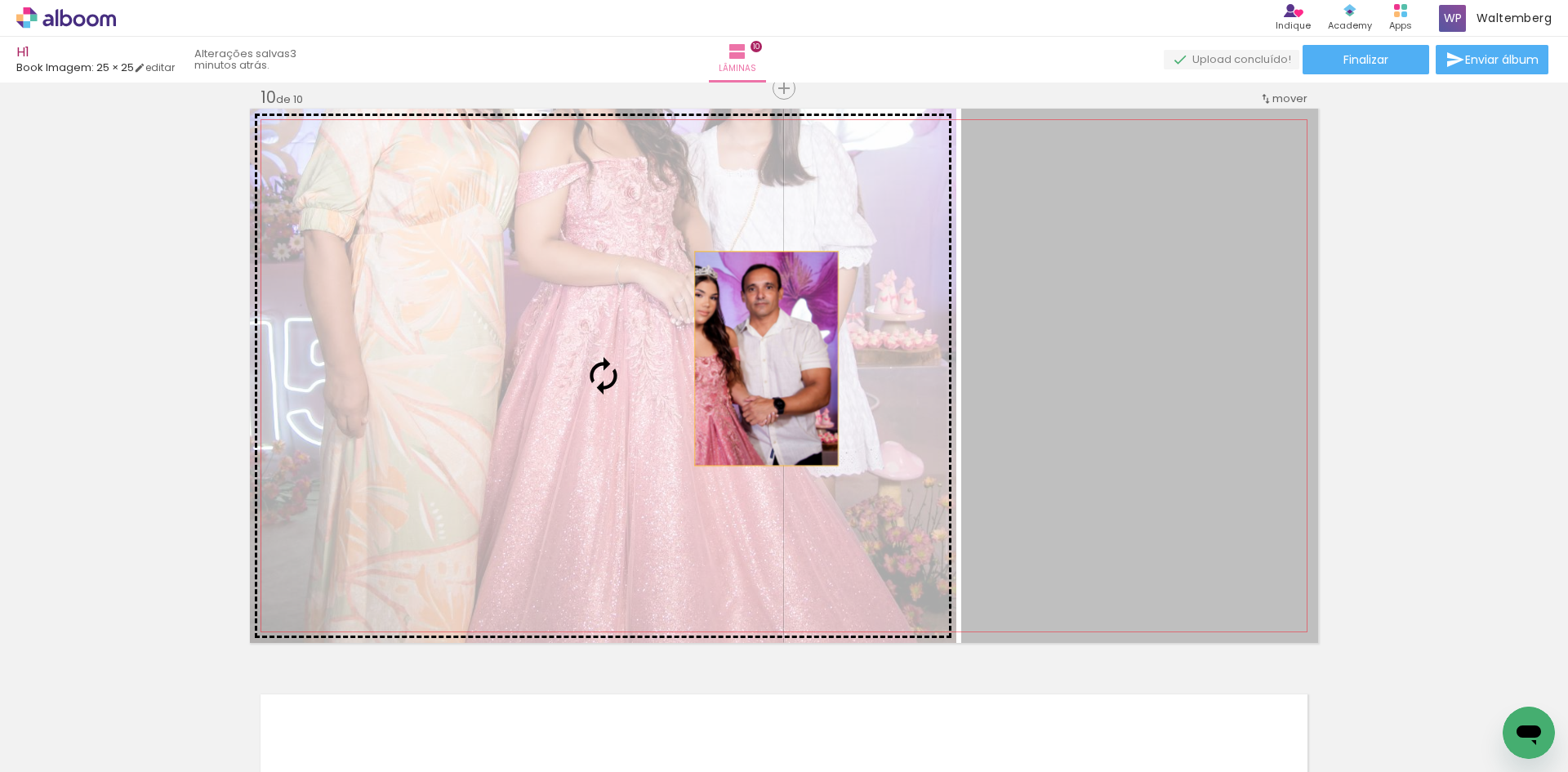
drag, startPoint x: 1101, startPoint y: 336, endPoint x: 723, endPoint y: 359, distance: 378.7
click at [0, 0] on slot at bounding box center [0, 0] width 0 height 0
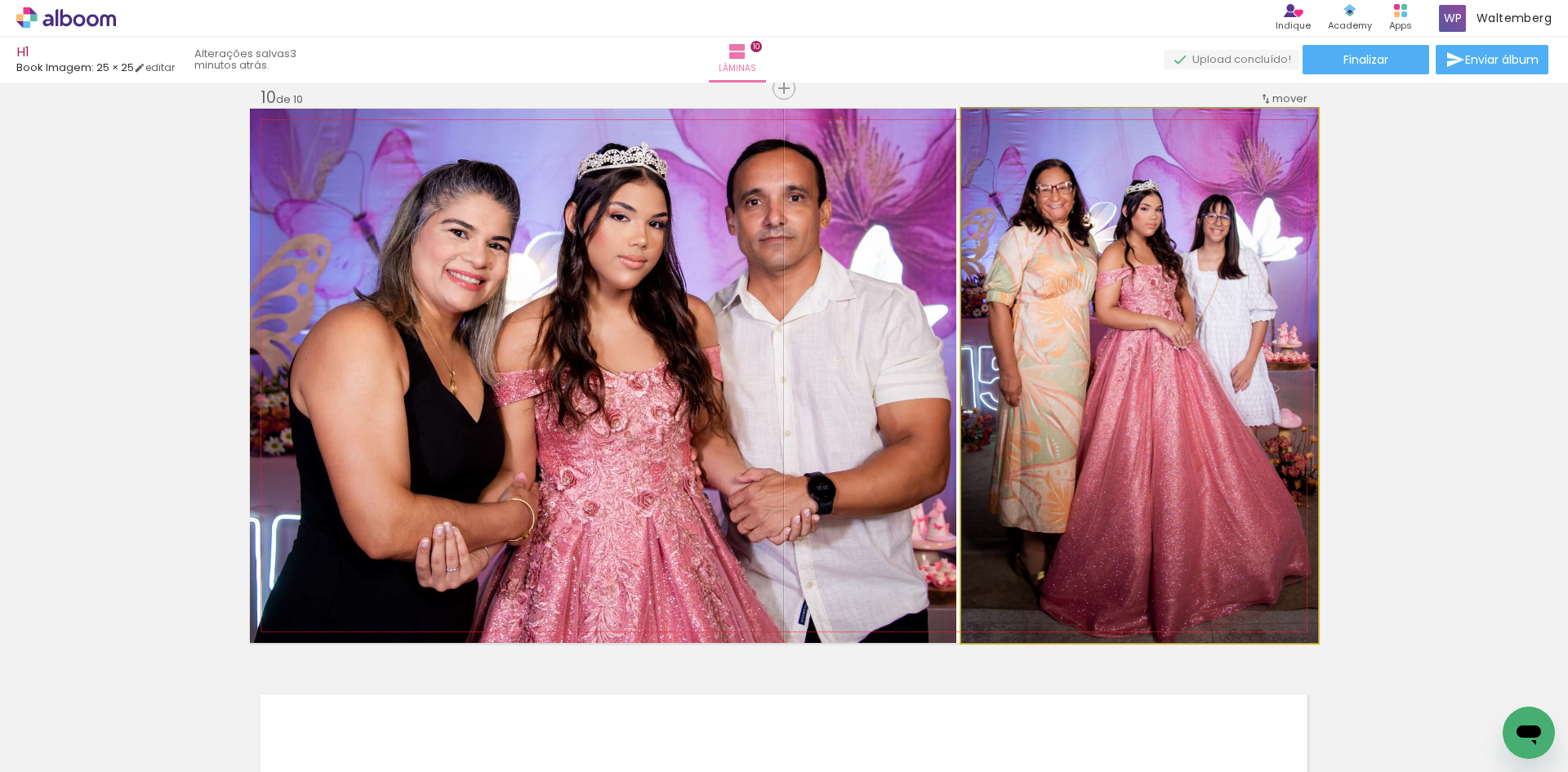
drag, startPoint x: 1125, startPoint y: 301, endPoint x: 1109, endPoint y: 302, distance: 16.0
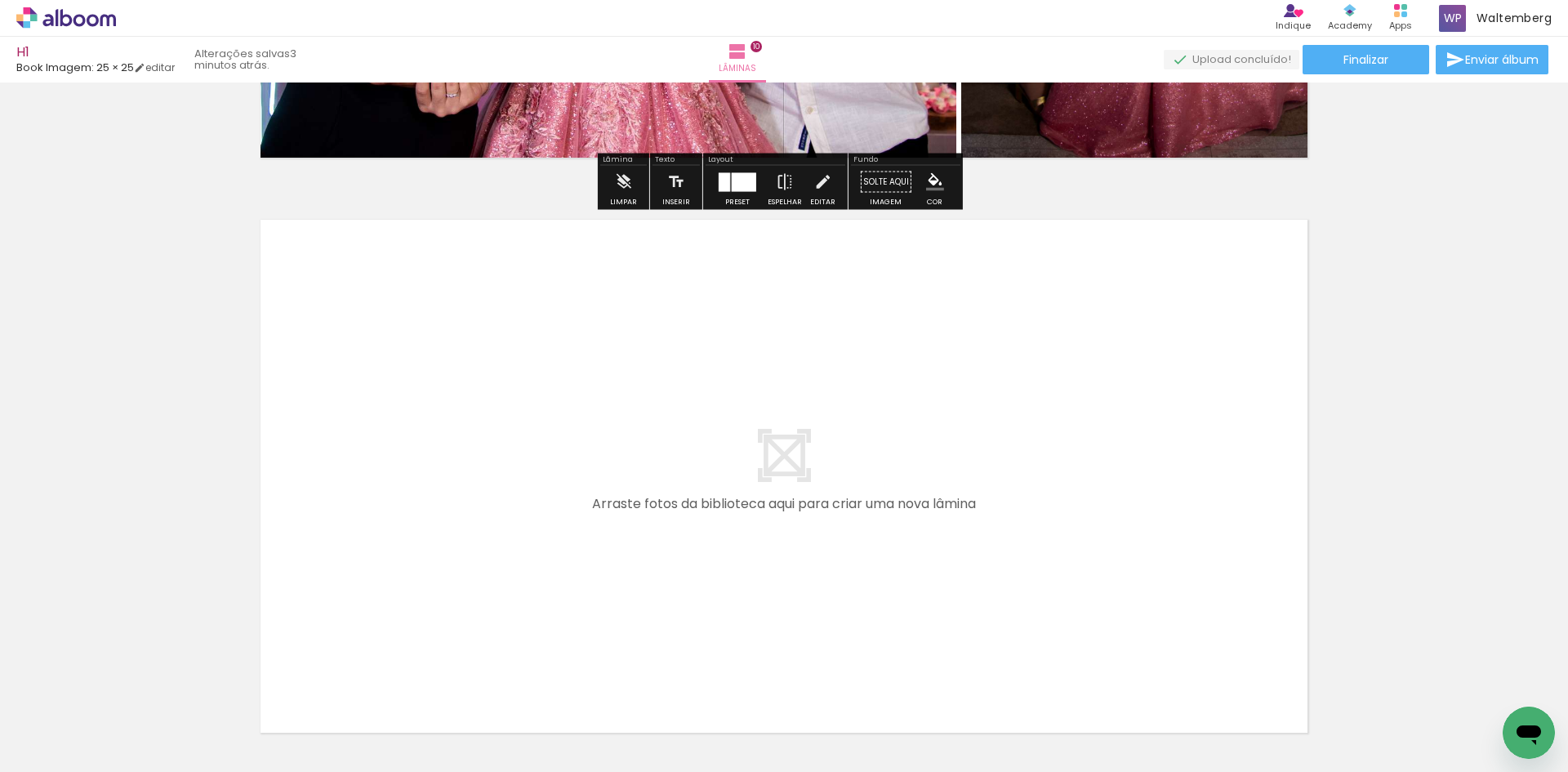
scroll to position [5689, 0]
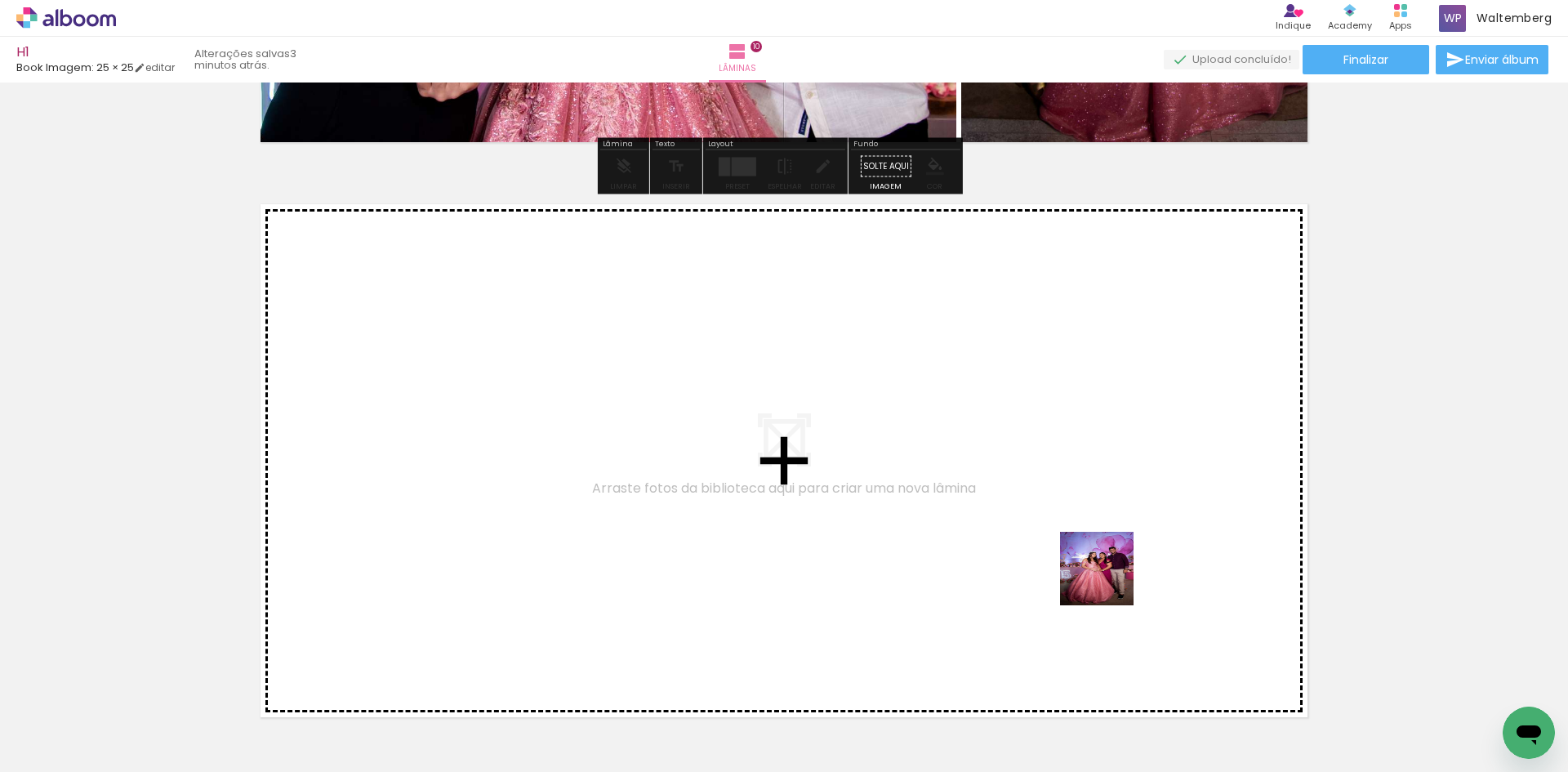
drag, startPoint x: 1309, startPoint y: 725, endPoint x: 1100, endPoint y: 568, distance: 261.4
click at [1100, 568] on quentale-workspace at bounding box center [784, 386] width 1568 height 772
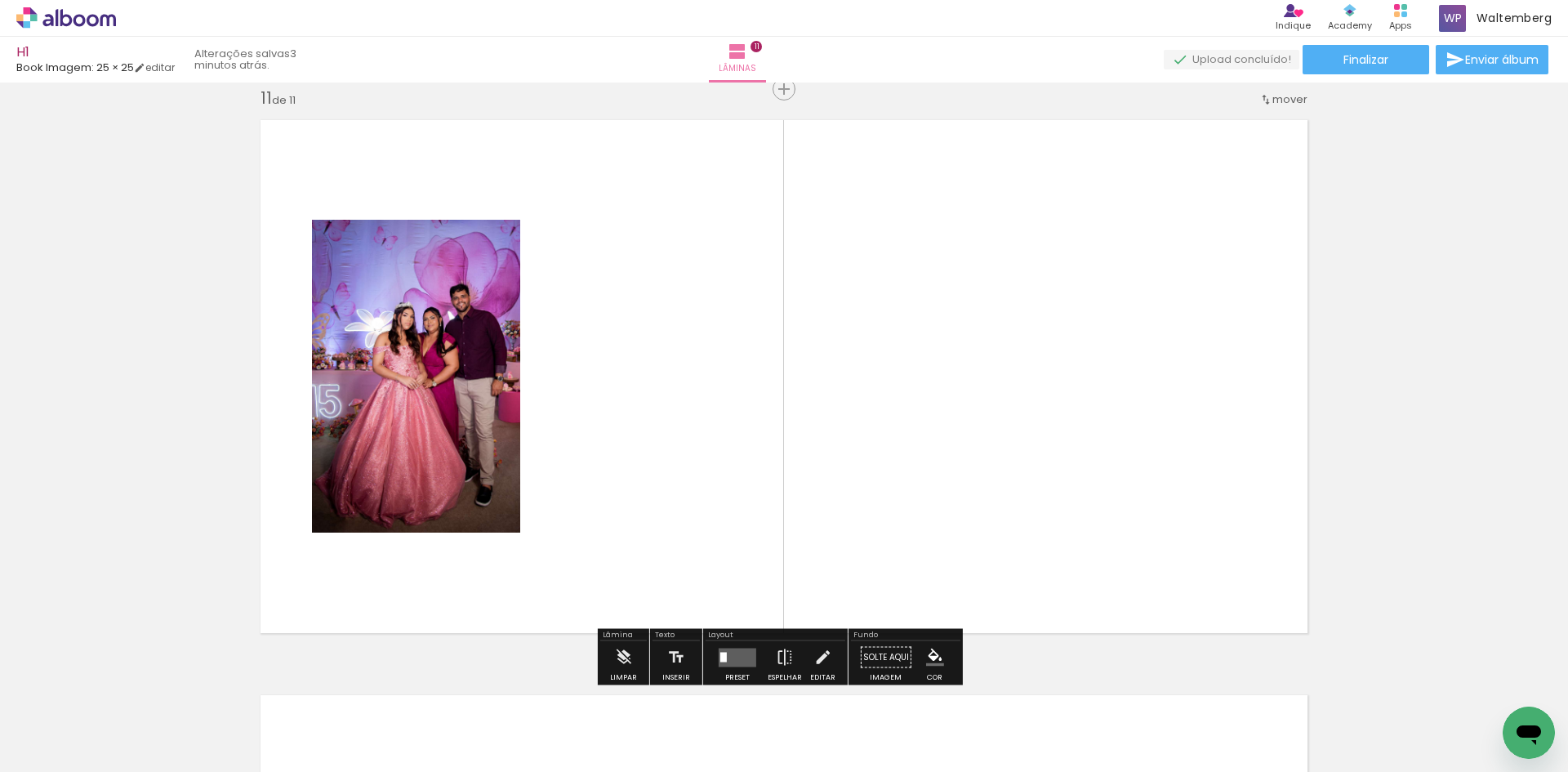
scroll to position [5774, 0]
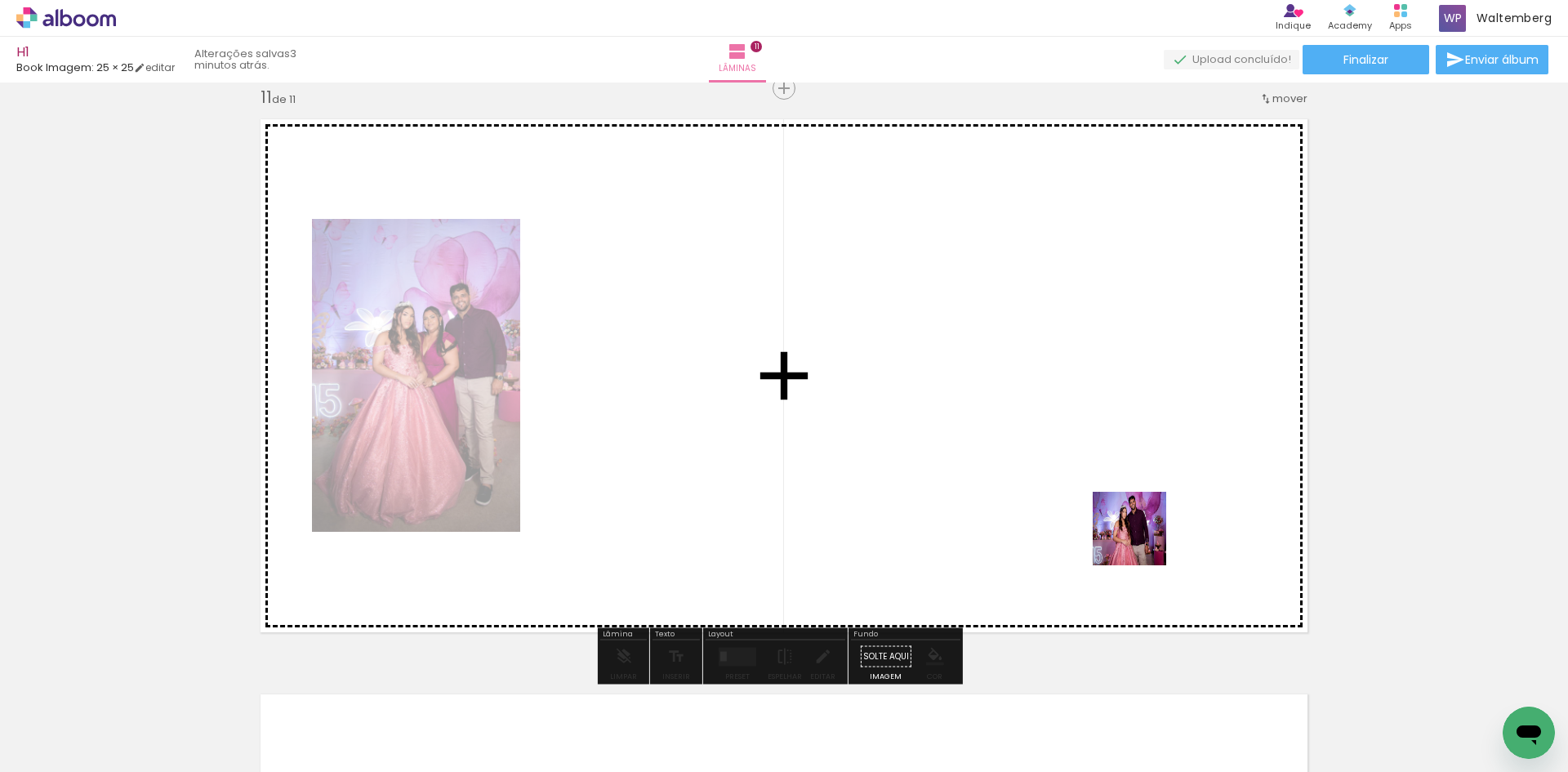
drag, startPoint x: 1331, startPoint y: 679, endPoint x: 1008, endPoint y: 460, distance: 390.2
click at [1008, 460] on quentale-workspace at bounding box center [784, 386] width 1568 height 772
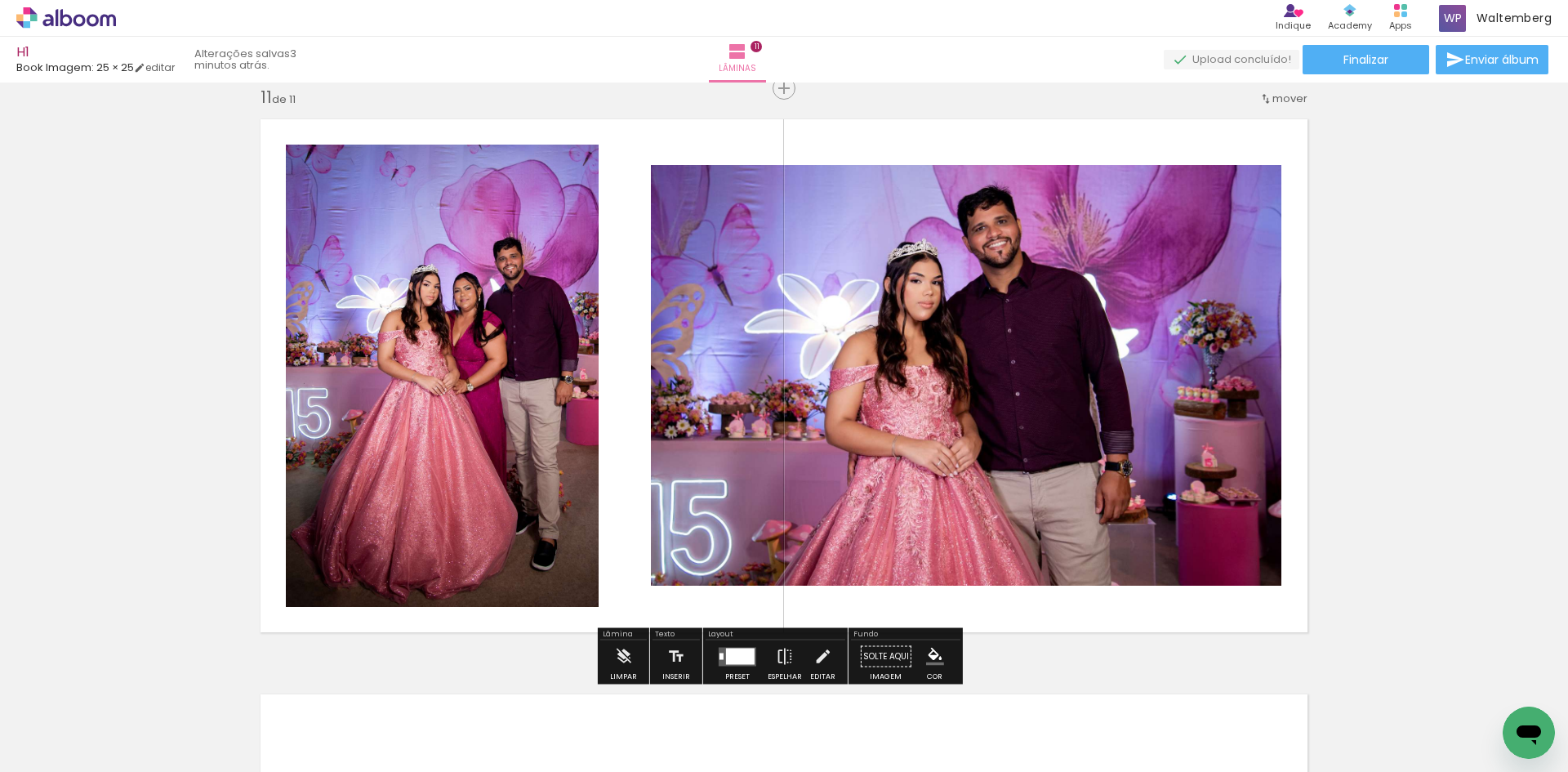
click at [751, 653] on quentale-layouter at bounding box center [738, 657] width 37 height 19
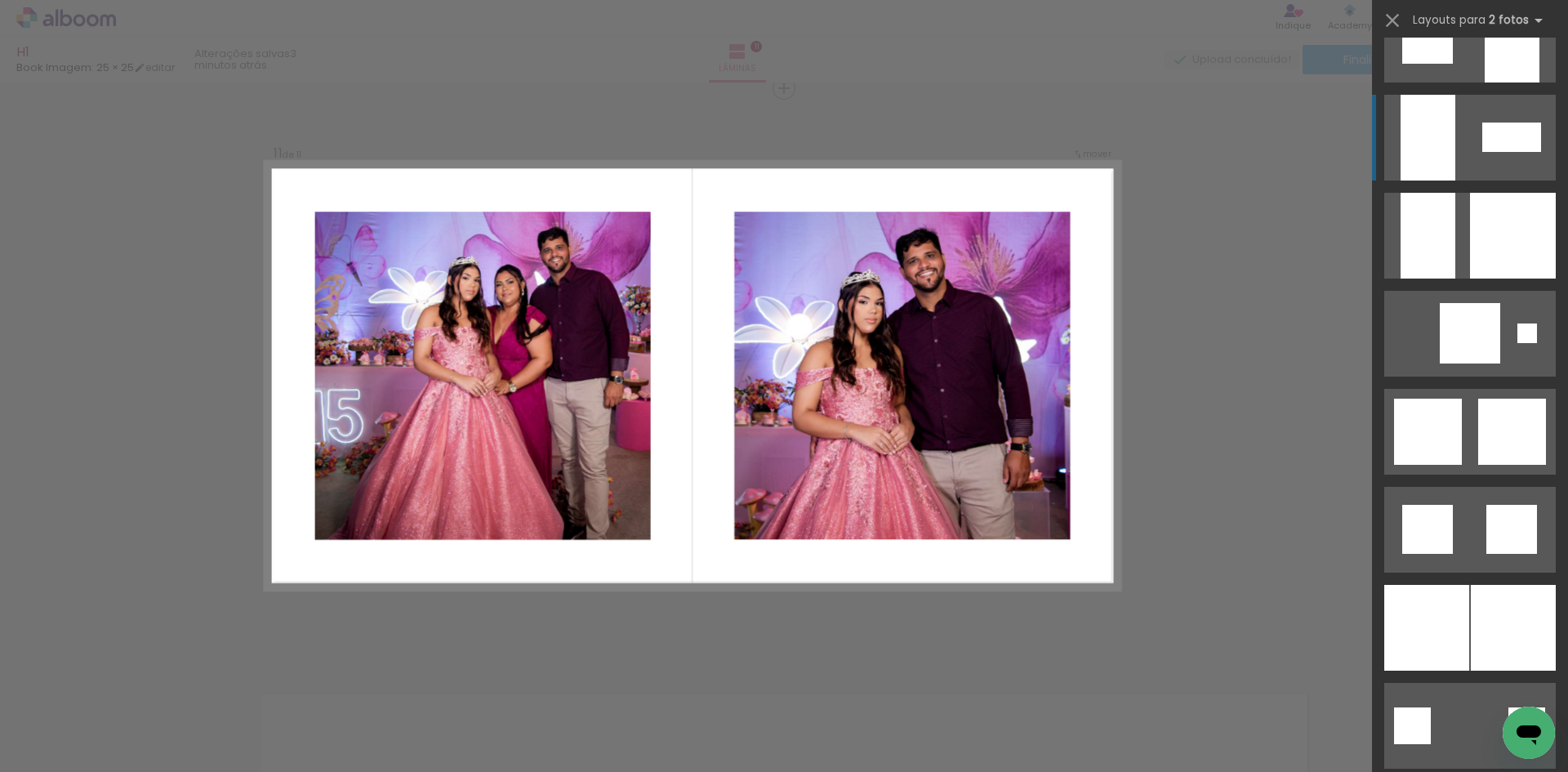
scroll to position [1716, 0]
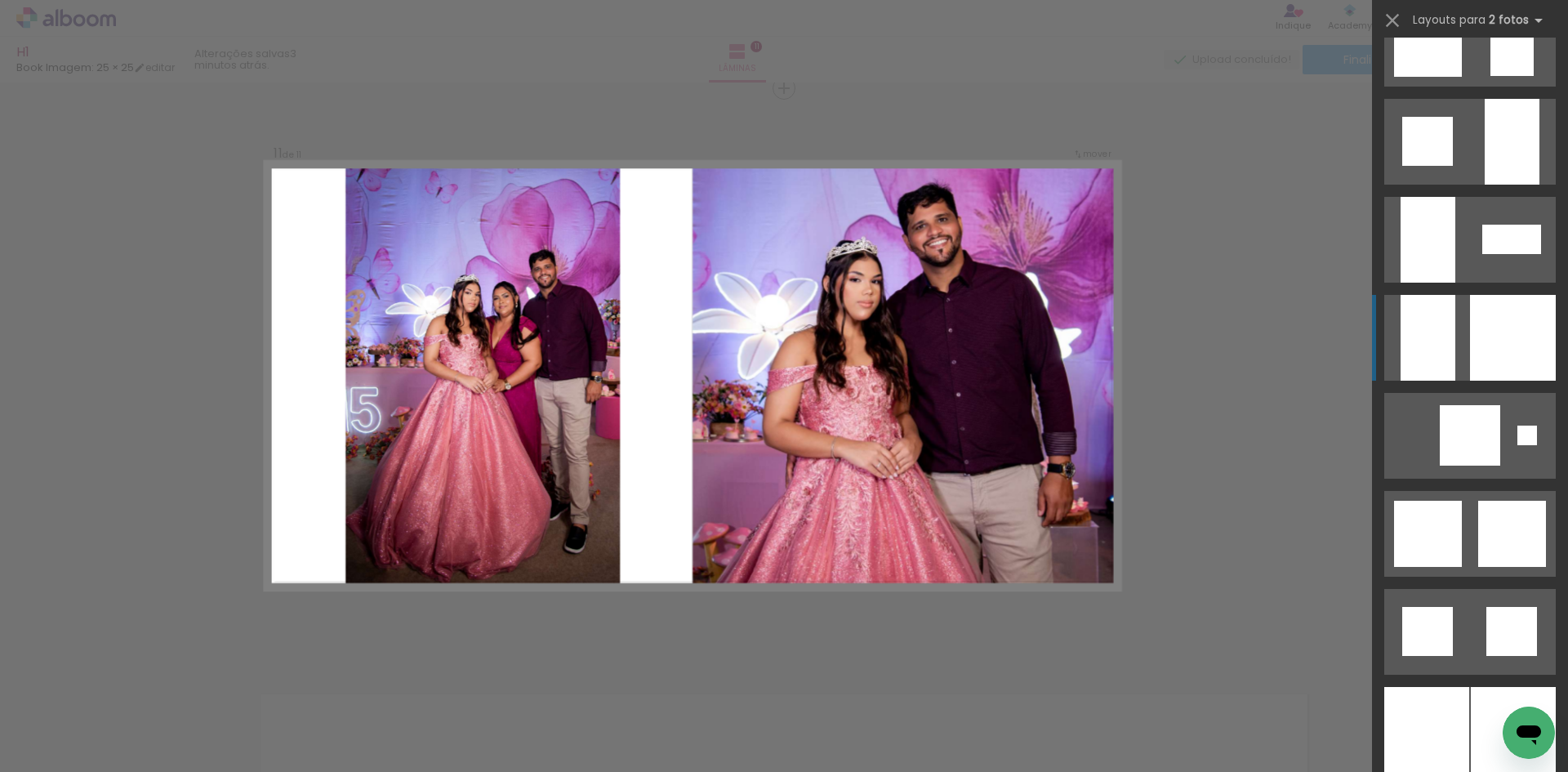
click at [1504, 313] on div at bounding box center [1513, 338] width 86 height 86
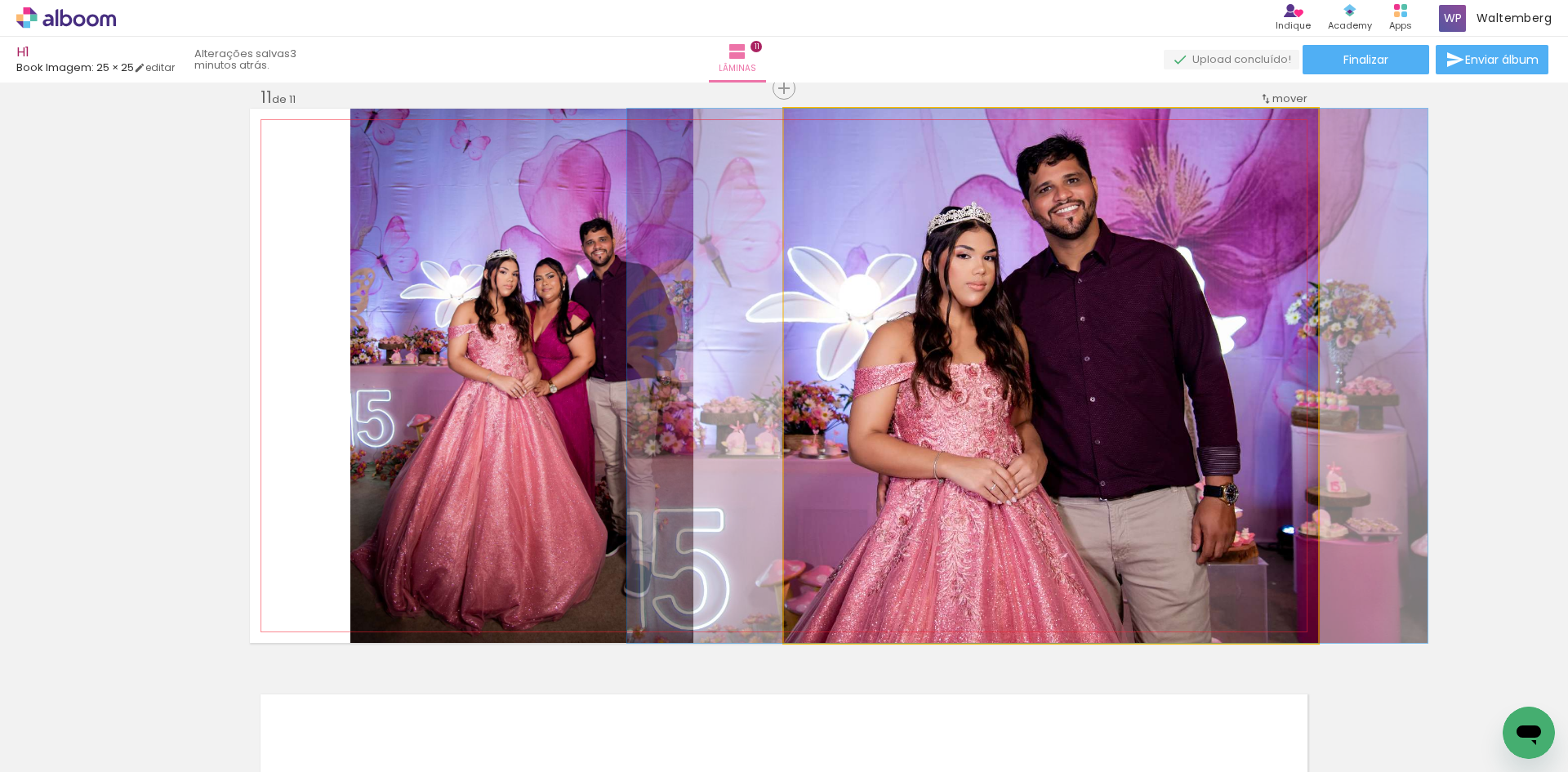
drag, startPoint x: 1027, startPoint y: 331, endPoint x: 1006, endPoint y: 339, distance: 22.5
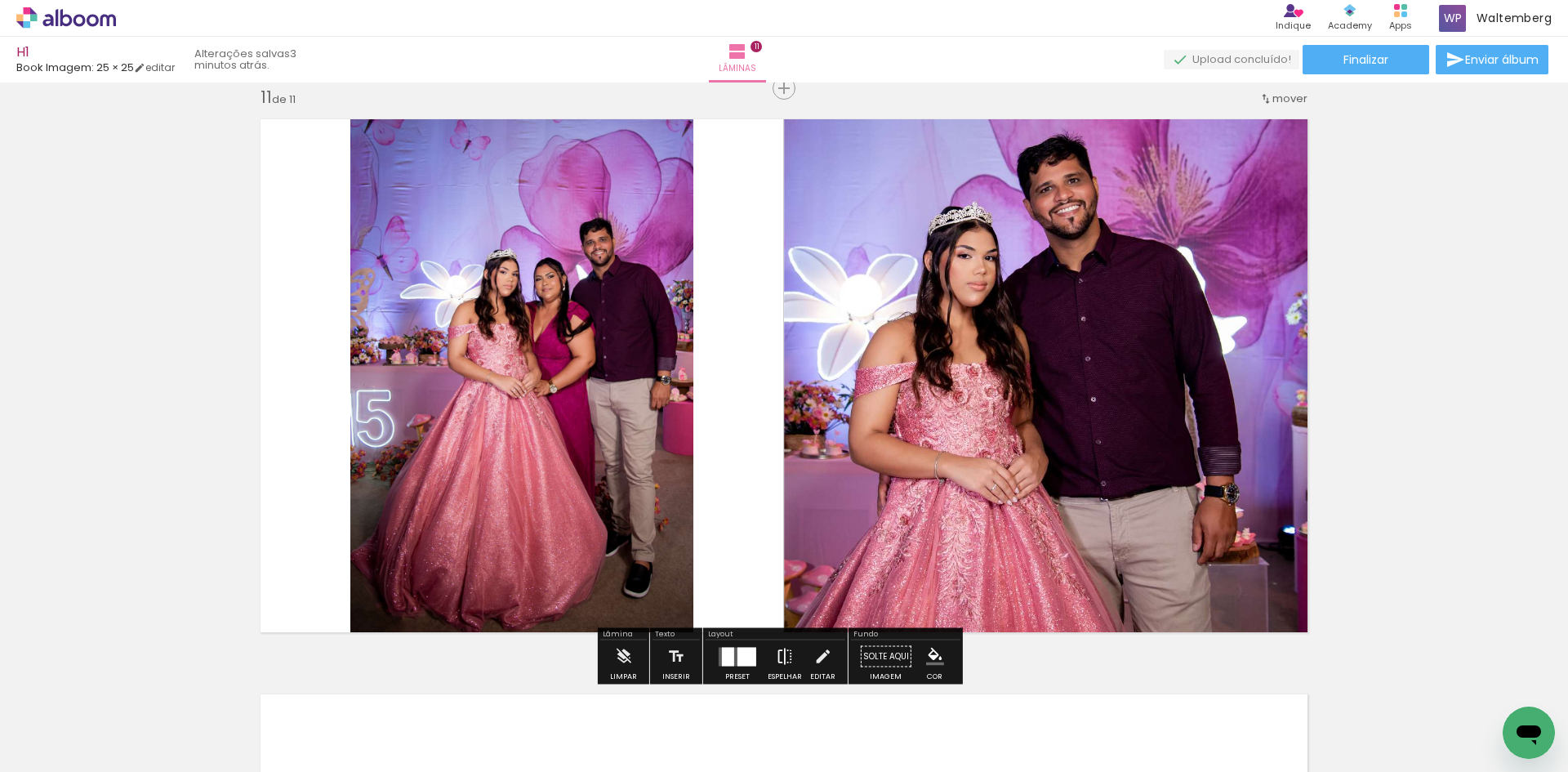
click at [778, 656] on iron-icon at bounding box center [784, 657] width 18 height 33
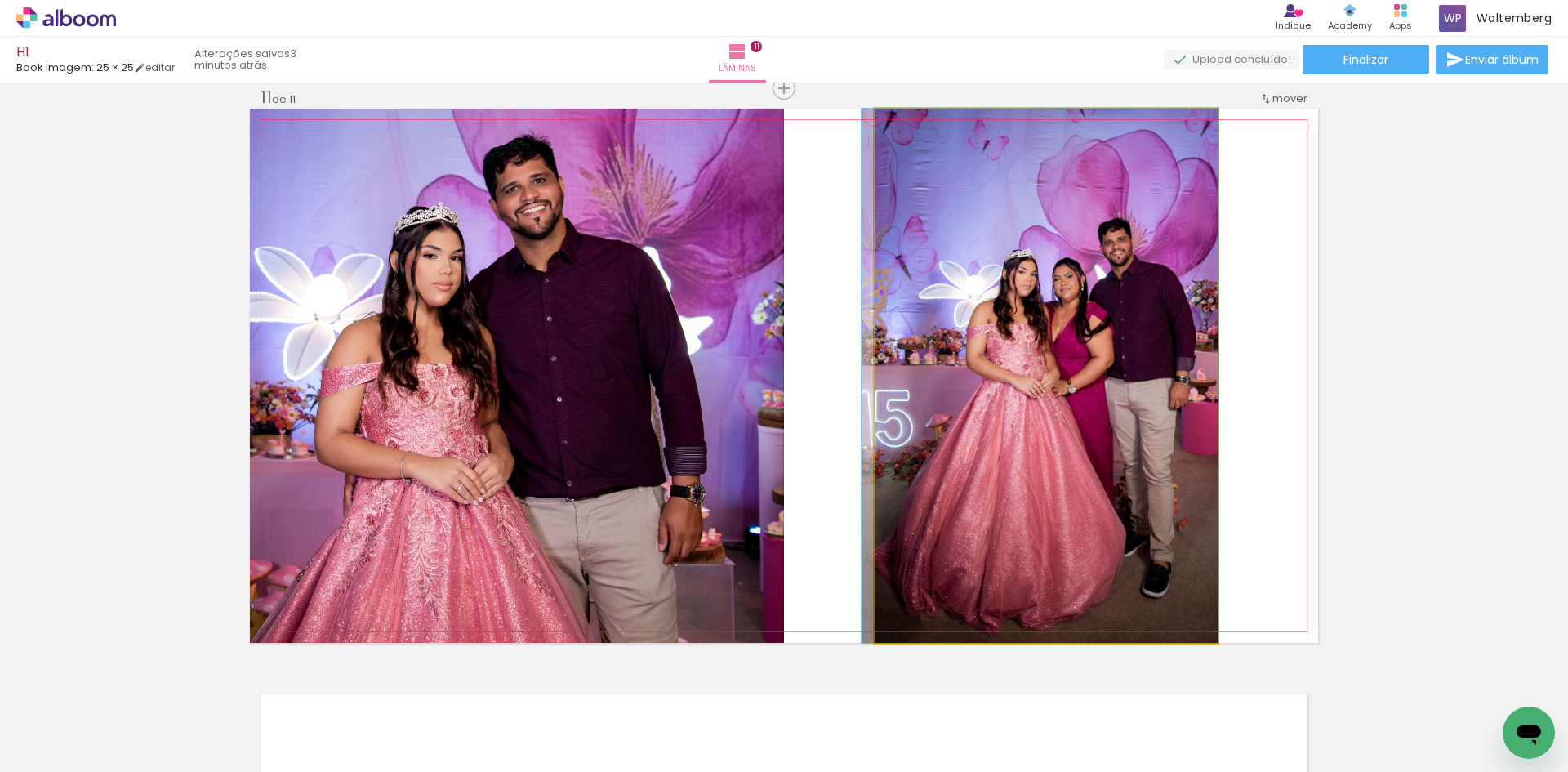
drag, startPoint x: 991, startPoint y: 306, endPoint x: 974, endPoint y: 256, distance: 52.8
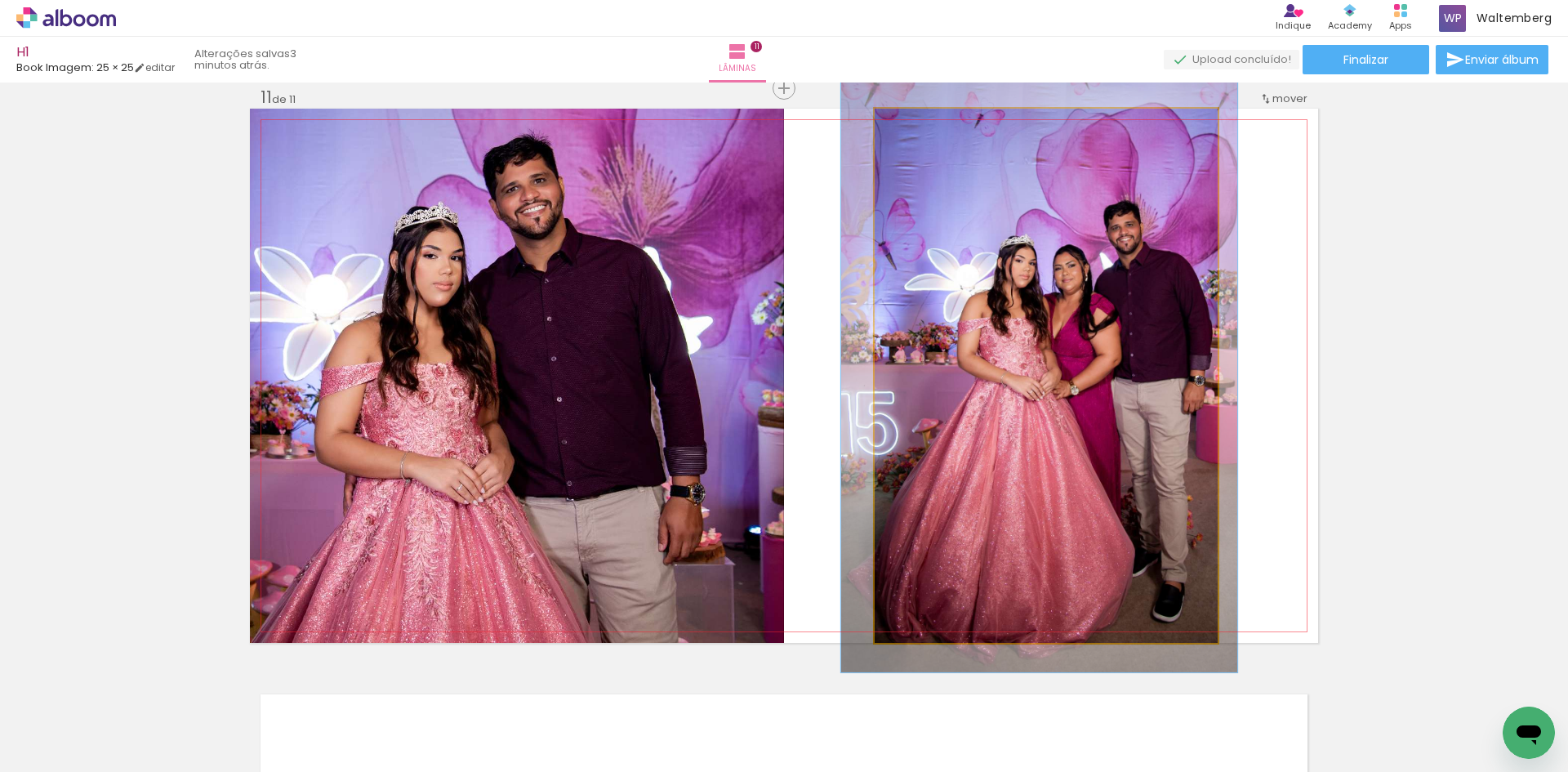
type paper-slider "113"
click at [912, 129] on div at bounding box center [919, 126] width 14 height 14
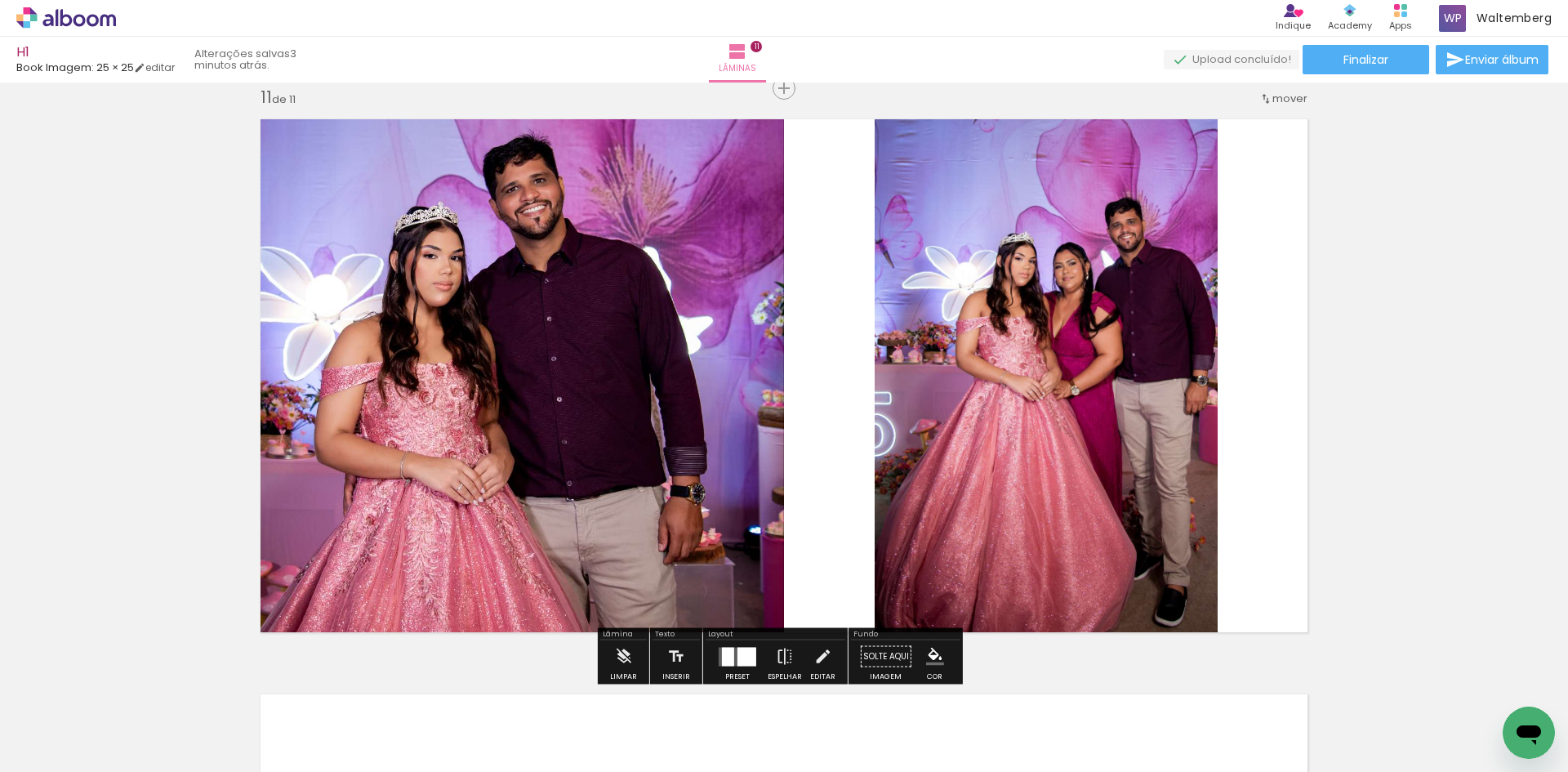
click at [723, 653] on div at bounding box center [728, 657] width 12 height 19
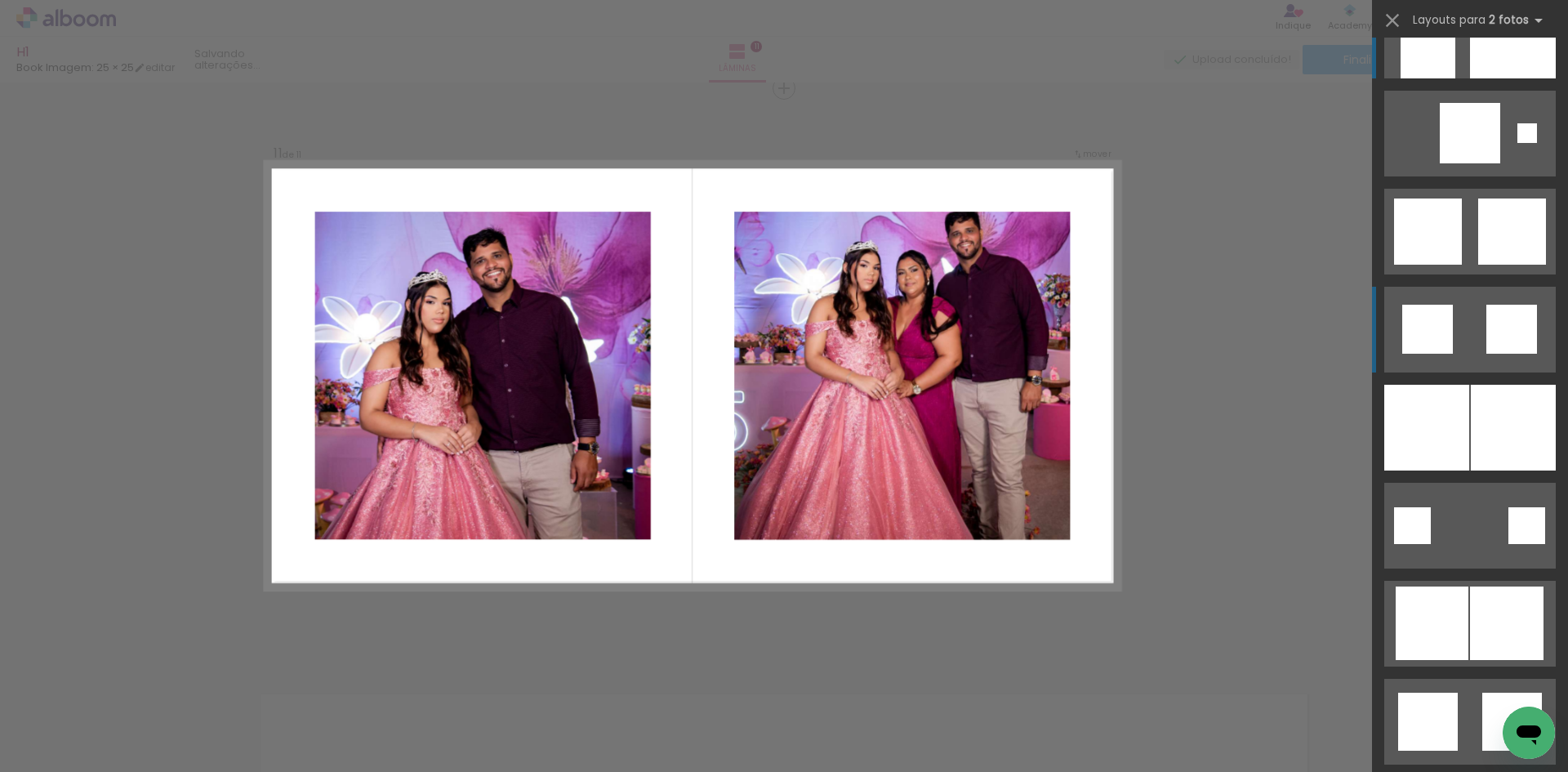
scroll to position [2043, 0]
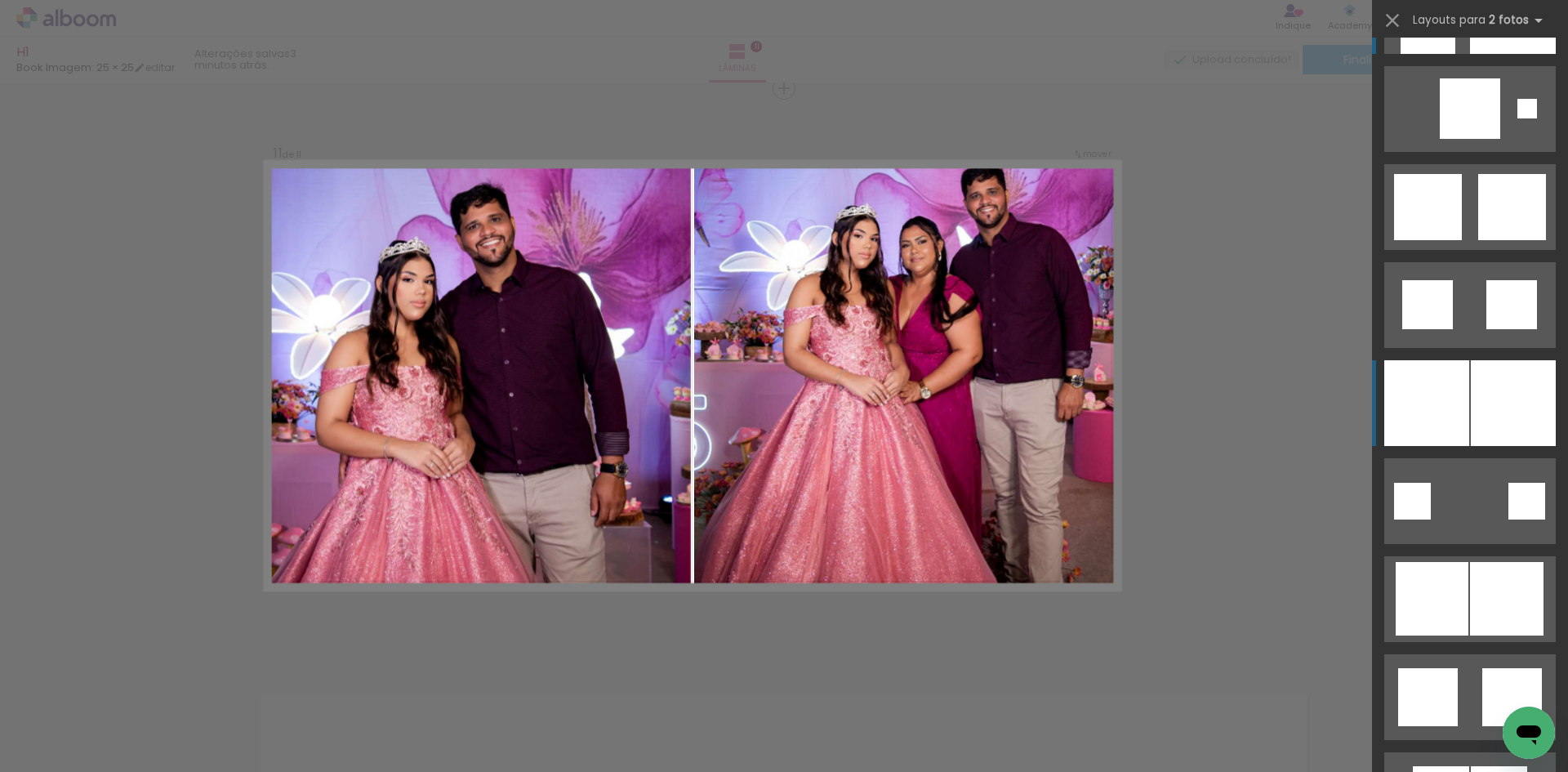
click at [1447, 388] on div at bounding box center [1427, 403] width 85 height 86
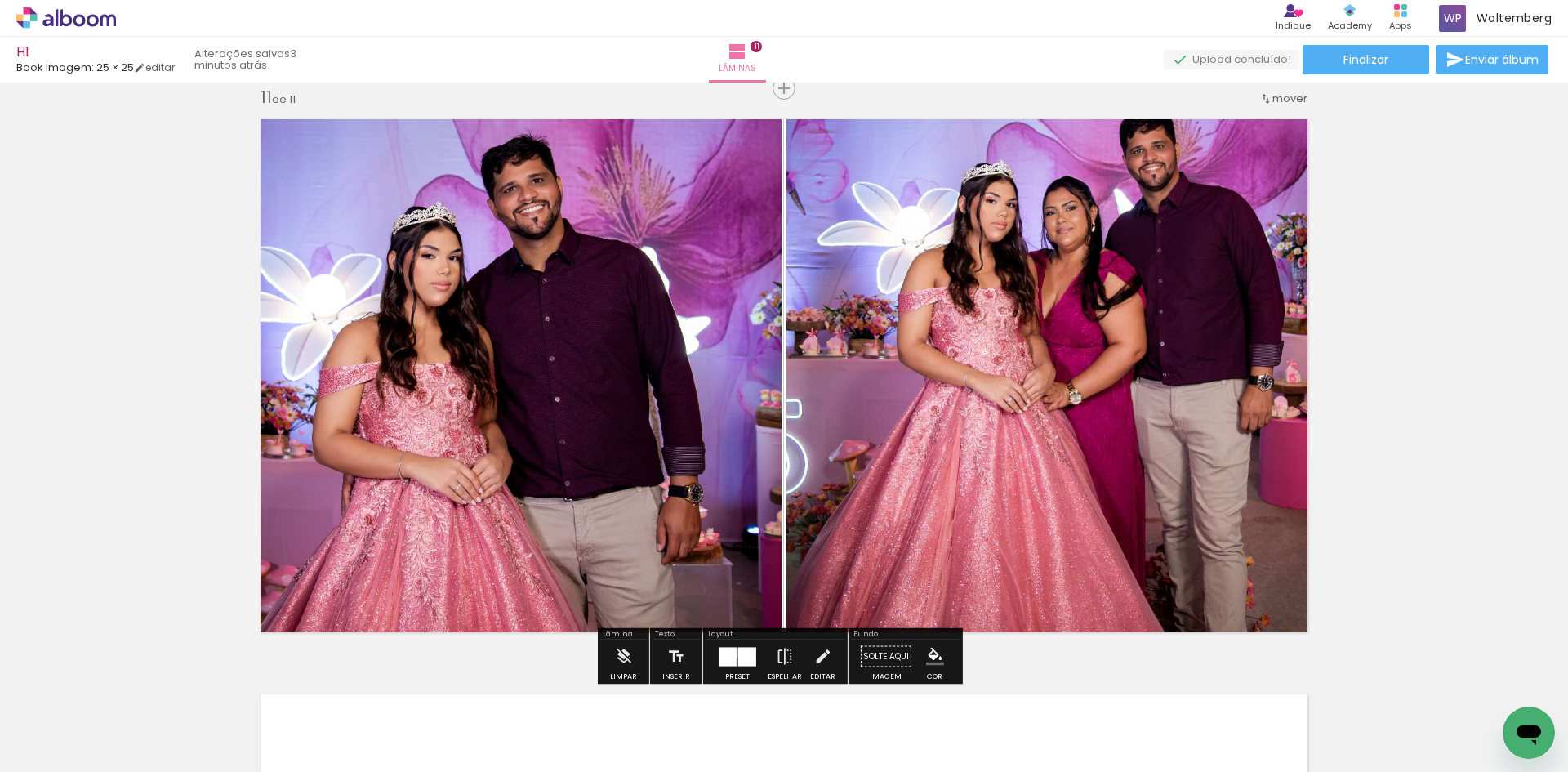
click at [733, 653] on div at bounding box center [728, 657] width 18 height 19
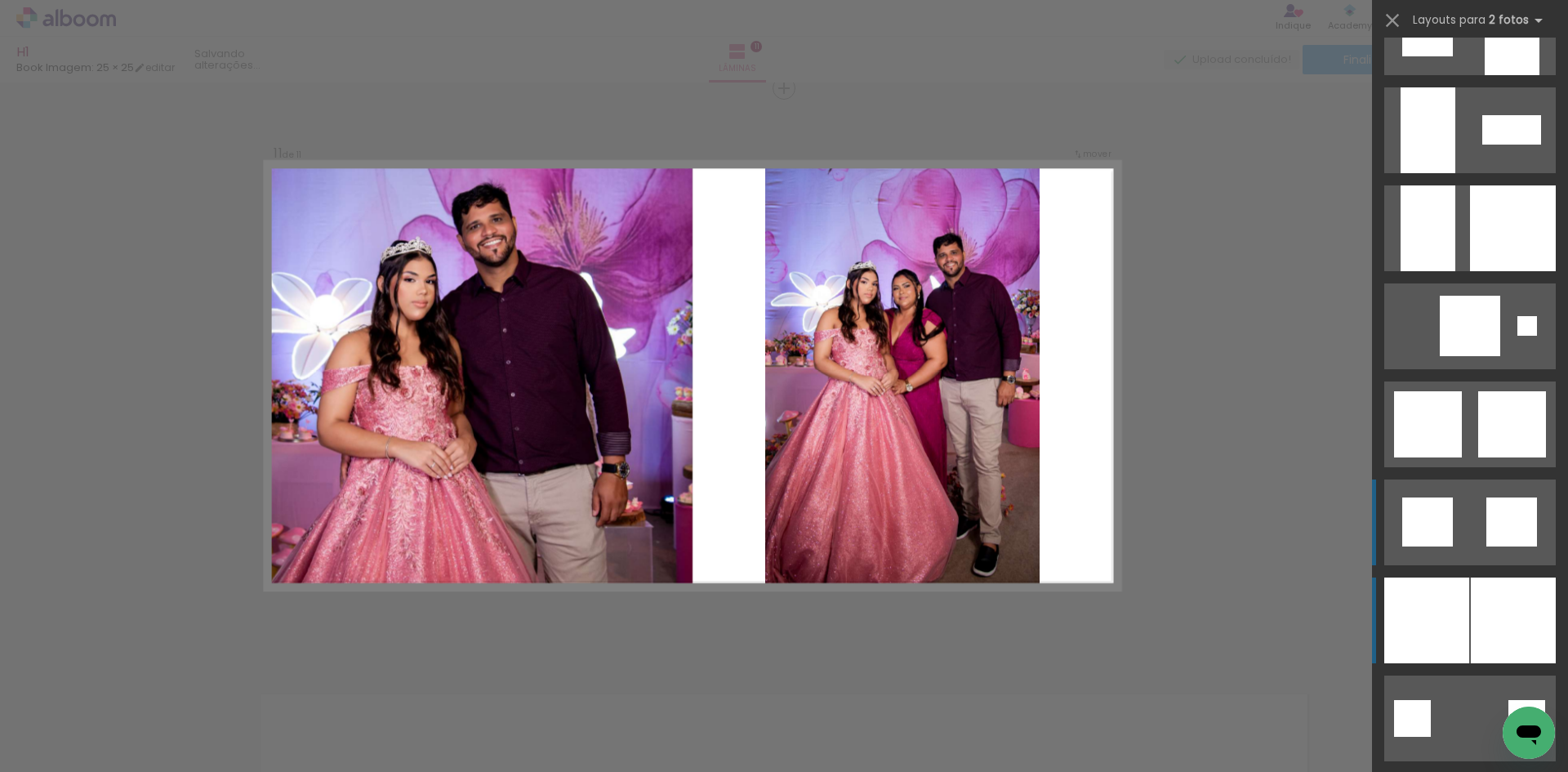
scroll to position [1782, 0]
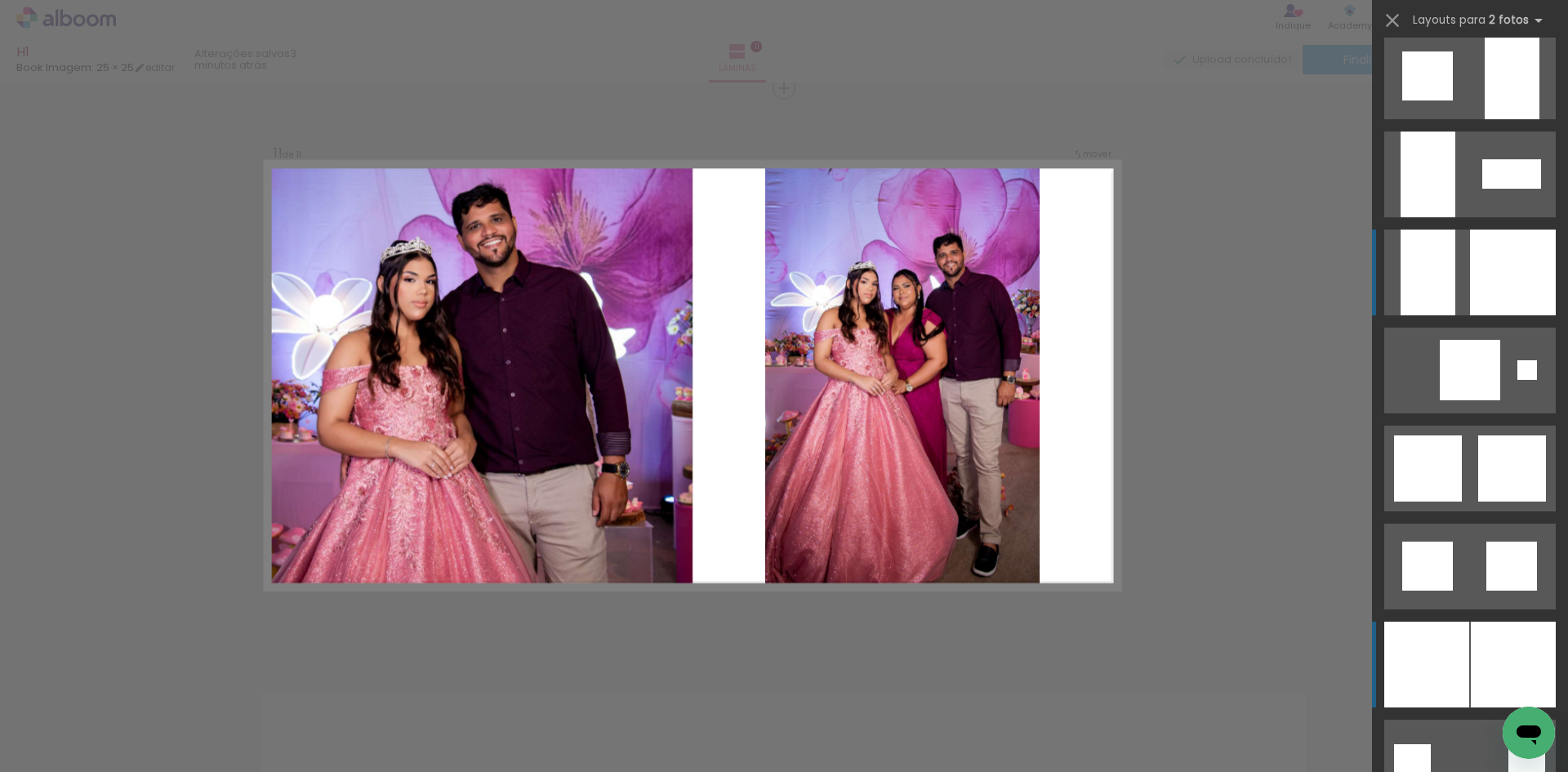
click at [1493, 247] on div at bounding box center [1513, 272] width 86 height 86
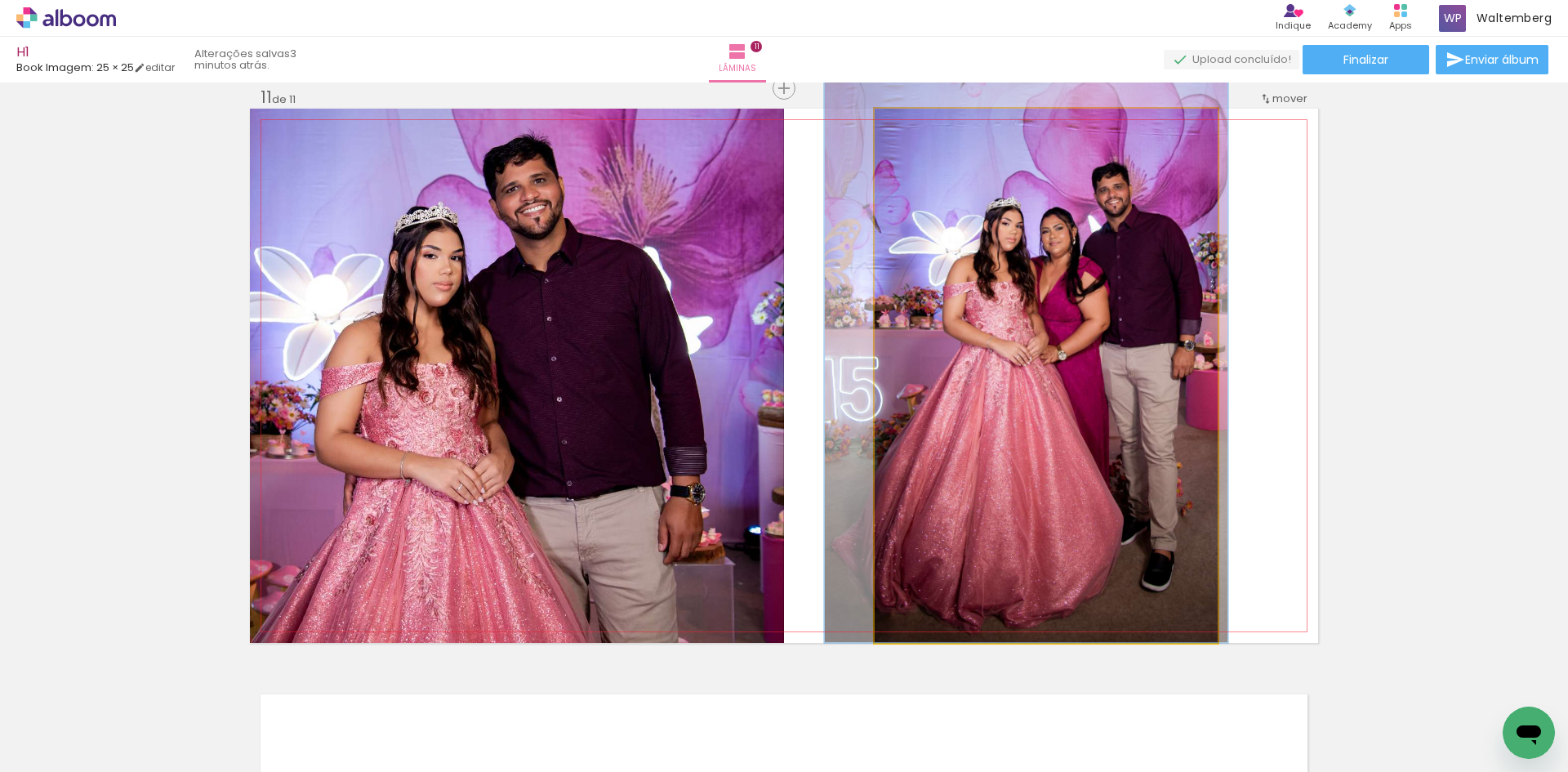
drag, startPoint x: 994, startPoint y: 238, endPoint x: 1001, endPoint y: 197, distance: 41.6
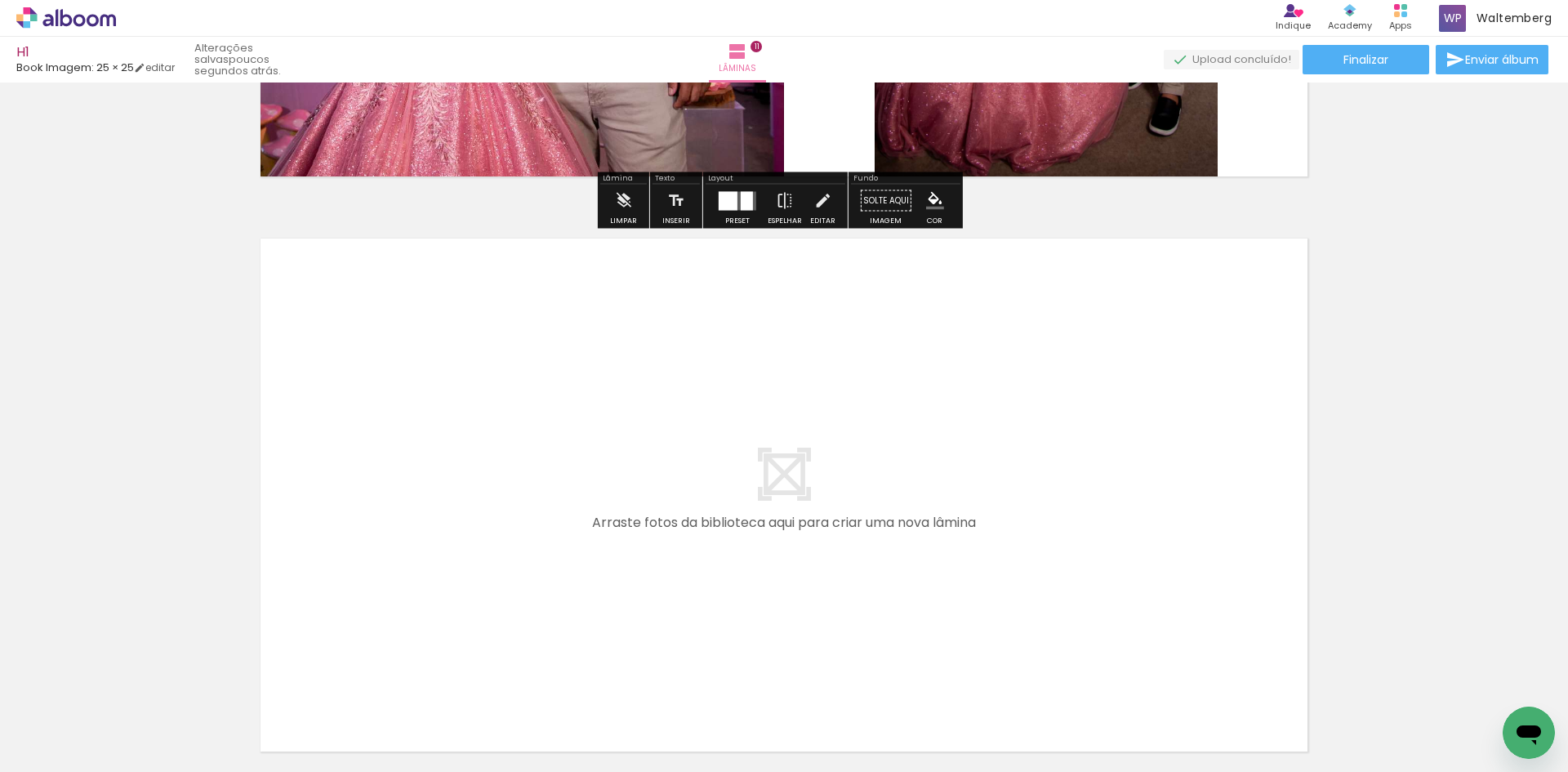
scroll to position [6216, 0]
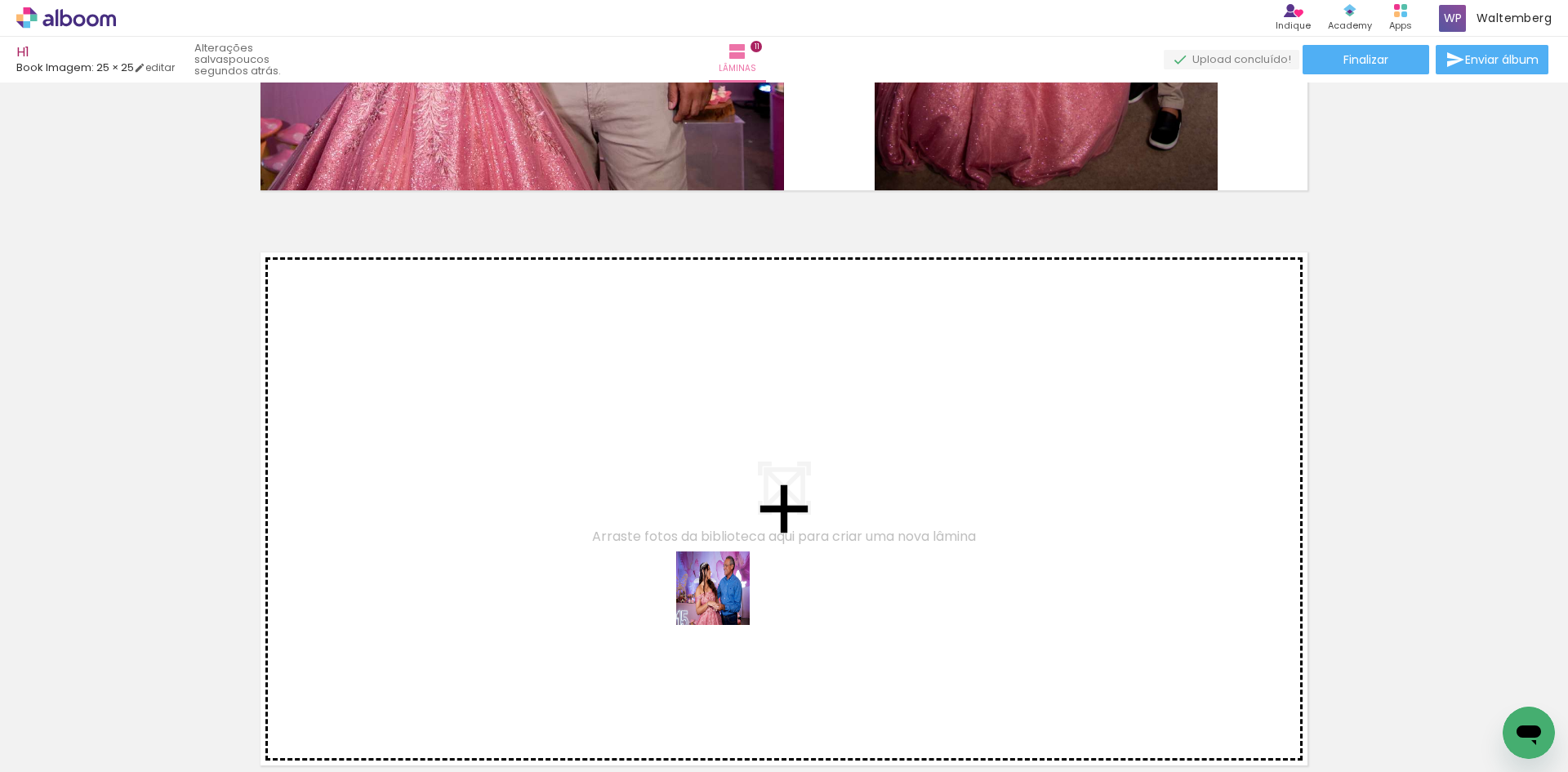
drag, startPoint x: 904, startPoint y: 719, endPoint x: 724, endPoint y: 598, distance: 216.9
click at [724, 598] on quentale-workspace at bounding box center [784, 386] width 1568 height 772
